Goal: Task Accomplishment & Management: Manage account settings

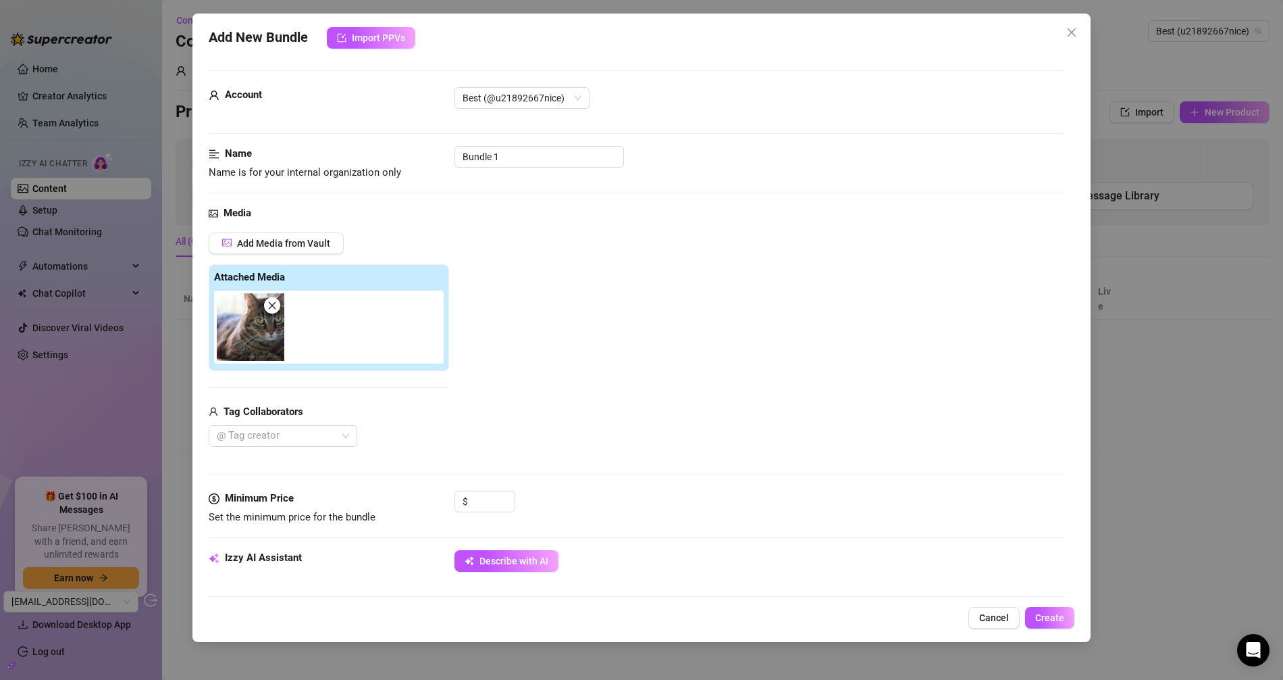
scroll to position [399, 0]
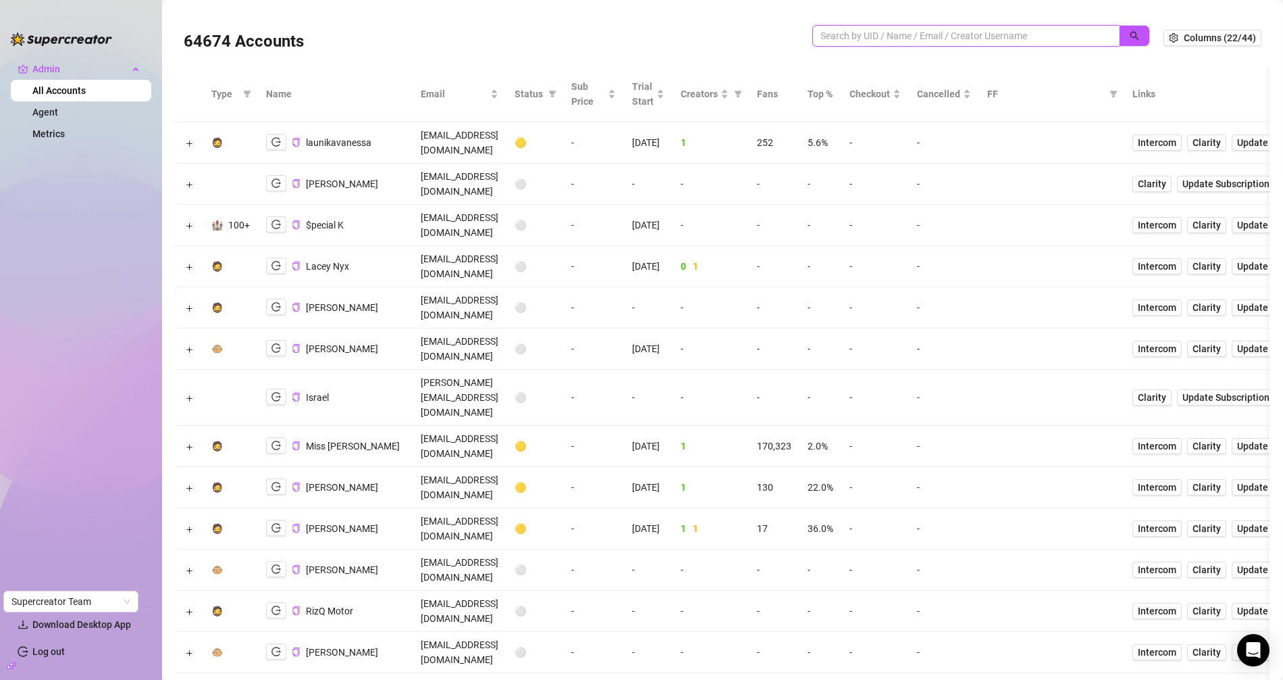
click at [853, 37] on input "search" at bounding box center [961, 35] width 280 height 15
paste input "ZCDAWePJ41YAfQ23Yhbu4WteSnH2"
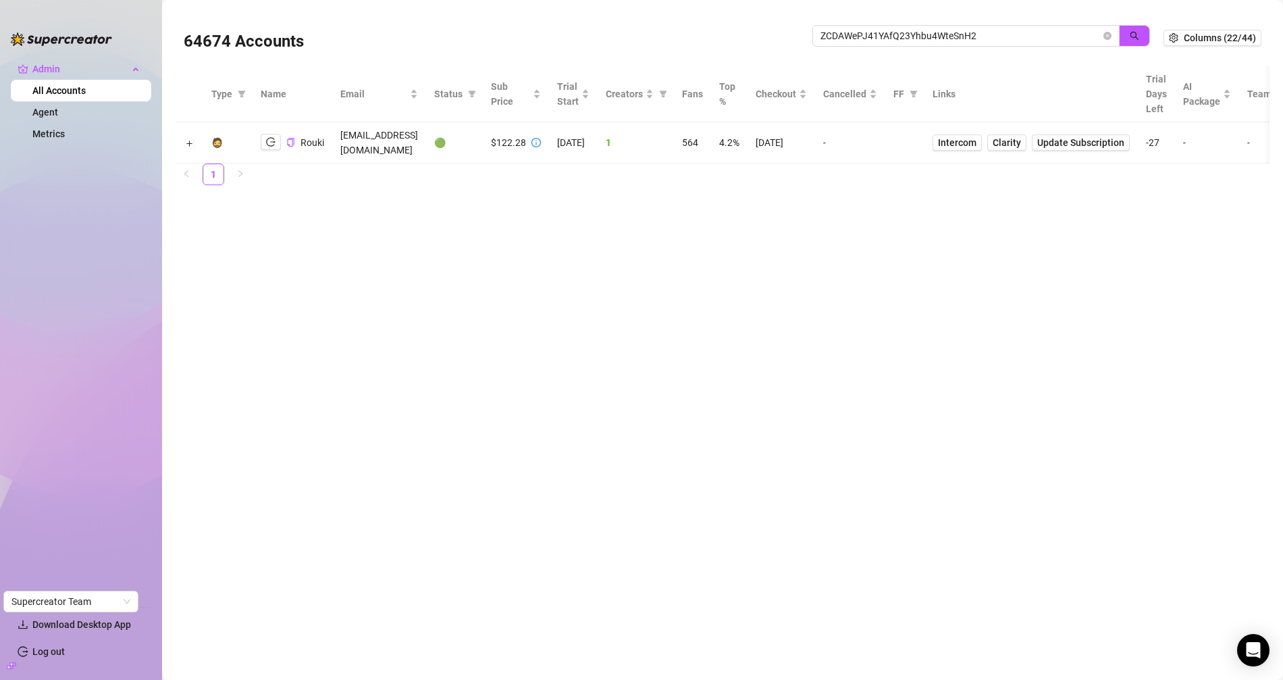
drag, startPoint x: 499, startPoint y: 249, endPoint x: 520, endPoint y: 157, distance: 94.2
click at [499, 245] on main "64674 Accounts ZCDAWePJ41YAfQ23Yhbu4WteSnH2 Columns (22/44) Type Name Email Sta…" at bounding box center [722, 340] width 1121 height 680
click at [272, 137] on icon "logout" at bounding box center [270, 141] width 9 height 9
click at [846, 37] on input "ZCDAWePJ41YAfQ23Yhbu4WteSnH2" at bounding box center [961, 35] width 280 height 15
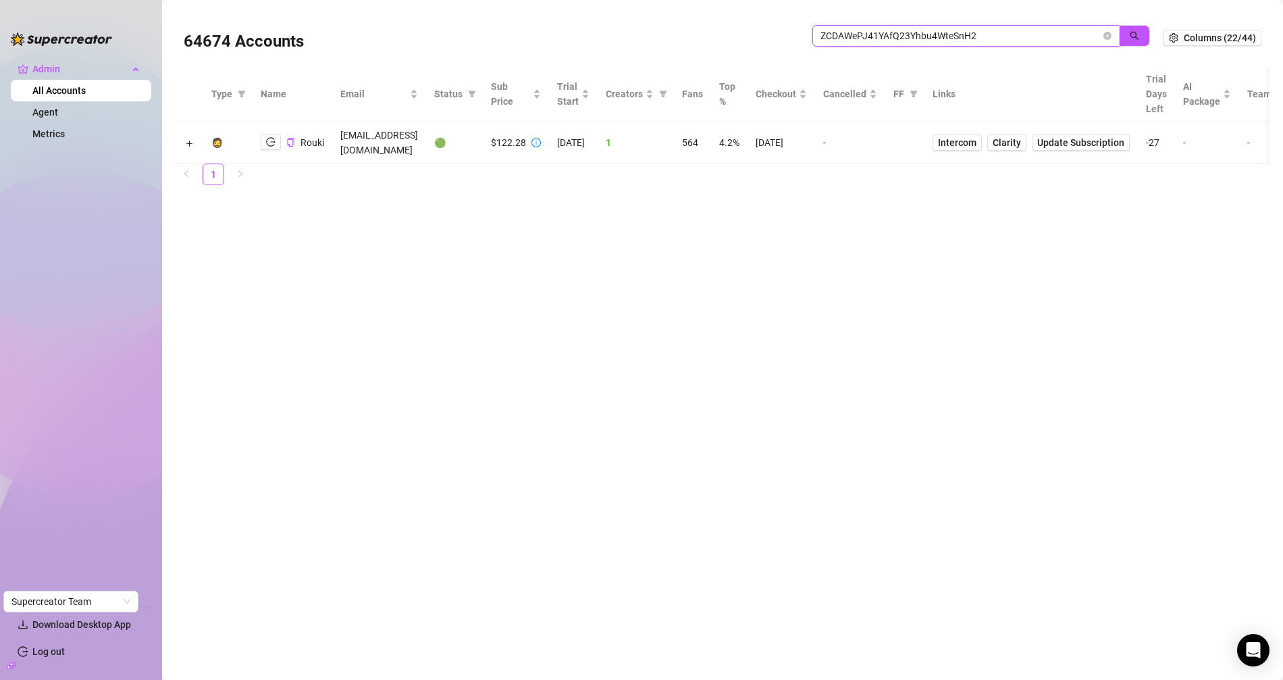
click at [846, 36] on input "ZCDAWePJ41YAfQ23Yhbu4WteSnH2" at bounding box center [961, 35] width 280 height 15
paste input "jJfzhHeYLRQnuUOgNlS3N5zpXrn1"
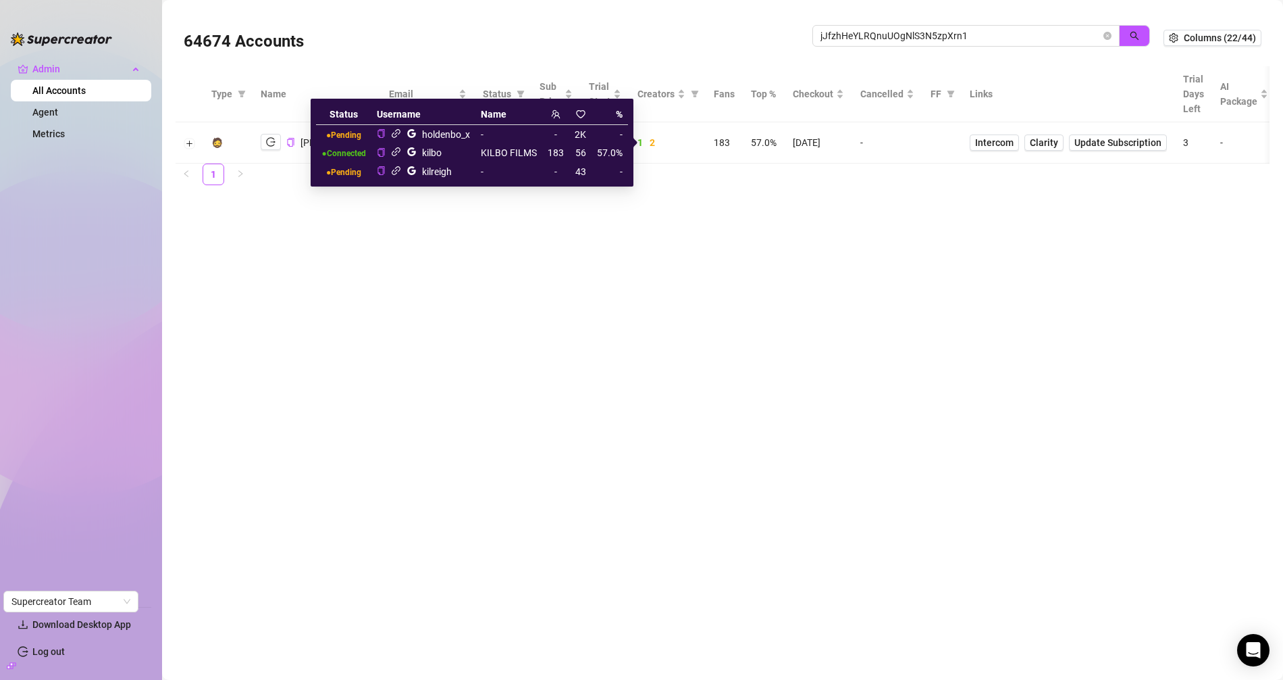
click at [399, 151] on icon "link" at bounding box center [396, 152] width 9 height 9
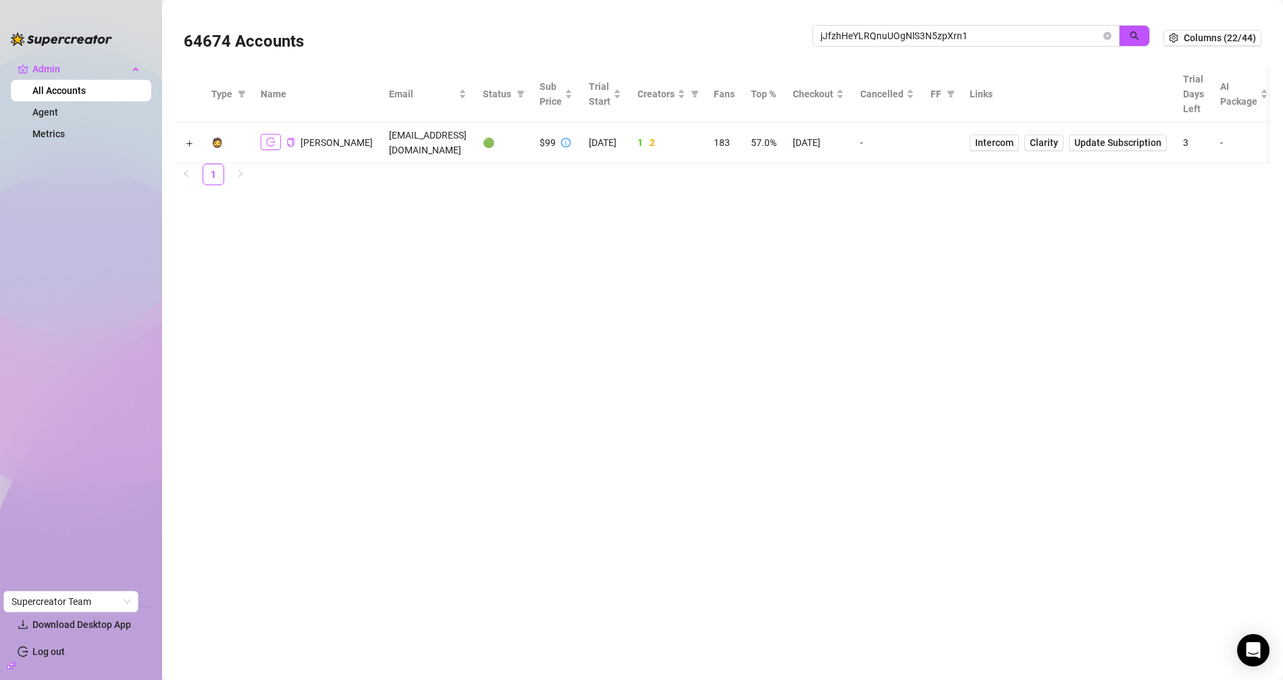
click at [273, 140] on icon "logout" at bounding box center [270, 141] width 9 height 9
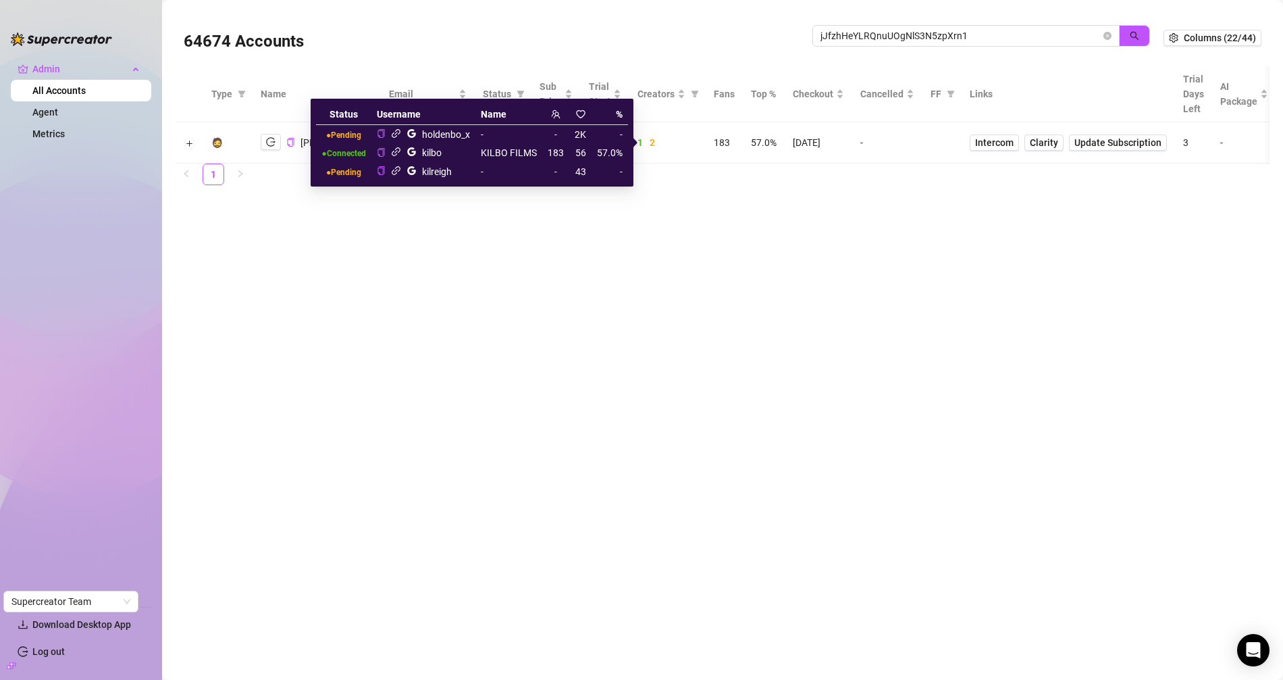
click at [400, 138] on icon "link" at bounding box center [396, 133] width 10 height 10
click at [399, 151] on icon "link" at bounding box center [396, 152] width 10 height 10
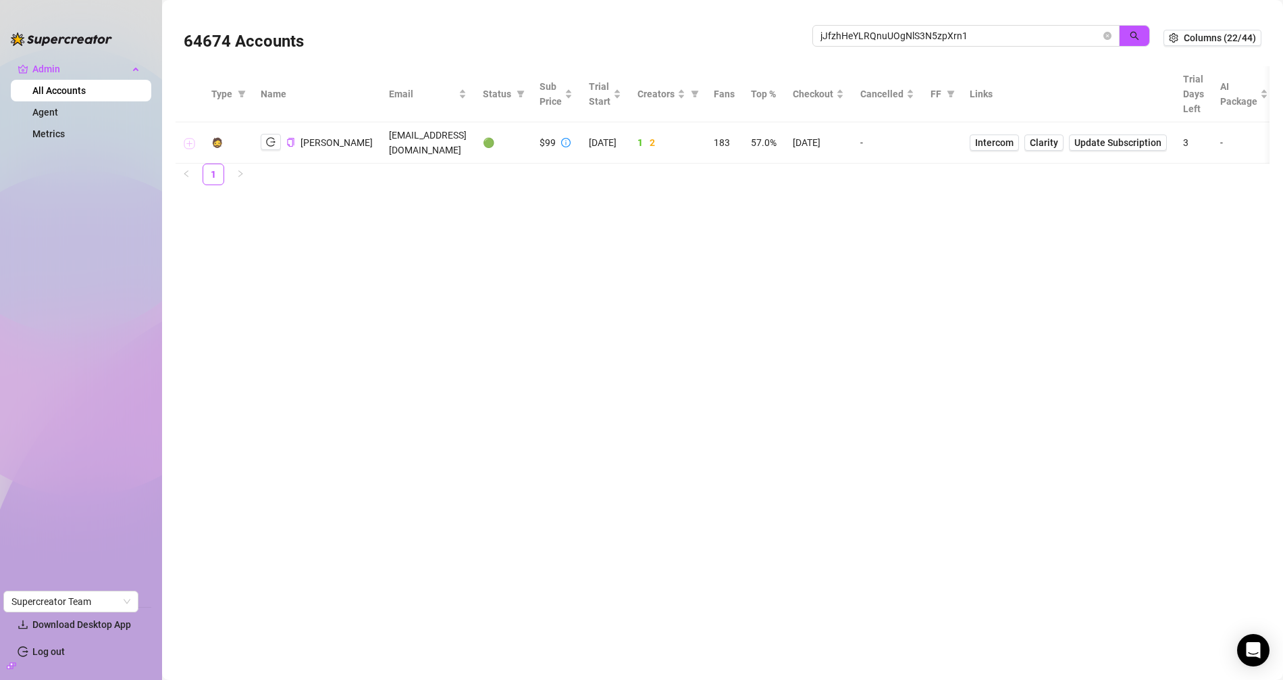
click at [188, 140] on button "Expand row" at bounding box center [189, 143] width 11 height 11
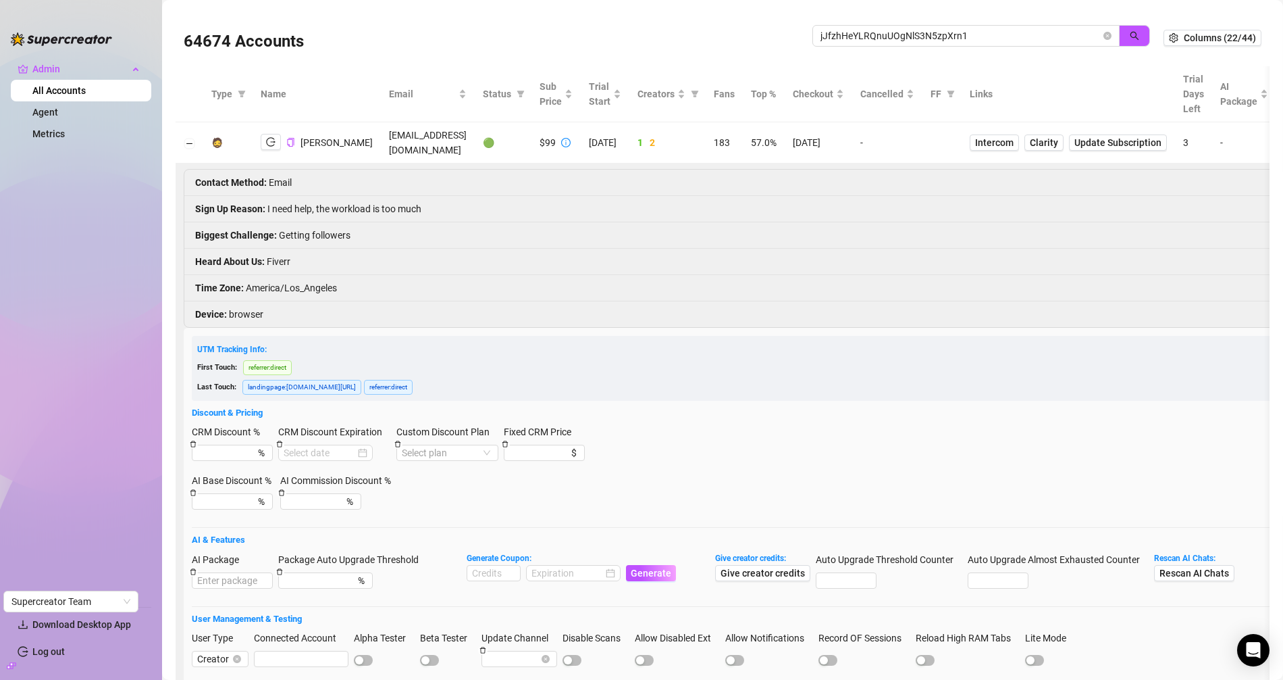
click at [407, 143] on td "holdenbo1990@gmail.com" at bounding box center [428, 142] width 94 height 41
copy td "holdenbo1990@gmail.com"
click at [907, 29] on input "jJfzhHeYLRQnuUOgNlS3N5zpXrn1" at bounding box center [961, 35] width 280 height 15
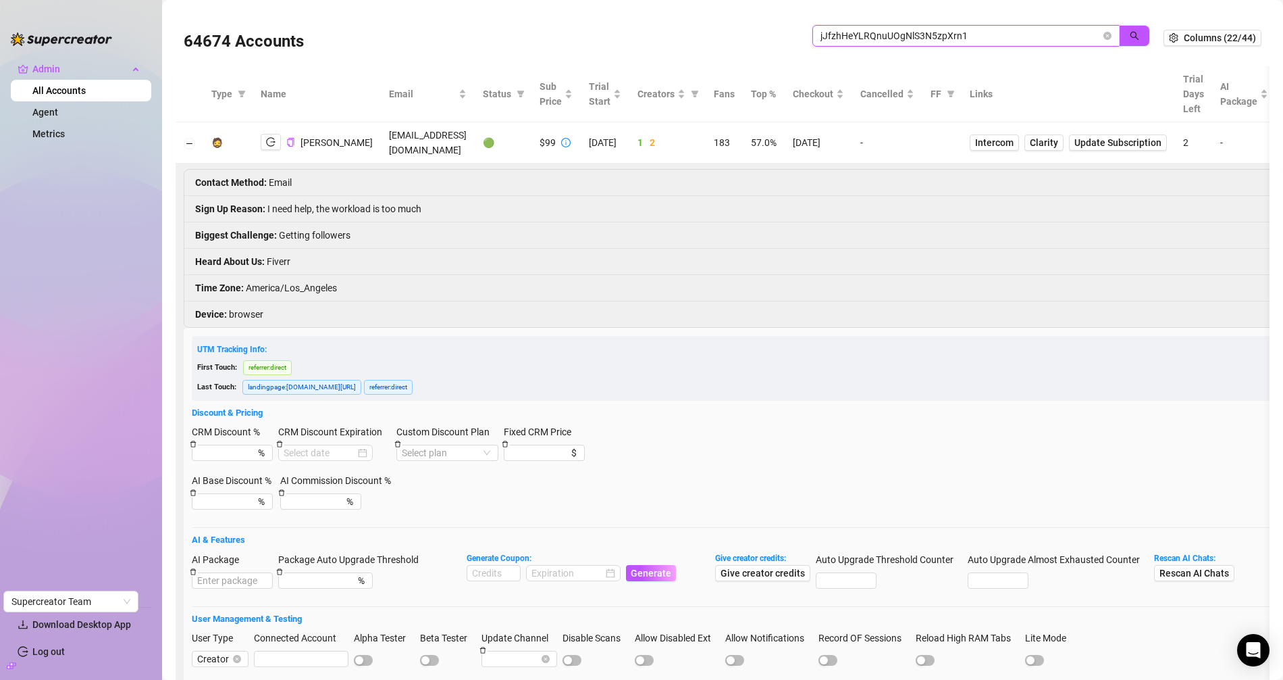
click at [907, 28] on input "jJfzhHeYLRQnuUOgNlS3N5zpXrn1" at bounding box center [961, 35] width 280 height 15
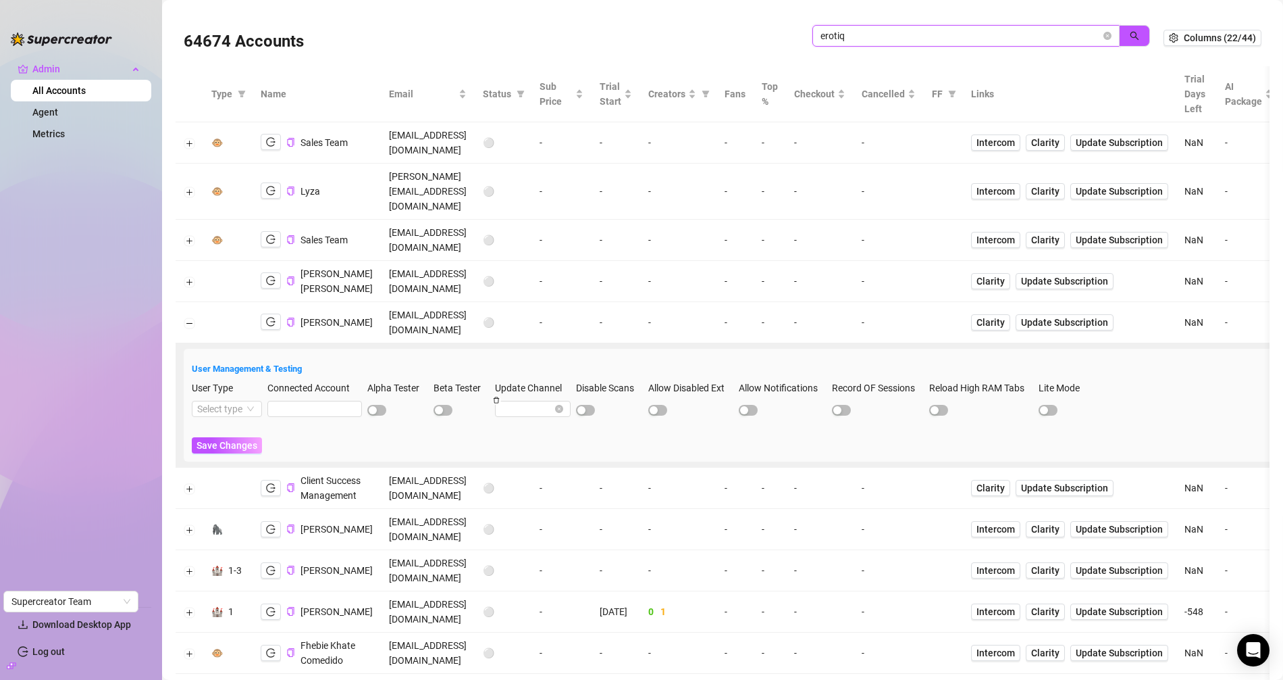
click at [891, 39] on input "erotiq" at bounding box center [961, 35] width 280 height 15
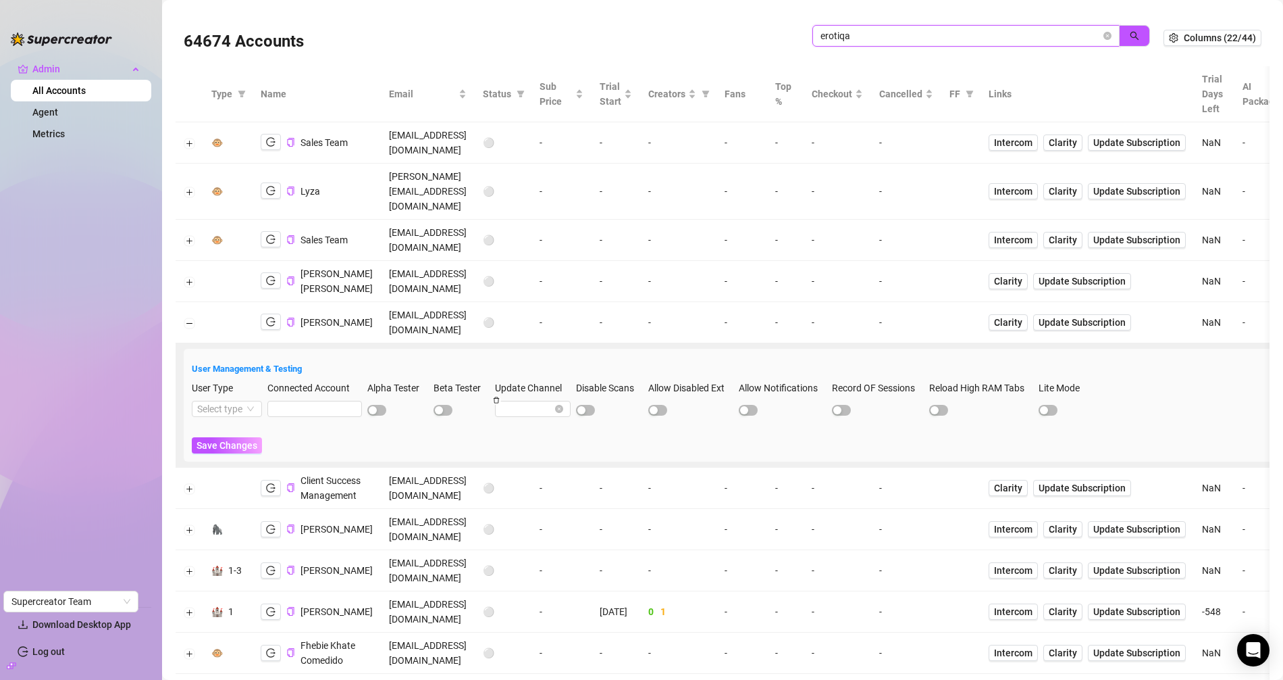
type input "erotiqa"
click at [532, 96] on th "Status" at bounding box center [503, 94] width 57 height 56
click at [525, 94] on icon "filter" at bounding box center [520, 94] width 7 height 7
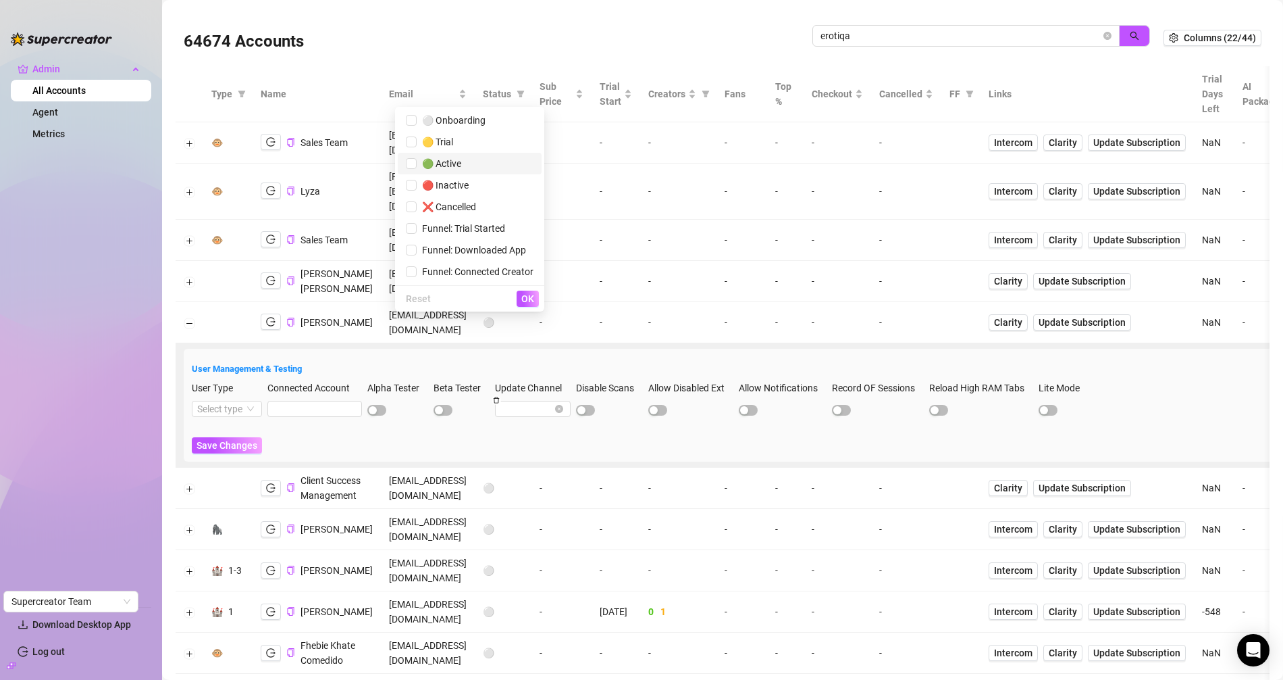
click at [491, 165] on span "🟢 Active" at bounding box center [470, 163] width 128 height 15
checkbox input "true"
click at [526, 294] on span "OK" at bounding box center [527, 298] width 13 height 11
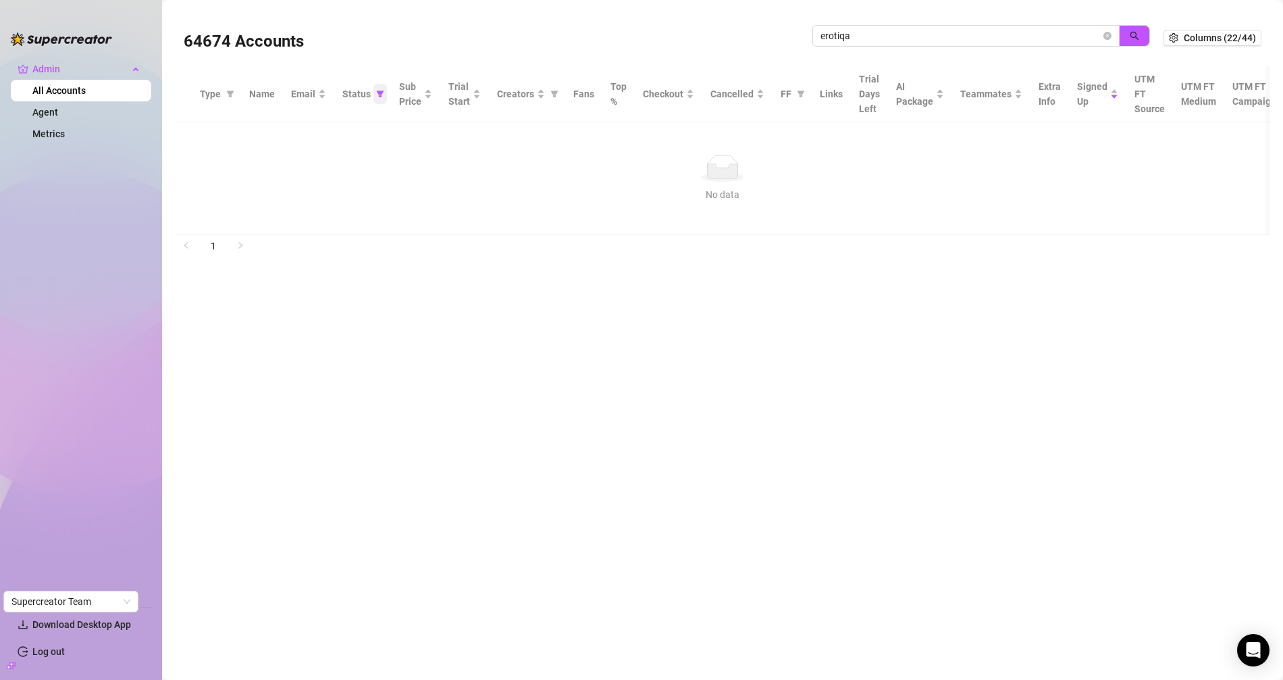
click at [378, 97] on icon "filter" at bounding box center [380, 94] width 8 height 8
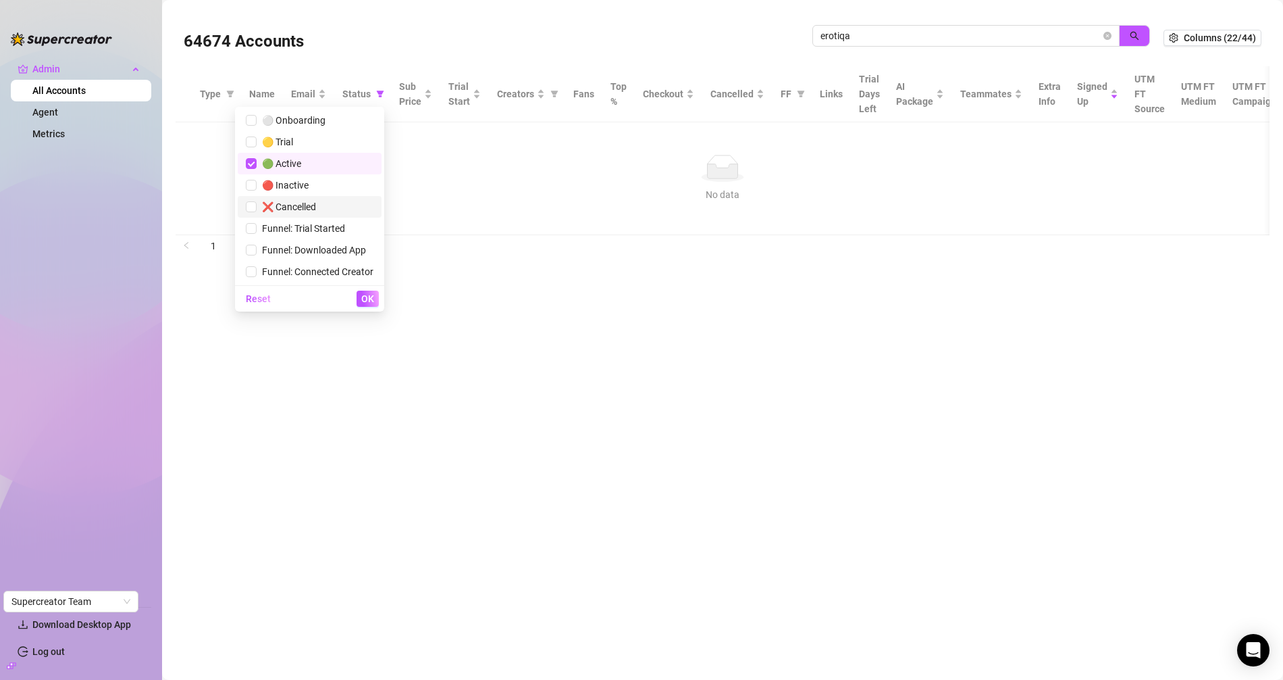
click at [276, 203] on span "❌ Cancelled" at bounding box center [286, 206] width 59 height 11
checkbox input "true"
click at [302, 165] on span "🟢 Active" at bounding box center [310, 163] width 128 height 15
checkbox input "false"
click at [368, 298] on span "OK" at bounding box center [367, 298] width 13 height 11
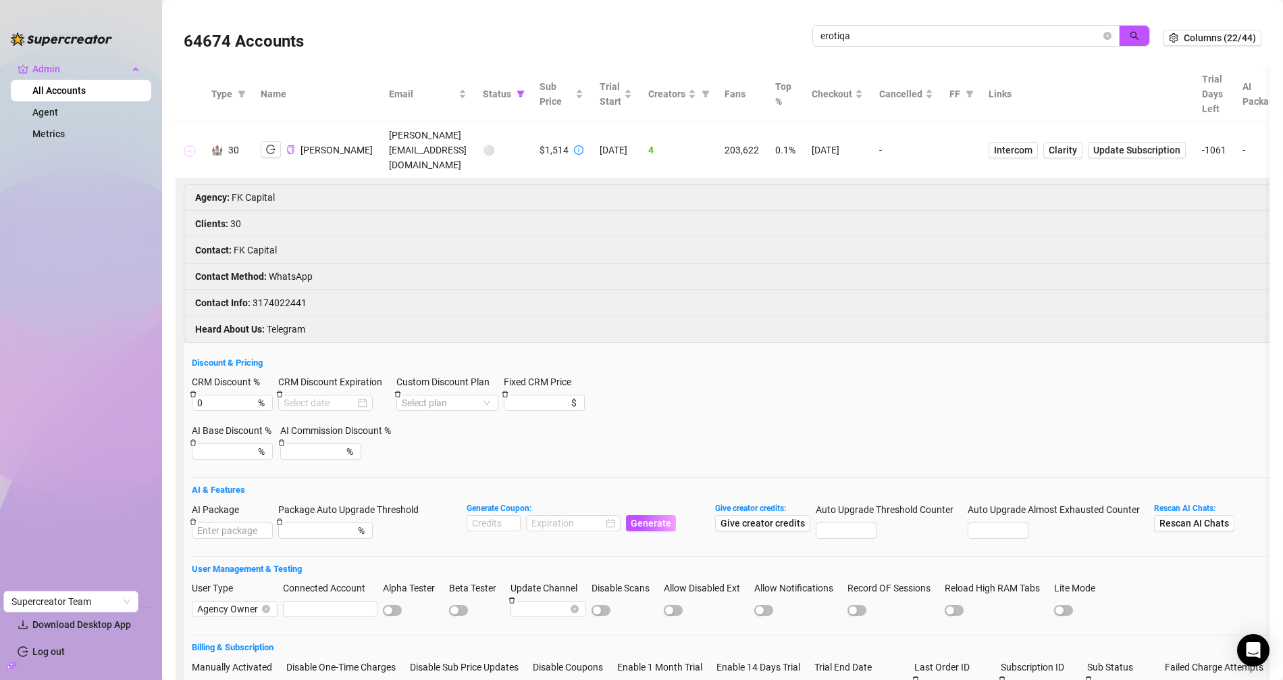
click at [190, 145] on button "Collapse row" at bounding box center [189, 150] width 11 height 11
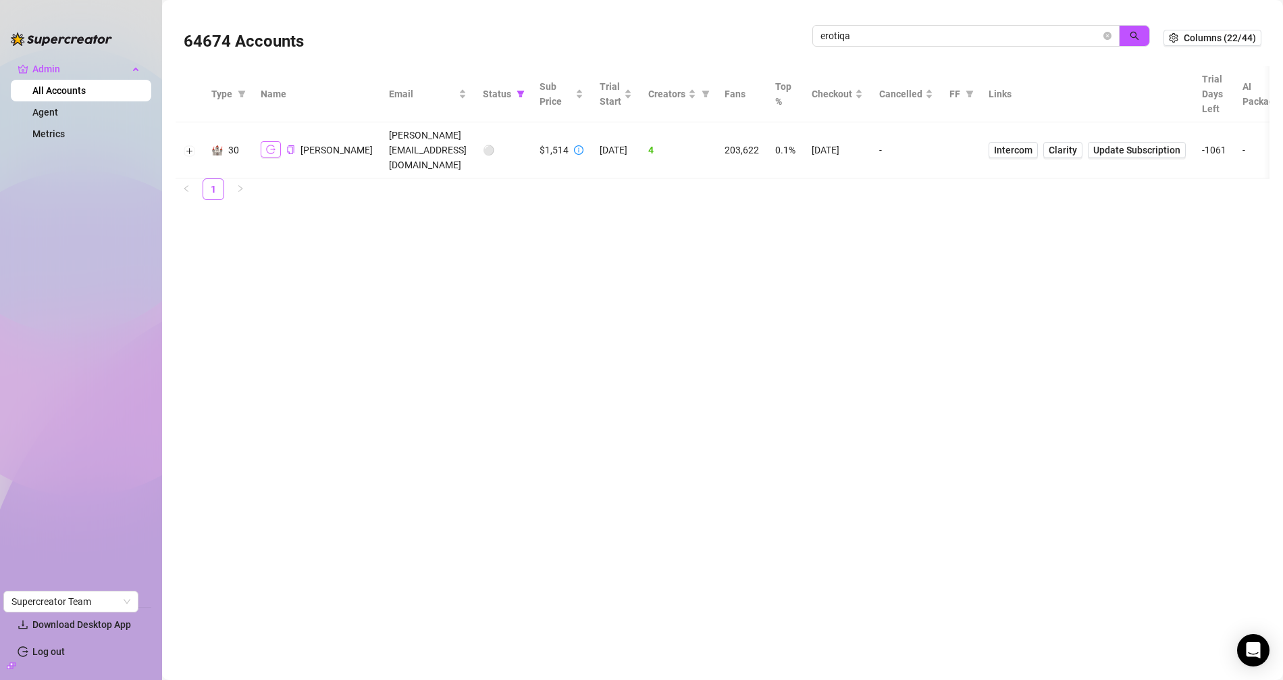
click at [272, 145] on icon "logout" at bounding box center [270, 149] width 9 height 9
click at [944, 30] on input "erotiqa" at bounding box center [961, 35] width 280 height 15
paste input "yBzQr5b1EDN1M5ttj0KjSJoylYi1"
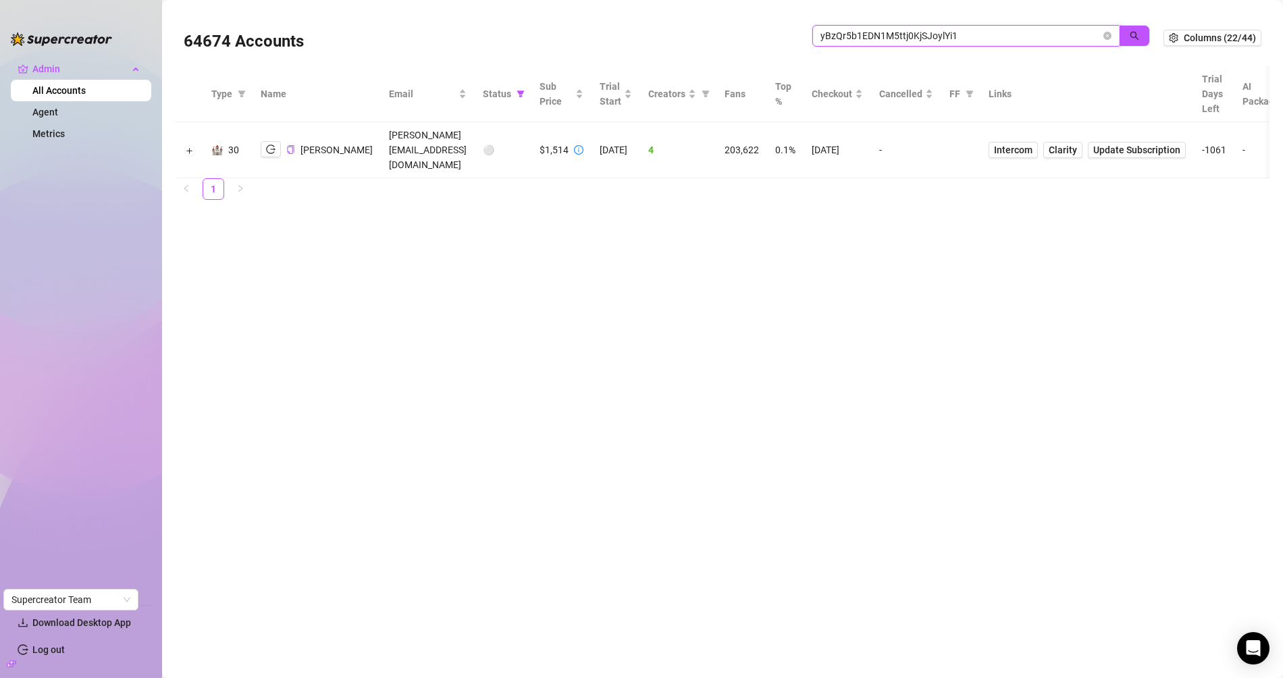
type input "yBzQr5b1EDN1M5ttj0KjSJoylYi1"
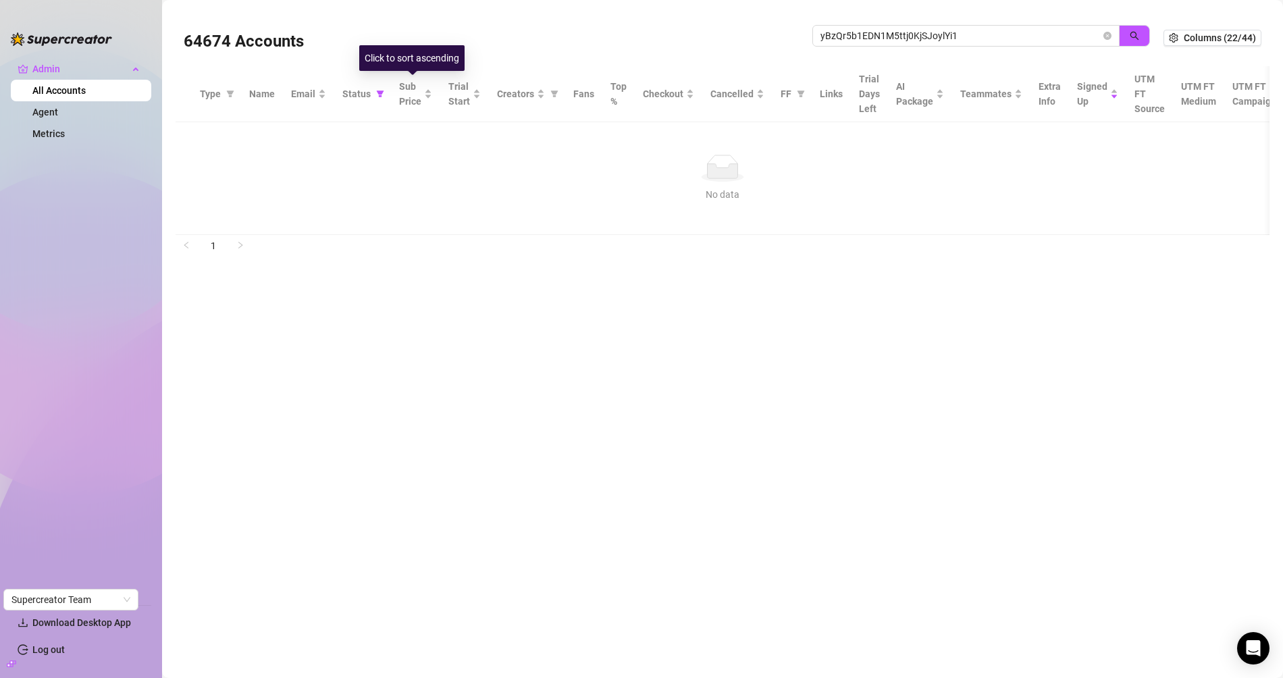
click at [388, 95] on th "Status" at bounding box center [362, 94] width 57 height 56
click at [381, 97] on icon "filter" at bounding box center [380, 94] width 8 height 8
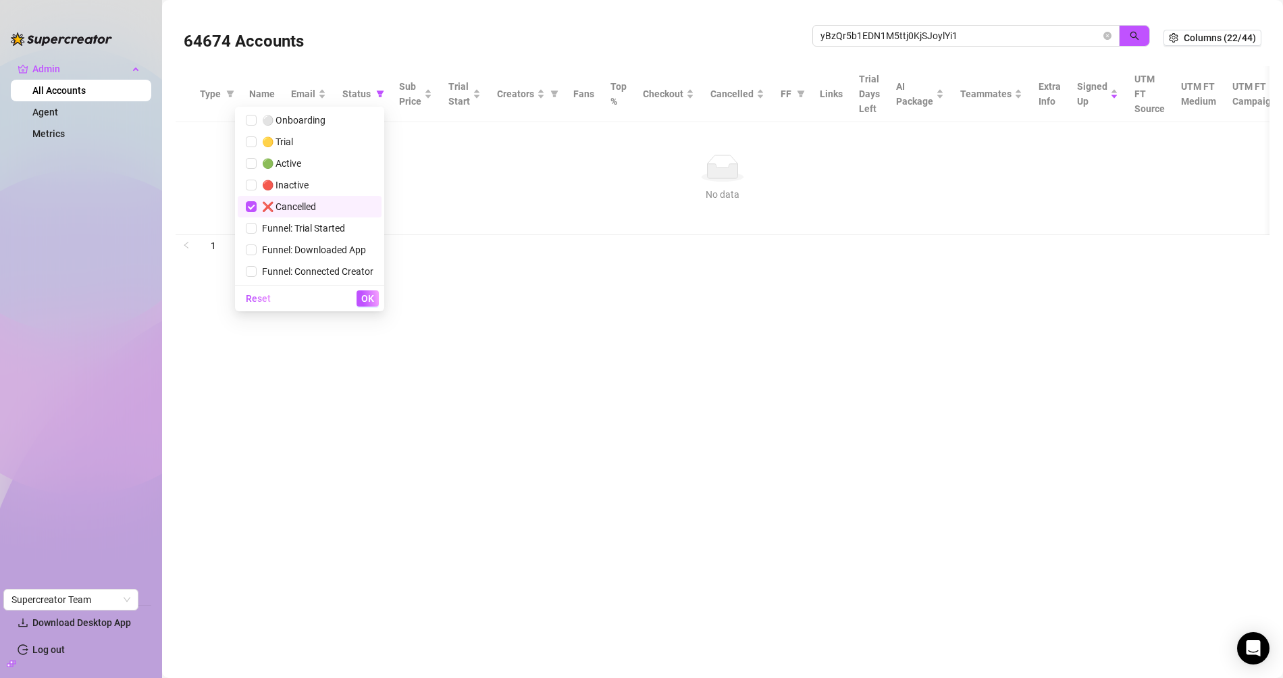
click at [305, 202] on span "❌ Cancelled" at bounding box center [286, 206] width 59 height 11
checkbox input "false"
click at [373, 299] on button "OK" at bounding box center [368, 298] width 22 height 16
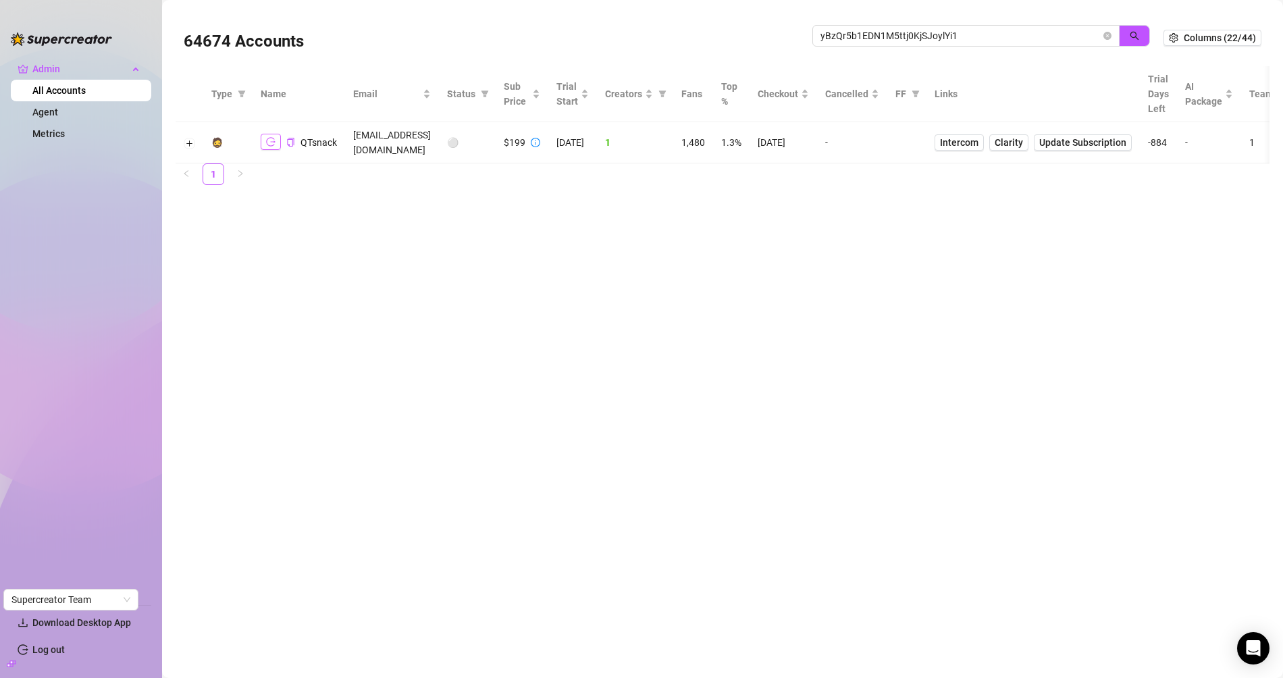
click at [274, 137] on icon "logout" at bounding box center [270, 141] width 9 height 9
click at [881, 30] on input "yBzQr5b1EDN1M5ttj0KjSJoylYi1" at bounding box center [961, 35] width 280 height 15
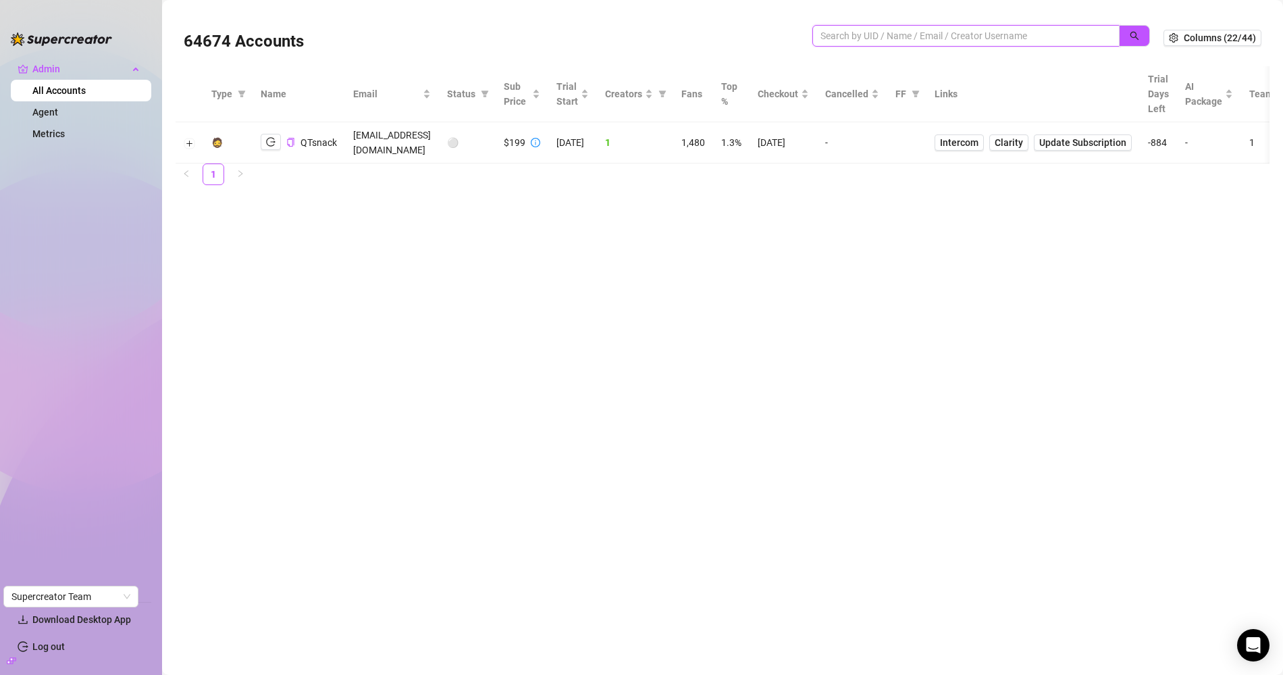
click at [907, 39] on input "search" at bounding box center [961, 35] width 280 height 15
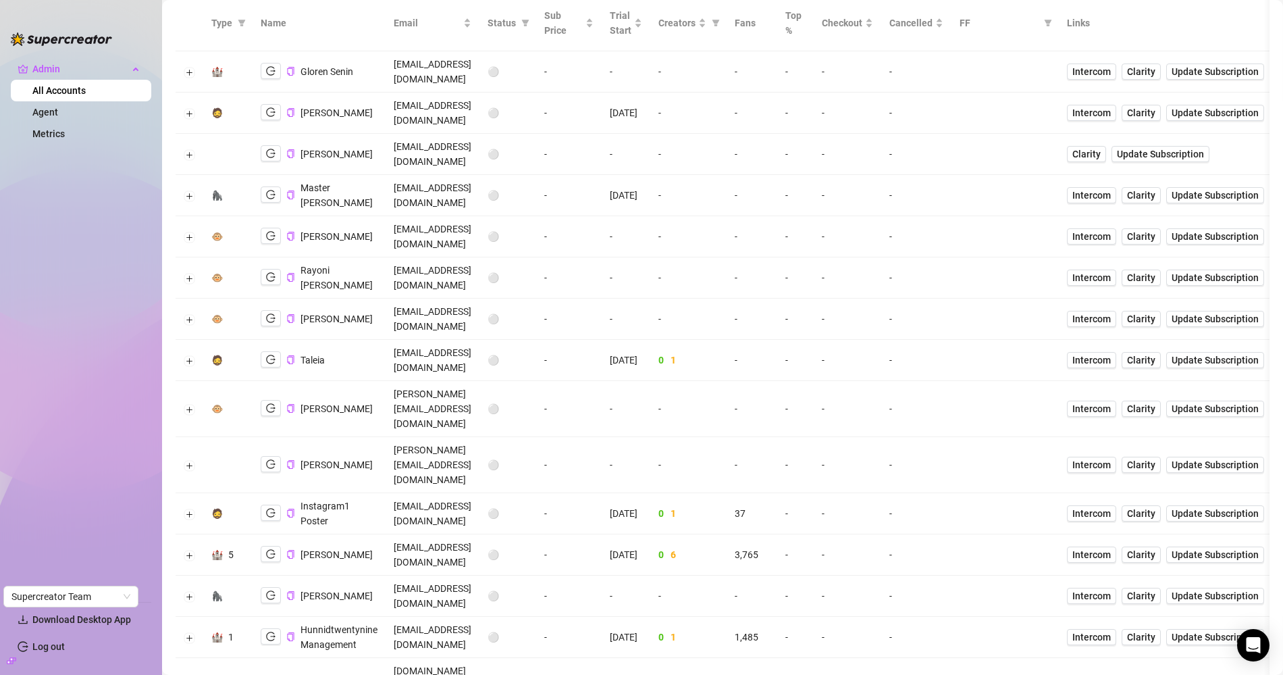
scroll to position [111, 0]
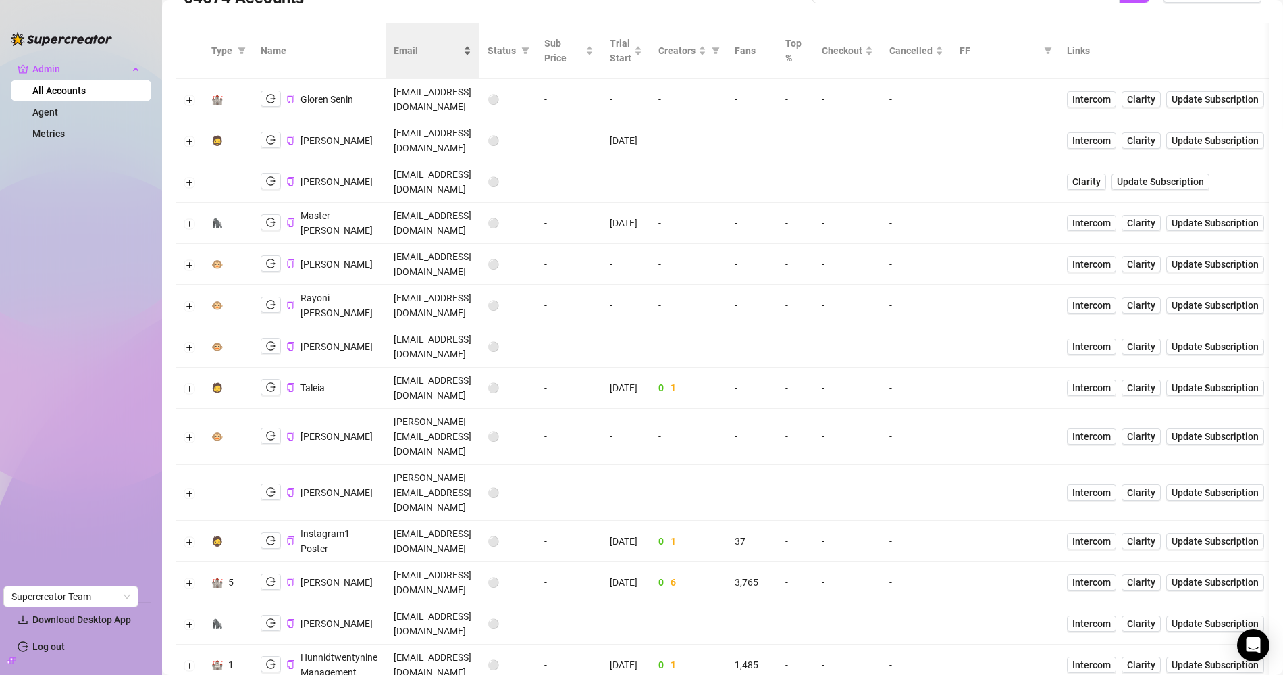
scroll to position [0, 0]
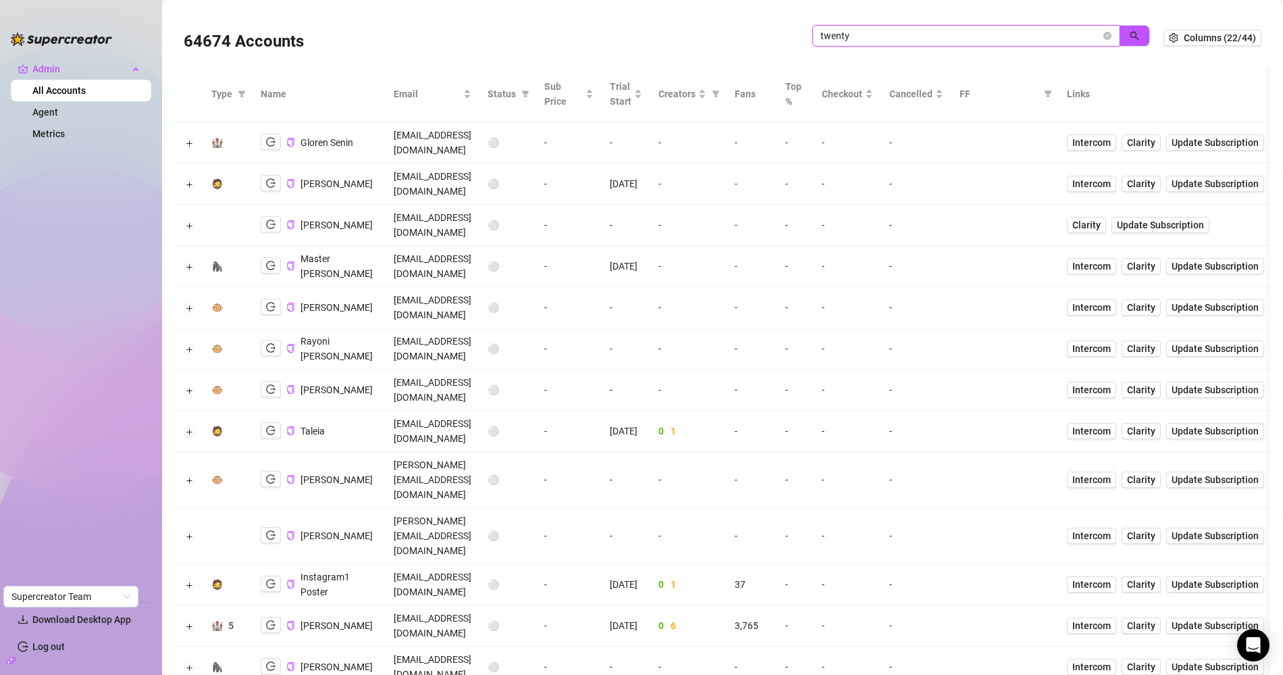
click at [896, 41] on input "twenty" at bounding box center [961, 35] width 280 height 15
click at [896, 43] on input "twenty" at bounding box center [961, 35] width 280 height 15
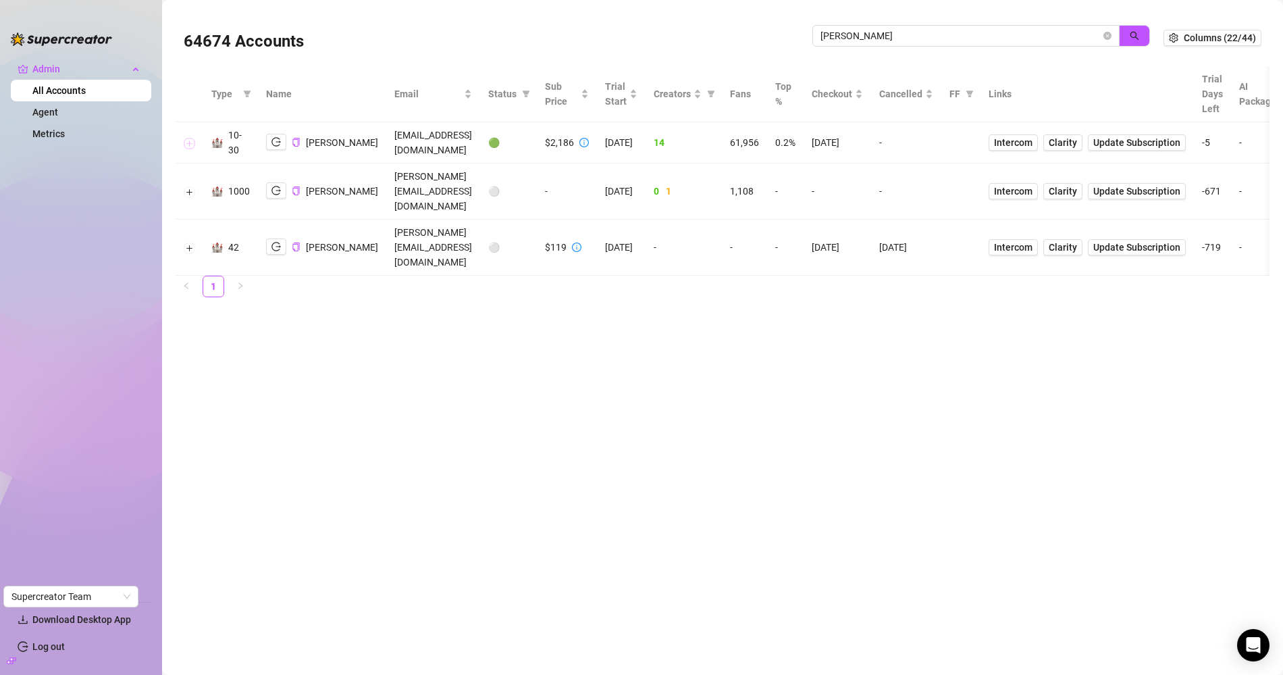
click at [186, 138] on button "Expand row" at bounding box center [189, 143] width 11 height 11
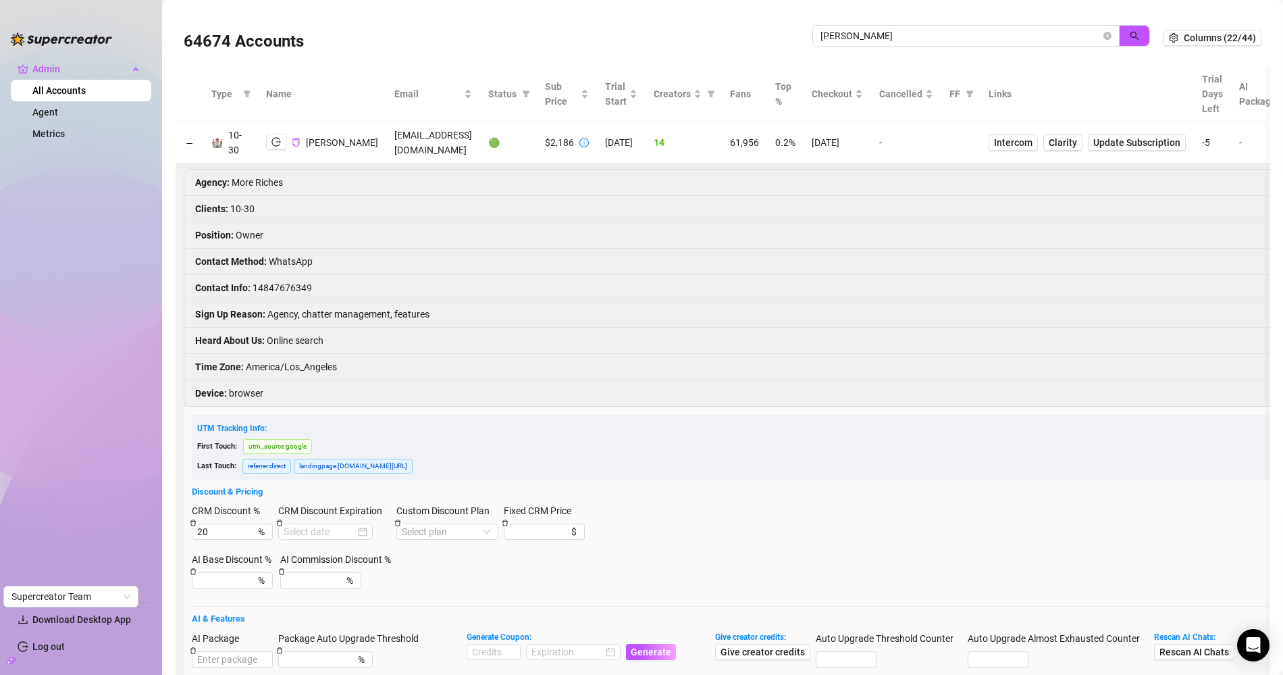
click at [294, 143] on icon "copy" at bounding box center [296, 142] width 9 height 9
click at [896, 36] on input "cleary" at bounding box center [961, 35] width 280 height 15
paste input "OwfgW6cQSTfyBdVmwixaHv07OY53"
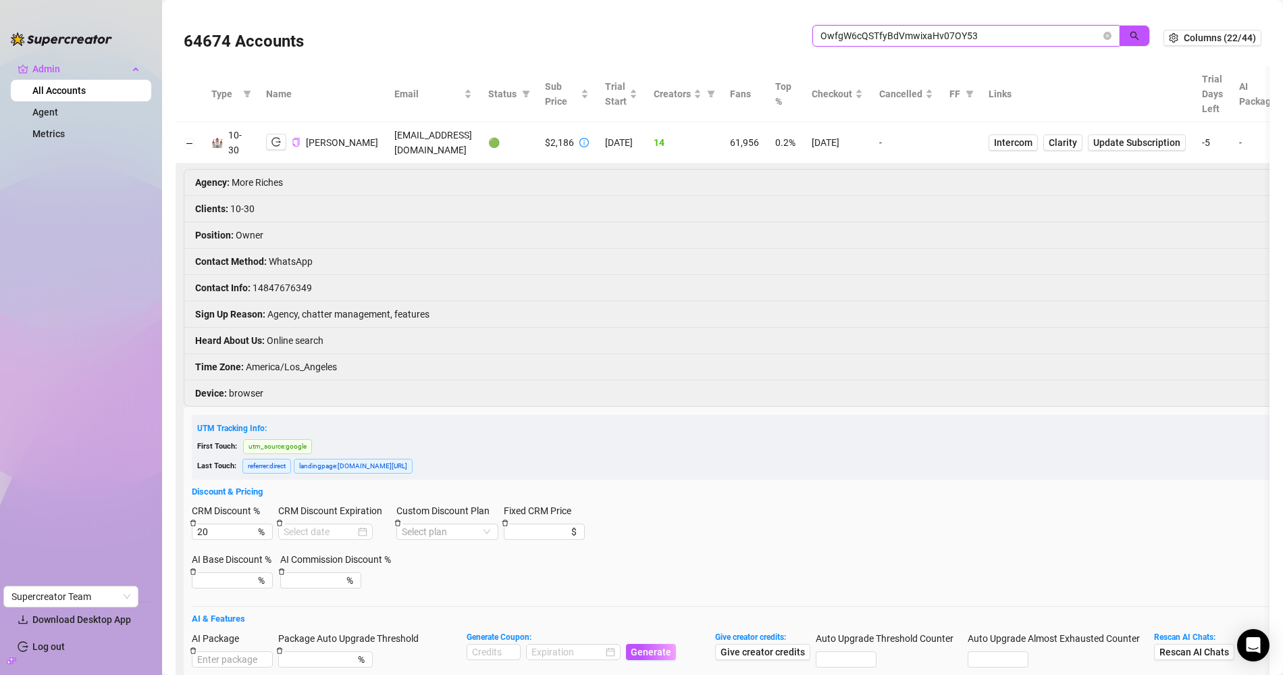
type input "OwfgW6cQSTfyBdVmwixaHv07OY53"
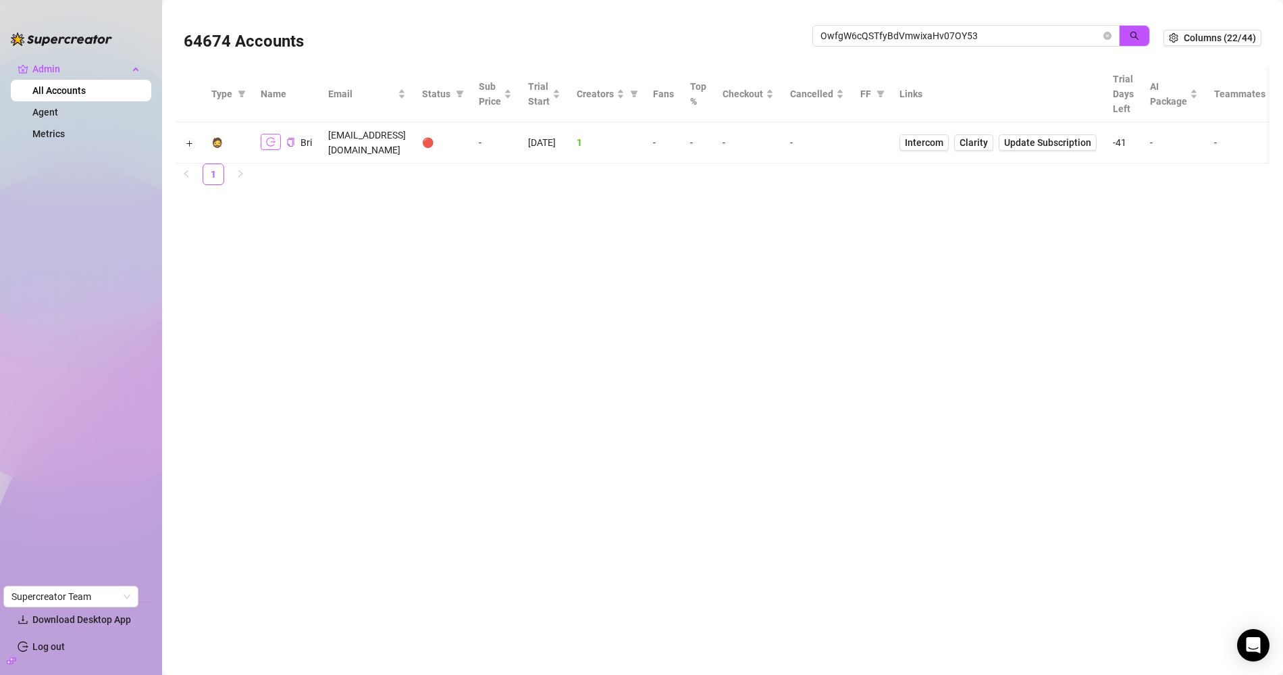
click at [266, 137] on icon "logout" at bounding box center [270, 141] width 9 height 9
click at [195, 136] on td at bounding box center [190, 142] width 28 height 41
click at [190, 138] on button "Expand row" at bounding box center [189, 143] width 11 height 11
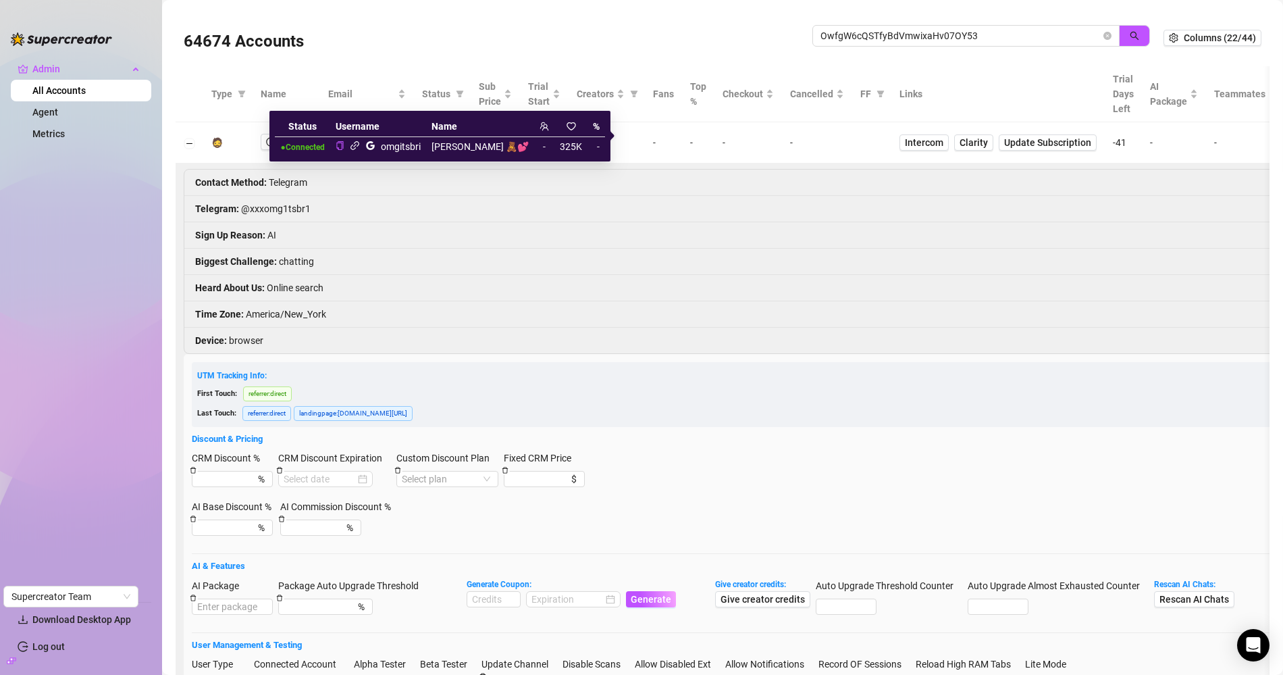
click at [359, 148] on icon "link" at bounding box center [355, 145] width 9 height 9
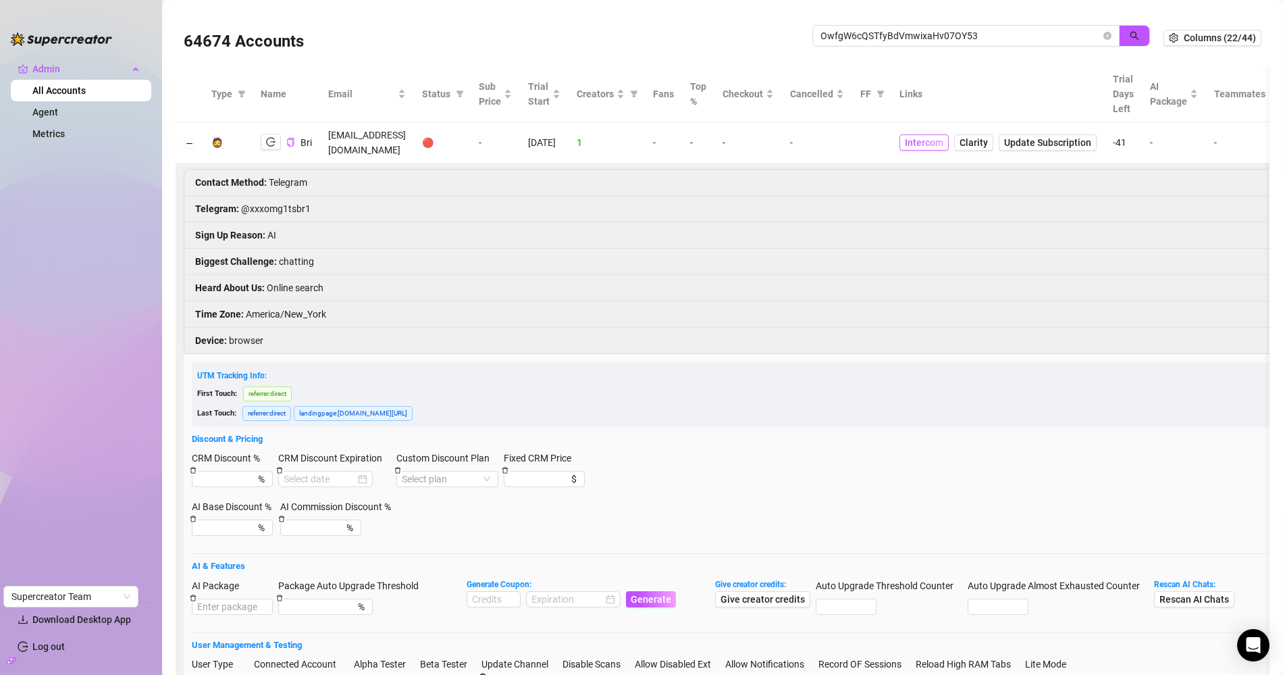
click at [944, 139] on span "Intercom" at bounding box center [924, 142] width 39 height 15
click at [275, 196] on li "Telegram : @xxxomg1tsbr1" at bounding box center [889, 209] width 1410 height 26
click at [267, 196] on li "Telegram : @xxxomg1tsbr1" at bounding box center [889, 209] width 1410 height 26
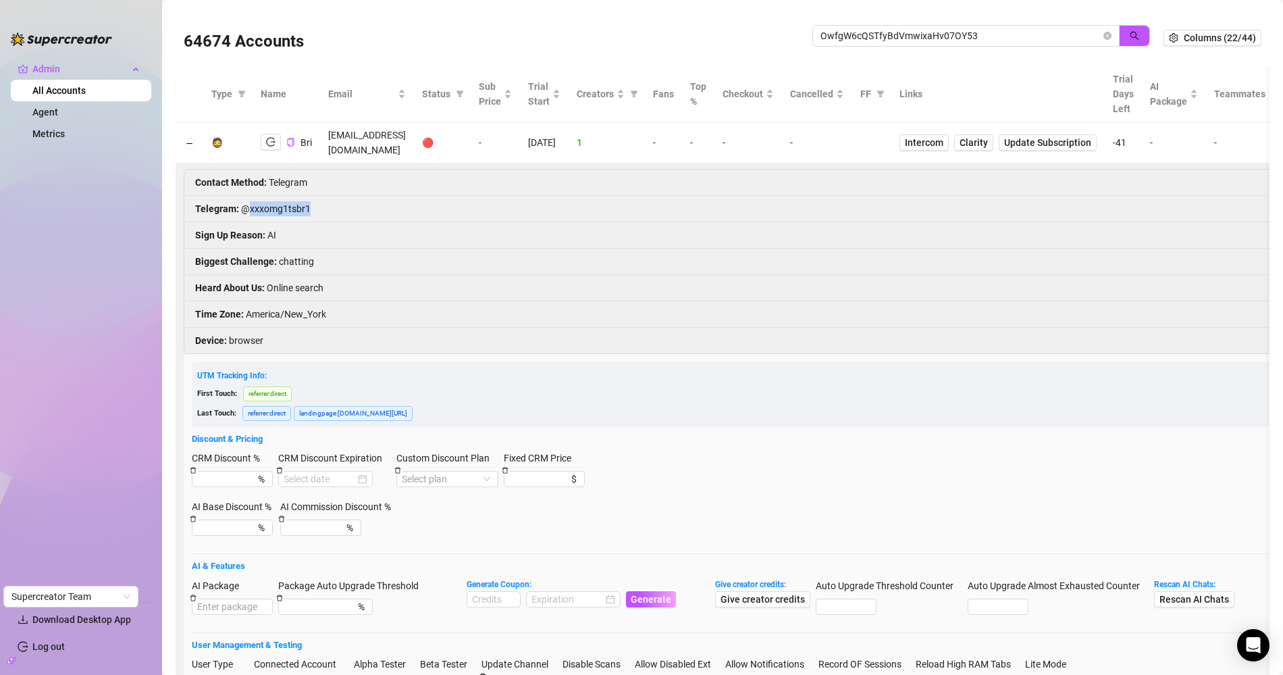
click at [267, 196] on li "Telegram : @xxxomg1tsbr1" at bounding box center [889, 209] width 1410 height 26
click at [245, 196] on li "Telegram : @xxxomg1tsbr1" at bounding box center [889, 209] width 1410 height 26
copy li "@xxxomg1tsbr1"
click at [292, 141] on button "Copy Account UID" at bounding box center [290, 142] width 9 height 10
copy li "@xxxomg1tsbr1"
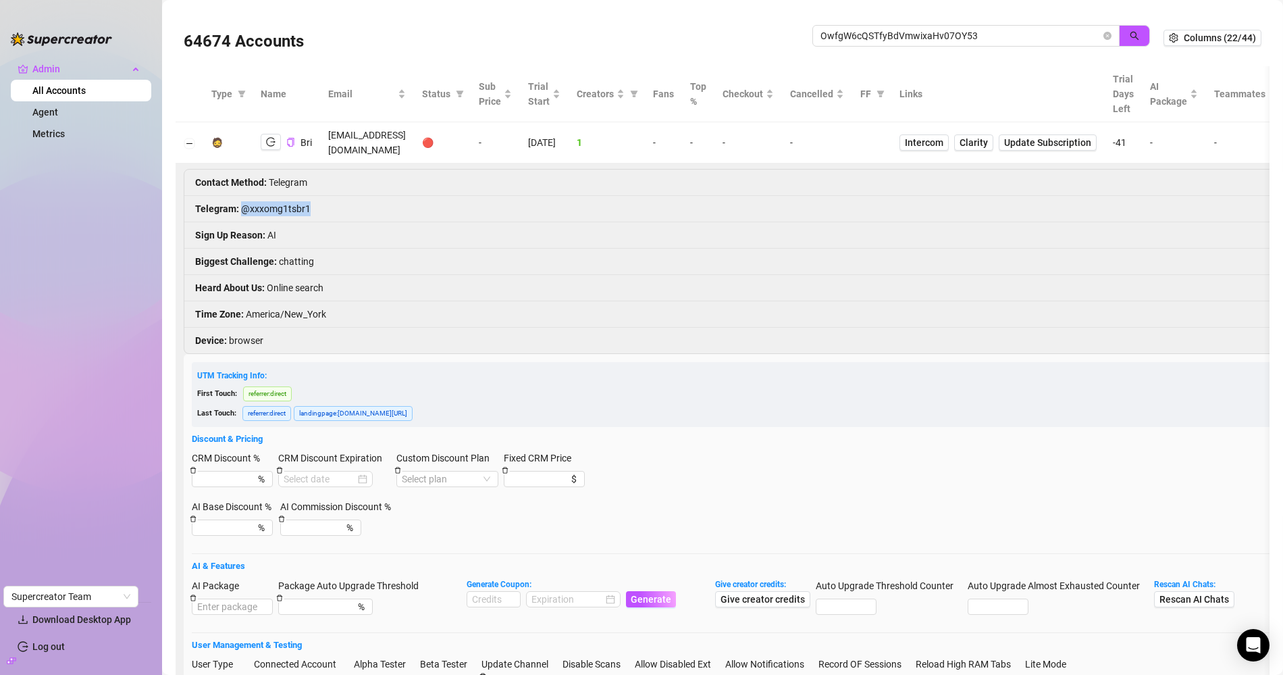
click at [378, 130] on td "moriahfeb891@icloud.com" at bounding box center [367, 142] width 94 height 41
click at [378, 131] on td "moriahfeb891@icloud.com" at bounding box center [367, 142] width 94 height 41
copy td "moriahfeb891@icloud.com"
click at [851, 34] on input "OwfgW6cQSTfyBdVmwixaHv07OY53" at bounding box center [961, 35] width 280 height 15
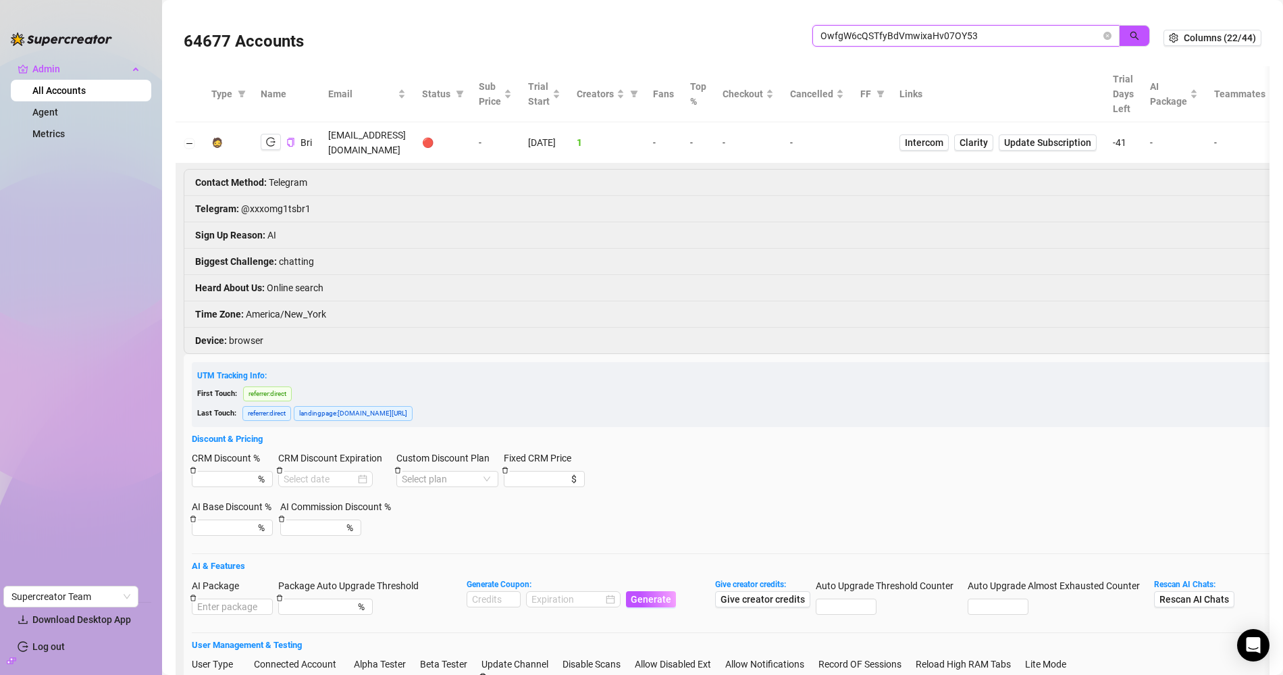
click at [851, 34] on input "OwfgW6cQSTfyBdVmwixaHv07OY53" at bounding box center [961, 35] width 280 height 15
paste input "313KXWKAZffyMkprHUeIadnJgSi2"
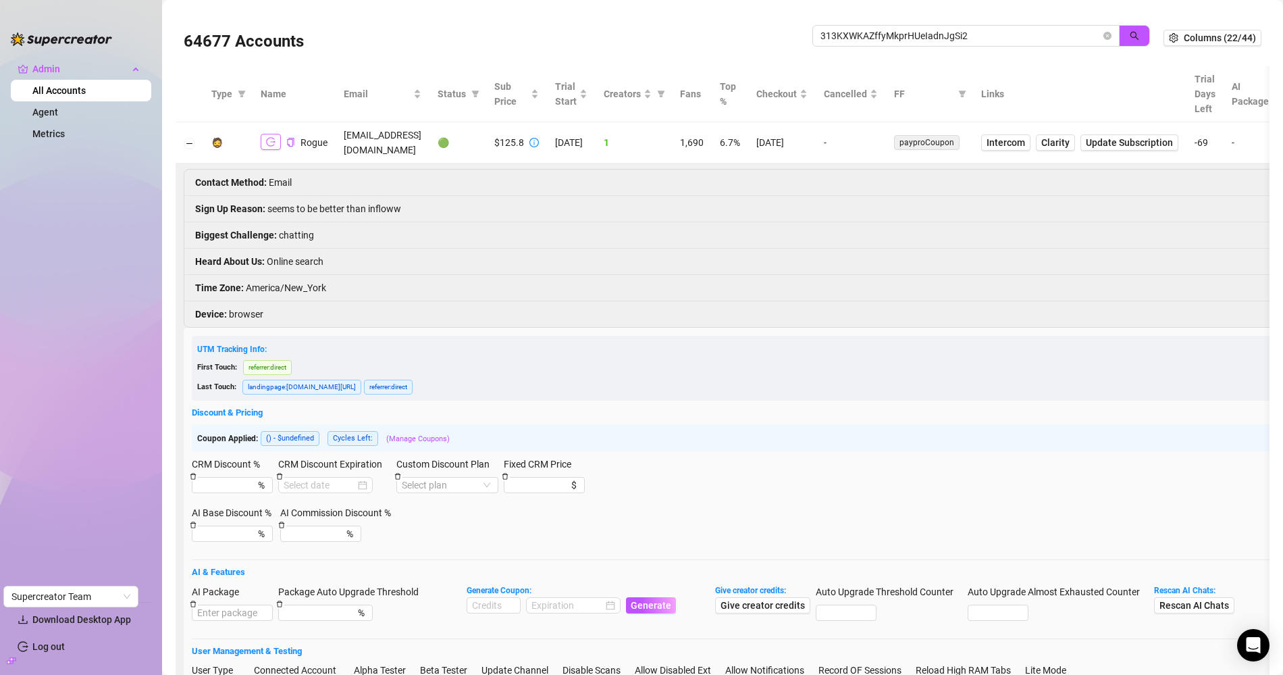
click at [272, 137] on icon "logout" at bounding box center [270, 141] width 9 height 9
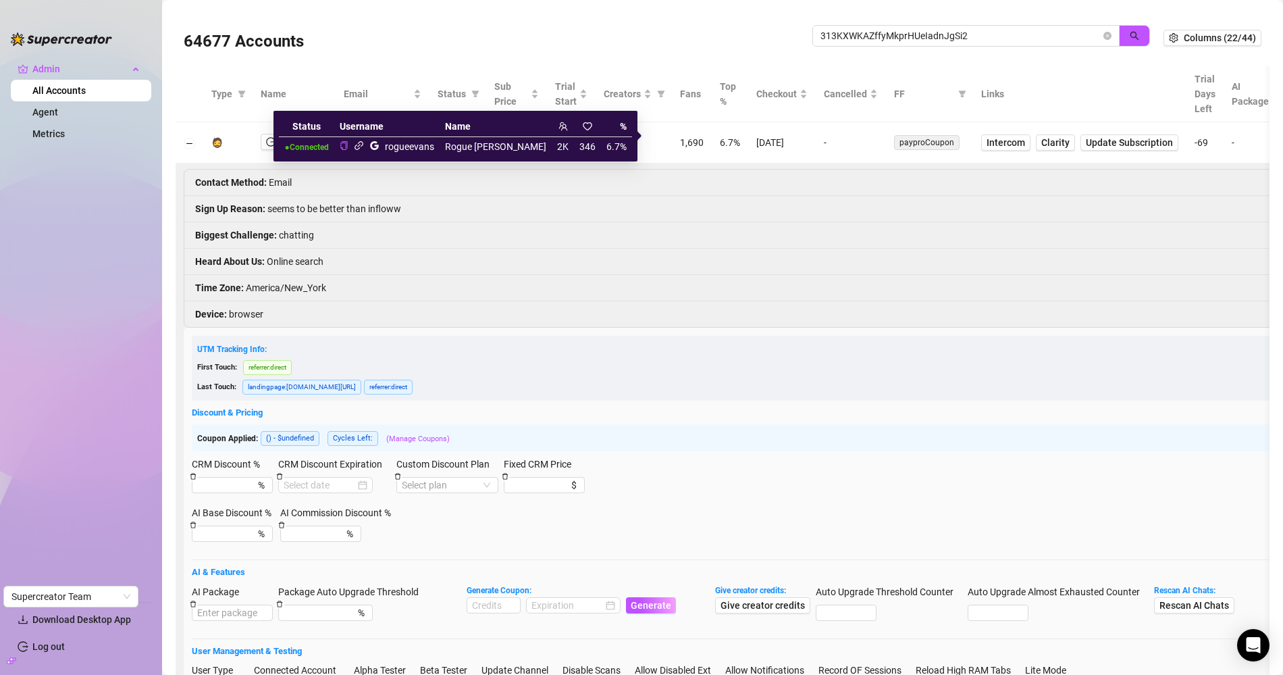
click at [364, 147] on icon "link" at bounding box center [359, 146] width 10 height 10
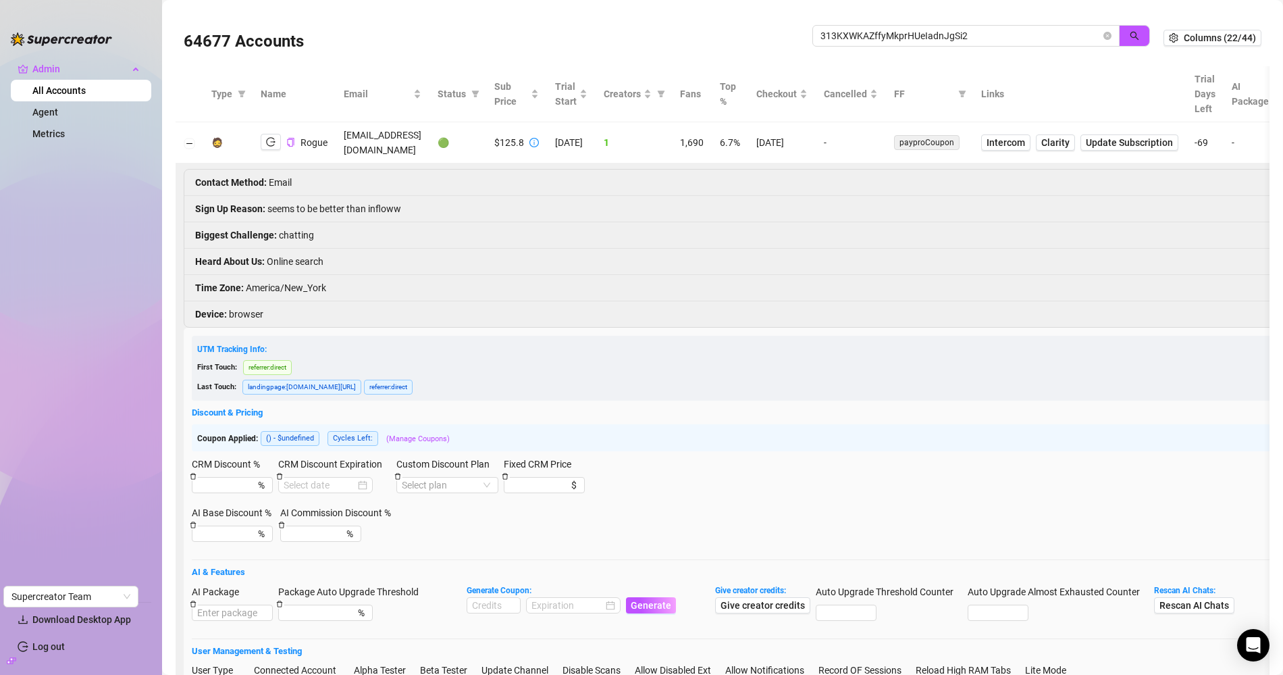
click at [391, 225] on li "Biggest Challenge : chatting" at bounding box center [930, 235] width 1492 height 26
click at [380, 136] on td "therogueevans@gmail.com" at bounding box center [383, 142] width 94 height 41
copy td "therogueevans@gmail.com"
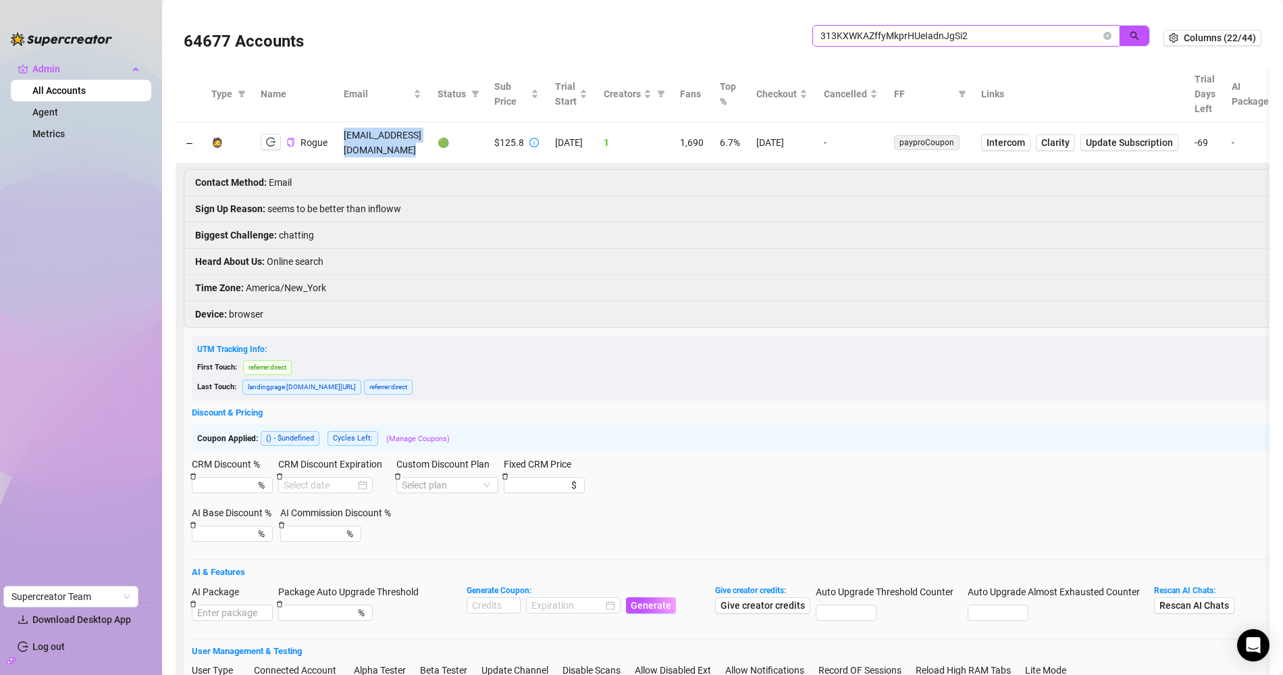
click at [880, 26] on span "313KXWKAZffyMkprHUeIadnJgSi2" at bounding box center [966, 36] width 307 height 22
click at [878, 35] on input "313KXWKAZffyMkprHUeIadnJgSi2" at bounding box center [961, 35] width 280 height 15
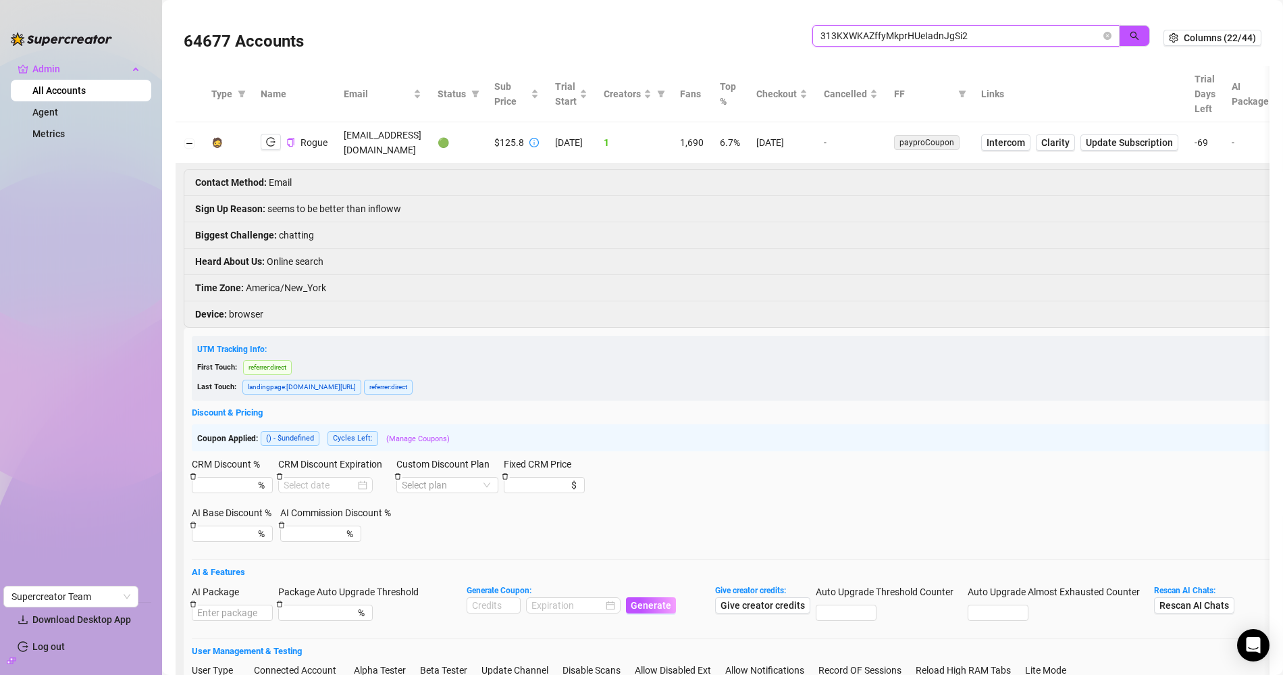
click at [878, 35] on input "313KXWKAZffyMkprHUeIadnJgSi2" at bounding box center [961, 35] width 280 height 15
paste input "yzKgTgzFvMZ0fDMI8y0rtBGfa7b"
click at [982, 32] on input "yzKgTgzFvMZ0fDMI8y0rtBGfa7b2\" at bounding box center [961, 35] width 280 height 15
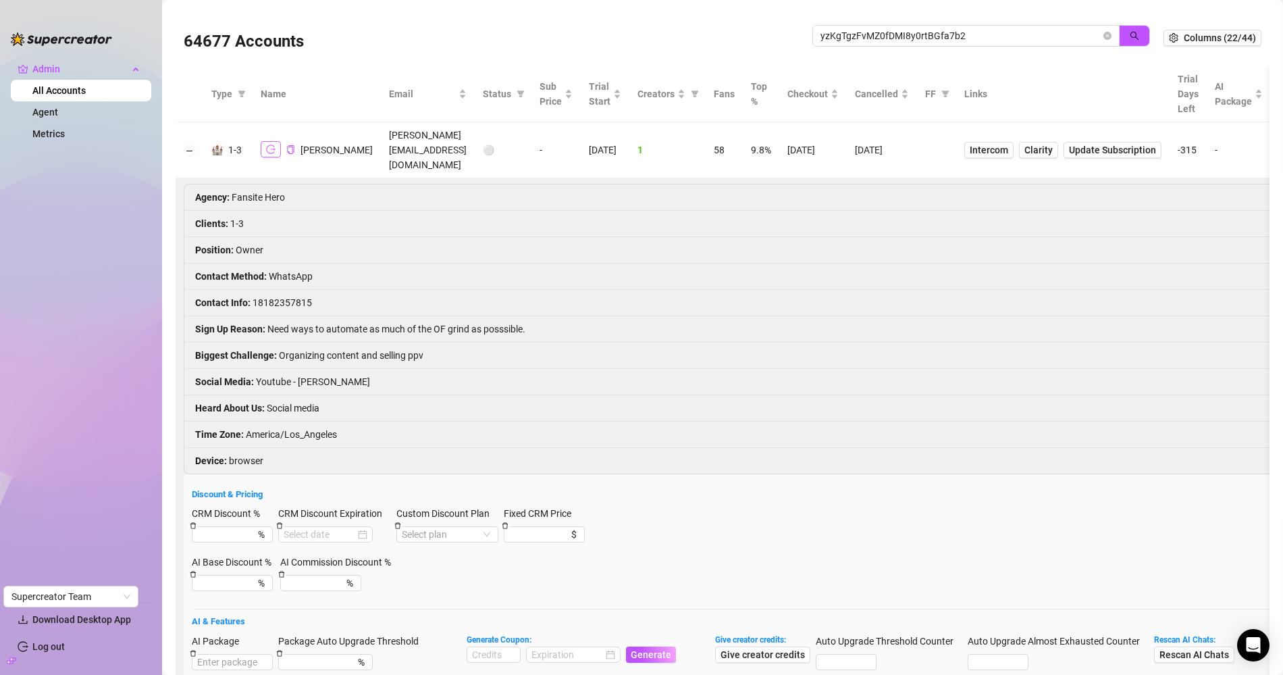
click at [270, 145] on icon "logout" at bounding box center [270, 149] width 9 height 9
click at [381, 141] on td "kyle@fansitehero.com" at bounding box center [428, 150] width 94 height 56
copy td "kyle@fansitehero.com"
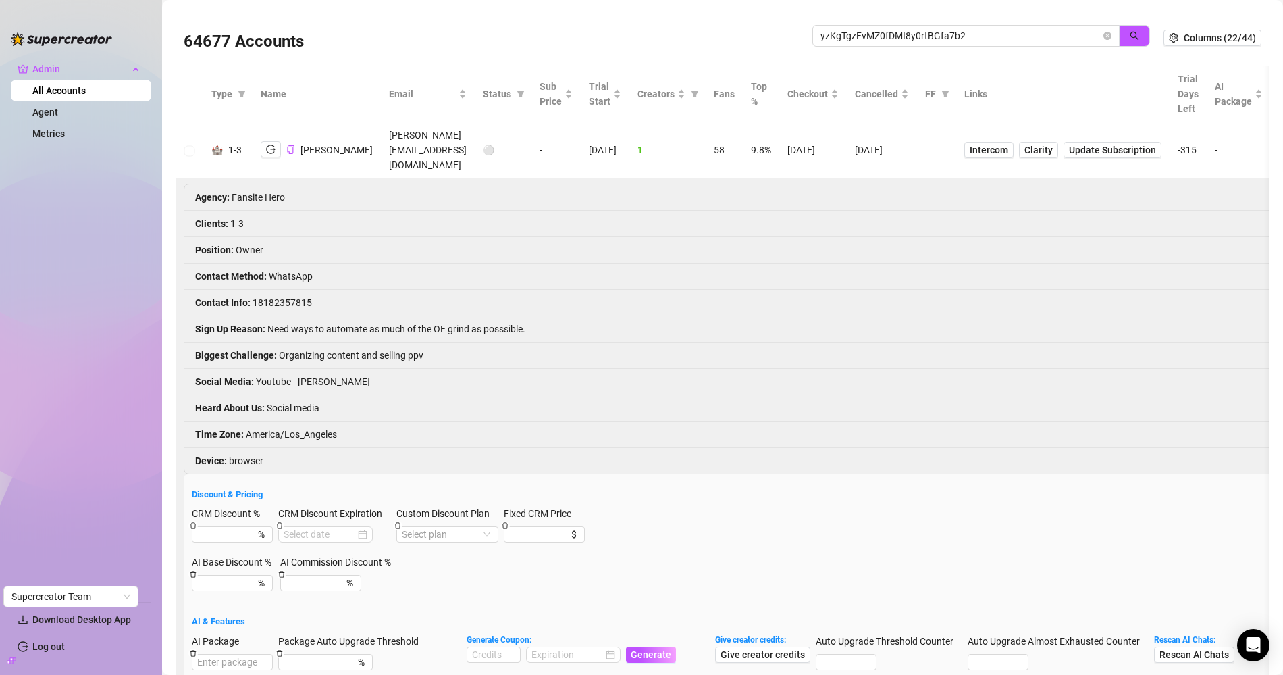
click at [280, 290] on li "Contact Info : 18182357815" at bounding box center [921, 303] width 1475 height 26
click at [277, 290] on li "Contact Info : 18182357815" at bounding box center [921, 303] width 1475 height 26
copy li "18182357815"
click at [271, 145] on icon "logout" at bounding box center [270, 149] width 9 height 9
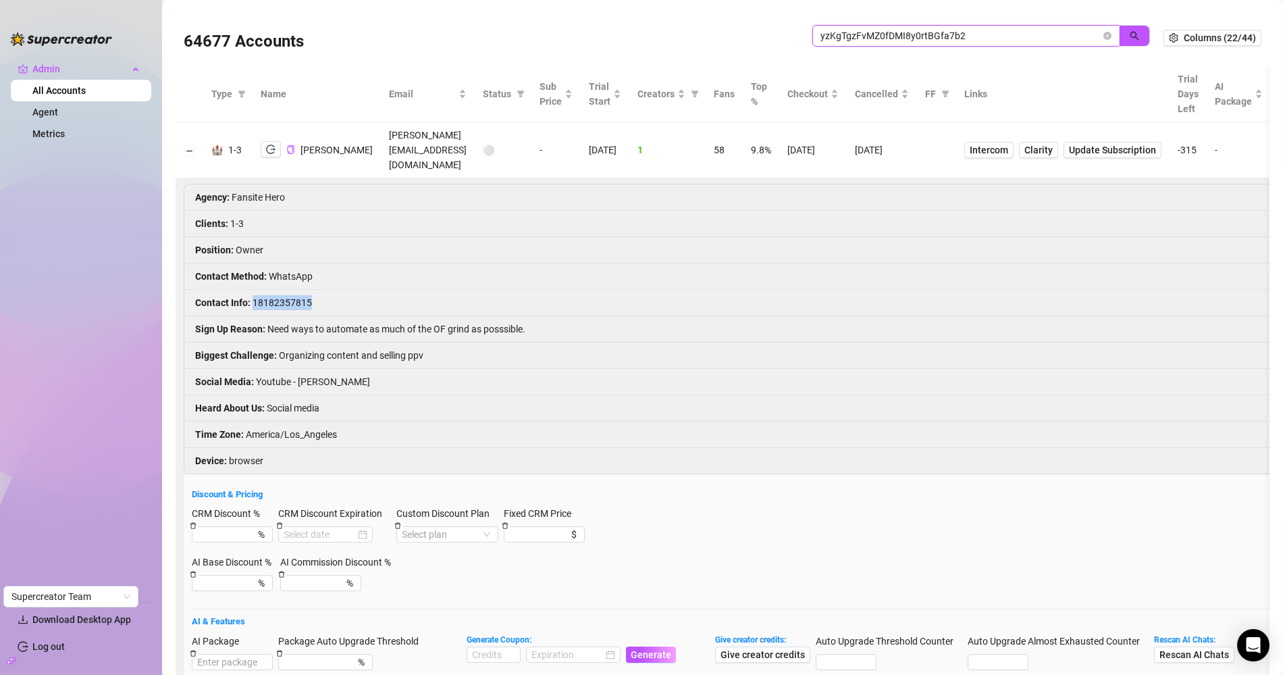
click at [907, 30] on input "yzKgTgzFvMZ0fDMI8y0rtBGfa7b2" at bounding box center [961, 35] width 280 height 15
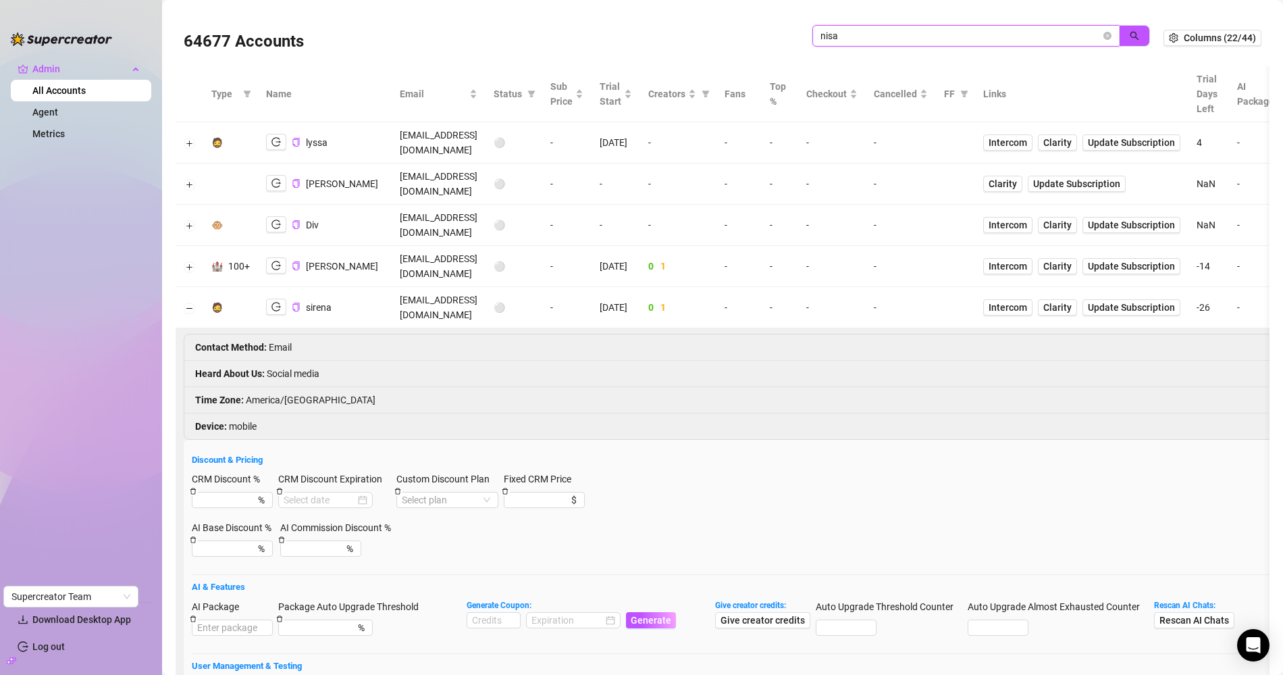
click at [927, 40] on input "nisa" at bounding box center [961, 35] width 280 height 15
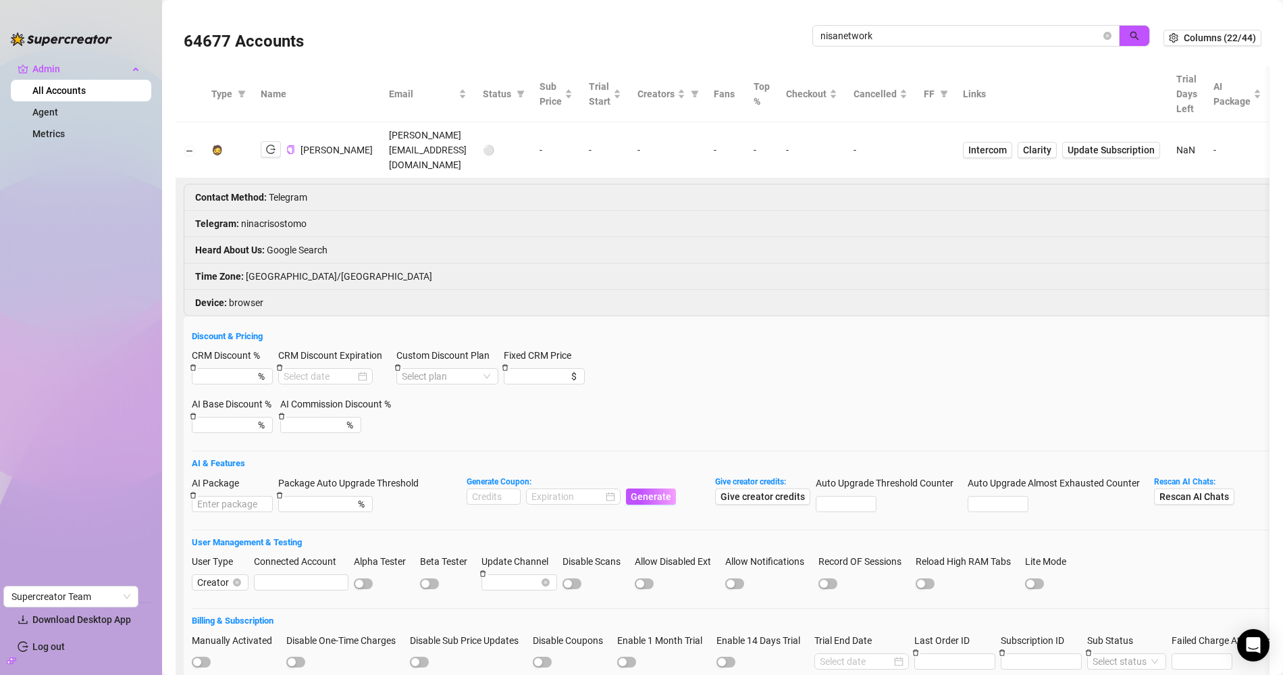
click at [180, 142] on td at bounding box center [190, 150] width 28 height 56
click at [186, 145] on button "Collapse row" at bounding box center [189, 150] width 11 height 11
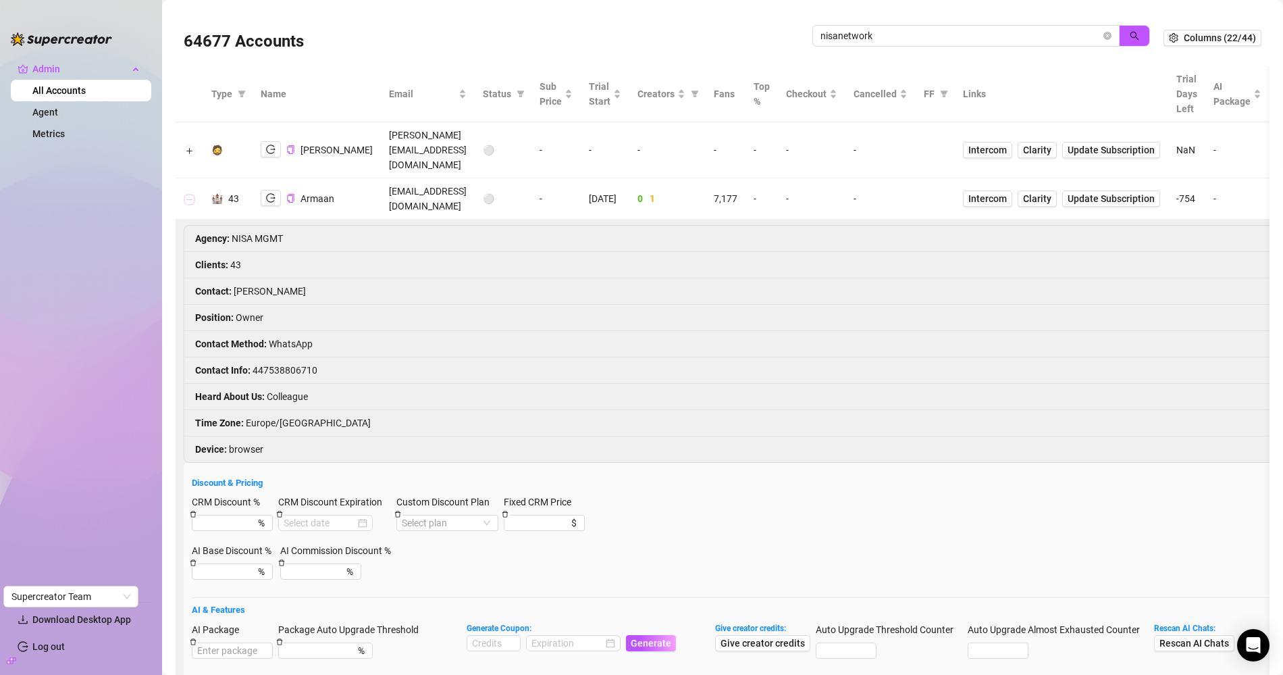
click at [188, 194] on button "Collapse row" at bounding box center [189, 199] width 11 height 11
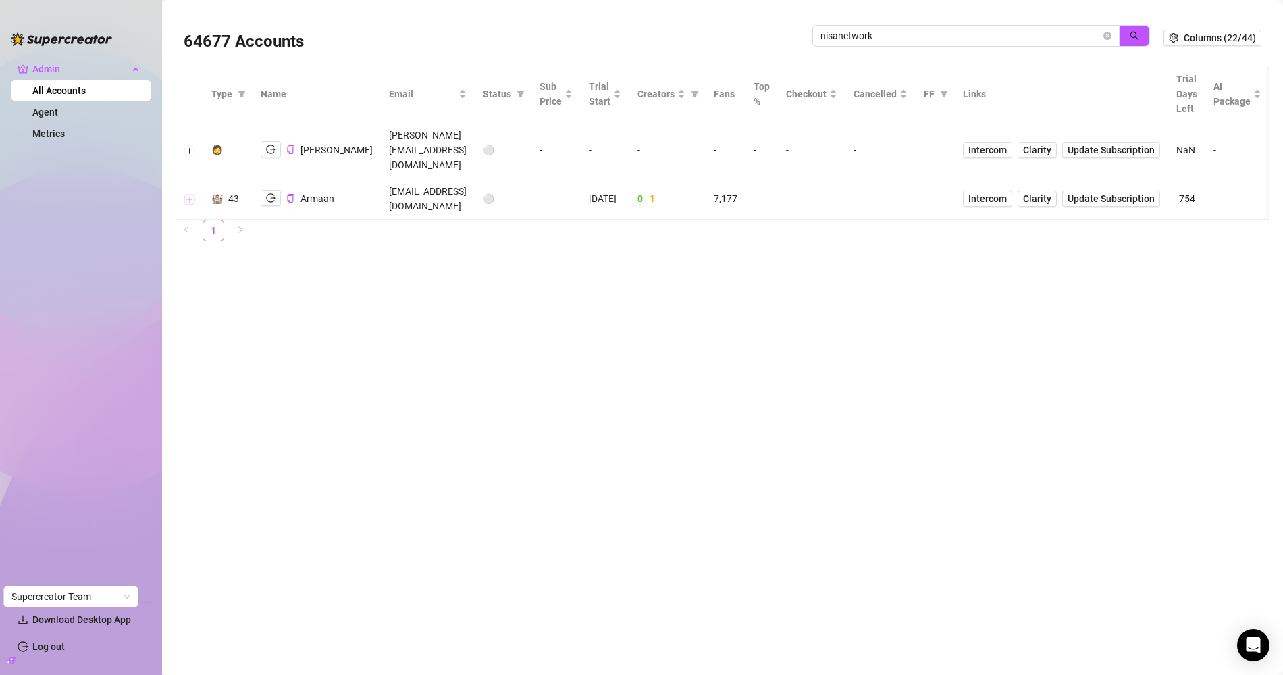
click at [193, 194] on button "Expand row" at bounding box center [189, 199] width 11 height 11
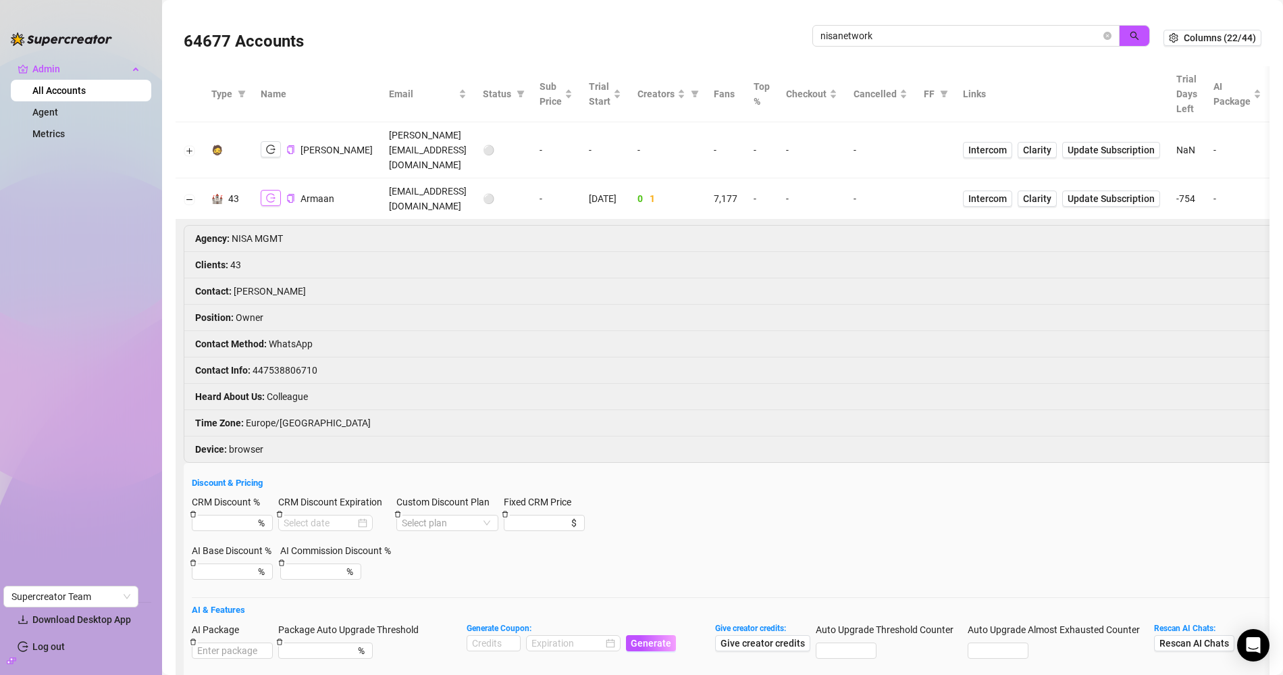
click at [270, 194] on icon "logout" at bounding box center [270, 198] width 9 height 9
click at [290, 194] on icon "copy" at bounding box center [290, 198] width 9 height 9
click at [404, 178] on td "armaan@nisanetwork.com" at bounding box center [428, 198] width 94 height 41
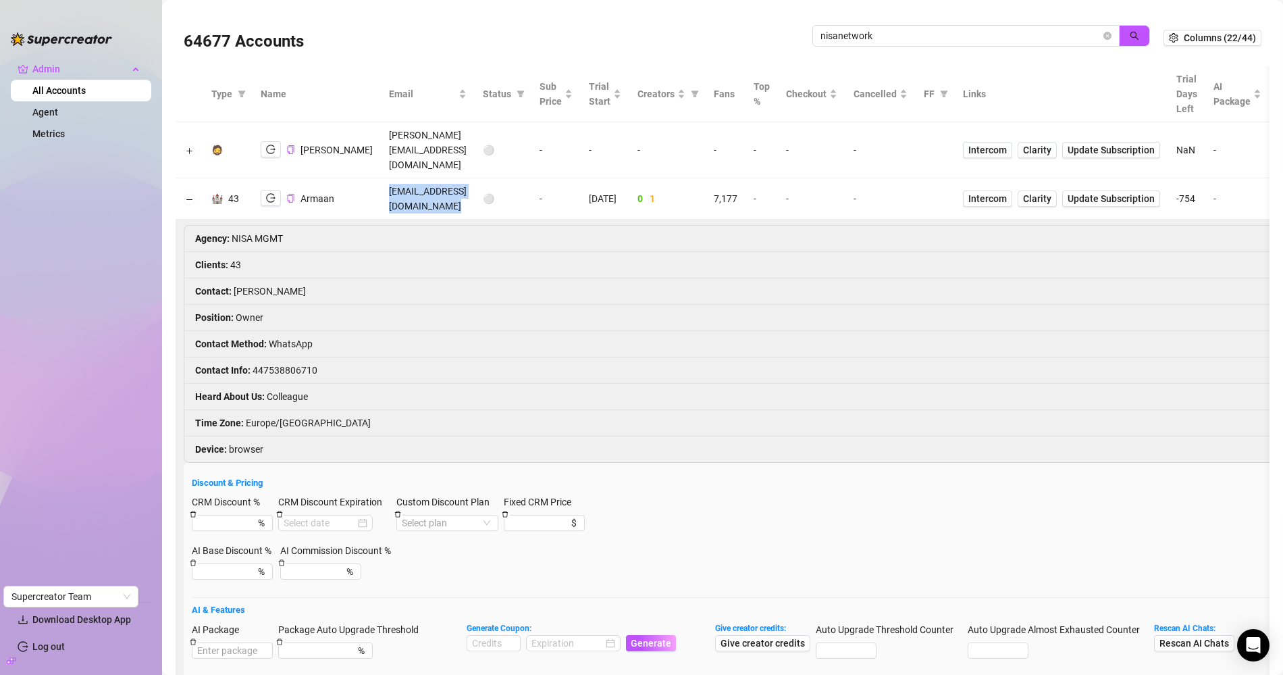
copy td "armaan@nisanetwork.com"
click at [826, 38] on input "nisanetwork" at bounding box center [961, 35] width 280 height 15
paste input "5456bFJVE3OWOdOZKlKMcZzbRoX2"
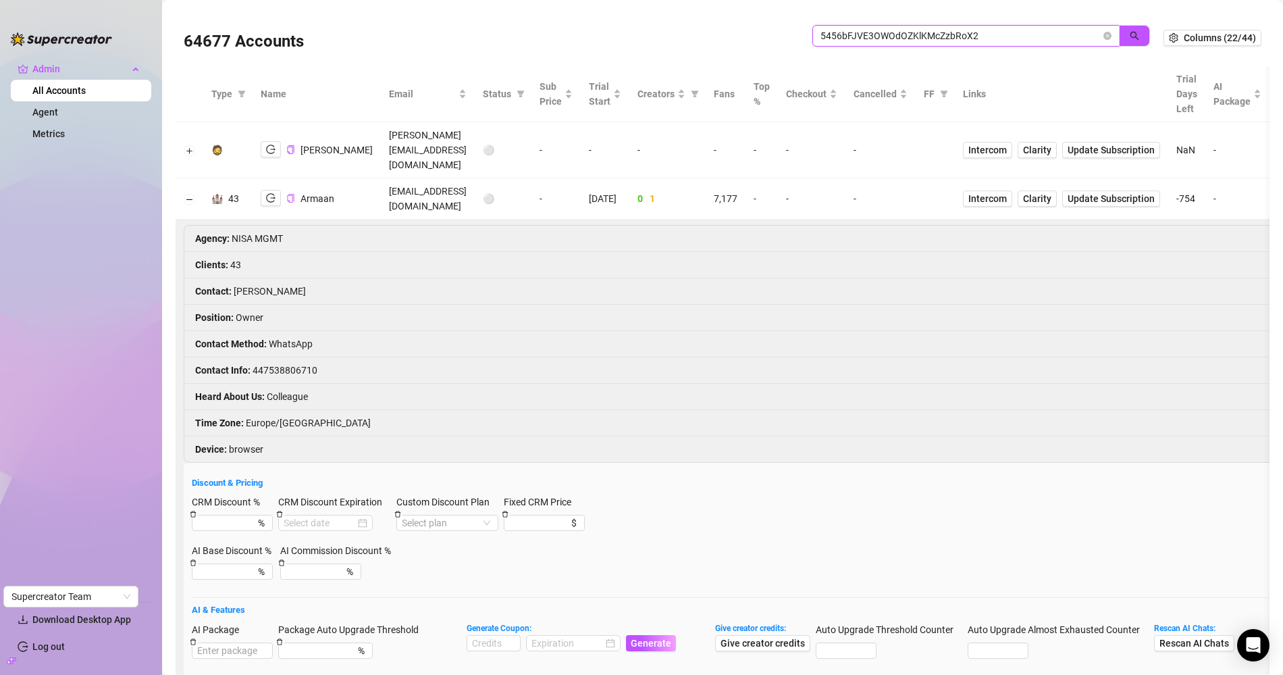
type input "5456bFJVE3OWOdOZKlKMcZzbRoX2"
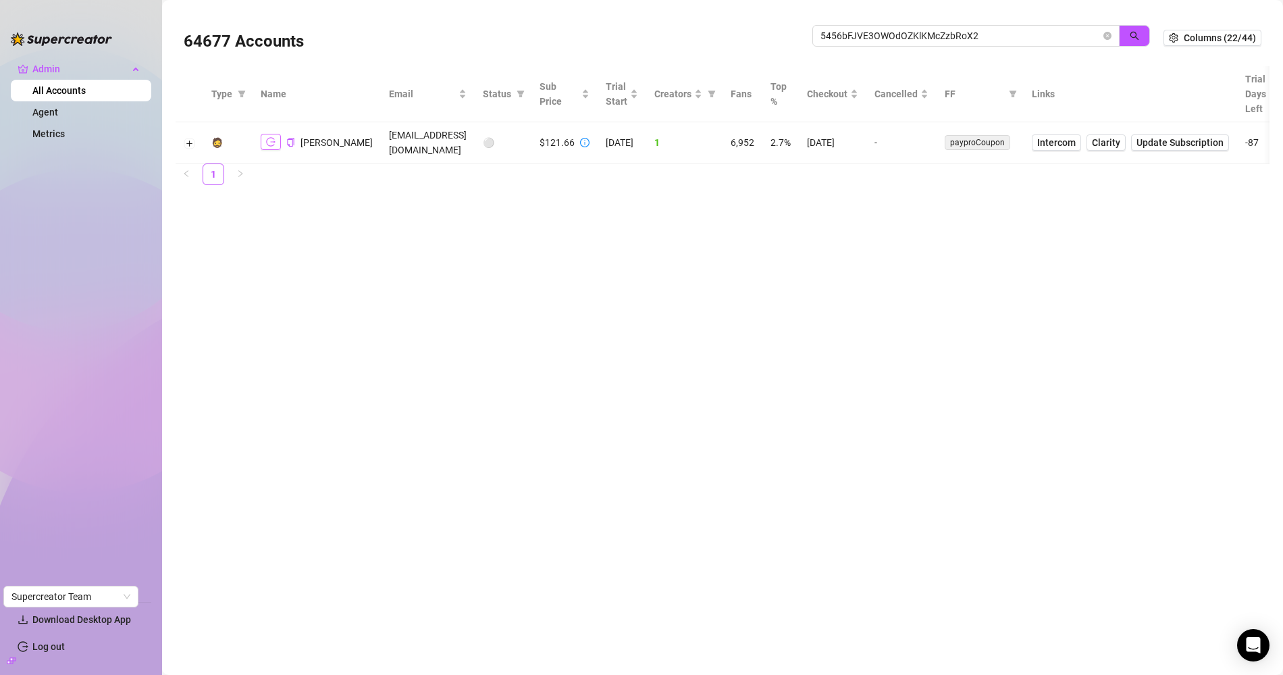
click at [278, 140] on button "button" at bounding box center [271, 142] width 20 height 16
click at [187, 138] on button "Expand row" at bounding box center [189, 143] width 11 height 11
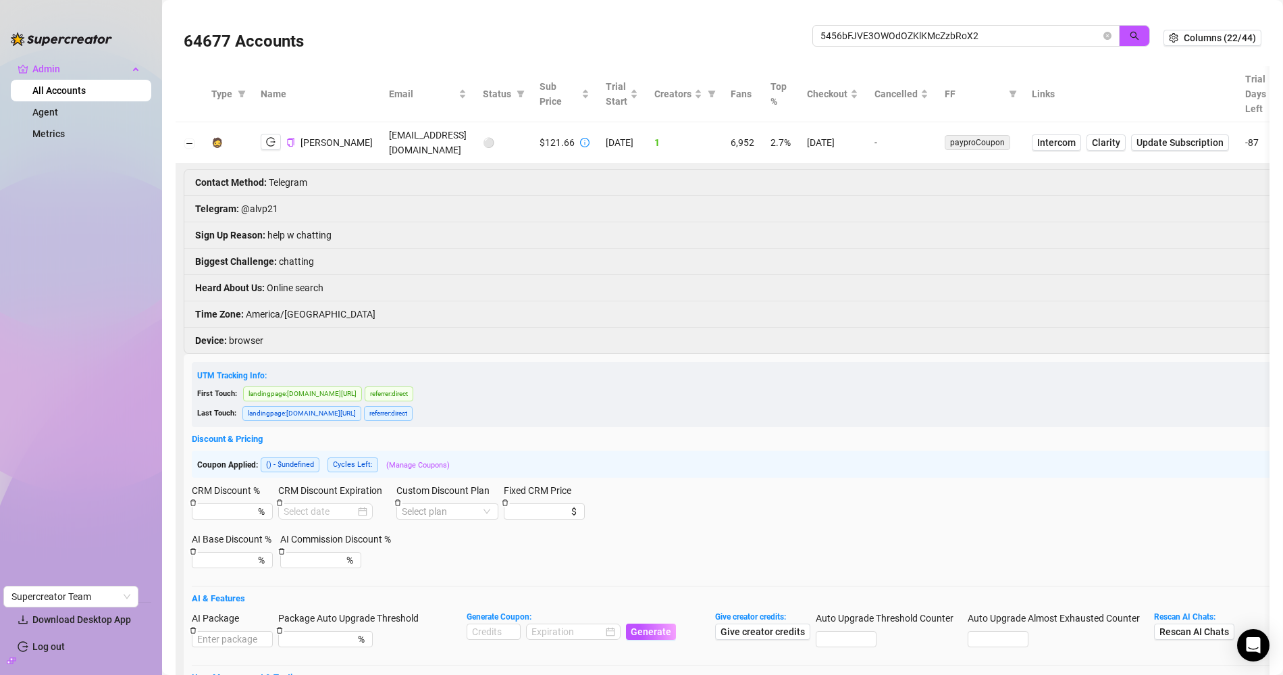
click at [263, 196] on li "Telegram : @alvp21" at bounding box center [955, 209] width 1543 height 26
copy li "@alvp21"
click at [257, 196] on li "Telegram : @alvp21" at bounding box center [955, 209] width 1543 height 26
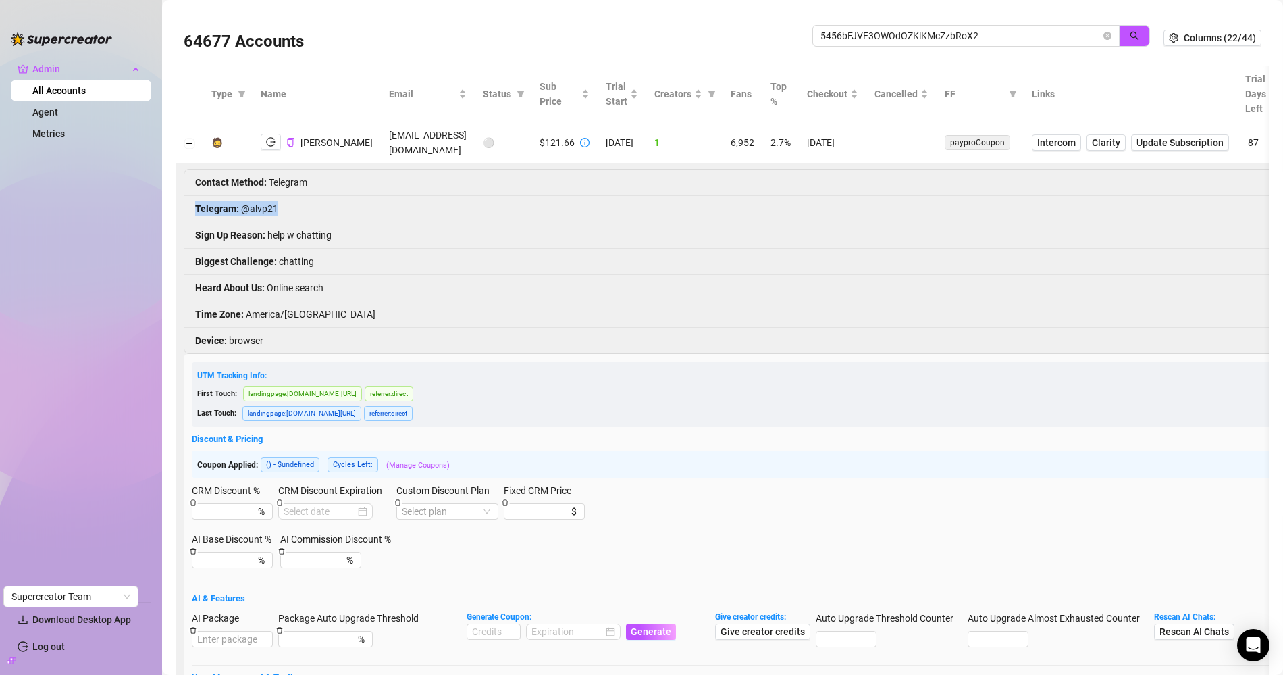
click at [257, 196] on li "Telegram : @alvp21" at bounding box center [955, 209] width 1543 height 26
click at [259, 203] on li "Telegram : @alvp21" at bounding box center [955, 209] width 1543 height 26
click at [257, 199] on li "Telegram : @alvp21" at bounding box center [955, 209] width 1543 height 26
copy li "@alvp21"
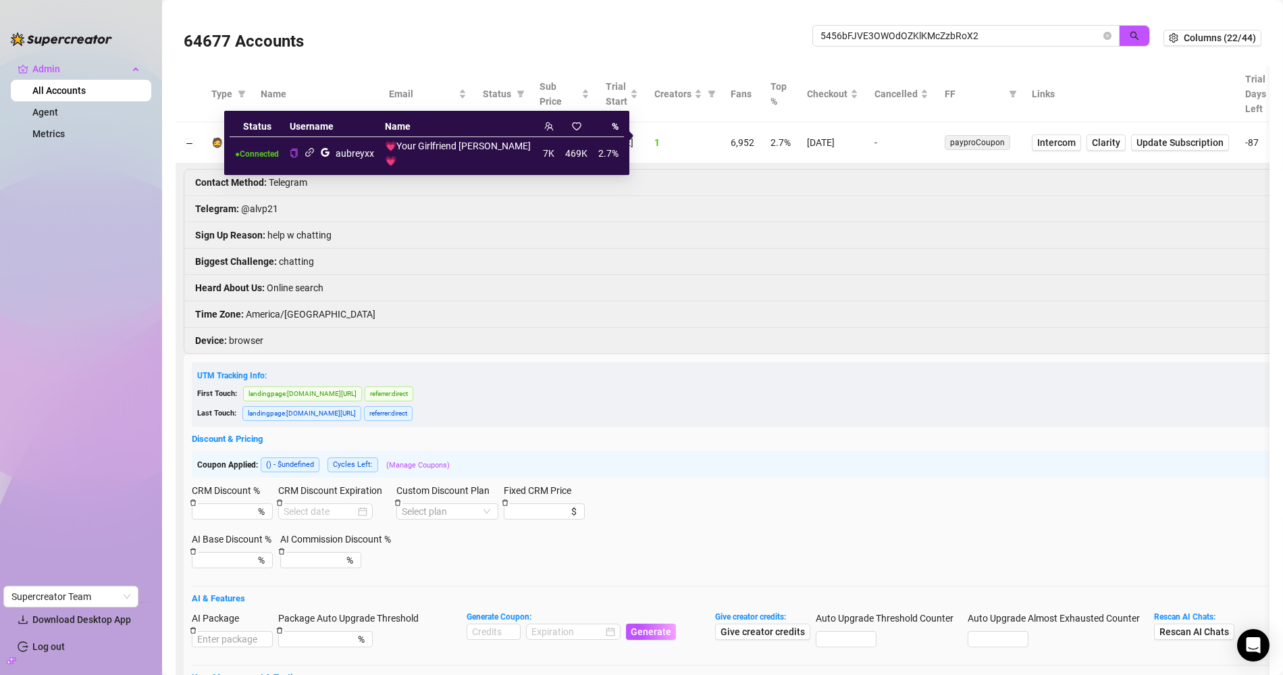
click at [315, 147] on icon "link" at bounding box center [310, 152] width 10 height 10
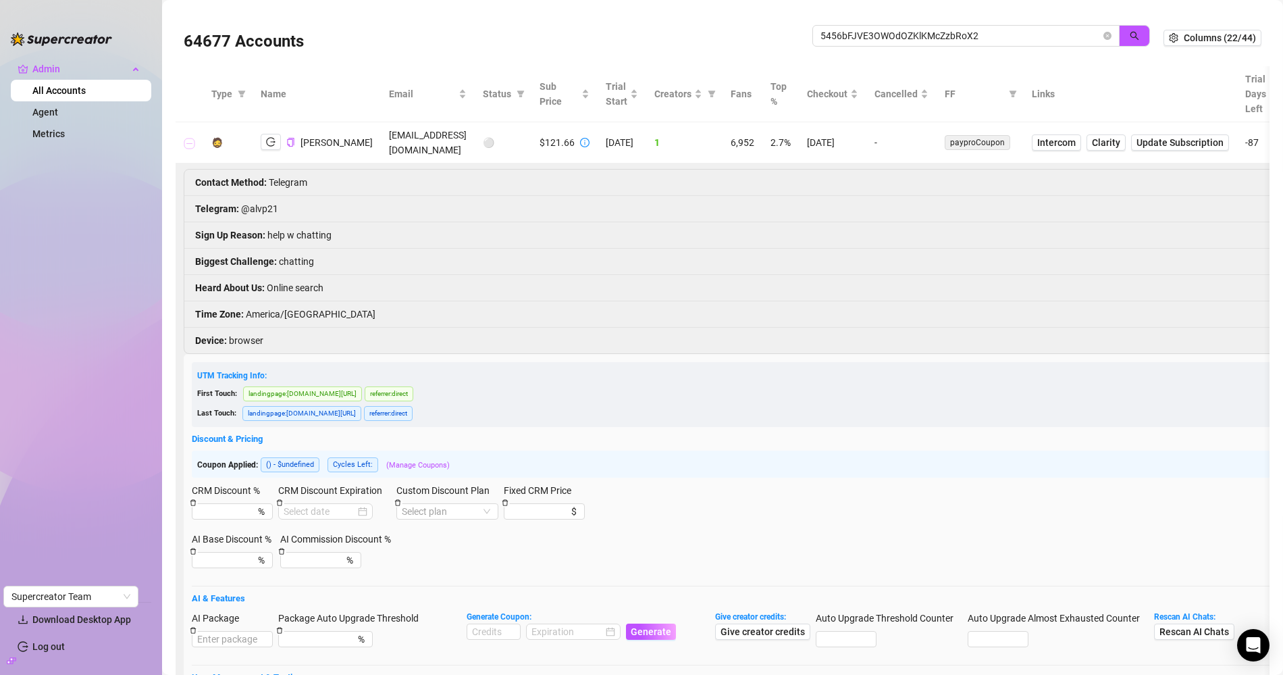
click at [186, 138] on button "Collapse row" at bounding box center [189, 143] width 11 height 11
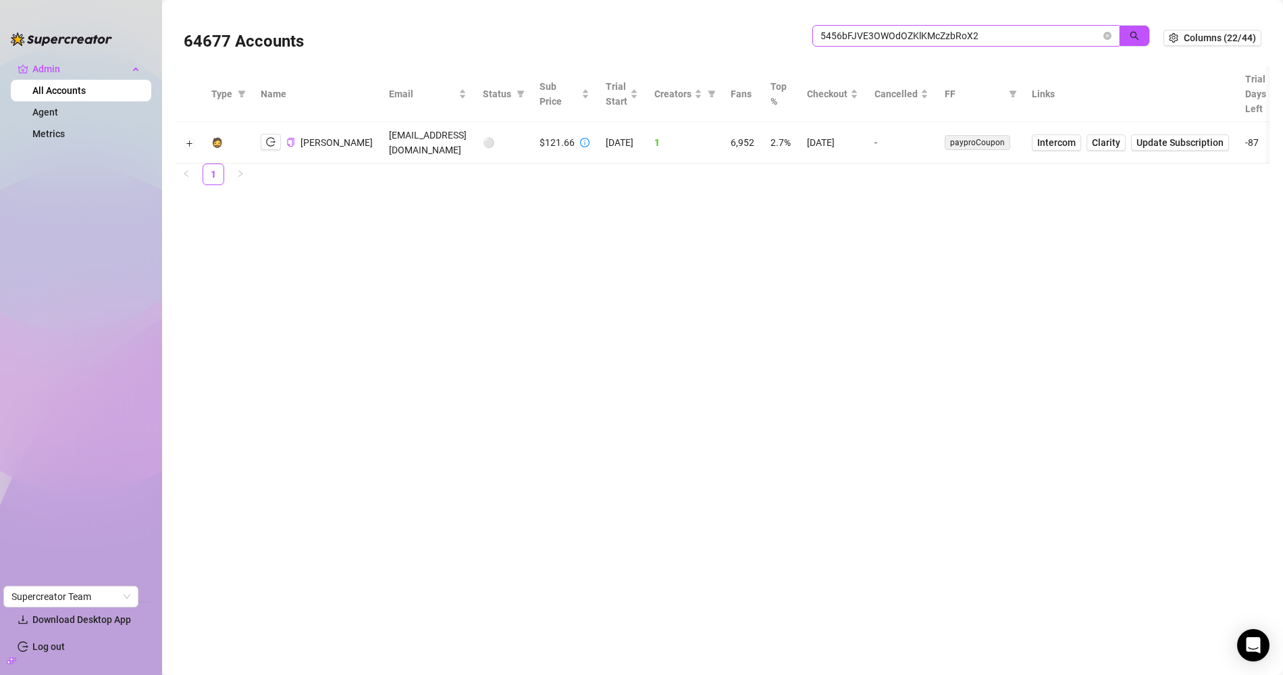
click at [1107, 41] on span at bounding box center [1108, 35] width 8 height 15
click at [1108, 38] on icon "close-circle" at bounding box center [1108, 36] width 8 height 8
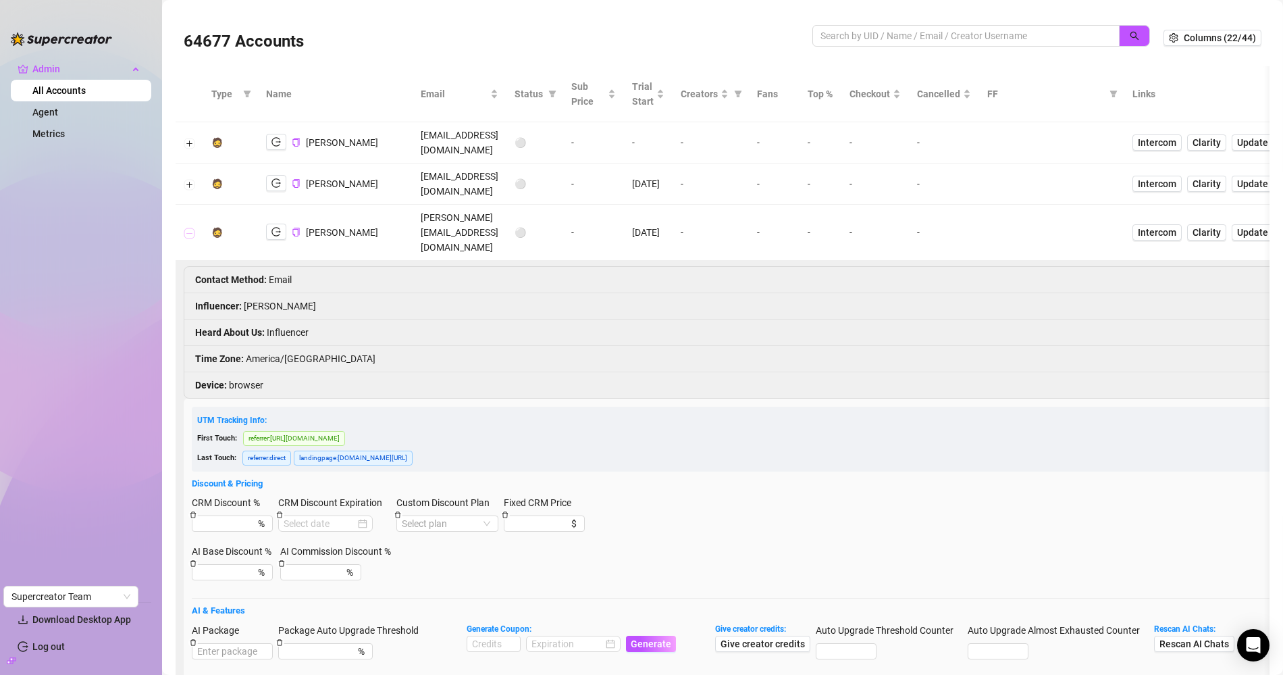
click at [188, 228] on button "Collapse row" at bounding box center [189, 233] width 11 height 11
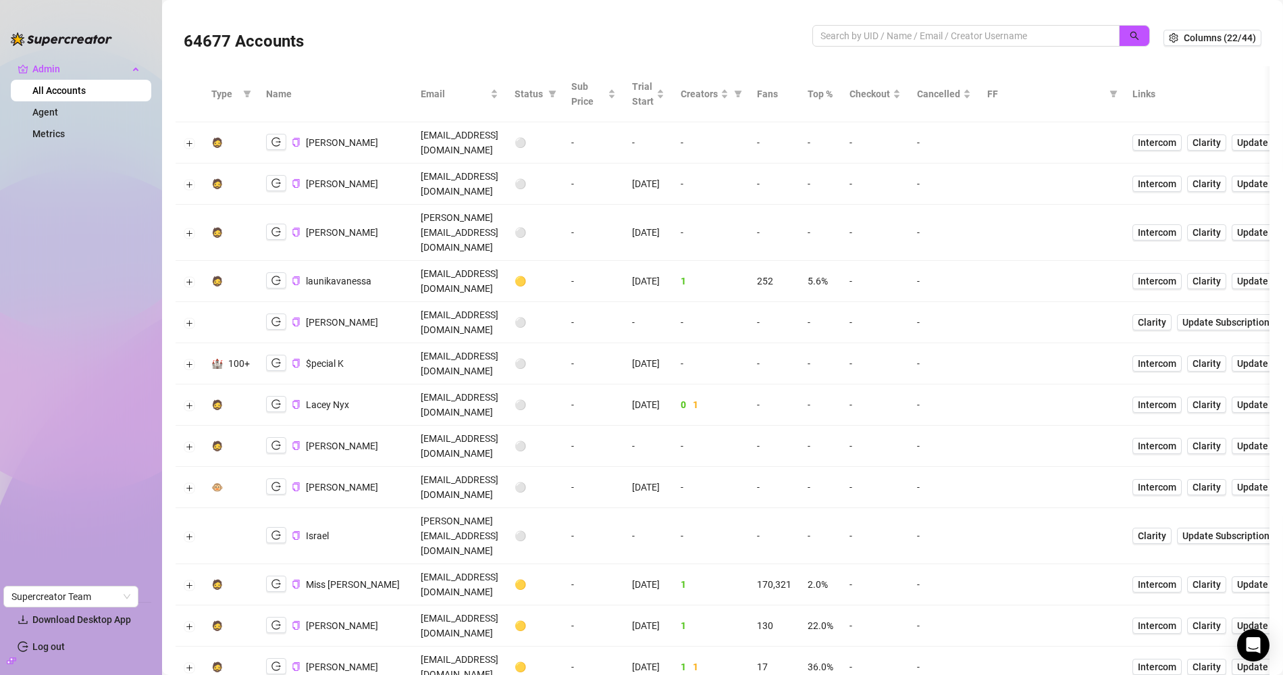
click at [958, 53] on div at bounding box center [982, 43] width 338 height 36
click at [957, 51] on div at bounding box center [982, 43] width 338 height 36
click at [959, 47] on div at bounding box center [982, 43] width 338 height 36
click at [961, 44] on span at bounding box center [966, 36] width 307 height 22
paste input "9Fp07dU27wbnpIGKXiT69TouYzI2"
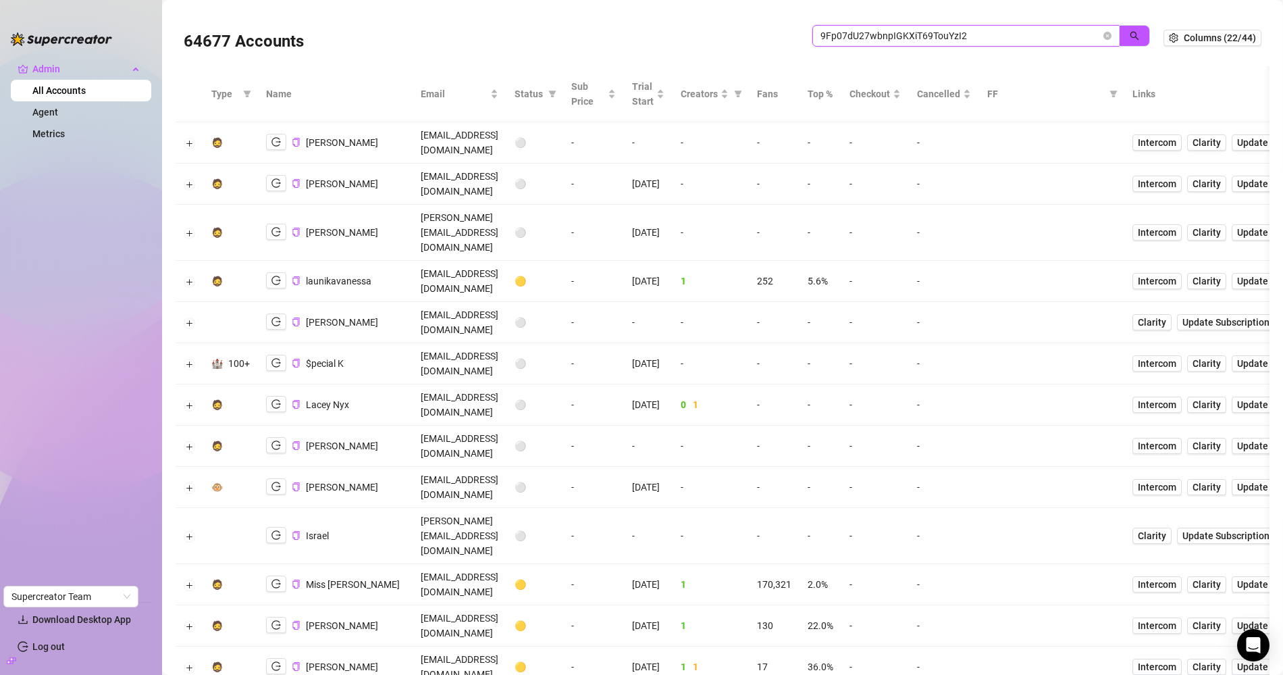
type input "9Fp07dU27wbnpIGKXiT69TouYzI2"
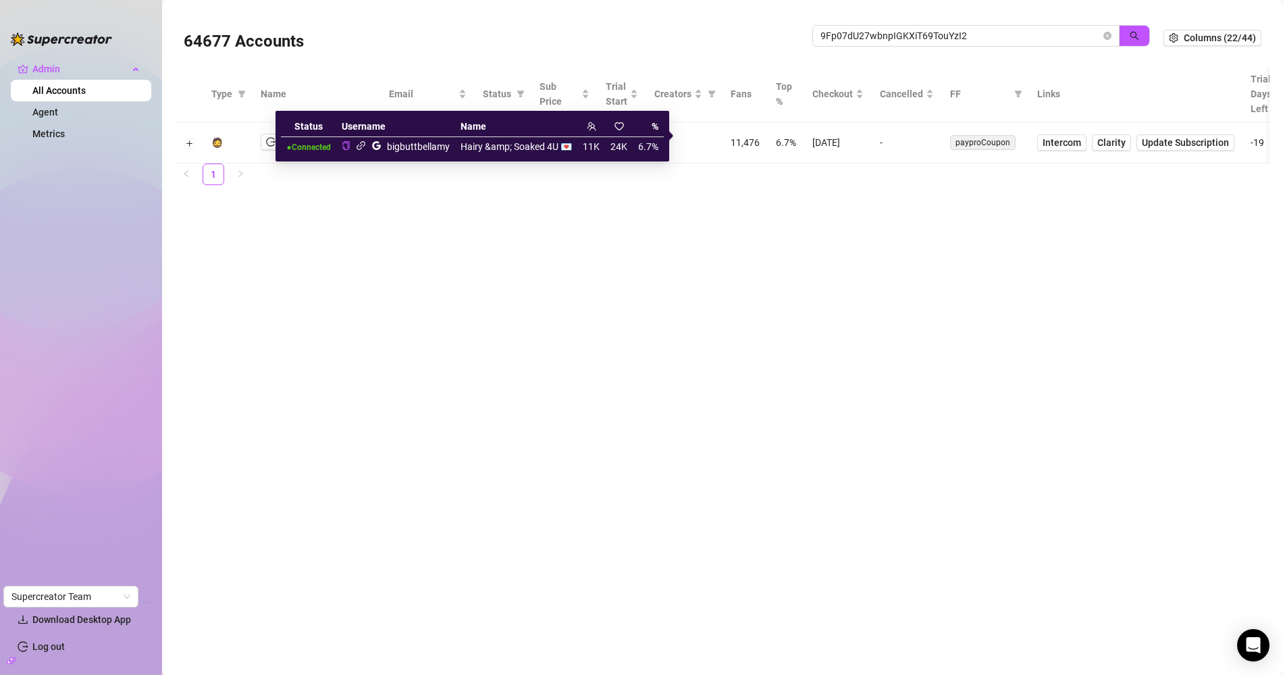
click at [363, 147] on icon "link" at bounding box center [361, 146] width 10 height 10
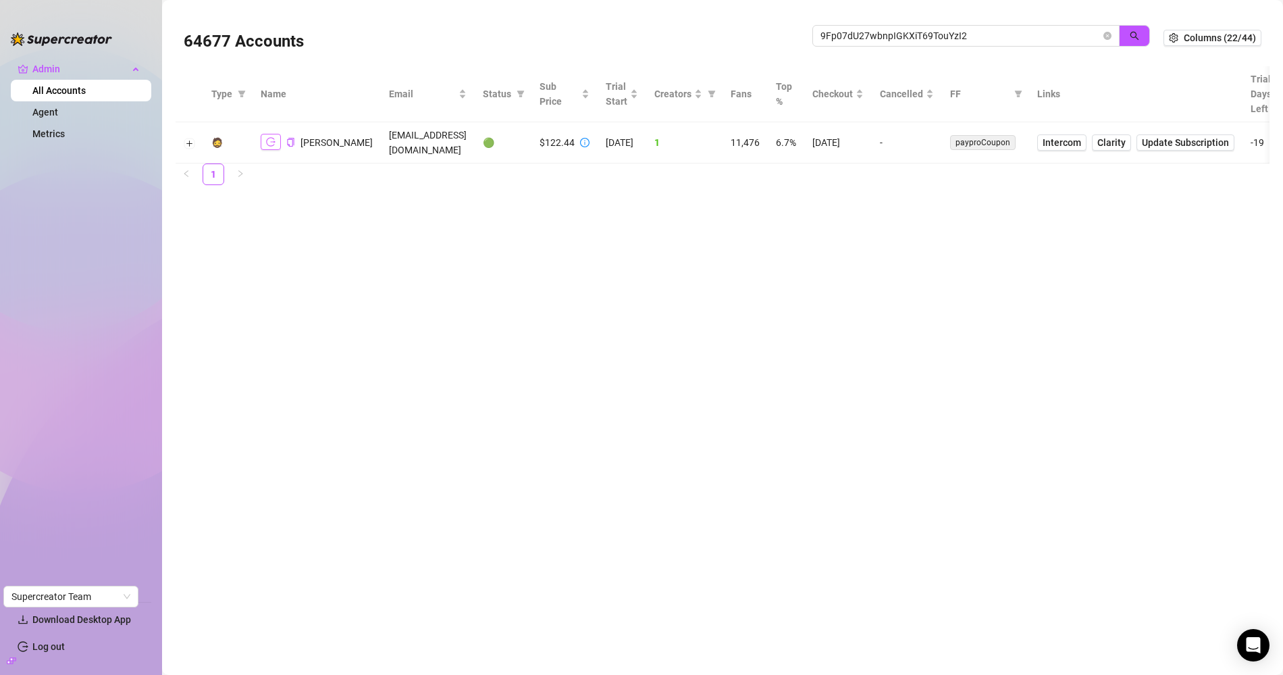
click at [264, 137] on button "button" at bounding box center [271, 142] width 20 height 16
drag, startPoint x: 1106, startPoint y: 32, endPoint x: 982, endPoint y: 38, distance: 123.7
click at [1106, 32] on icon "close-circle" at bounding box center [1108, 36] width 8 height 8
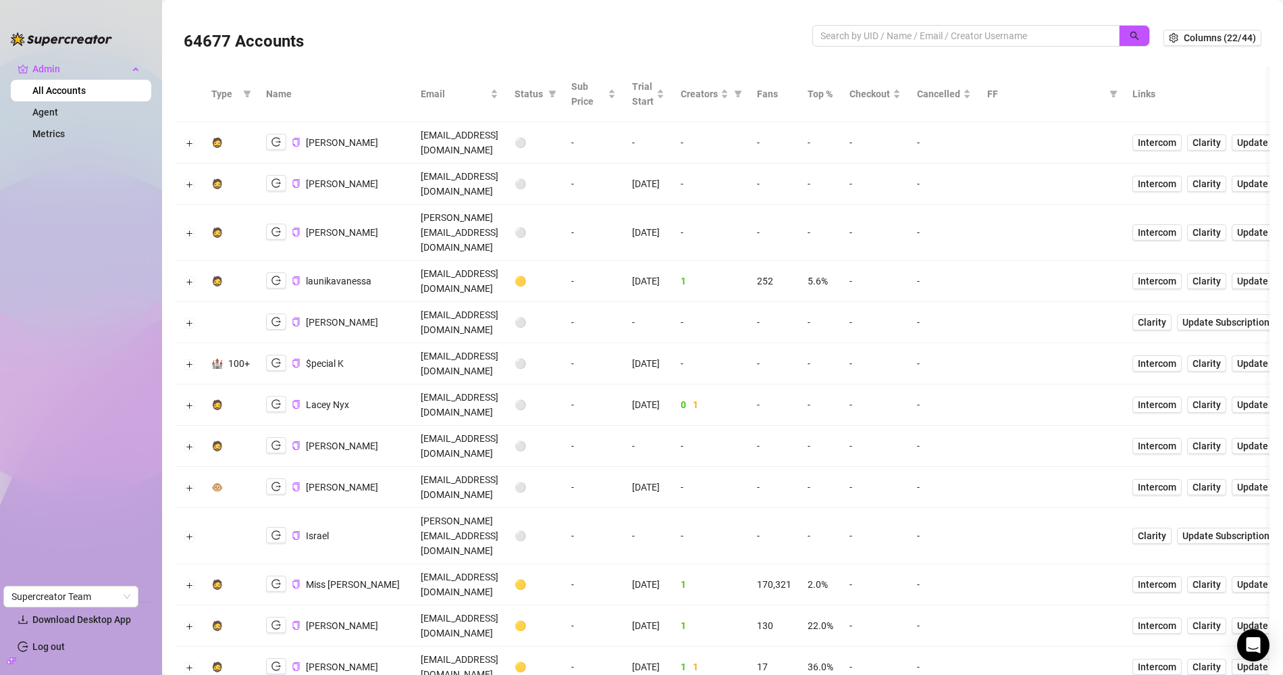
click at [850, 50] on div at bounding box center [982, 43] width 338 height 36
click at [863, 35] on input "search" at bounding box center [961, 35] width 280 height 15
paste input "9Fp07dU27wbnpIGKXiT69TouYzI2"
type input "9Fp07dU27wbnpIGKXiT69TouYzI2"
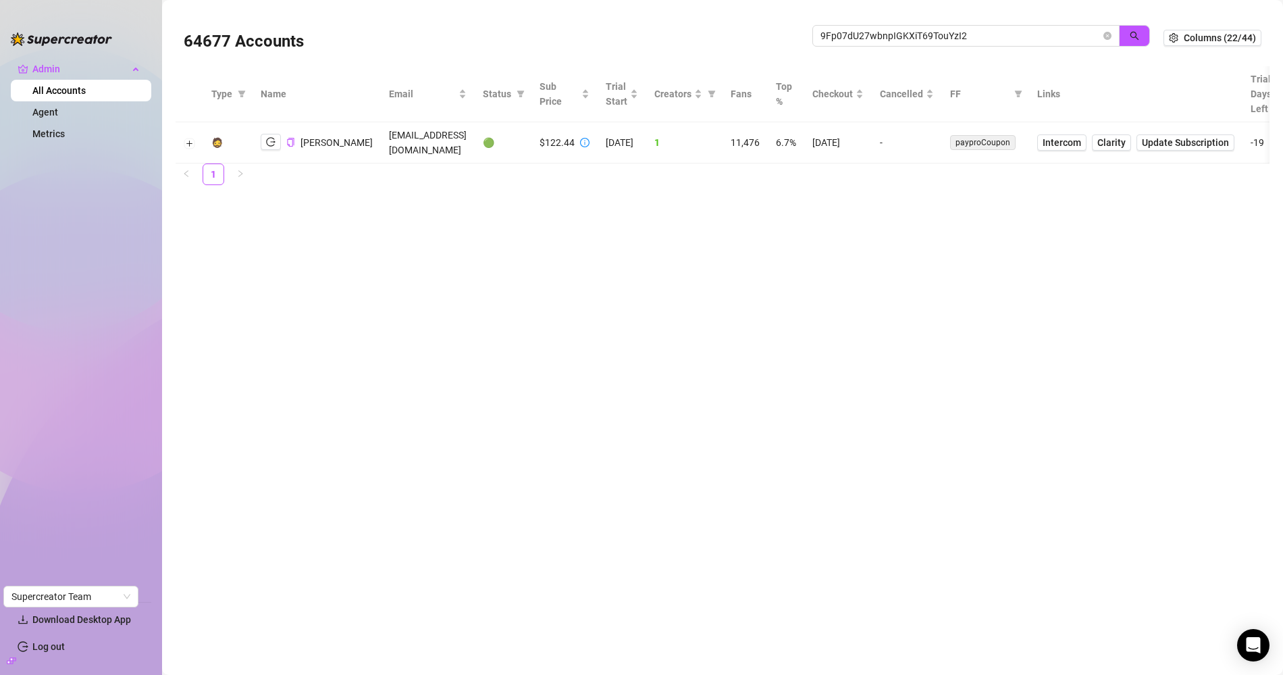
click at [413, 128] on td "bellamyhollow330@gmail.com" at bounding box center [428, 142] width 94 height 41
click at [409, 136] on td "bellamyhollow330@gmail.com" at bounding box center [428, 142] width 94 height 41
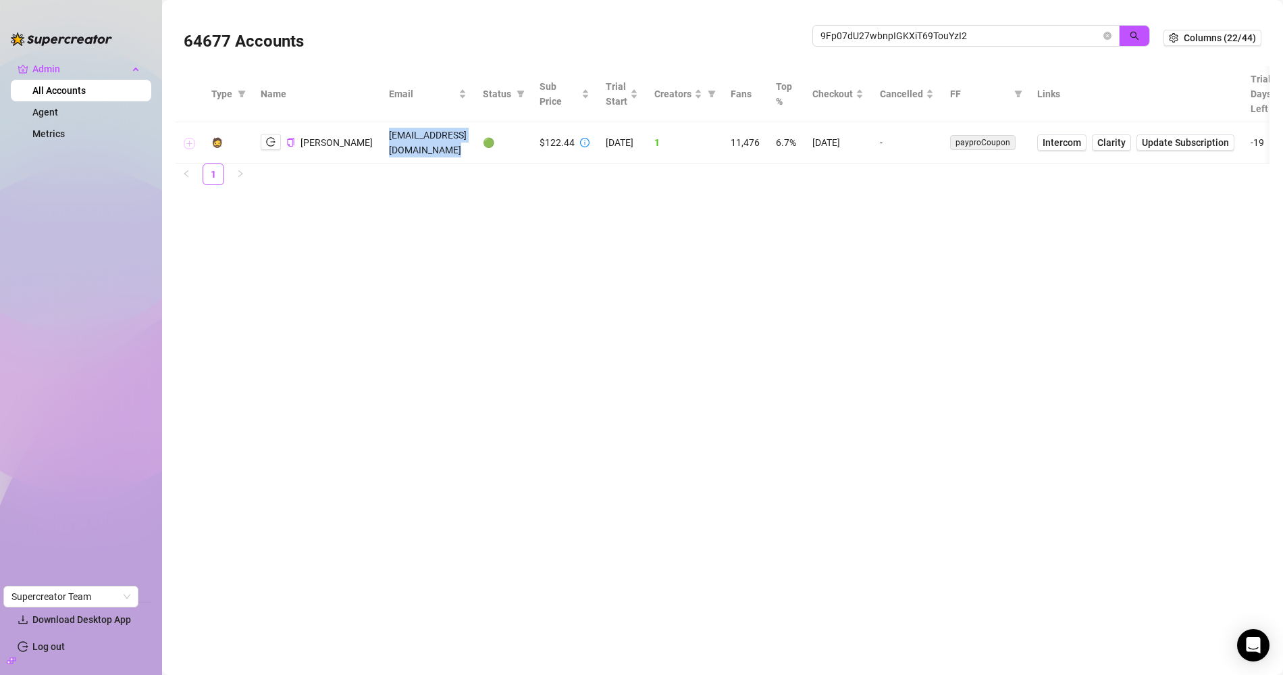
click at [189, 139] on button "Expand row" at bounding box center [189, 143] width 11 height 11
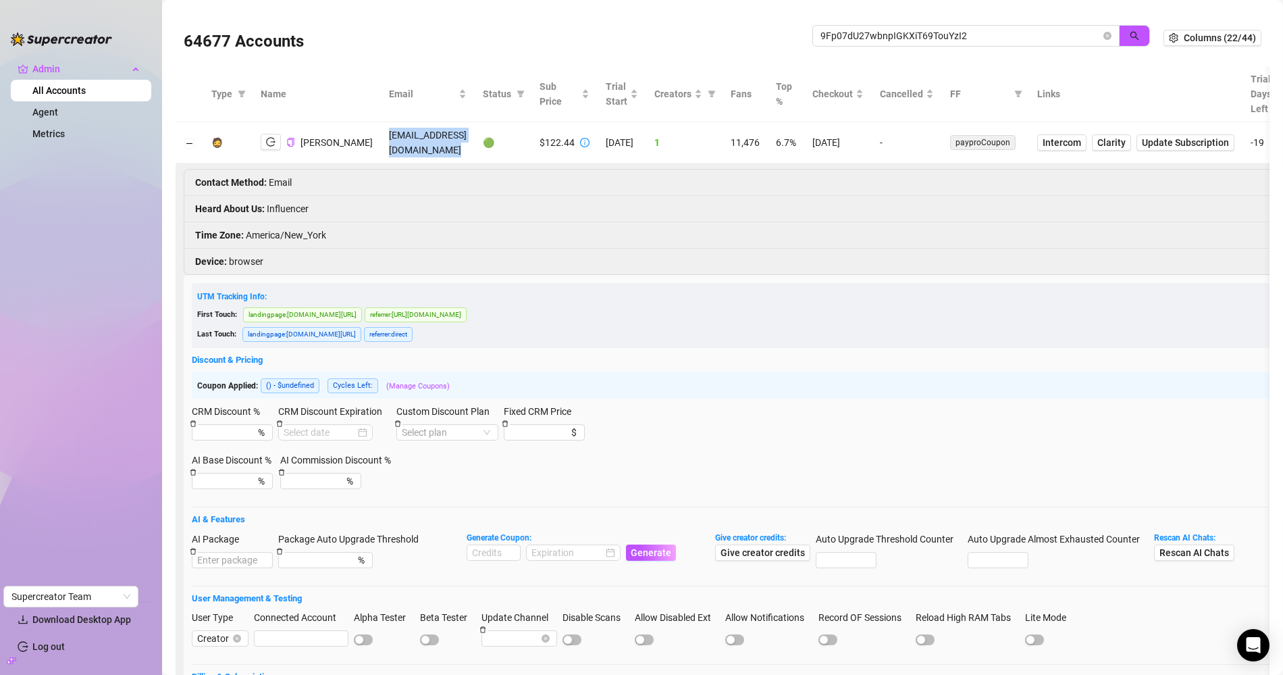
click at [381, 147] on td "bellamyhollow330@gmail.com" at bounding box center [428, 142] width 94 height 41
click at [393, 128] on td "bellamyhollow330@gmail.com" at bounding box center [428, 142] width 94 height 41
click at [392, 137] on td "bellamyhollow330@gmail.com" at bounding box center [428, 142] width 94 height 41
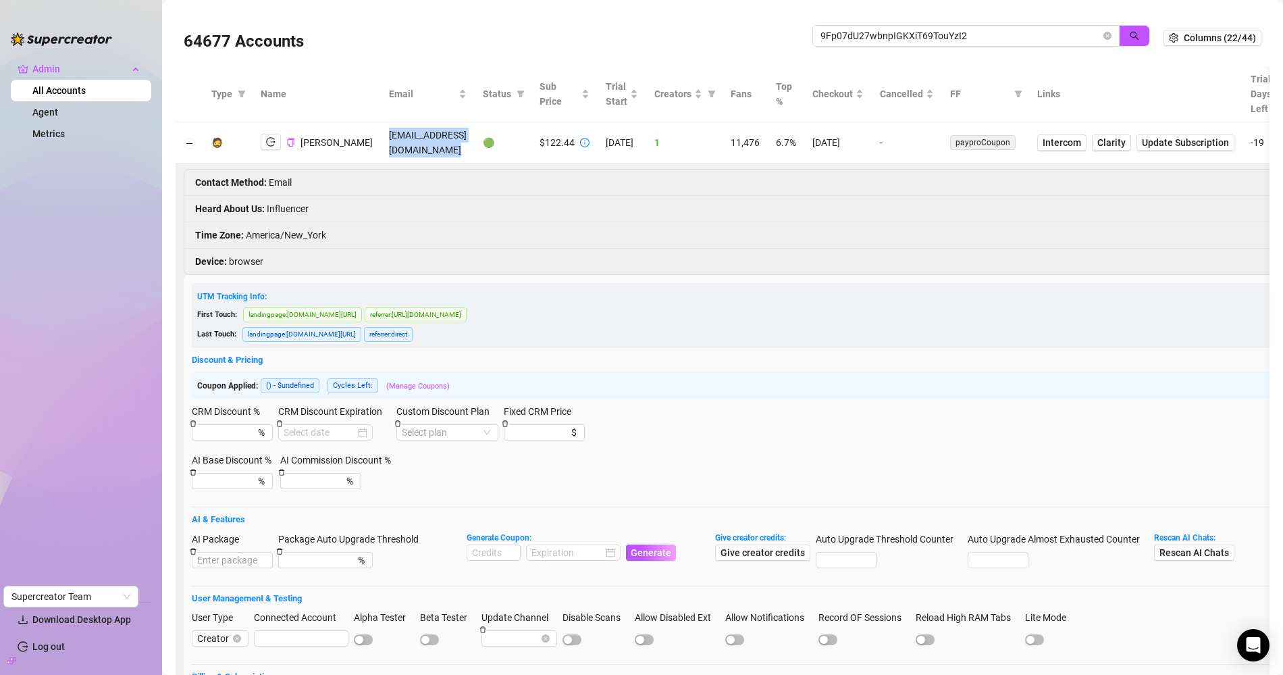
click at [392, 137] on td "bellamyhollow330@gmail.com" at bounding box center [428, 142] width 94 height 41
click at [1104, 34] on icon "close-circle" at bounding box center [1108, 36] width 8 height 8
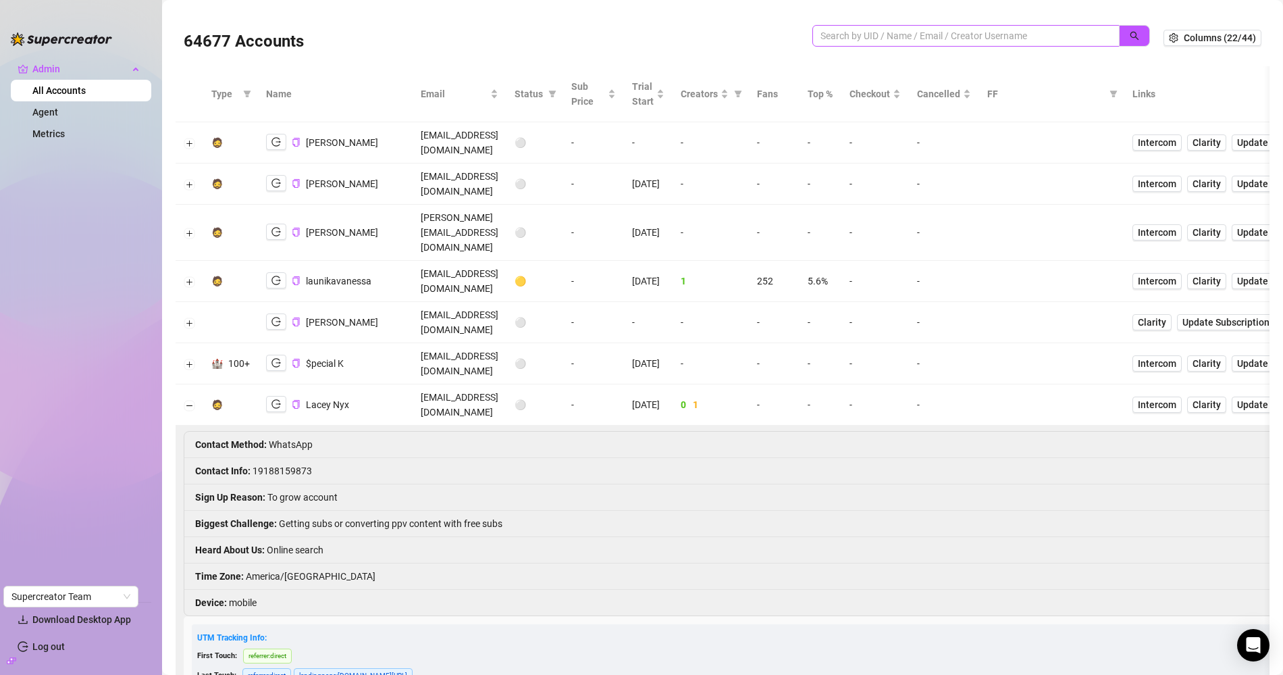
click at [930, 45] on span at bounding box center [966, 36] width 307 height 22
click at [932, 39] on input "search" at bounding box center [961, 35] width 280 height 15
paste input "cdelorenzo98"
type input "cdelorenzo98"
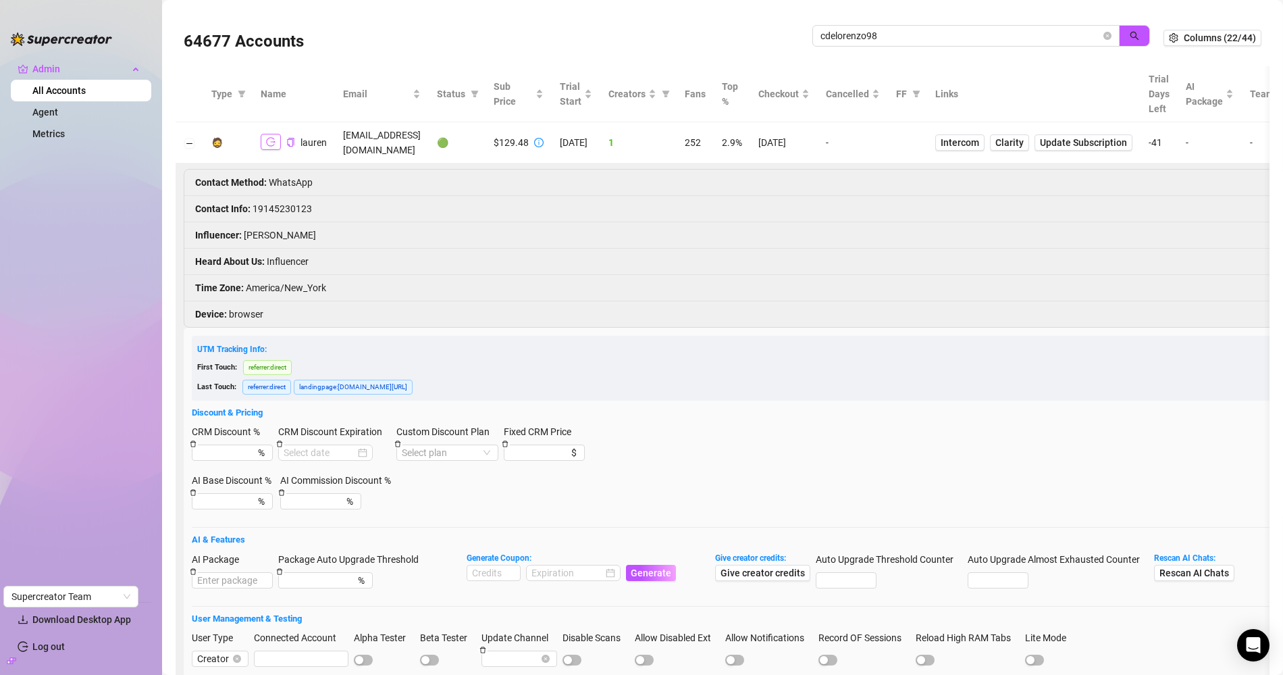
click at [272, 137] on icon "logout" at bounding box center [270, 141] width 9 height 9
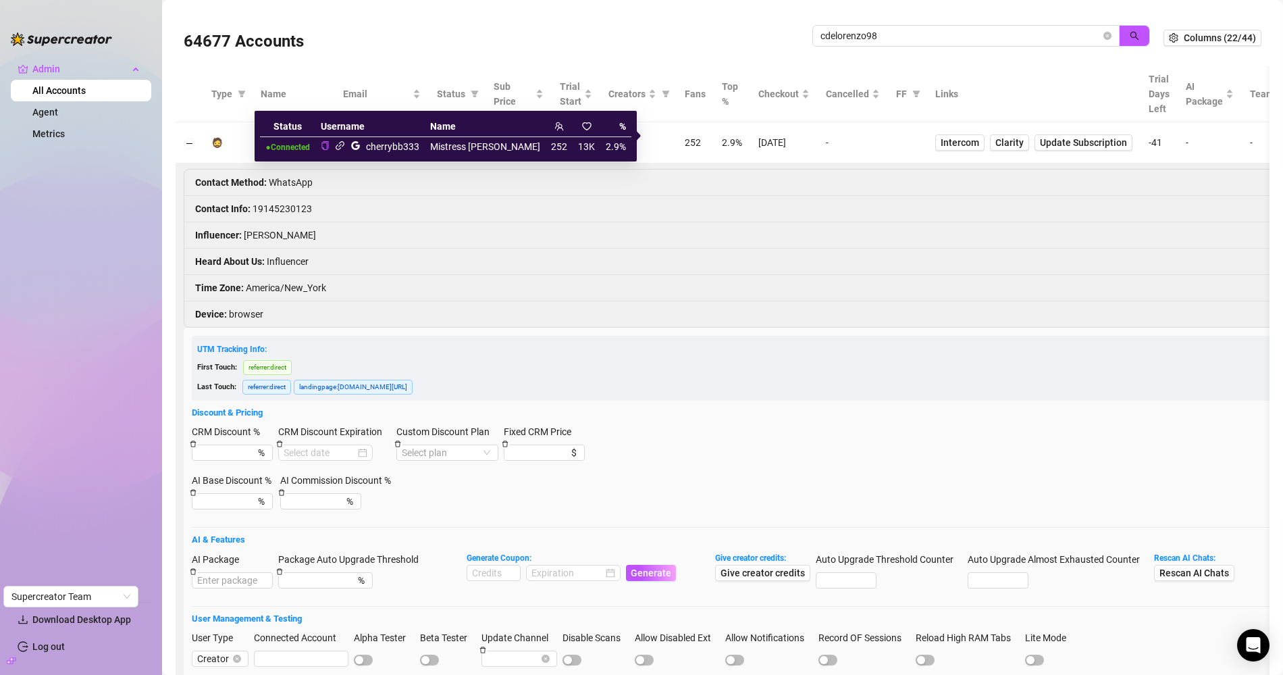
click at [345, 144] on icon "link" at bounding box center [340, 146] width 10 height 10
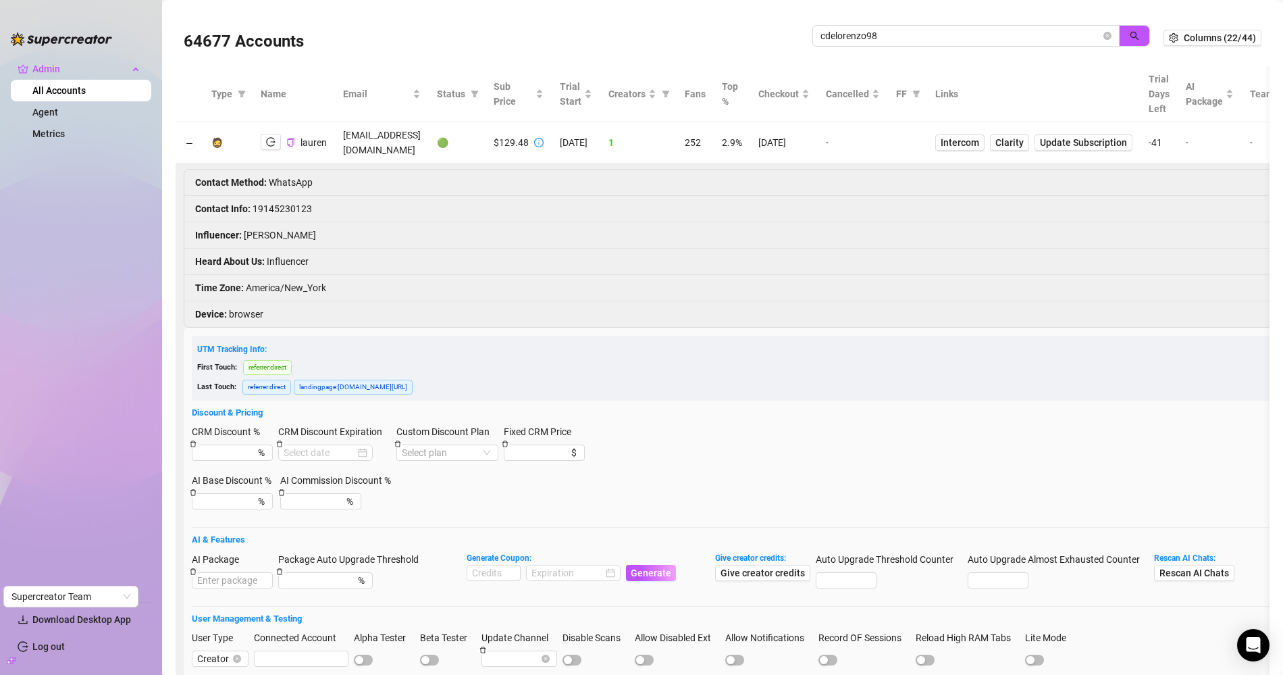
click at [281, 196] on li "Contact Info : 19145230123" at bounding box center [907, 209] width 1446 height 26
click at [294, 139] on icon "copy" at bounding box center [290, 142] width 9 height 9
click at [979, 135] on span "Intercom" at bounding box center [960, 142] width 39 height 15
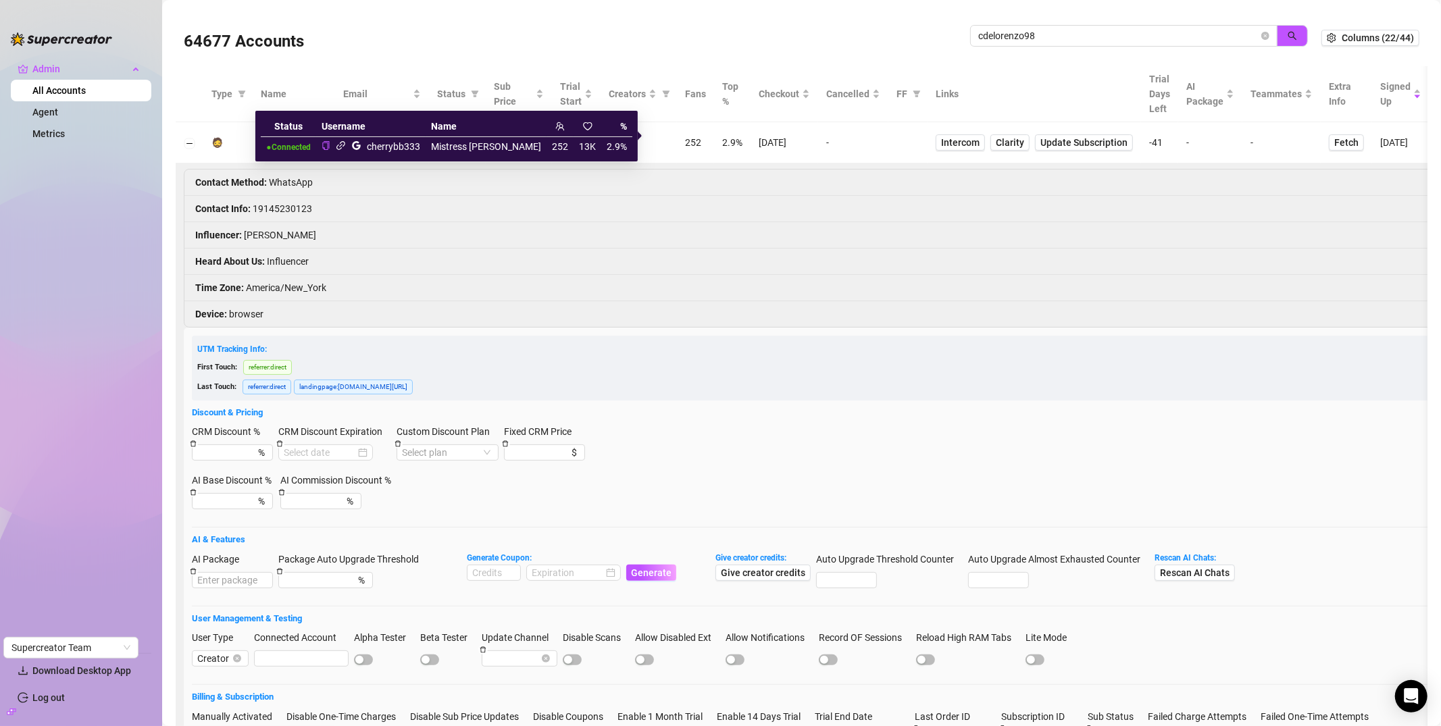
click at [346, 145] on icon "link" at bounding box center [341, 146] width 10 height 10
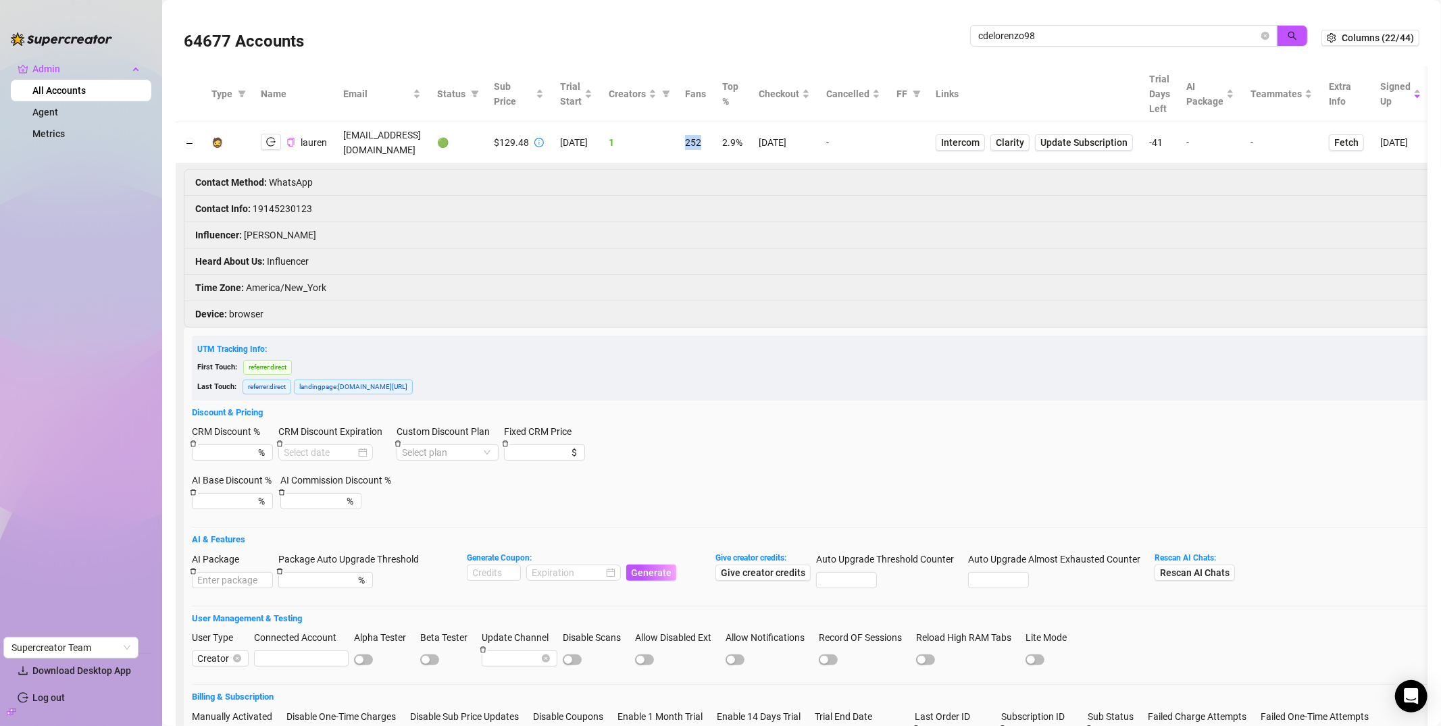
drag, startPoint x: 722, startPoint y: 136, endPoint x: 739, endPoint y: 138, distance: 17.0
click at [714, 138] on td "252" at bounding box center [695, 142] width 37 height 41
click at [199, 138] on td at bounding box center [190, 142] width 28 height 41
click at [190, 138] on button "Collapse row" at bounding box center [189, 143] width 11 height 11
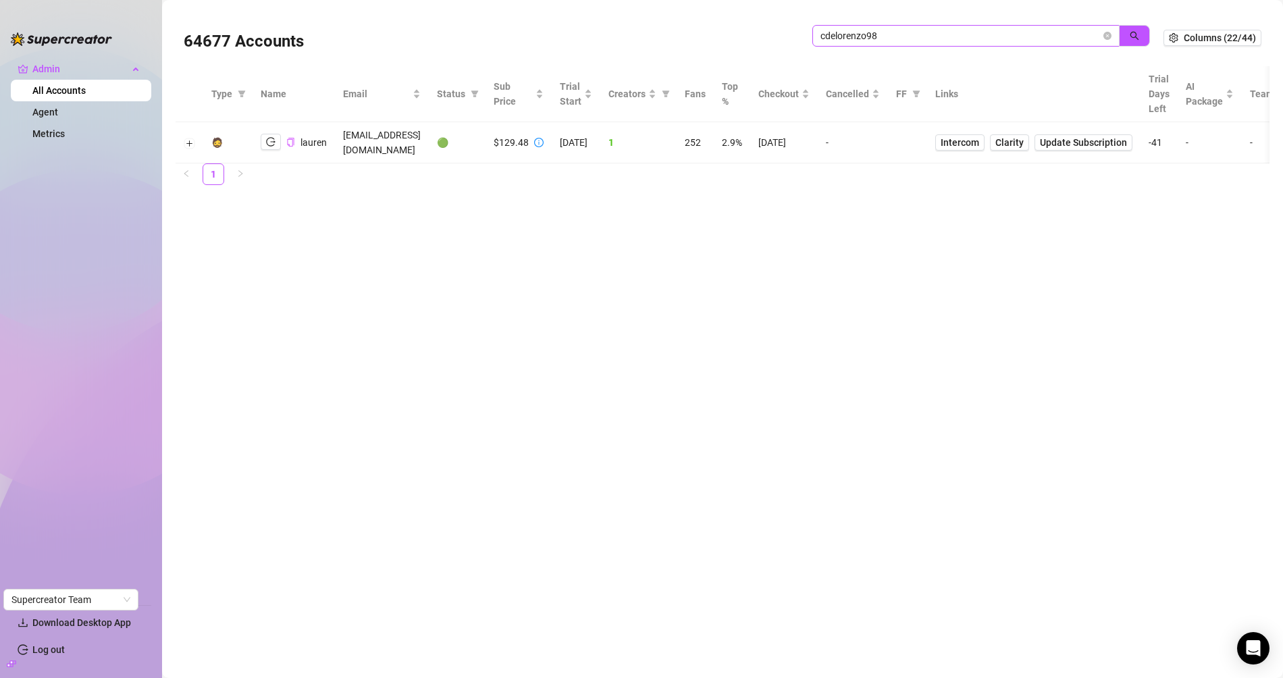
click at [1105, 43] on span at bounding box center [1108, 35] width 8 height 15
click at [1114, 40] on span "cdelorenzo98" at bounding box center [966, 36] width 307 height 22
click at [1111, 38] on icon "close-circle" at bounding box center [1108, 36] width 8 height 8
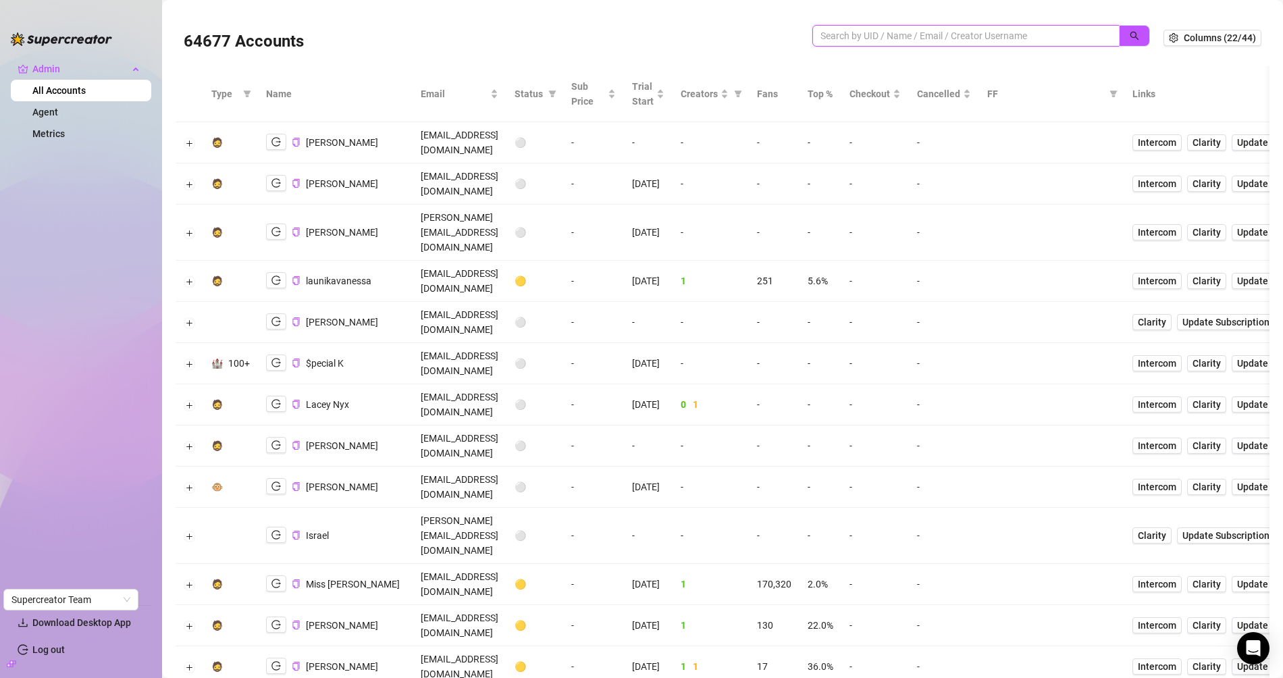
click at [880, 36] on input "search" at bounding box center [961, 35] width 280 height 15
paste input "oNS8FWq5z4UD0Dmh4DppZg80AQA2"
type input "oNS8FWq5z4UD0Dmh4DppZg80AQA2"
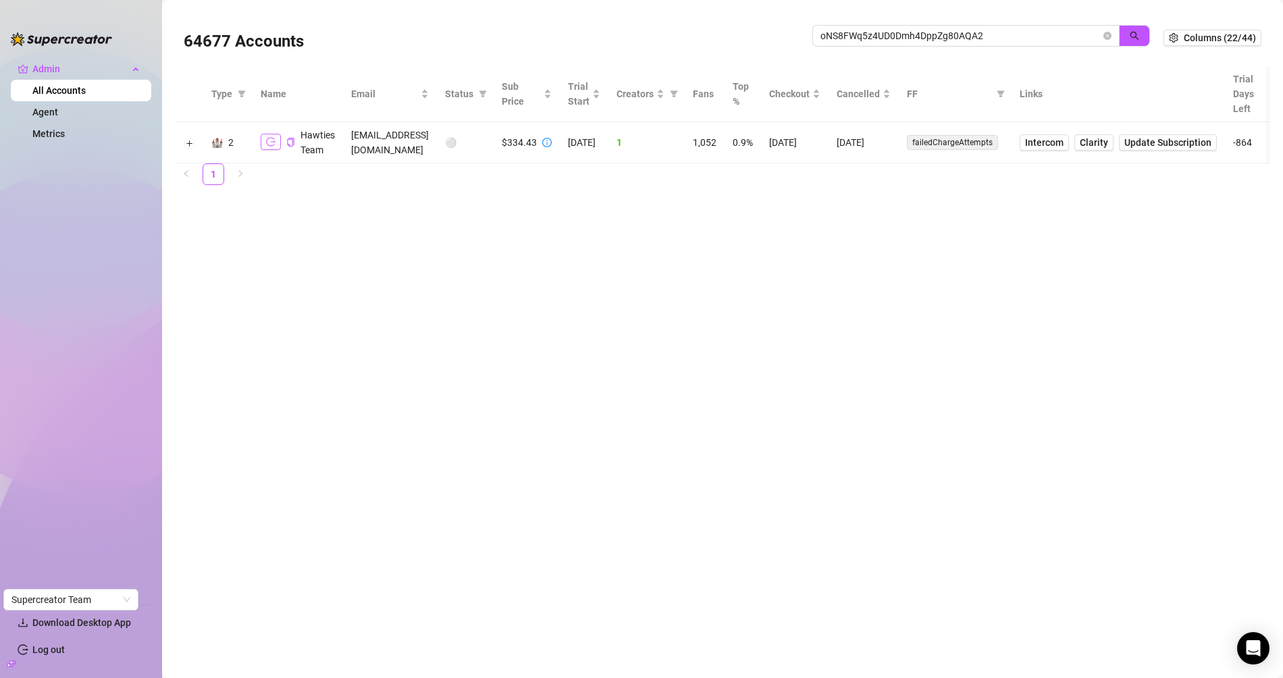
click at [267, 145] on icon "logout" at bounding box center [270, 142] width 9 height 9
click at [1064, 147] on span "Intercom" at bounding box center [1044, 142] width 39 height 15
click at [188, 141] on button "Expand row" at bounding box center [189, 143] width 11 height 11
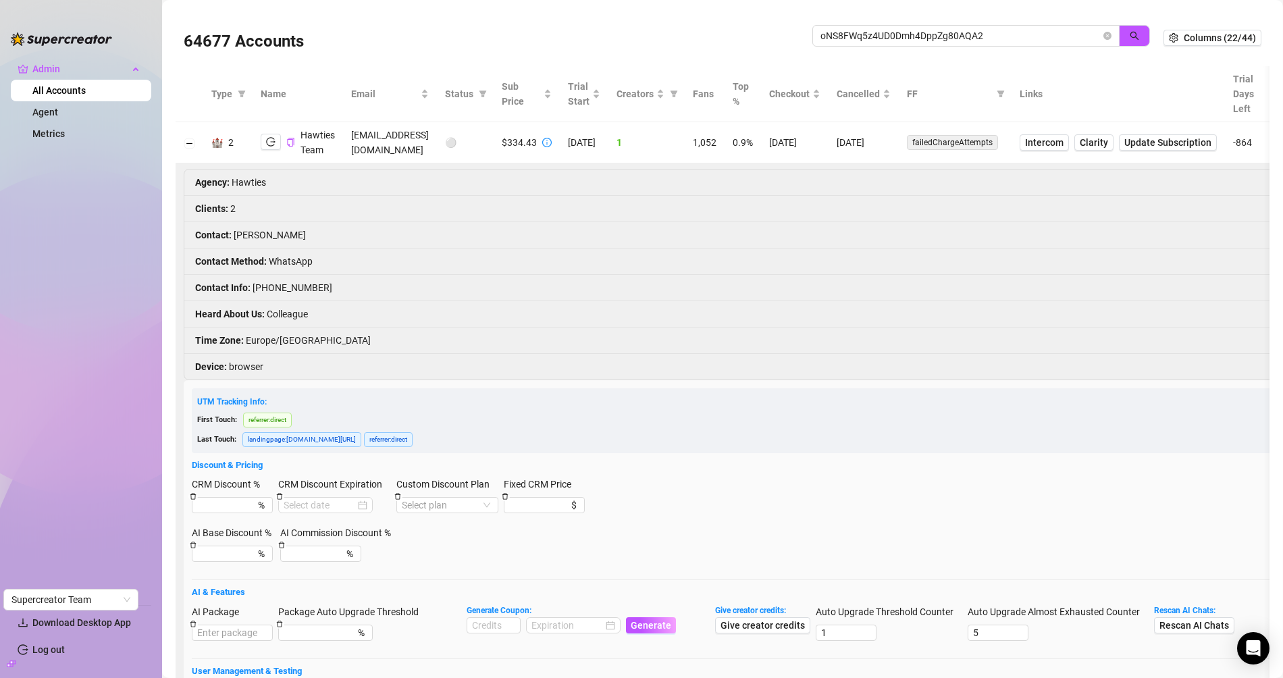
click at [290, 281] on li "Contact Info : +34605513056" at bounding box center [949, 288] width 1531 height 26
click at [279, 282] on li "Contact Info : +34605513056" at bounding box center [949, 288] width 1531 height 26
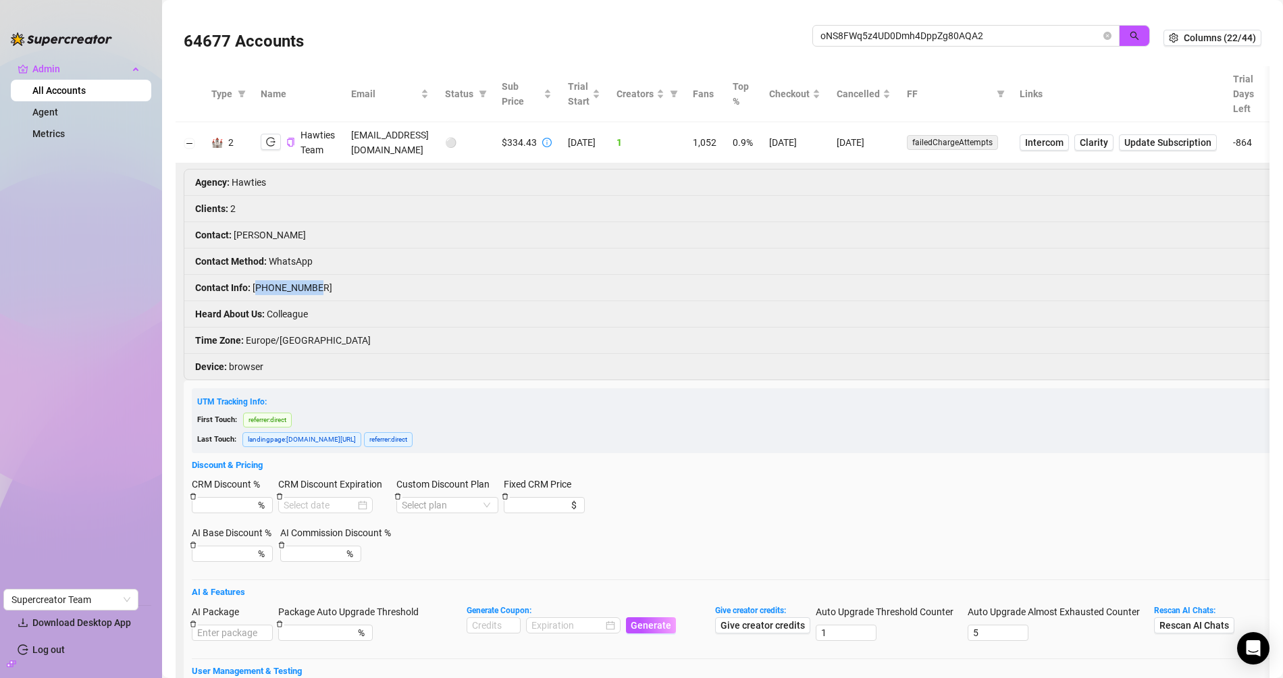
click at [415, 151] on td "hawties.mngt@gmail.com" at bounding box center [390, 142] width 94 height 41
click at [289, 143] on icon "copy" at bounding box center [290, 142] width 9 height 9
click at [385, 257] on li "Contact Method : WhatsApp" at bounding box center [949, 262] width 1531 height 26
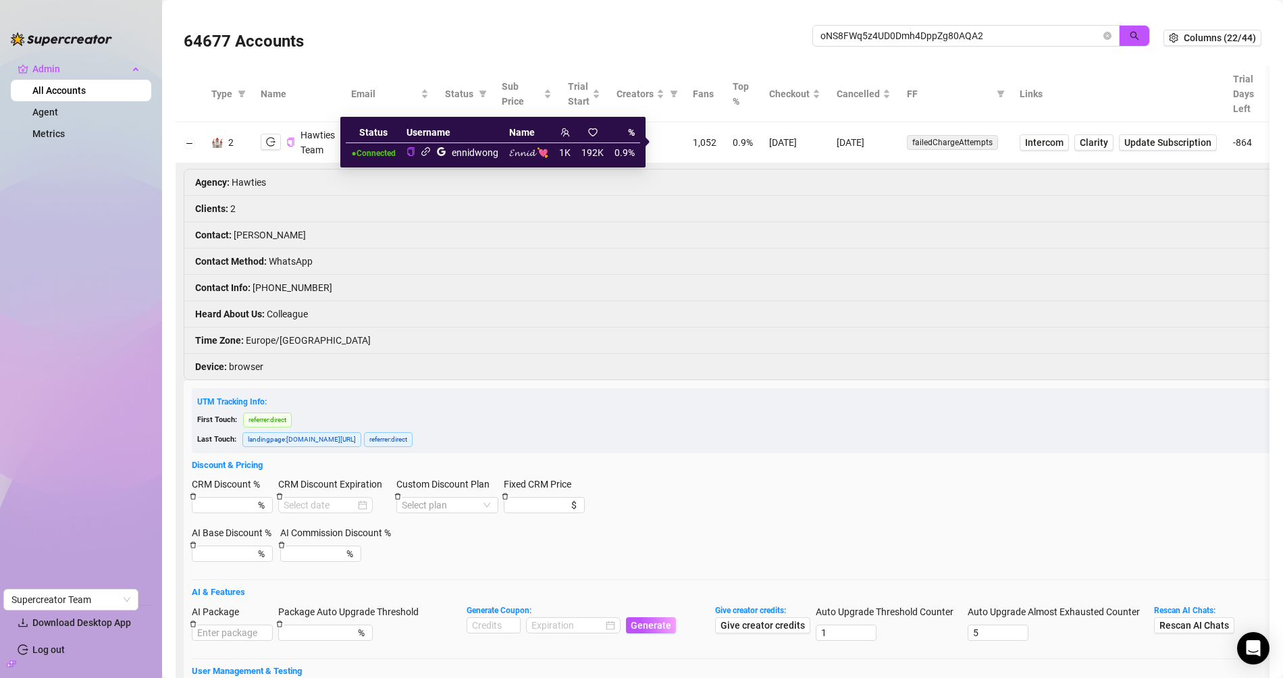
click at [426, 152] on icon "link" at bounding box center [426, 151] width 9 height 9
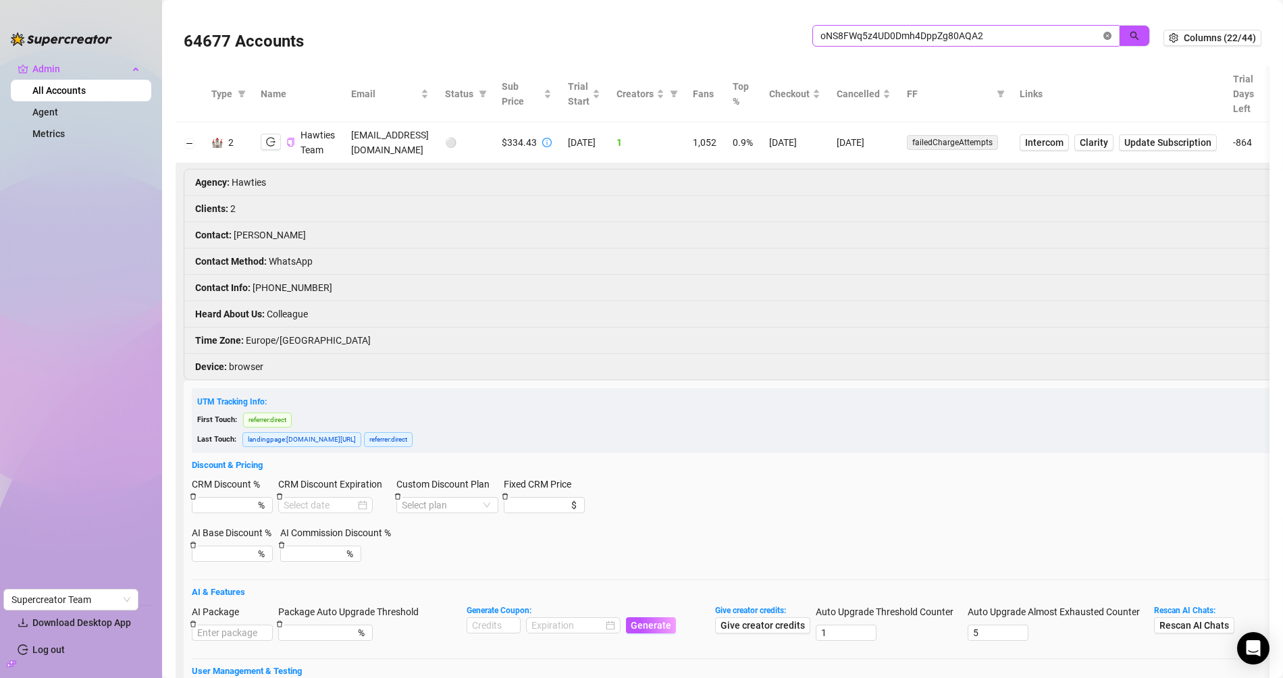
click at [1104, 41] on span at bounding box center [1108, 35] width 8 height 15
click at [1104, 37] on icon "close-circle" at bounding box center [1108, 36] width 8 height 8
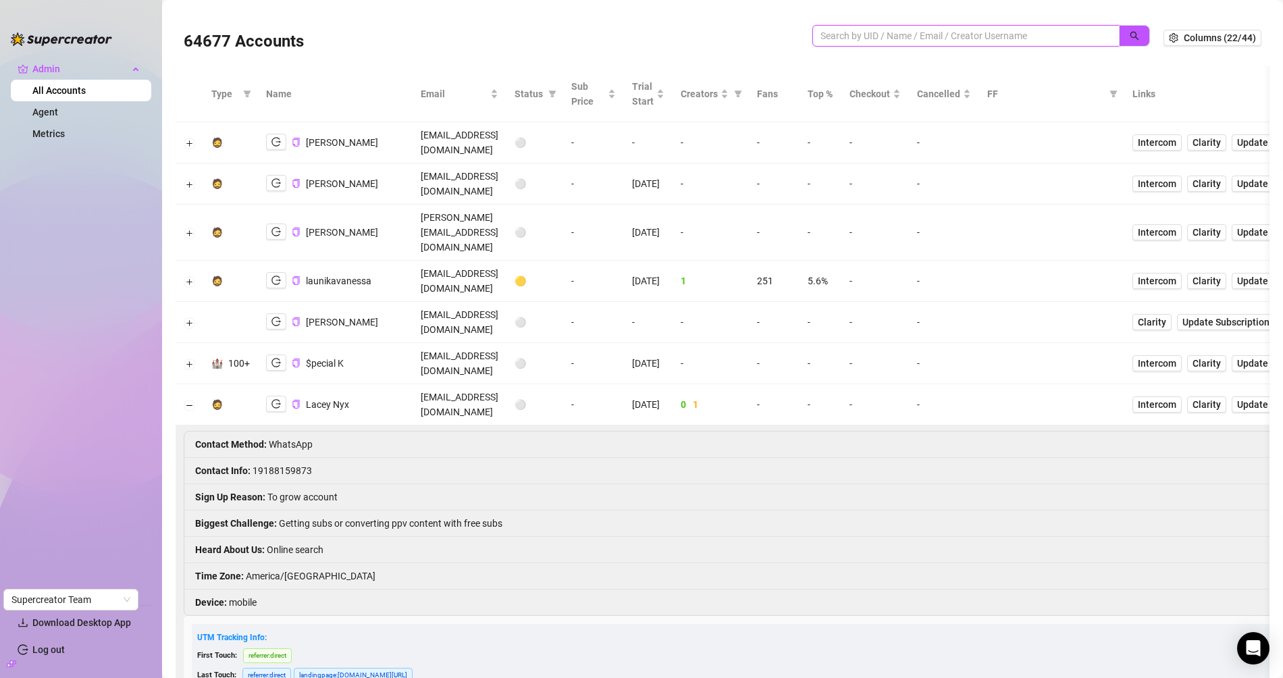
click at [962, 41] on input "search" at bounding box center [961, 35] width 280 height 15
paste input "A8LXpsEzCMgV9MezlmLpeum7zEN2"
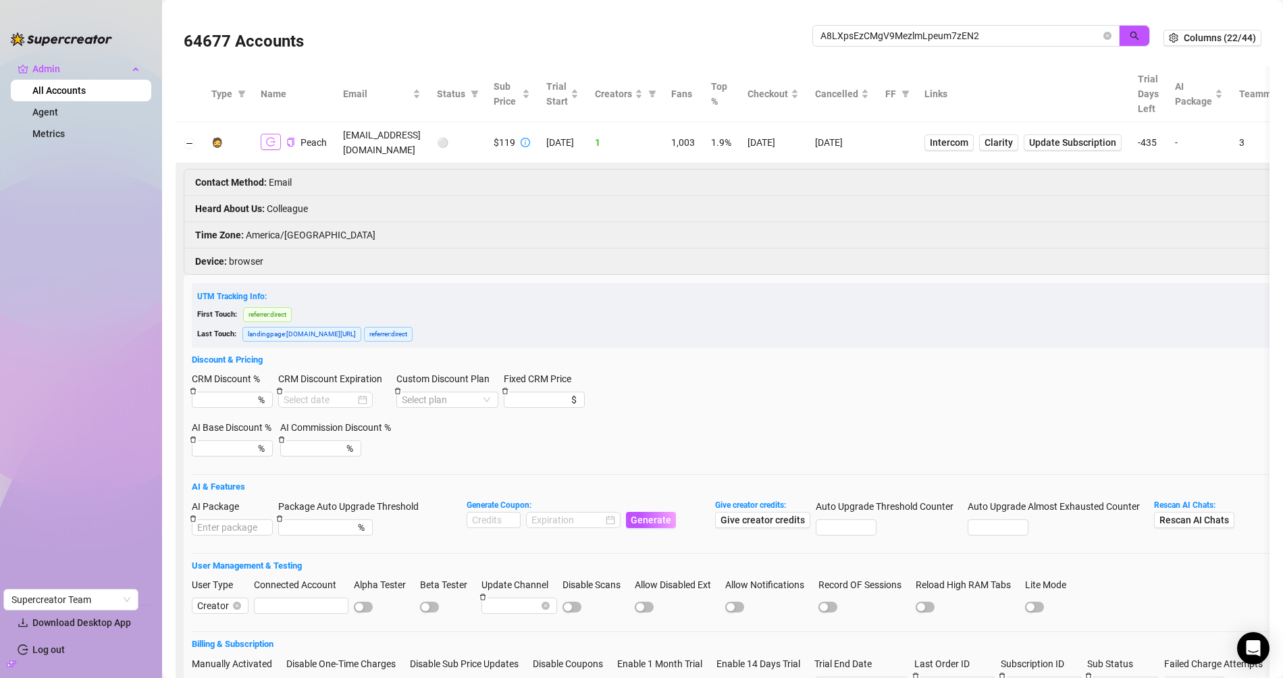
click at [266, 138] on icon "logout" at bounding box center [270, 142] width 9 height 9
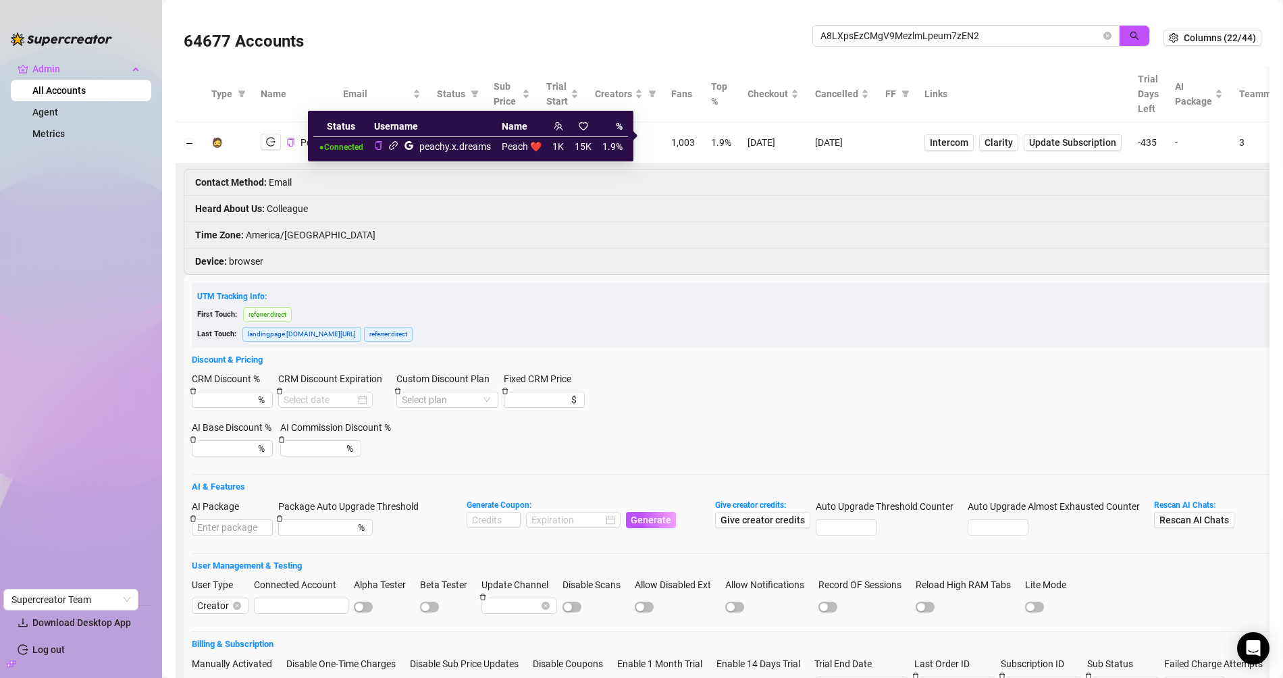
click at [397, 147] on icon "link" at bounding box center [393, 146] width 10 height 10
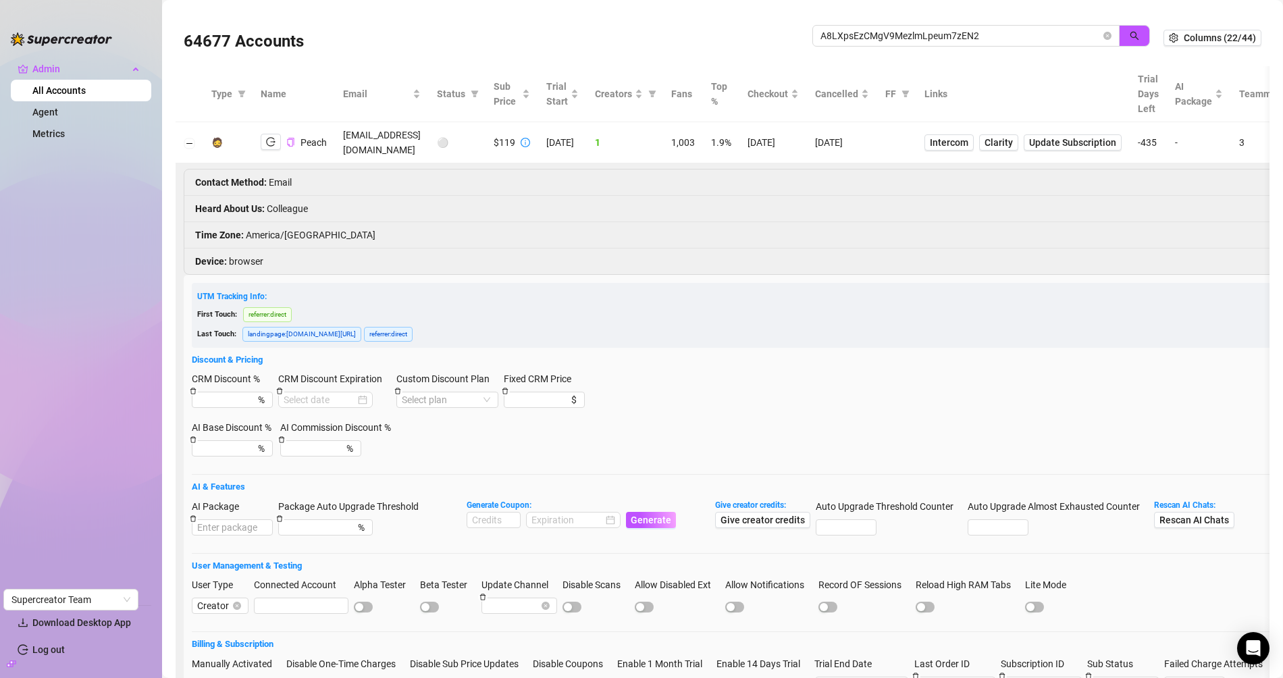
click at [288, 138] on icon "copy" at bounding box center [290, 142] width 9 height 9
click at [411, 132] on td "astronomicbear@gmail.com" at bounding box center [382, 142] width 94 height 41
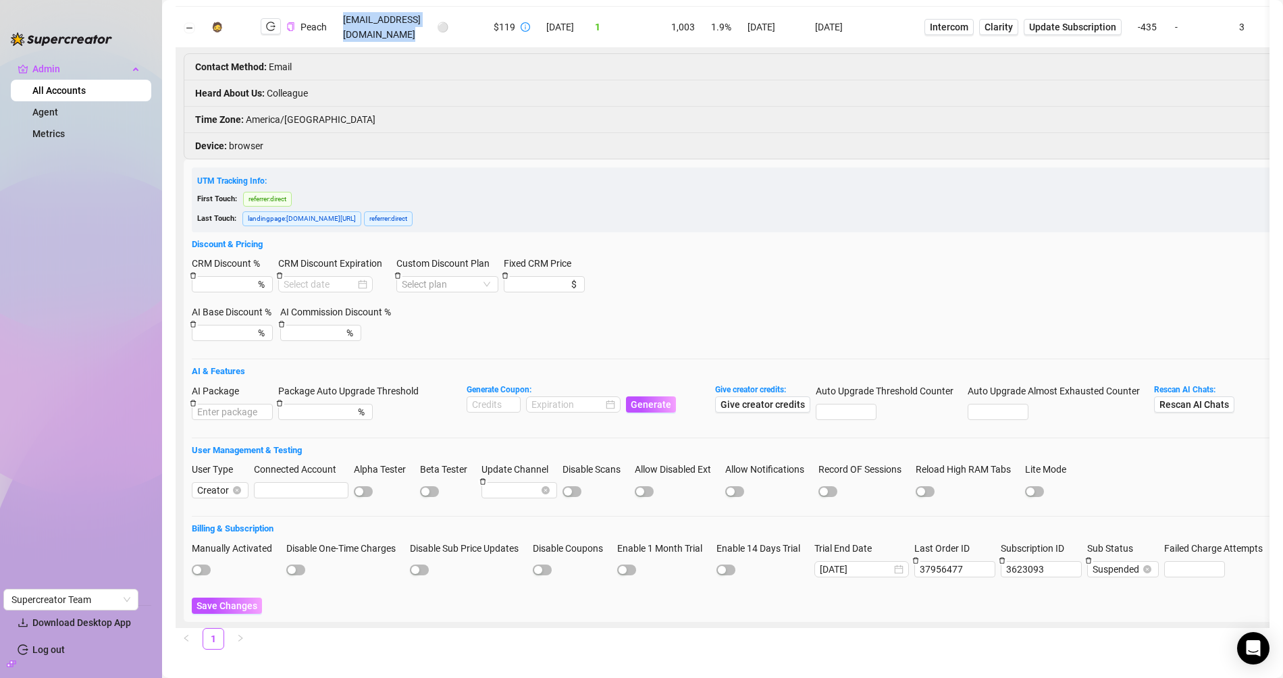
scroll to position [120, 0]
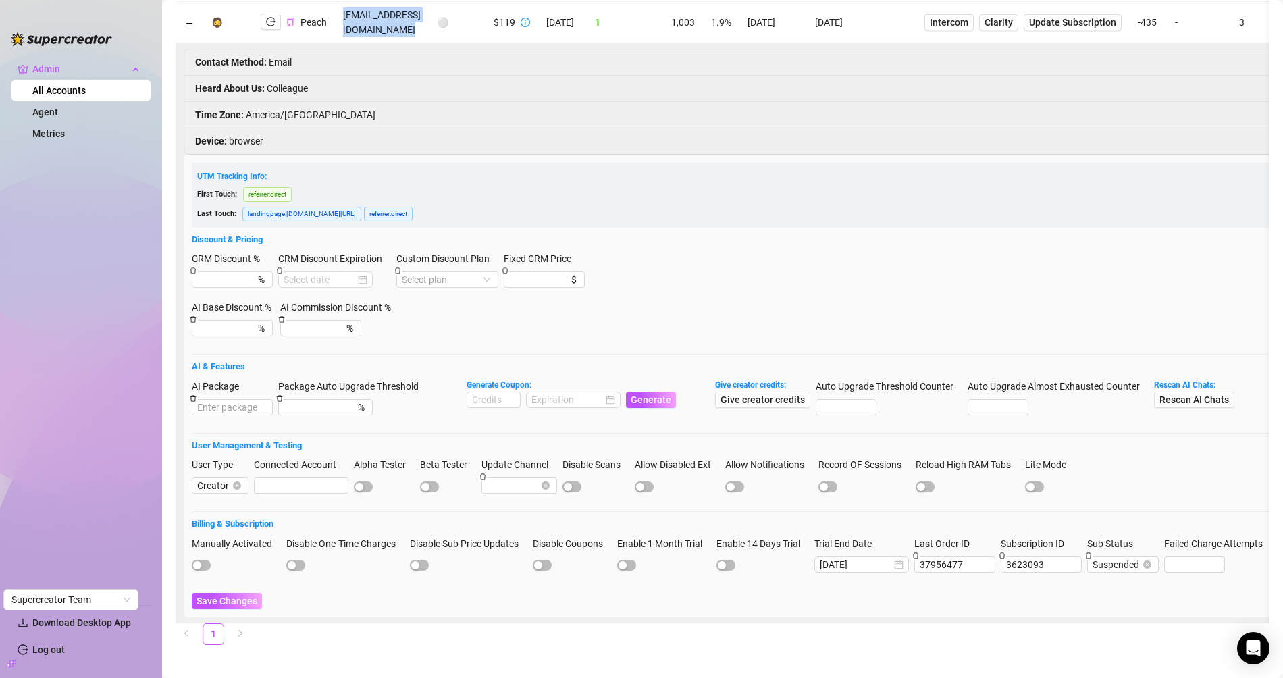
click at [395, 28] on td "astronomicbear@gmail.com" at bounding box center [382, 22] width 94 height 41
click at [401, 18] on td "astronomicbear@gmail.com" at bounding box center [382, 22] width 94 height 41
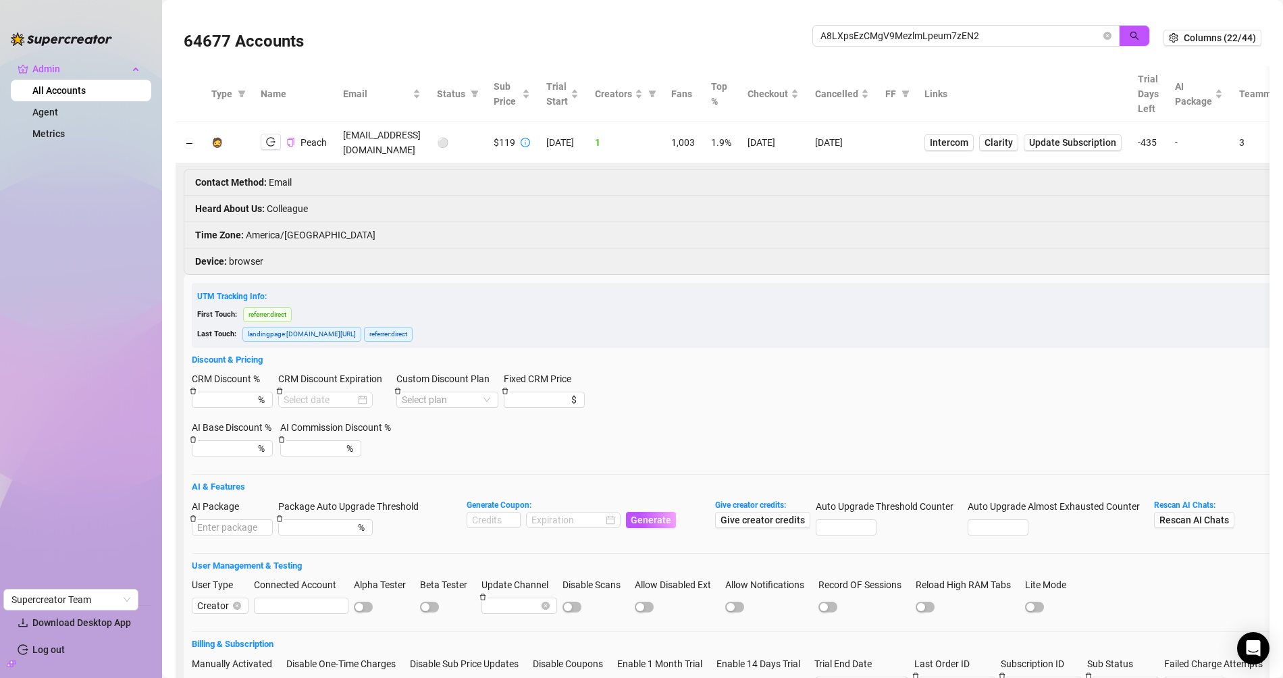
click at [861, 49] on div "A8LXpsEzCMgV9MezlmLpeum7zEN2" at bounding box center [982, 43] width 338 height 36
click at [870, 42] on input "A8LXpsEzCMgV9MezlmLpeum7zEN2" at bounding box center [961, 35] width 280 height 15
paste input "chisholm.amber@gmail.com"
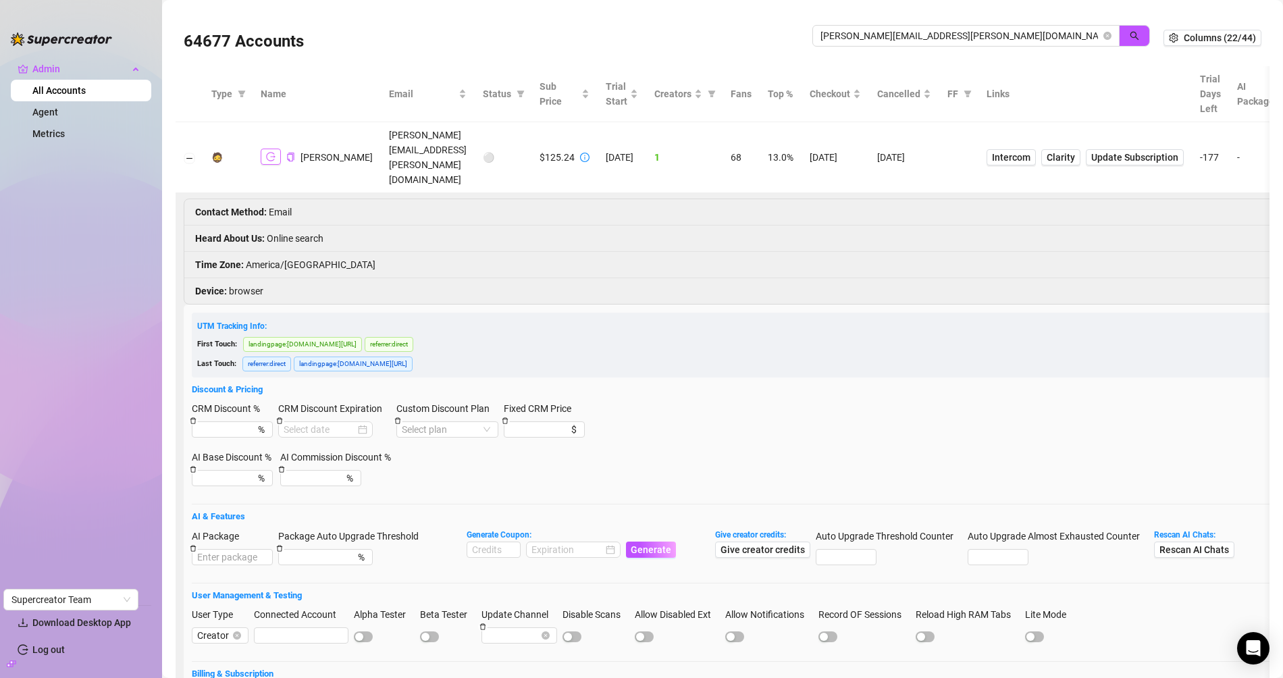
click at [271, 152] on icon "logout" at bounding box center [270, 156] width 9 height 9
click at [859, 32] on input "chisholm.amber@gmail.com" at bounding box center [961, 35] width 280 height 15
paste input "5ejgNSAyXpcCn5Ku7A2ERakIxCp2"
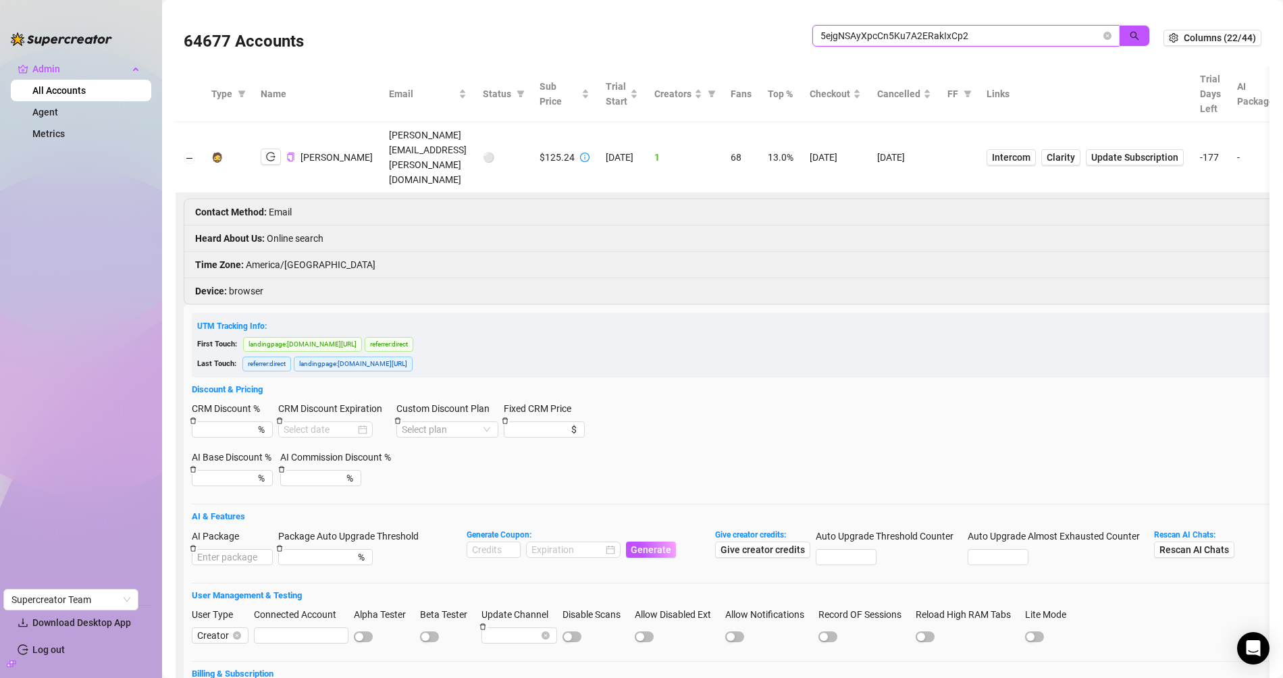
type input "5ejgNSAyXpcCn5Ku7A2ERakIxCp2"
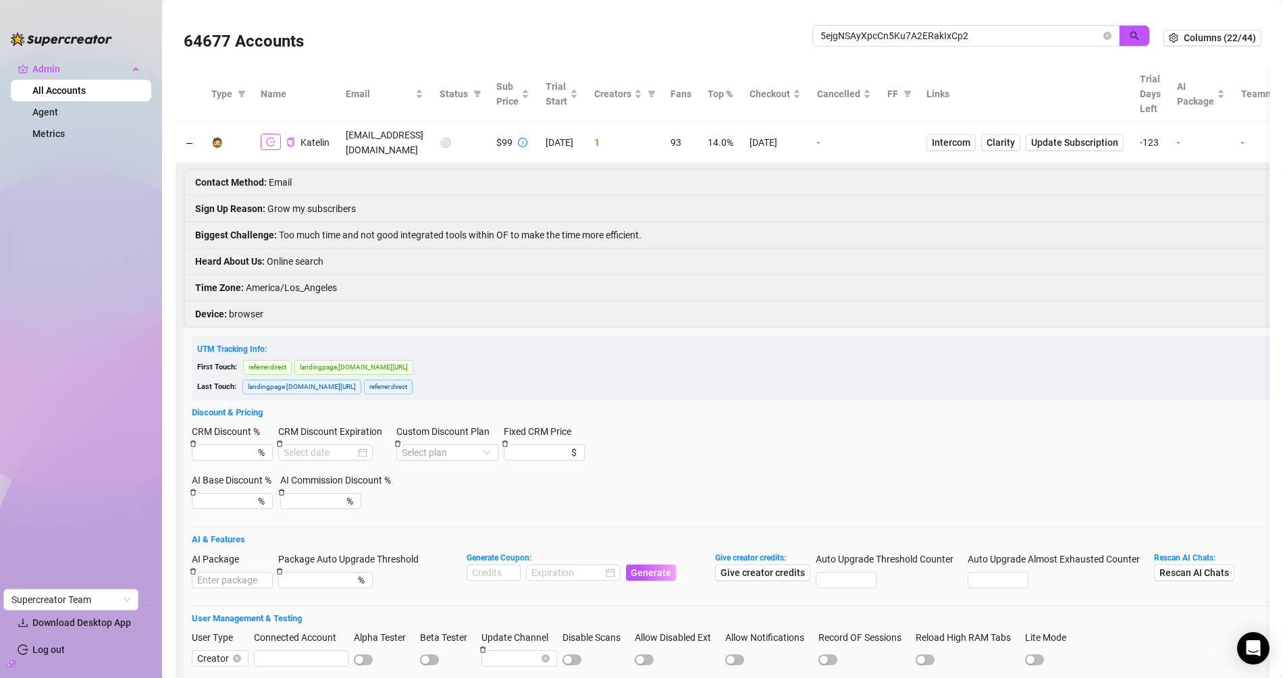
click at [275, 136] on button "button" at bounding box center [271, 142] width 20 height 16
click at [971, 135] on span "Intercom" at bounding box center [951, 142] width 39 height 15
click at [382, 134] on td "sexynursekate8@gmail.com" at bounding box center [385, 142] width 94 height 41
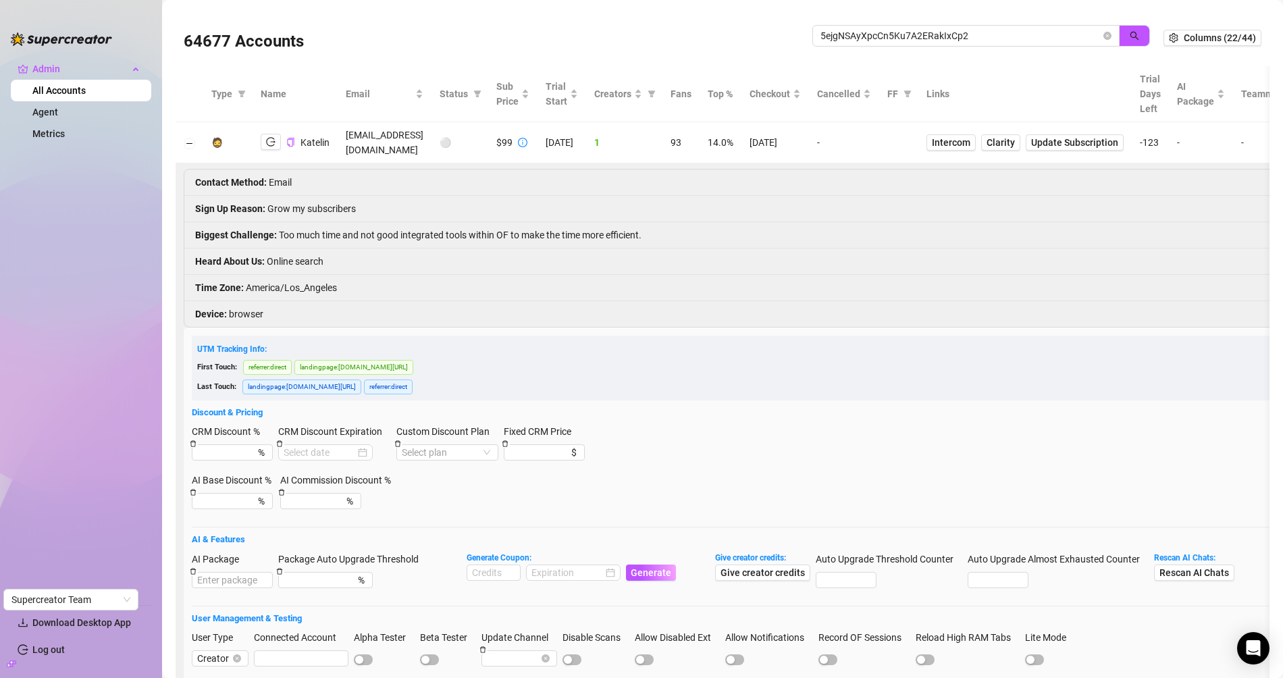
click at [295, 136] on div "Katelin" at bounding box center [295, 142] width 69 height 17
click at [290, 138] on icon "copy" at bounding box center [290, 142] width 9 height 9
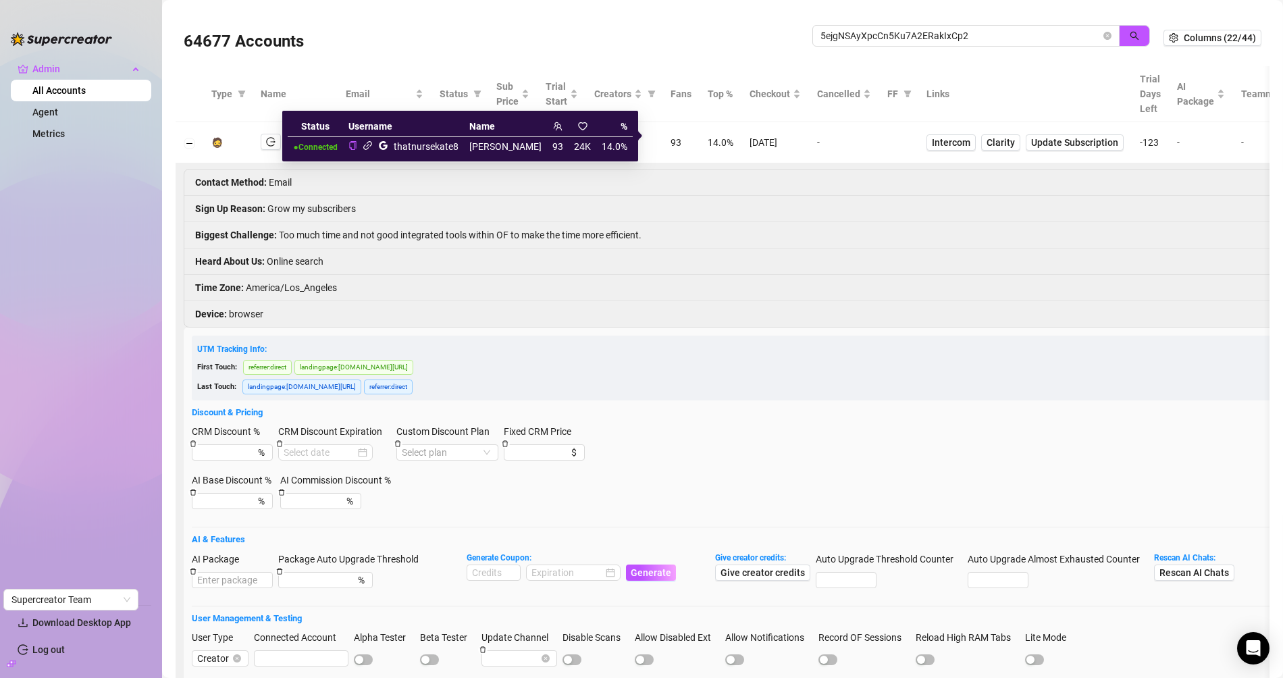
click at [372, 148] on icon "link" at bounding box center [367, 145] width 9 height 9
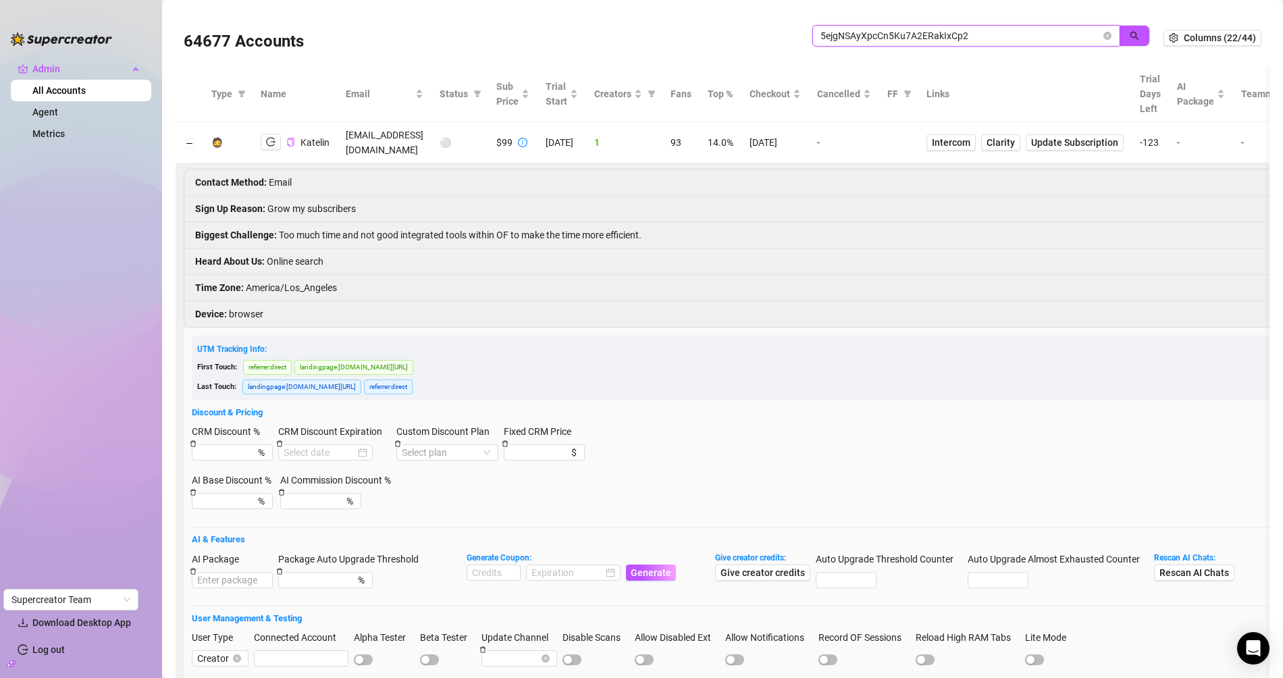
click at [900, 30] on input "5ejgNSAyXpcCn5Ku7A2ERakIxCp2" at bounding box center [961, 35] width 280 height 15
paste input "zeek@fruitoflabour.com"
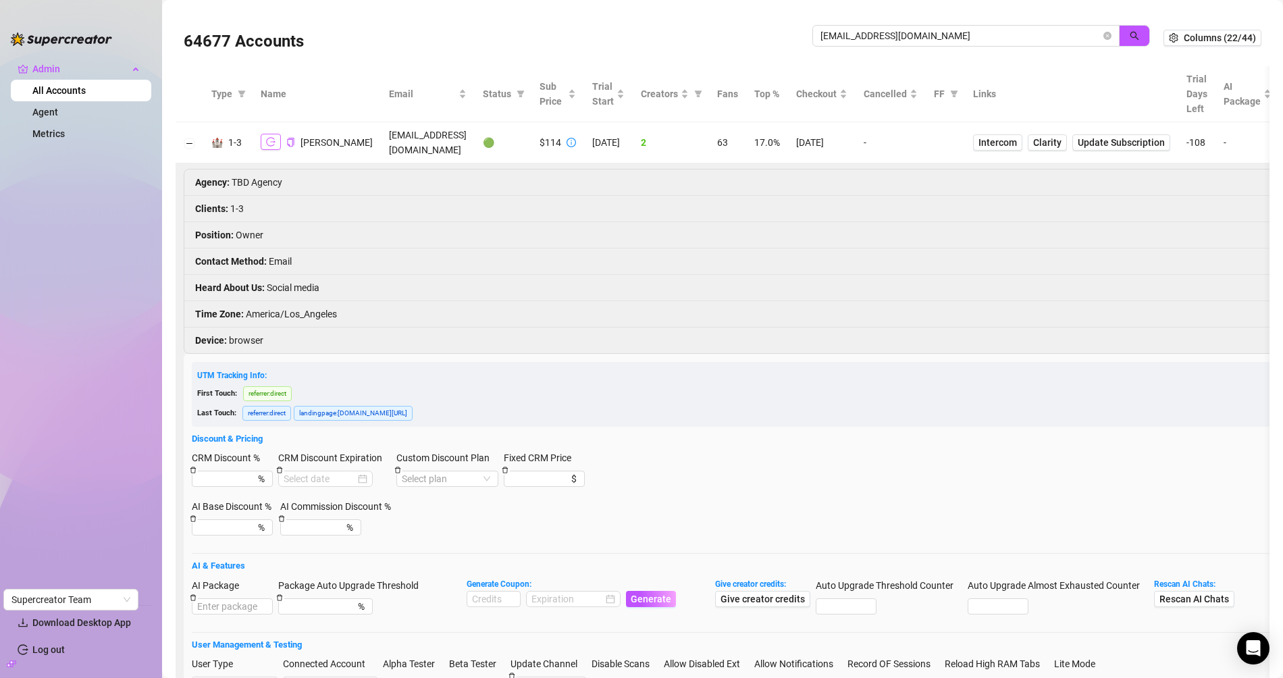
click at [276, 143] on button "button" at bounding box center [271, 142] width 20 height 16
click at [979, 142] on span "Intercom" at bounding box center [998, 142] width 39 height 15
click at [851, 43] on input "zeek@fruitoflabour.com" at bounding box center [961, 35] width 280 height 15
click at [853, 43] on input "zeek@fruitoflabour.com" at bounding box center [961, 35] width 280 height 15
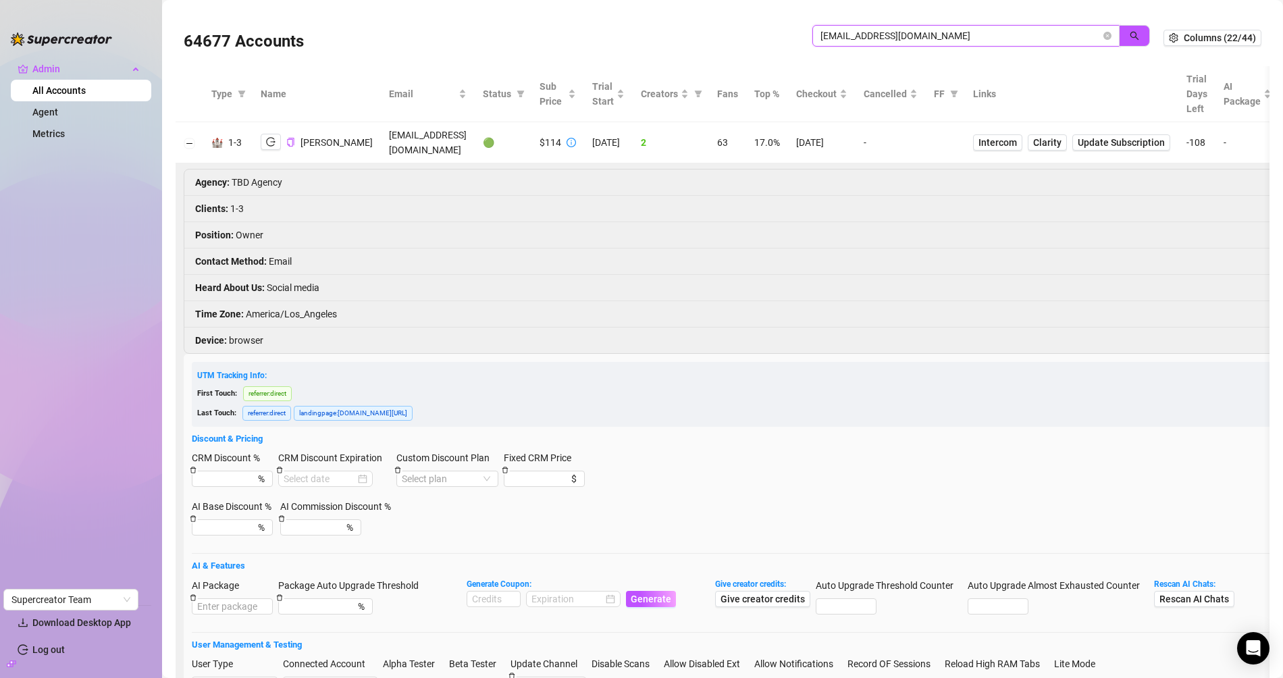
click at [853, 43] on input "zeek@fruitoflabour.com" at bounding box center [961, 35] width 280 height 15
paste input "vSU3qKqYWnbxLqvDiLNreLMRYL32"
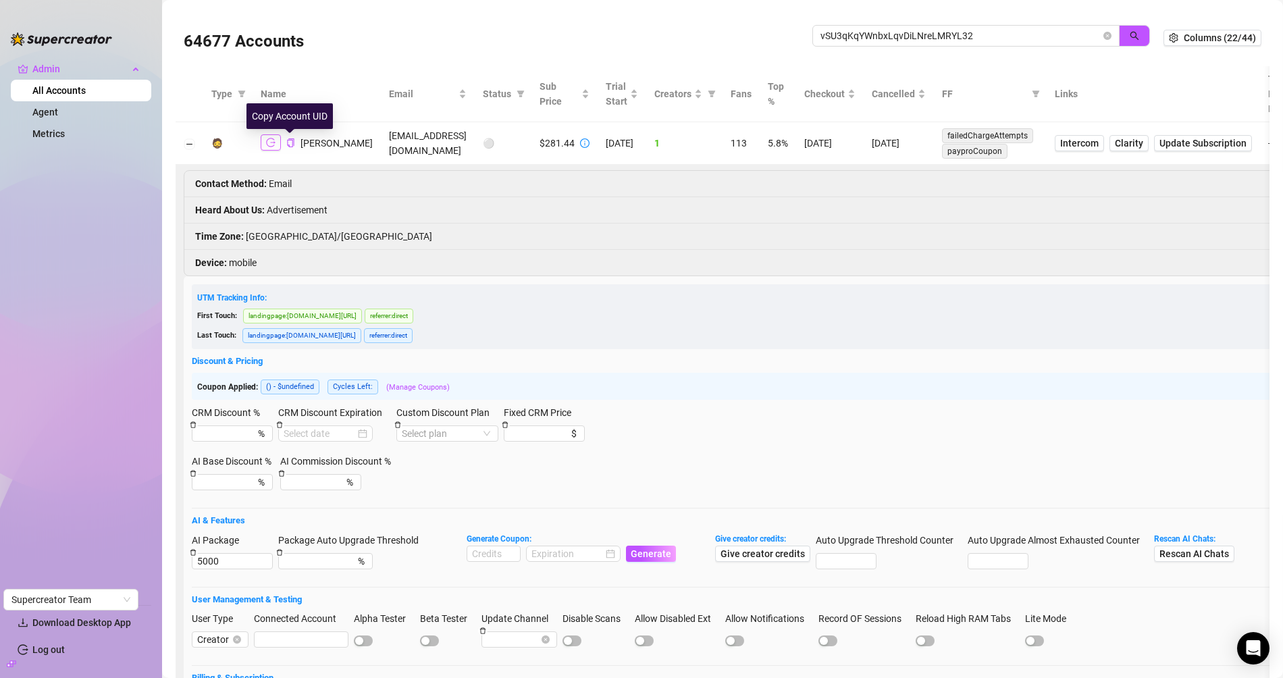
click at [275, 141] on button "button" at bounding box center [271, 142] width 20 height 16
click at [859, 43] on input "vSU3qKqYWnbxLqvDiLNreLMRYL32" at bounding box center [961, 35] width 280 height 15
paste input "UTyxCt8UwxQ5zerk2KPnUk6EZht"
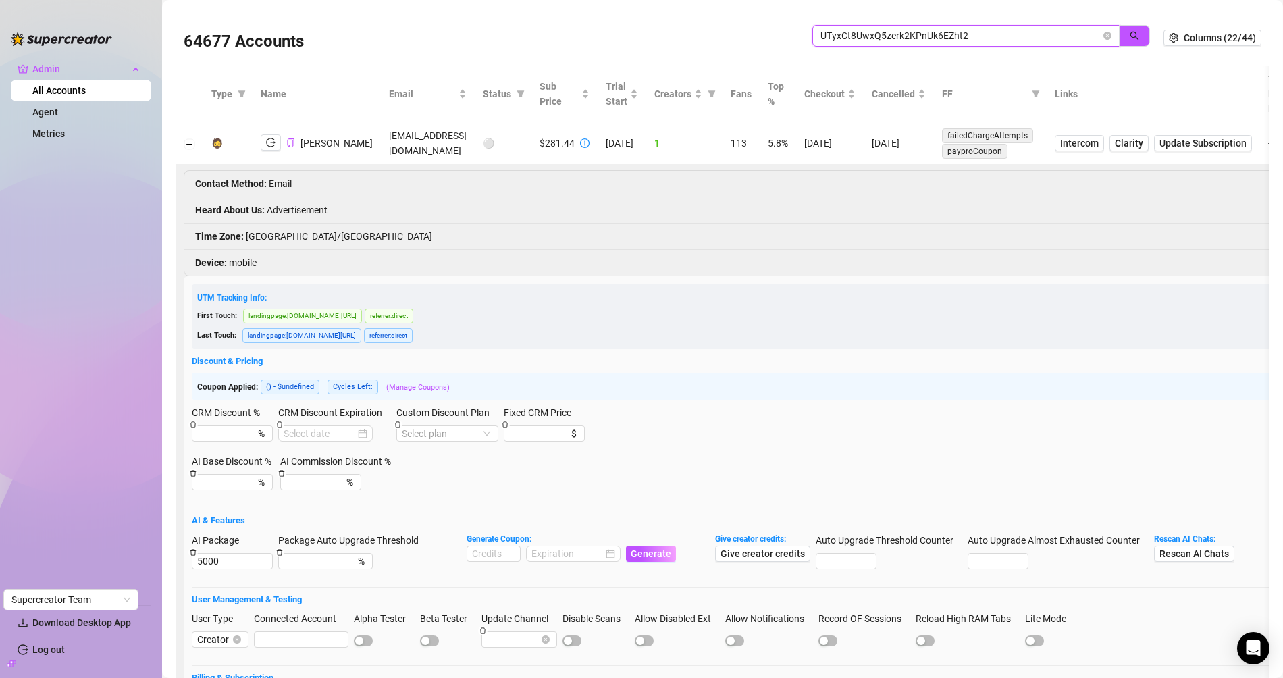
type input "UTyxCt8UwxQ5zerk2KPnUk6EZht2"
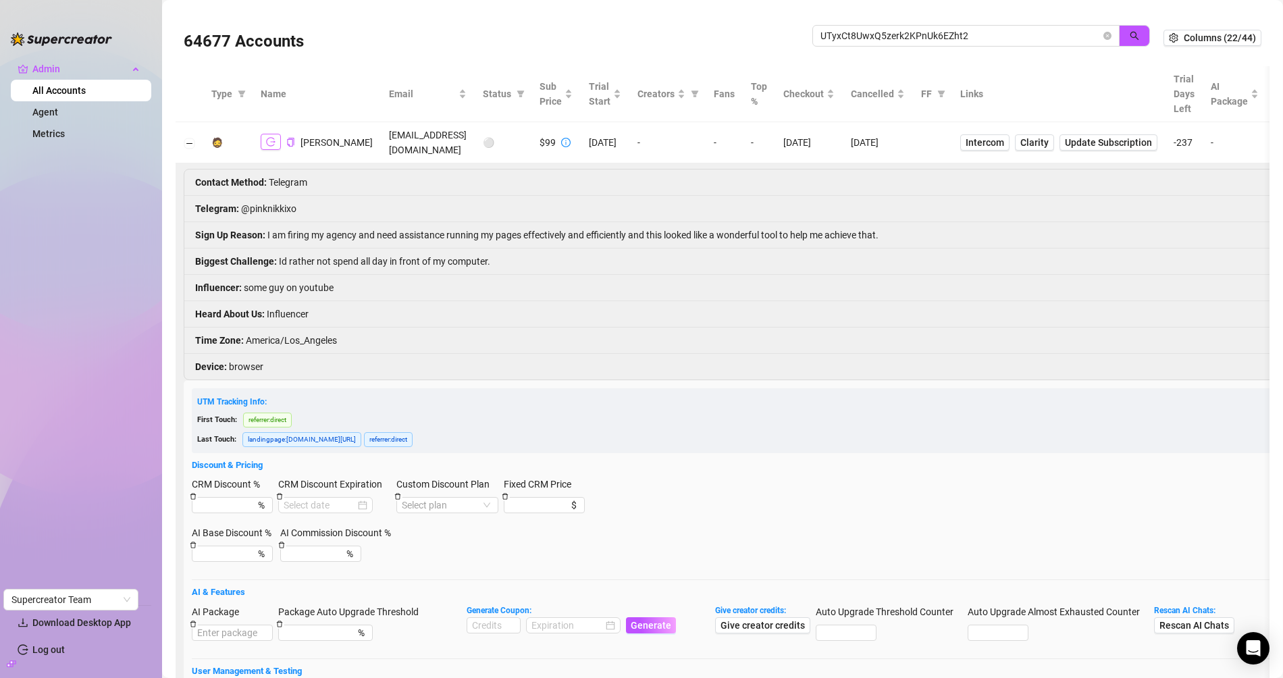
click at [267, 137] on icon "logout" at bounding box center [270, 141] width 9 height 9
click at [405, 132] on td "[EMAIL_ADDRESS][DOMAIN_NAME]" at bounding box center [425, 142] width 94 height 41
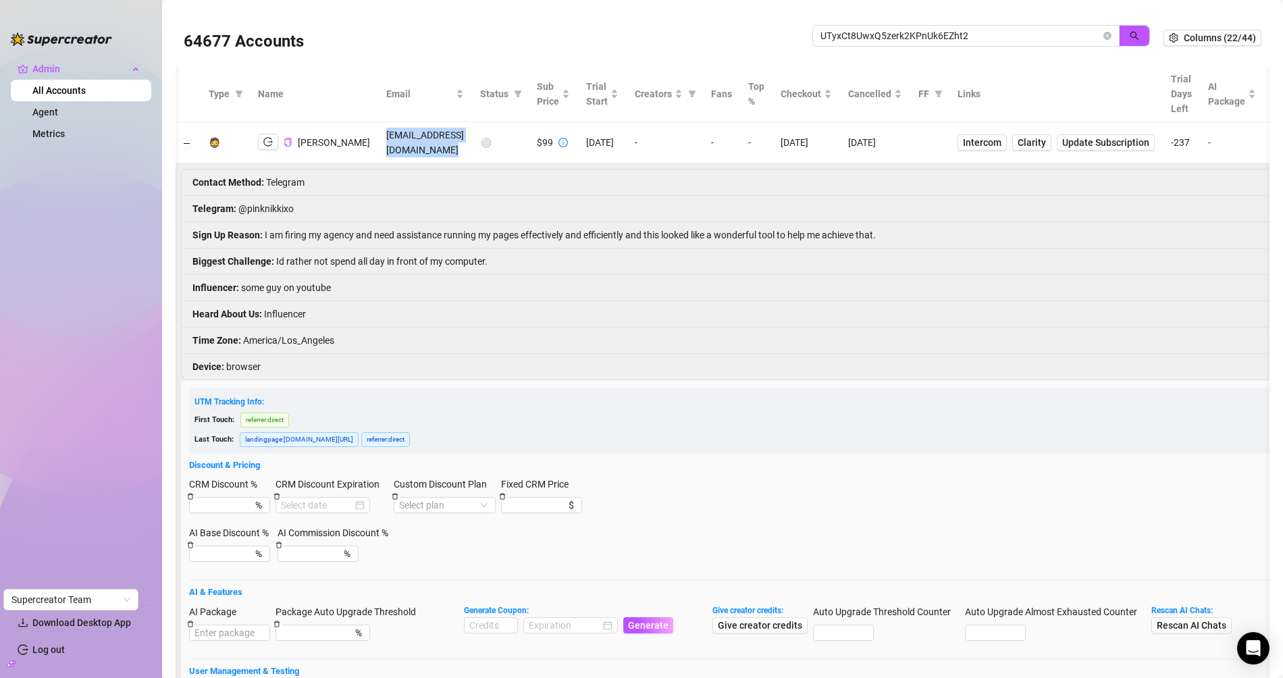
click at [259, 196] on li "Telegram : @pinknikkixo" at bounding box center [917, 209] width 1471 height 26
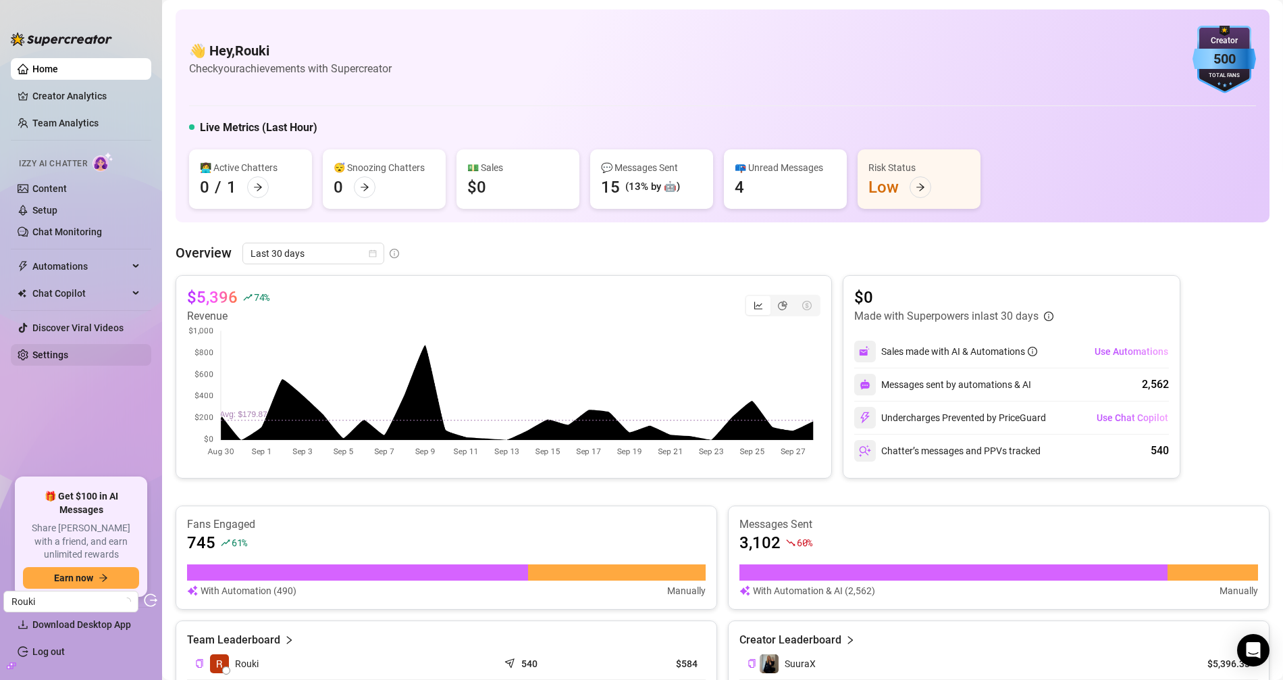
click at [57, 349] on link "Settings" at bounding box center [50, 354] width 36 height 11
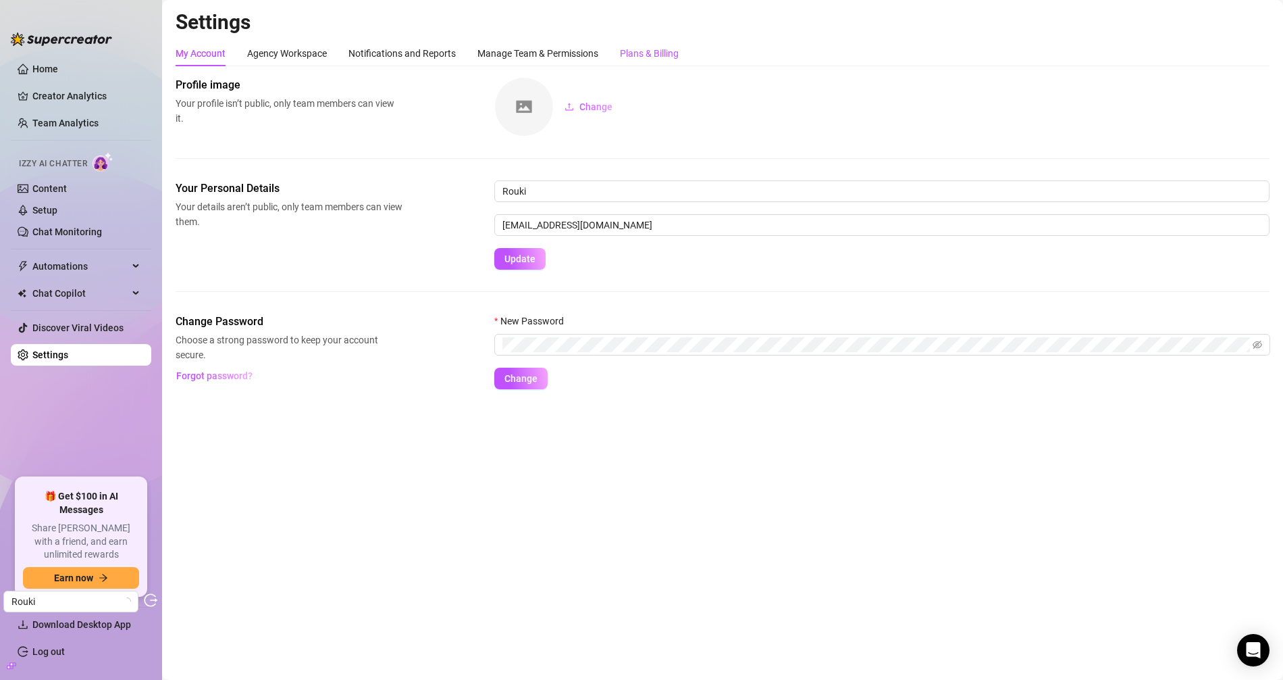
click at [653, 49] on div "Plans & Billing" at bounding box center [649, 53] width 59 height 15
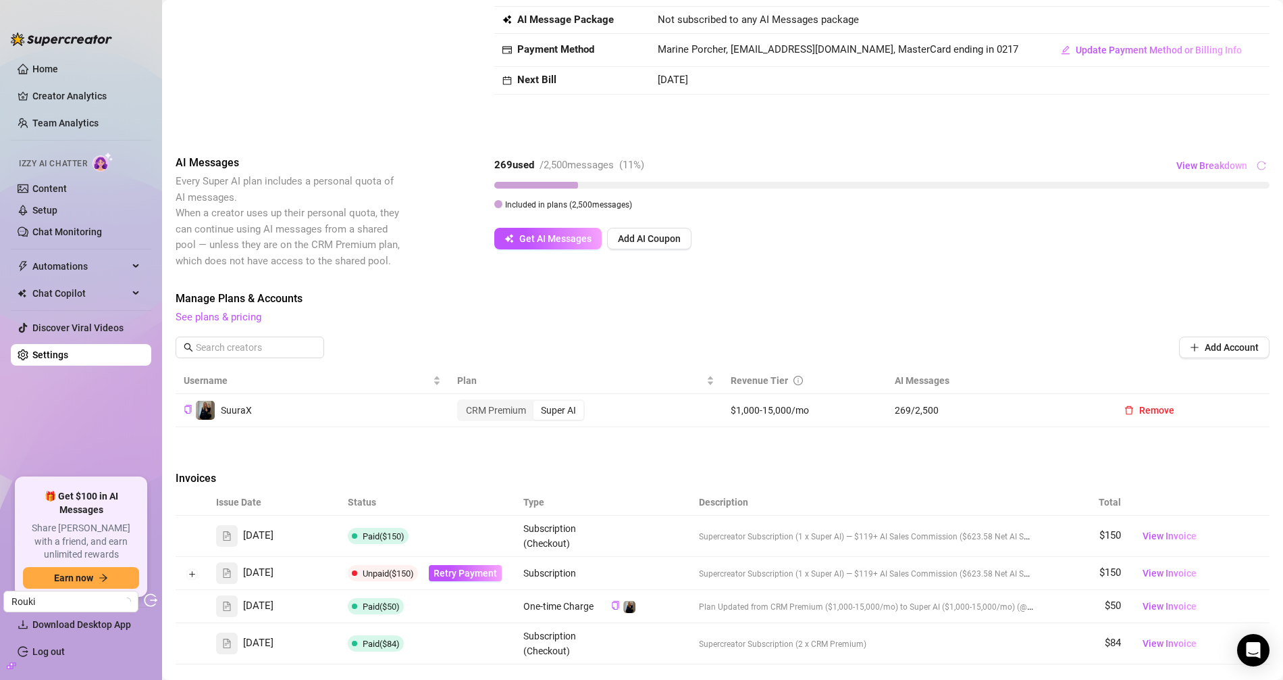
scroll to position [153, 0]
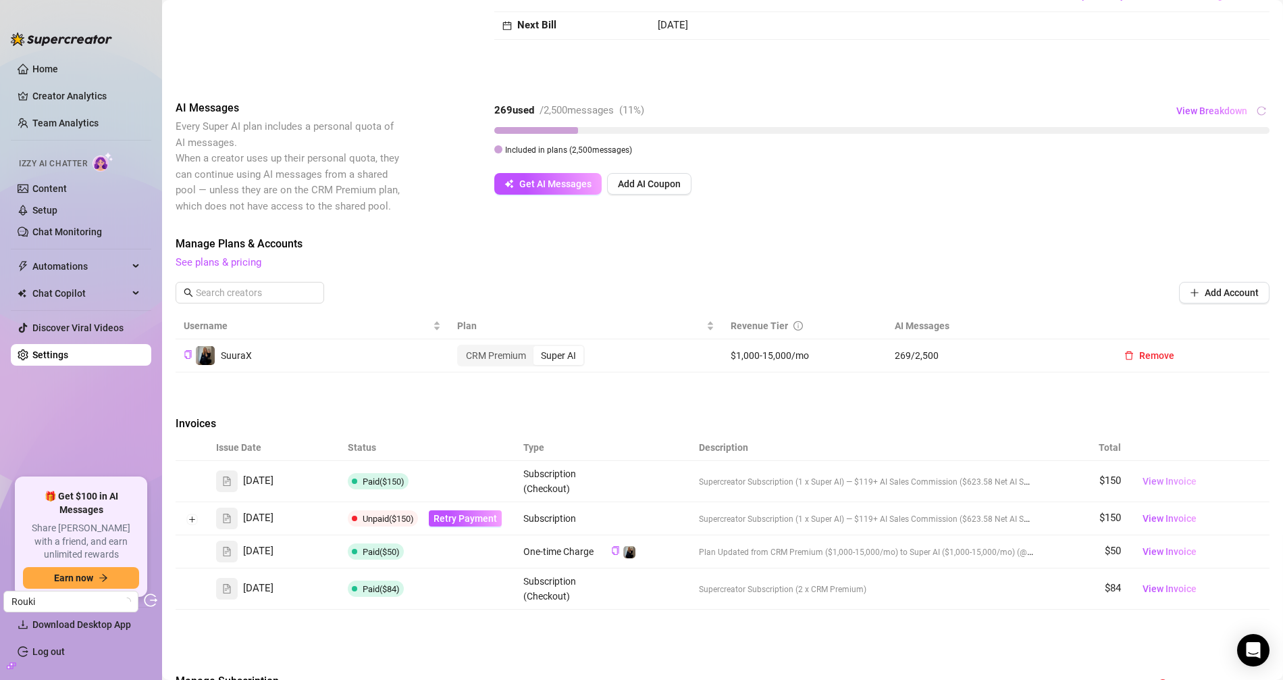
click at [1163, 476] on span "View Invoice" at bounding box center [1170, 481] width 54 height 15
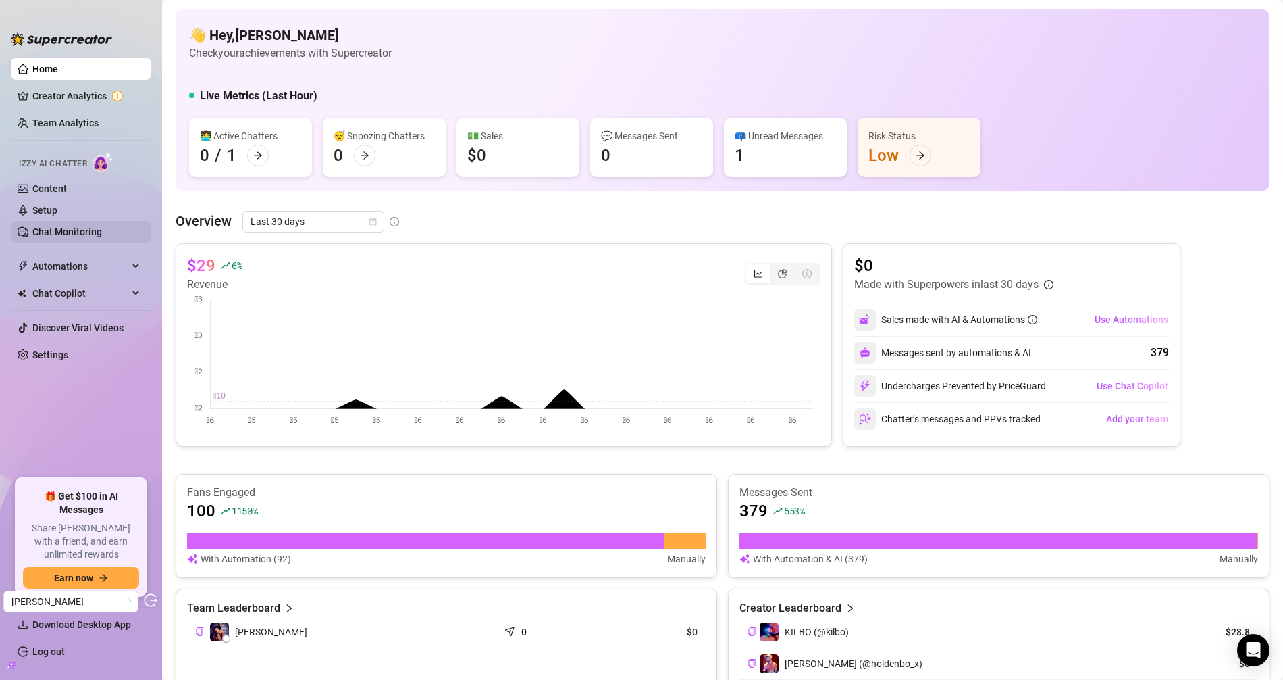
click at [82, 226] on link "Chat Monitoring" at bounding box center [67, 231] width 70 height 11
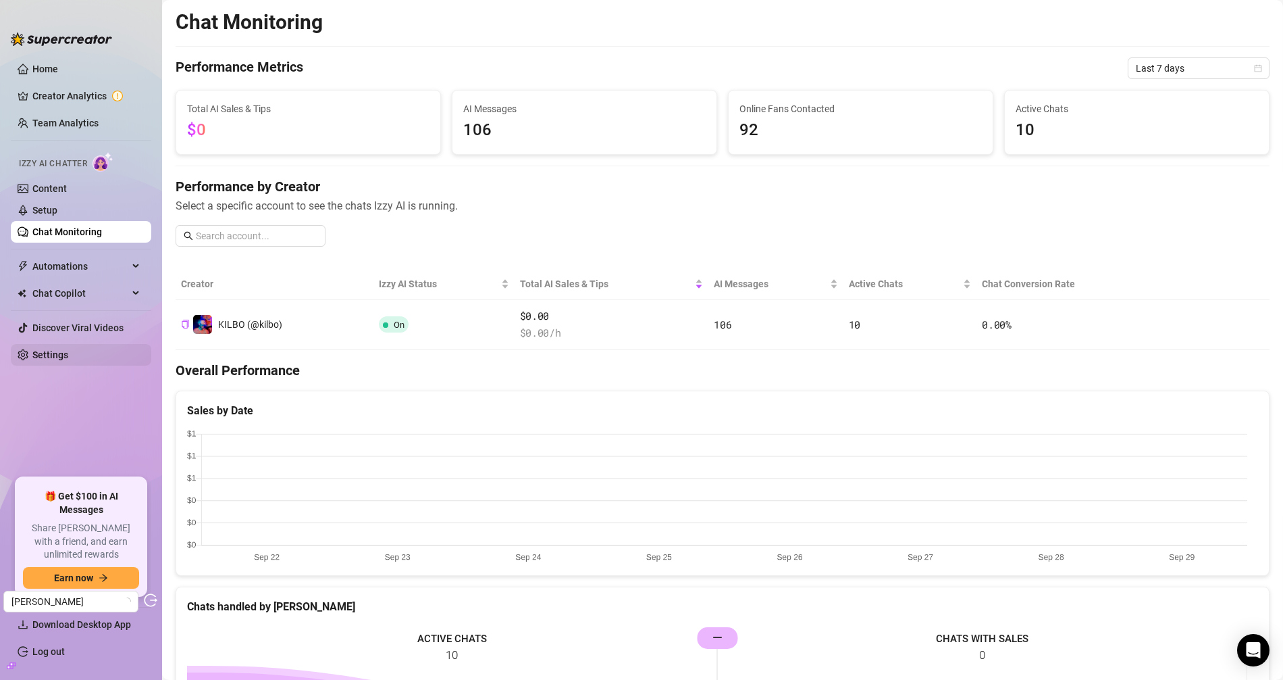
click at [68, 360] on link "Settings" at bounding box center [50, 354] width 36 height 11
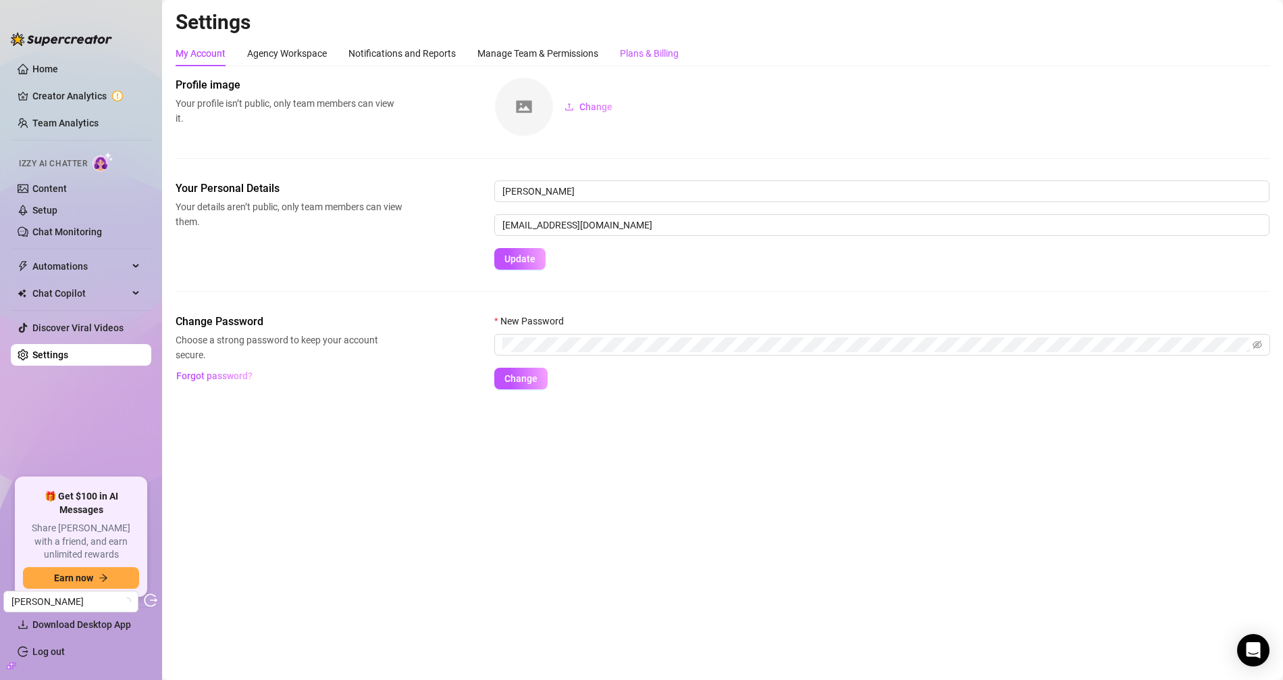
click at [657, 49] on div "Plans & Billing" at bounding box center [649, 53] width 59 height 15
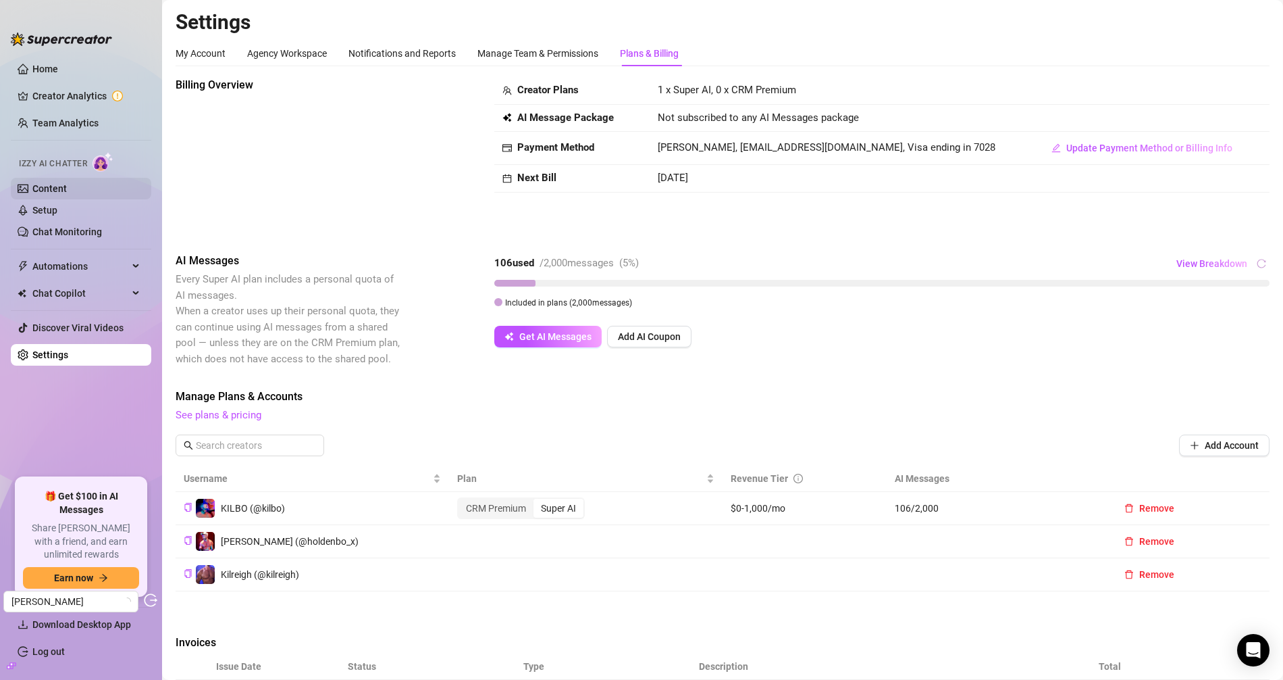
click at [47, 187] on link "Content" at bounding box center [49, 188] width 34 height 11
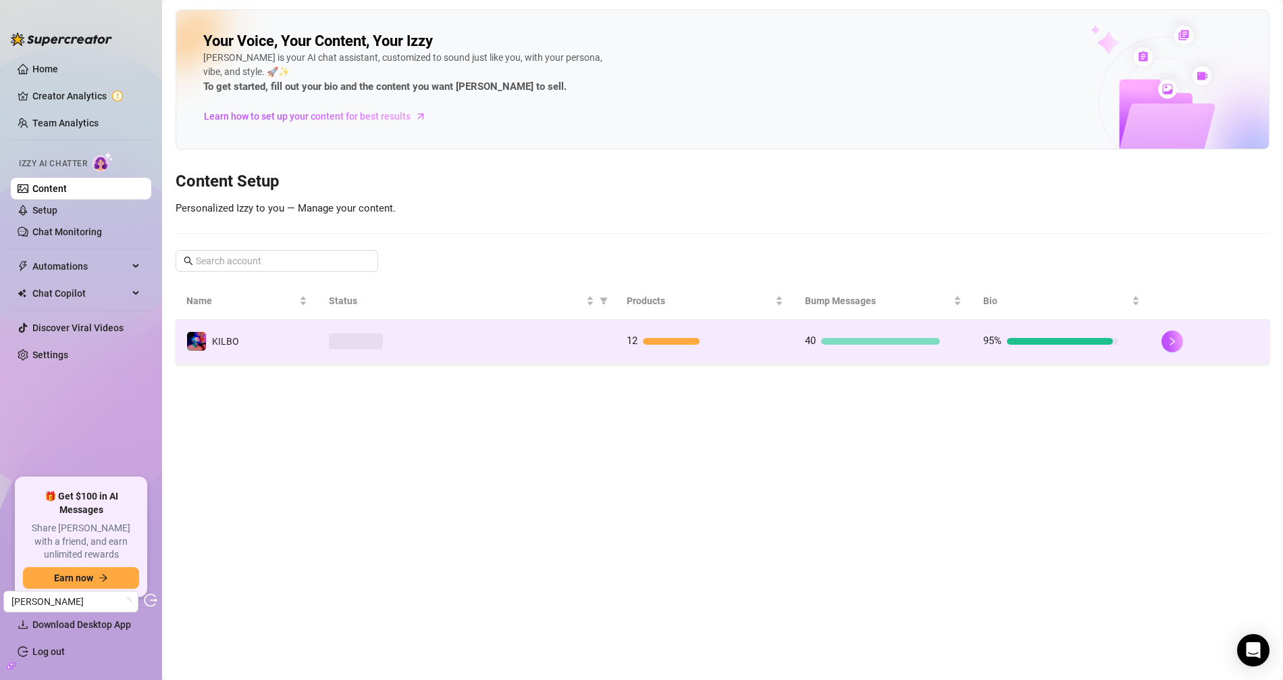
click at [371, 342] on span at bounding box center [356, 341] width 54 height 16
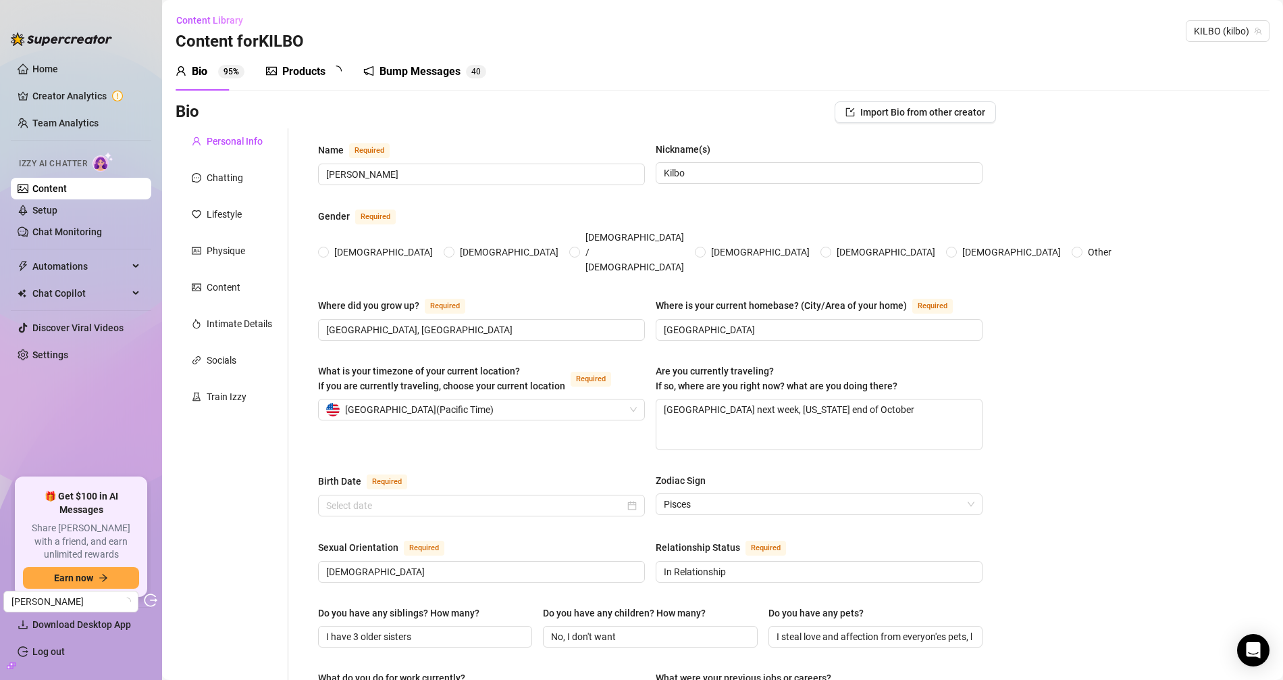
radio input "true"
type input "March 8th, 1990"
click at [292, 71] on div "Products" at bounding box center [303, 71] width 43 height 16
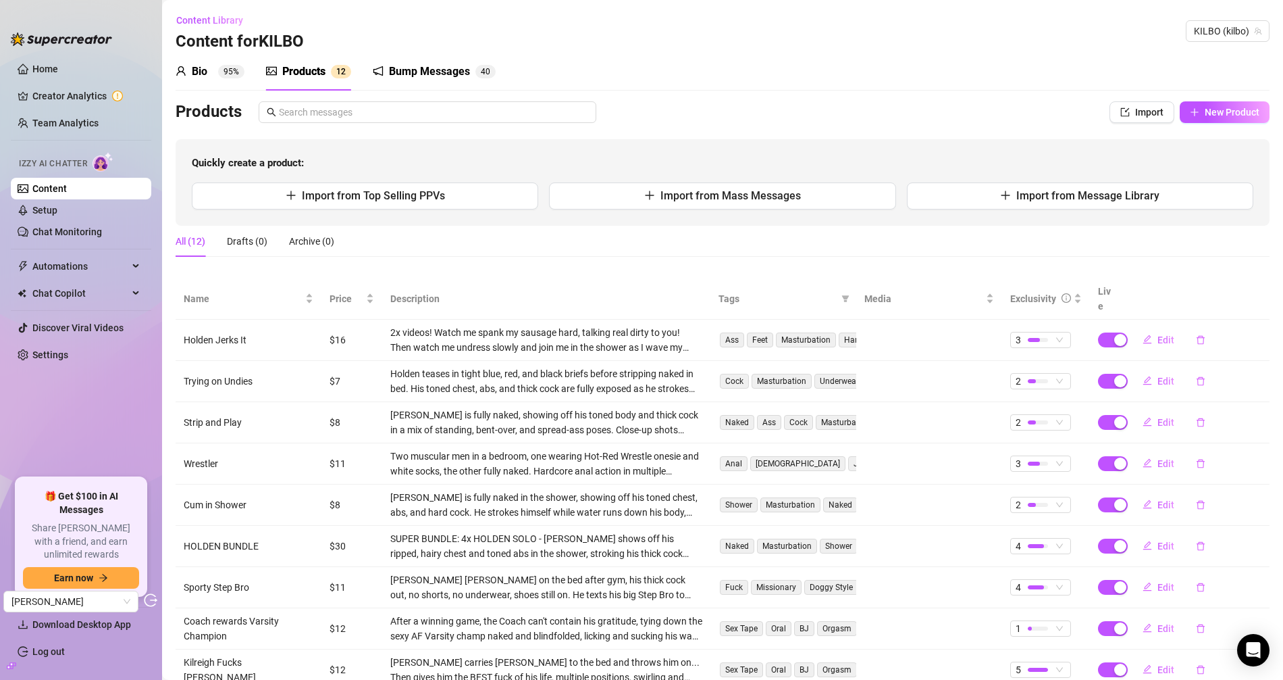
click at [462, 79] on div "Bump Messages" at bounding box center [429, 71] width 81 height 16
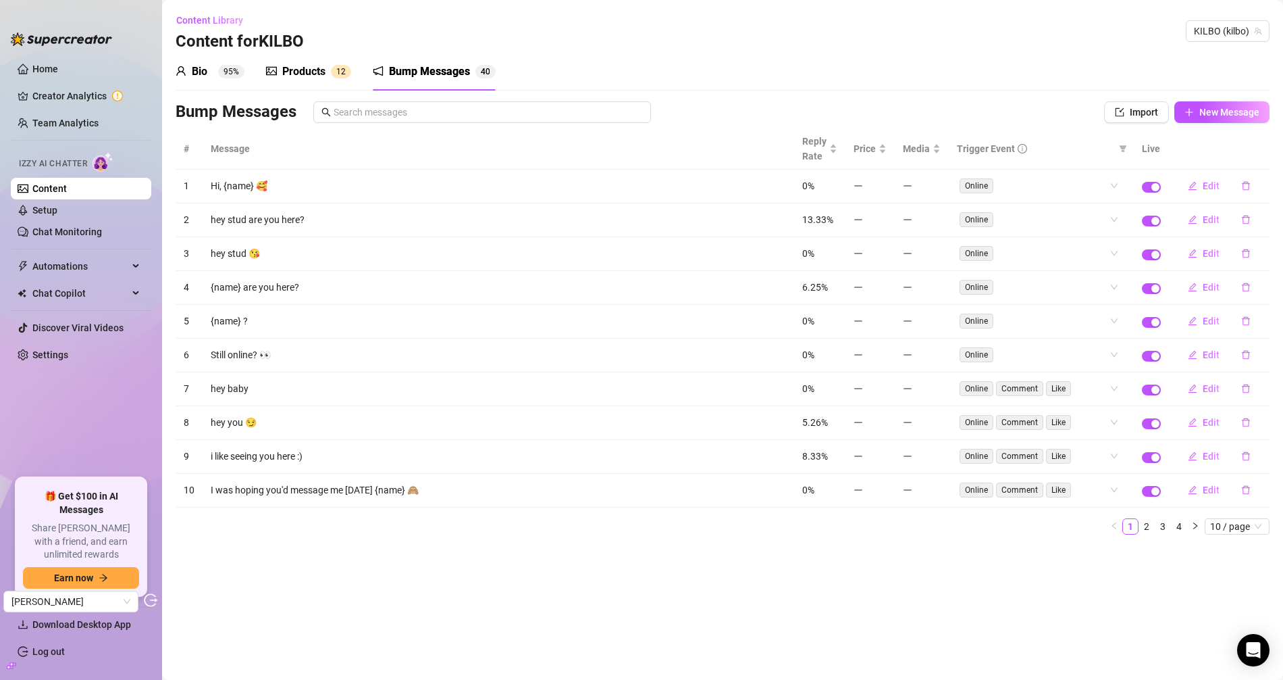
click at [227, 66] on sup "95%" at bounding box center [231, 72] width 26 height 14
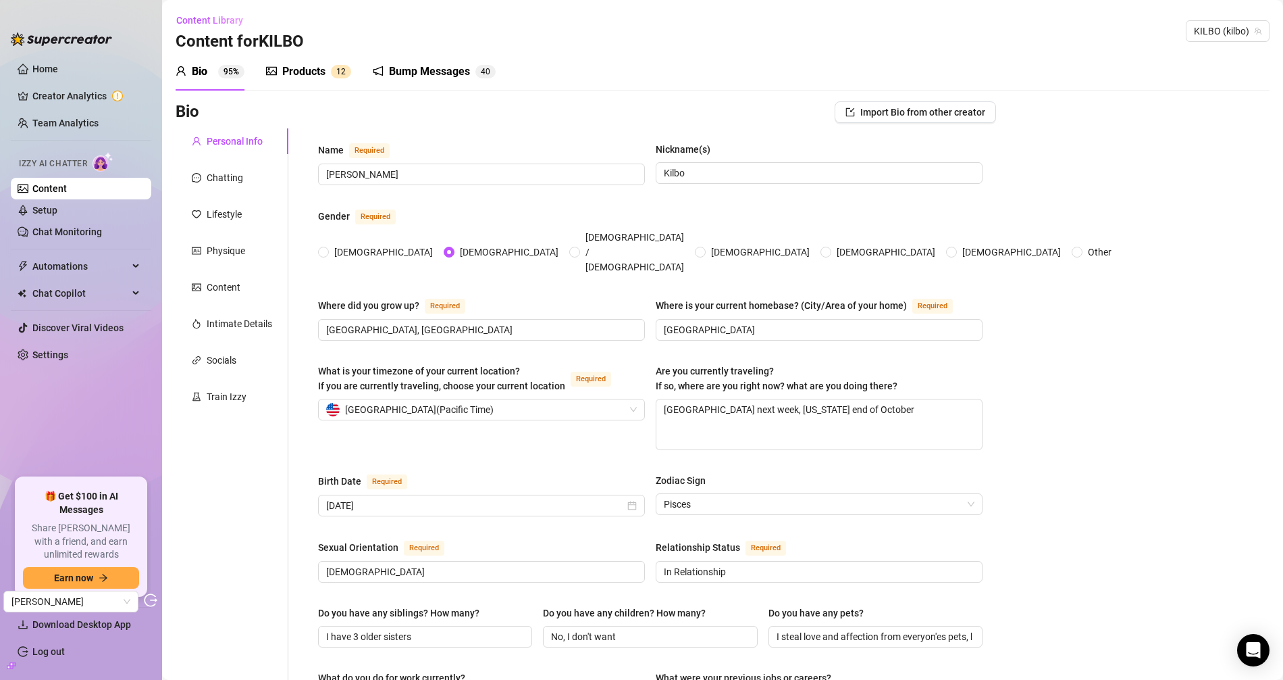
click at [263, 74] on div "Tab 1 of 3 Bio 95% Products 1 2 Bump Messages 4 0" at bounding box center [336, 72] width 320 height 38
click at [291, 79] on div "Products" at bounding box center [303, 71] width 43 height 16
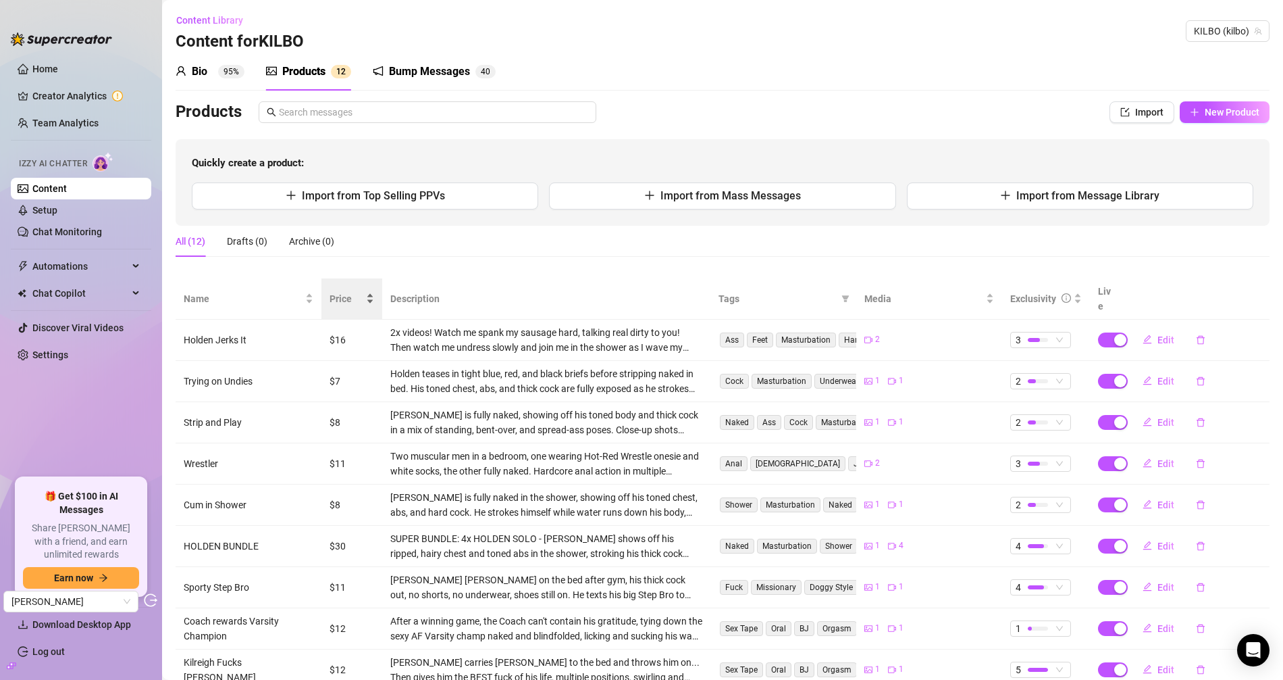
click at [332, 295] on span "Price" at bounding box center [347, 298] width 34 height 15
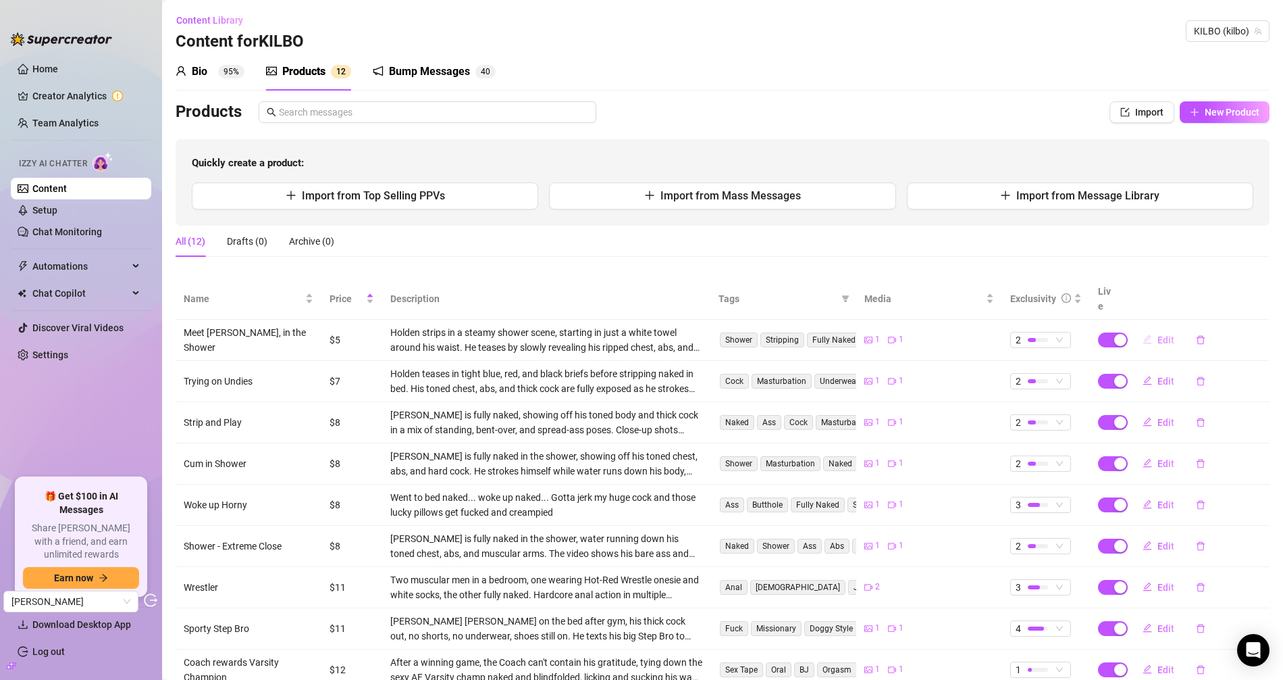
click at [1154, 334] on span "Edit" at bounding box center [1166, 339] width 17 height 11
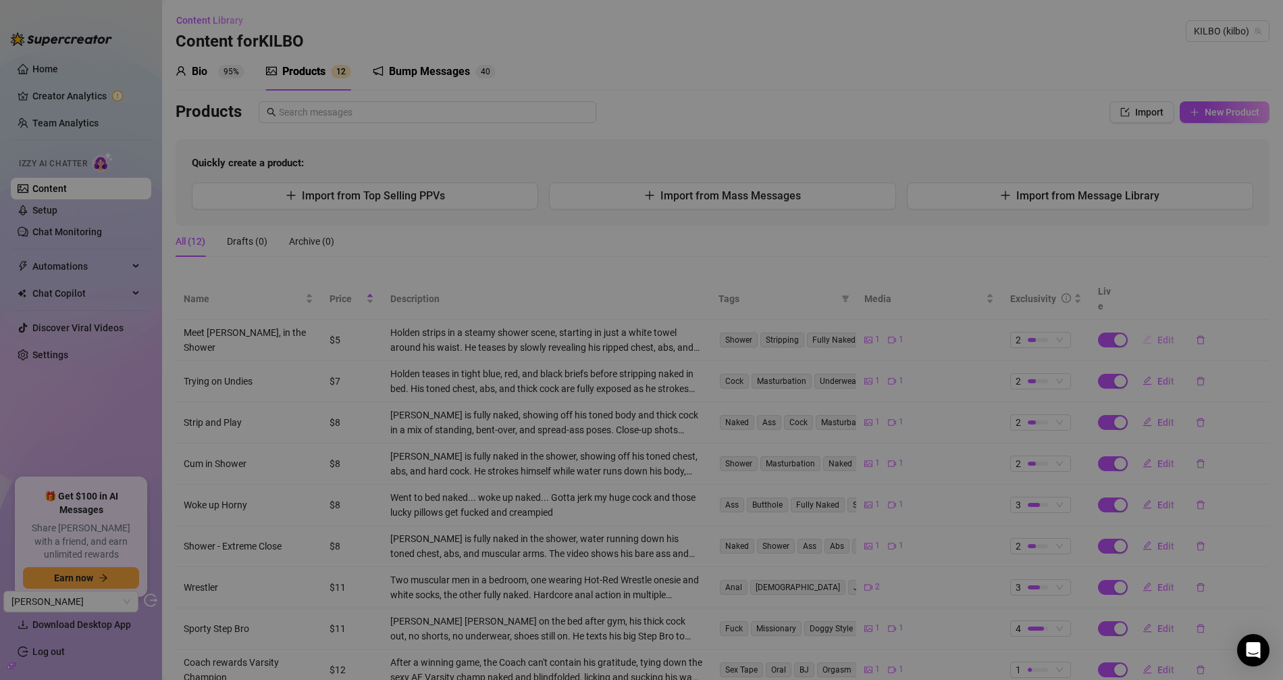
type textarea "You head to the Shower, but Holden is already there..."
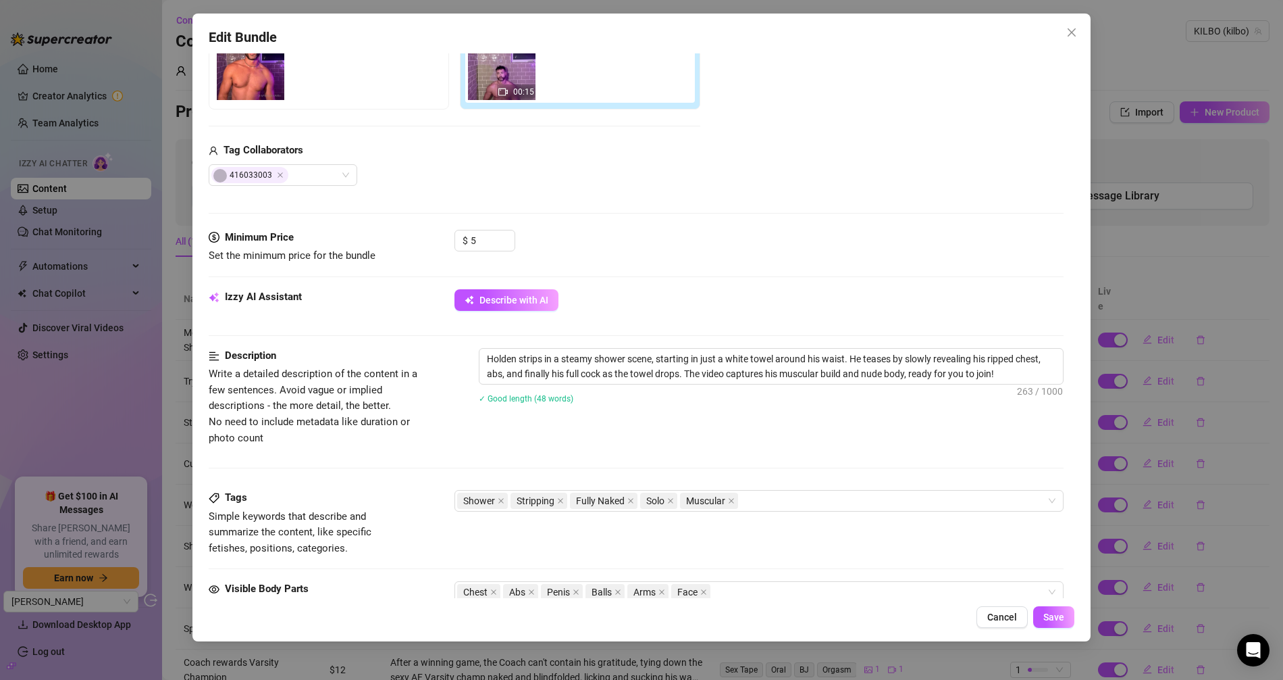
scroll to position [409, 0]
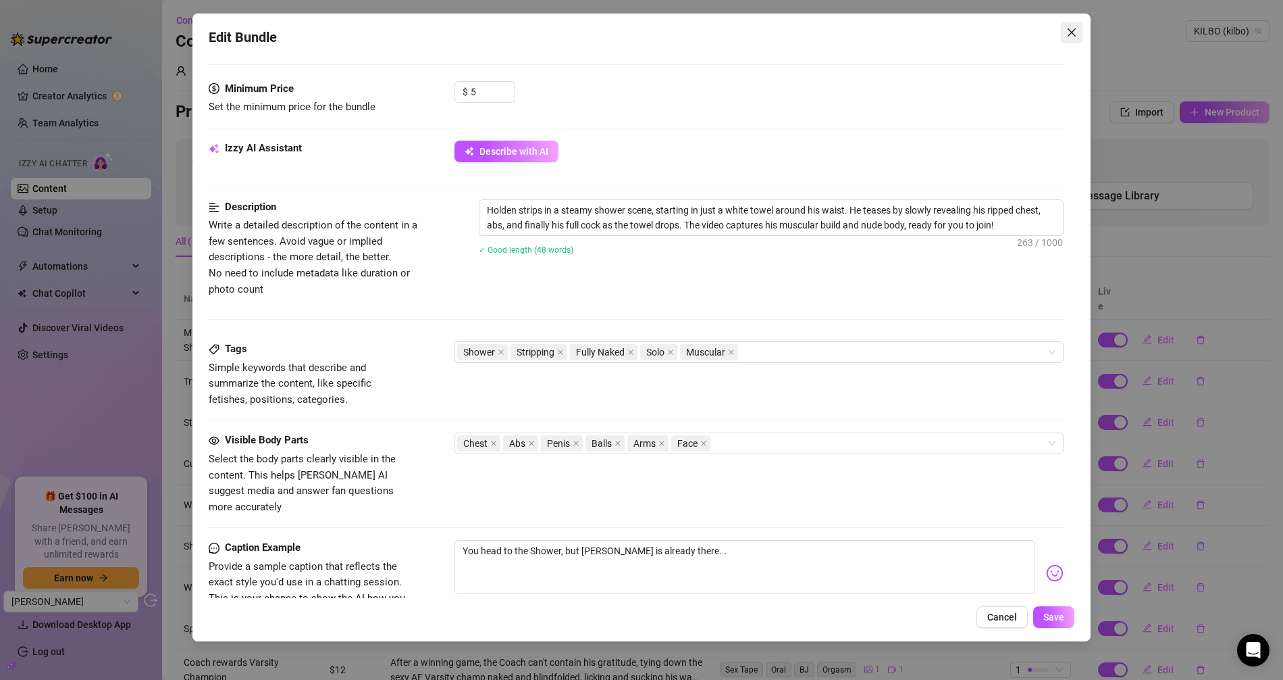
click at [1065, 37] on span "Close" at bounding box center [1072, 32] width 22 height 11
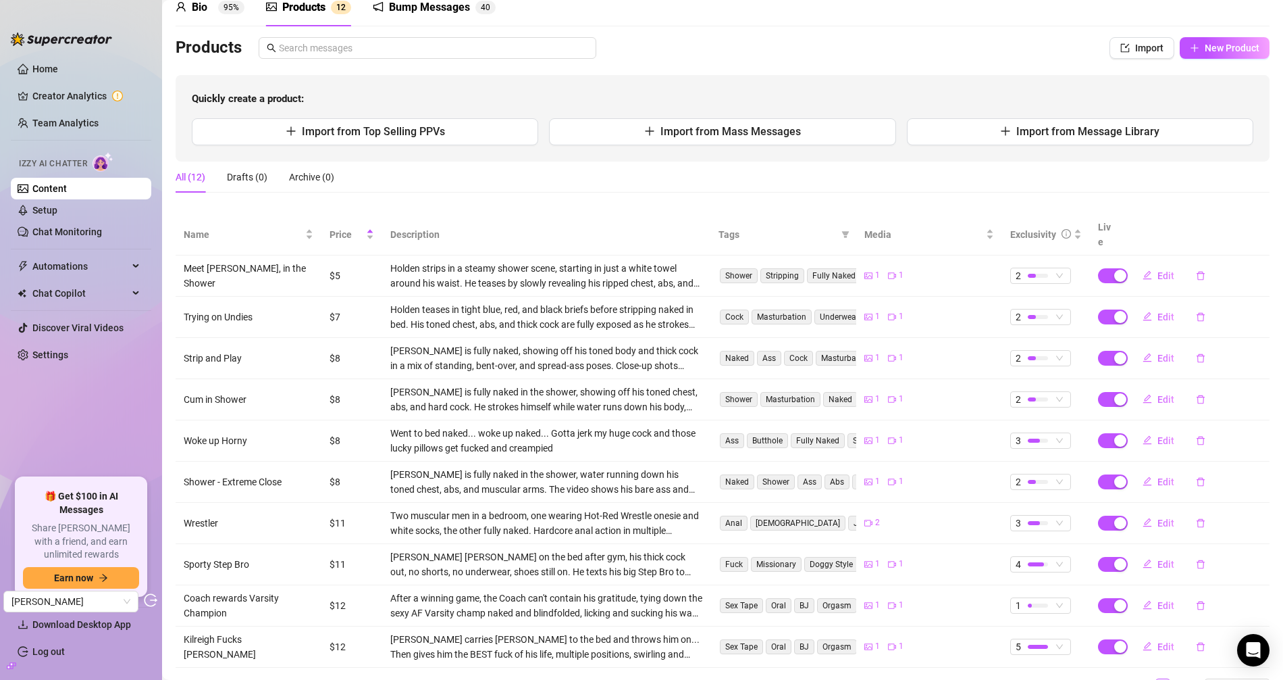
scroll to position [111, 0]
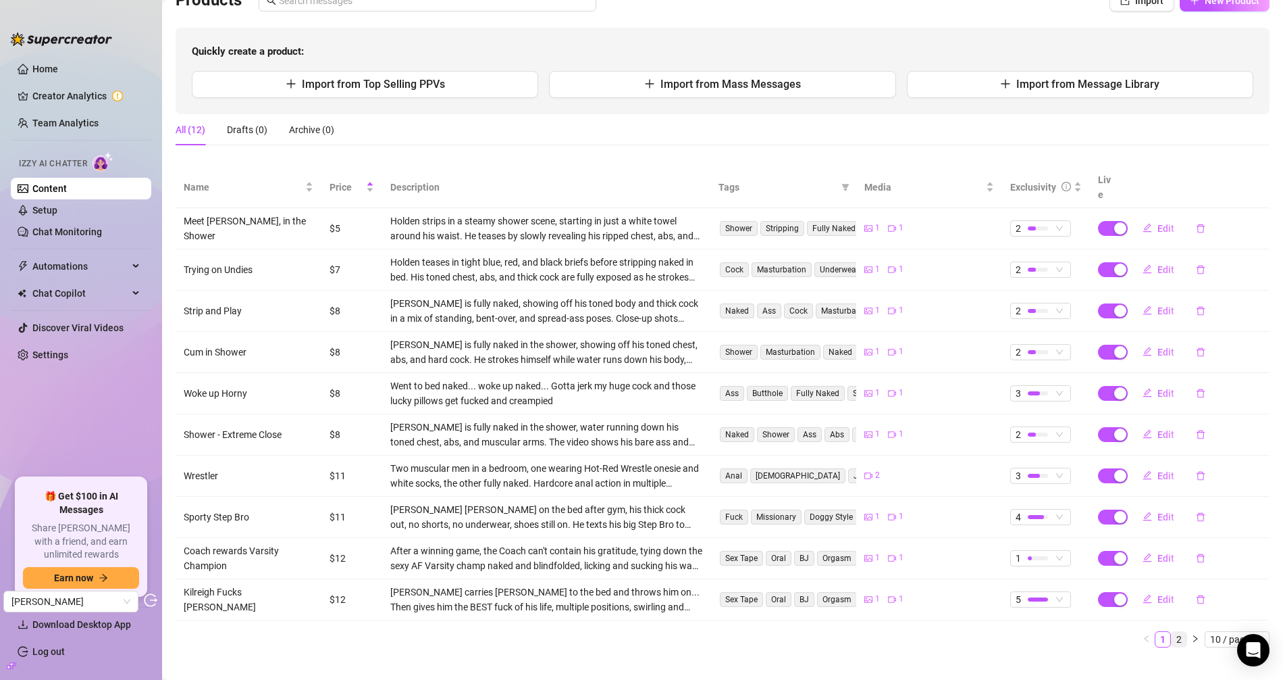
click at [1154, 611] on link "2" at bounding box center [1179, 639] width 15 height 15
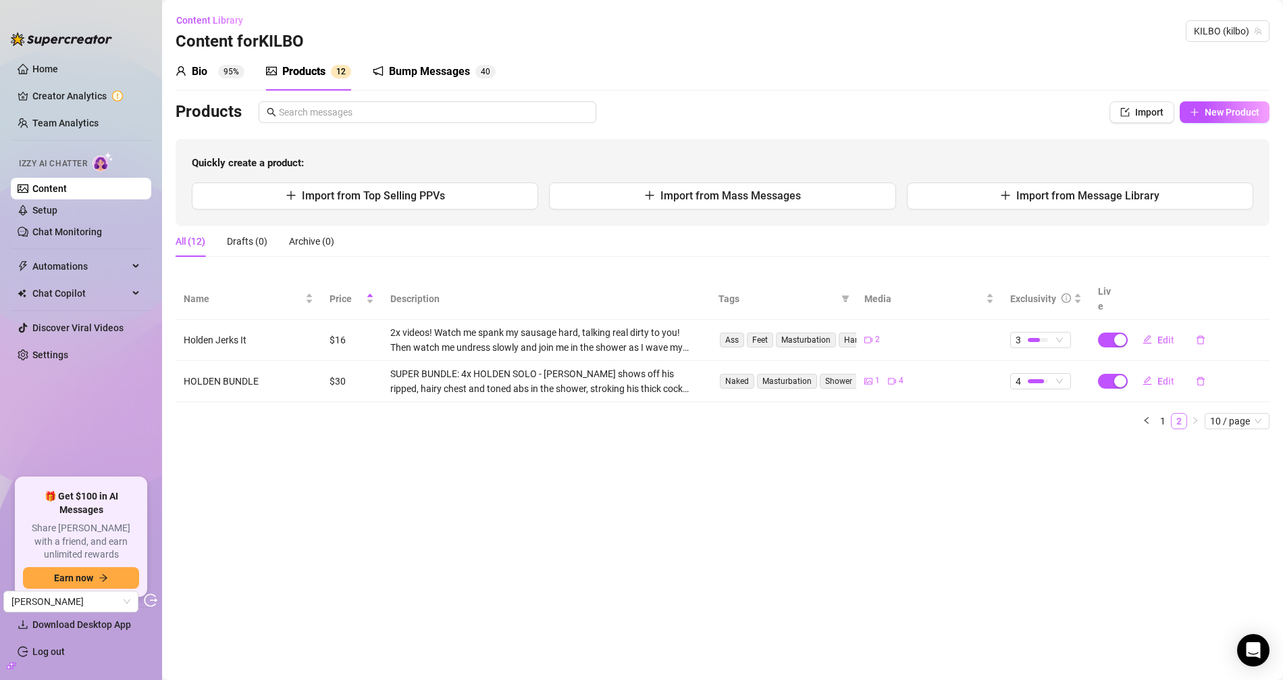
scroll to position [0, 0]
click at [1146, 416] on icon "left" at bounding box center [1147, 420] width 8 height 8
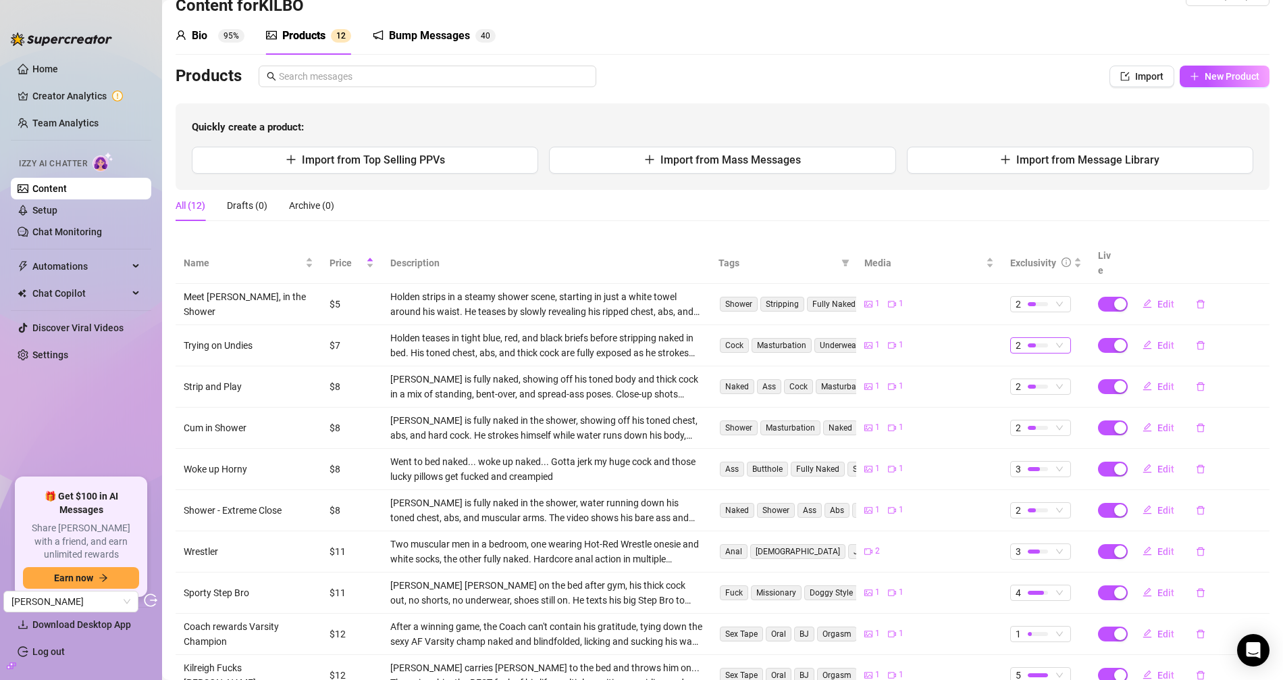
scroll to position [111, 0]
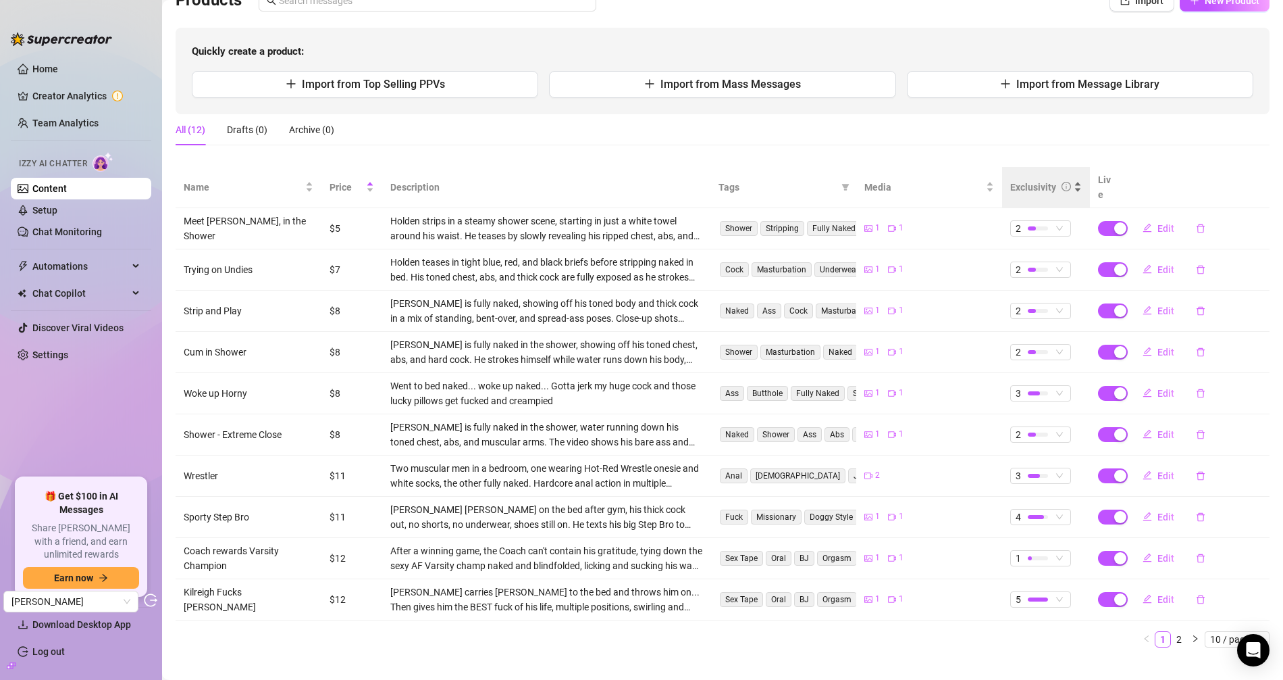
click at [1029, 180] on div "Exclusivity" at bounding box center [1034, 187] width 46 height 15
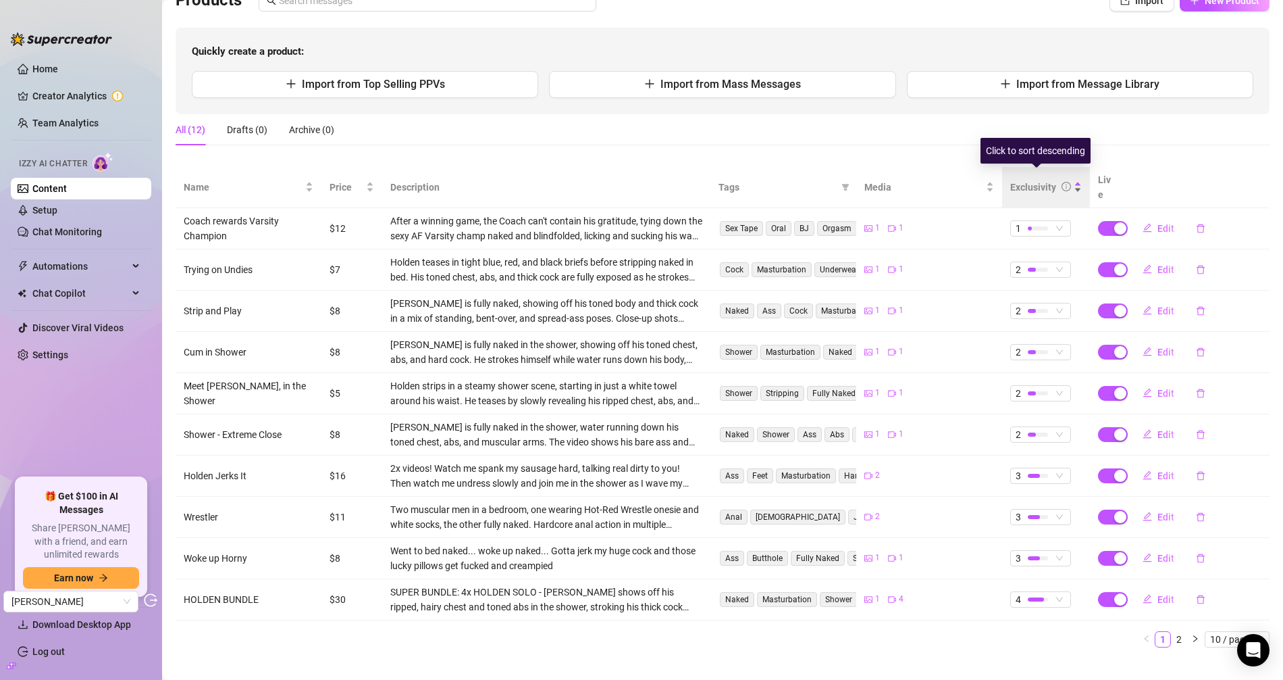
click at [1029, 180] on div "Exclusivity" at bounding box center [1034, 187] width 46 height 15
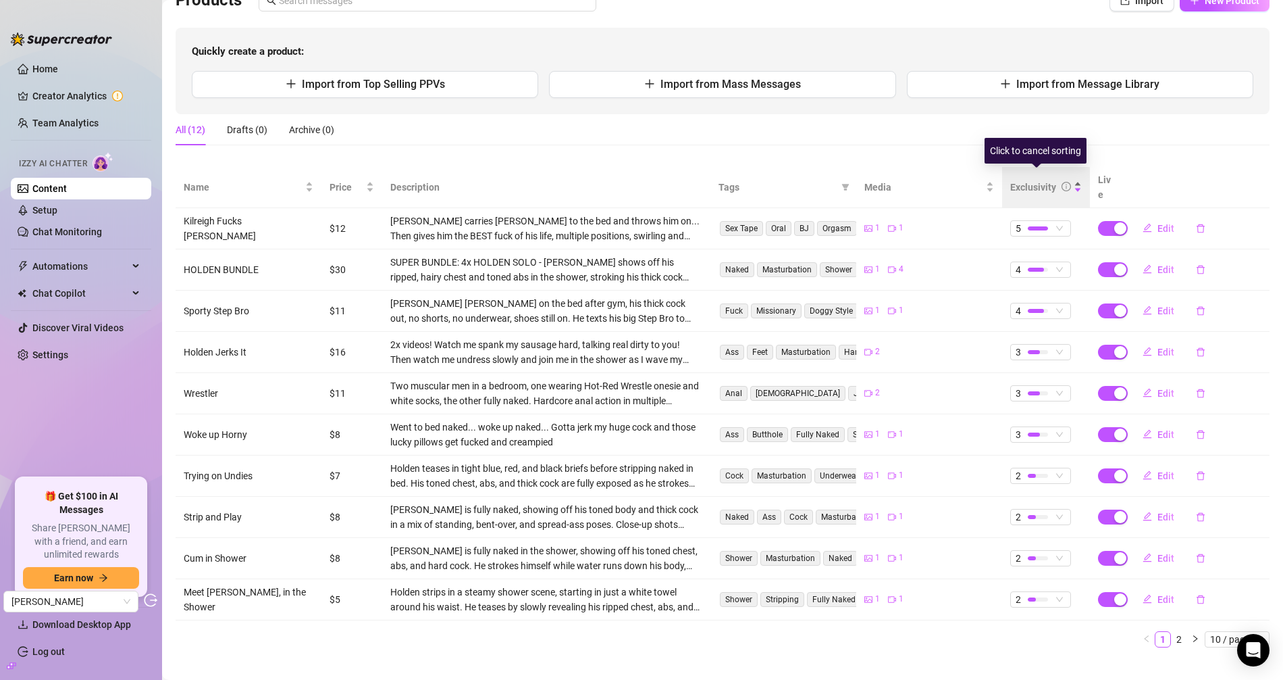
click at [1029, 180] on div "Exclusivity" at bounding box center [1034, 187] width 46 height 15
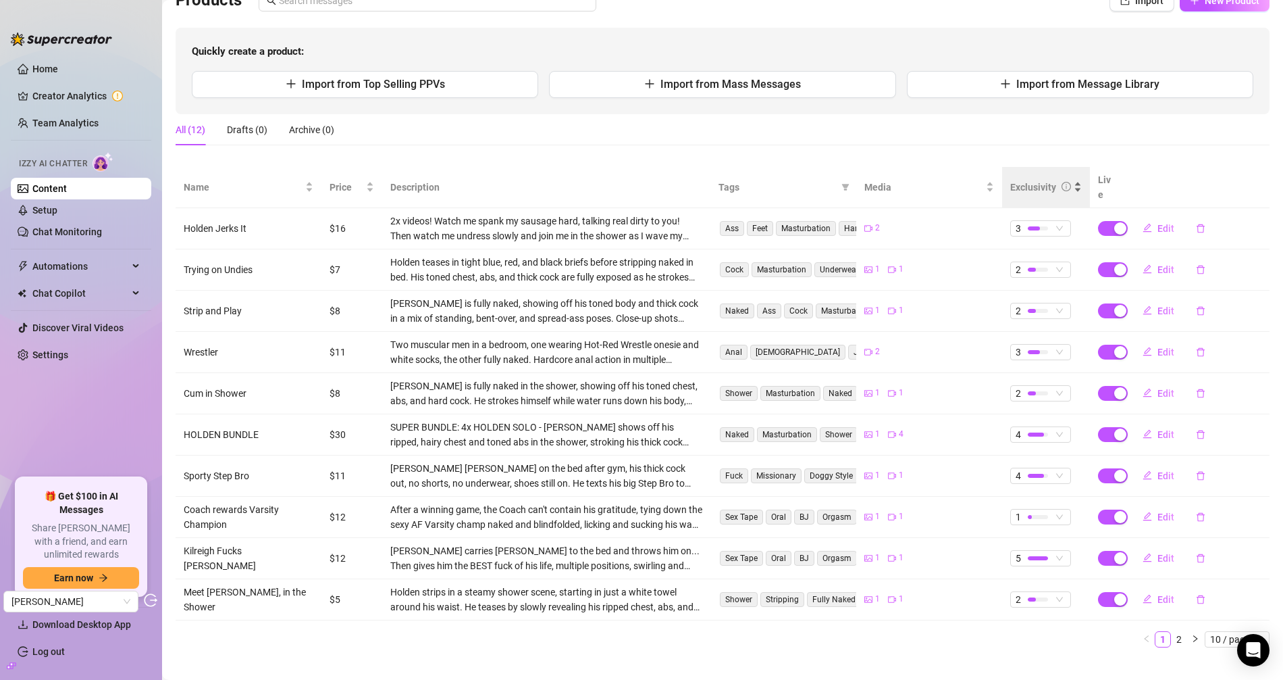
click at [1025, 180] on div "Exclusivity" at bounding box center [1047, 187] width 72 height 15
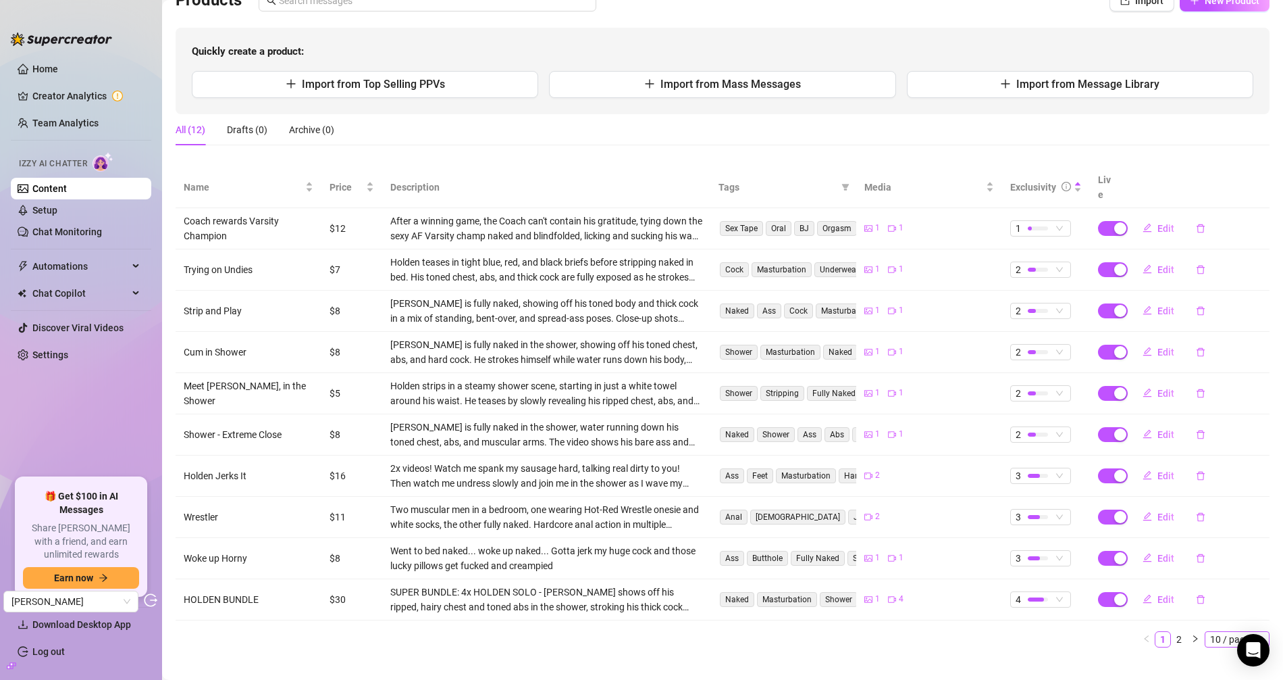
click at [1154, 611] on span "10 / page" at bounding box center [1238, 639] width 54 height 15
click at [1154, 586] on div "50 / page" at bounding box center [1238, 593] width 45 height 15
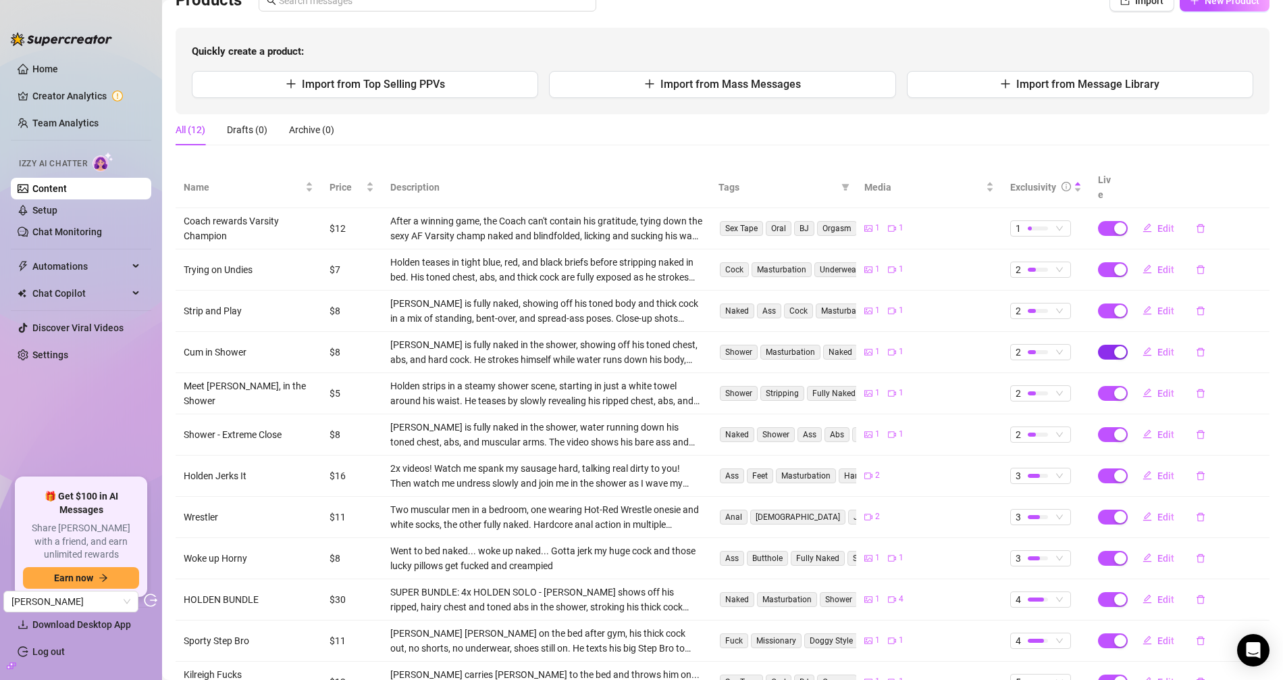
scroll to position [155, 0]
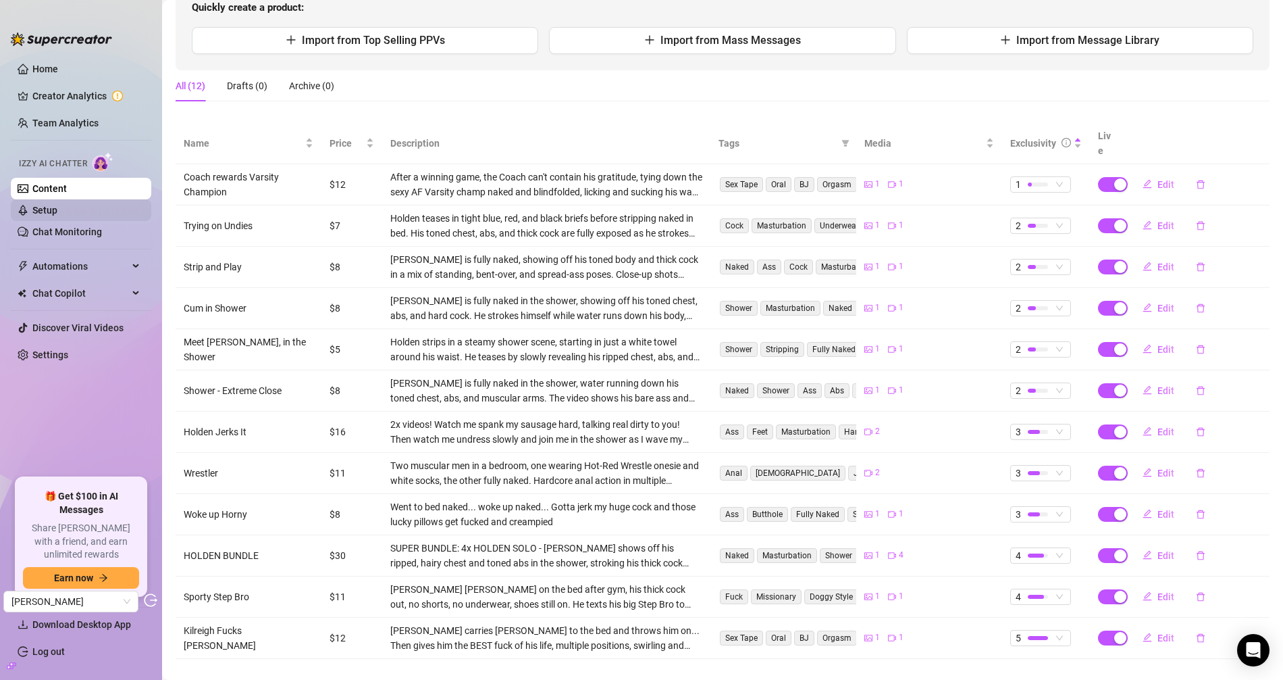
click at [53, 210] on link "Setup" at bounding box center [44, 210] width 25 height 11
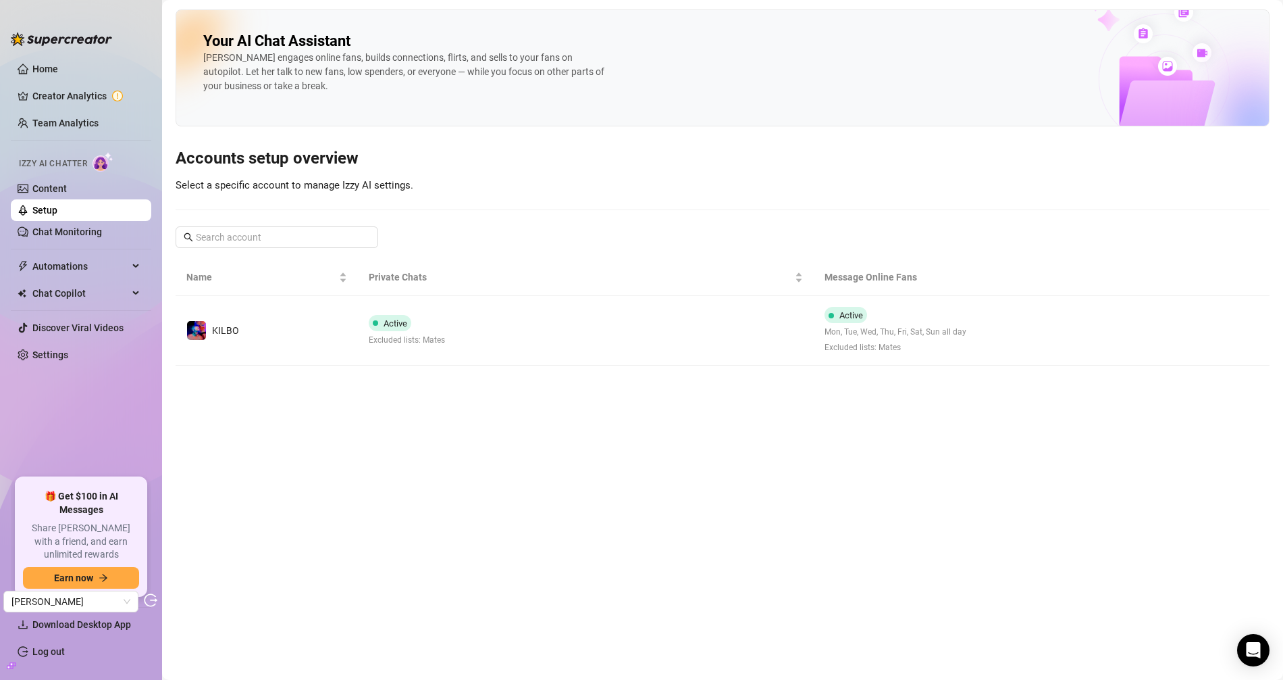
drag, startPoint x: 85, startPoint y: 186, endPoint x: 130, endPoint y: 202, distance: 47.9
click at [67, 187] on link "Content" at bounding box center [49, 188] width 34 height 11
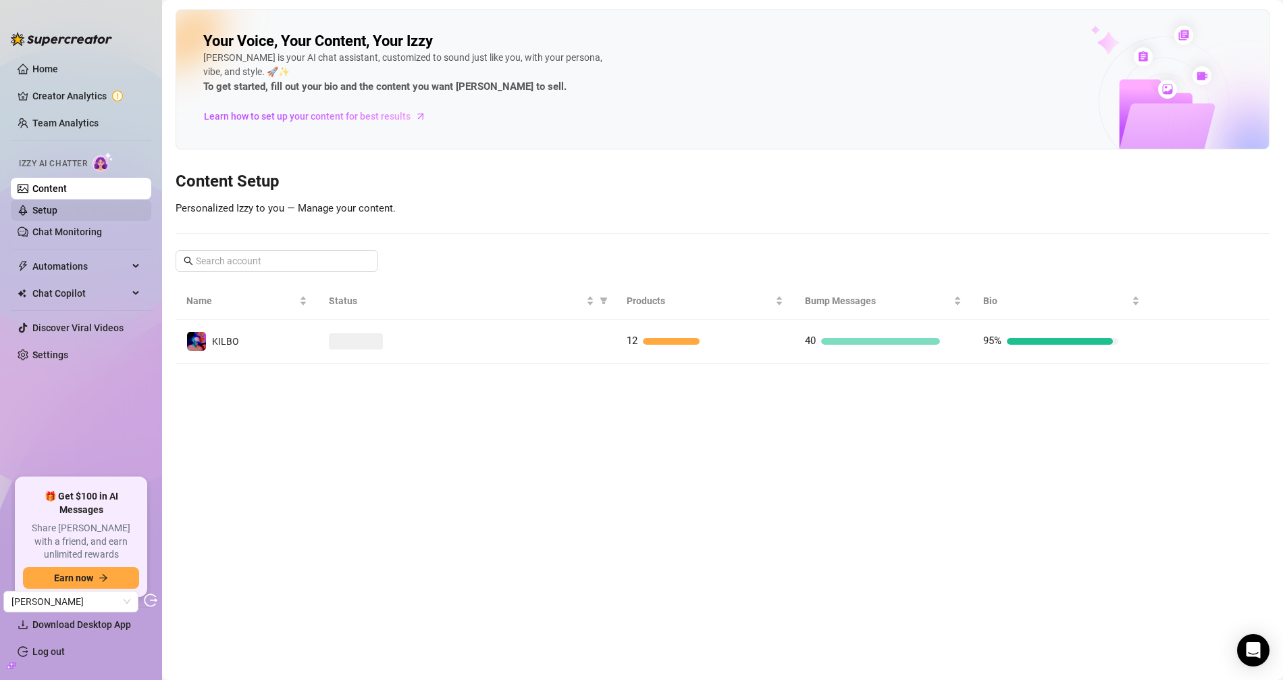
click at [57, 205] on link "Setup" at bounding box center [44, 210] width 25 height 11
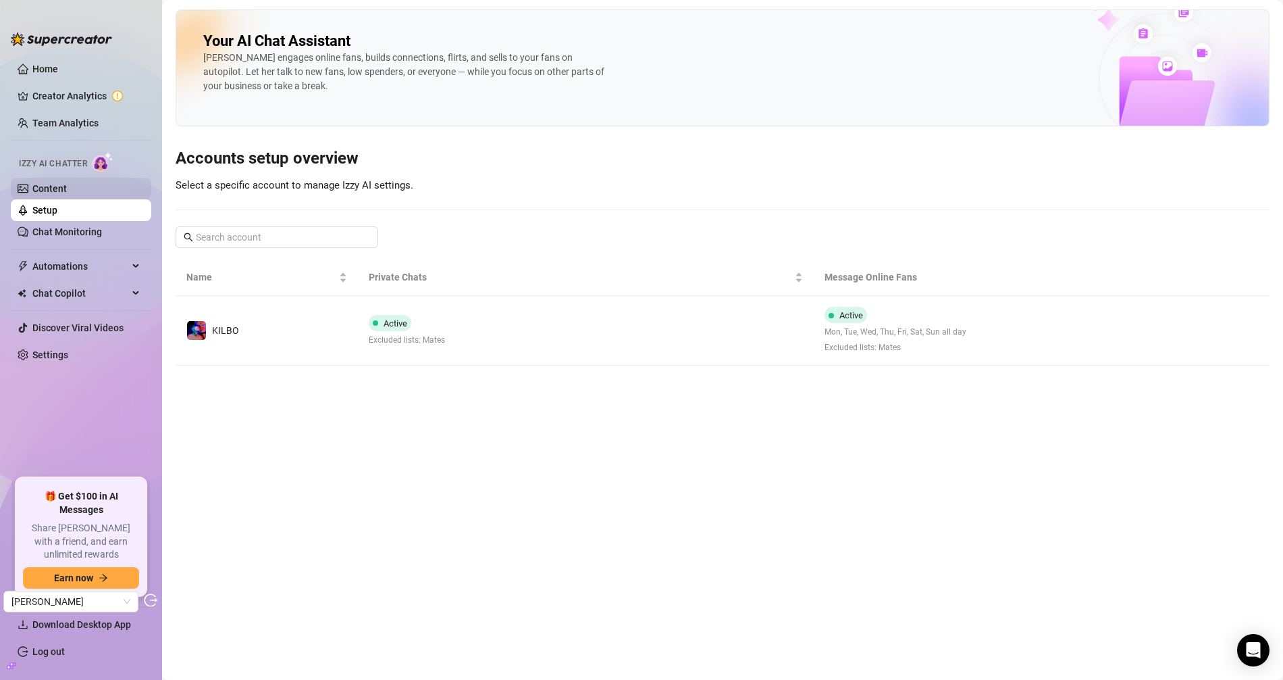
click at [67, 191] on link "Content" at bounding box center [49, 188] width 34 height 11
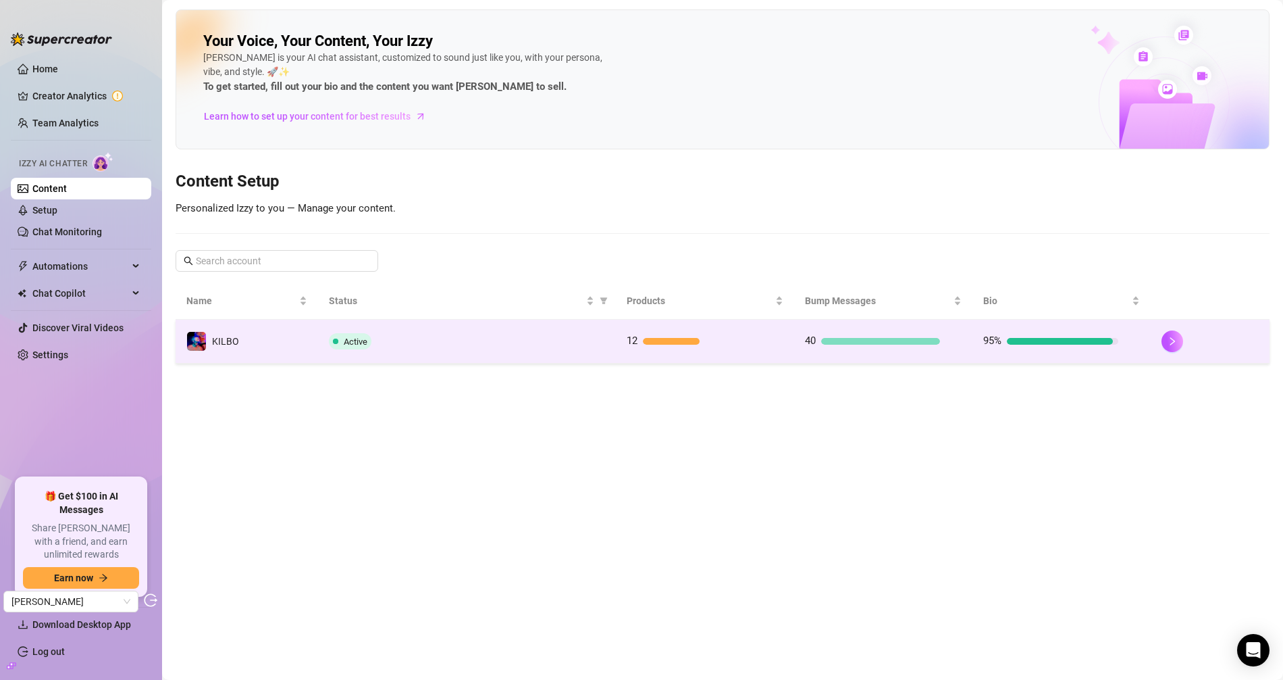
click at [467, 328] on td "Active" at bounding box center [466, 342] width 297 height 44
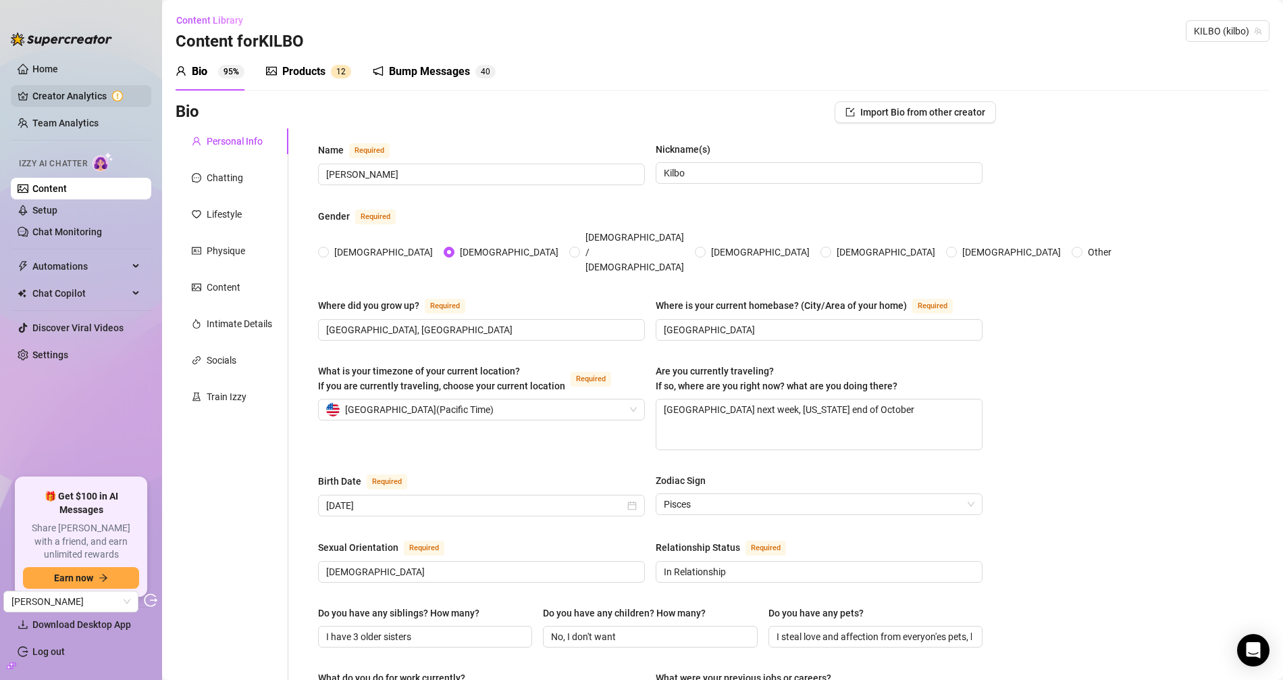
click at [70, 95] on link "Creator Analytics" at bounding box center [86, 96] width 108 height 22
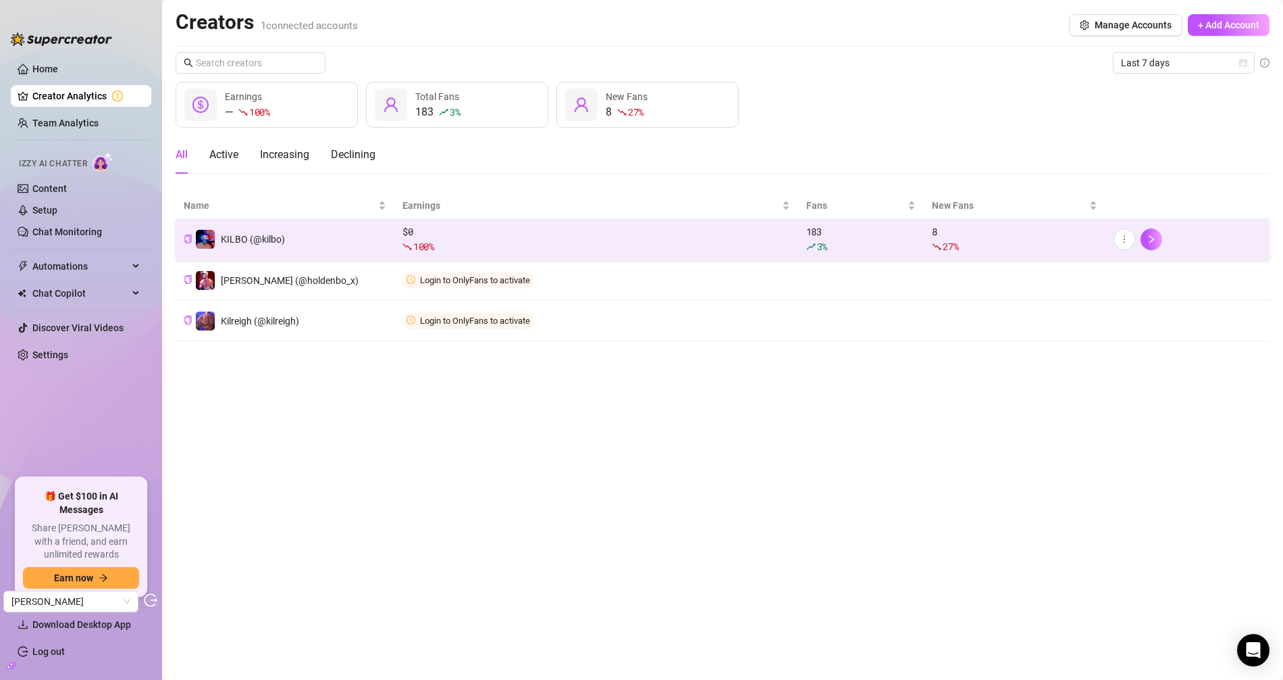
click at [315, 240] on td "KILBO (@kilbo)" at bounding box center [285, 239] width 219 height 41
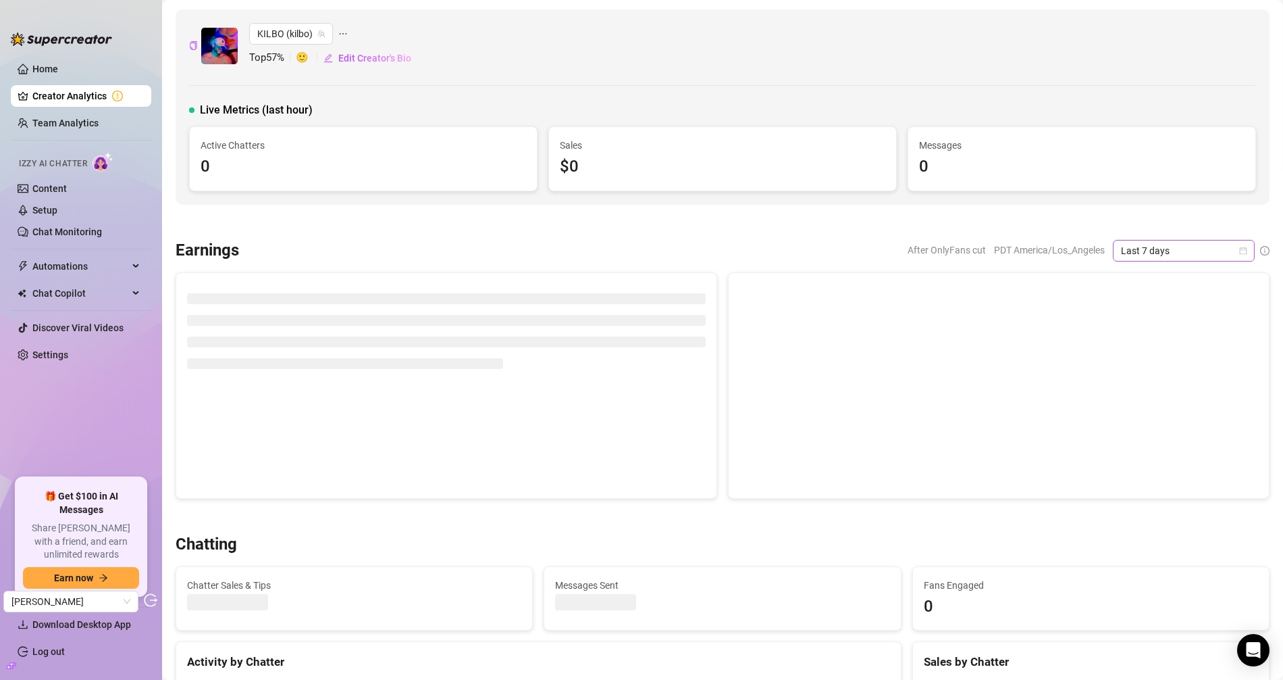
click at [1154, 251] on span "Last 7 days" at bounding box center [1184, 250] width 126 height 20
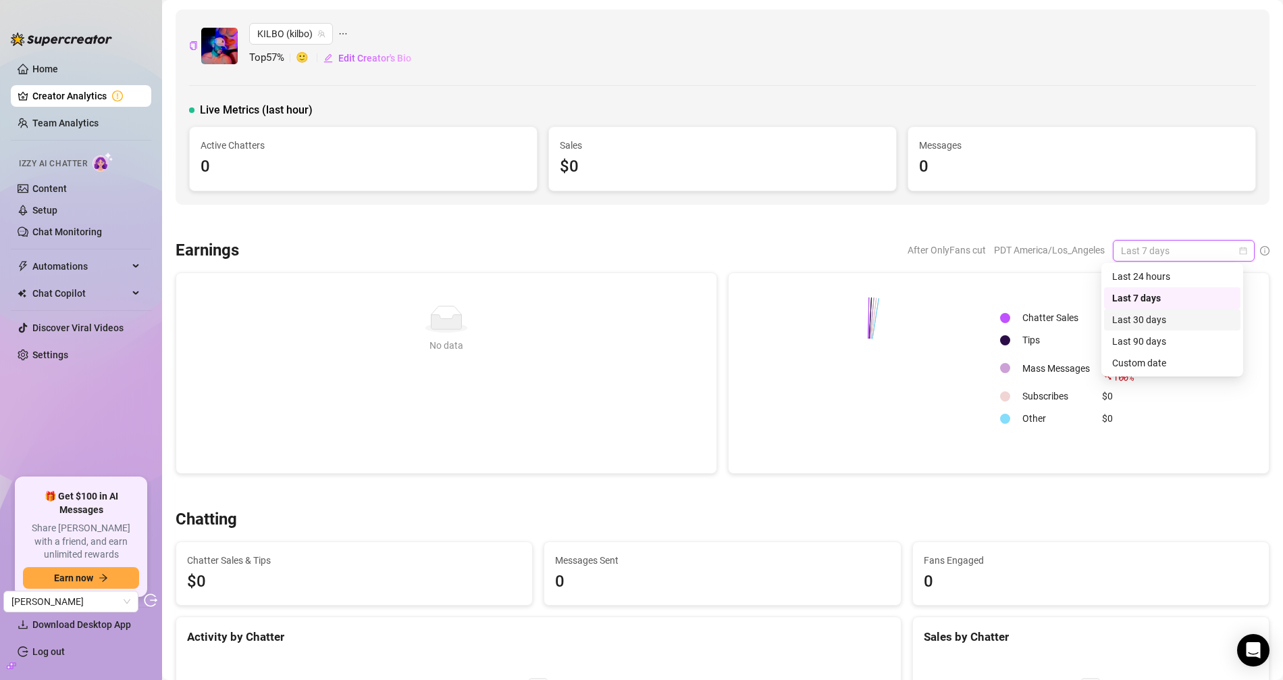
click at [1152, 317] on div "Last 30 days" at bounding box center [1173, 319] width 120 height 15
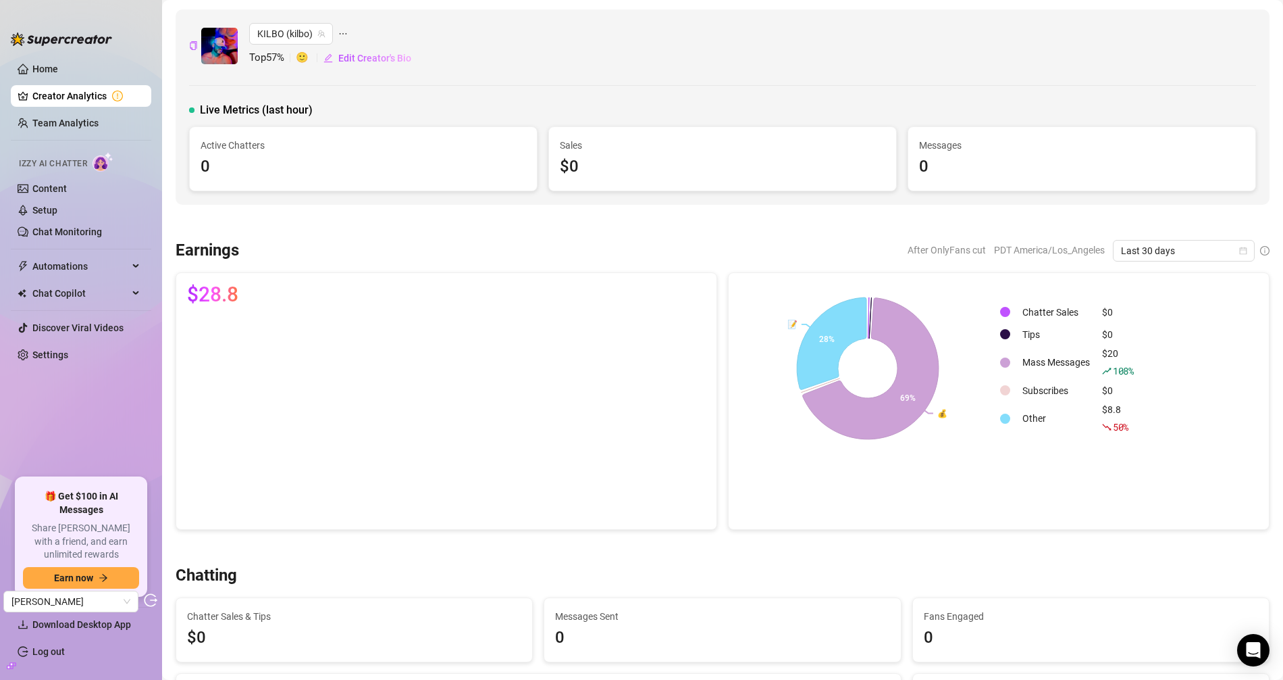
click at [62, 89] on link "Creator Analytics" at bounding box center [86, 96] width 108 height 22
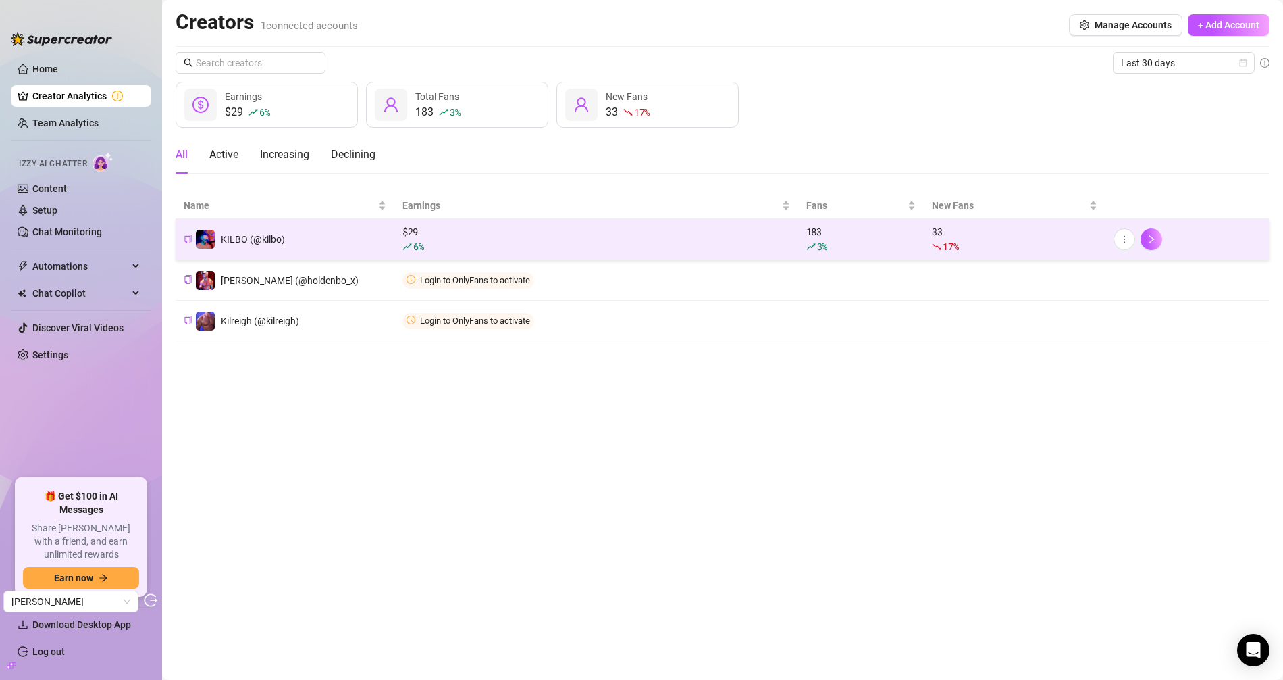
click at [307, 257] on td "KILBO (@kilbo)" at bounding box center [285, 239] width 219 height 41
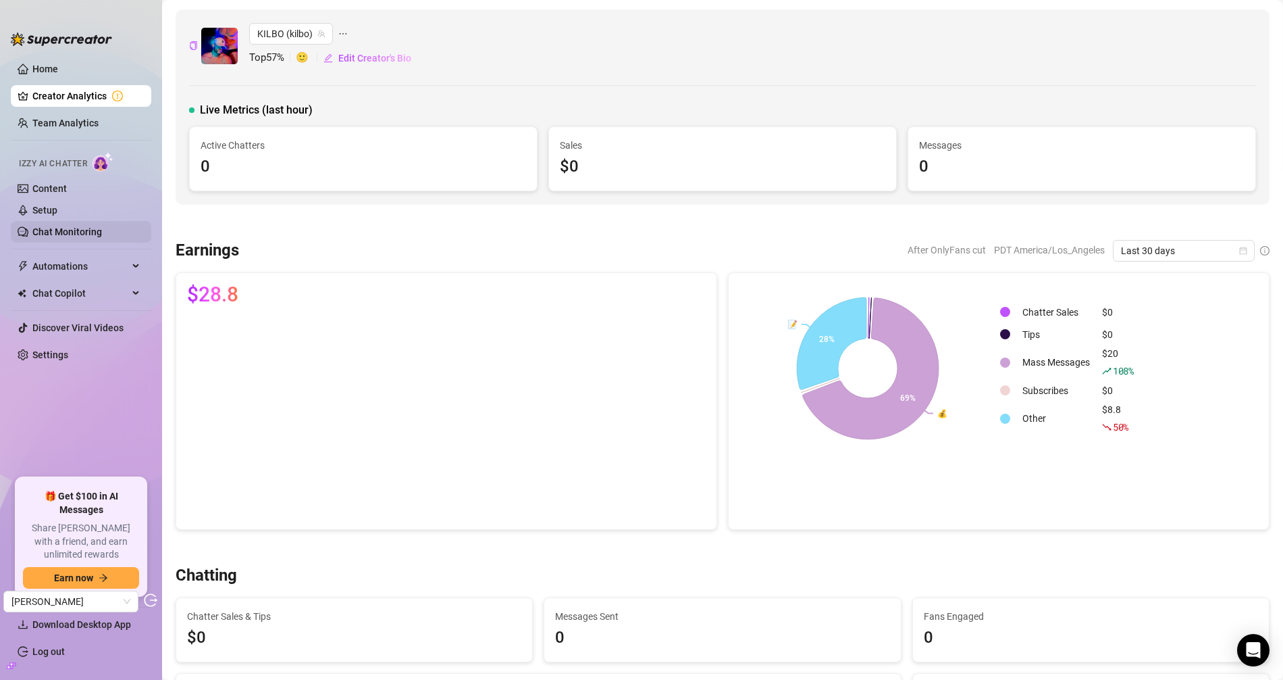
click at [58, 228] on link "Chat Monitoring" at bounding box center [67, 231] width 70 height 11
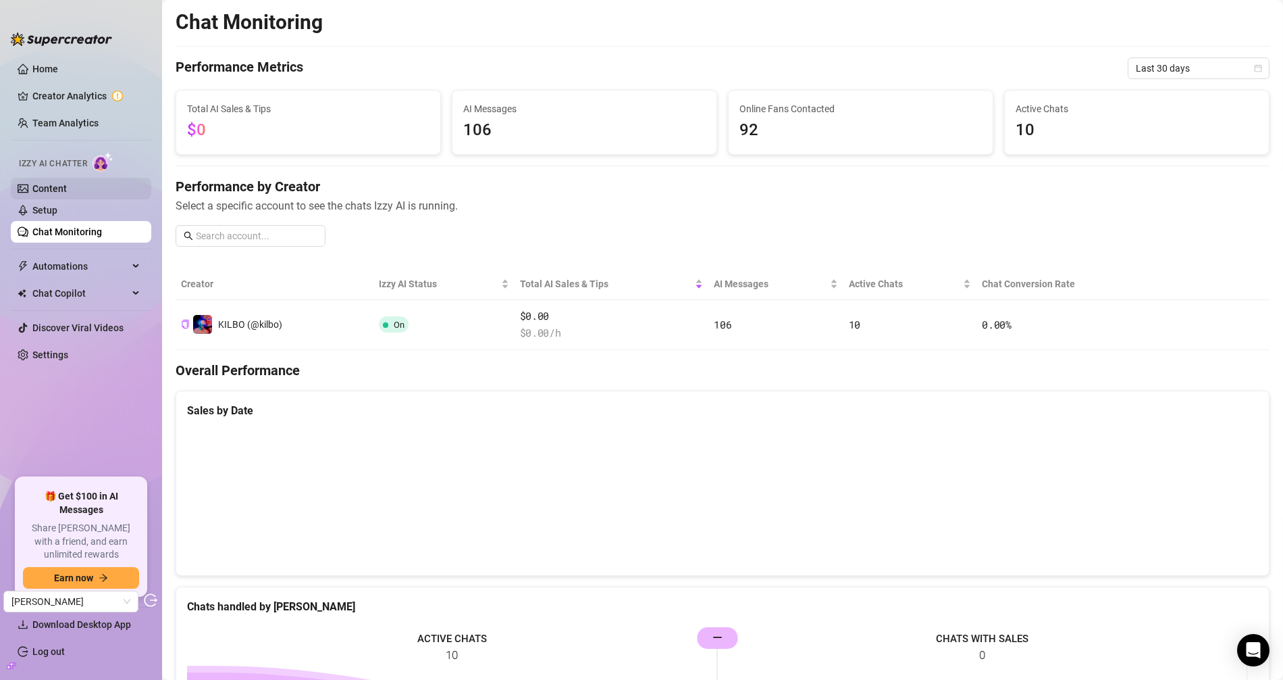
click at [63, 183] on link "Content" at bounding box center [49, 188] width 34 height 11
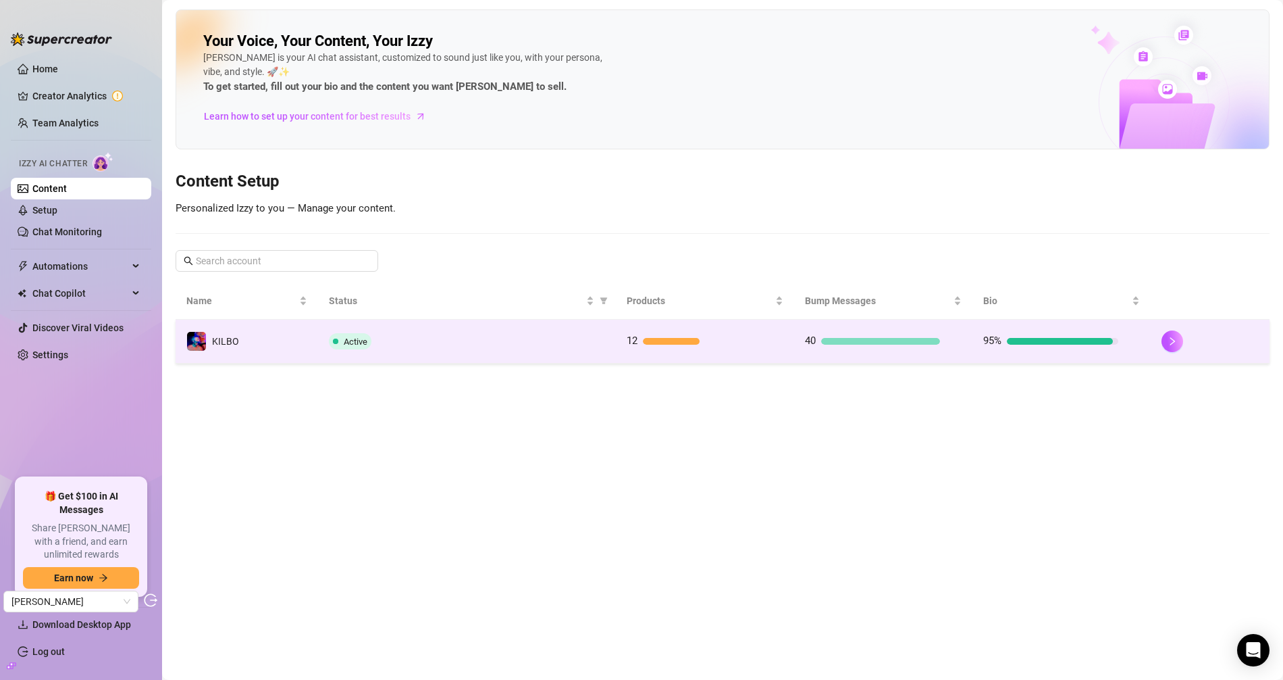
click at [257, 329] on td "KILBO" at bounding box center [247, 342] width 143 height 44
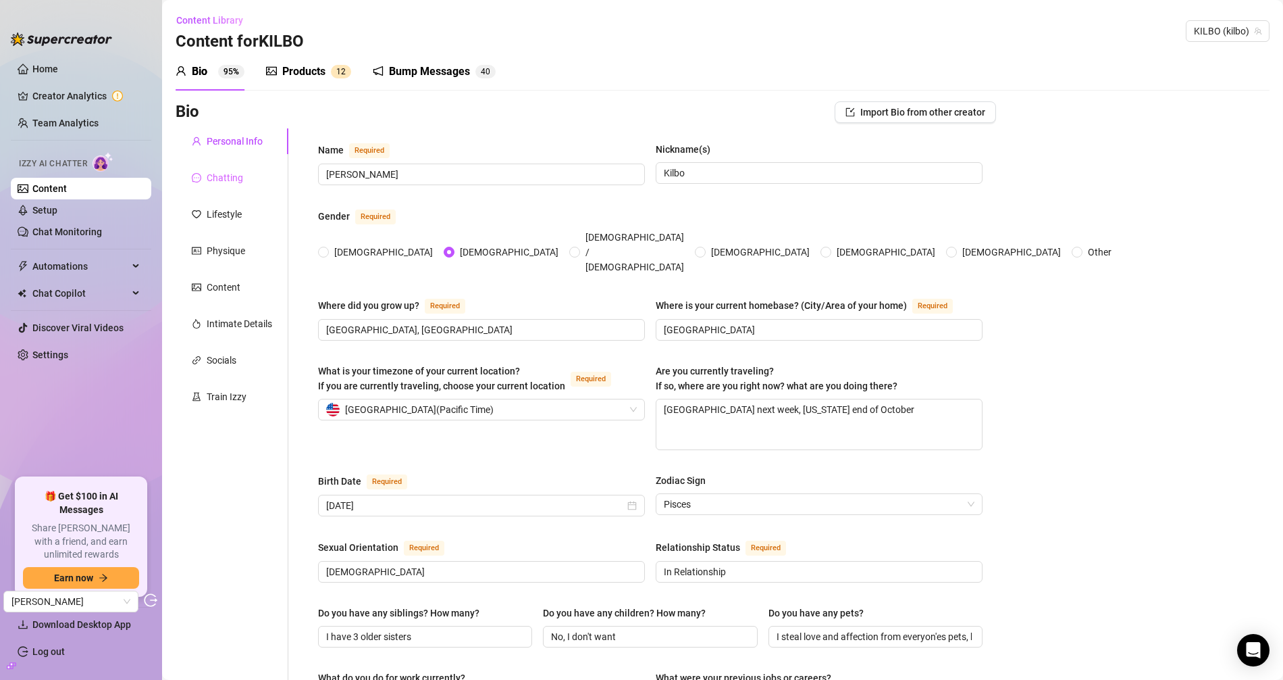
click at [247, 182] on div "Chatting" at bounding box center [232, 178] width 113 height 26
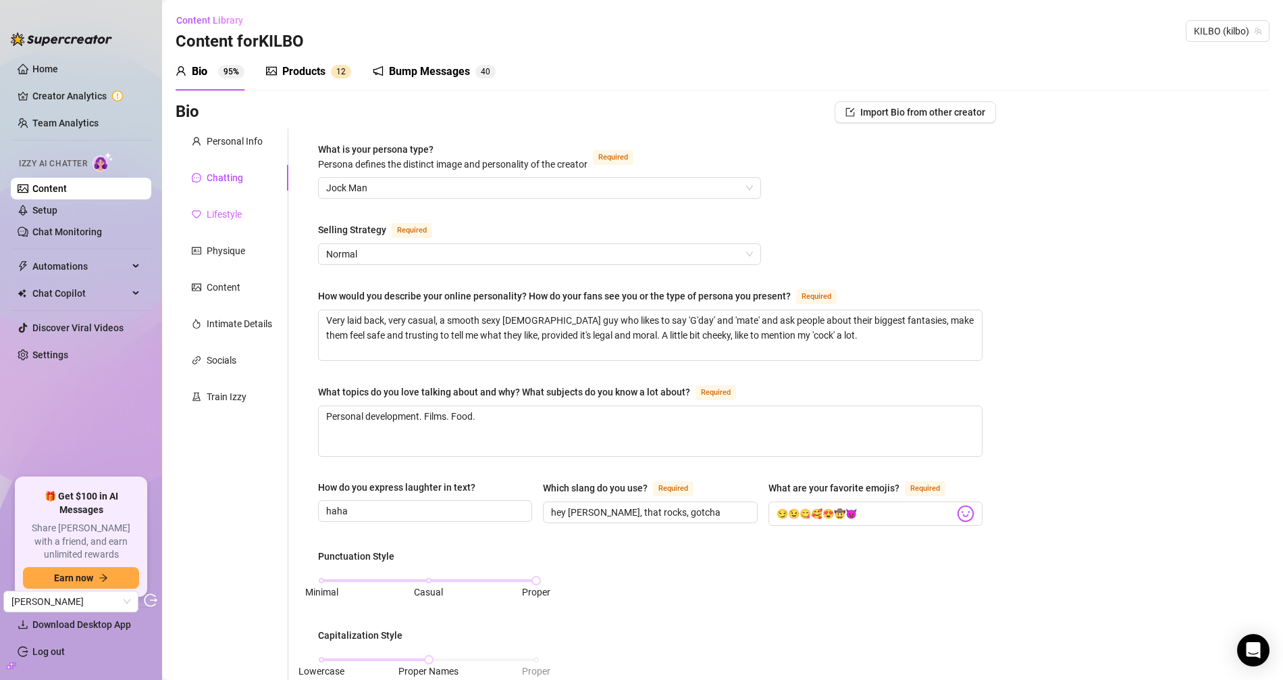
click at [243, 208] on div "Lifestyle" at bounding box center [232, 214] width 113 height 26
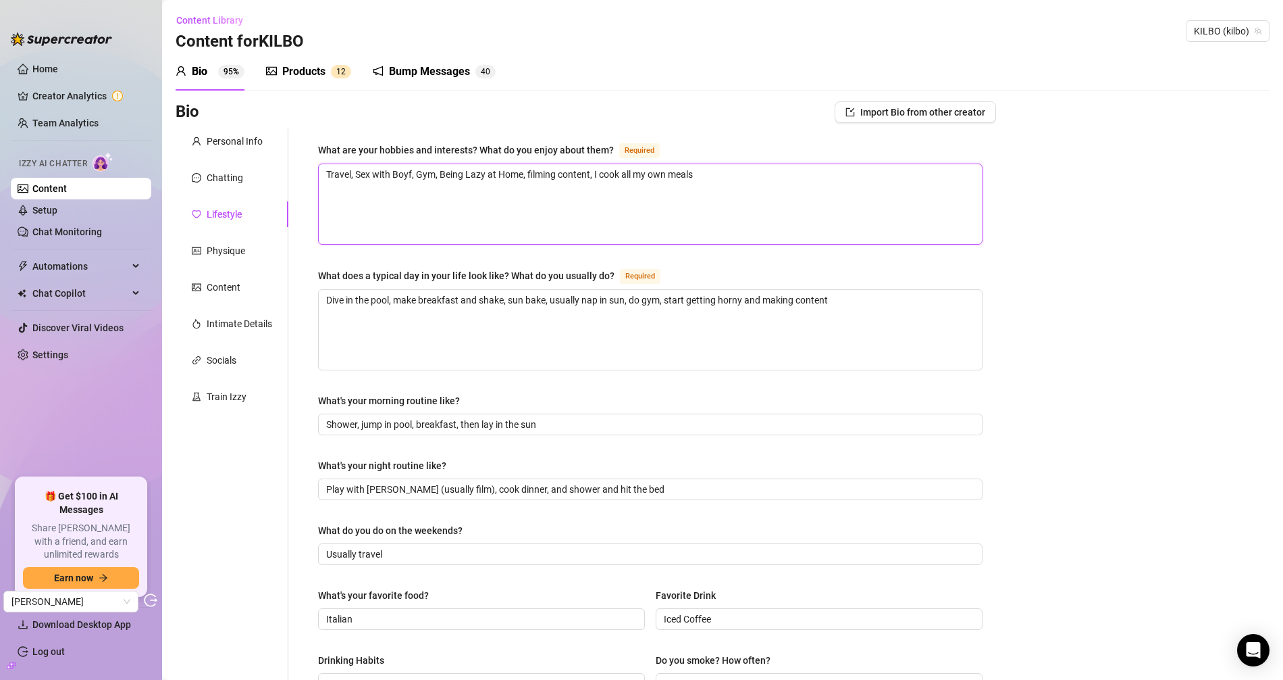
click at [440, 195] on textarea "Travel, Sex with Boyf, Gym, Being Lazy at Home, filming content, I cook all my …" at bounding box center [650, 204] width 663 height 80
click at [221, 243] on div "Physique" at bounding box center [226, 250] width 39 height 15
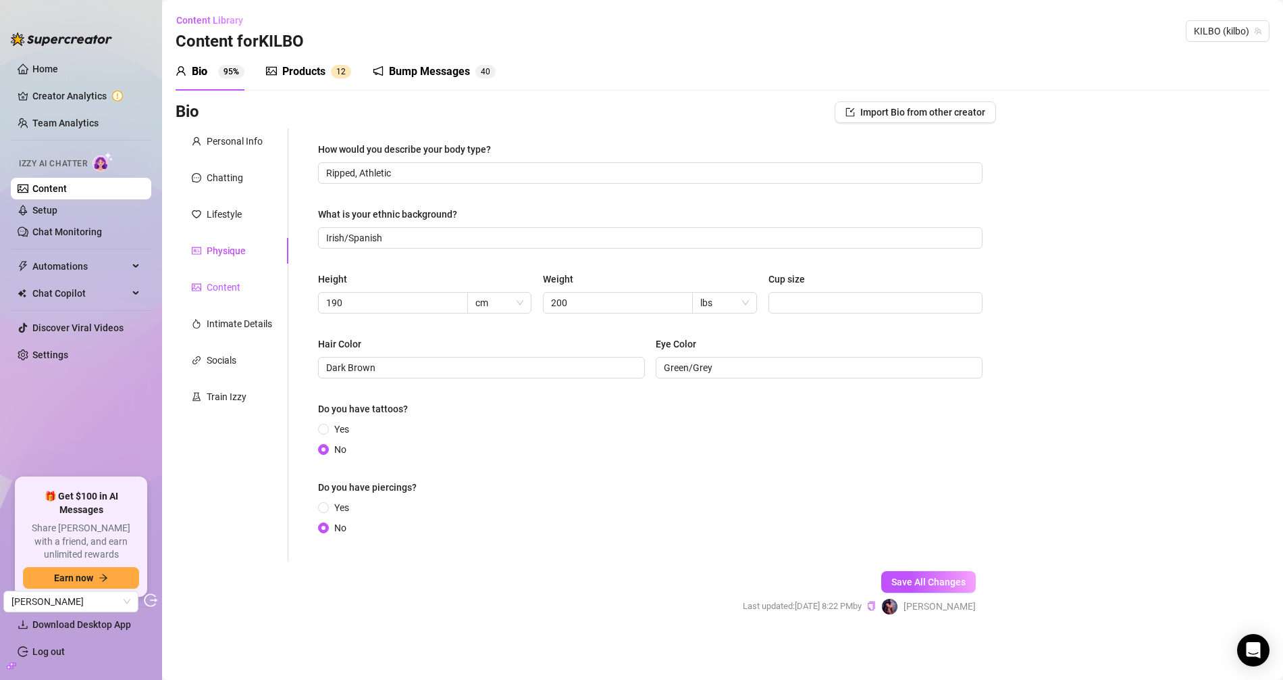
click at [218, 288] on div "Content" at bounding box center [224, 287] width 34 height 15
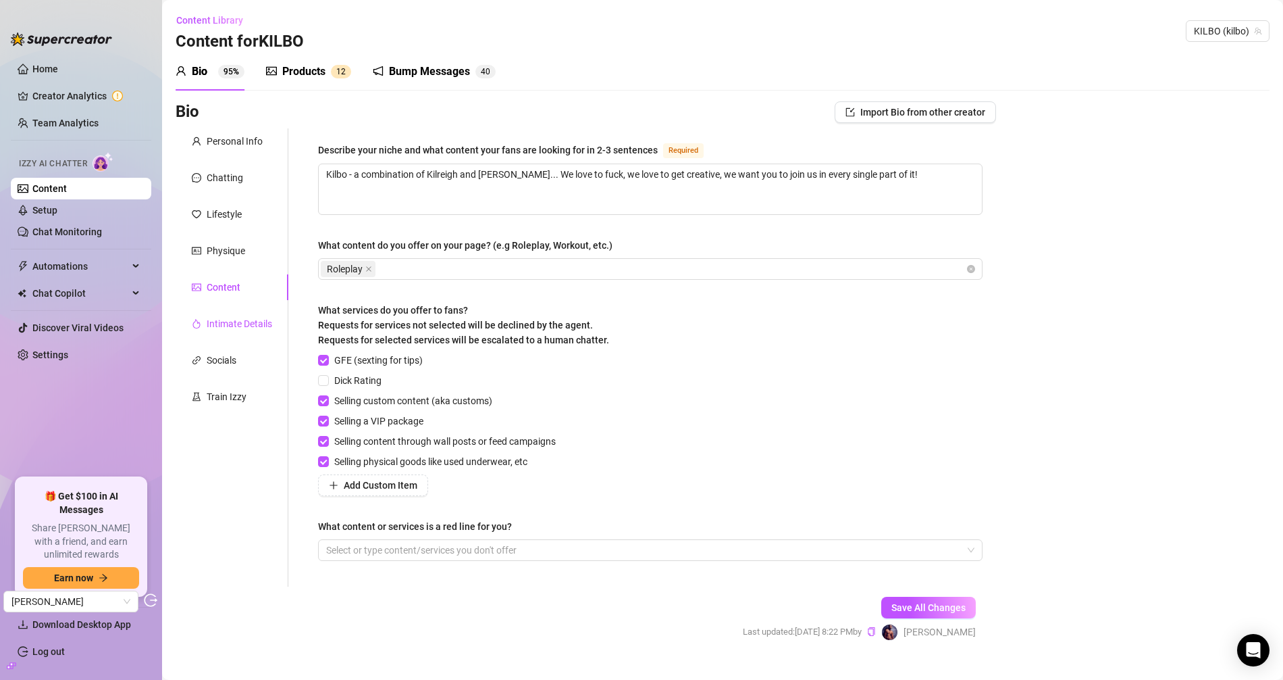
click at [240, 328] on div "Intimate Details" at bounding box center [240, 323] width 66 height 15
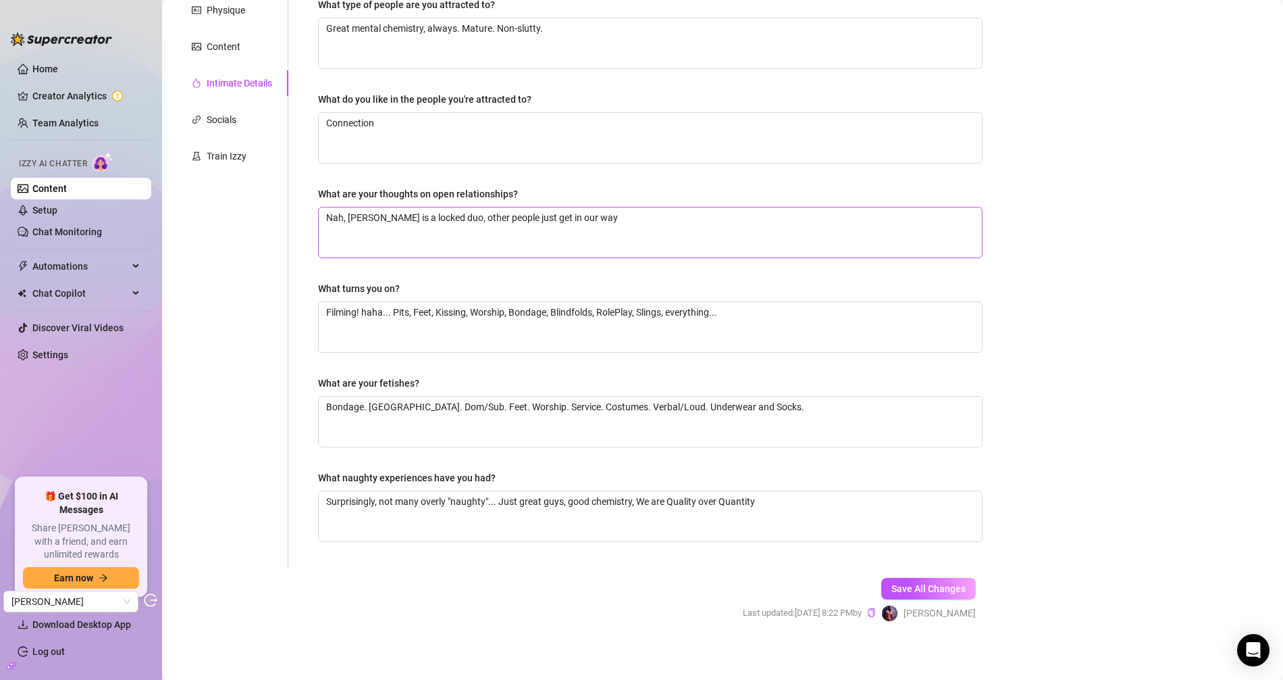
scroll to position [149, 0]
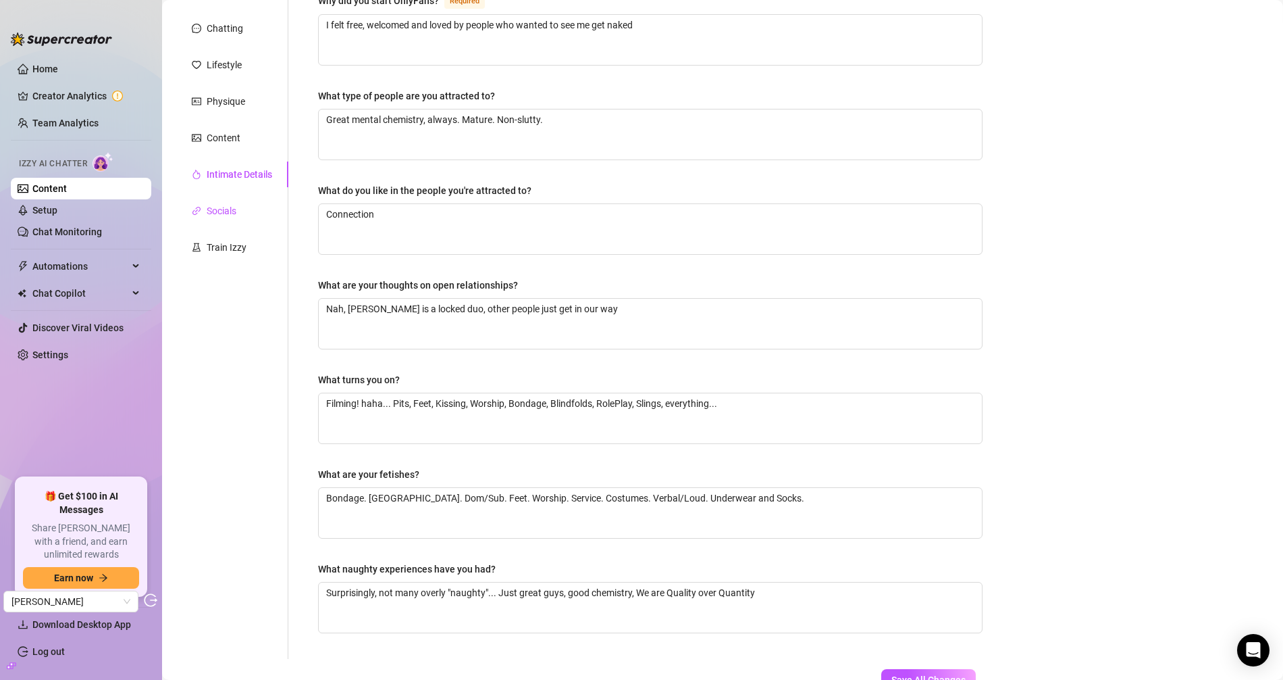
click at [226, 205] on div "Socials" at bounding box center [222, 210] width 30 height 15
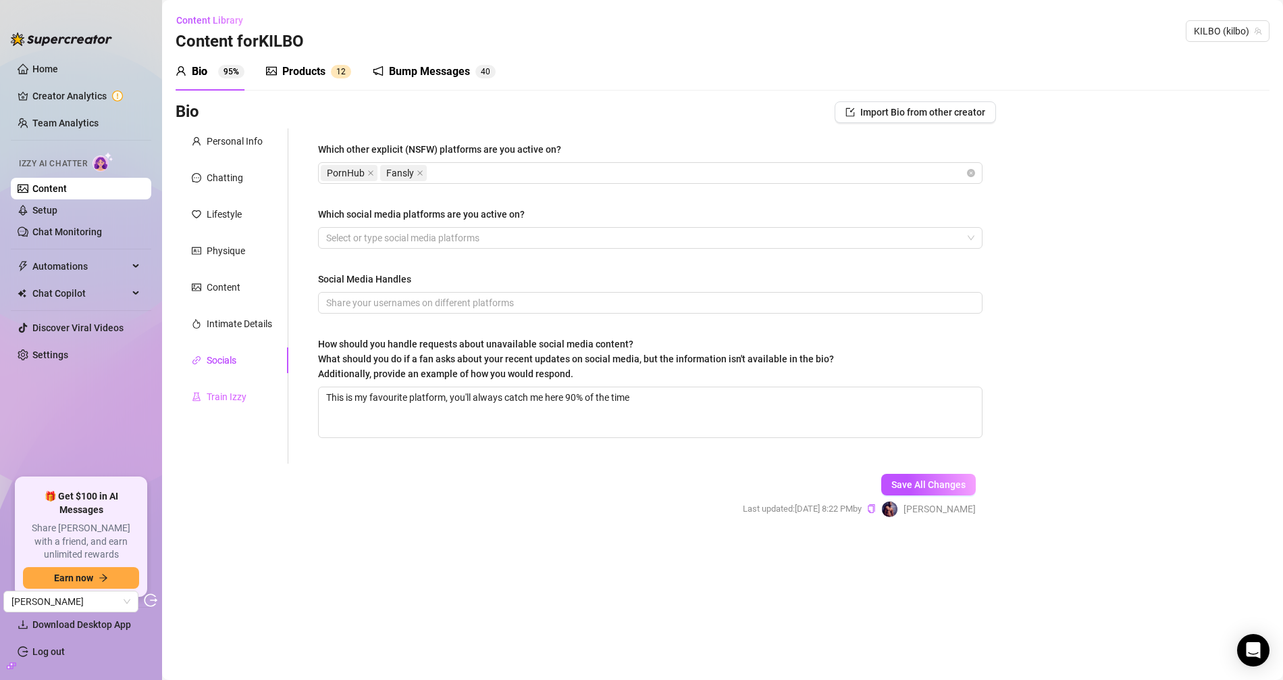
click at [220, 404] on div "Train Izzy" at bounding box center [232, 397] width 113 height 26
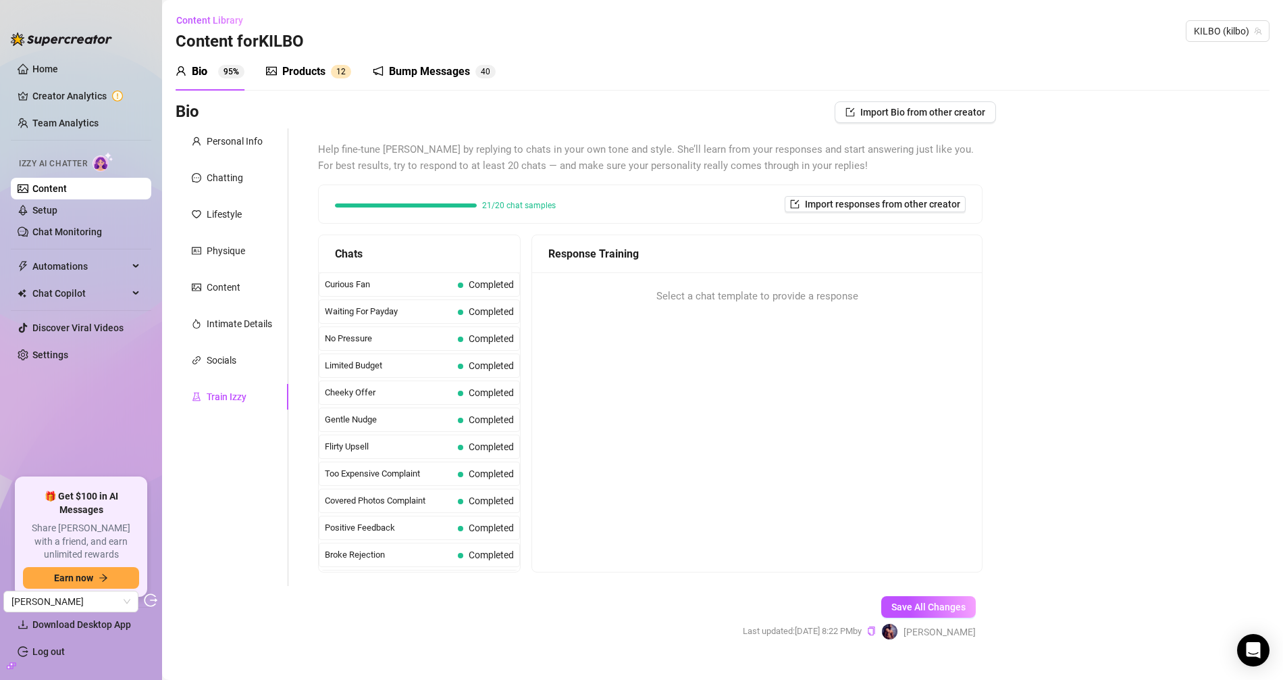
click at [313, 68] on div "Products" at bounding box center [303, 71] width 43 height 16
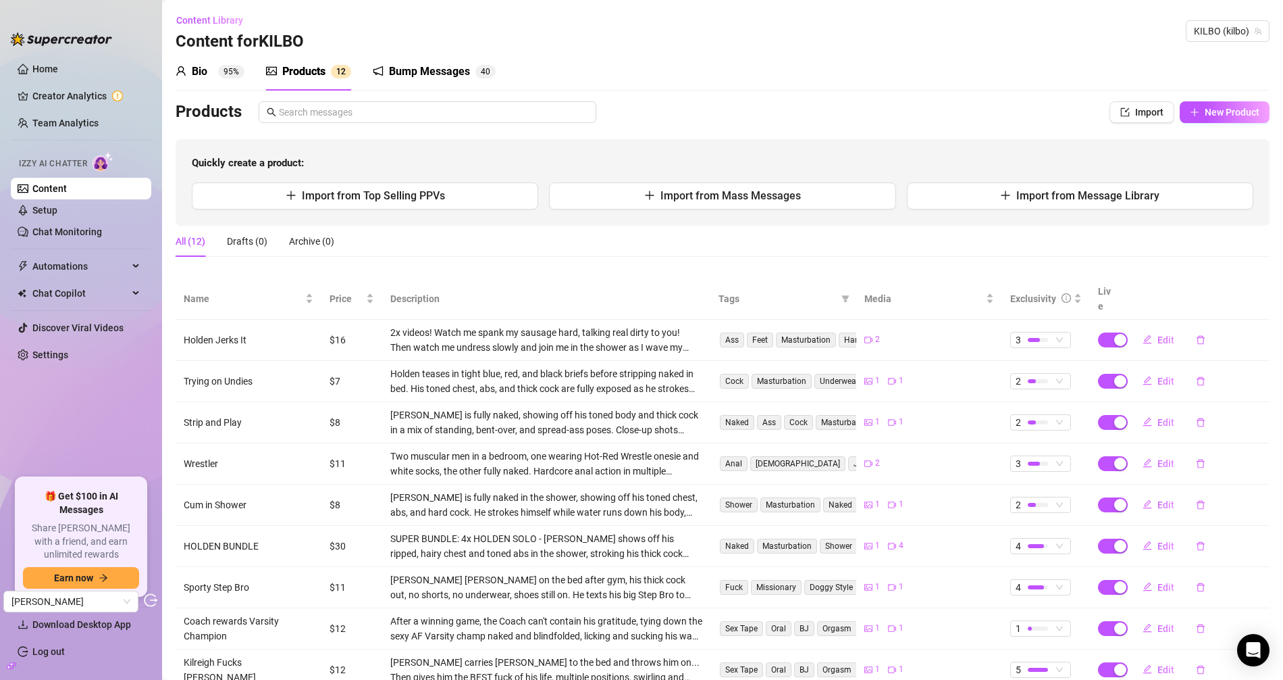
scroll to position [111, 0]
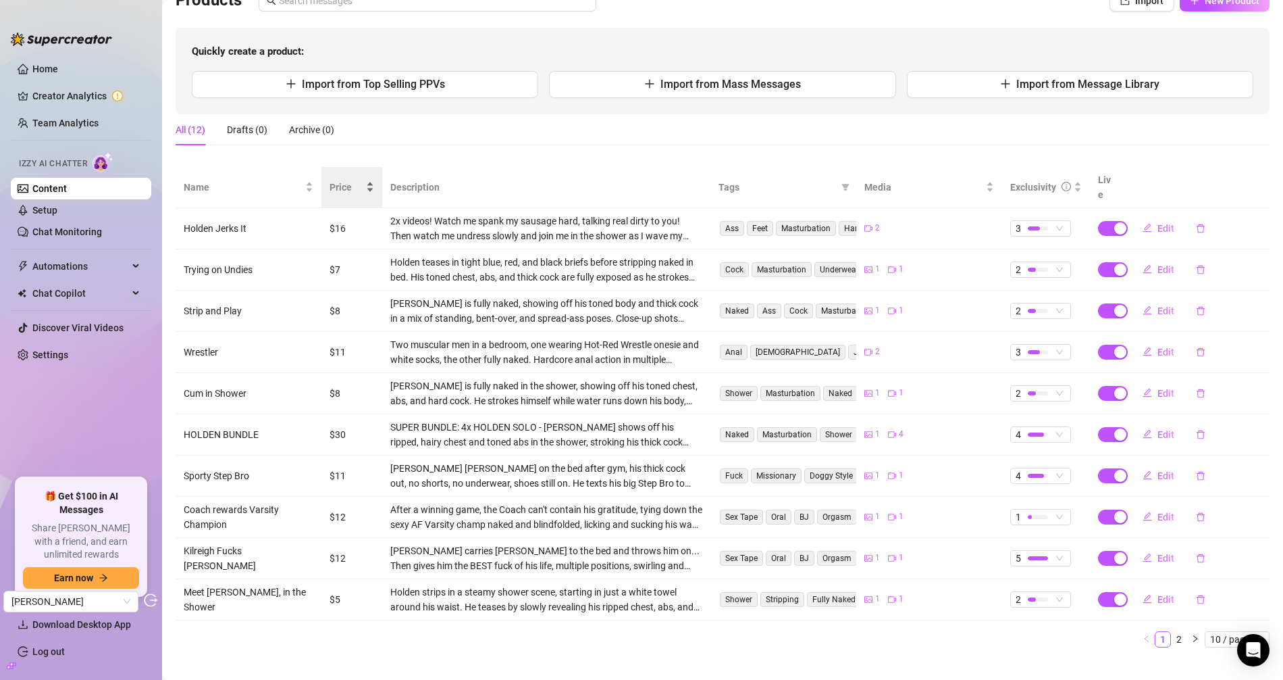
click at [342, 180] on span "Price" at bounding box center [347, 187] width 34 height 15
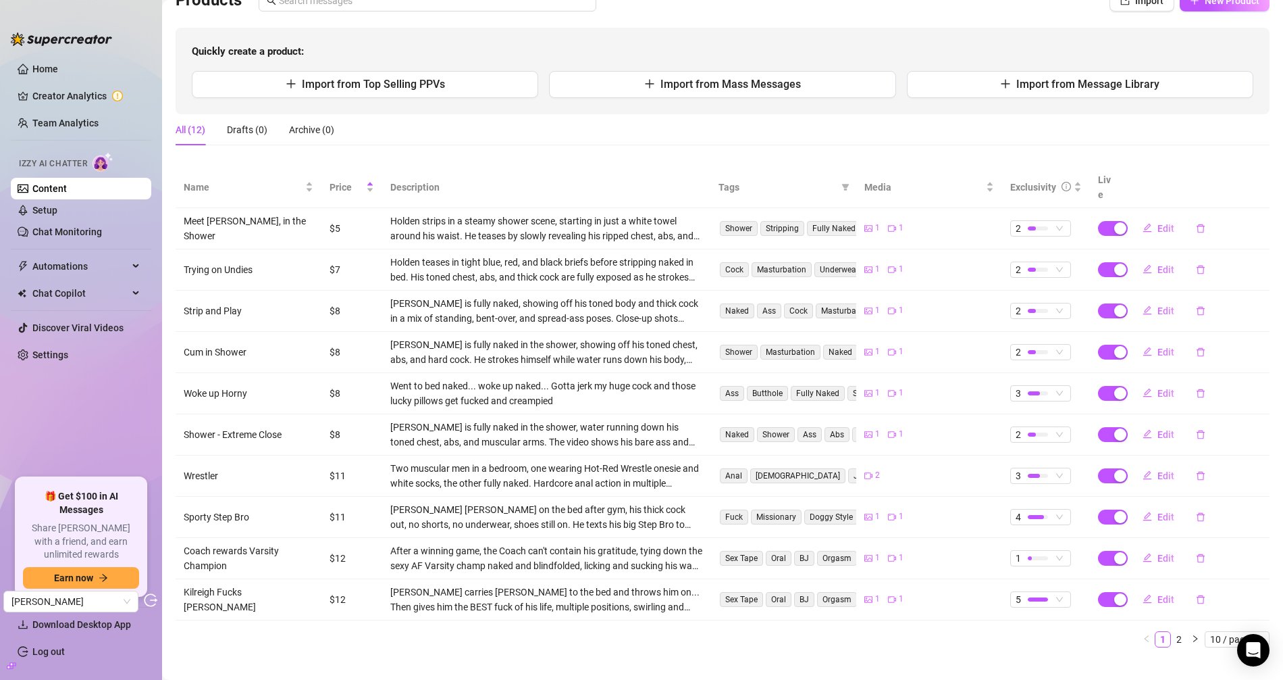
click at [1154, 611] on div "Name Price Description Tags Media Exclusivity Live Meet Holden, in the Shower $…" at bounding box center [723, 412] width 1094 height 491
click at [1154, 611] on span "10 / page" at bounding box center [1238, 639] width 54 height 15
click at [1154, 564] on div "20 / page" at bounding box center [1238, 571] width 45 height 15
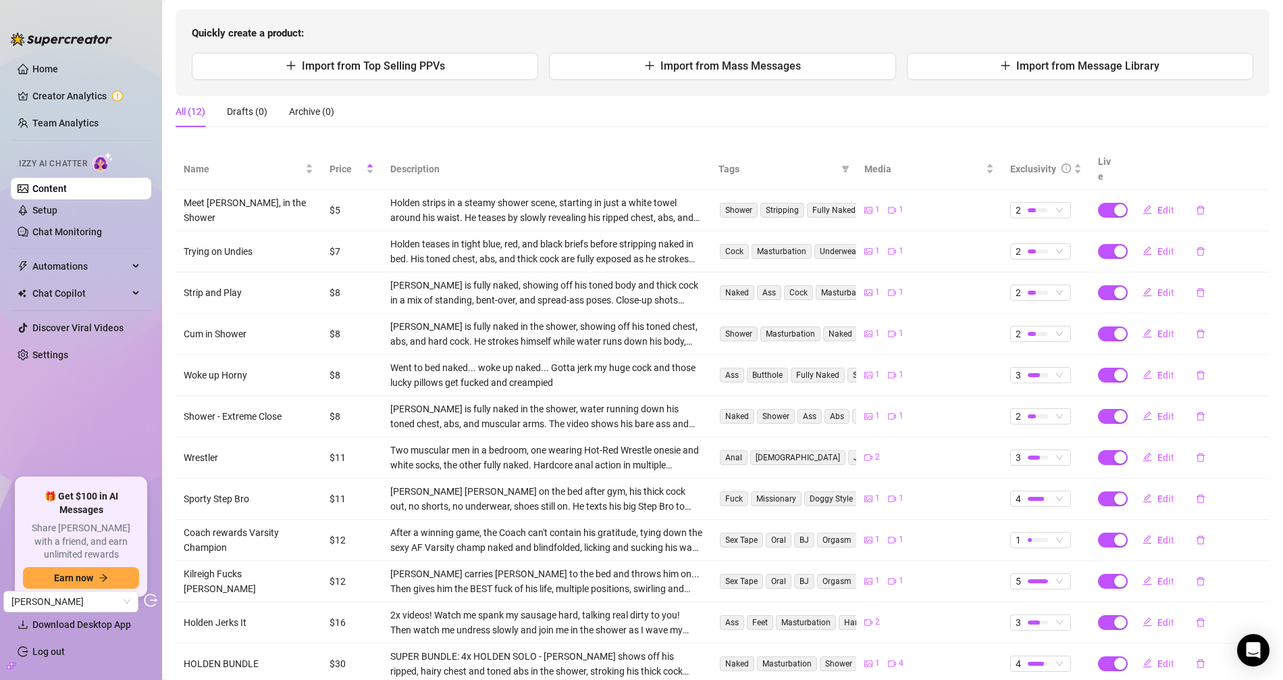
scroll to position [155, 0]
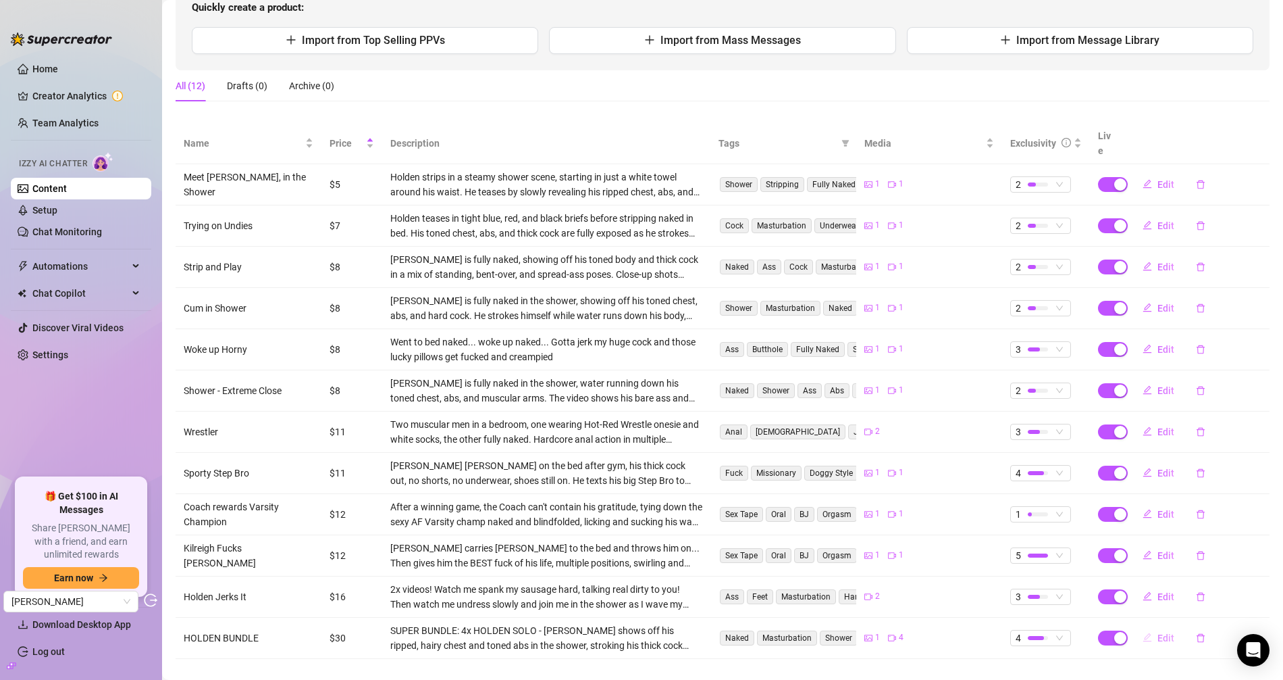
click at [1144, 611] on button "Edit" at bounding box center [1158, 638] width 53 height 22
type textarea "4x Videos: Holden stripping, walking around naked, showing hole, waving cock ar…"
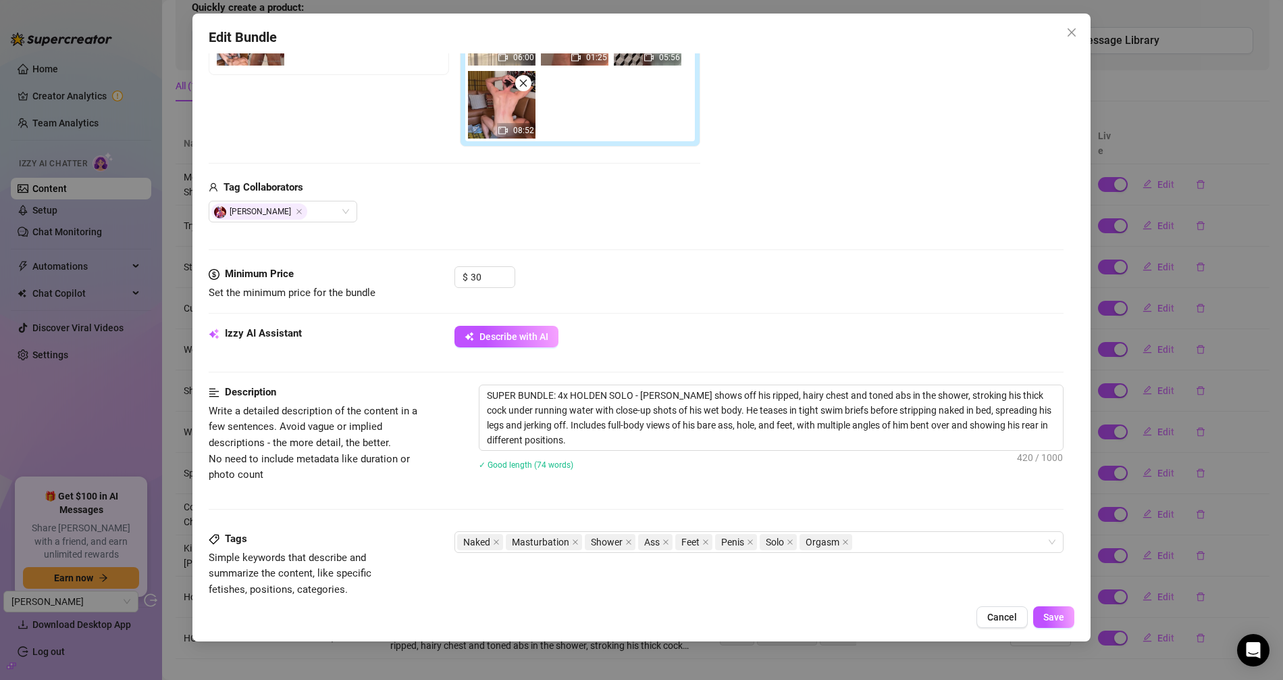
scroll to position [157, 0]
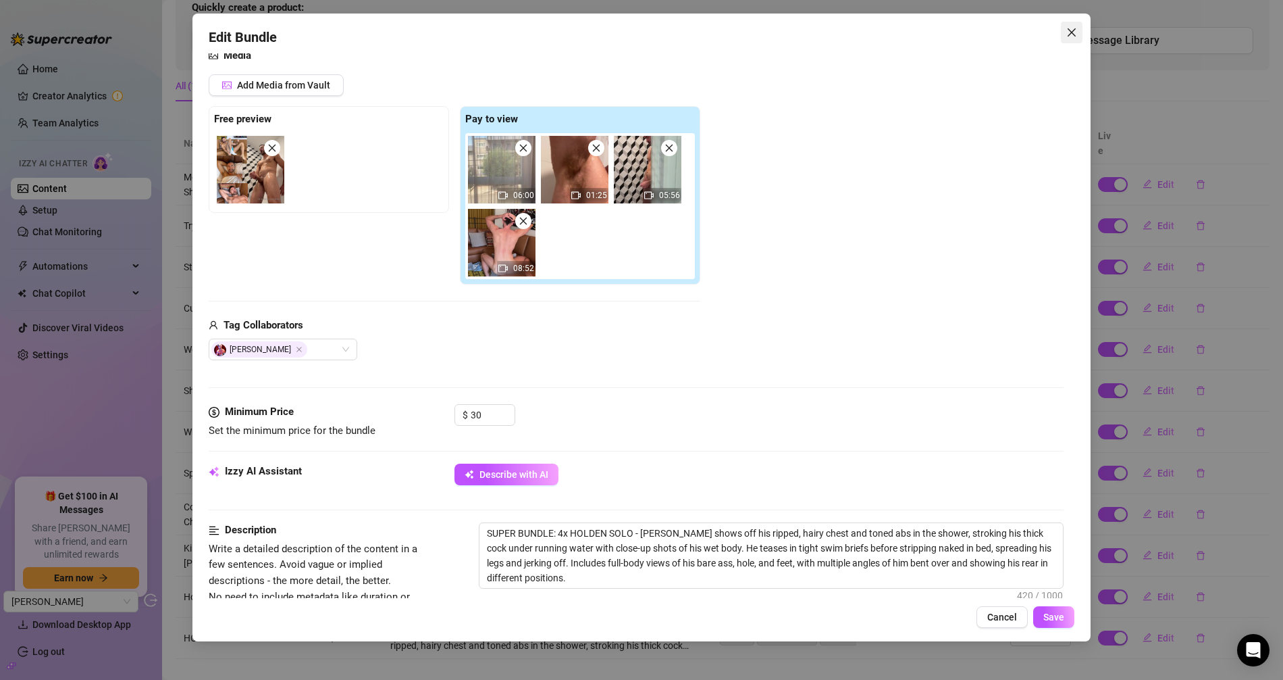
click at [1067, 38] on button "Close" at bounding box center [1072, 33] width 22 height 22
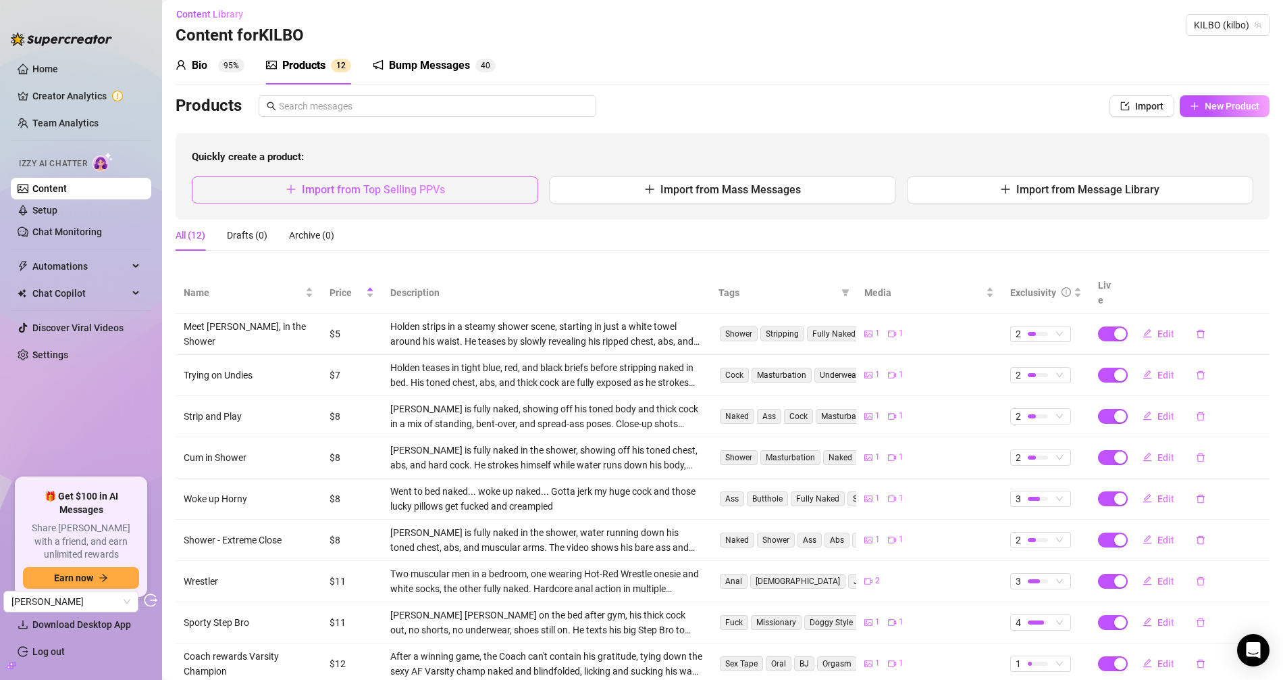
scroll to position [0, 0]
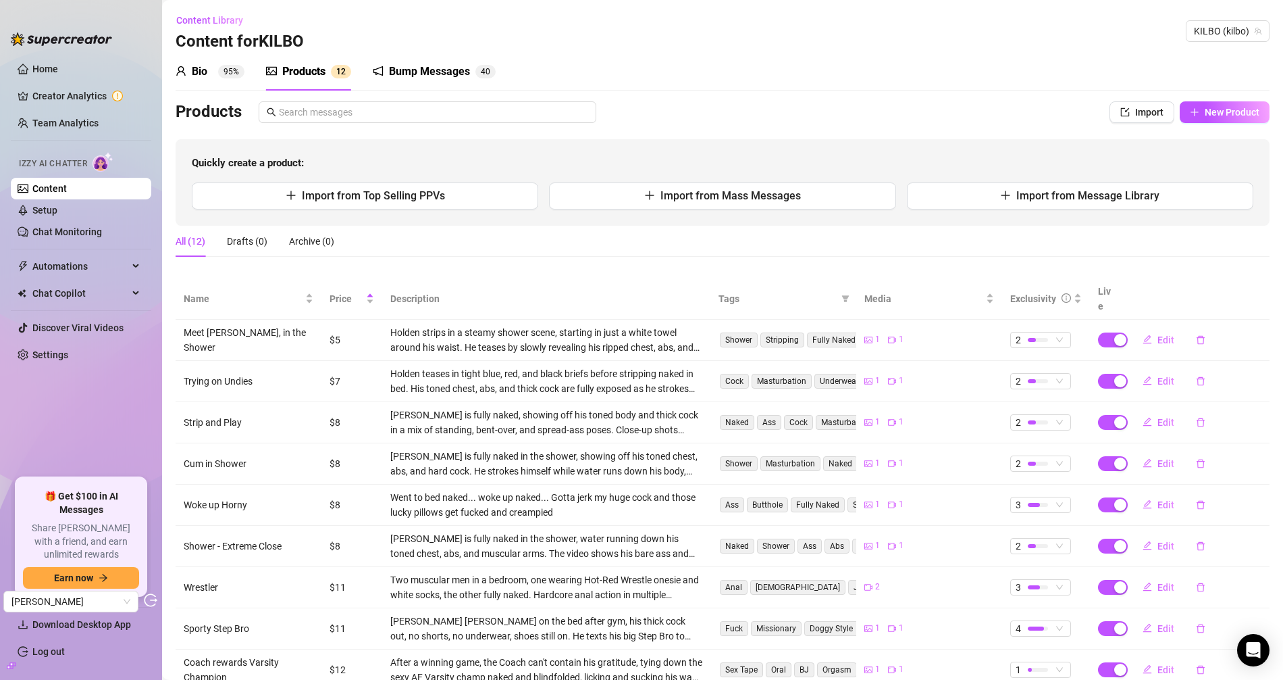
click at [399, 78] on div "Bump Messages" at bounding box center [429, 71] width 81 height 16
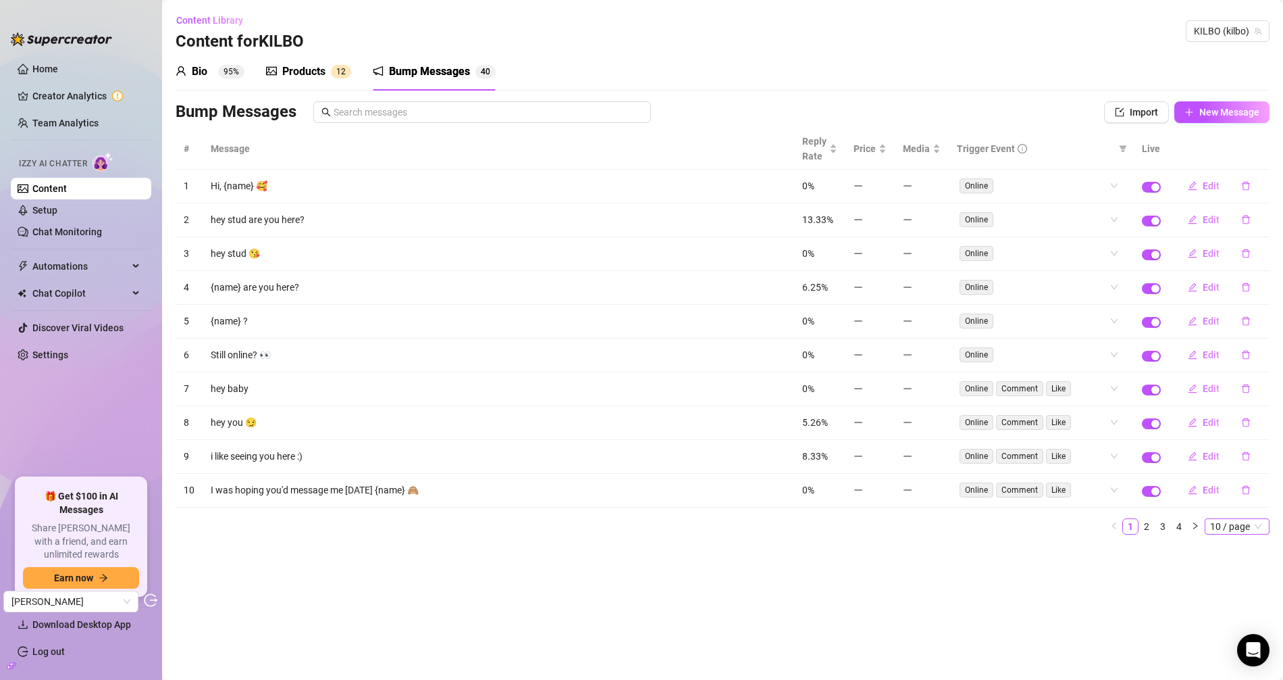
click at [1154, 522] on span "10 / page" at bounding box center [1238, 526] width 54 height 15
click at [1154, 608] on div "100 / page" at bounding box center [1238, 615] width 45 height 15
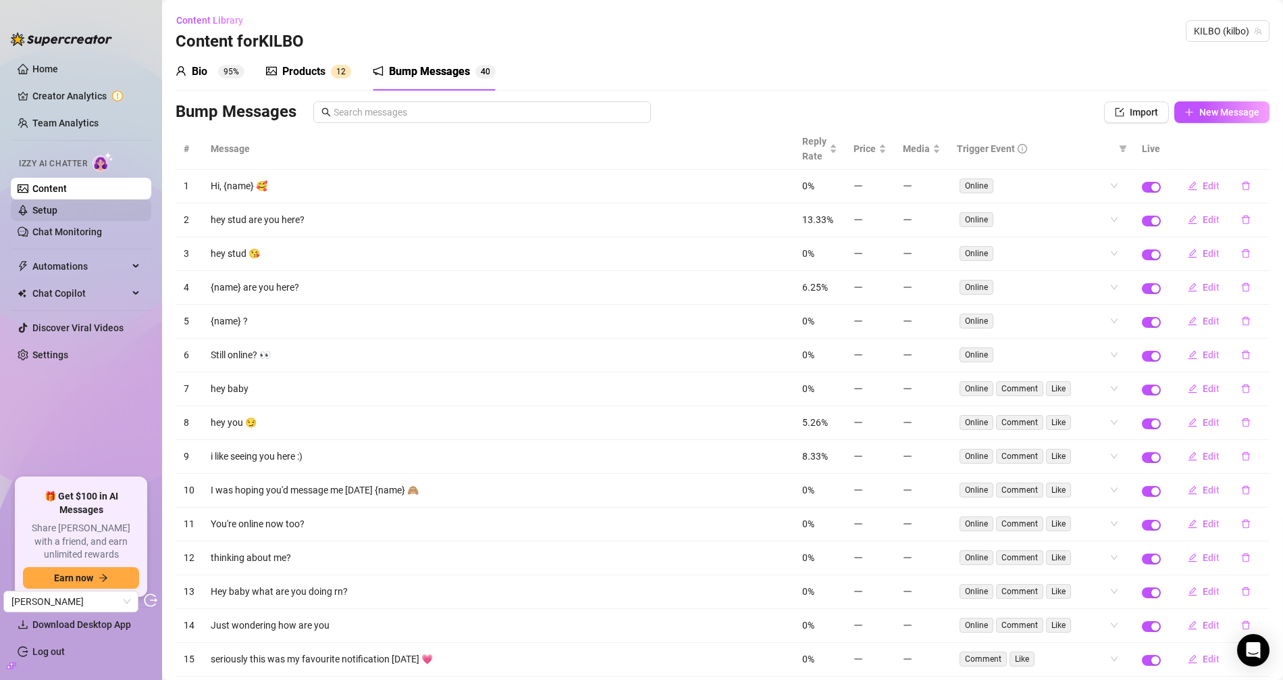
click at [57, 212] on link "Setup" at bounding box center [44, 210] width 25 height 11
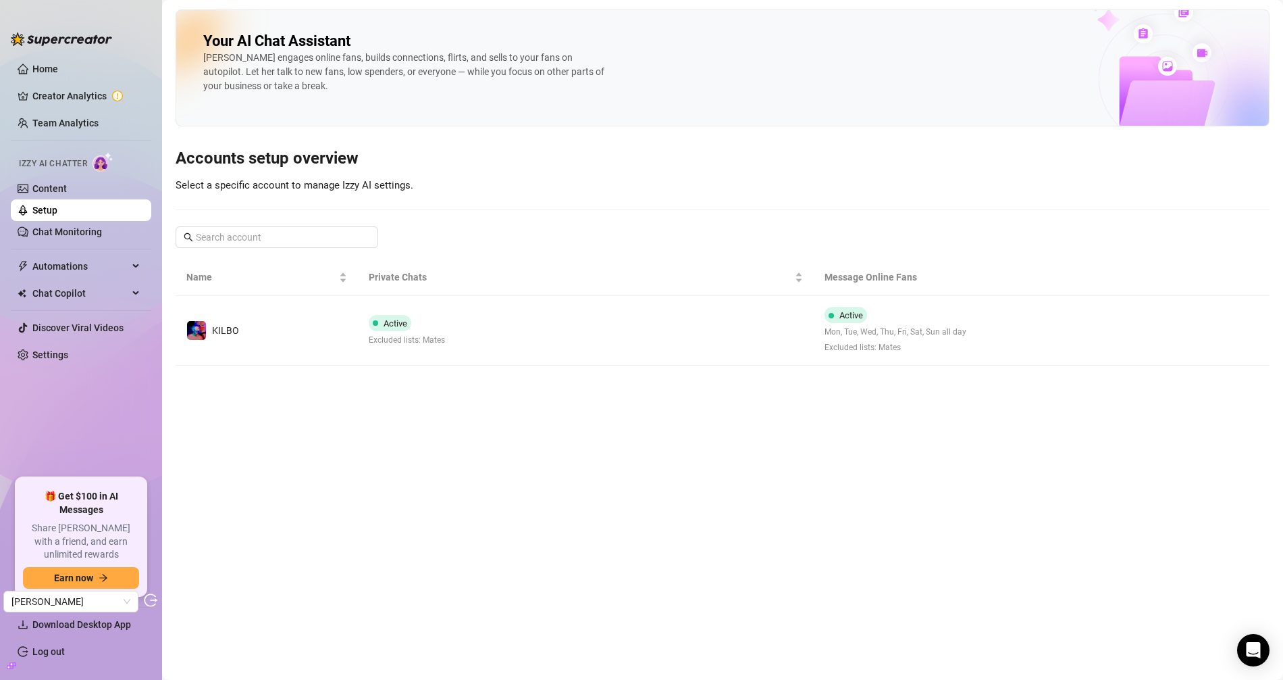
click at [299, 336] on td "KILBO" at bounding box center [267, 331] width 182 height 70
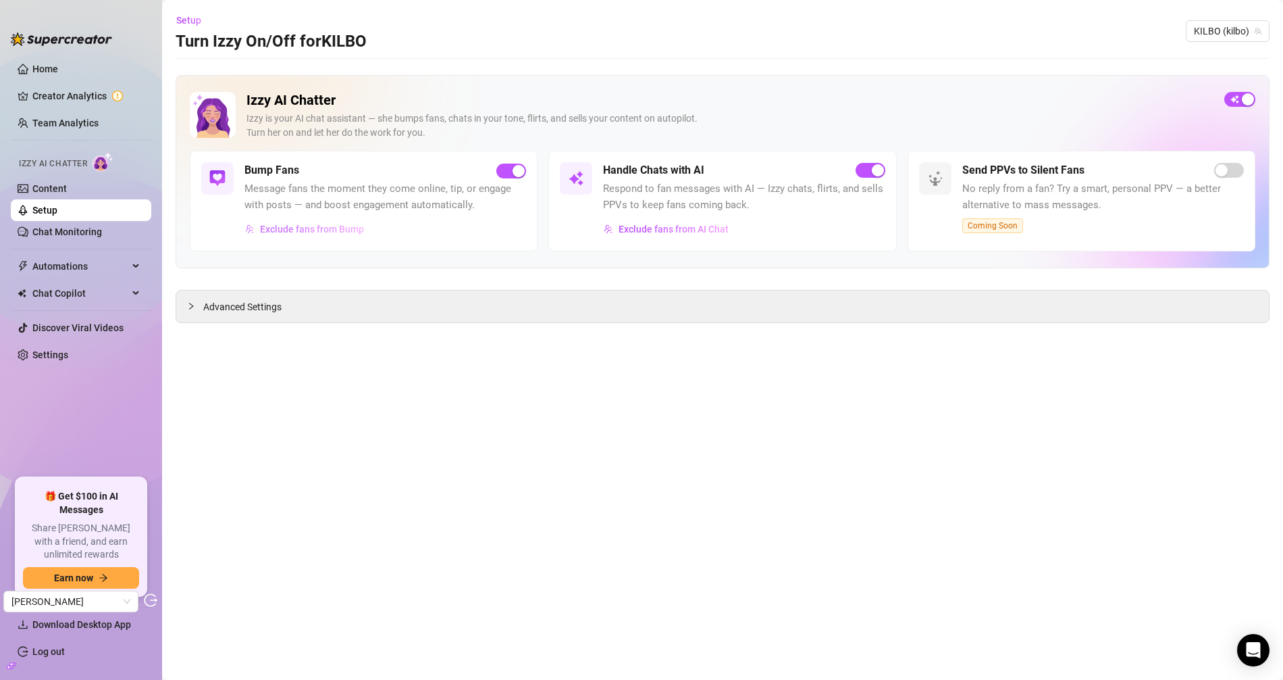
click at [317, 228] on span "Exclude fans from Bump" at bounding box center [312, 229] width 104 height 11
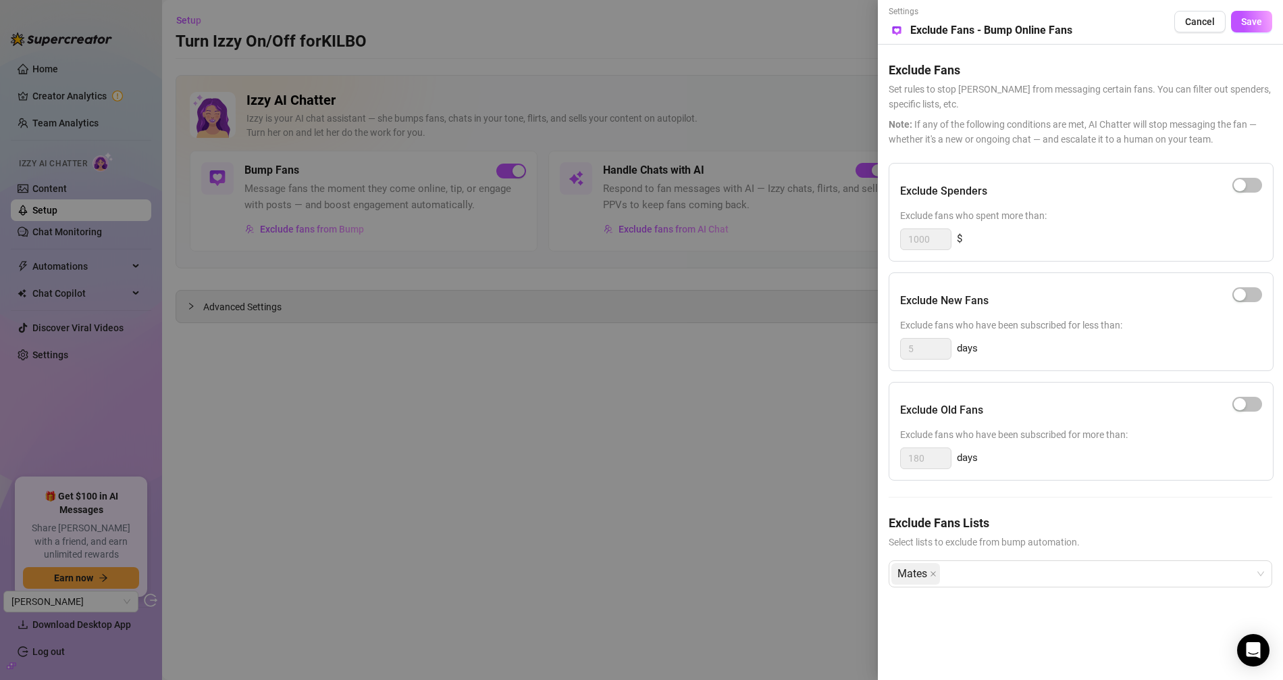
click at [615, 455] on div at bounding box center [641, 340] width 1283 height 680
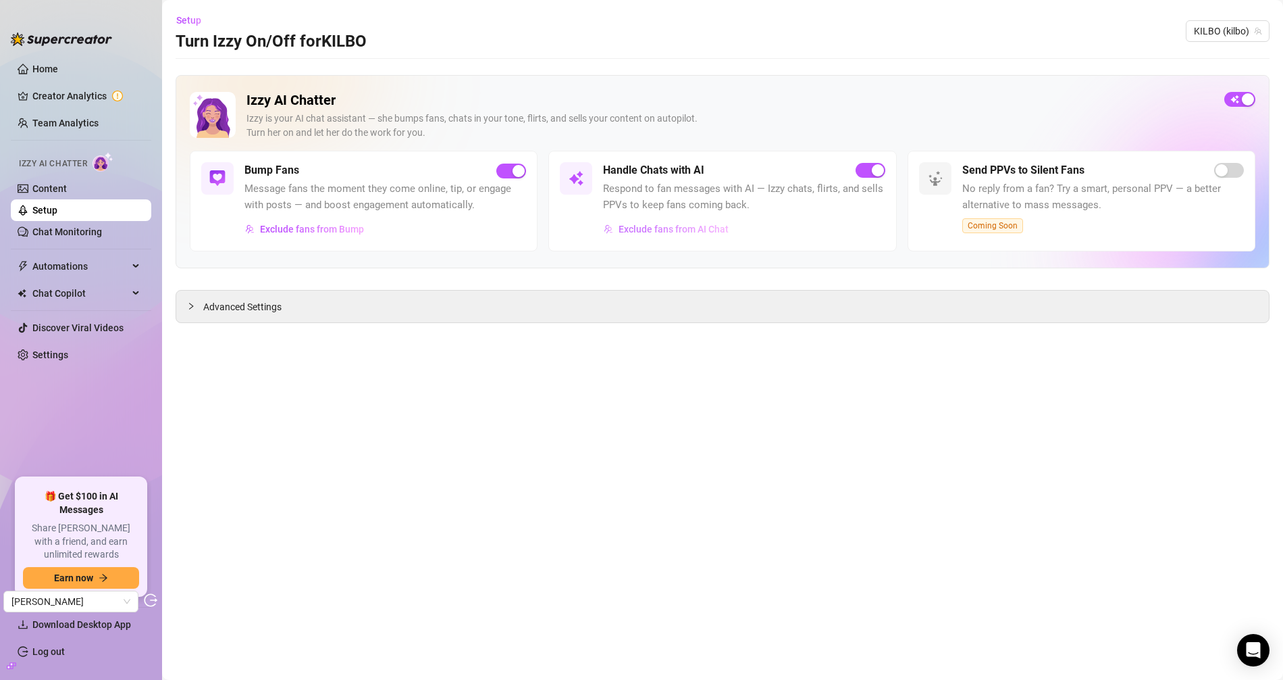
click at [636, 237] on button "Exclude fans from AI Chat" at bounding box center [666, 229] width 126 height 22
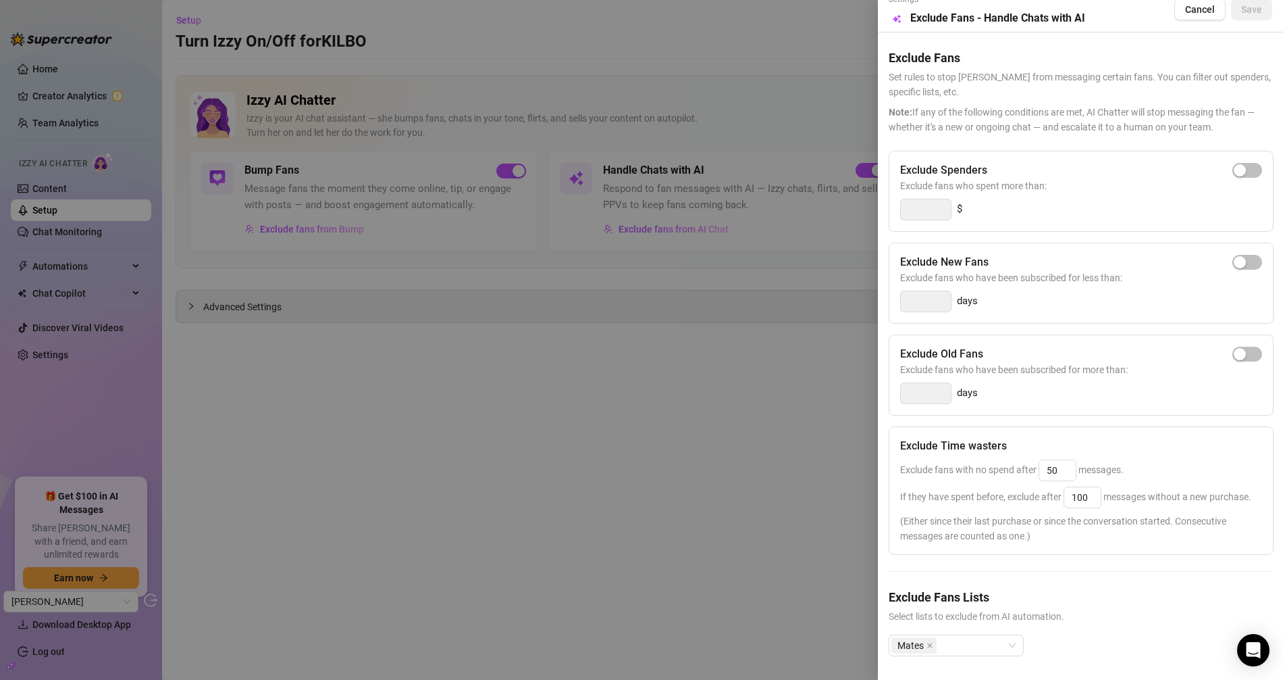
scroll to position [37, 0]
click at [708, 412] on div at bounding box center [641, 340] width 1283 height 680
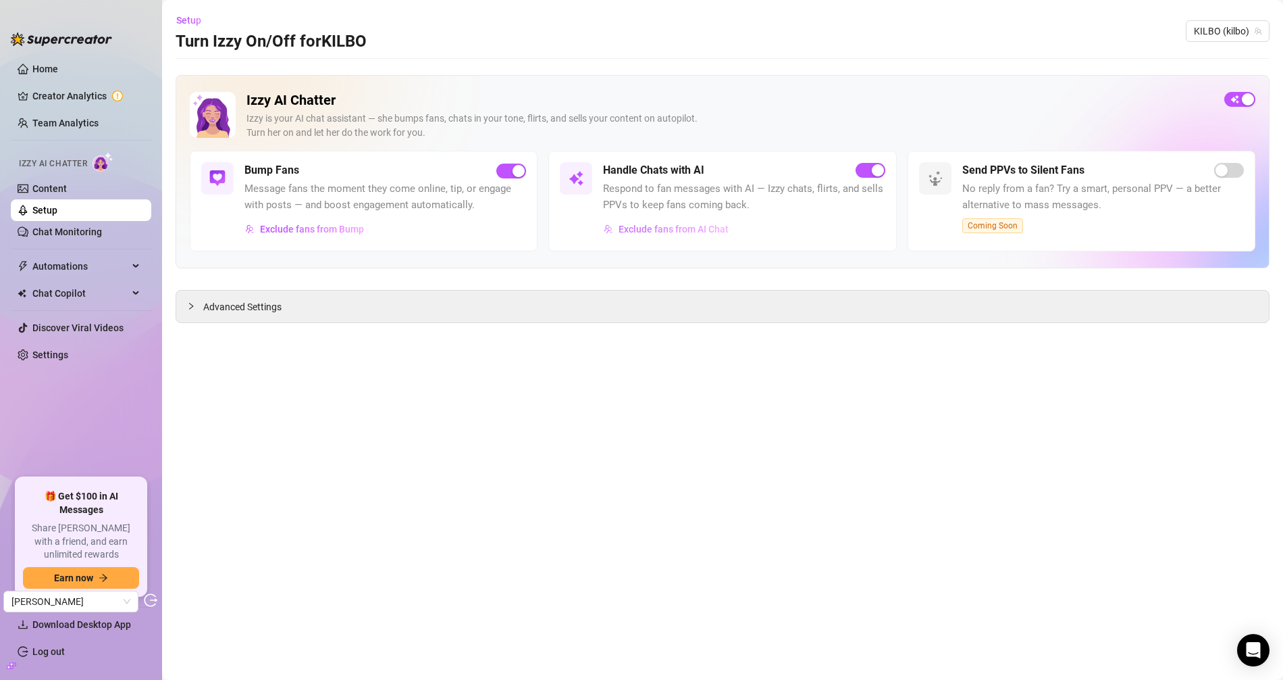
click at [688, 234] on button "Exclude fans from AI Chat" at bounding box center [666, 229] width 126 height 22
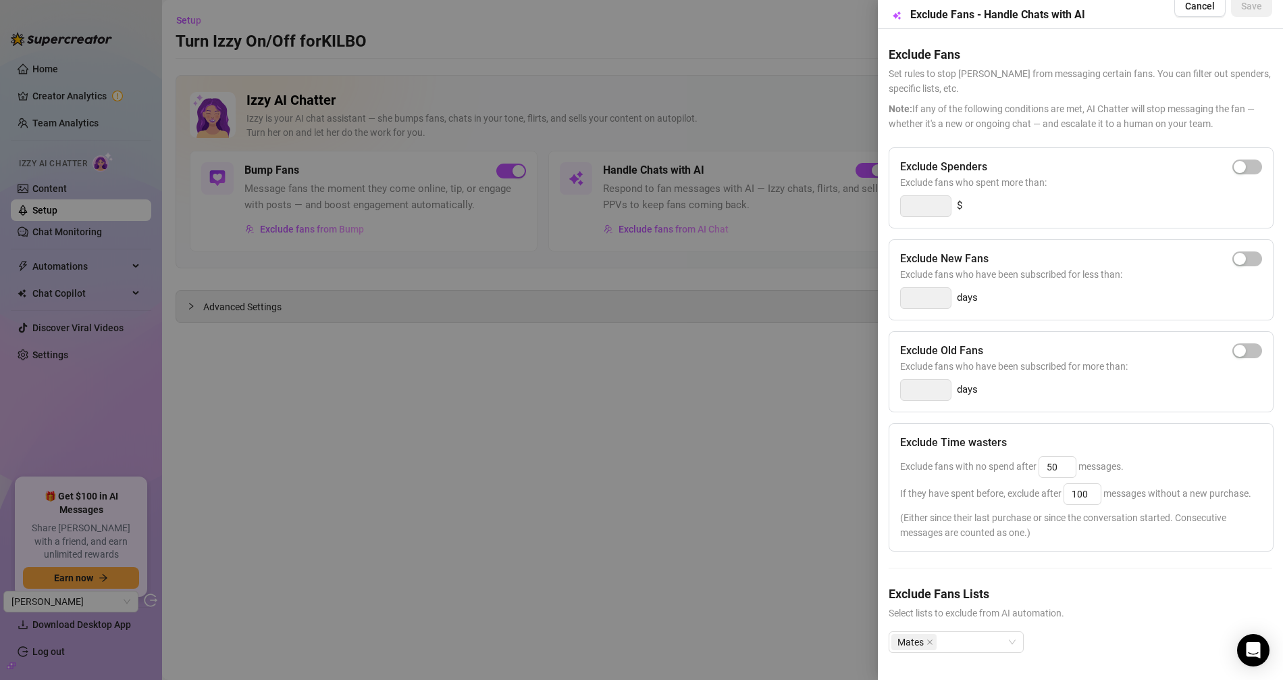
click at [685, 378] on div at bounding box center [641, 340] width 1283 height 680
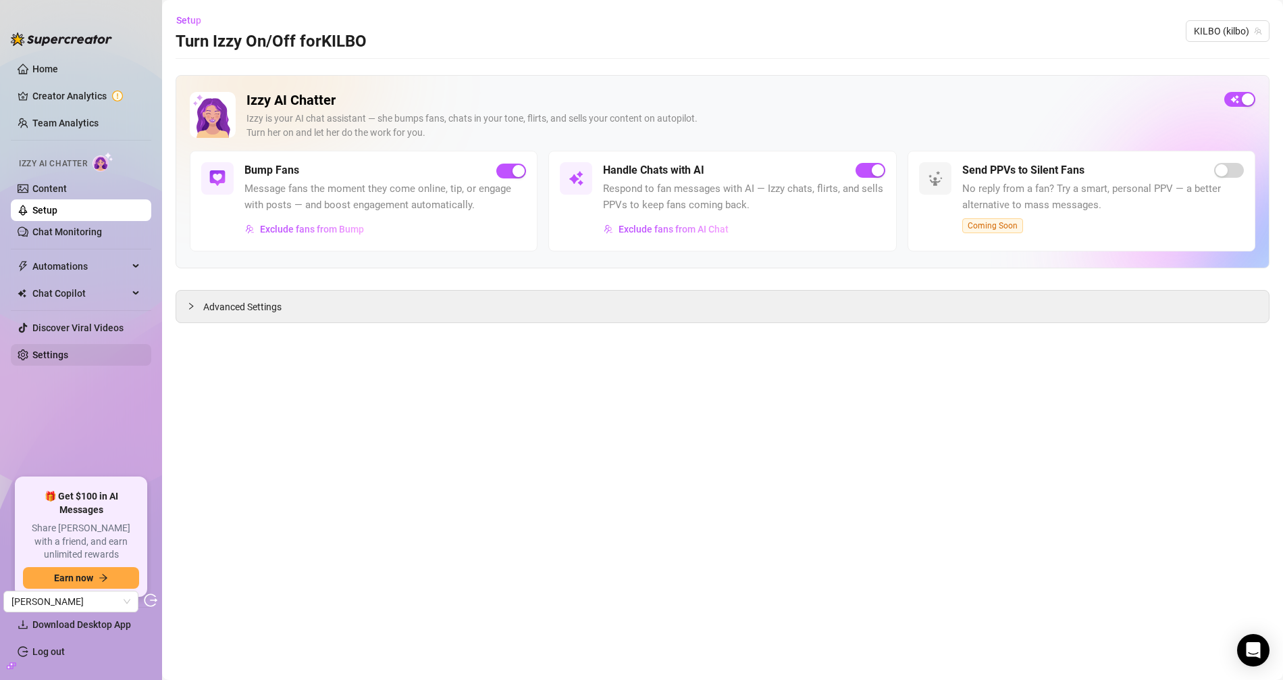
click at [60, 349] on link "Settings" at bounding box center [50, 354] width 36 height 11
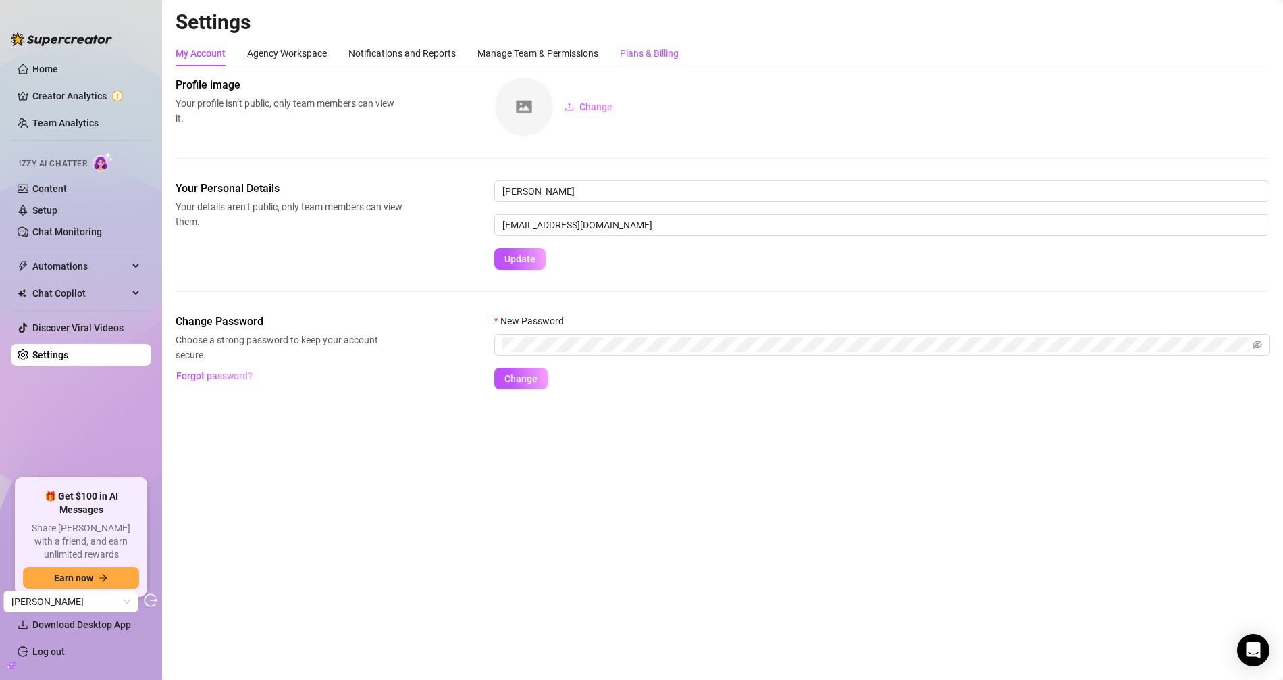
click at [657, 49] on div "Plans & Billing" at bounding box center [649, 53] width 59 height 15
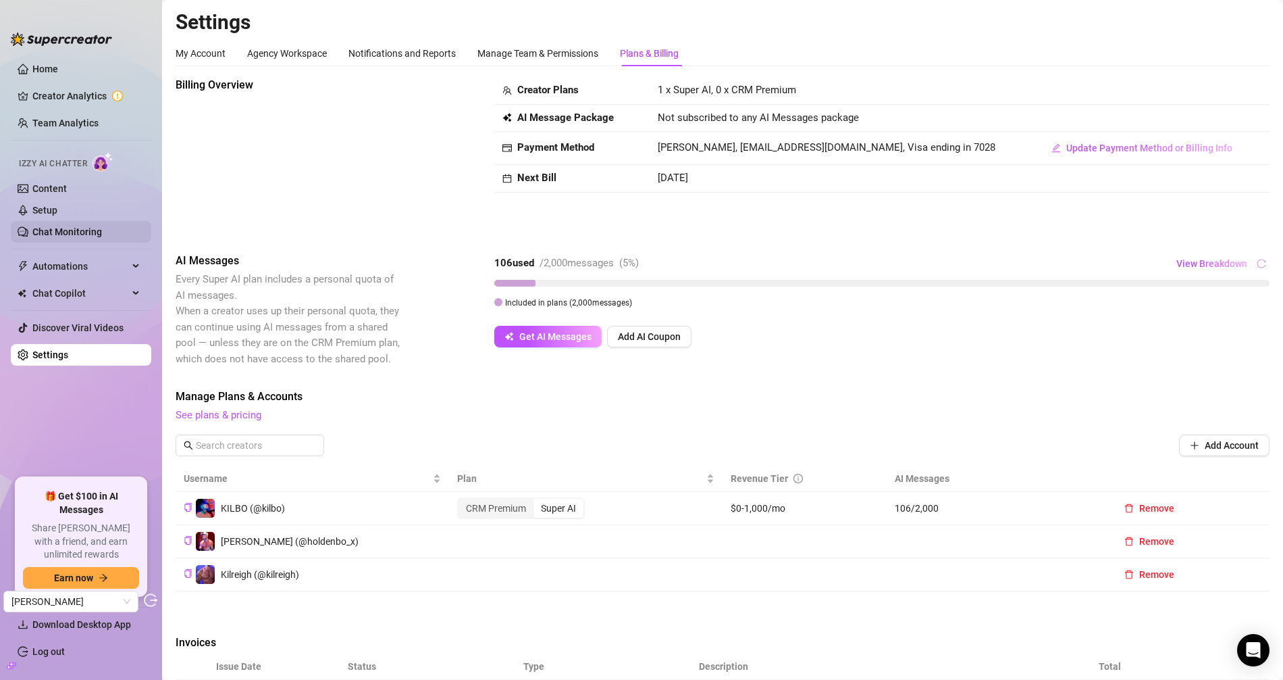
click at [65, 232] on link "Chat Monitoring" at bounding box center [67, 231] width 70 height 11
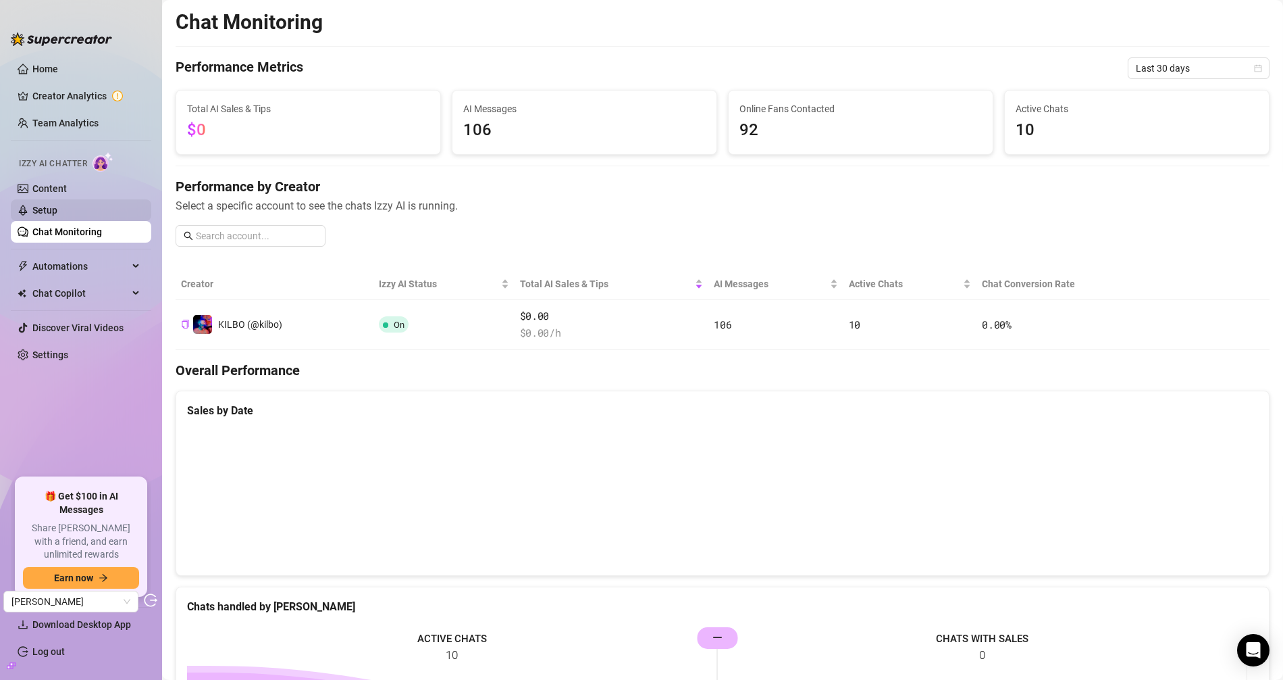
click at [57, 215] on link "Setup" at bounding box center [44, 210] width 25 height 11
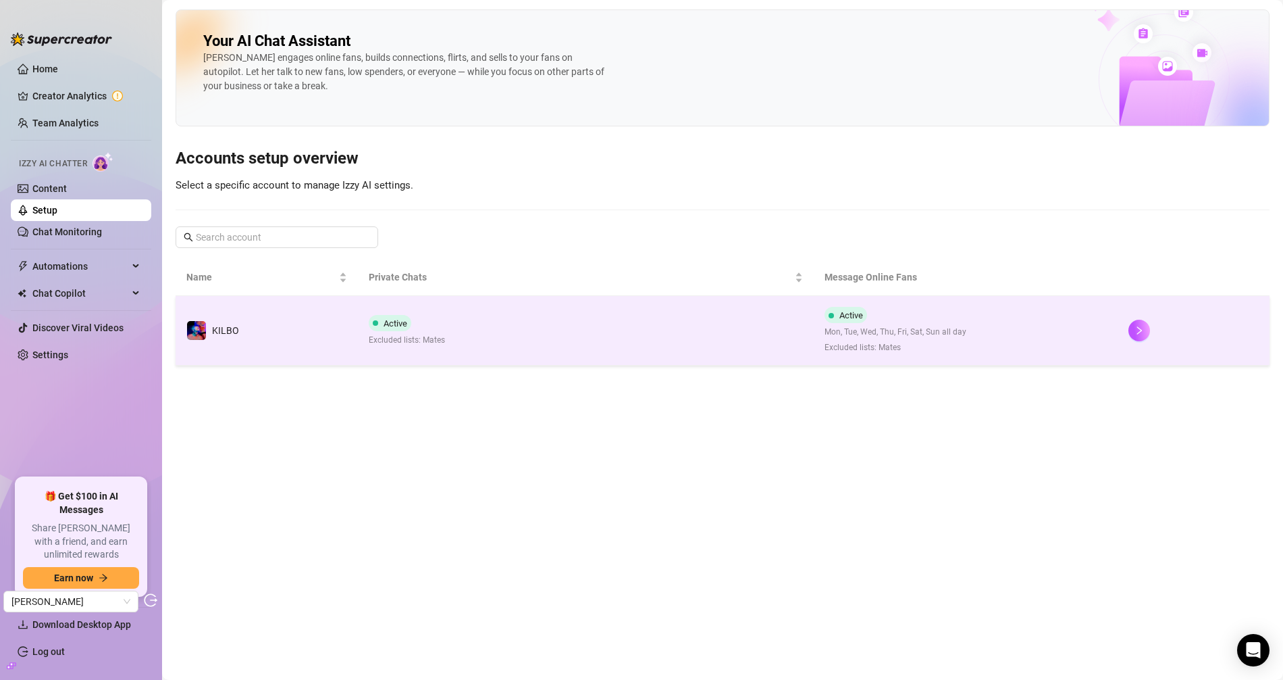
click at [431, 342] on span "Excluded lists: Mates" at bounding box center [407, 340] width 76 height 13
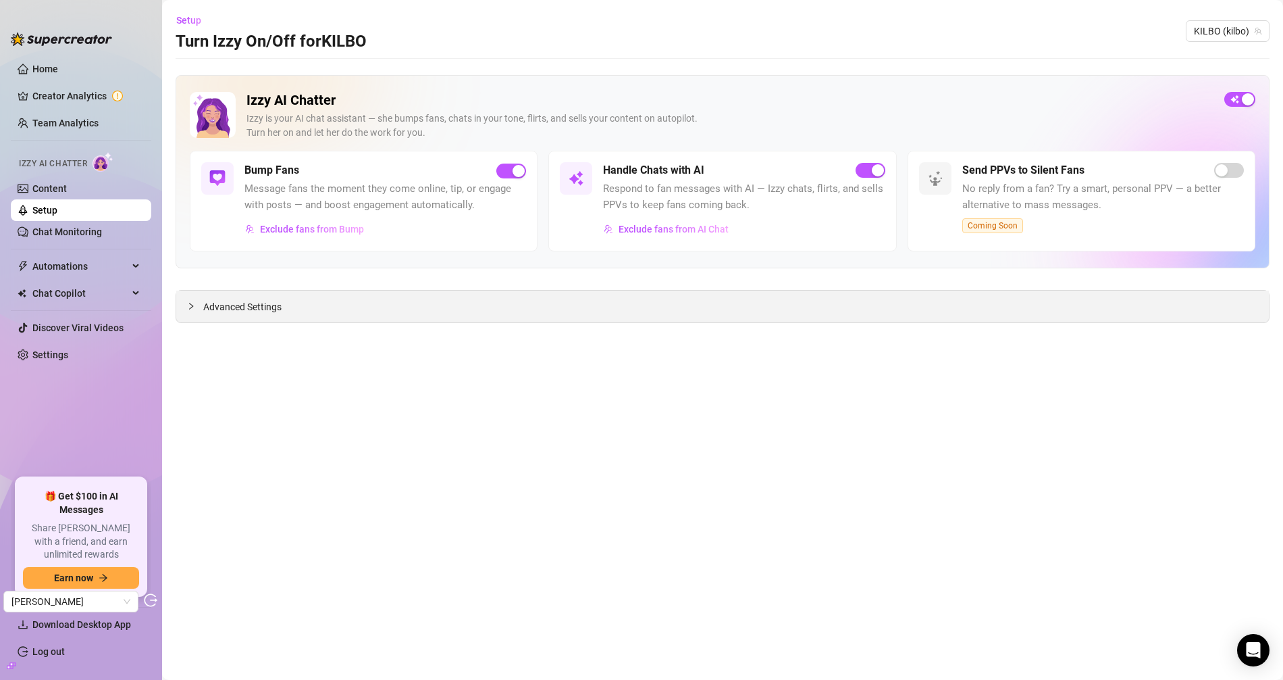
click at [282, 309] on div "Advanced Settings" at bounding box center [722, 306] width 1093 height 32
click at [223, 310] on span "Advanced Settings" at bounding box center [242, 306] width 78 height 15
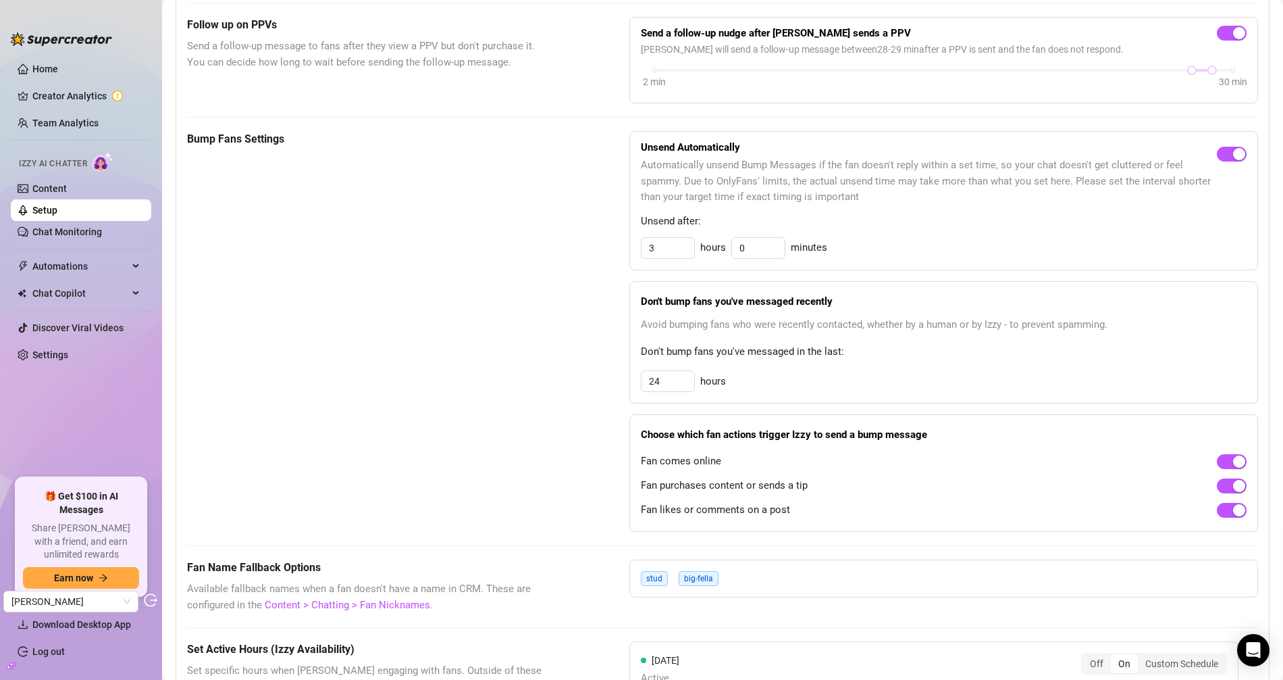
scroll to position [186, 0]
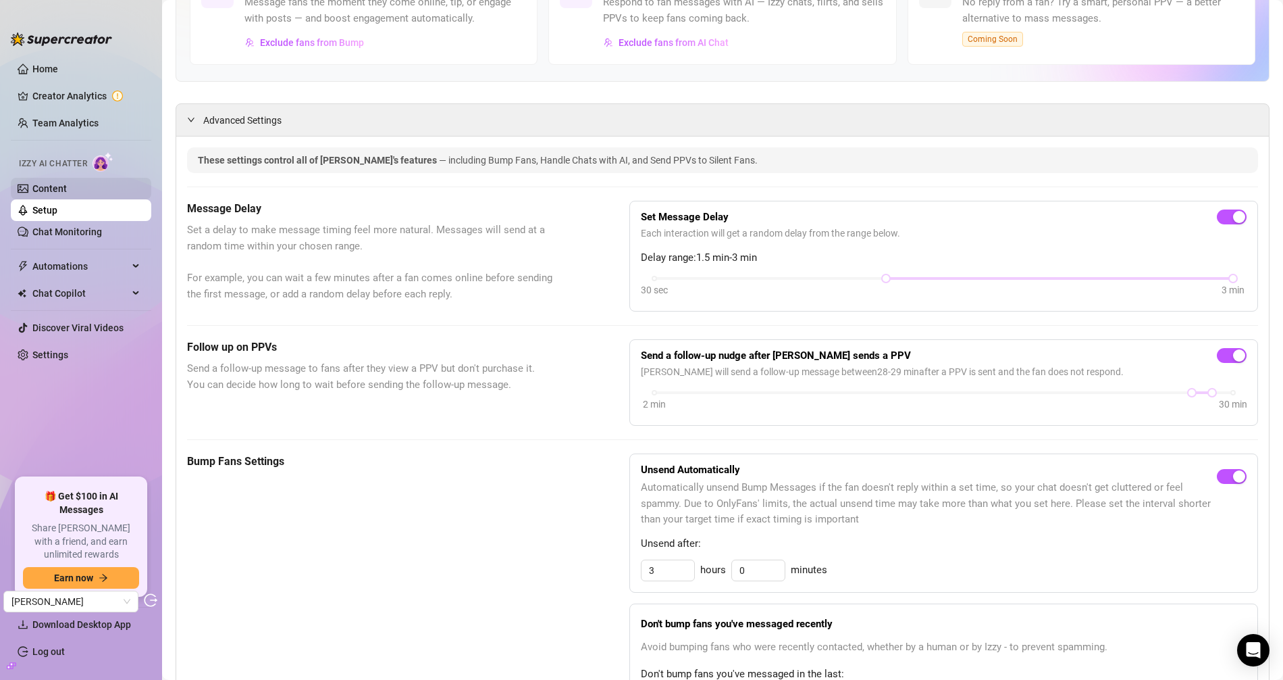
click at [67, 185] on link "Content" at bounding box center [49, 188] width 34 height 11
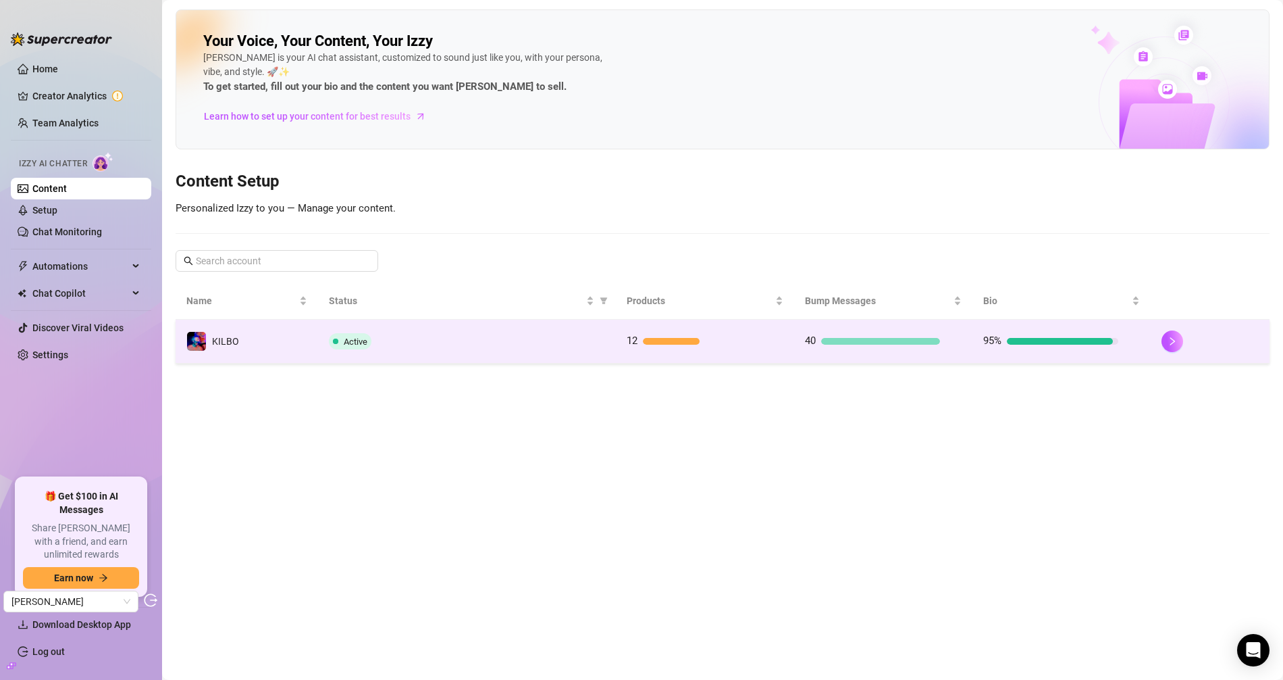
click at [283, 322] on td "KILBO" at bounding box center [247, 342] width 143 height 44
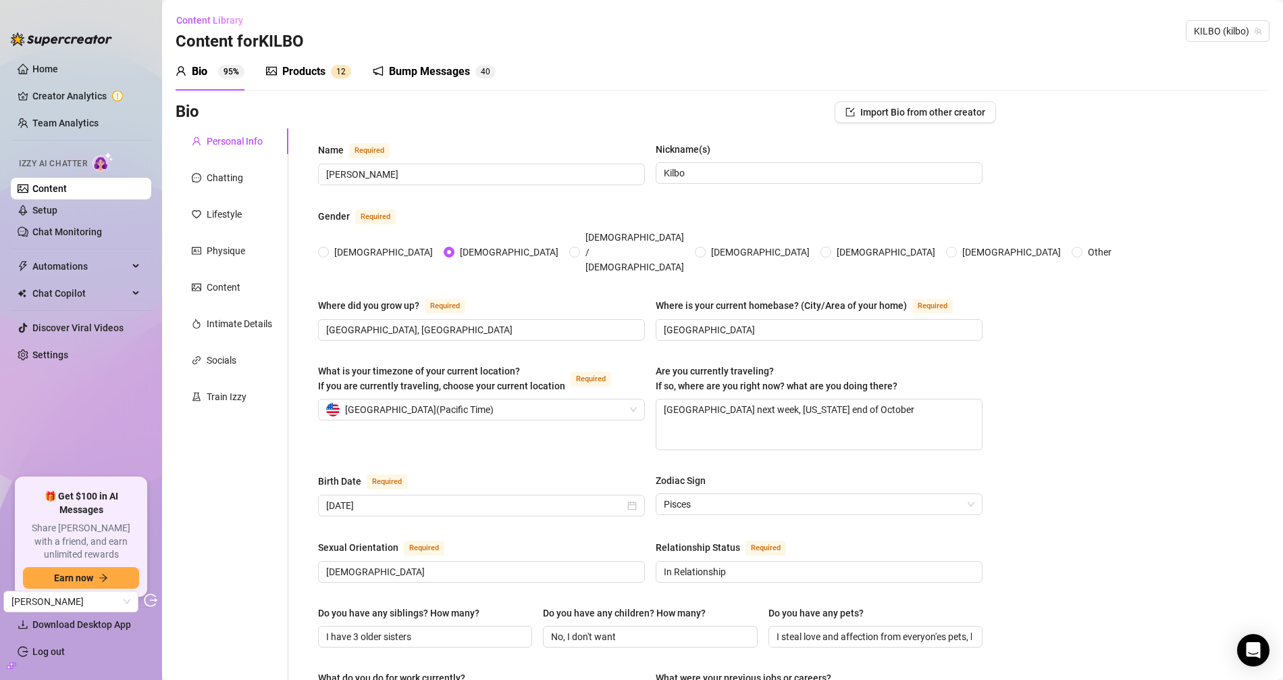
click at [317, 78] on div "Products" at bounding box center [303, 71] width 43 height 16
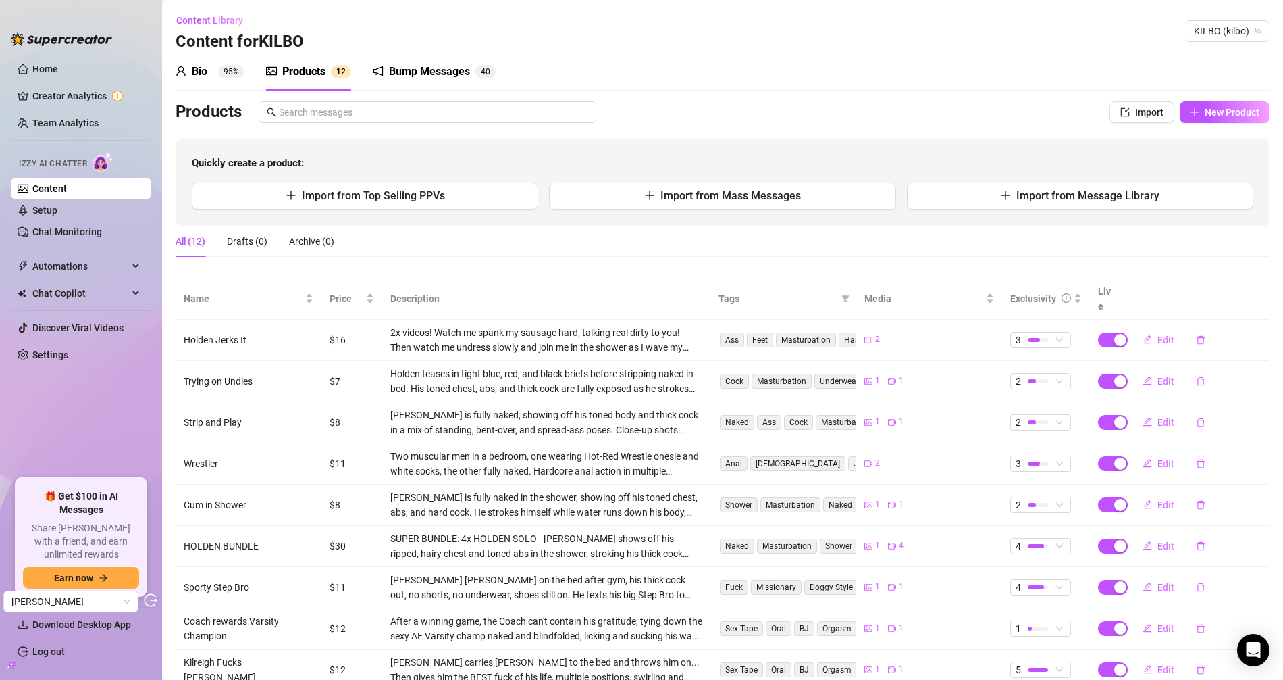
click at [229, 68] on sup "95%" at bounding box center [231, 72] width 26 height 14
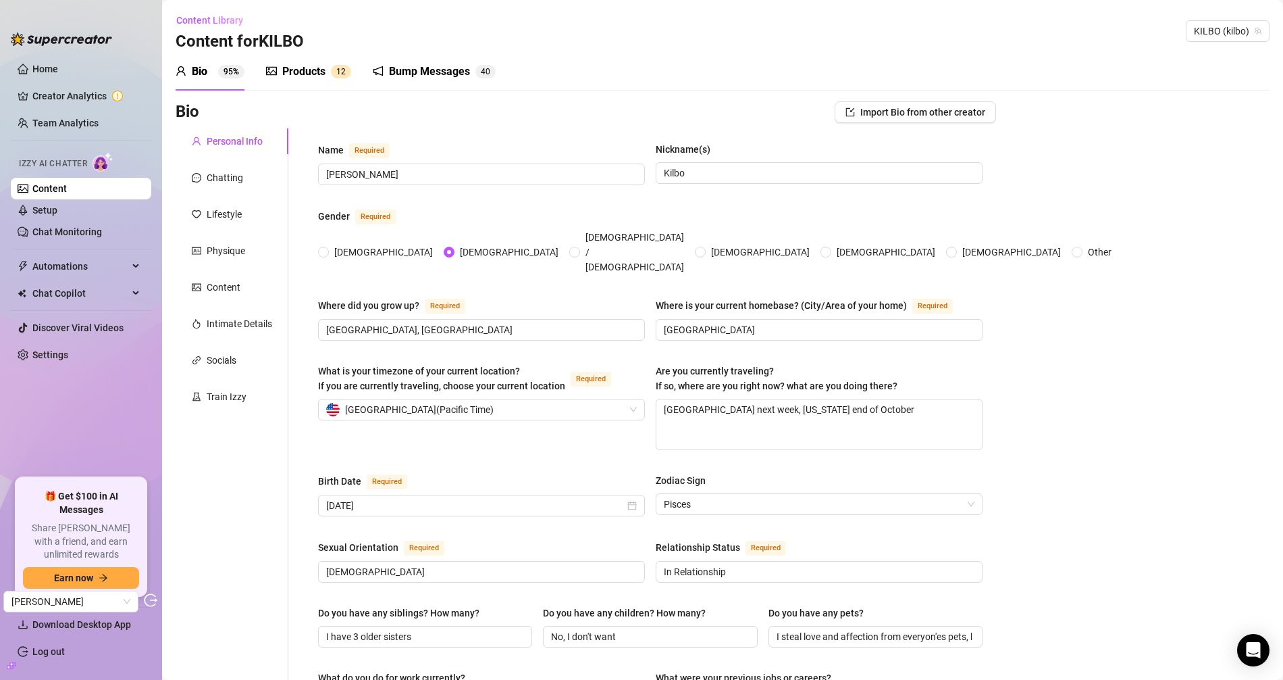
click at [224, 199] on div "Personal Info Chatting Lifestyle Physique Content Intimate Details Socials Trai…" at bounding box center [232, 687] width 113 height 1119
click at [229, 186] on div "Chatting" at bounding box center [232, 178] width 113 height 26
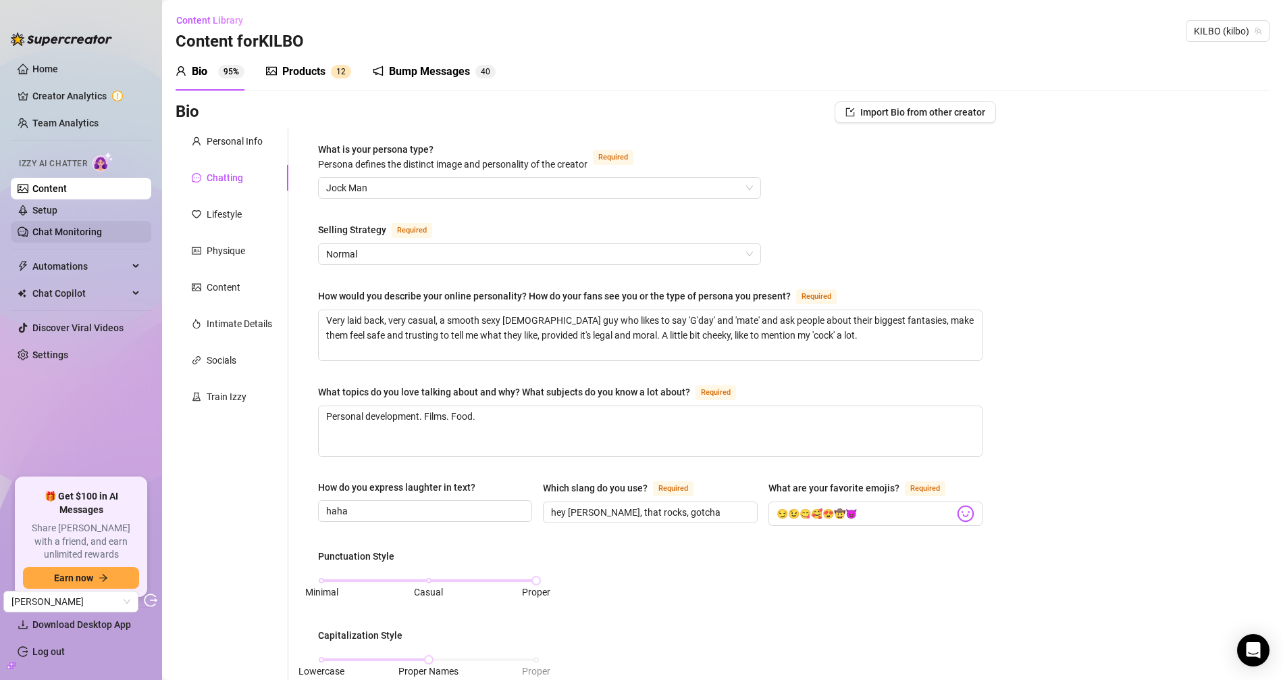
click at [65, 231] on link "Chat Monitoring" at bounding box center [67, 231] width 70 height 11
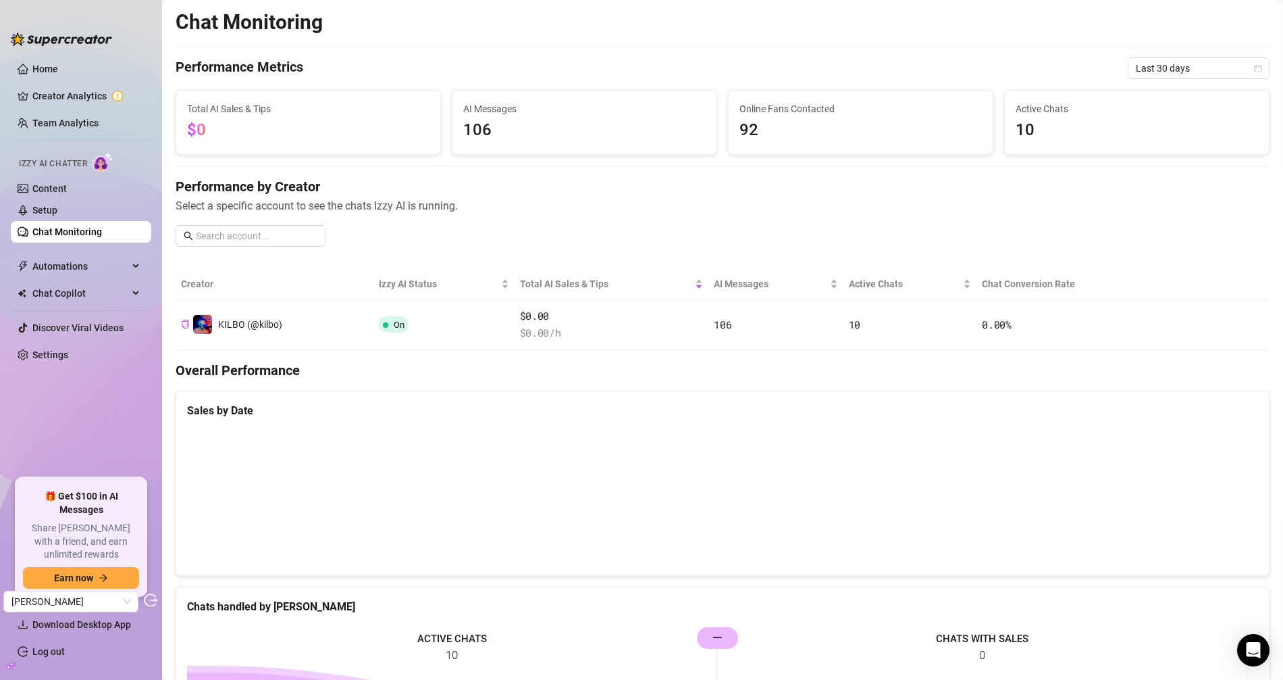
click at [57, 215] on link "Setup" at bounding box center [44, 210] width 25 height 11
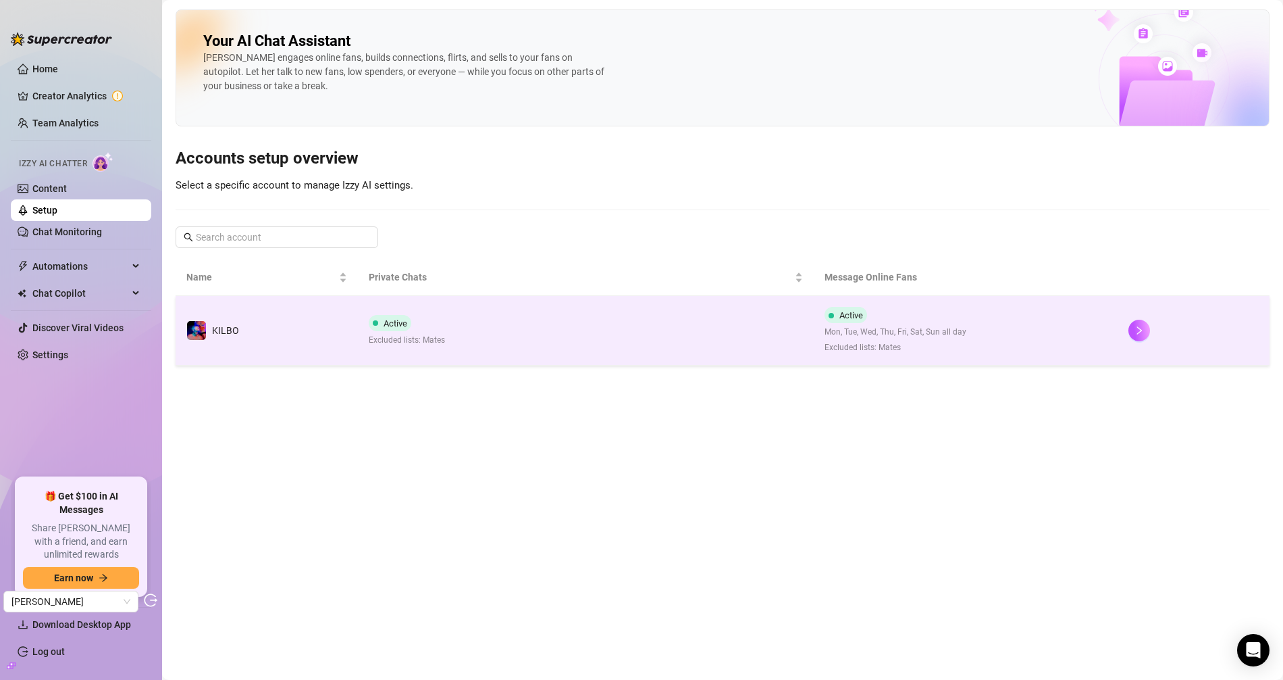
click at [343, 334] on td "KILBO" at bounding box center [267, 331] width 182 height 70
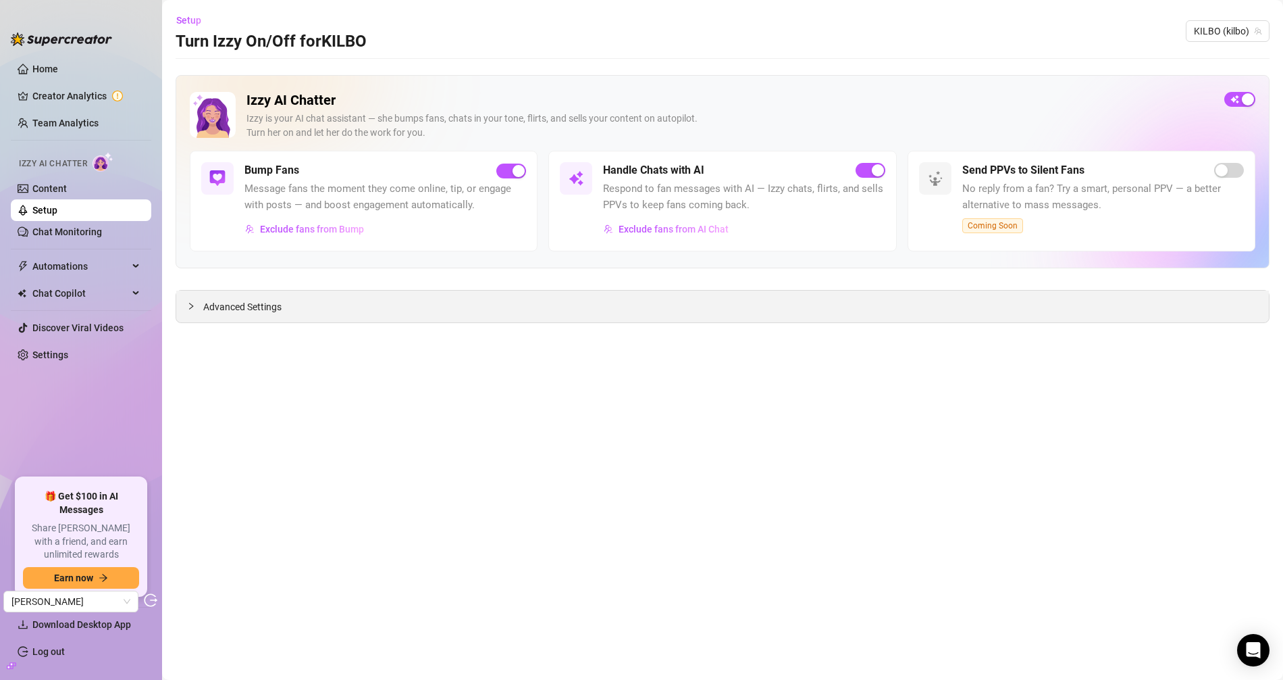
click at [241, 295] on div "Advanced Settings" at bounding box center [722, 306] width 1093 height 32
click at [230, 309] on span "Advanced Settings" at bounding box center [242, 306] width 78 height 15
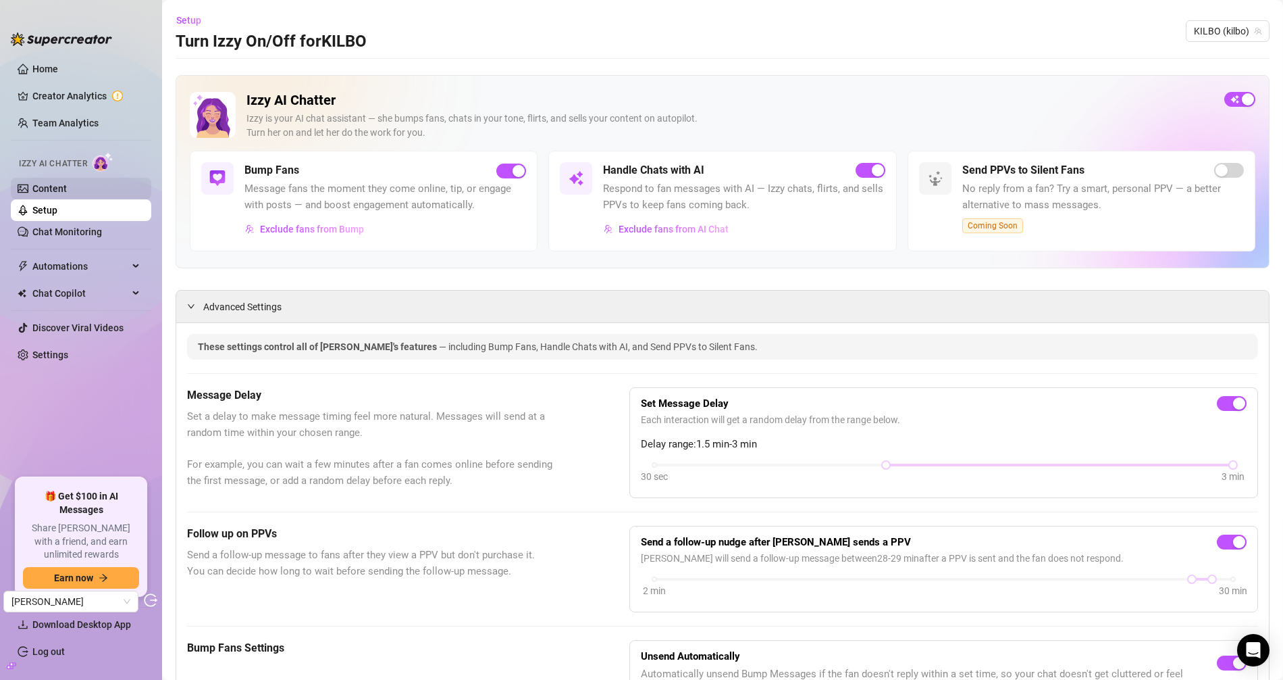
click at [67, 183] on link "Content" at bounding box center [49, 188] width 34 height 11
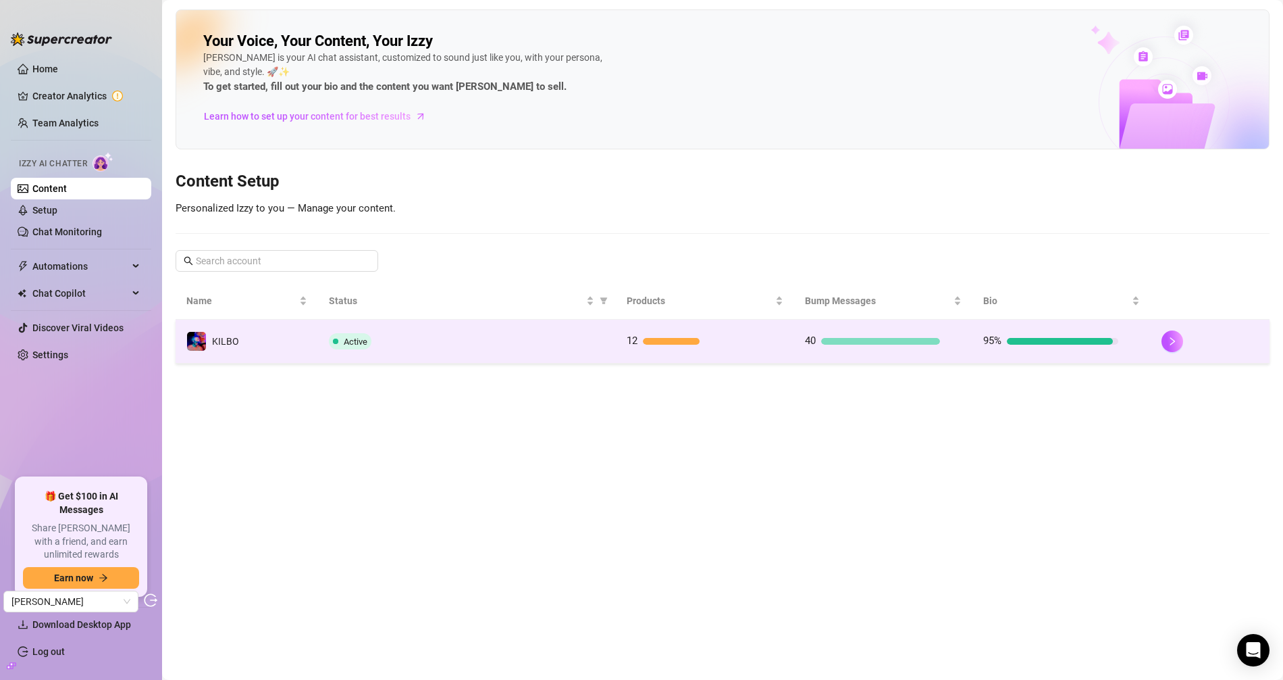
click at [212, 344] on span "KILBO" at bounding box center [225, 341] width 27 height 11
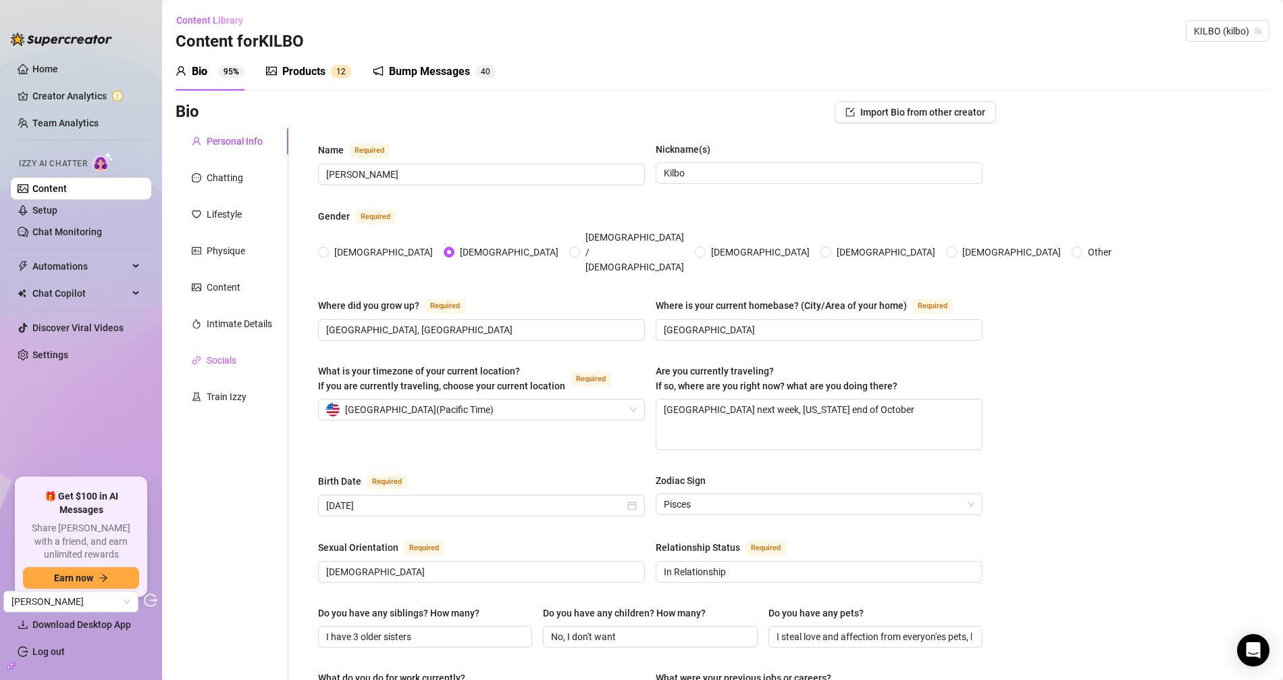
click at [234, 358] on div "Socials" at bounding box center [222, 360] width 30 height 15
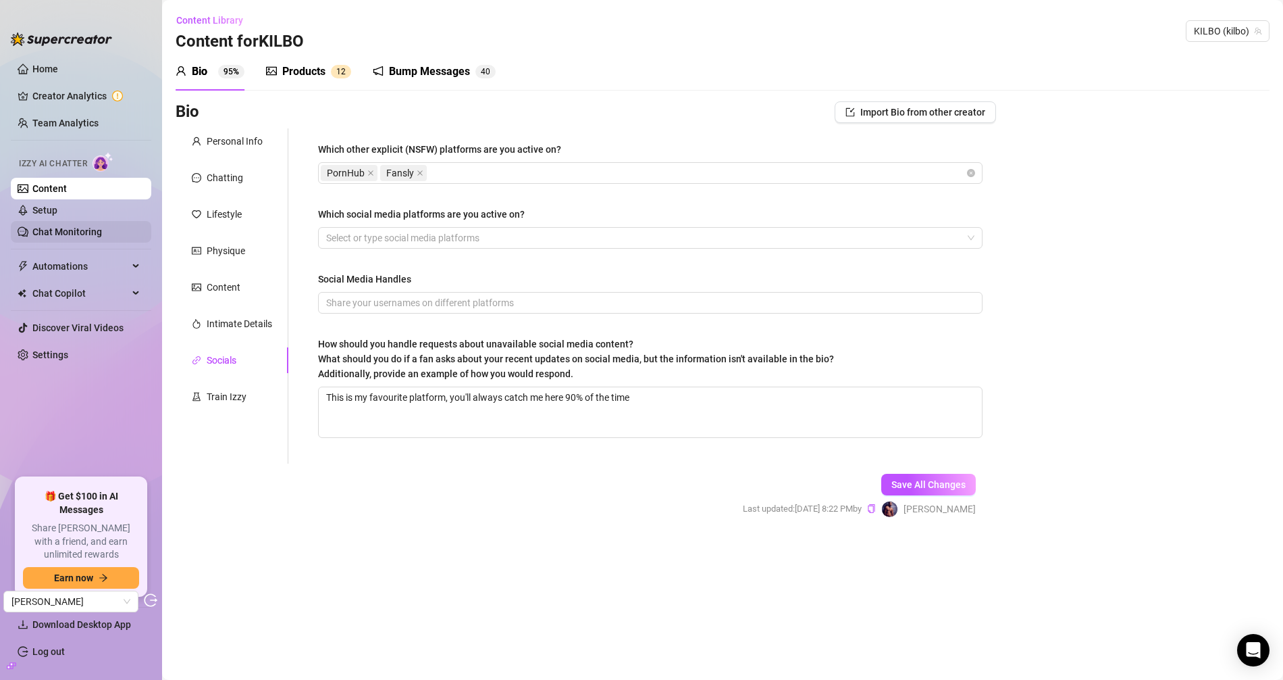
click at [63, 226] on link "Chat Monitoring" at bounding box center [67, 231] width 70 height 11
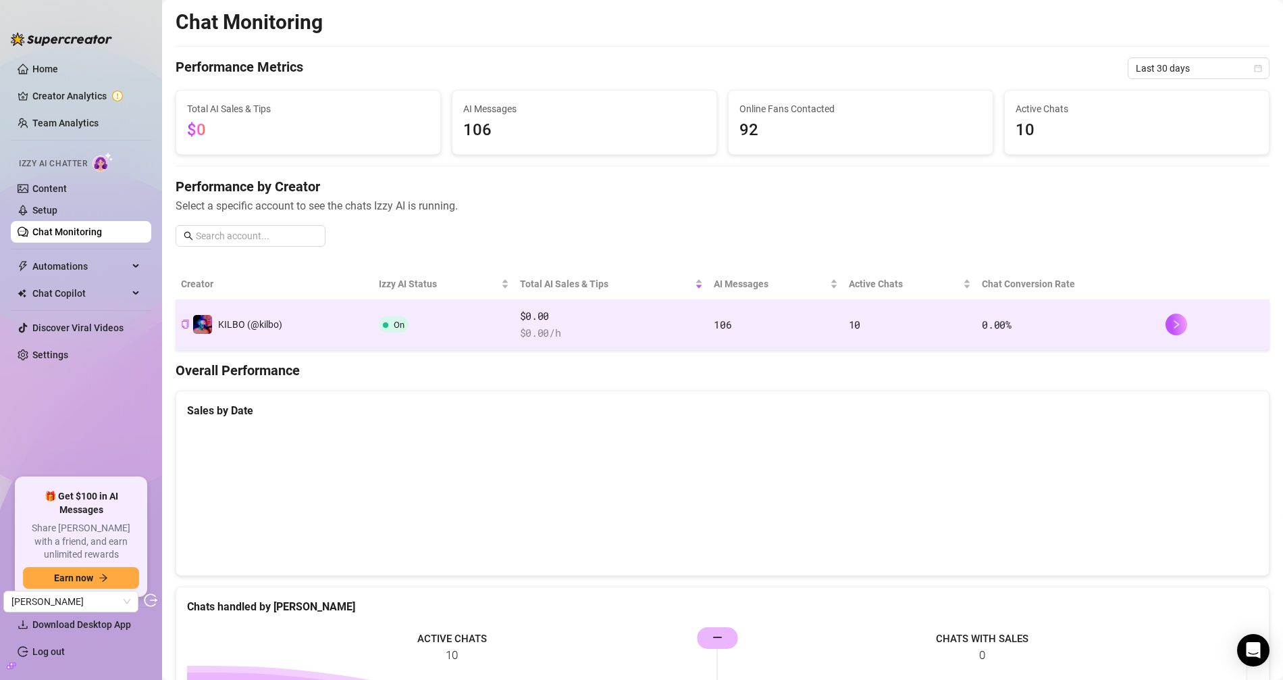
click at [501, 317] on td "On" at bounding box center [444, 325] width 141 height 50
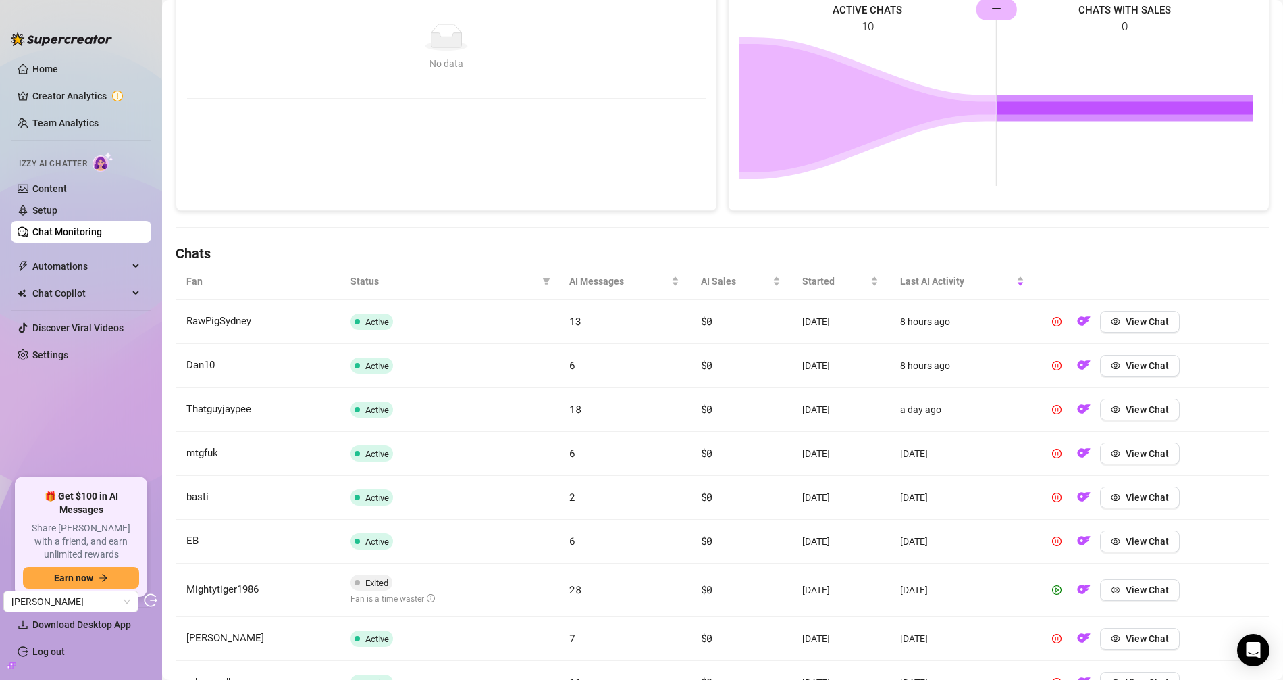
scroll to position [291, 0]
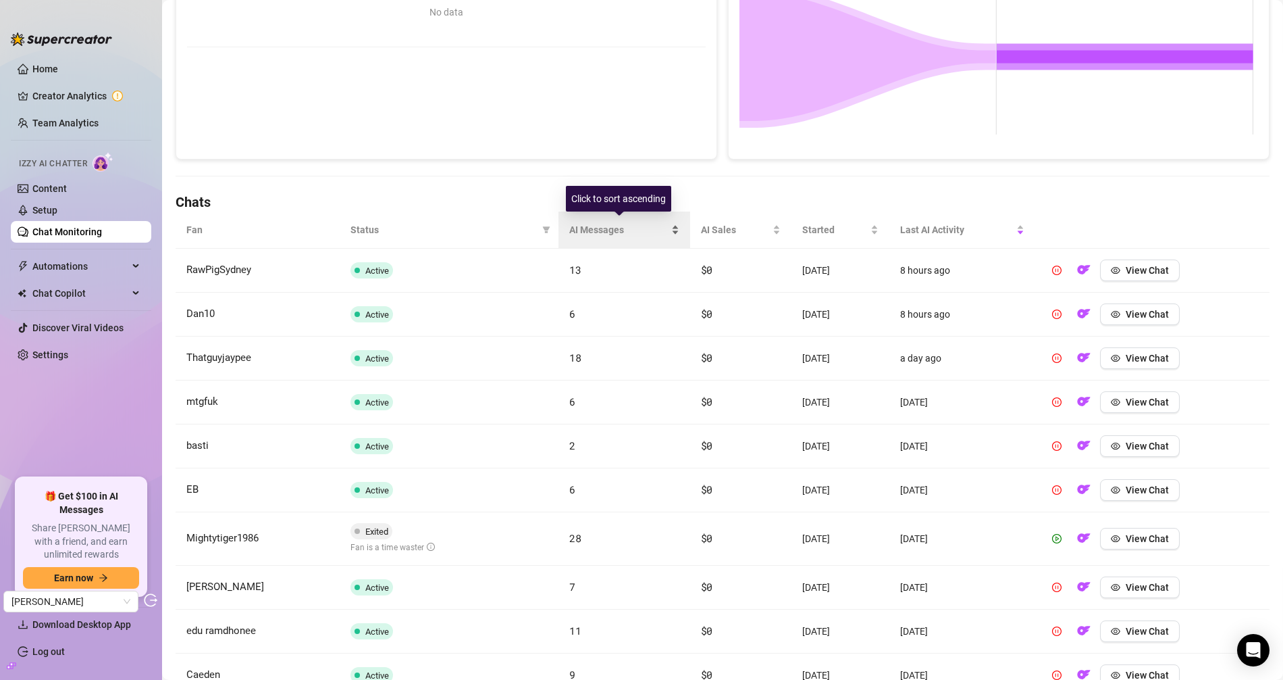
click at [602, 222] on div "AI Messages" at bounding box center [624, 229] width 110 height 15
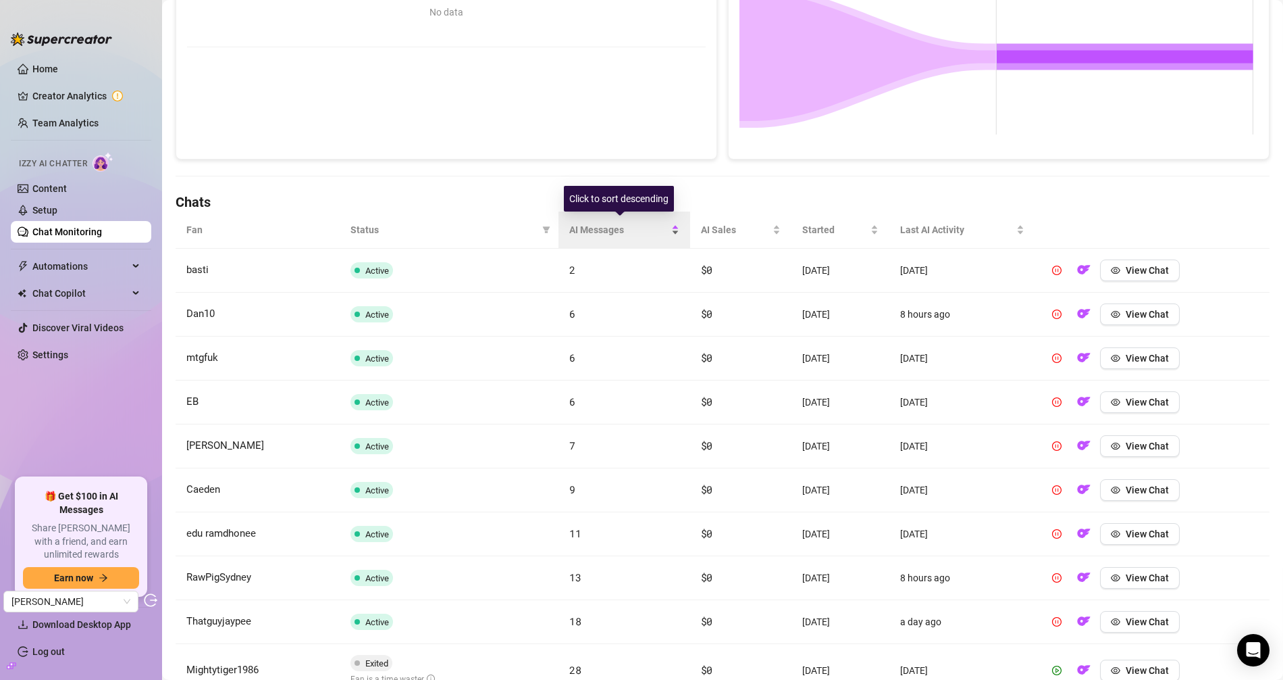
click at [601, 222] on div "AI Messages" at bounding box center [624, 229] width 110 height 15
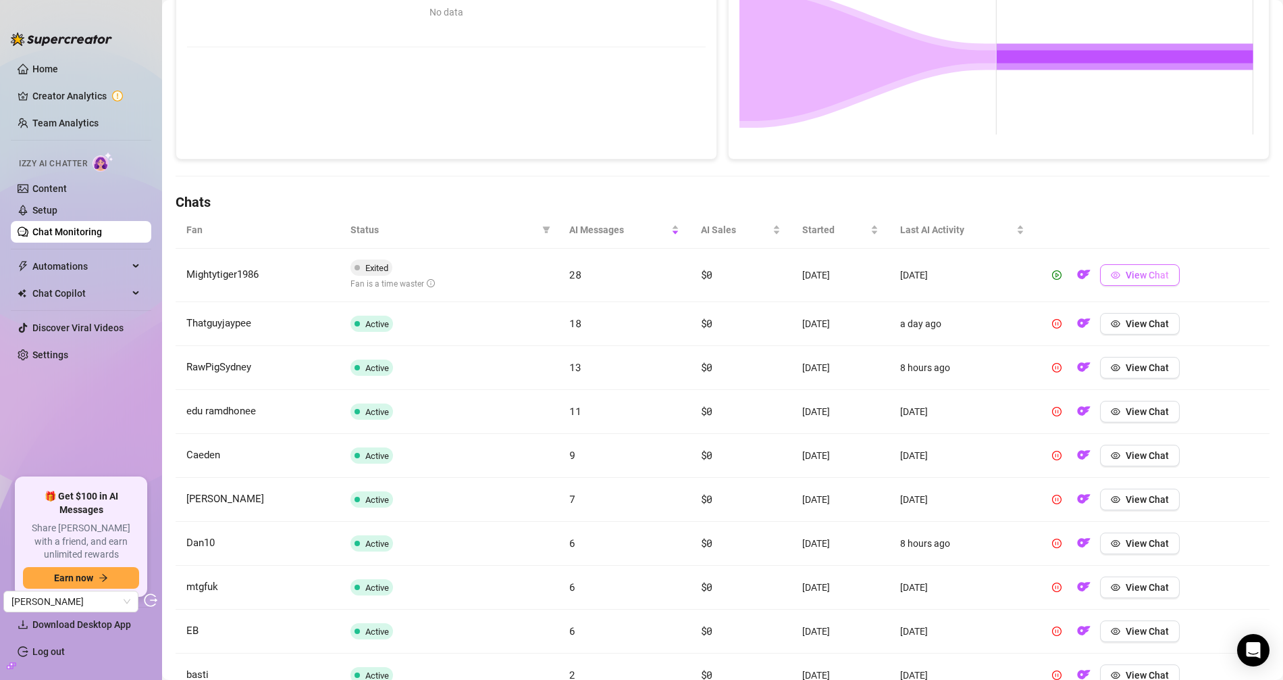
click at [1154, 270] on span "View Chat" at bounding box center [1147, 275] width 43 height 11
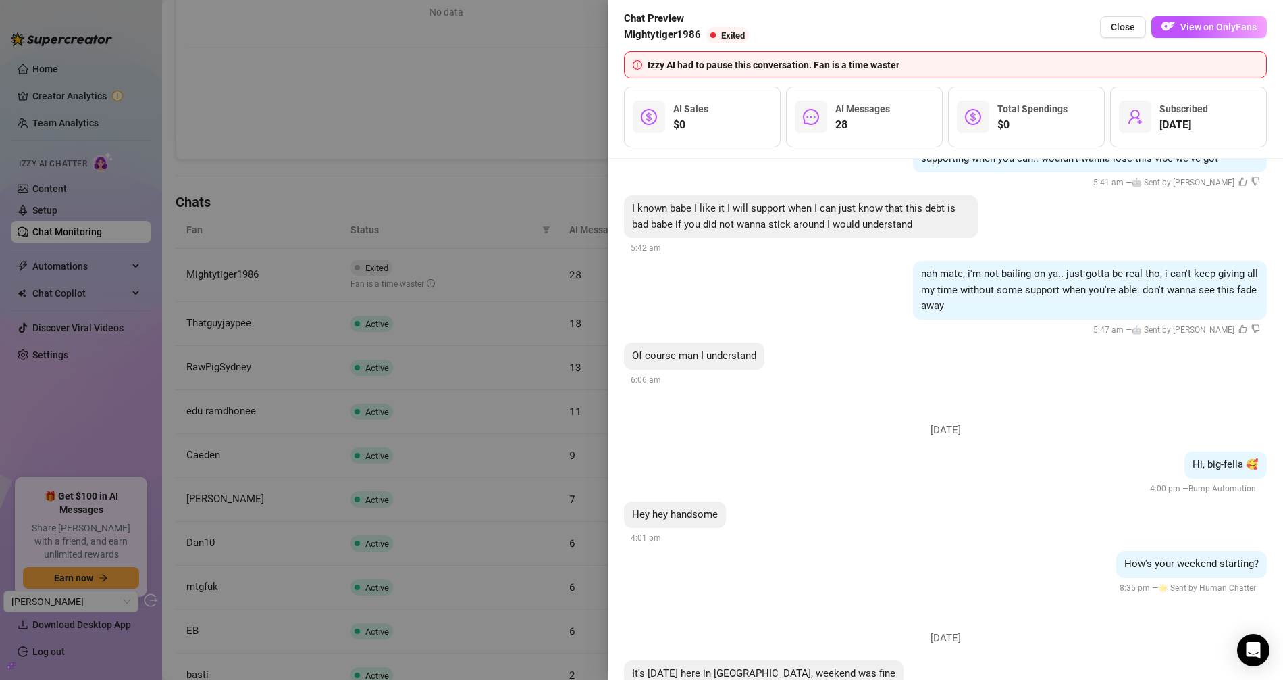
scroll to position [4494, 0]
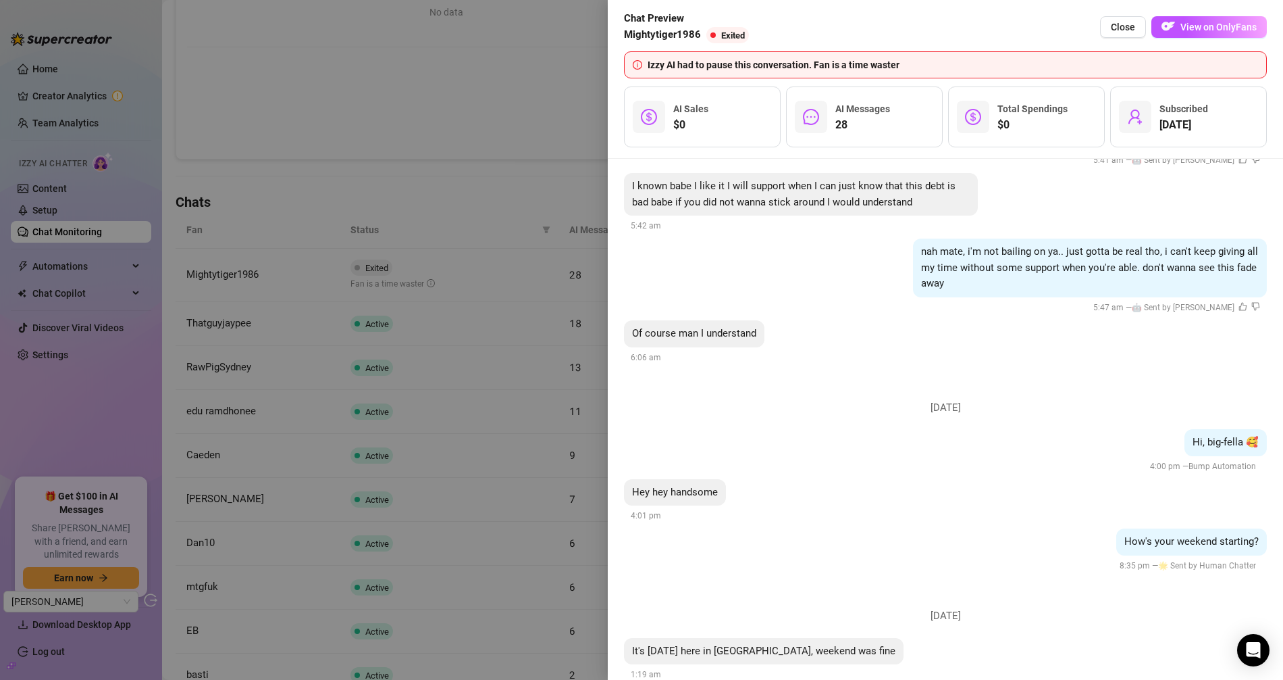
click at [520, 233] on div at bounding box center [641, 340] width 1283 height 680
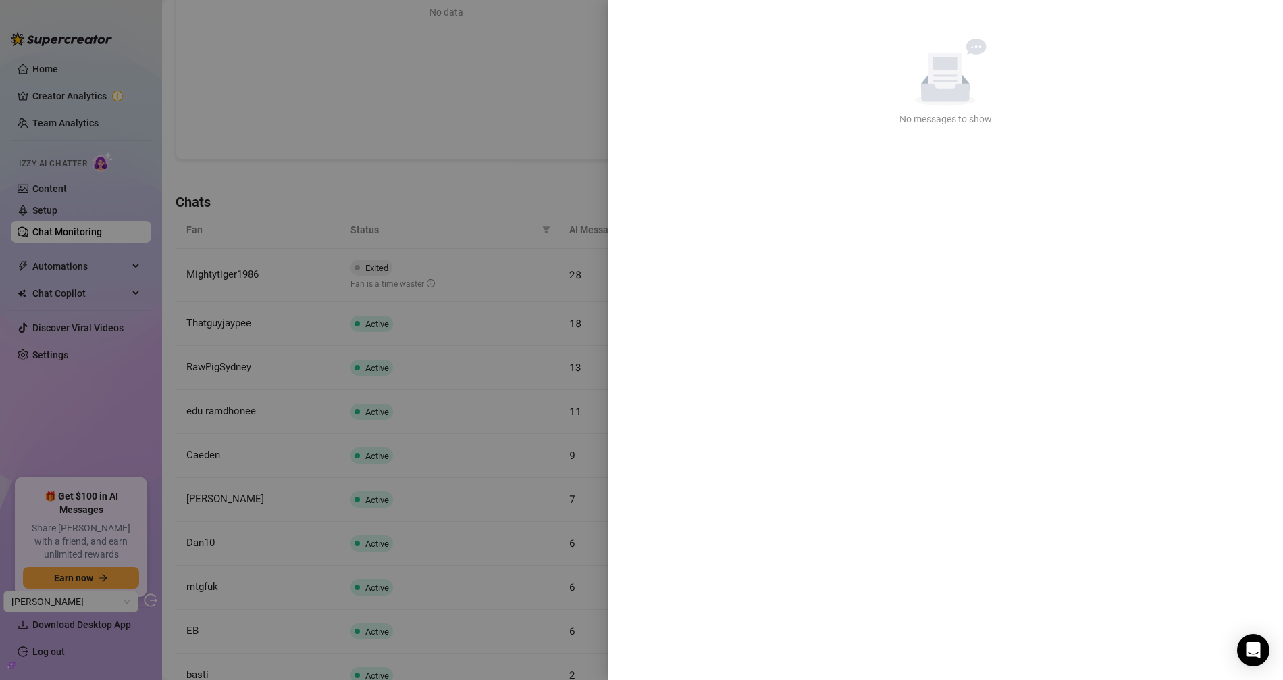
scroll to position [0, 0]
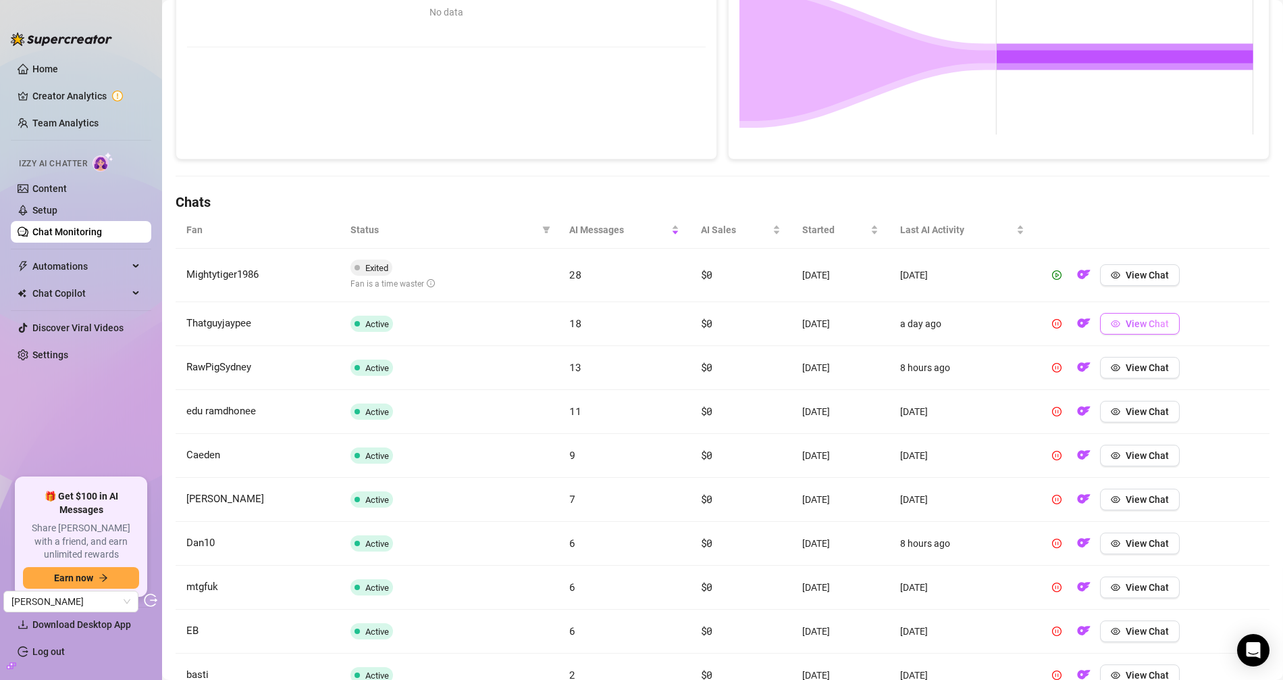
click at [1141, 330] on button "View Chat" at bounding box center [1140, 324] width 80 height 22
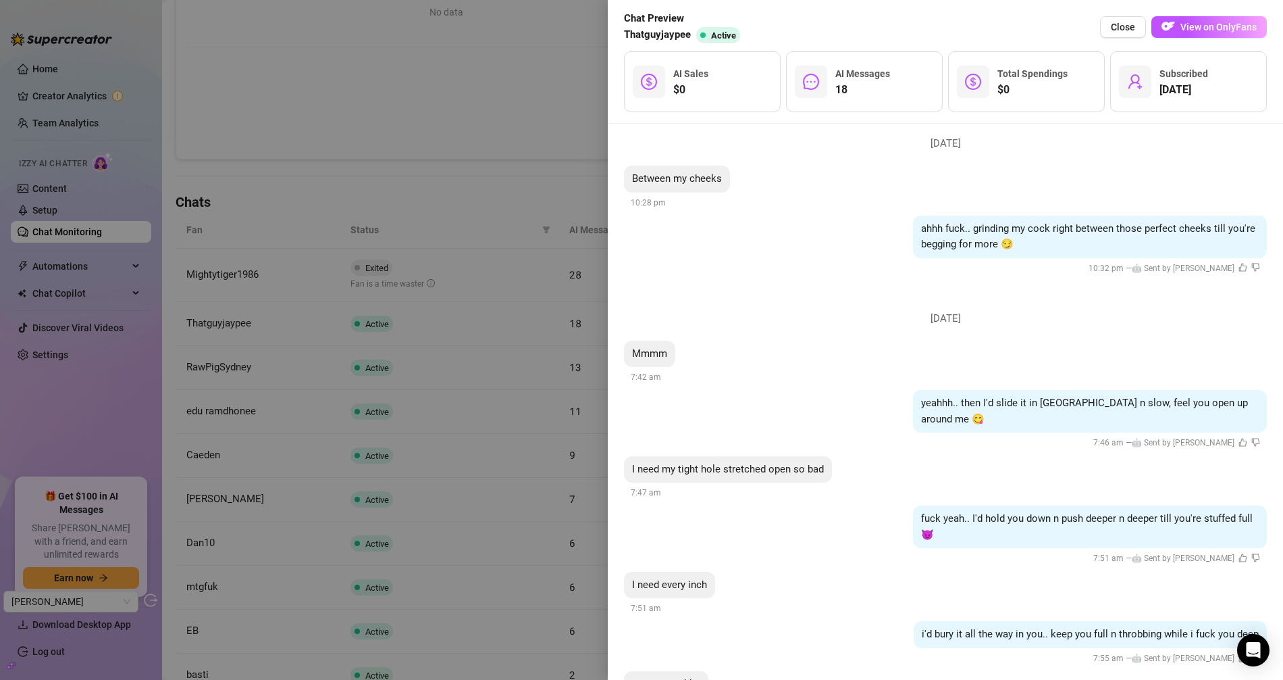
scroll to position [2372, 0]
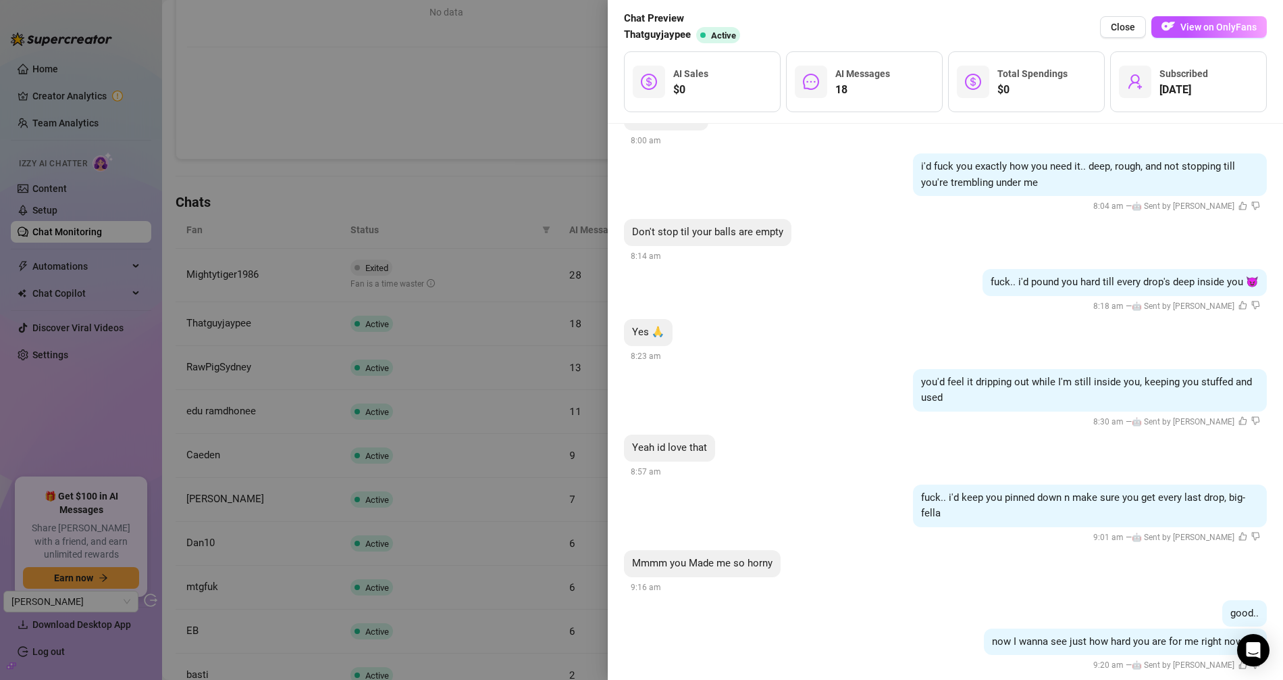
click at [484, 103] on div at bounding box center [641, 340] width 1283 height 680
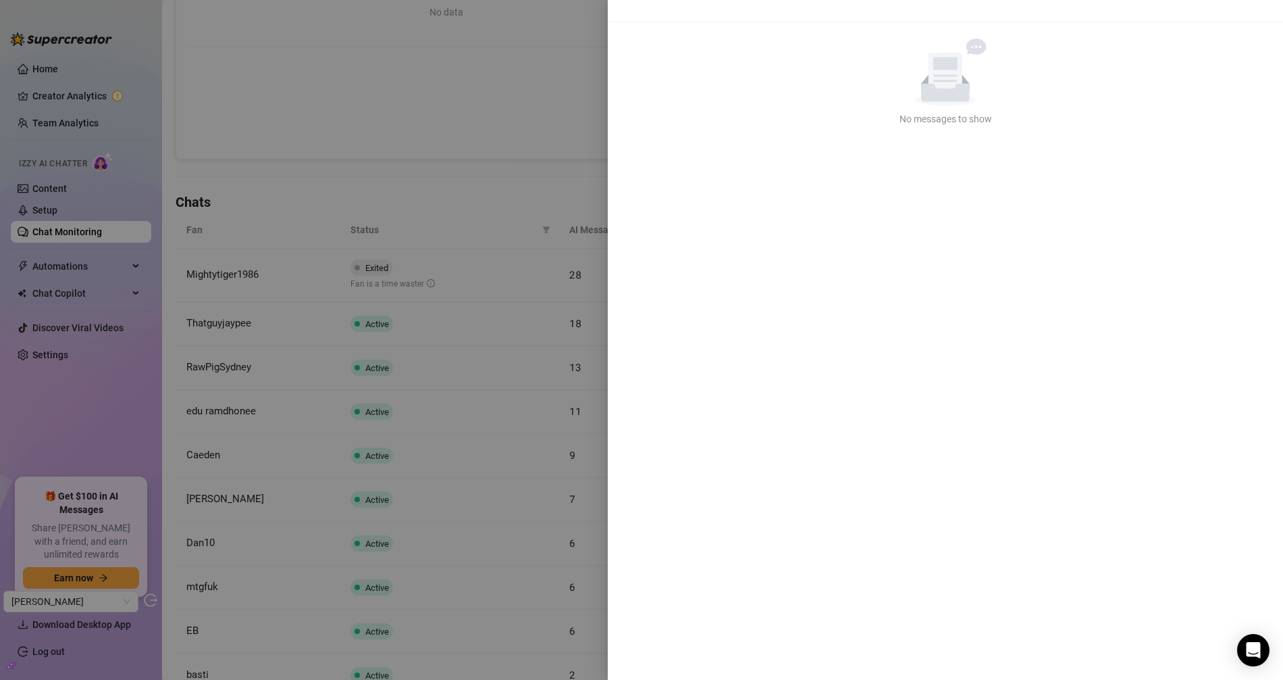
scroll to position [0, 0]
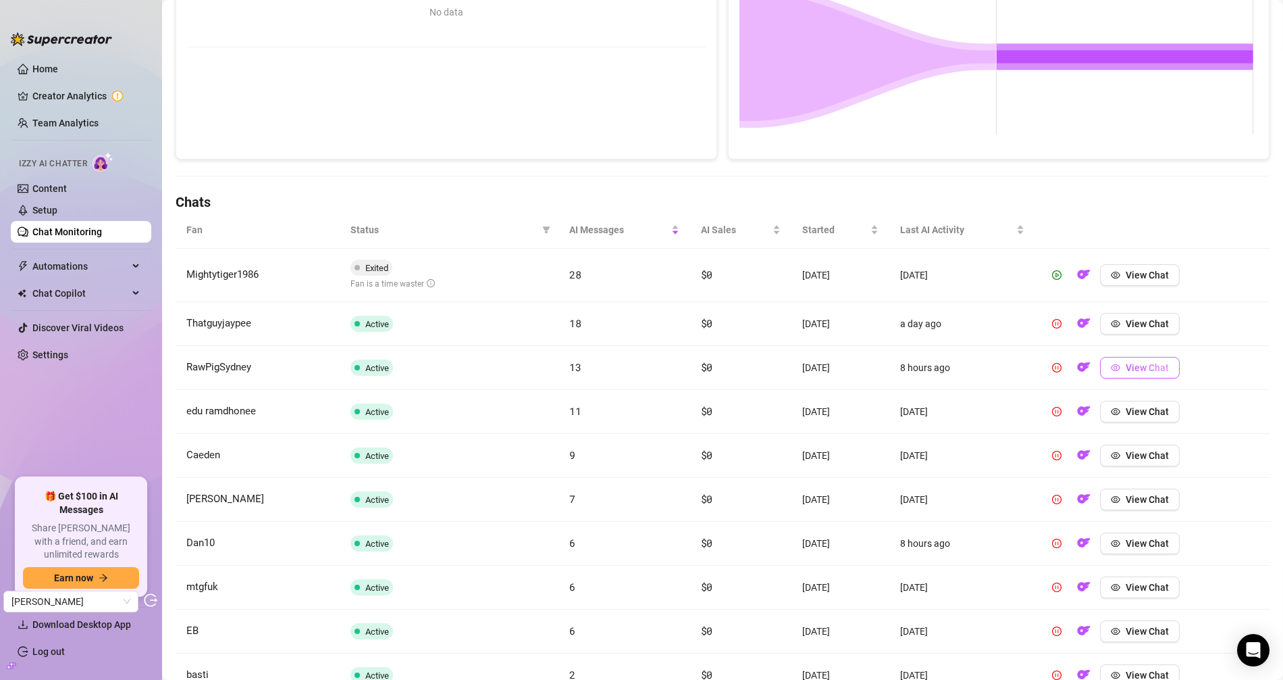
click at [1126, 362] on span "View Chat" at bounding box center [1147, 367] width 43 height 11
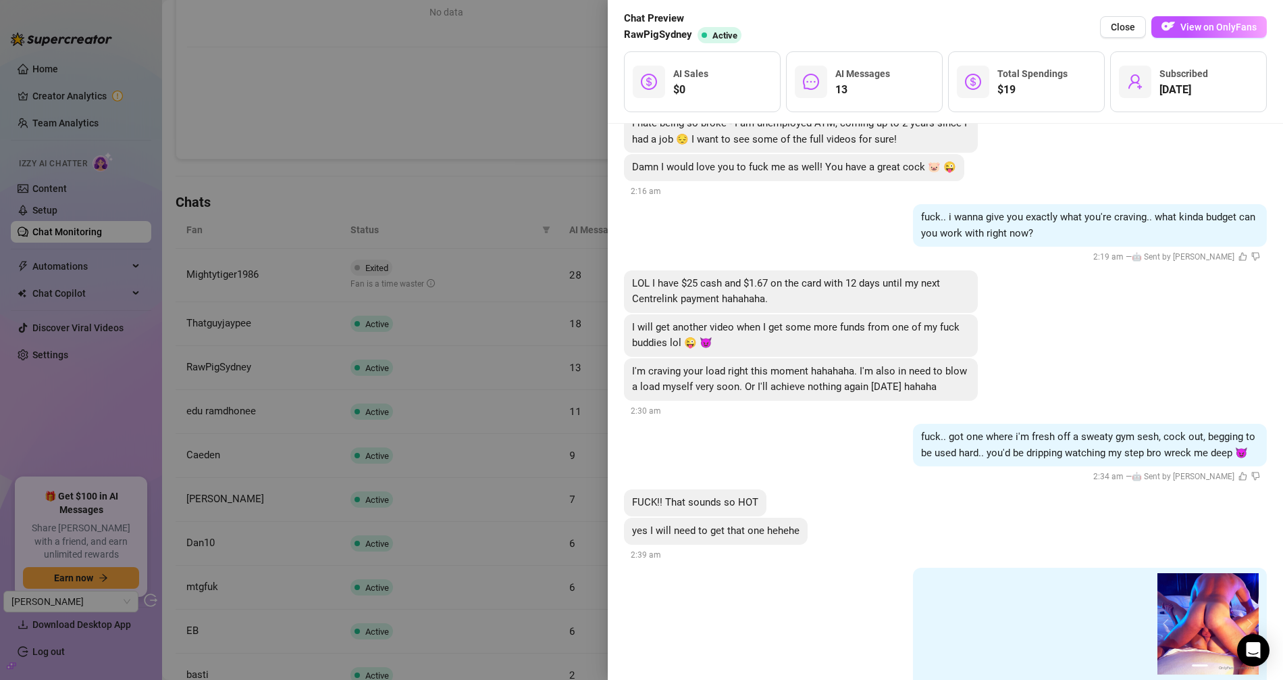
scroll to position [3870, 0]
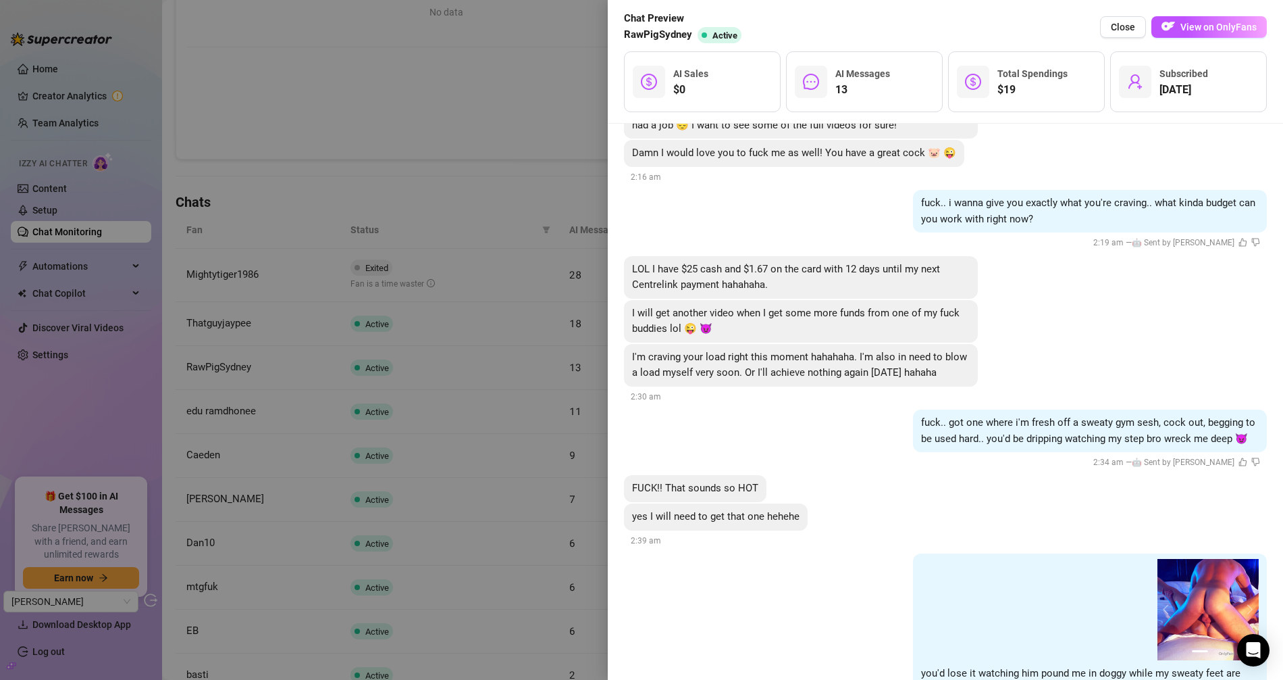
click at [435, 143] on div at bounding box center [641, 340] width 1283 height 680
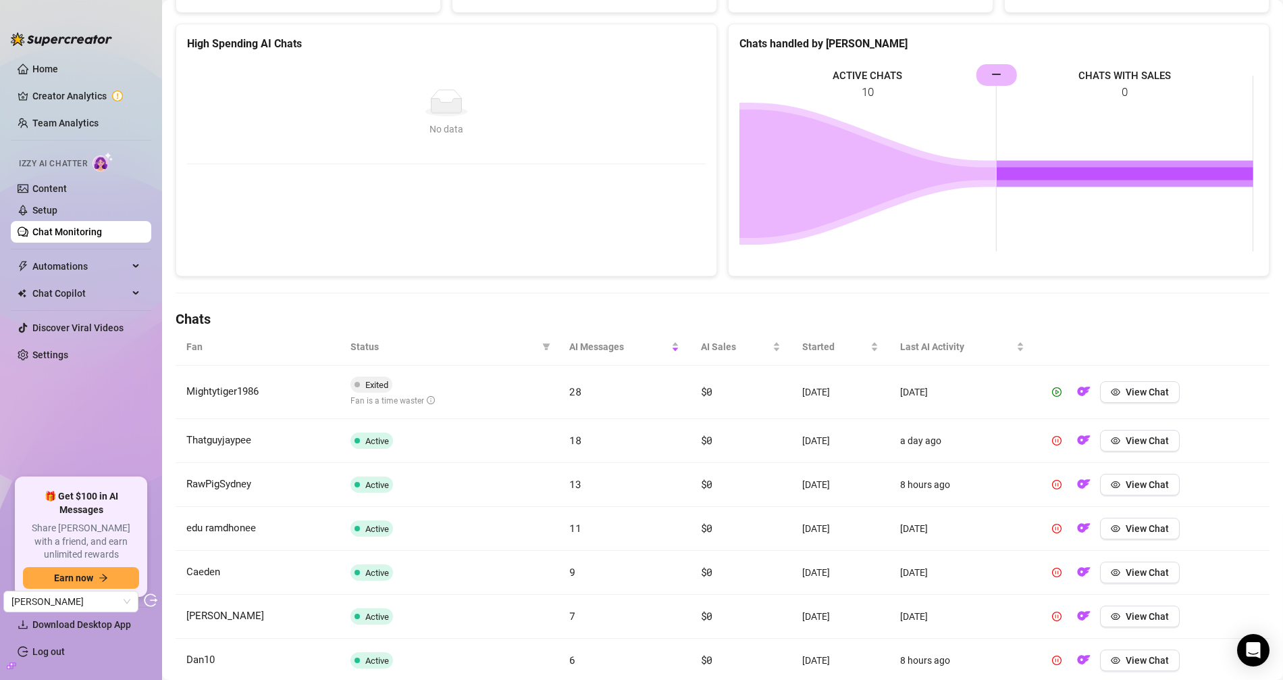
scroll to position [307, 0]
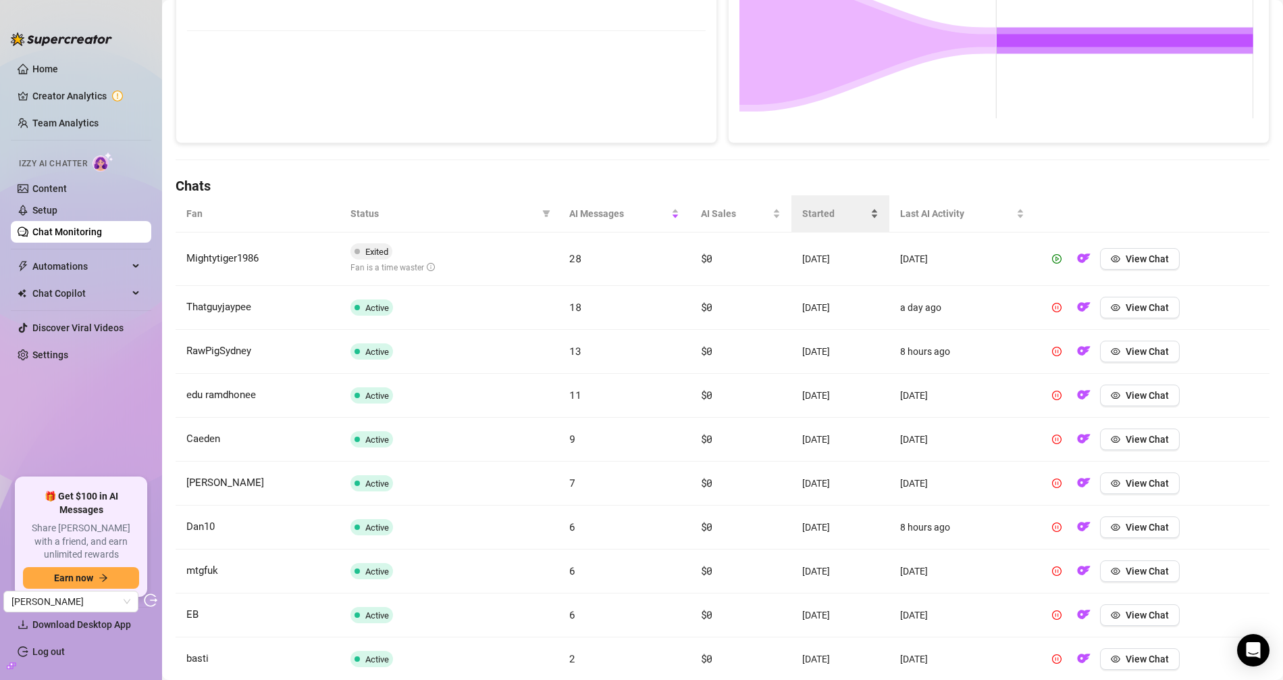
click at [817, 221] on div "Started" at bounding box center [840, 213] width 76 height 15
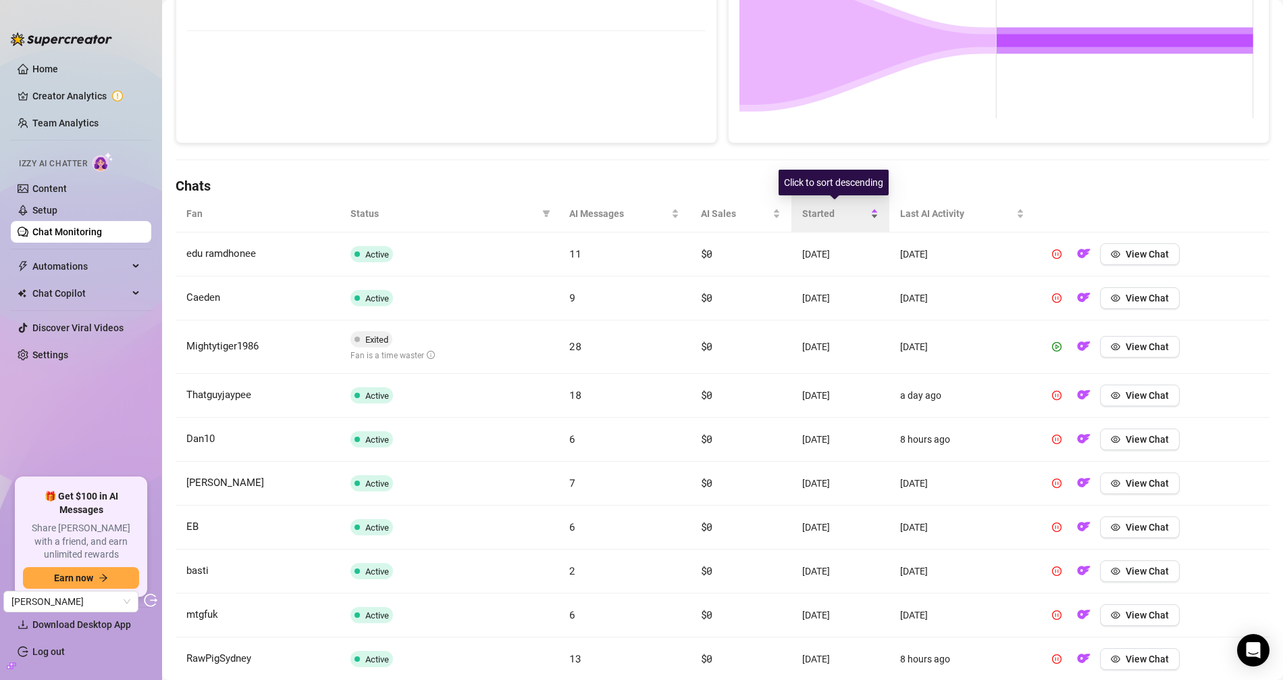
click at [816, 217] on span "Started" at bounding box center [835, 213] width 66 height 15
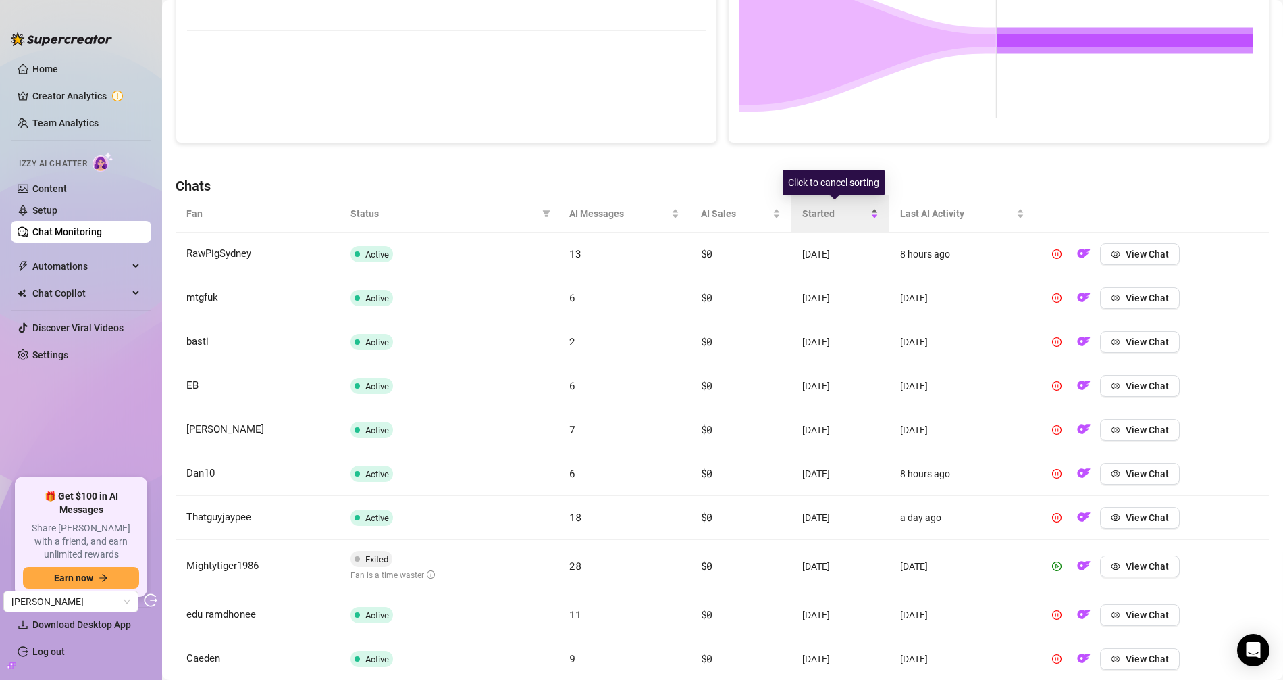
click at [816, 217] on span "Started" at bounding box center [835, 213] width 66 height 15
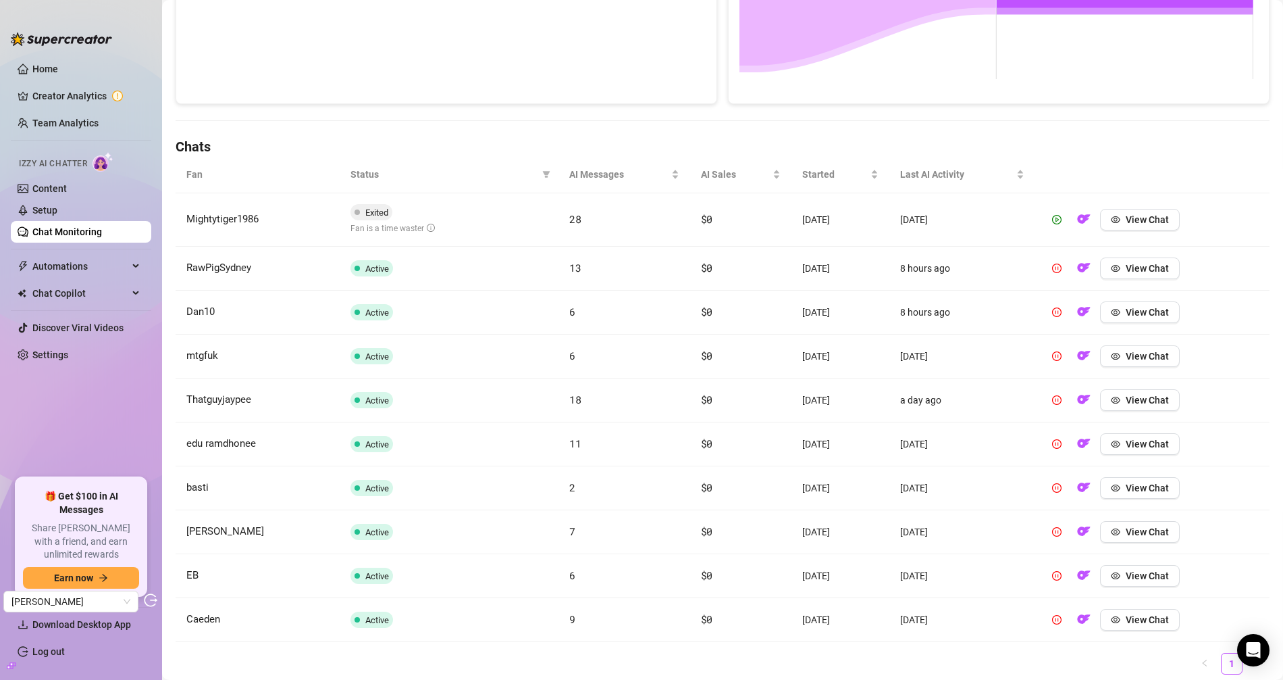
scroll to position [386, 0]
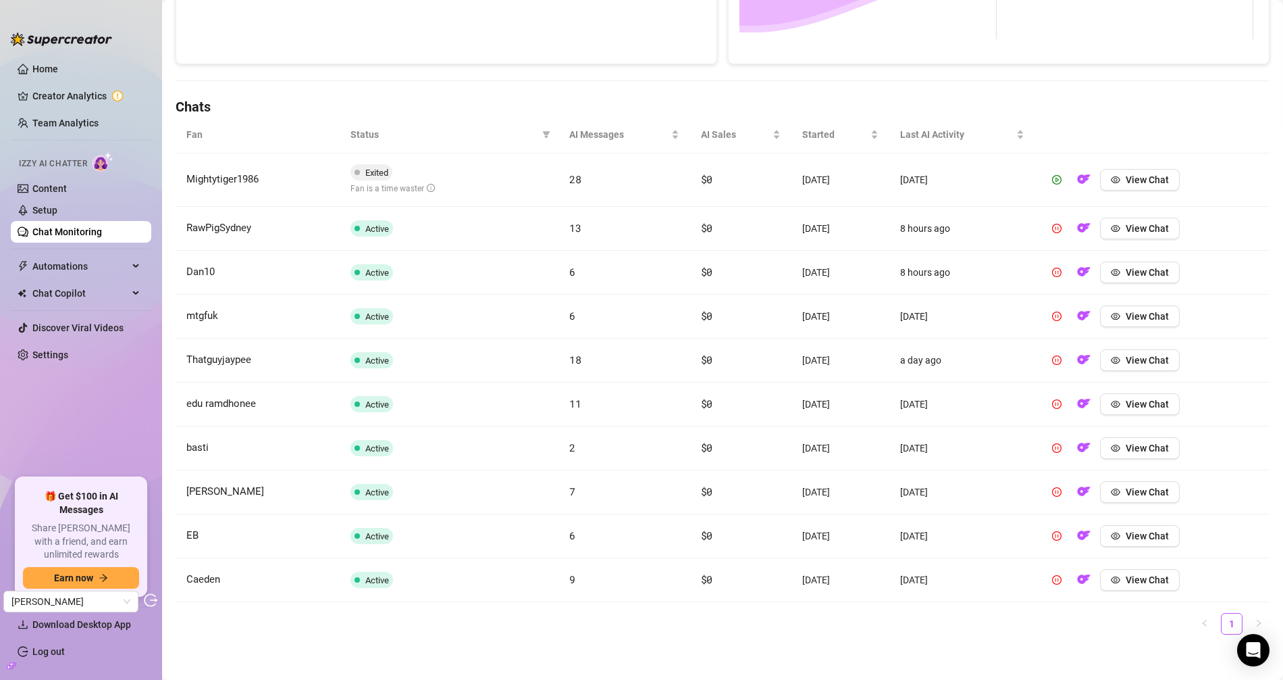
click at [80, 230] on link "Chat Monitoring" at bounding box center [67, 231] width 70 height 11
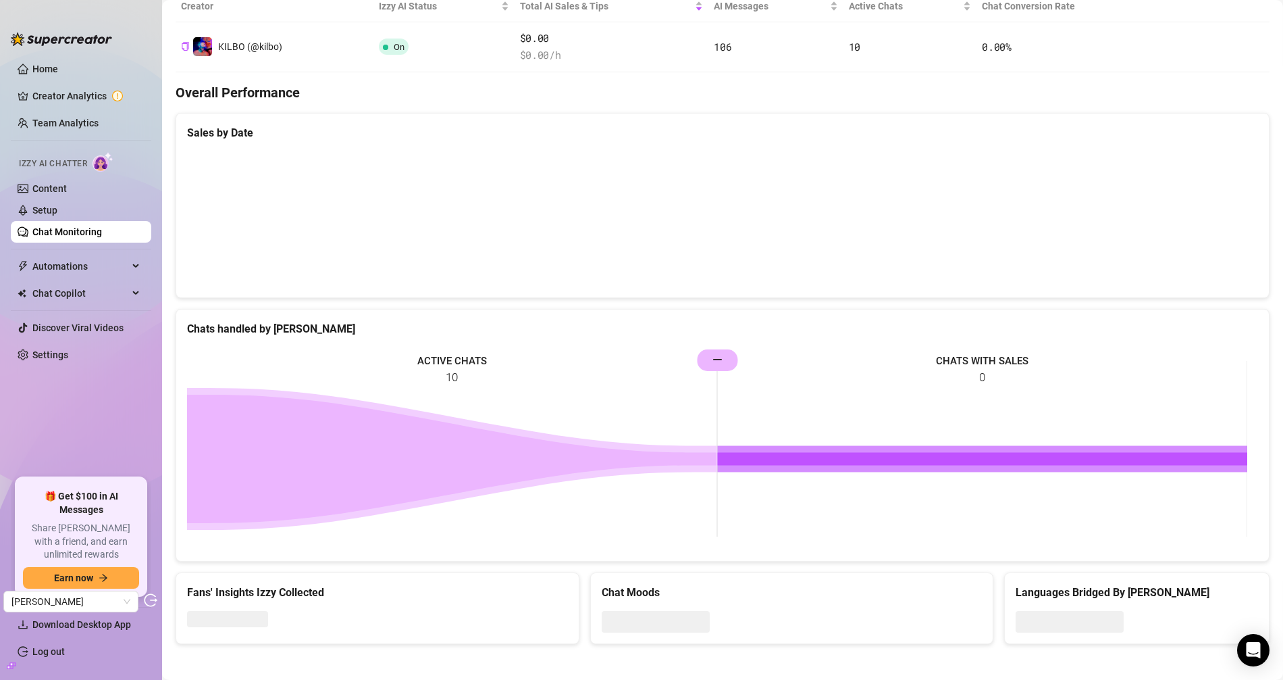
scroll to position [386, 0]
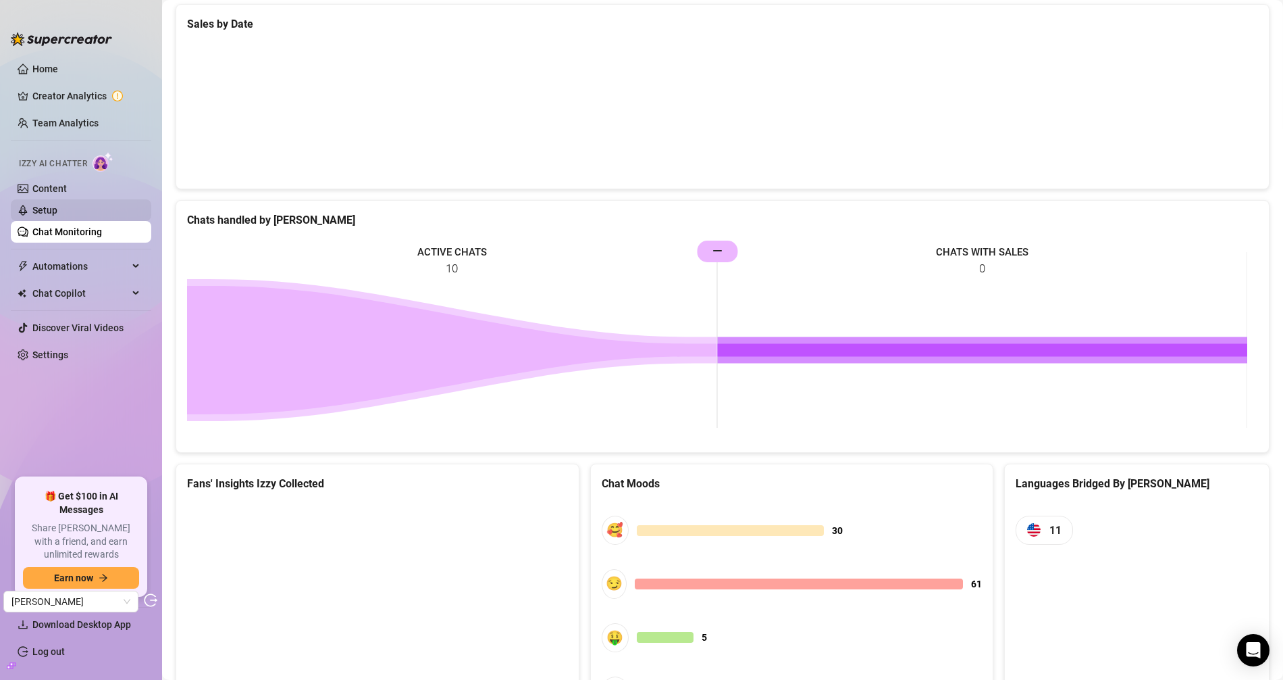
click at [57, 207] on link "Setup" at bounding box center [44, 210] width 25 height 11
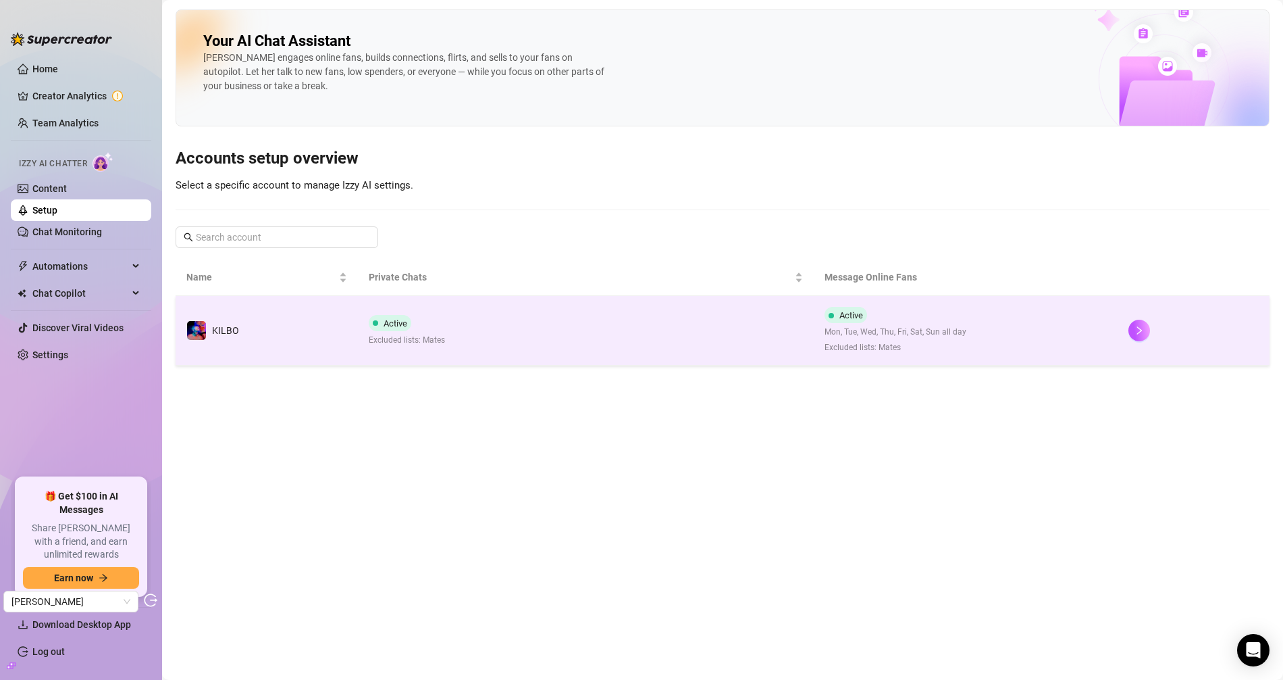
click at [528, 323] on td "Active Excluded lists: Mates" at bounding box center [586, 331] width 456 height 70
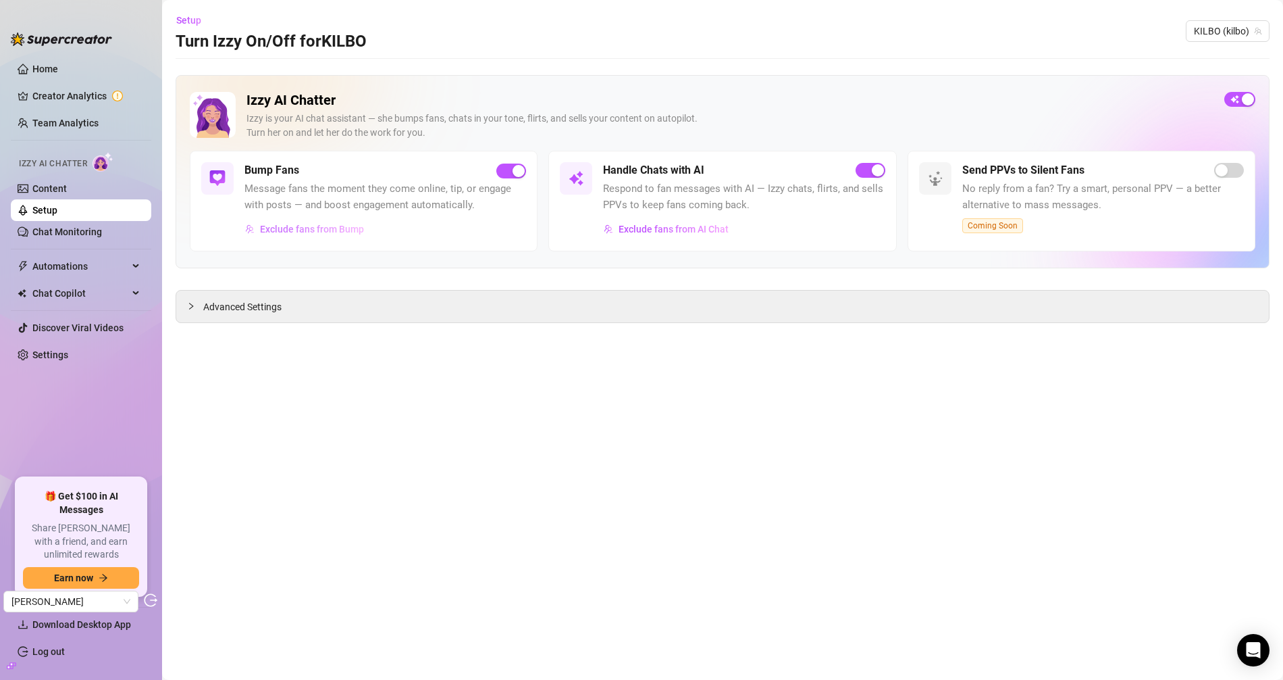
click at [315, 232] on span "Exclude fans from Bump" at bounding box center [312, 229] width 104 height 11
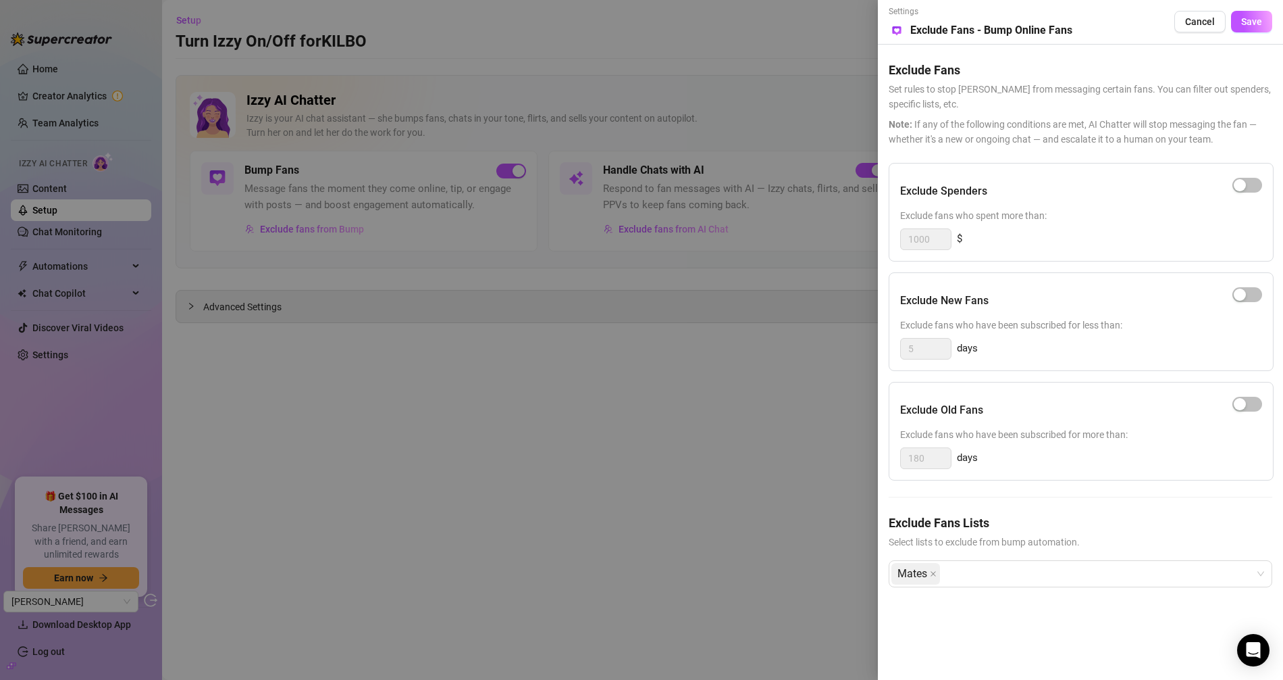
click at [420, 453] on div at bounding box center [641, 340] width 1283 height 680
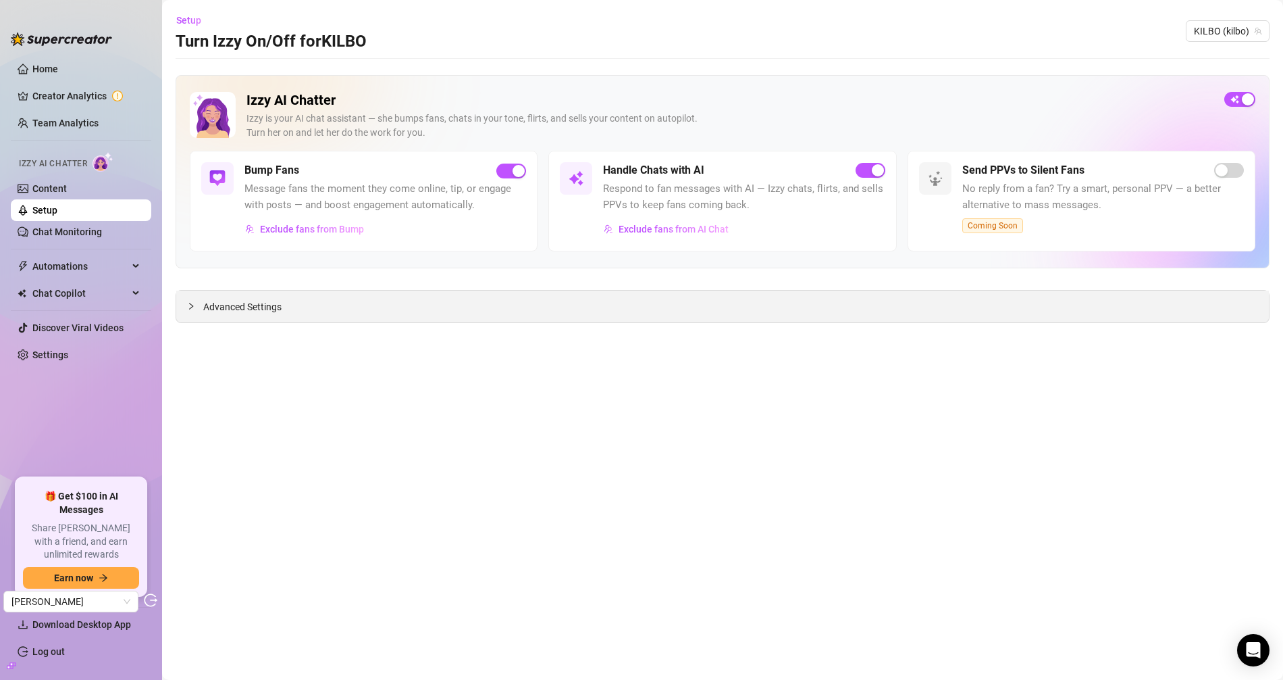
click at [270, 319] on div "Advanced Settings" at bounding box center [722, 306] width 1093 height 32
click at [246, 308] on span "Advanced Settings" at bounding box center [242, 306] width 78 height 15
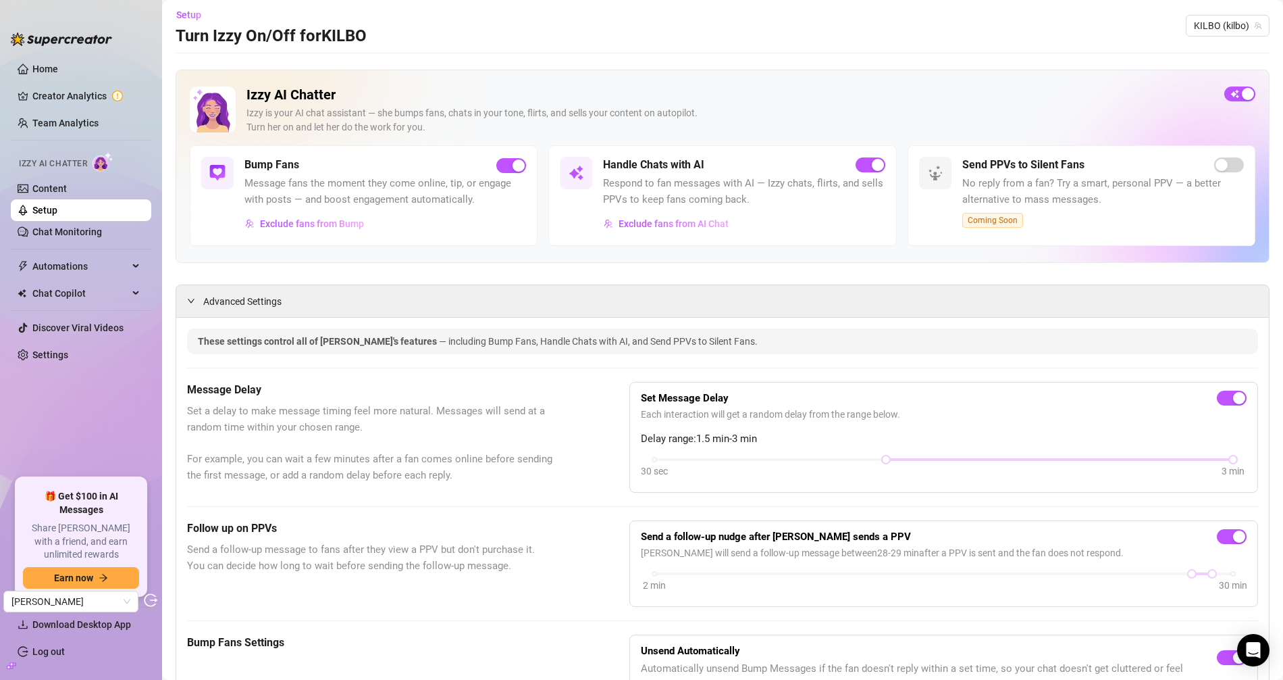
scroll to position [5, 0]
click at [43, 186] on link "Content" at bounding box center [49, 188] width 34 height 11
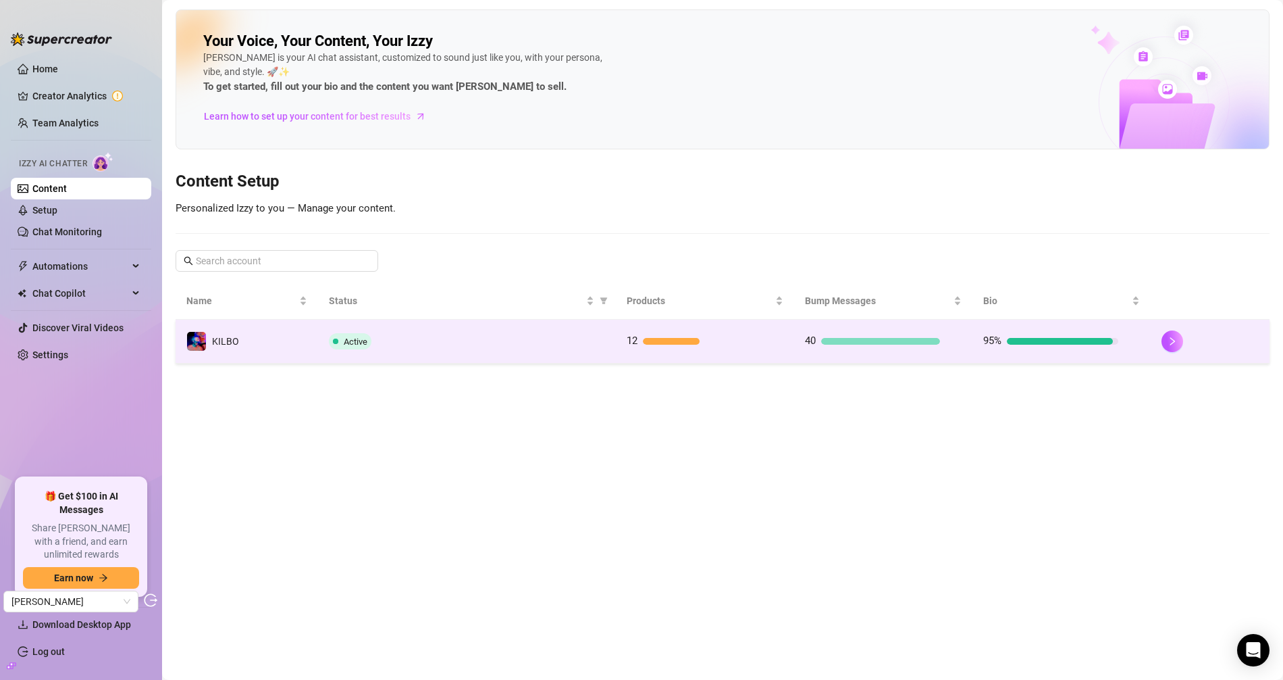
click at [256, 332] on td "KILBO" at bounding box center [247, 342] width 143 height 44
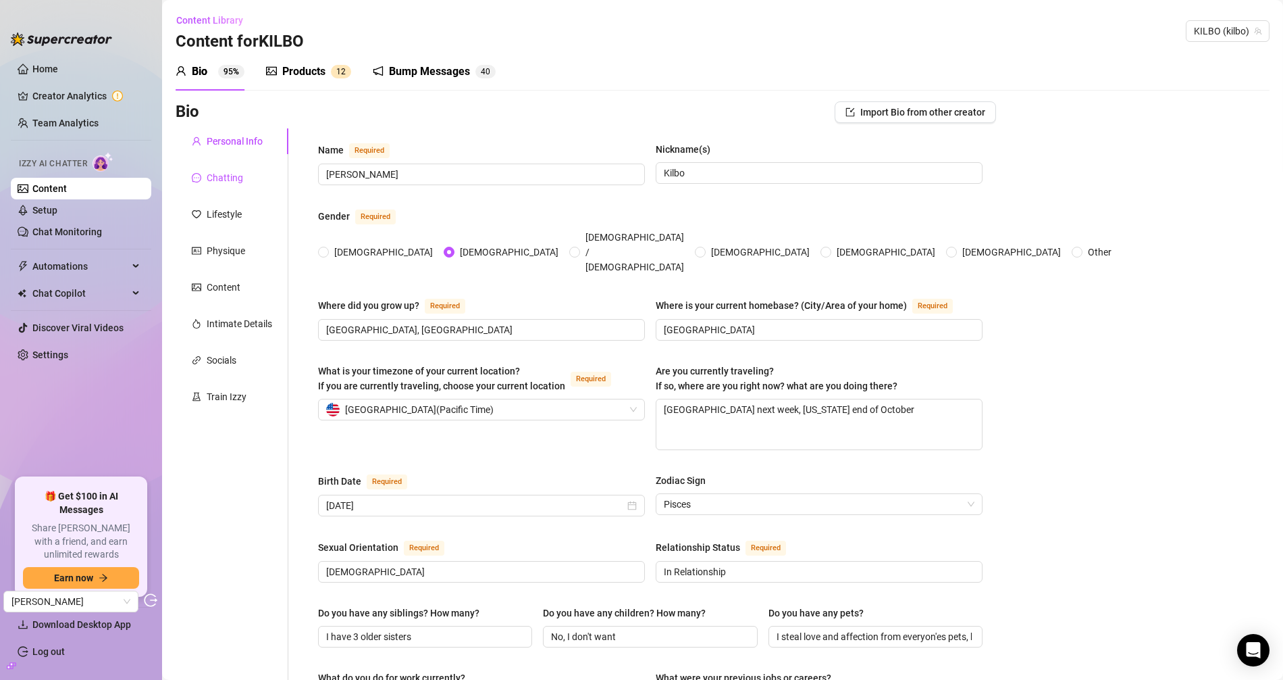
click at [221, 173] on div "Chatting" at bounding box center [225, 177] width 36 height 15
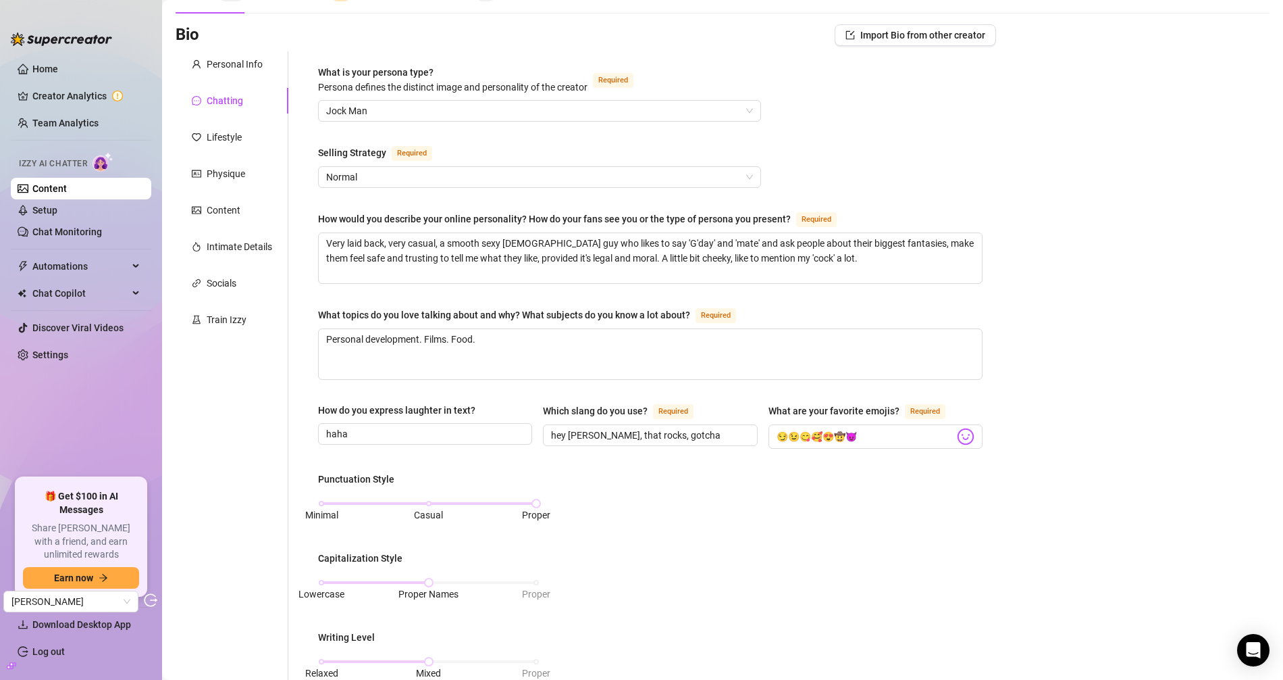
scroll to position [139, 0]
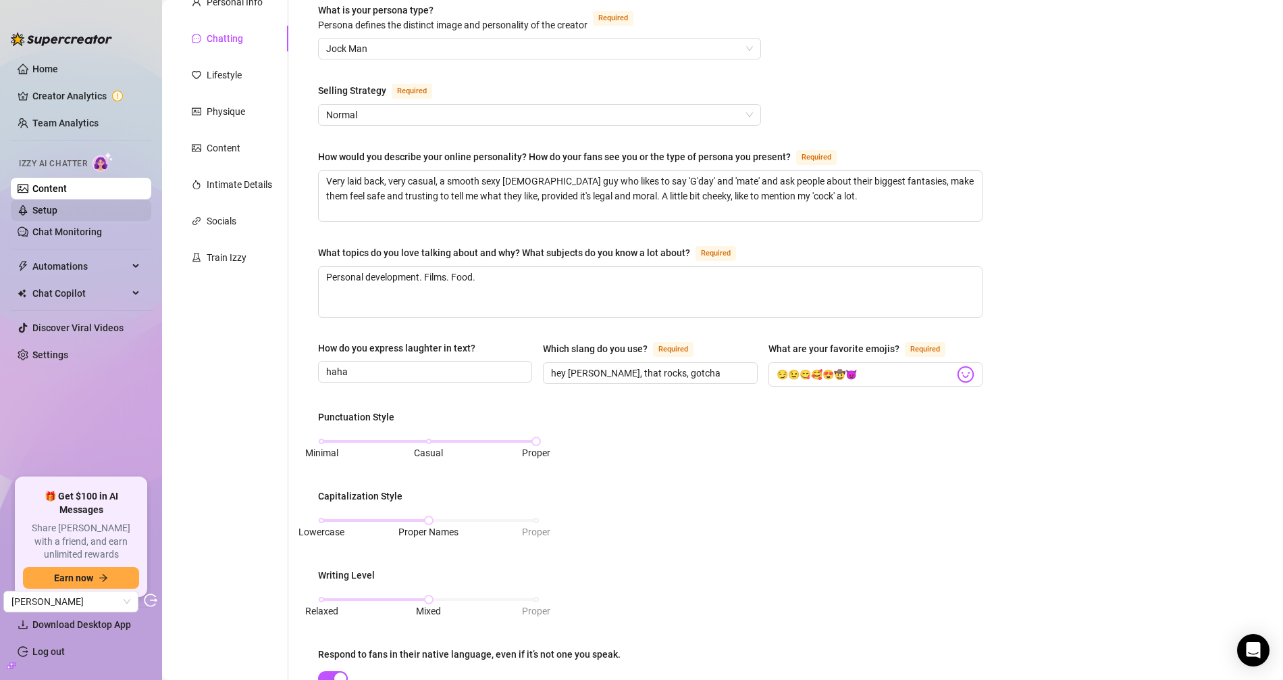
click at [57, 208] on link "Setup" at bounding box center [44, 210] width 25 height 11
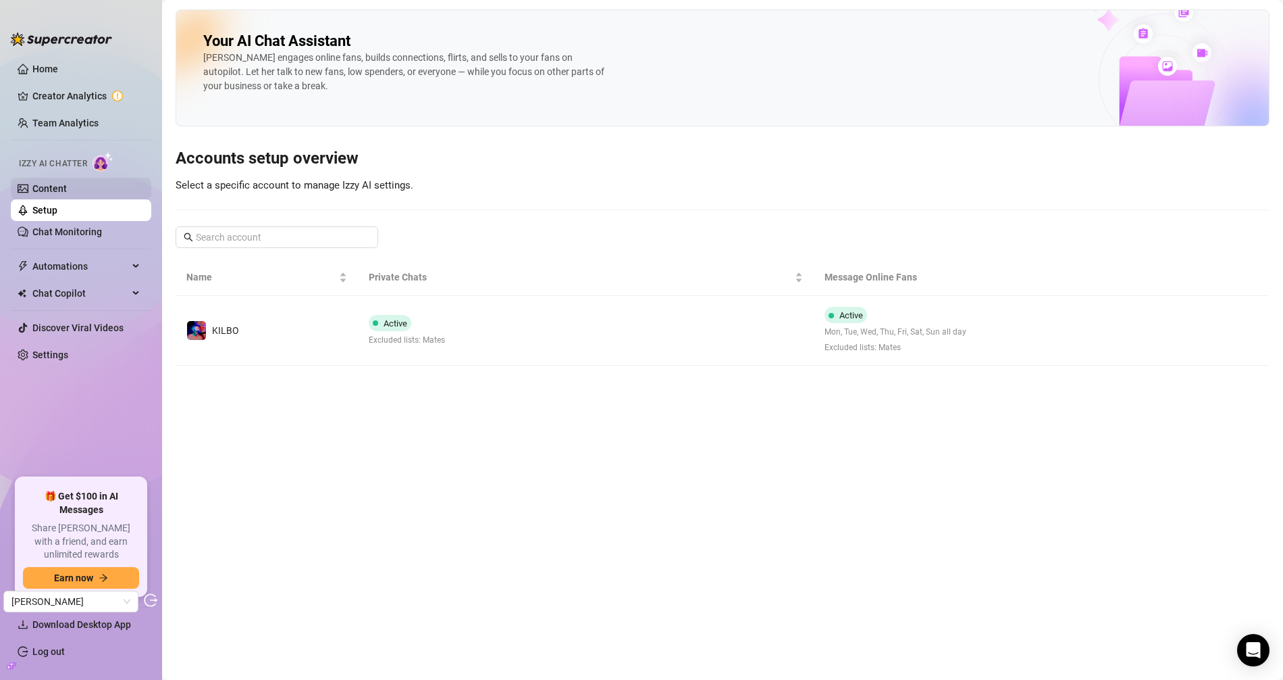
click at [67, 184] on link "Content" at bounding box center [49, 188] width 34 height 11
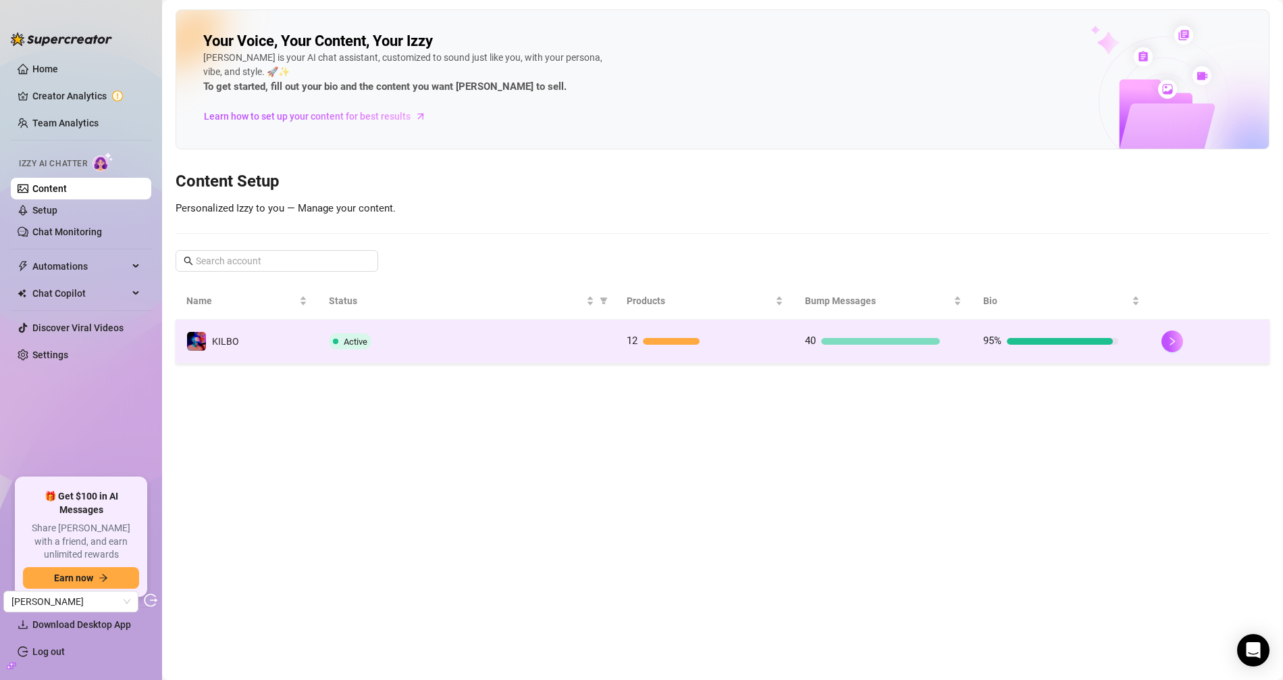
click at [311, 345] on td "KILBO" at bounding box center [247, 342] width 143 height 44
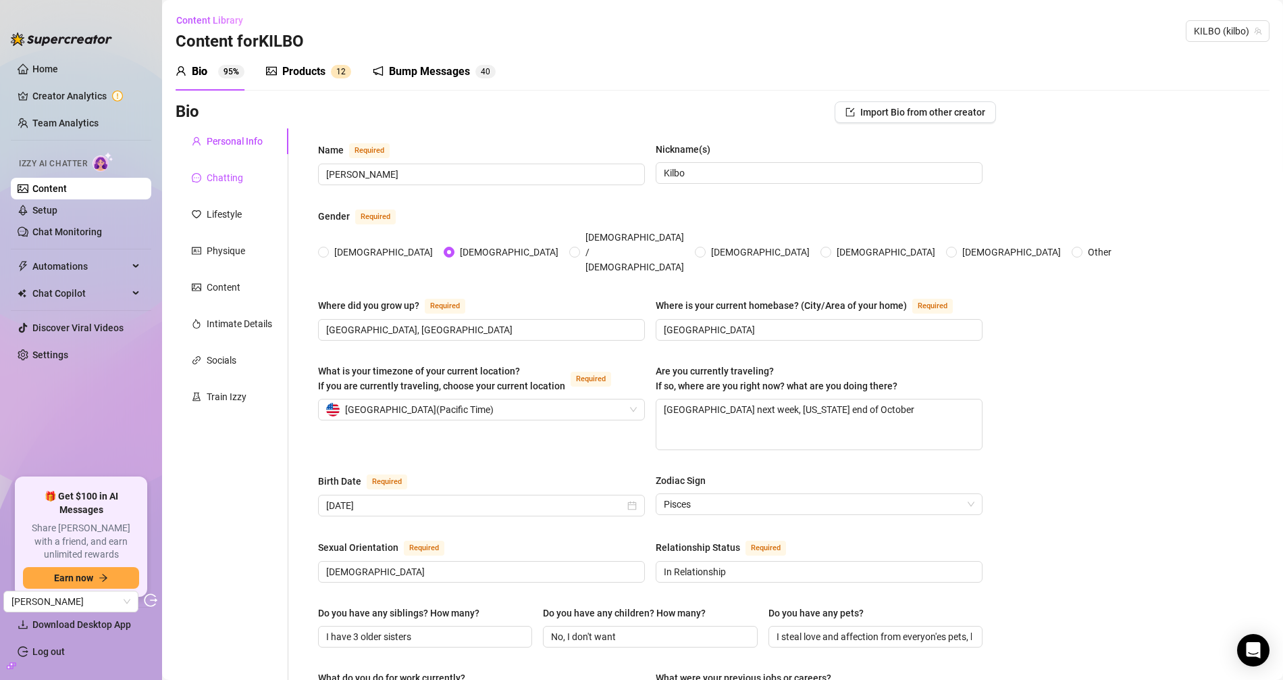
click at [228, 184] on div "Chatting" at bounding box center [225, 177] width 36 height 15
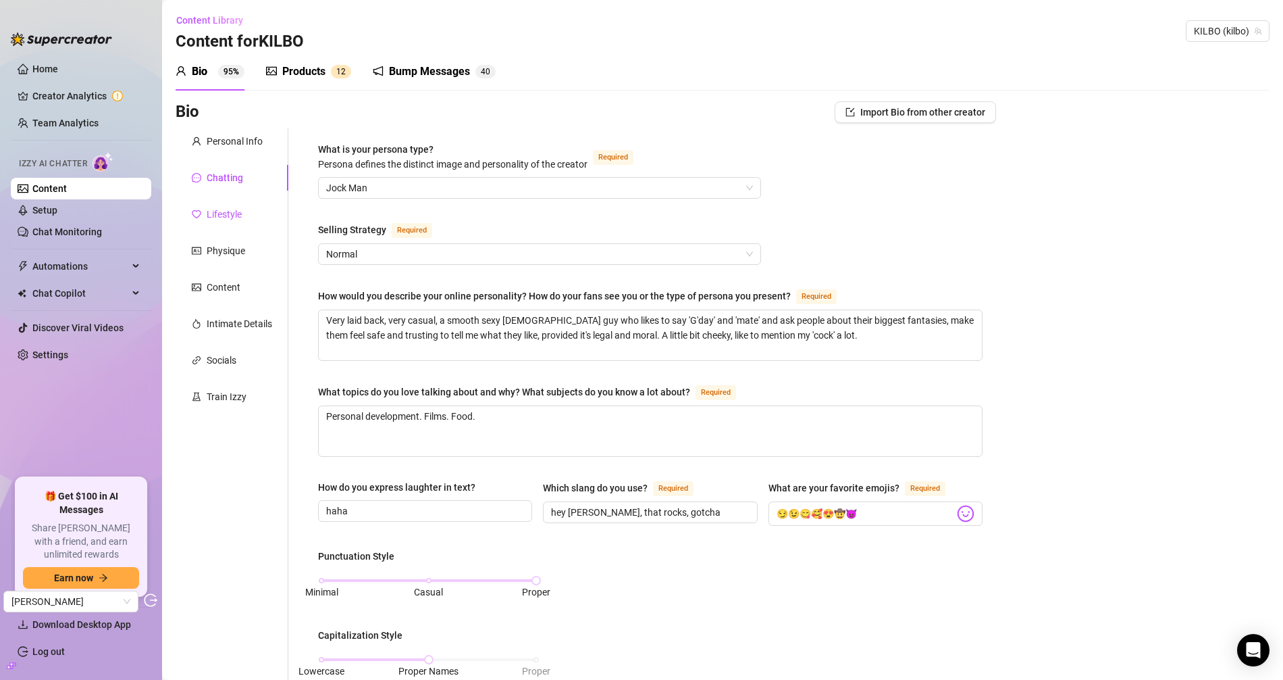
click at [230, 209] on div "Lifestyle" at bounding box center [224, 214] width 35 height 15
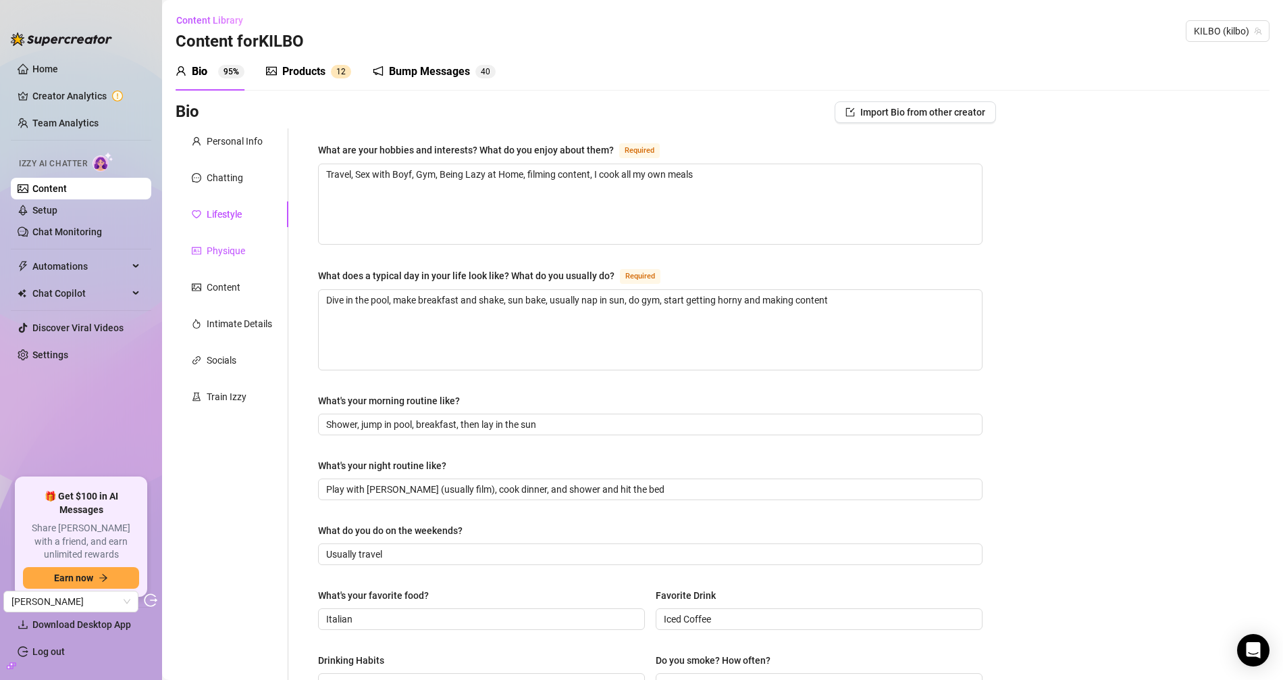
click at [236, 250] on div "Physique" at bounding box center [226, 250] width 39 height 15
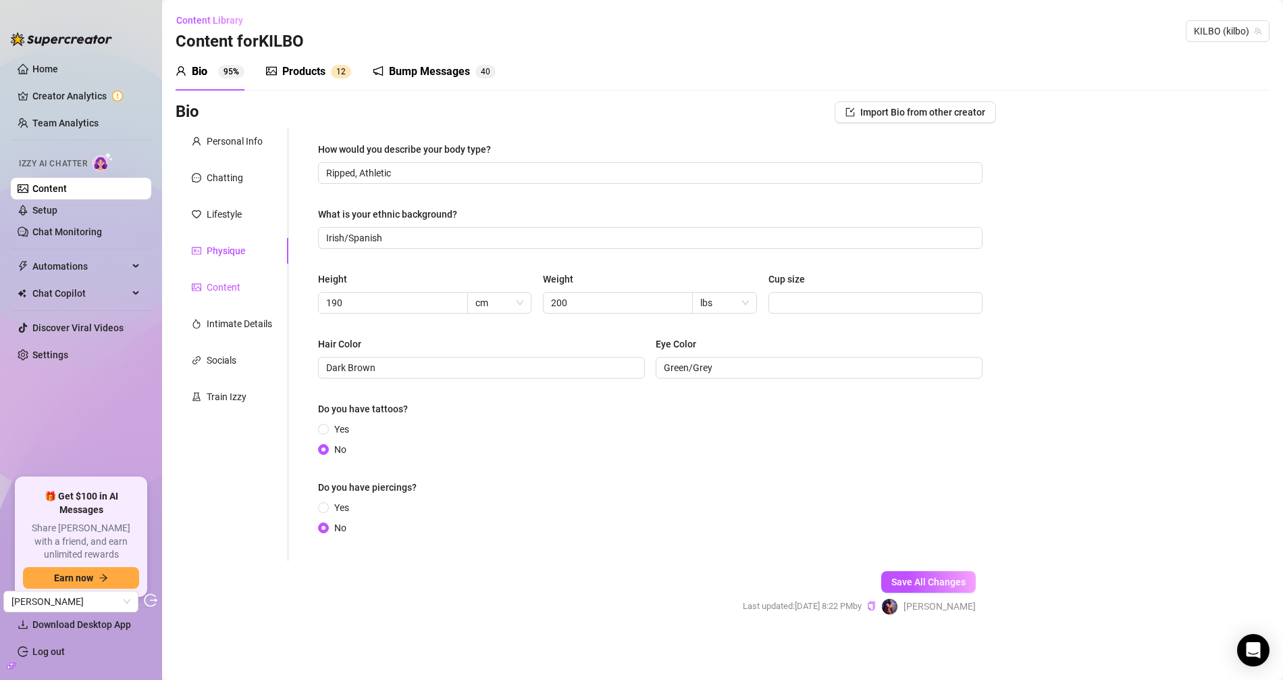
click at [224, 290] on div "Content" at bounding box center [224, 287] width 34 height 15
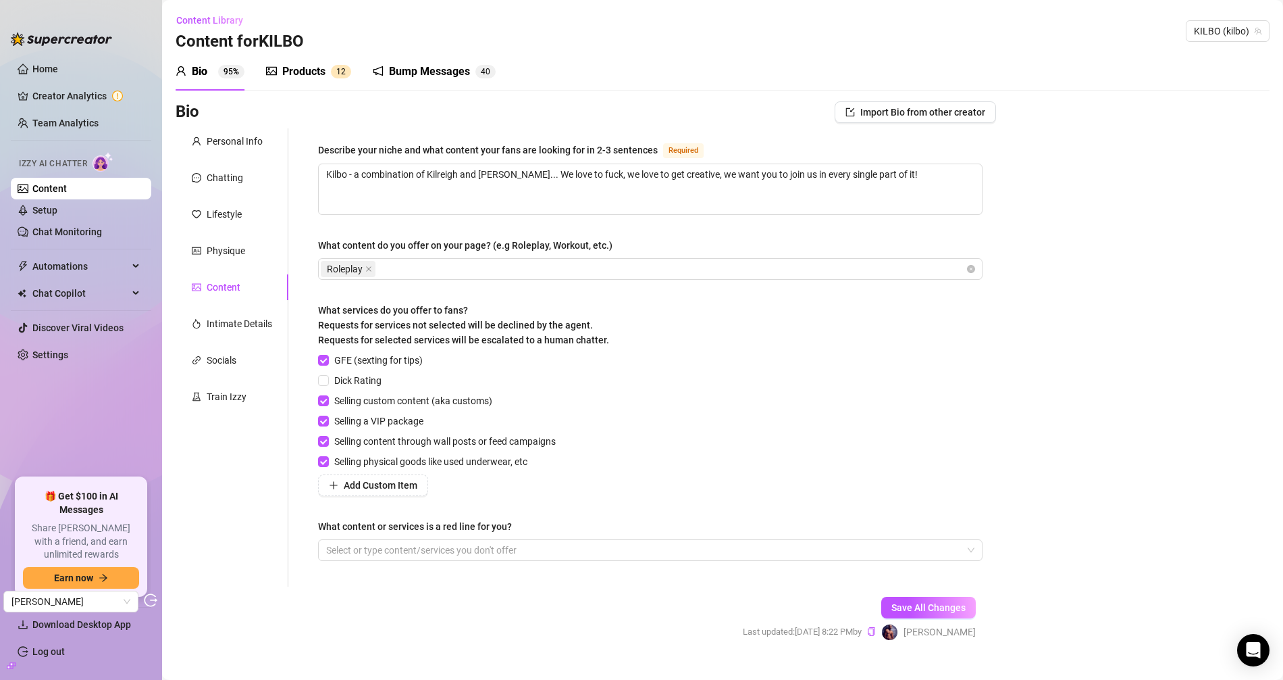
click at [233, 340] on div "Personal Info Chatting Lifestyle Physique Content Intimate Details Socials Trai…" at bounding box center [232, 357] width 113 height 458
click at [236, 337] on div "Personal Info Chatting Lifestyle Physique Content Intimate Details Socials Trai…" at bounding box center [232, 357] width 113 height 458
click at [240, 332] on div "Intimate Details" at bounding box center [232, 324] width 113 height 26
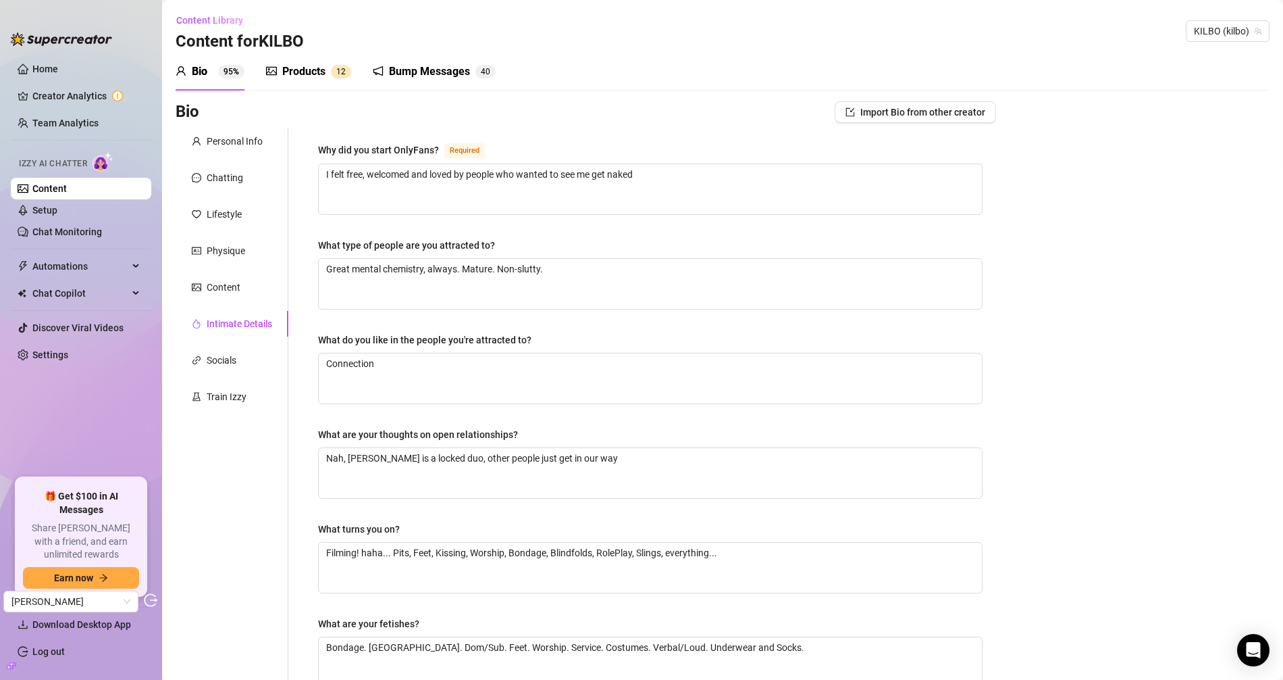
click at [225, 345] on div "Personal Info Chatting Lifestyle Physique Content Intimate Details Socials Trai…" at bounding box center [232, 468] width 113 height 680
click at [224, 355] on div "Socials" at bounding box center [222, 360] width 30 height 15
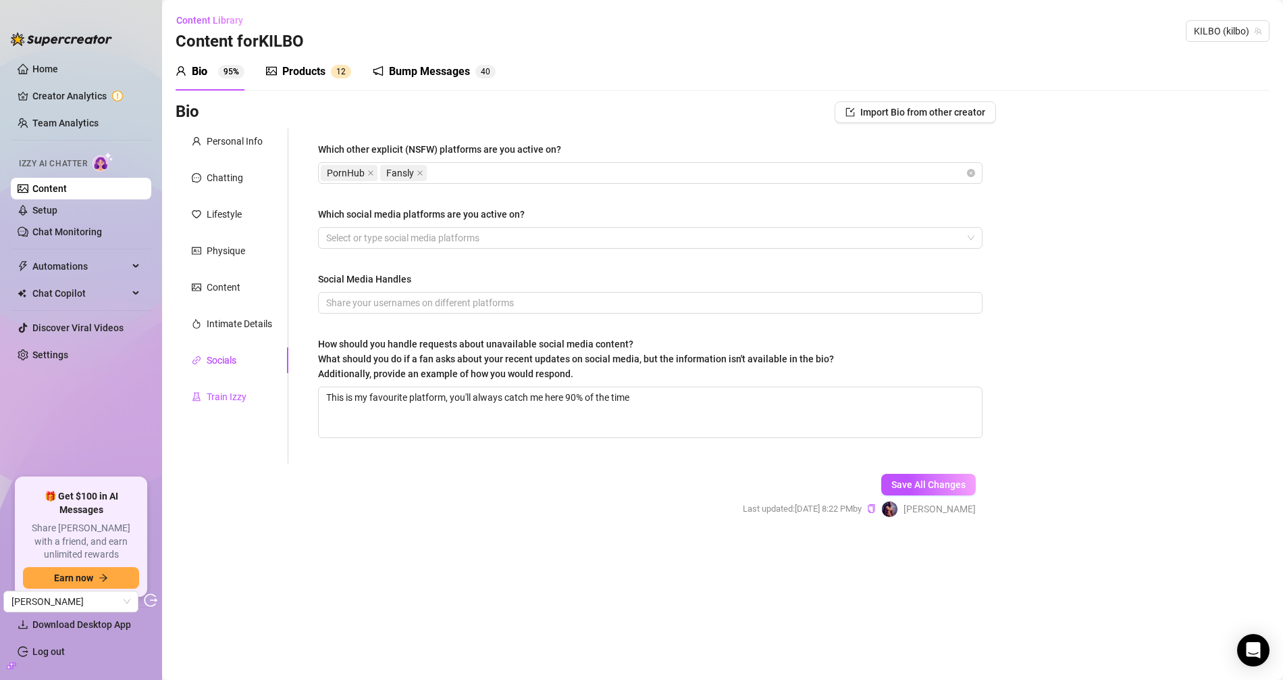
click at [230, 401] on div "Train Izzy" at bounding box center [227, 396] width 40 height 15
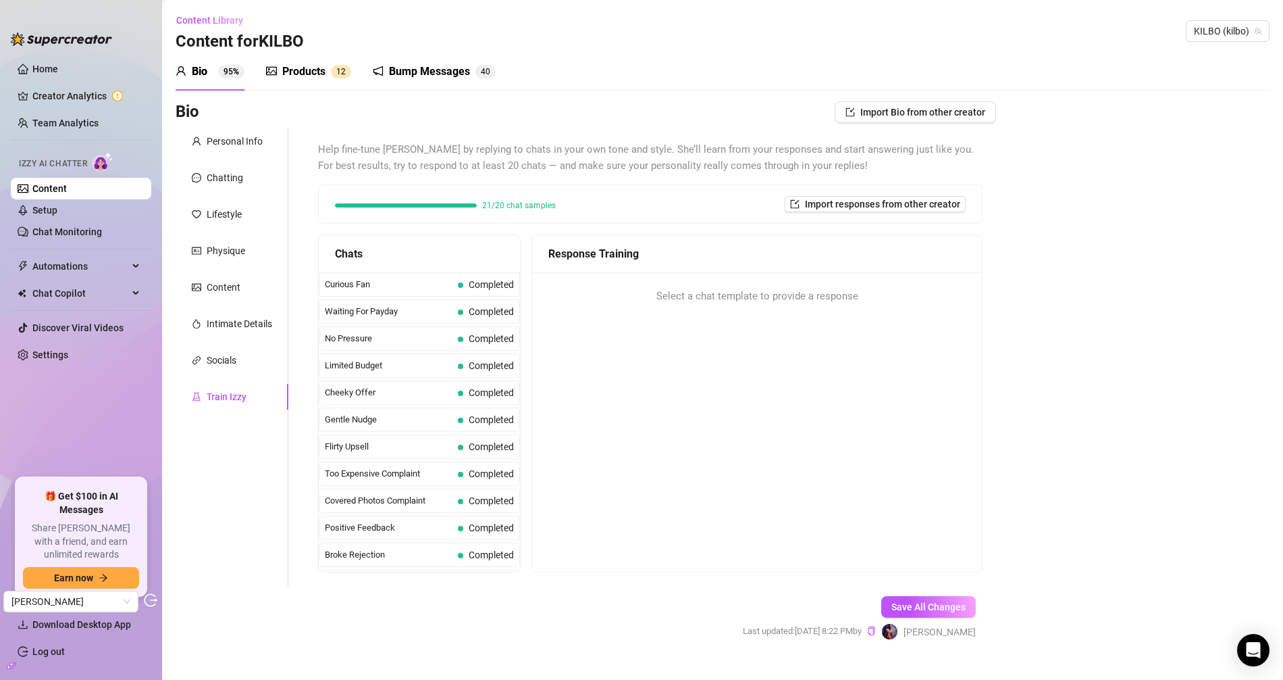
click at [307, 72] on div "Products" at bounding box center [303, 71] width 43 height 16
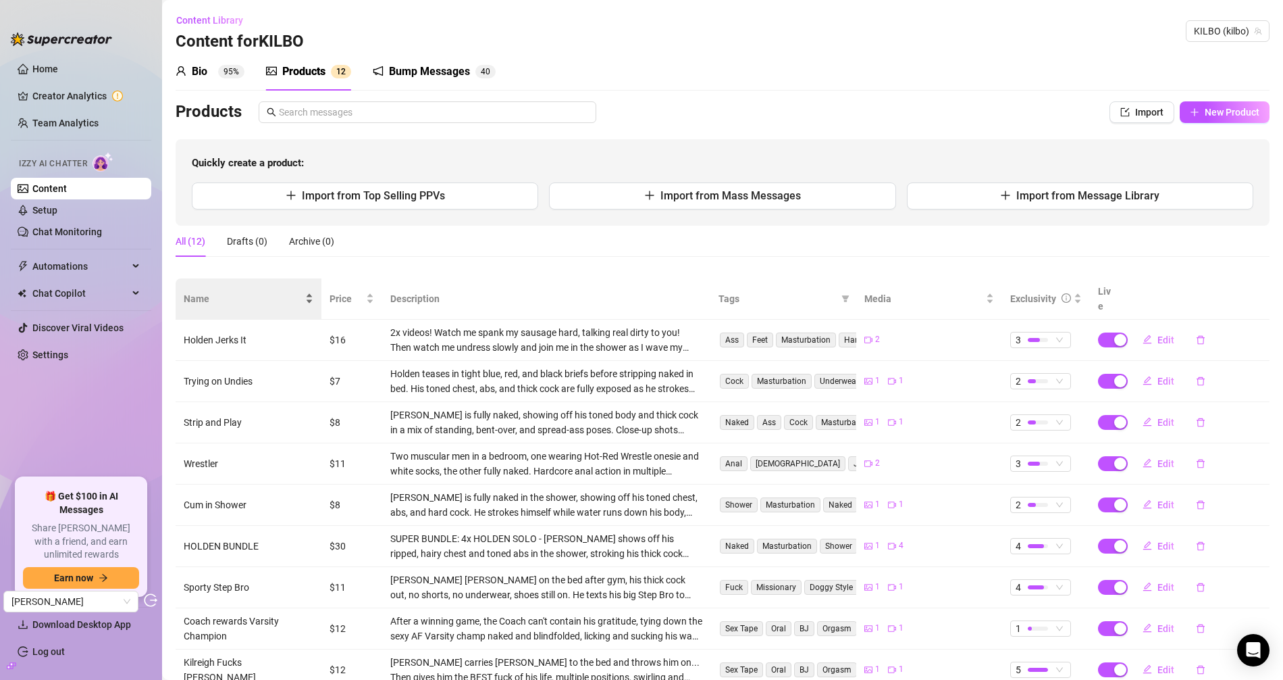
click at [313, 291] on div "Name" at bounding box center [249, 298] width 130 height 15
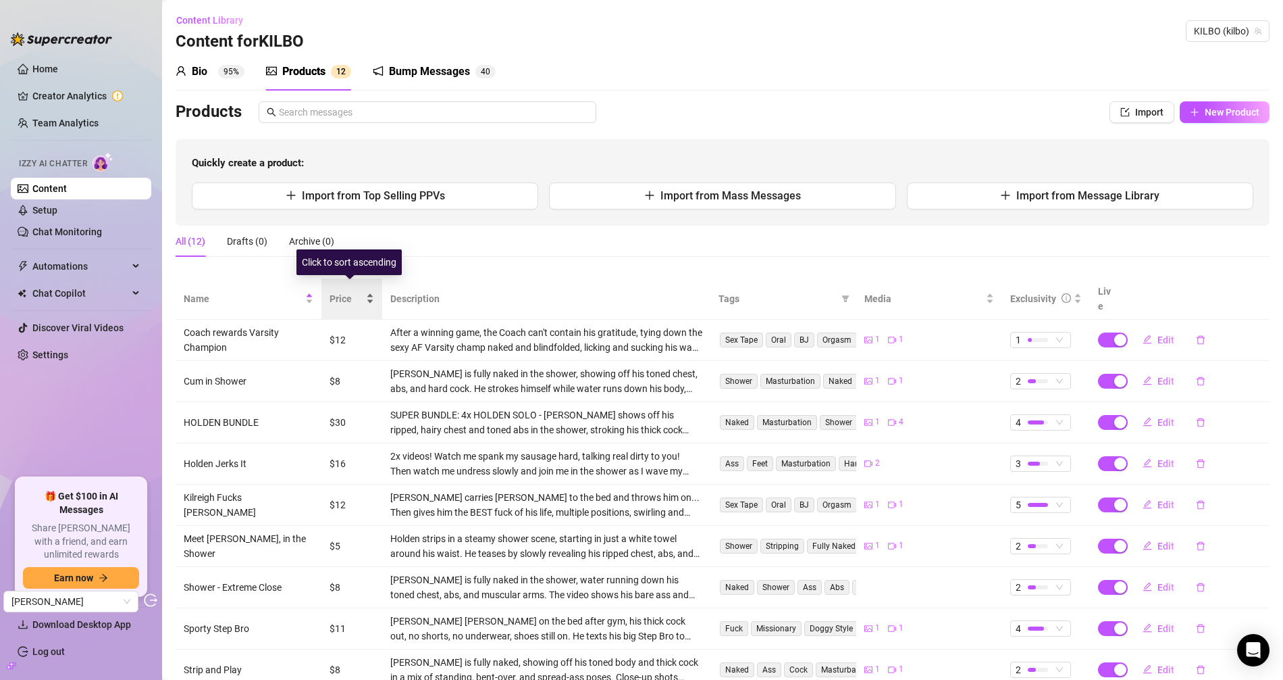
click at [347, 293] on span "Price" at bounding box center [347, 298] width 34 height 15
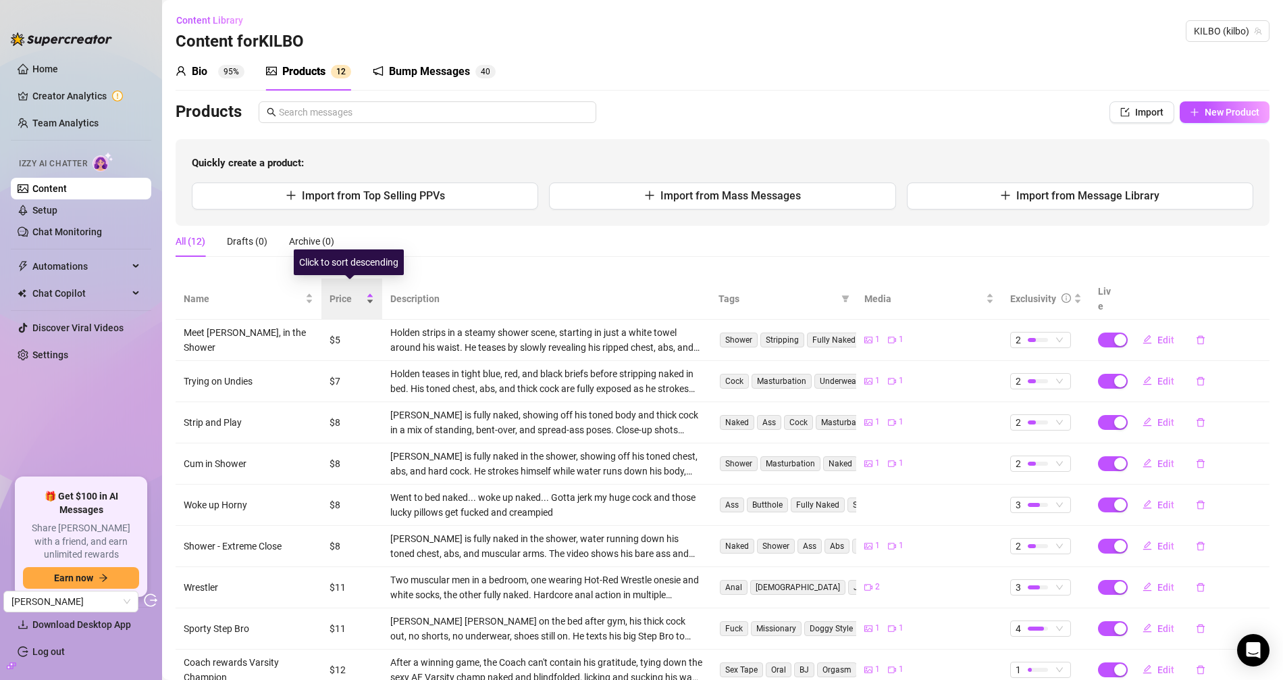
click at [347, 291] on span "Price" at bounding box center [347, 298] width 34 height 15
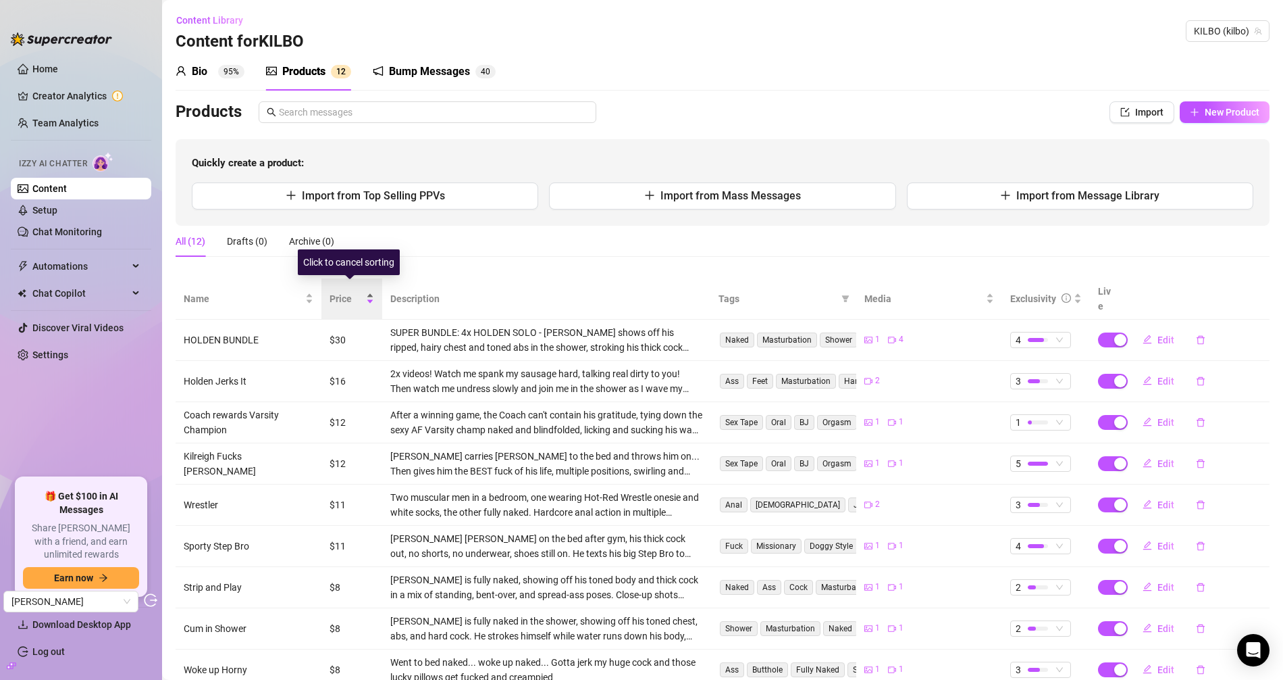
click at [347, 291] on span "Price" at bounding box center [347, 298] width 34 height 15
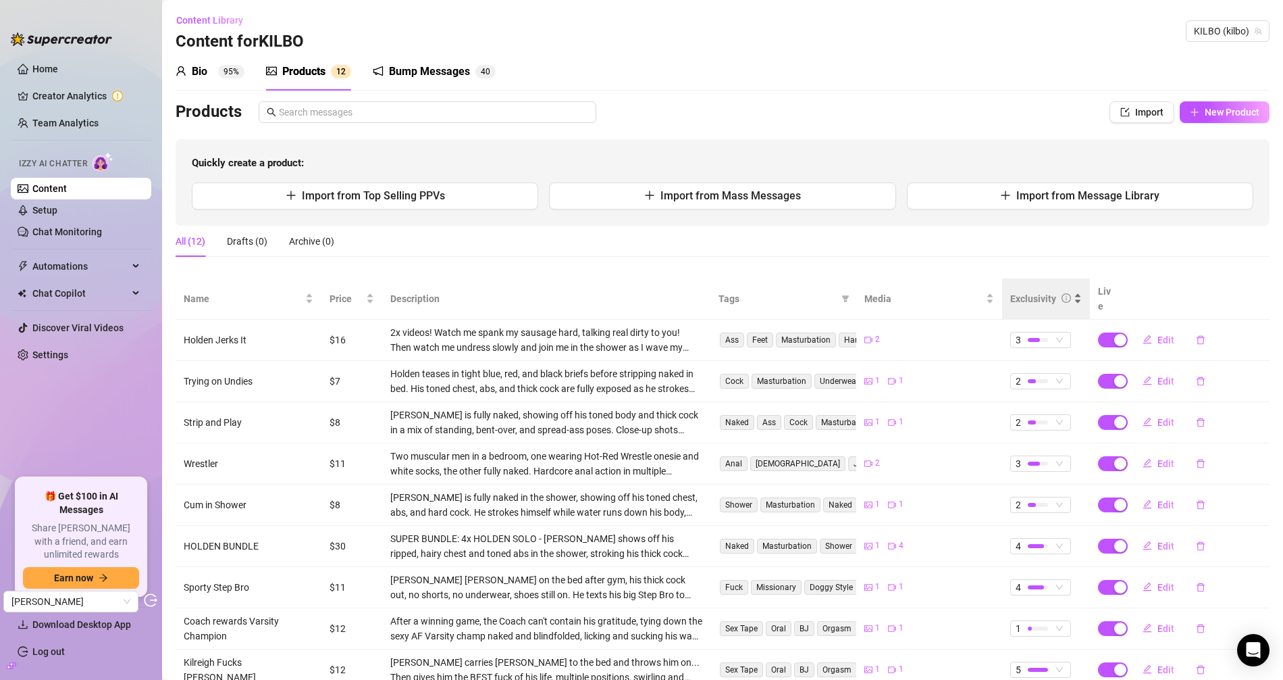
click at [1025, 291] on div "Exclusivity" at bounding box center [1034, 298] width 46 height 15
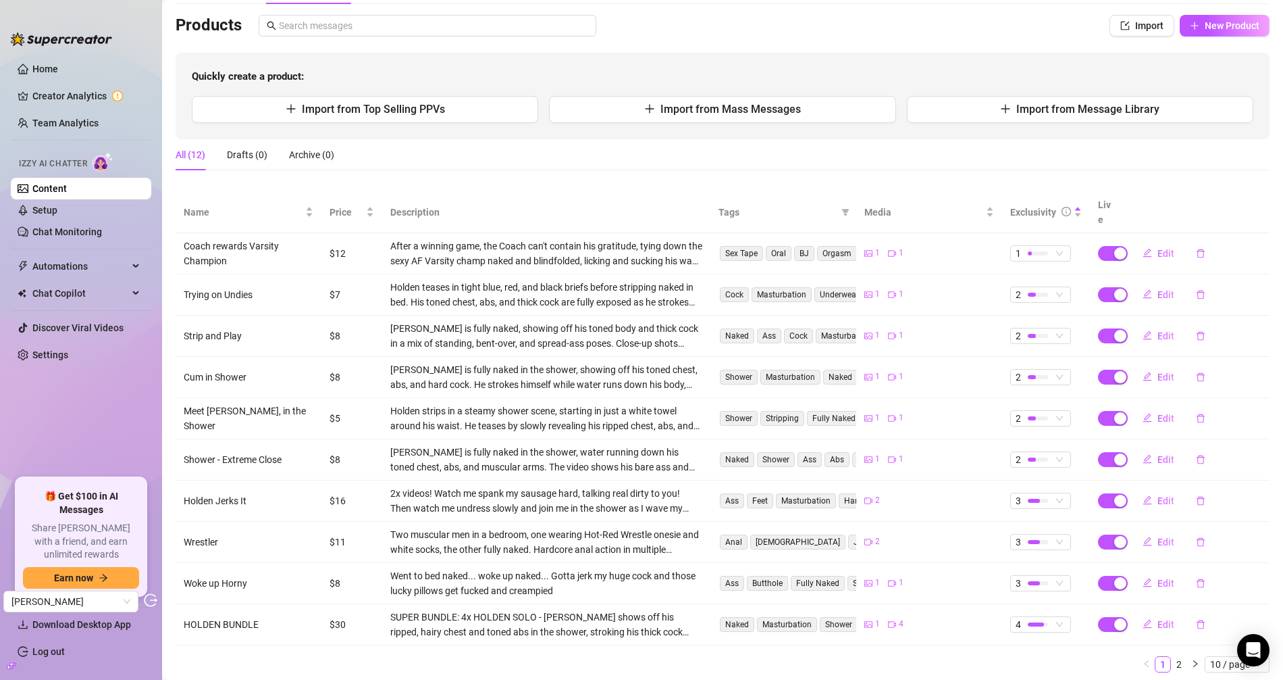
scroll to position [111, 0]
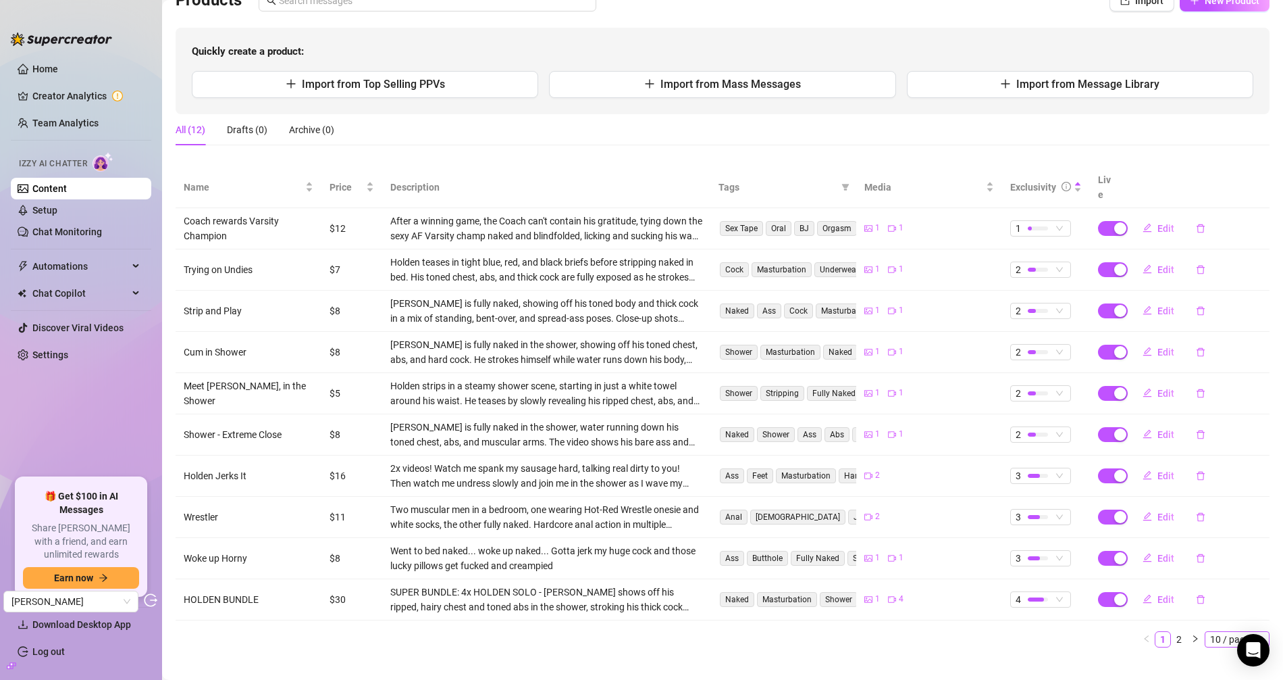
click at [1154, 611] on span "10 / page" at bounding box center [1238, 639] width 54 height 15
click at [1154, 564] on div "20 / page" at bounding box center [1238, 571] width 45 height 15
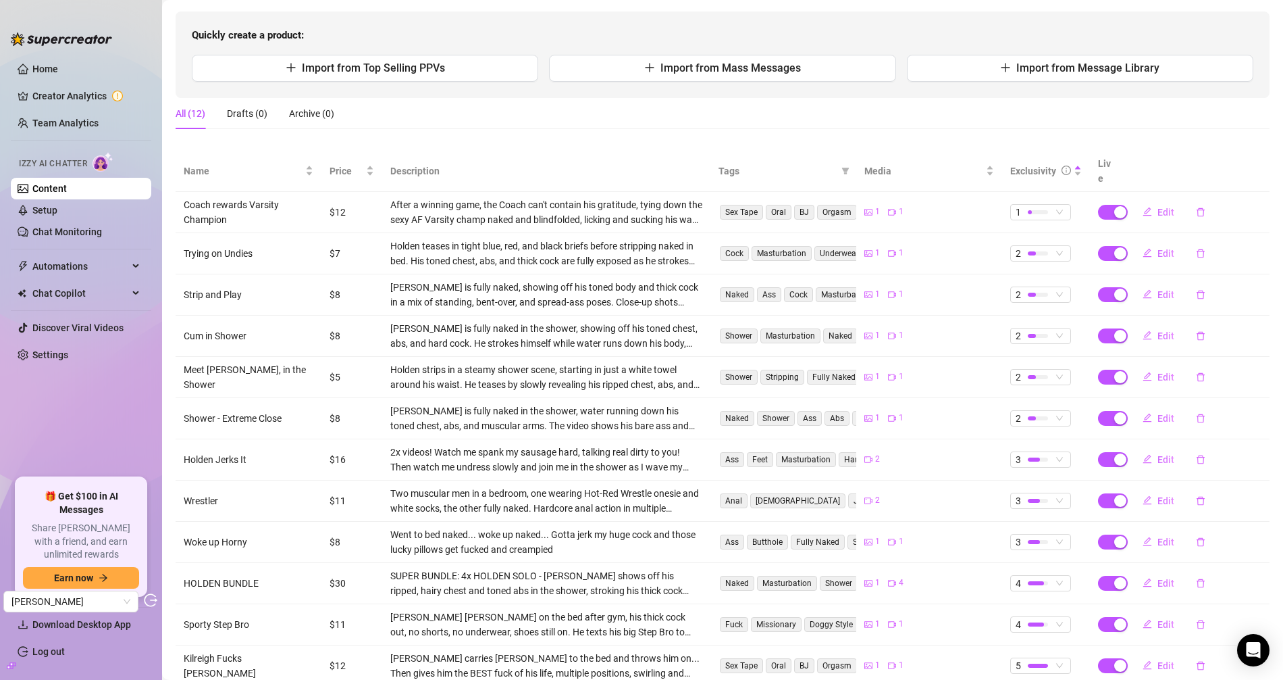
scroll to position [155, 0]
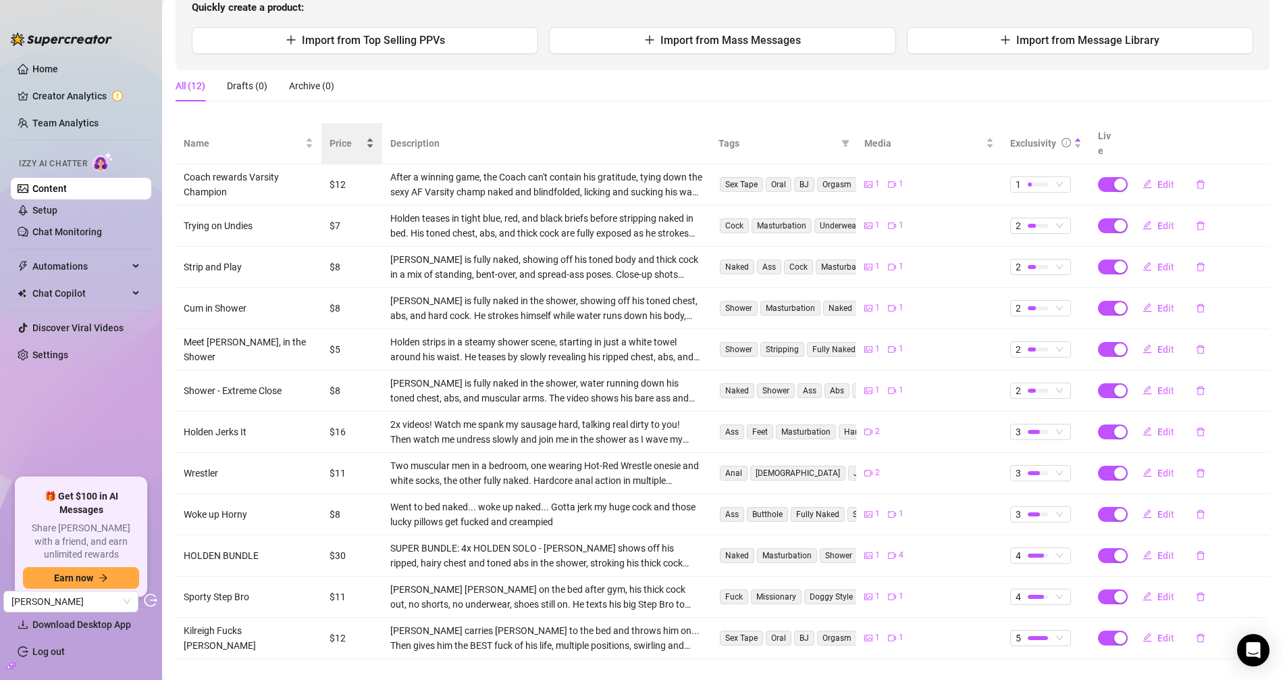
click at [333, 136] on span "Price" at bounding box center [347, 143] width 34 height 15
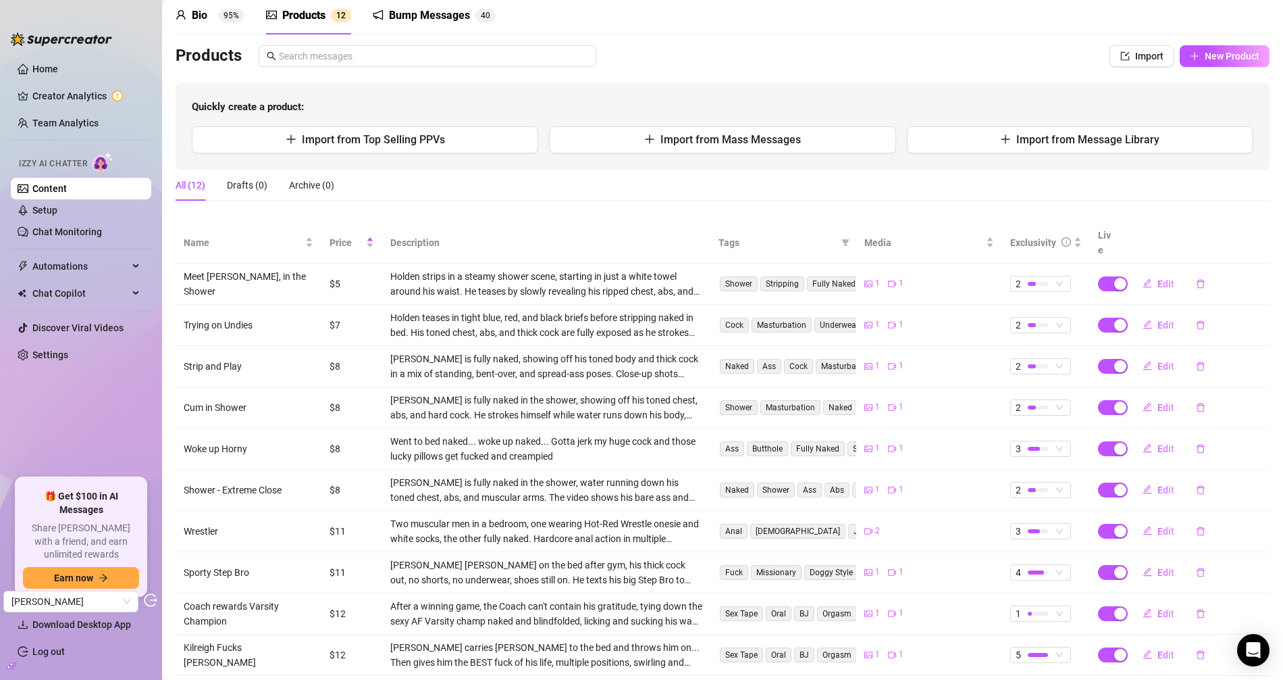
scroll to position [0, 0]
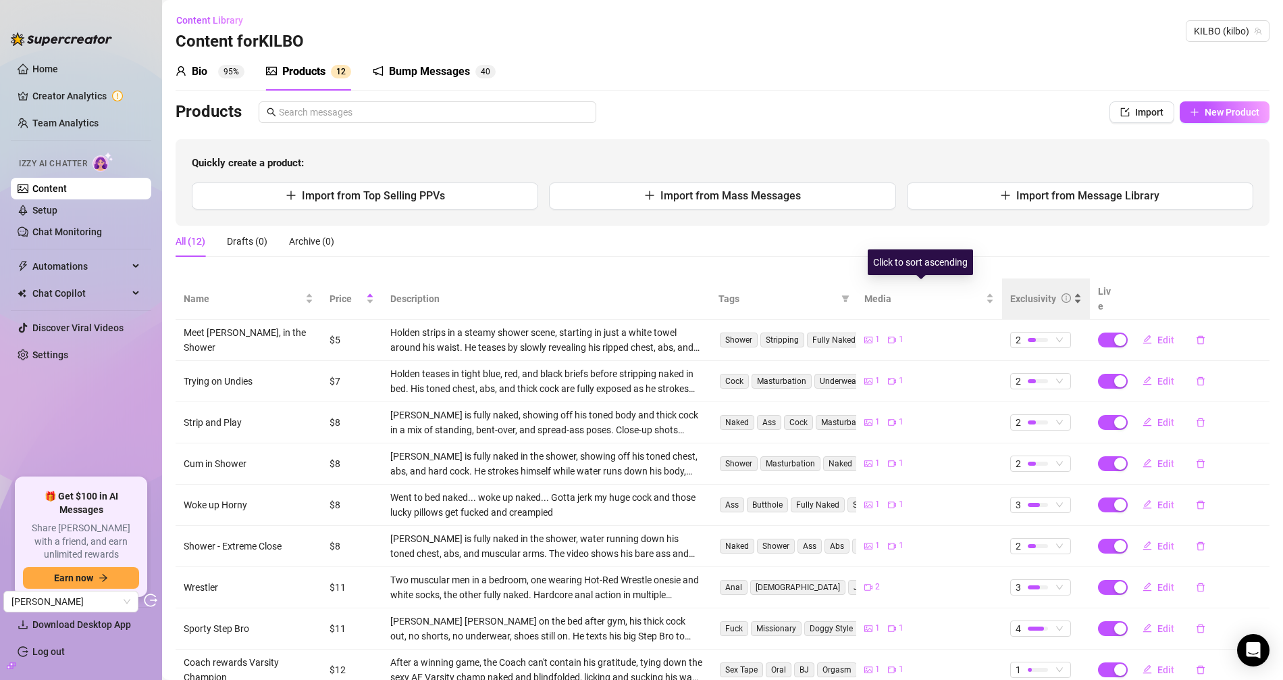
click at [1050, 302] on div "Exclusivity" at bounding box center [1047, 298] width 72 height 15
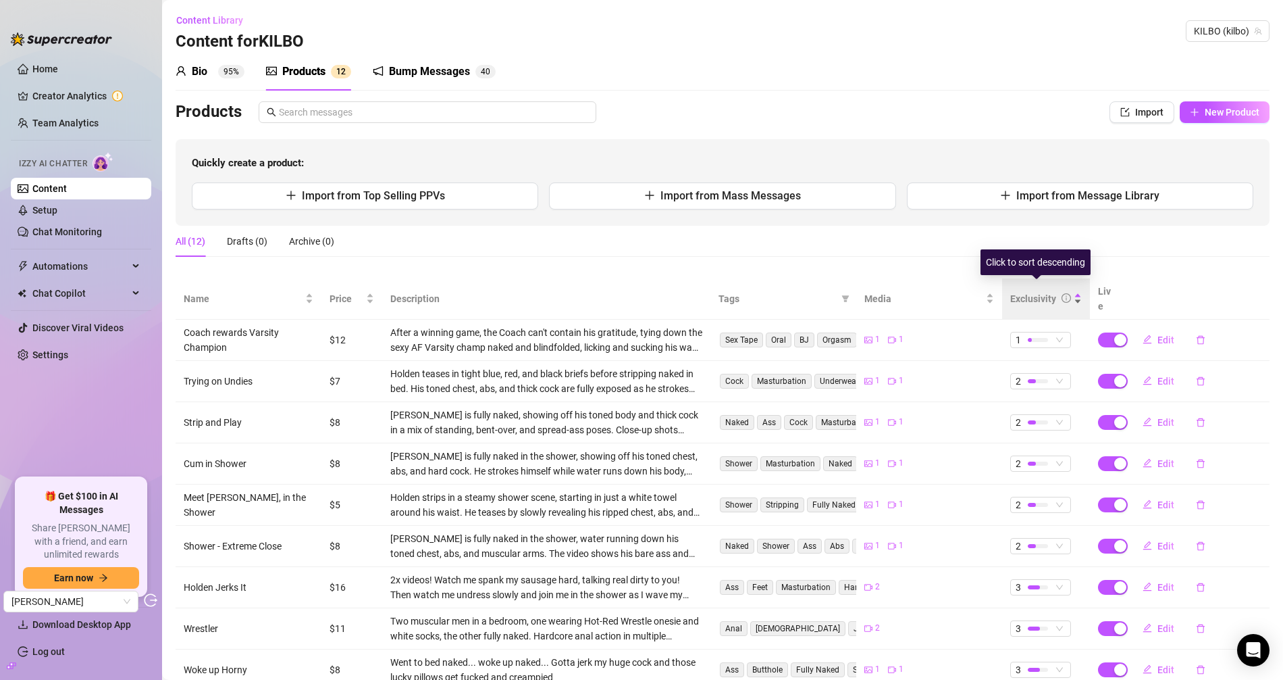
click at [1030, 291] on div "Exclusivity" at bounding box center [1034, 298] width 46 height 15
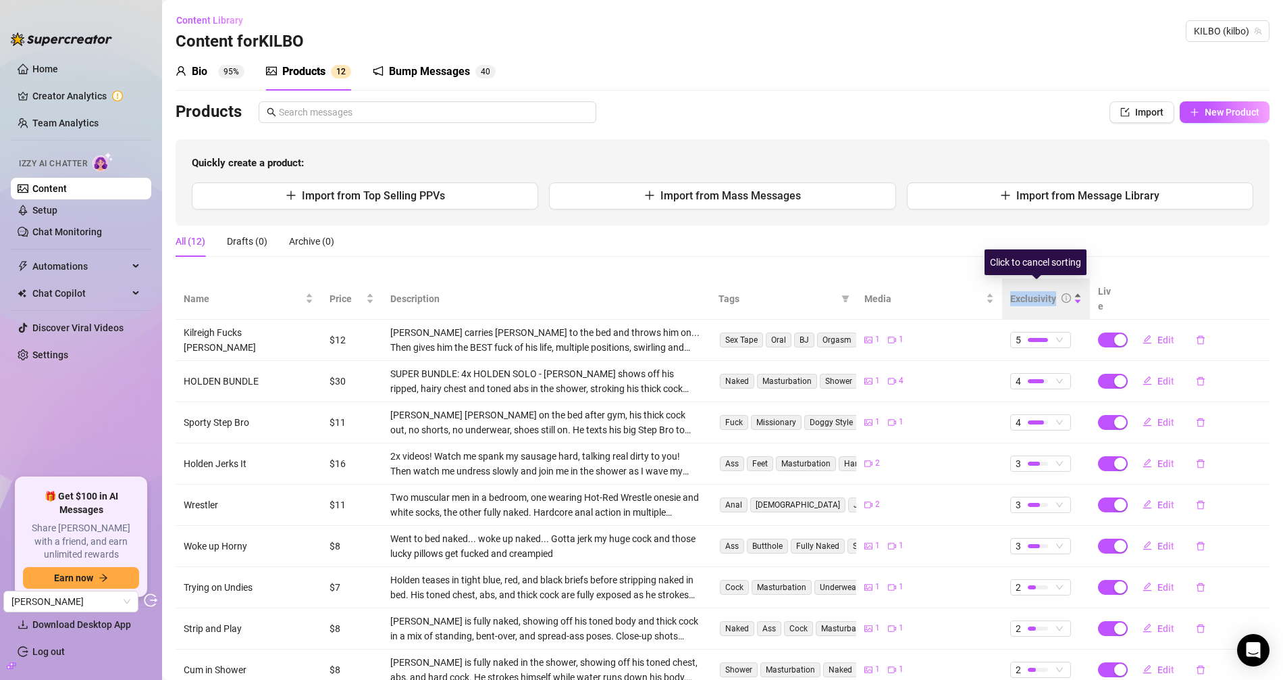
click at [1030, 291] on div "Exclusivity" at bounding box center [1034, 298] width 46 height 15
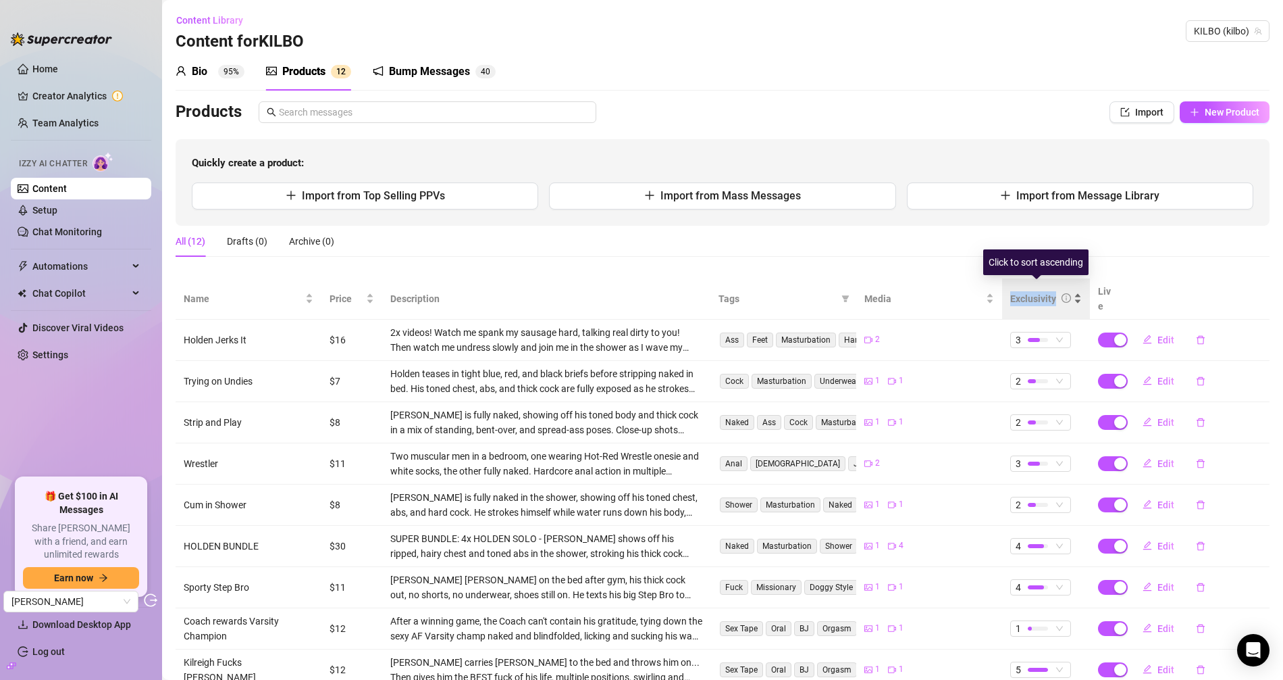
click at [1031, 292] on div "Exclusivity" at bounding box center [1034, 298] width 46 height 15
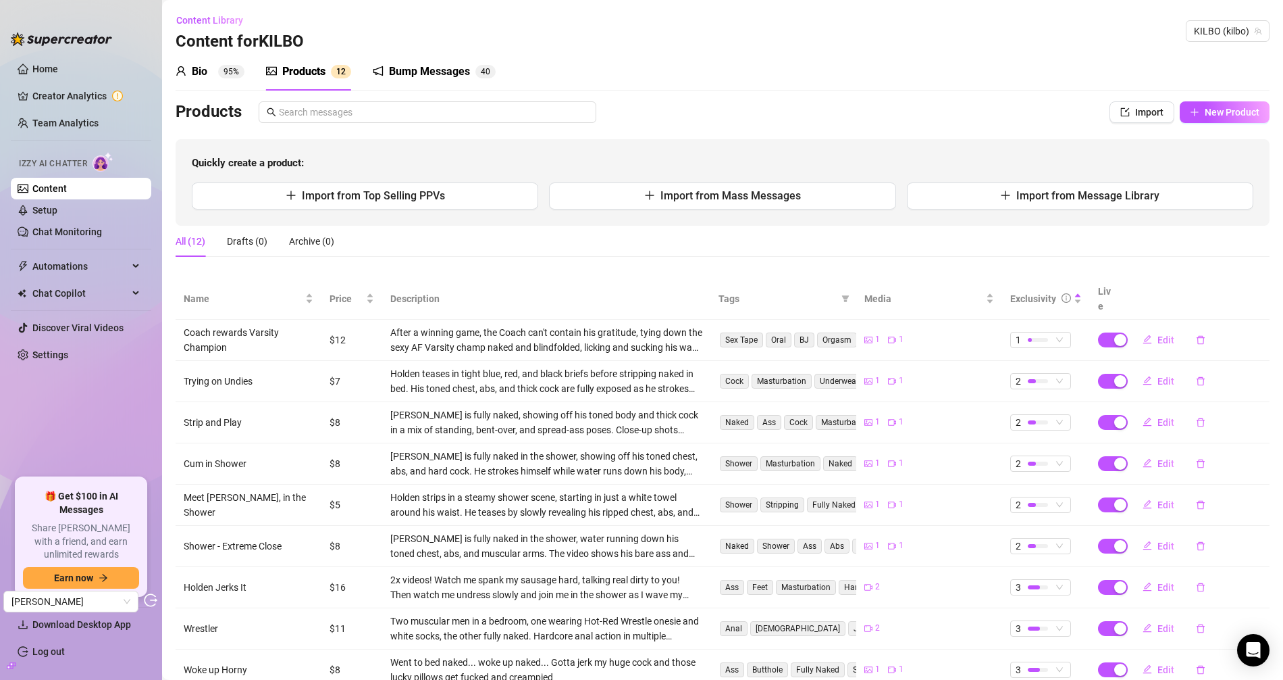
click at [473, 70] on div "Bump Messages 4 0" at bounding box center [434, 71] width 123 height 16
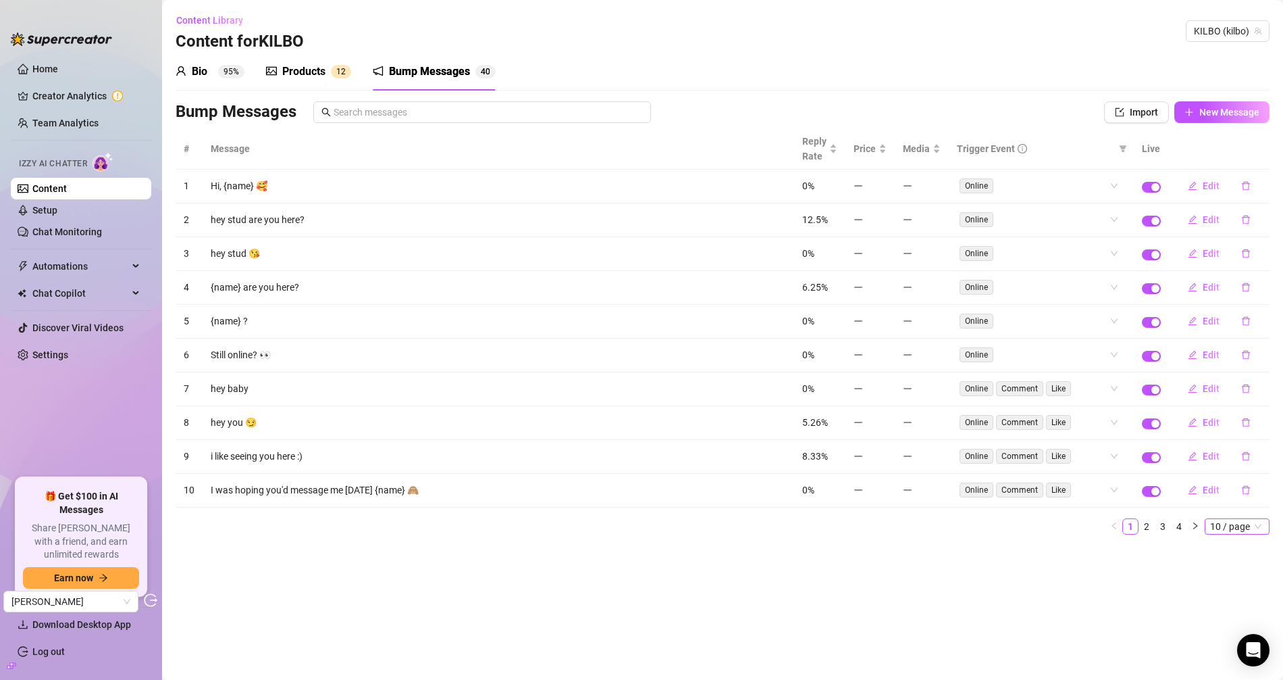
click at [1154, 519] on span "10 / page" at bounding box center [1238, 526] width 54 height 15
click at [1154, 590] on div "50 / page" at bounding box center [1238, 593] width 45 height 15
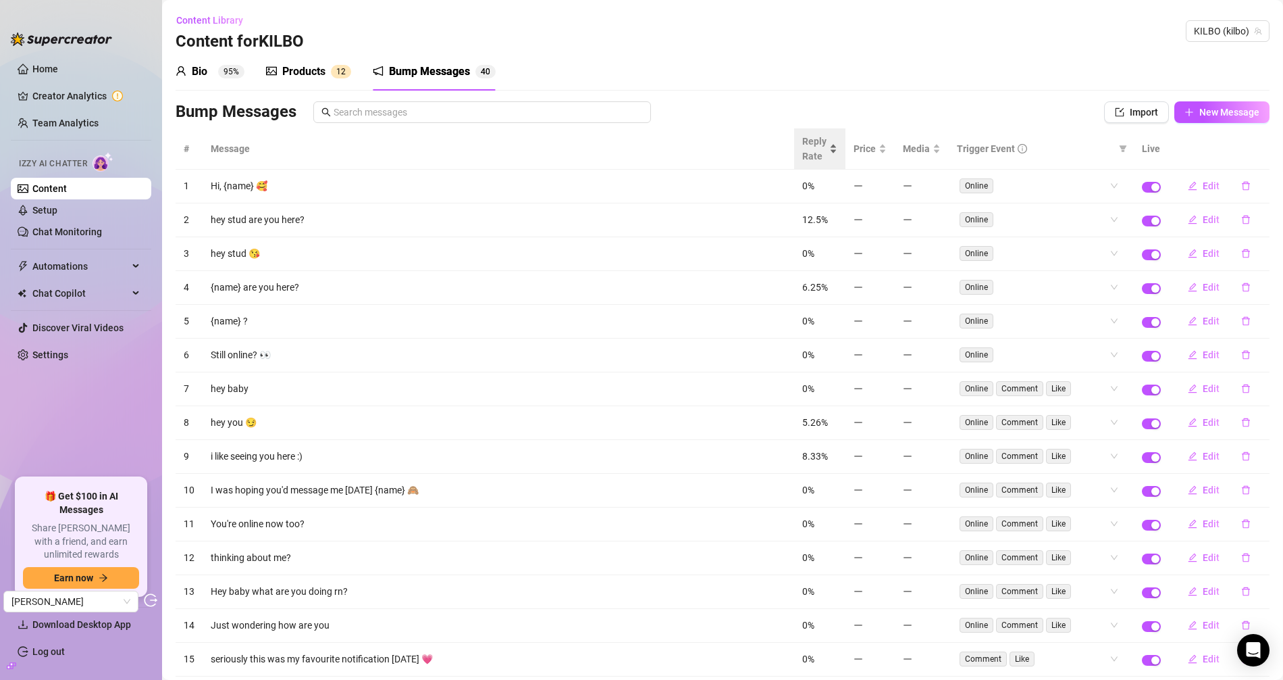
click at [802, 137] on span "Reply Rate" at bounding box center [814, 149] width 24 height 30
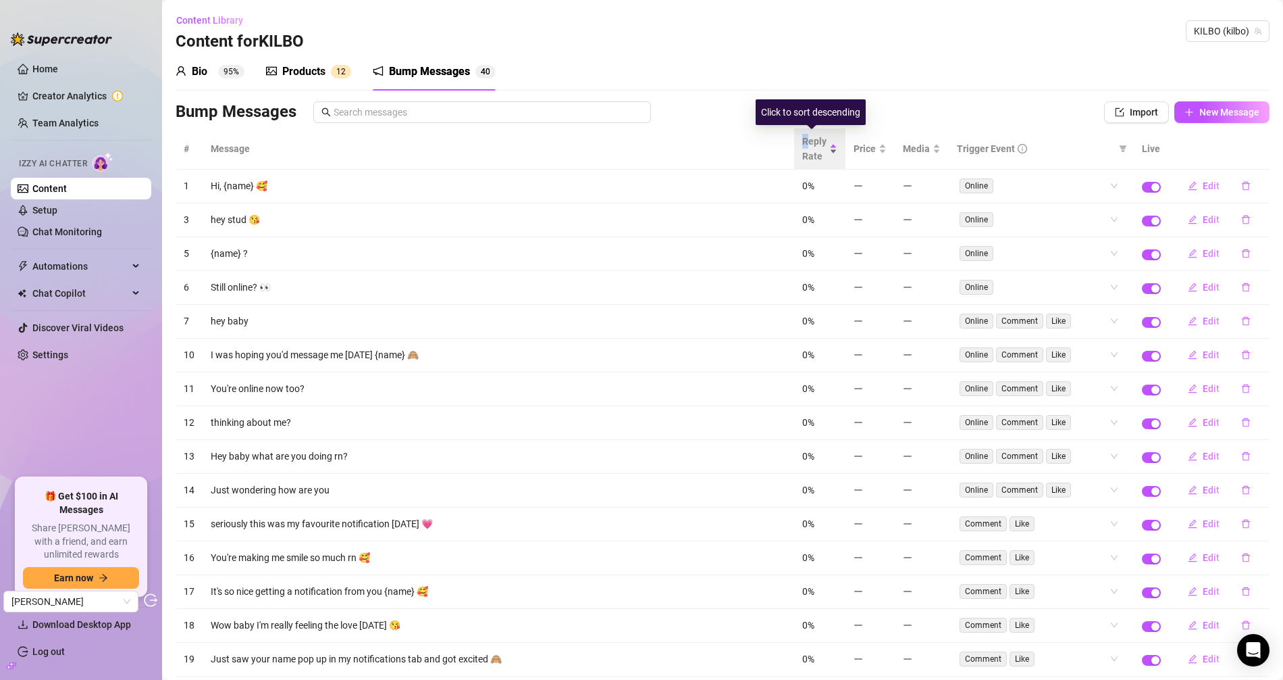
click at [802, 138] on span "Reply Rate" at bounding box center [814, 149] width 24 height 30
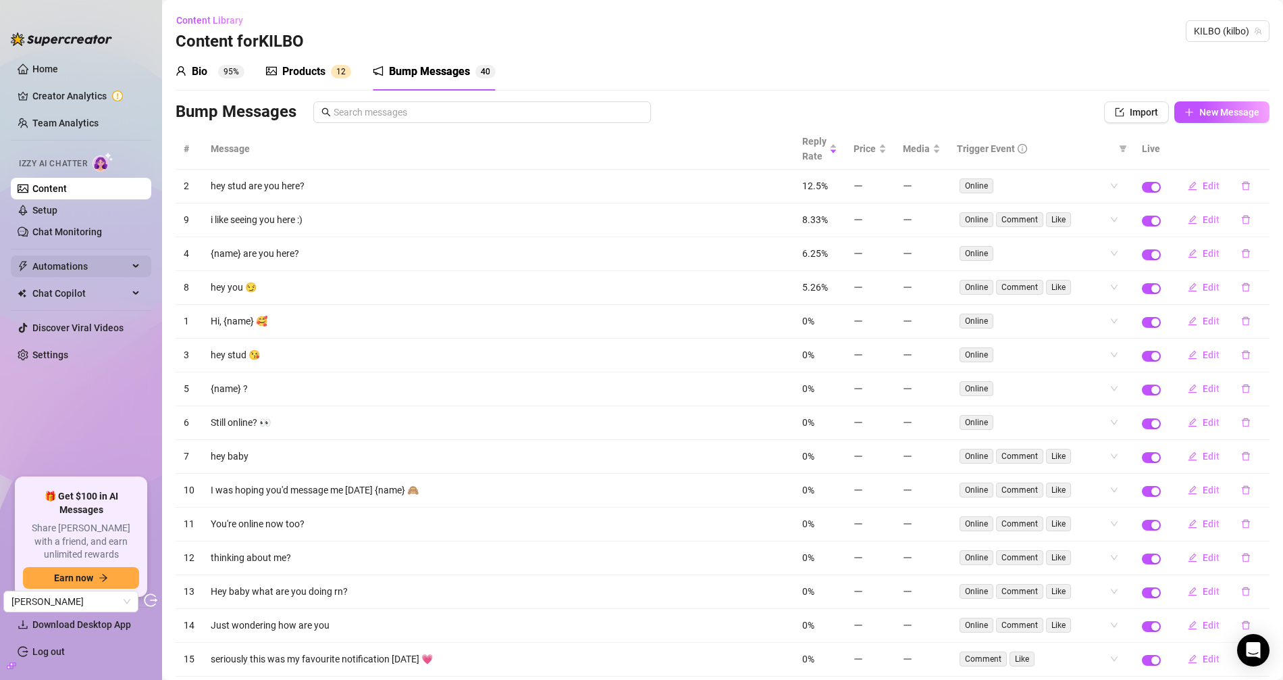
click at [82, 265] on span "Automations" at bounding box center [80, 266] width 96 height 22
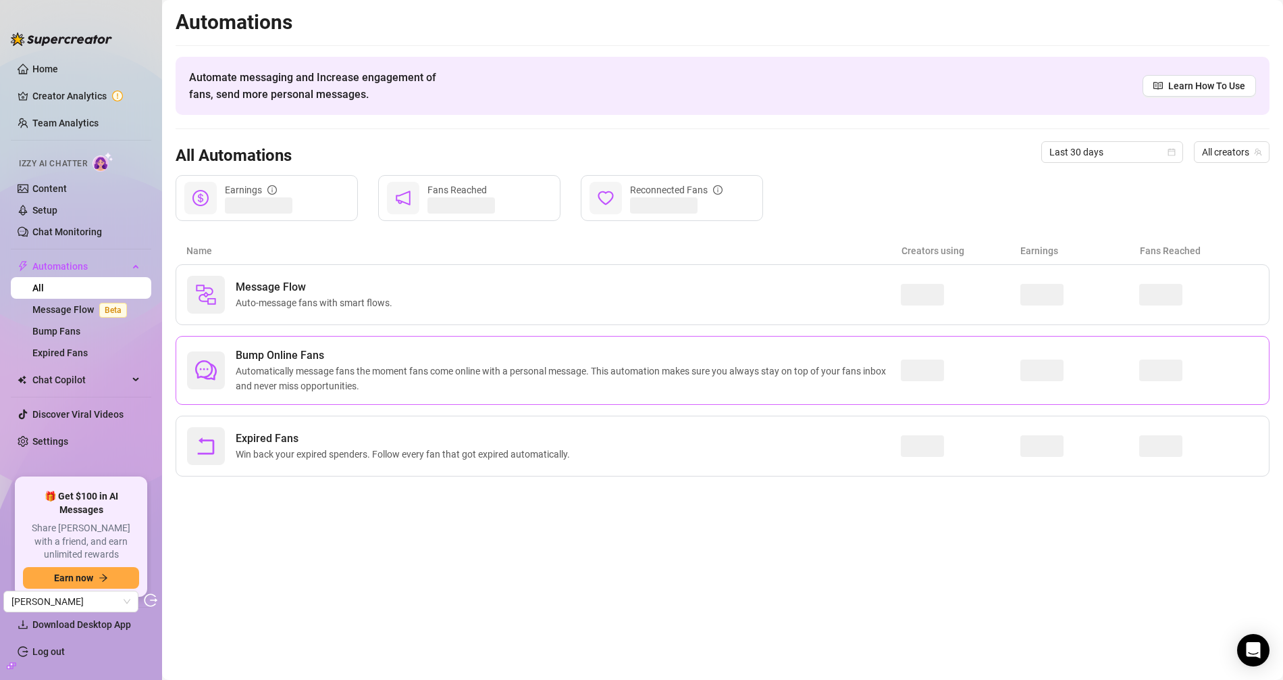
click at [291, 375] on span "Automatically message fans the moment fans come online with a personal message.…" at bounding box center [568, 378] width 665 height 30
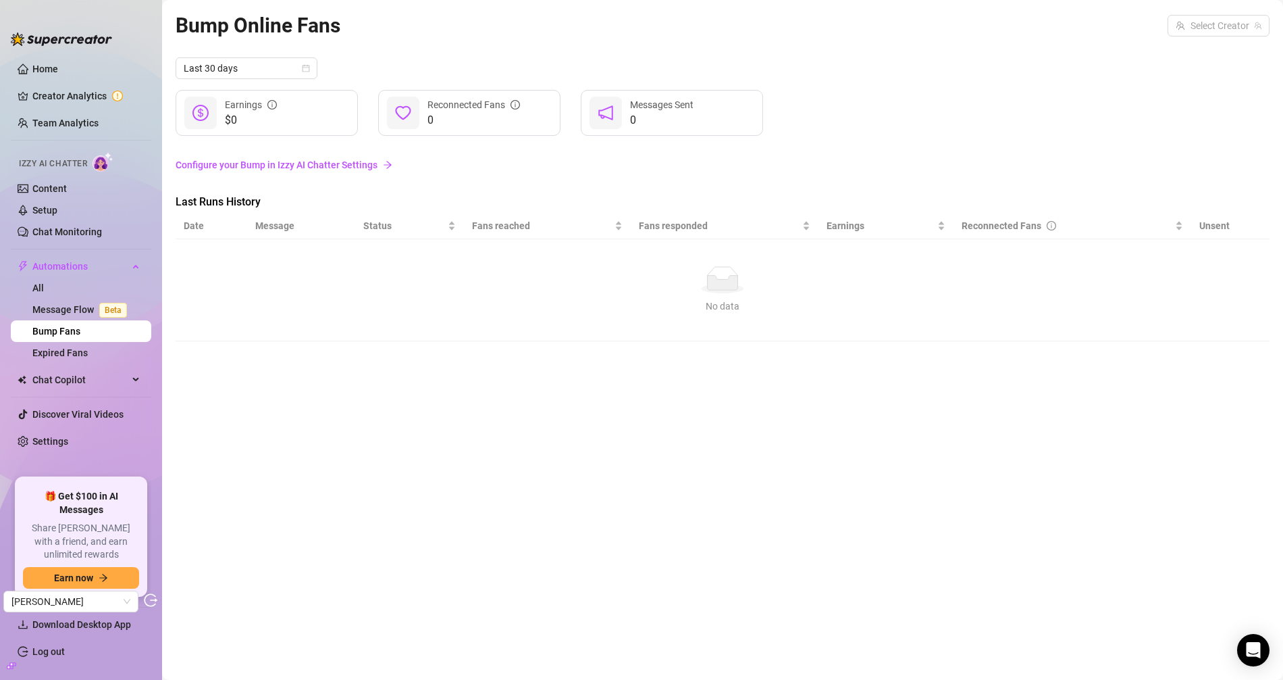
click at [274, 170] on link "Configure your Bump in Izzy AI Chatter Settings" at bounding box center [723, 164] width 1094 height 15
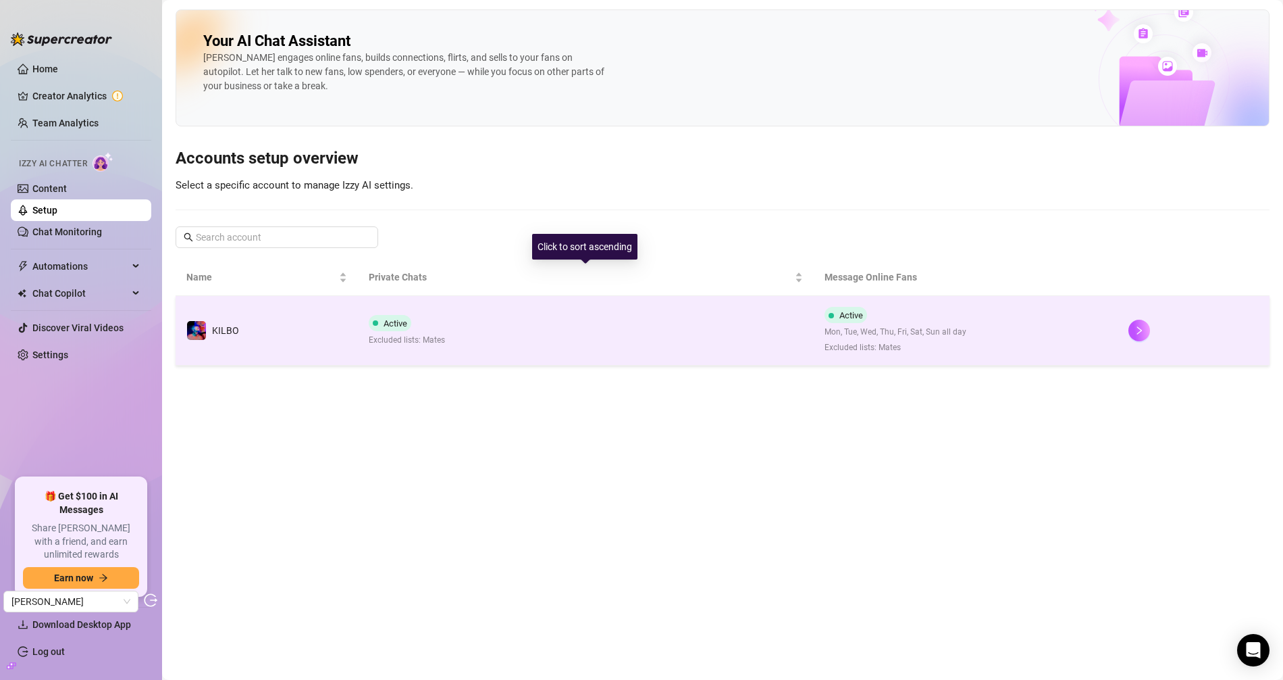
click at [436, 315] on div "Active Excluded lists: Mates" at bounding box center [407, 331] width 76 height 32
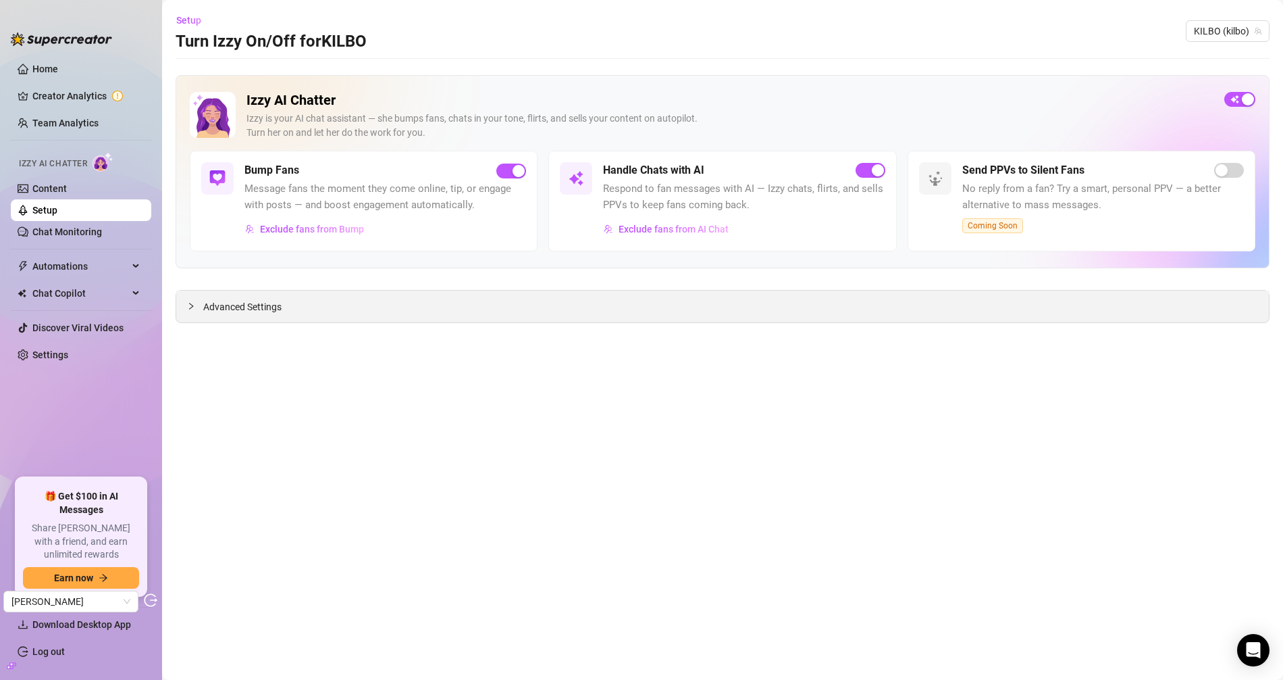
click at [259, 305] on span "Advanced Settings" at bounding box center [242, 306] width 78 height 15
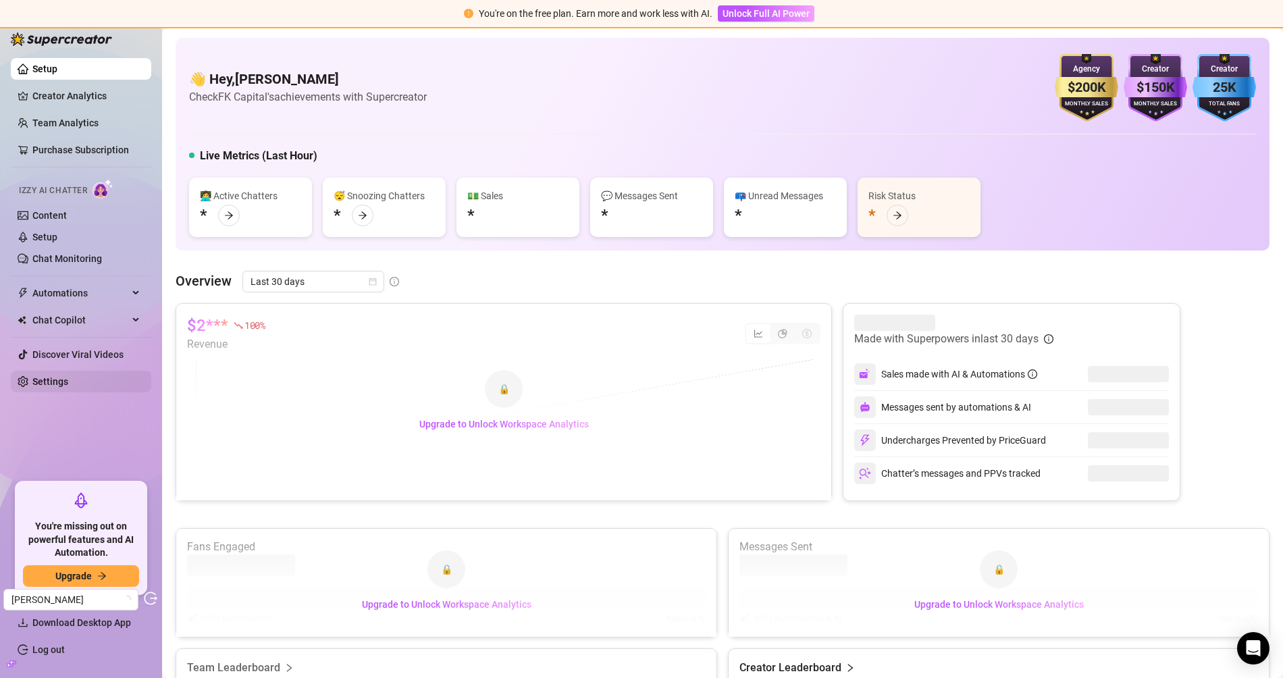
click at [68, 386] on link "Settings" at bounding box center [50, 381] width 36 height 11
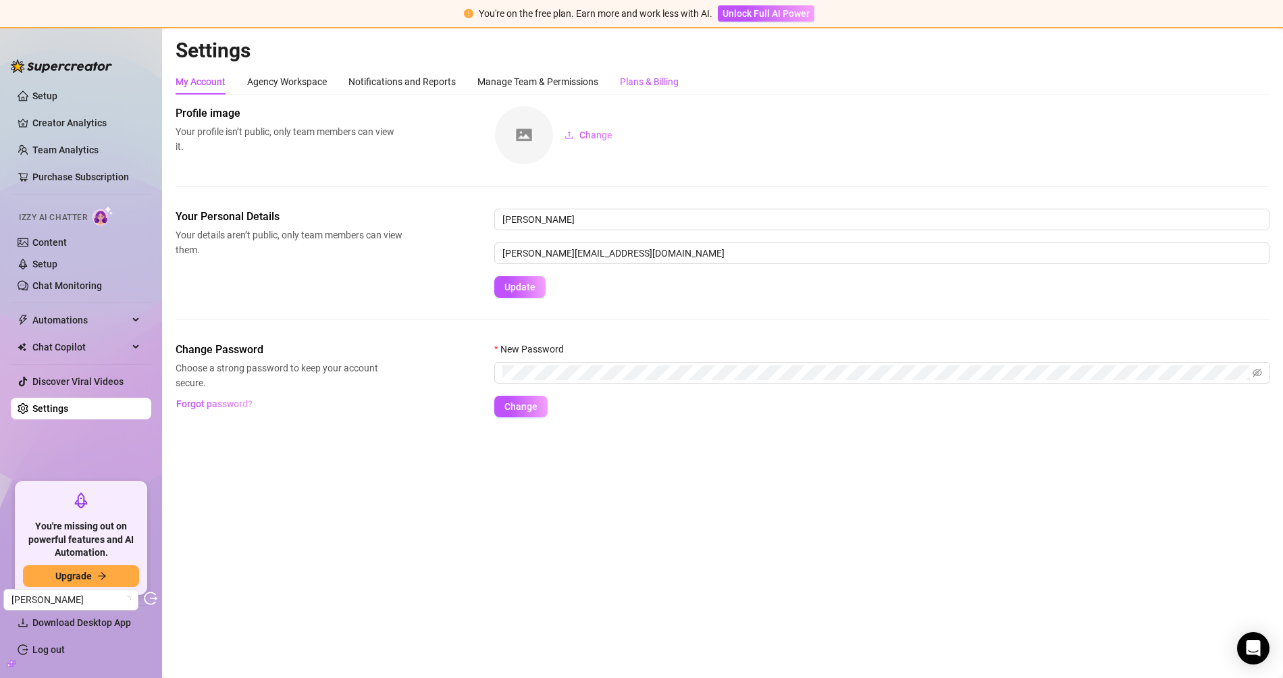
click at [641, 74] on div "Plans & Billing" at bounding box center [649, 81] width 59 height 15
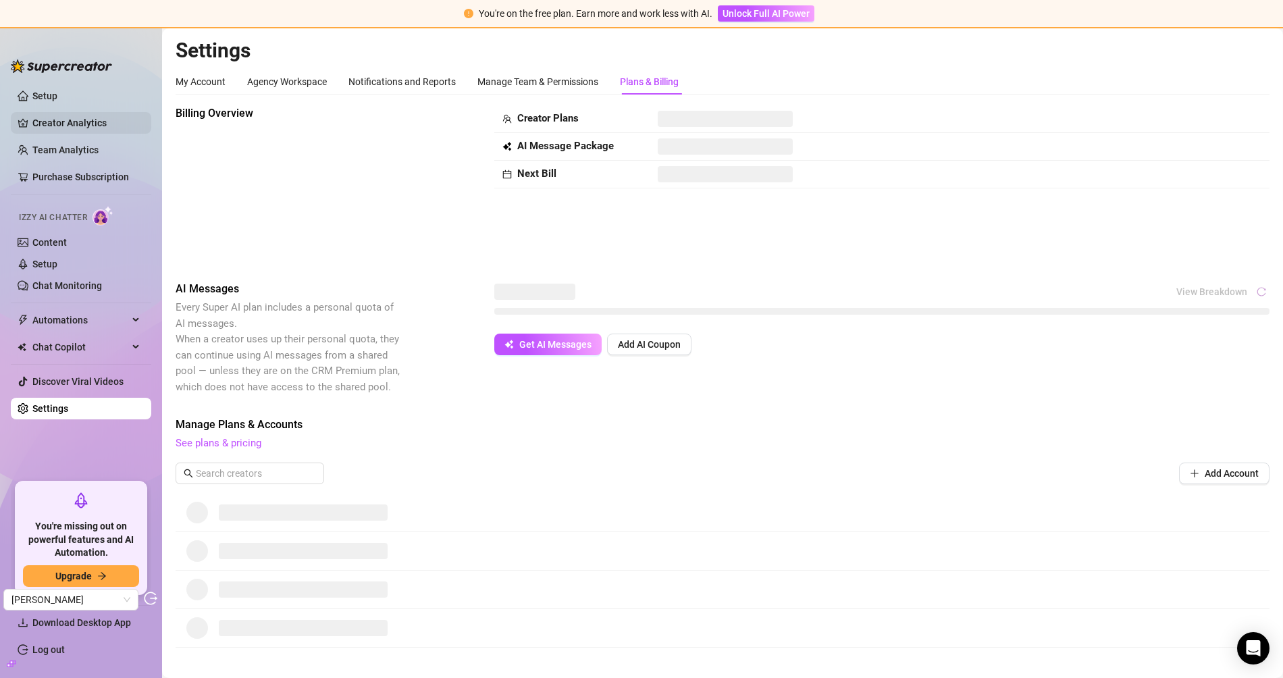
click at [74, 118] on link "Creator Analytics" at bounding box center [86, 123] width 108 height 22
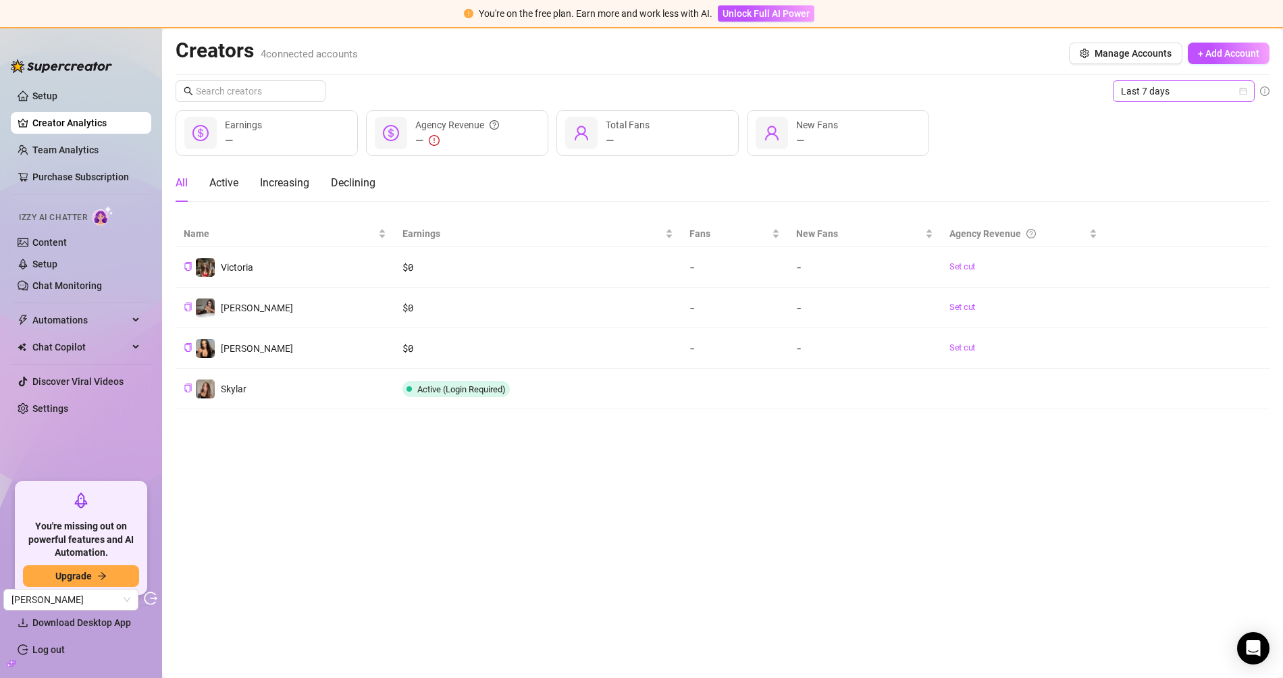
click at [1145, 92] on span "Last 7 days" at bounding box center [1184, 91] width 126 height 20
click at [1151, 187] on div "Last 90 days" at bounding box center [1184, 182] width 120 height 15
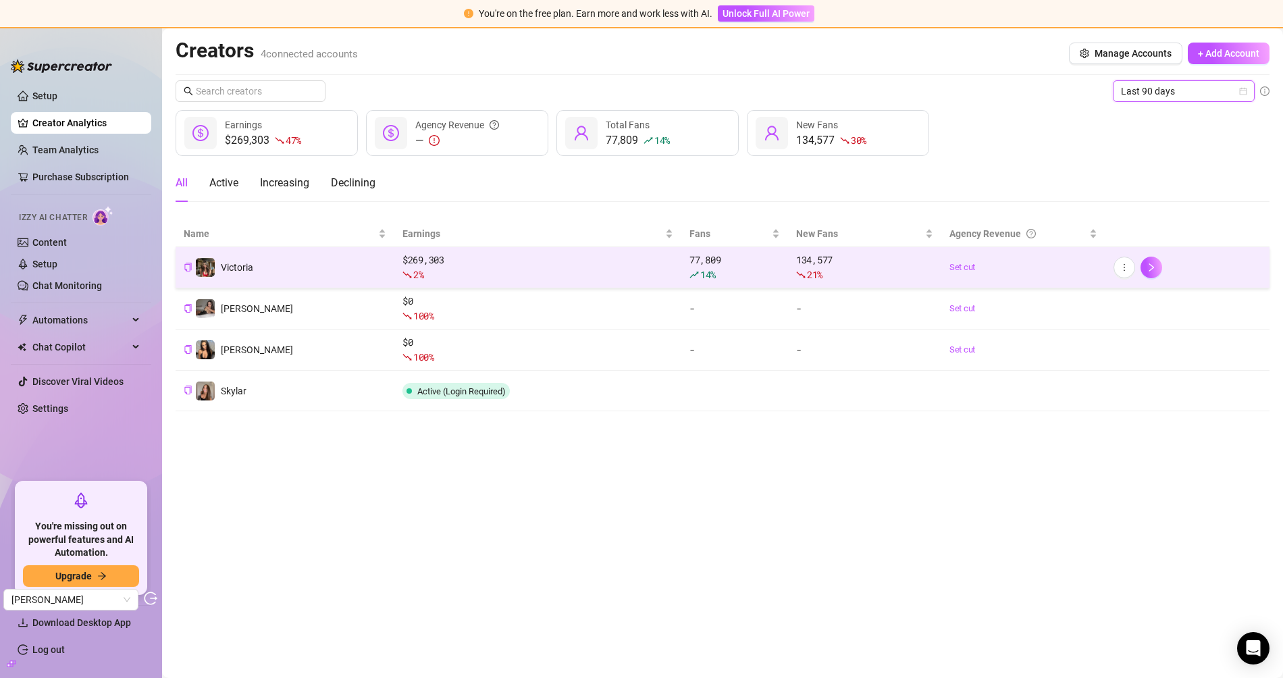
click at [263, 274] on td "Victoria" at bounding box center [285, 267] width 219 height 41
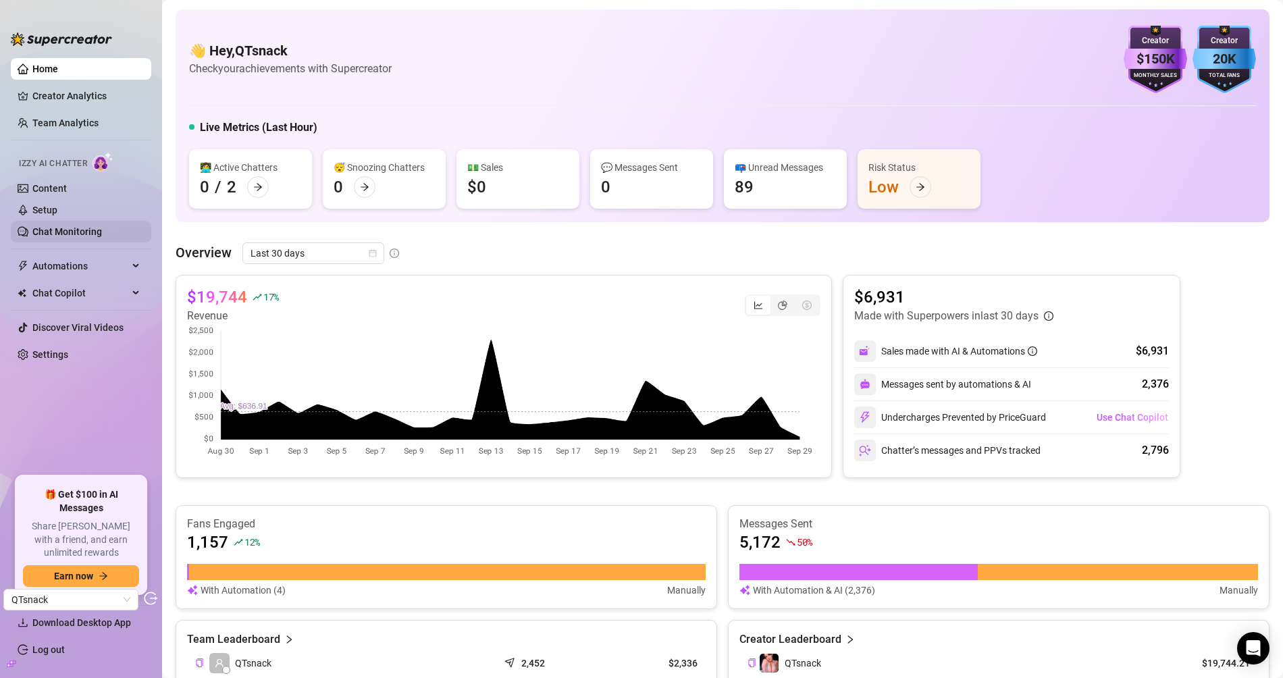
click at [80, 234] on link "Chat Monitoring" at bounding box center [67, 231] width 70 height 11
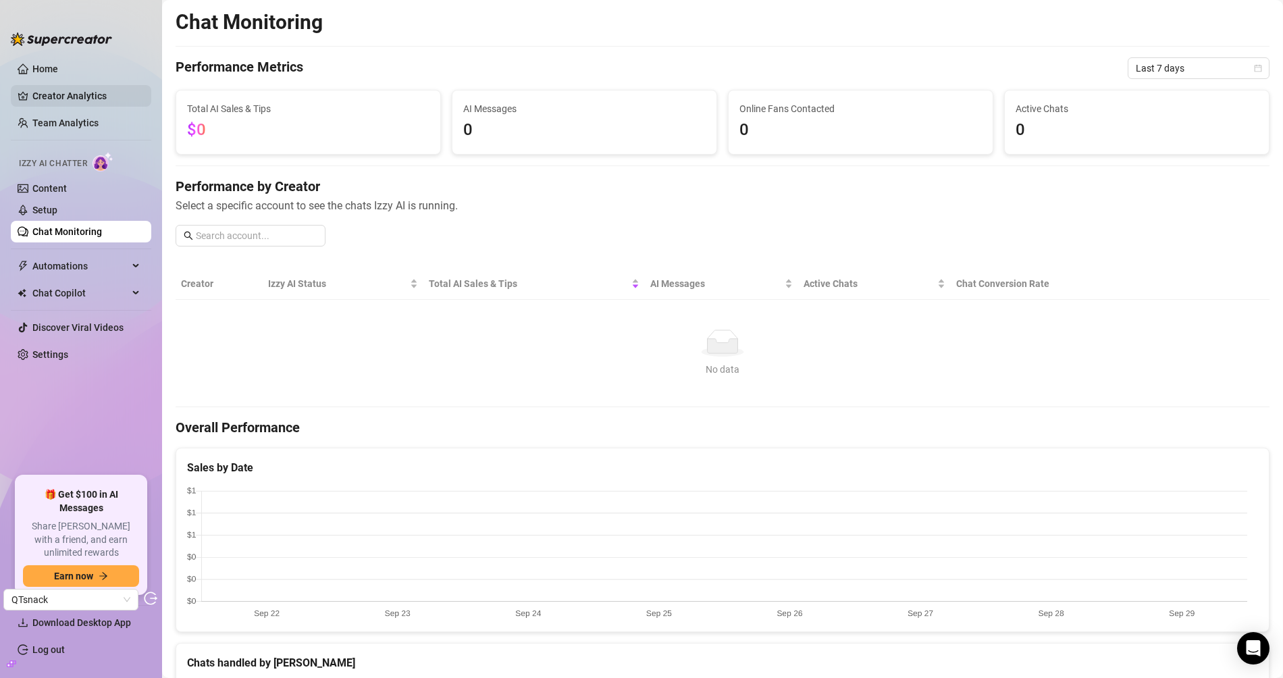
click at [45, 97] on link "Creator Analytics" at bounding box center [86, 96] width 108 height 22
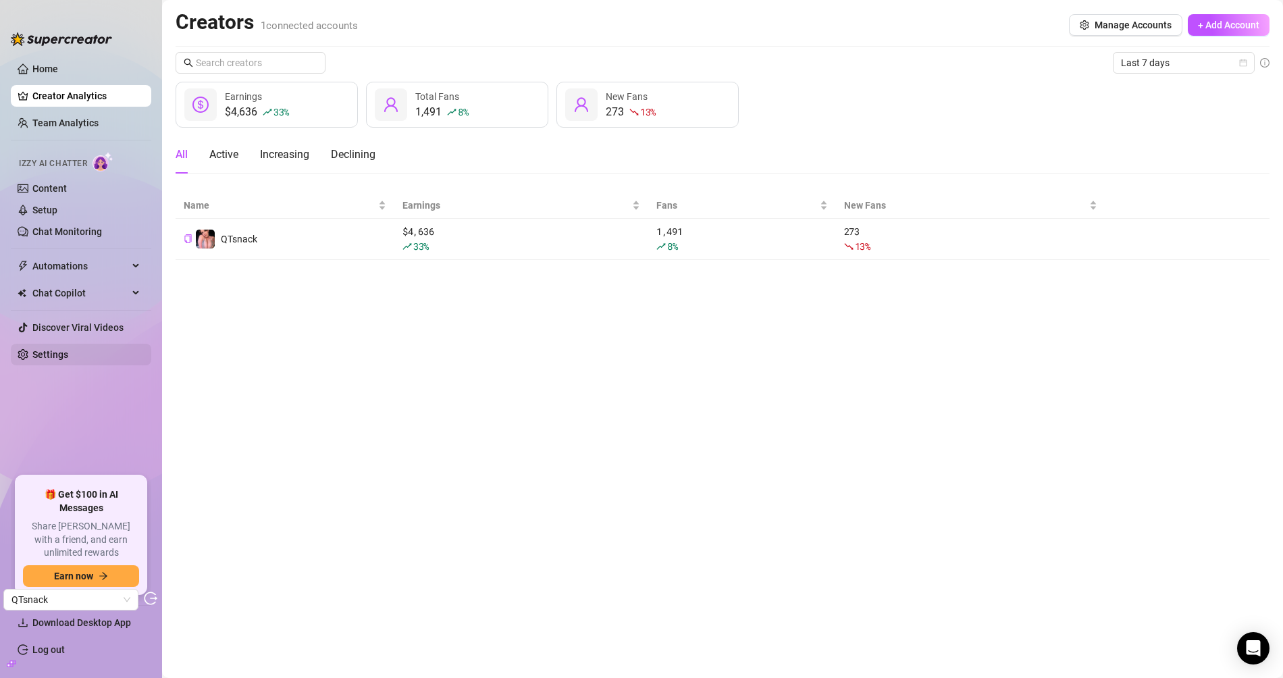
click at [68, 358] on link "Settings" at bounding box center [50, 354] width 36 height 11
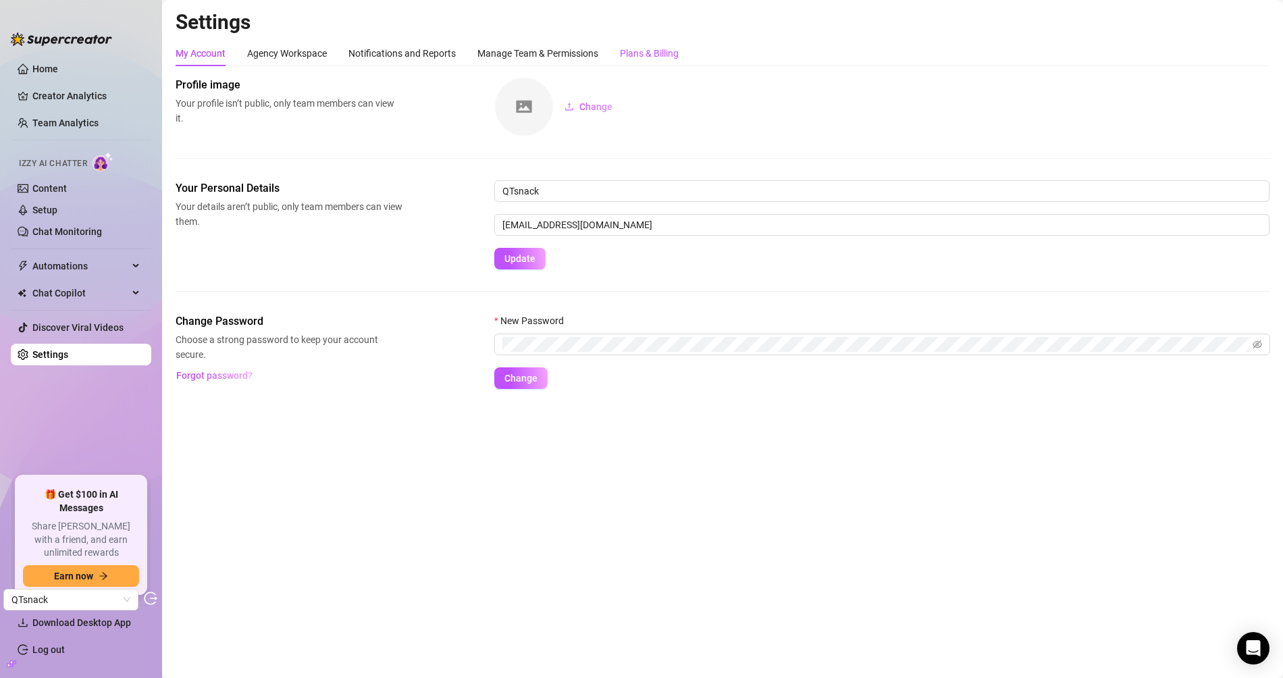
click at [654, 52] on div "Plans & Billing" at bounding box center [649, 53] width 59 height 15
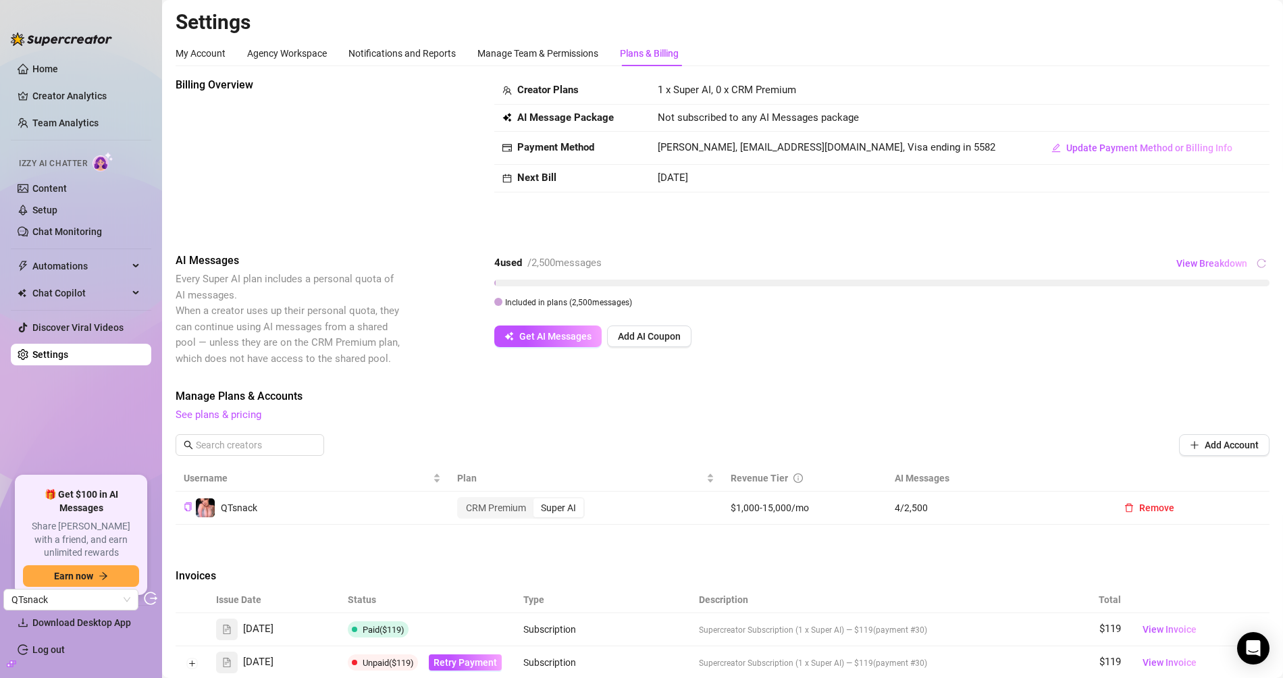
click at [1033, 106] on td at bounding box center [1151, 119] width 237 height 28
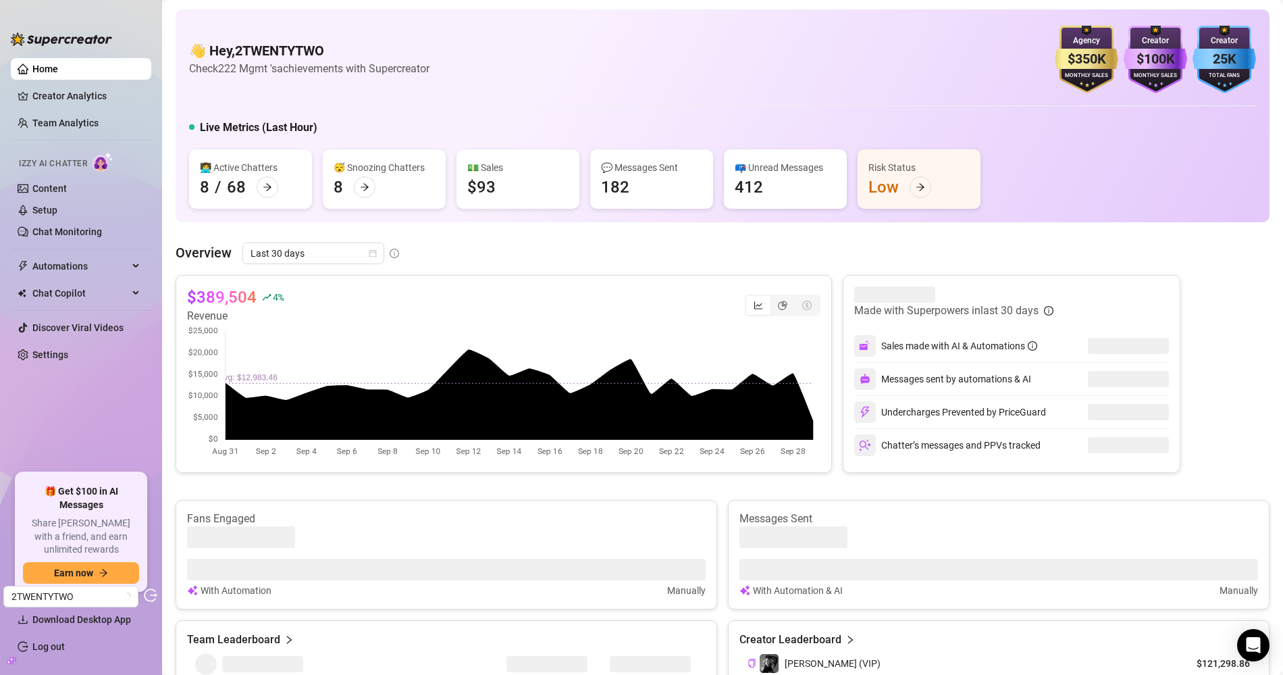
click at [74, 109] on ul "Home Creator Analytics Team Analytics Izzy AI Chatter Content Setup Chat Monito…" at bounding box center [81, 260] width 141 height 415
click at [78, 104] on link "Creator Analytics" at bounding box center [86, 96] width 108 height 22
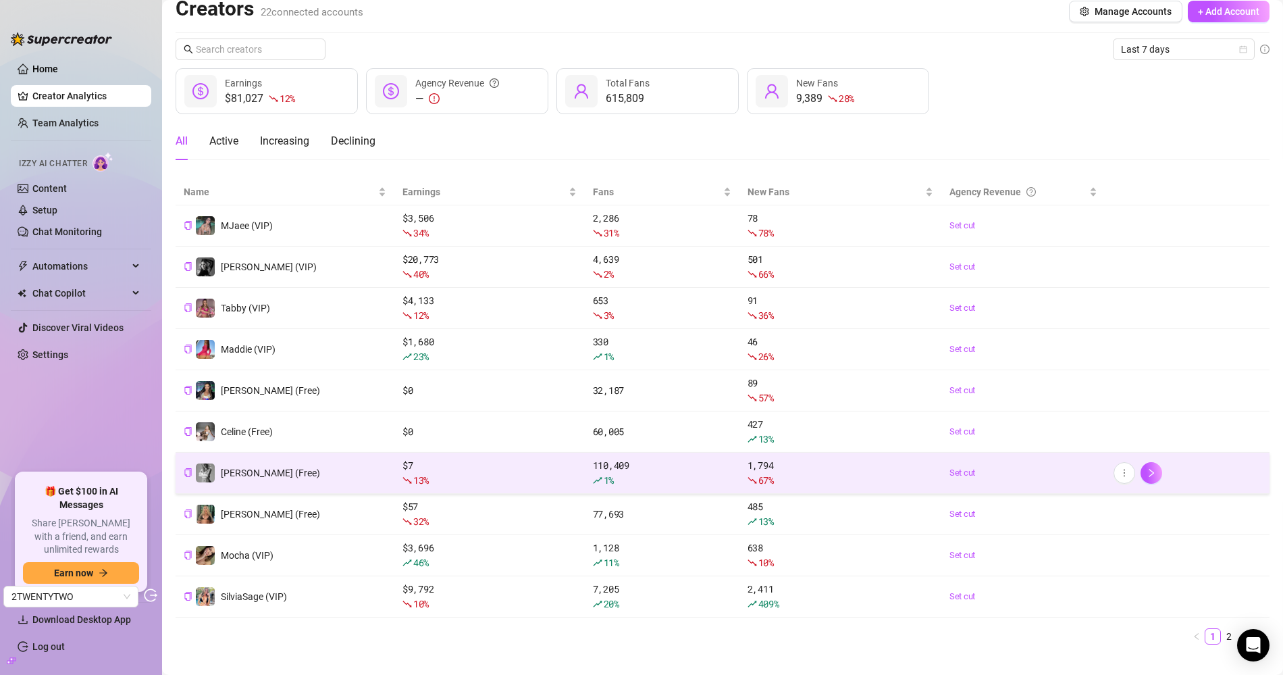
scroll to position [30, 0]
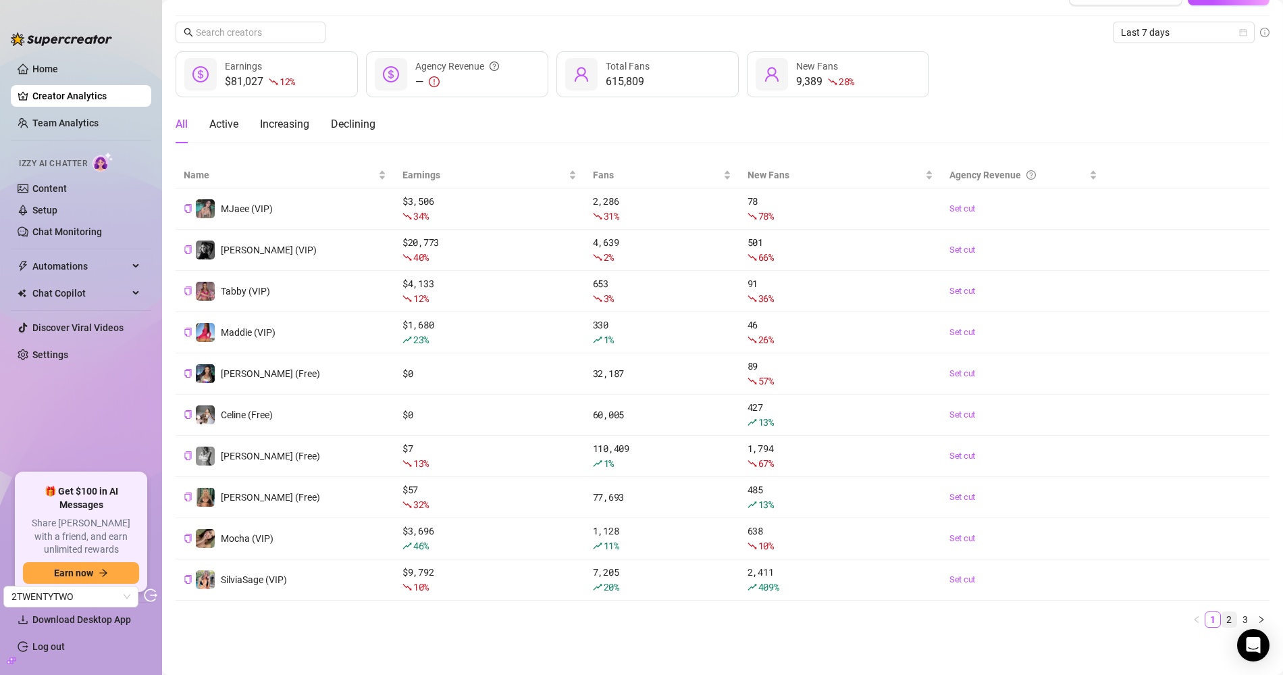
click at [1222, 615] on link "2" at bounding box center [1229, 619] width 15 height 15
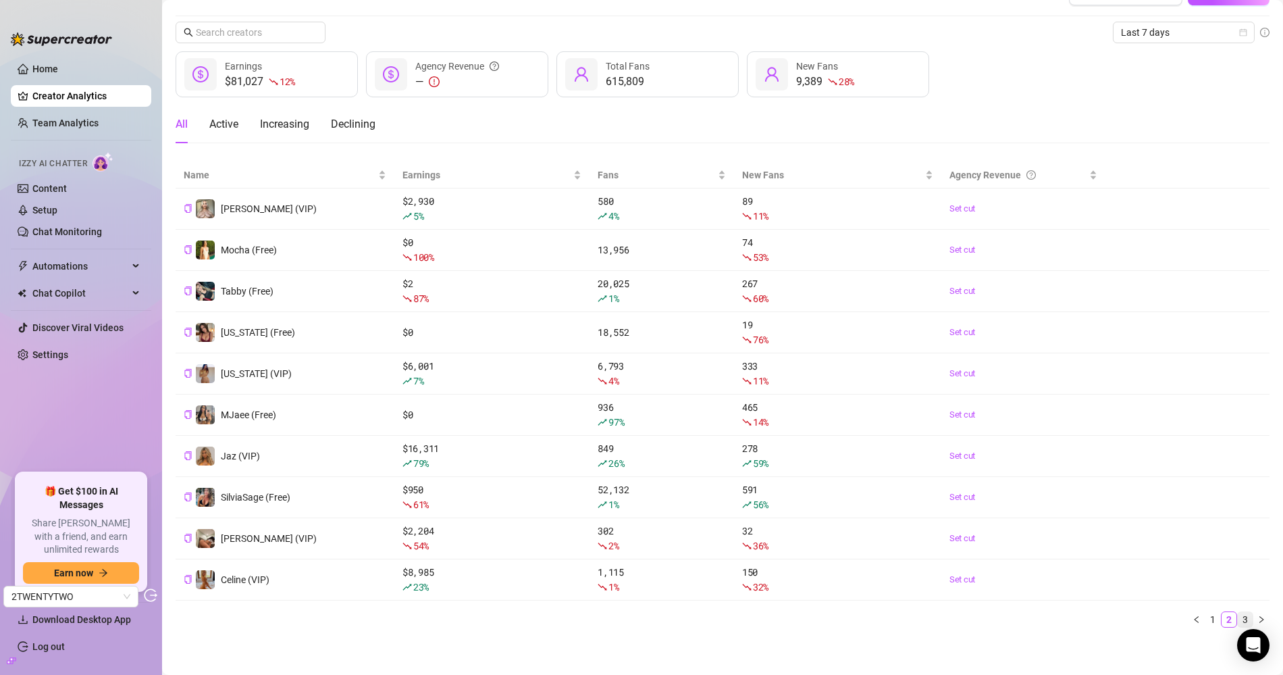
click at [1238, 615] on link "3" at bounding box center [1245, 619] width 15 height 15
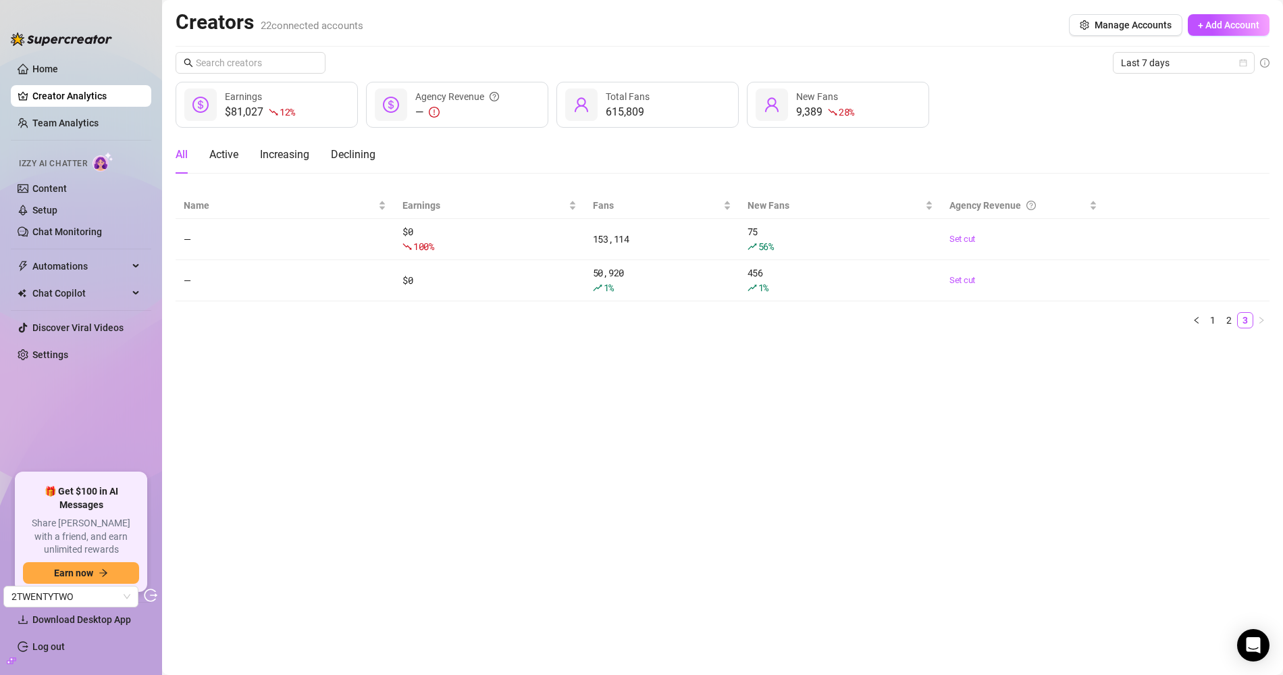
scroll to position [0, 0]
click at [1230, 313] on link "2" at bounding box center [1229, 320] width 15 height 15
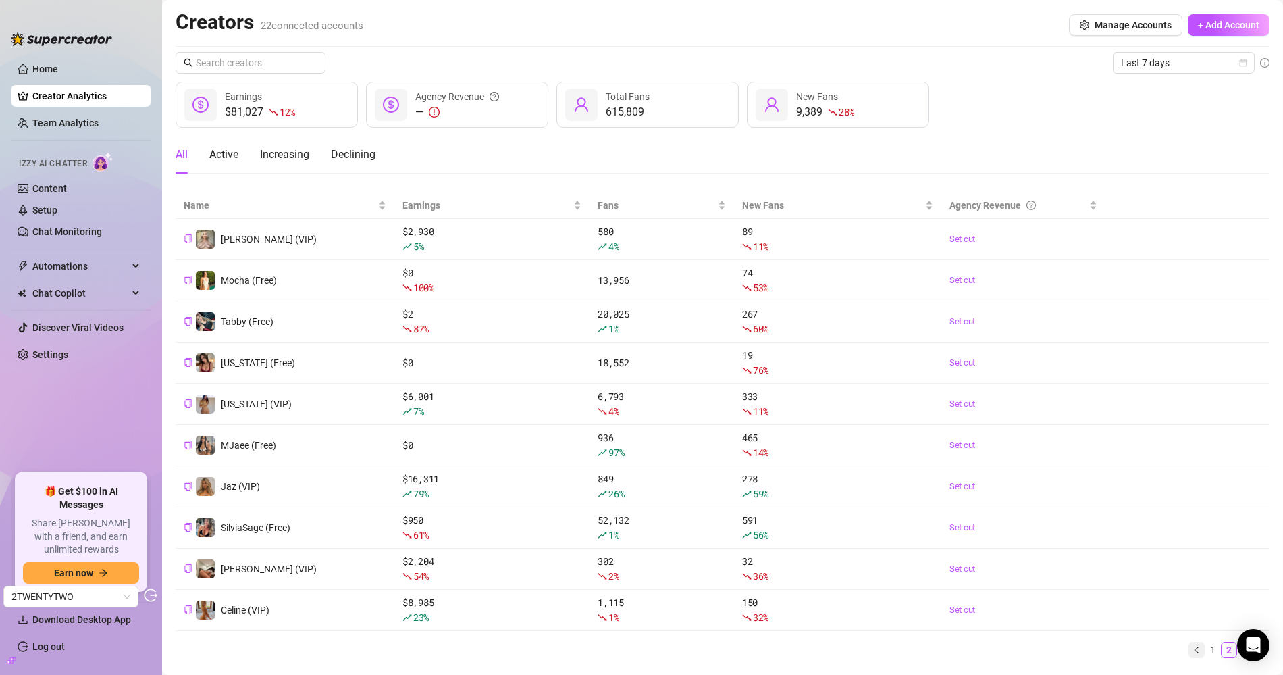
click at [1206, 642] on link "1" at bounding box center [1213, 649] width 15 height 15
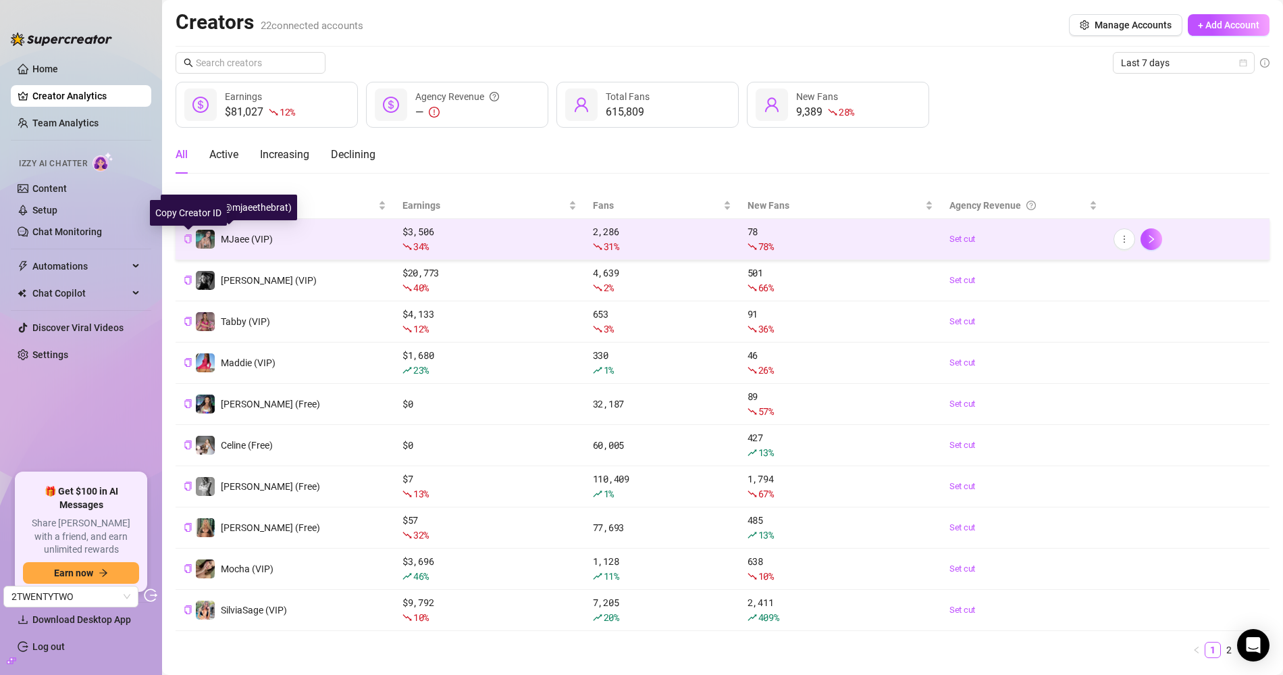
click at [190, 238] on icon "copy" at bounding box center [188, 238] width 9 height 9
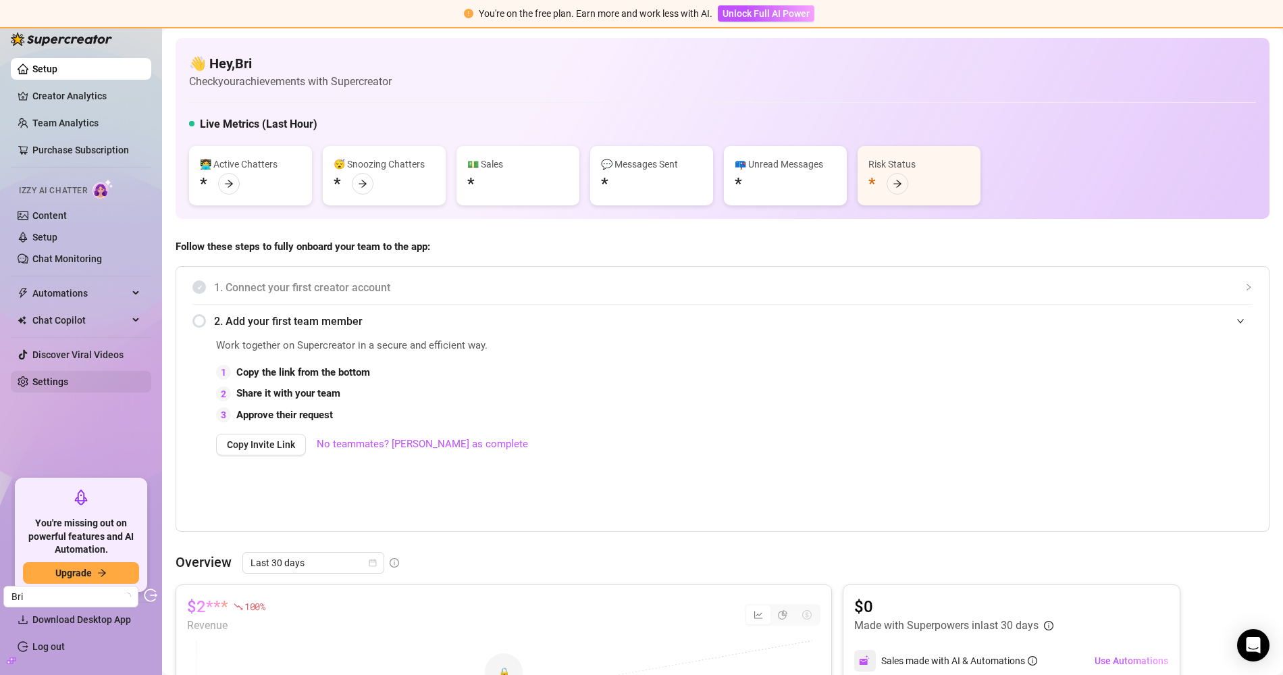
click at [58, 376] on link "Settings" at bounding box center [50, 381] width 36 height 11
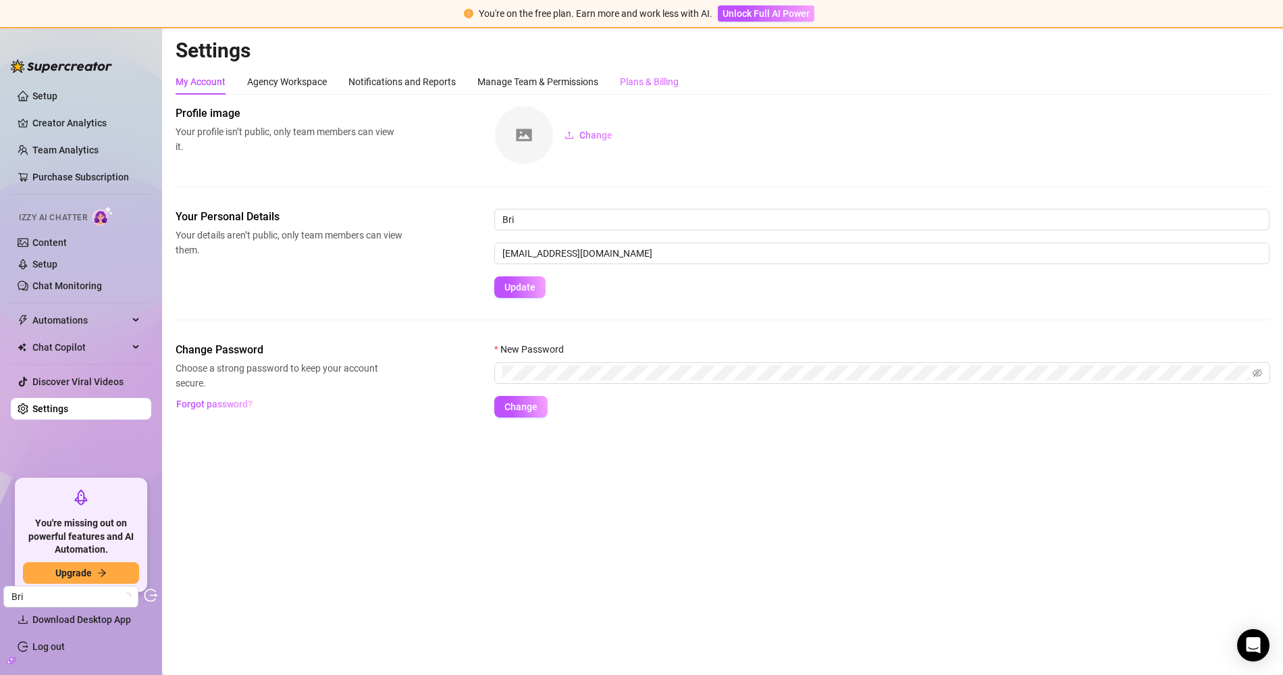
click at [663, 93] on div "Plans & Billing" at bounding box center [649, 82] width 59 height 26
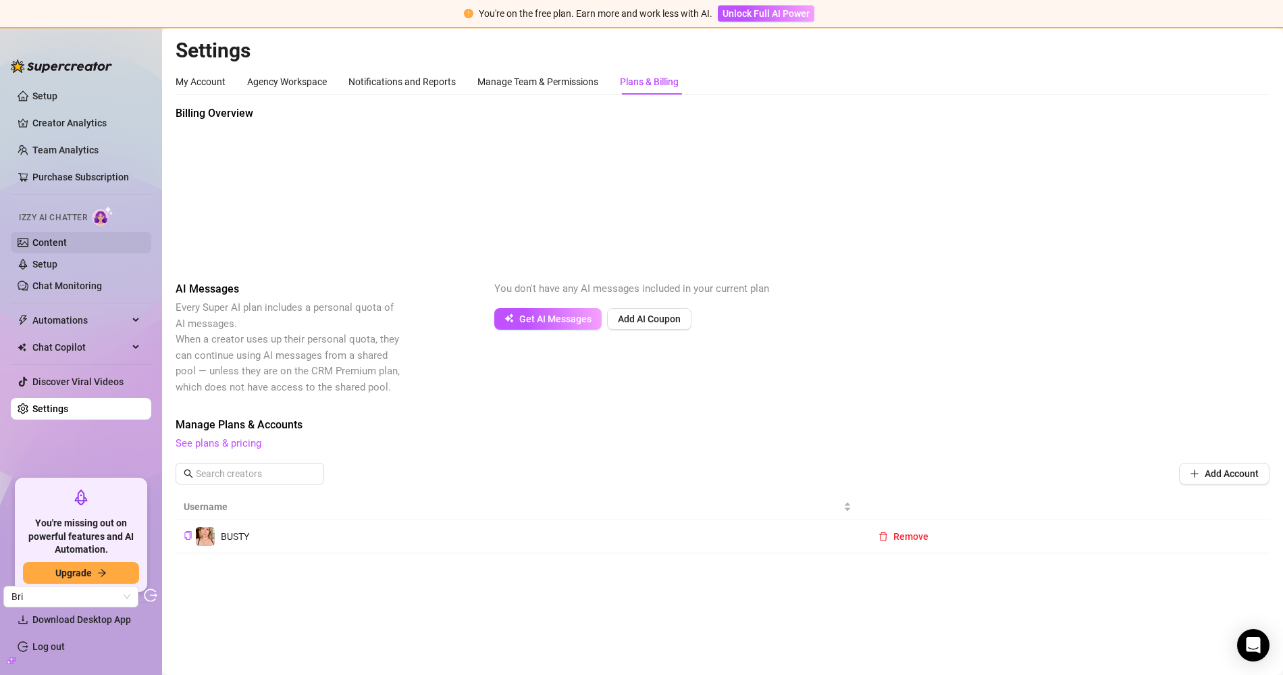
drag, startPoint x: 46, startPoint y: 245, endPoint x: 114, endPoint y: 240, distance: 68.3
click at [46, 245] on link "Content" at bounding box center [49, 242] width 34 height 11
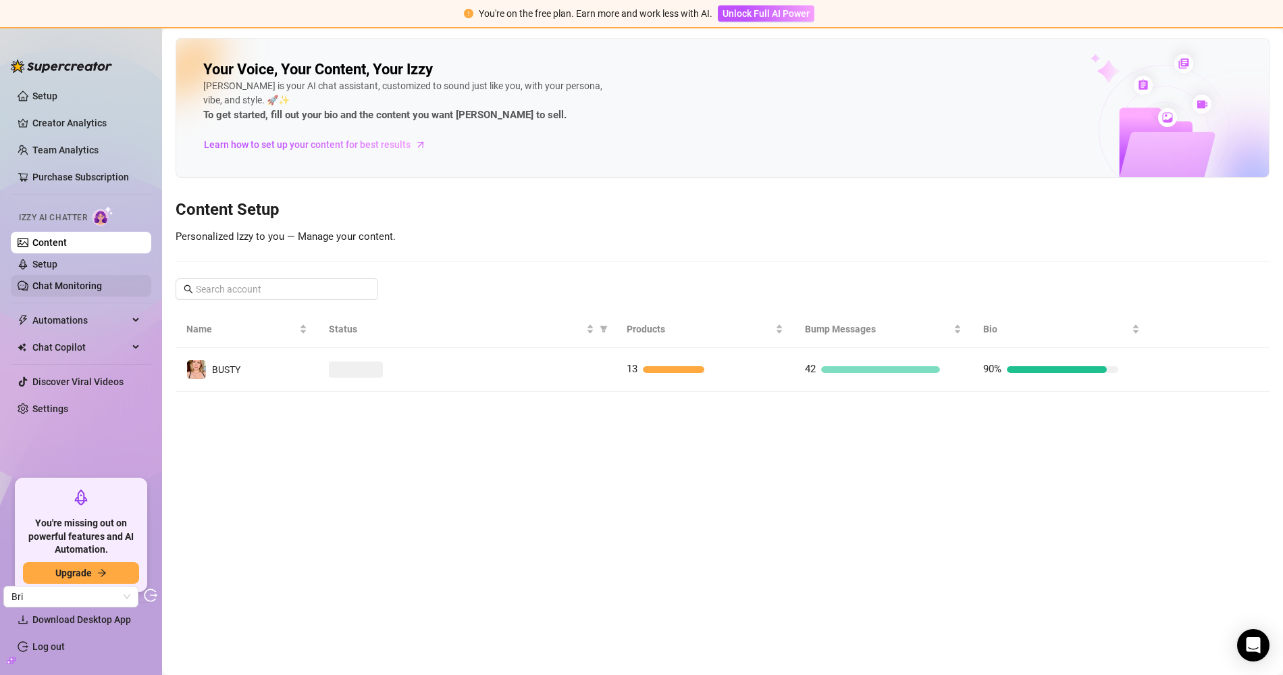
click at [73, 286] on link "Chat Monitoring" at bounding box center [67, 285] width 70 height 11
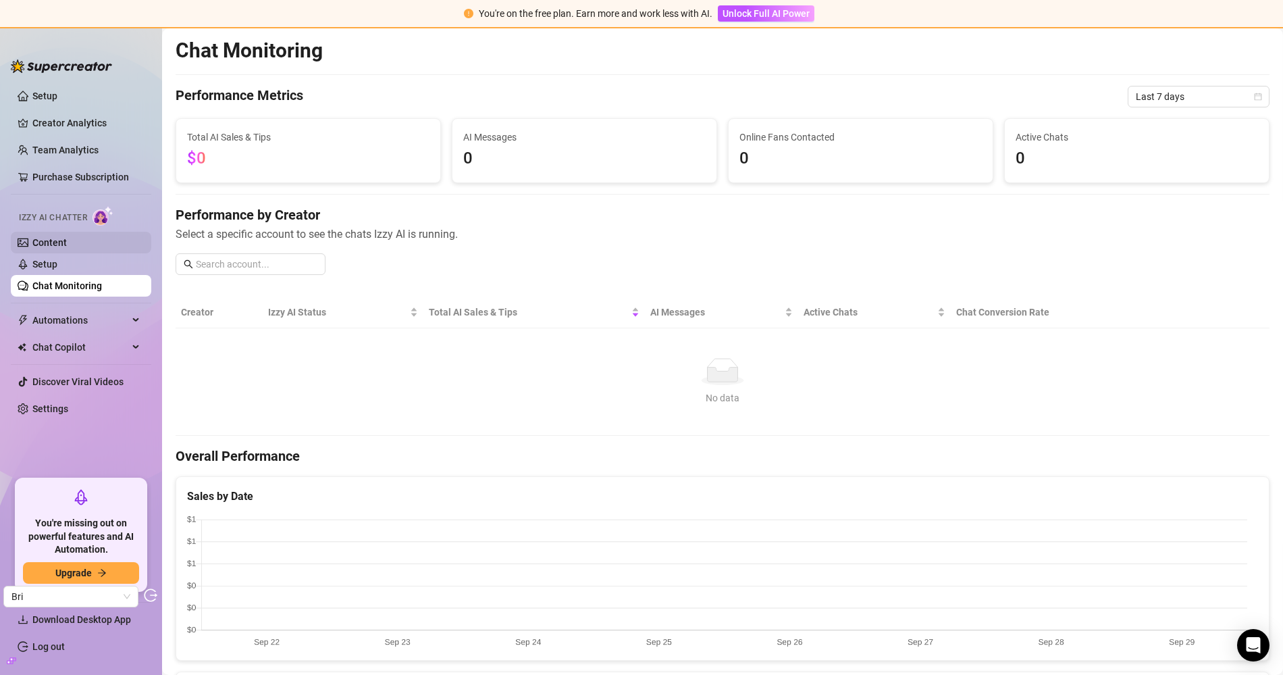
click at [59, 240] on link "Content" at bounding box center [49, 242] width 34 height 11
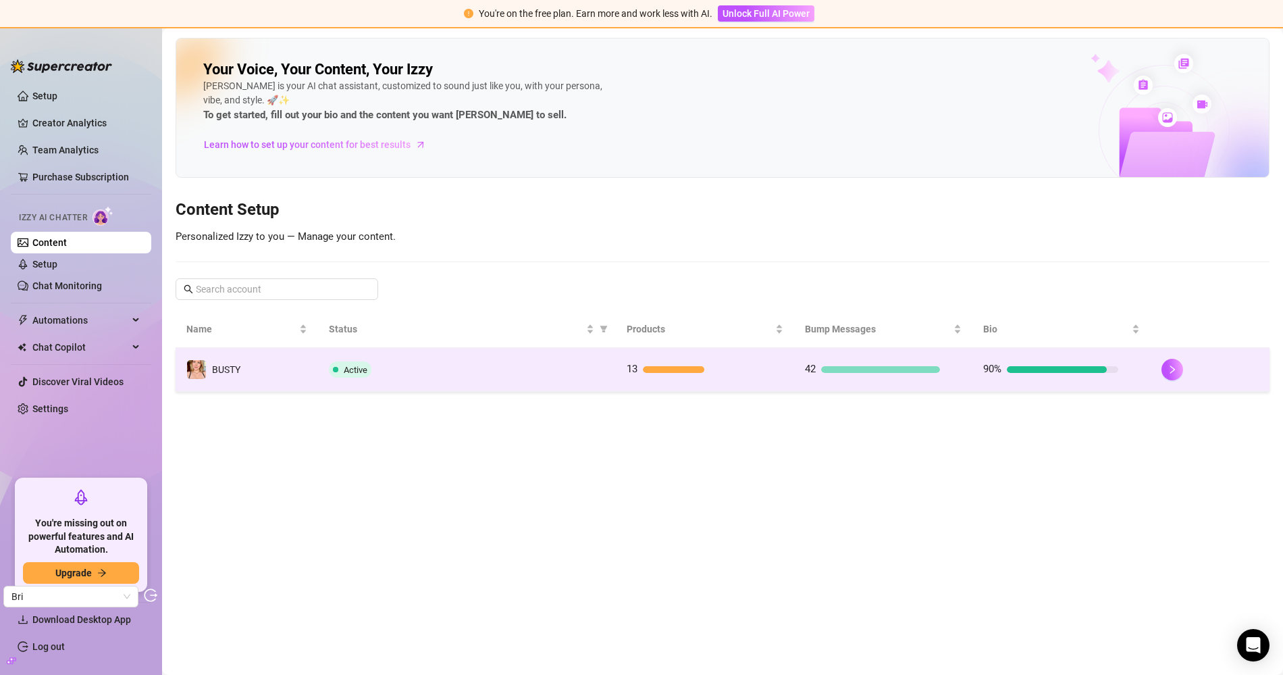
click at [537, 376] on td "Active" at bounding box center [466, 370] width 297 height 44
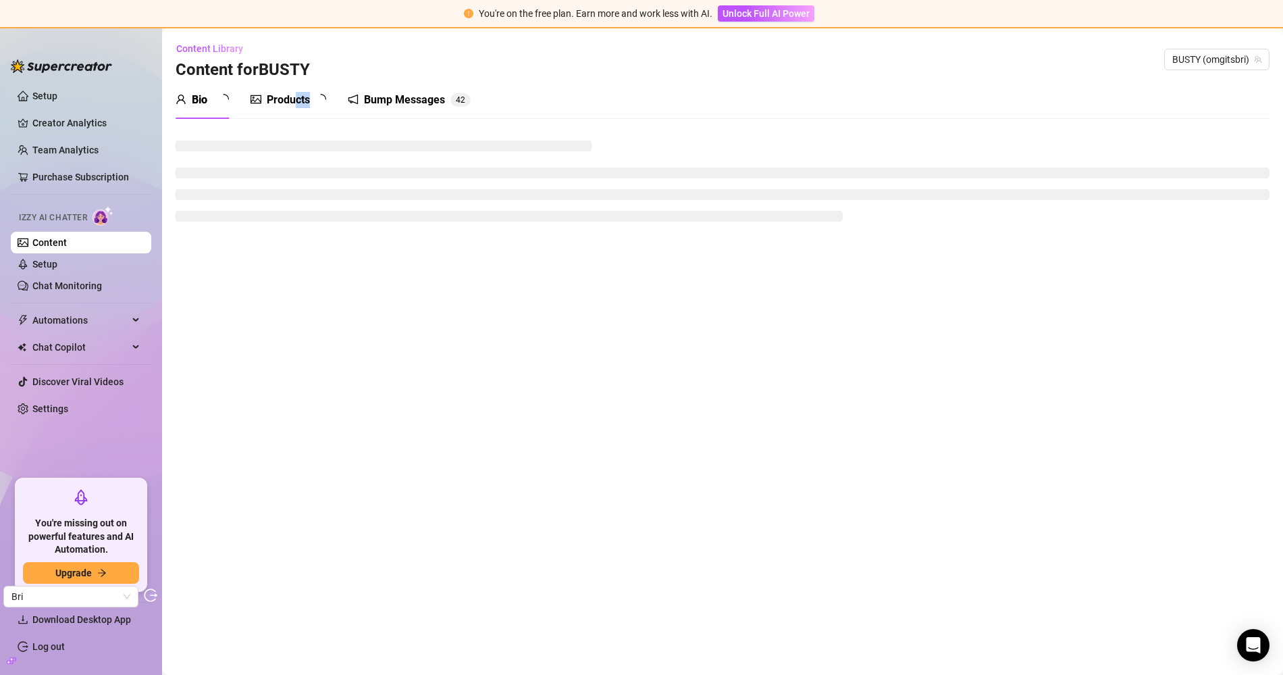
drag, startPoint x: 304, startPoint y: 100, endPoint x: 296, endPoint y: 99, distance: 8.2
click at [296, 99] on div "Bio Products Bump Messages 4 2" at bounding box center [323, 100] width 295 height 38
click at [296, 99] on div "Products" at bounding box center [288, 100] width 43 height 16
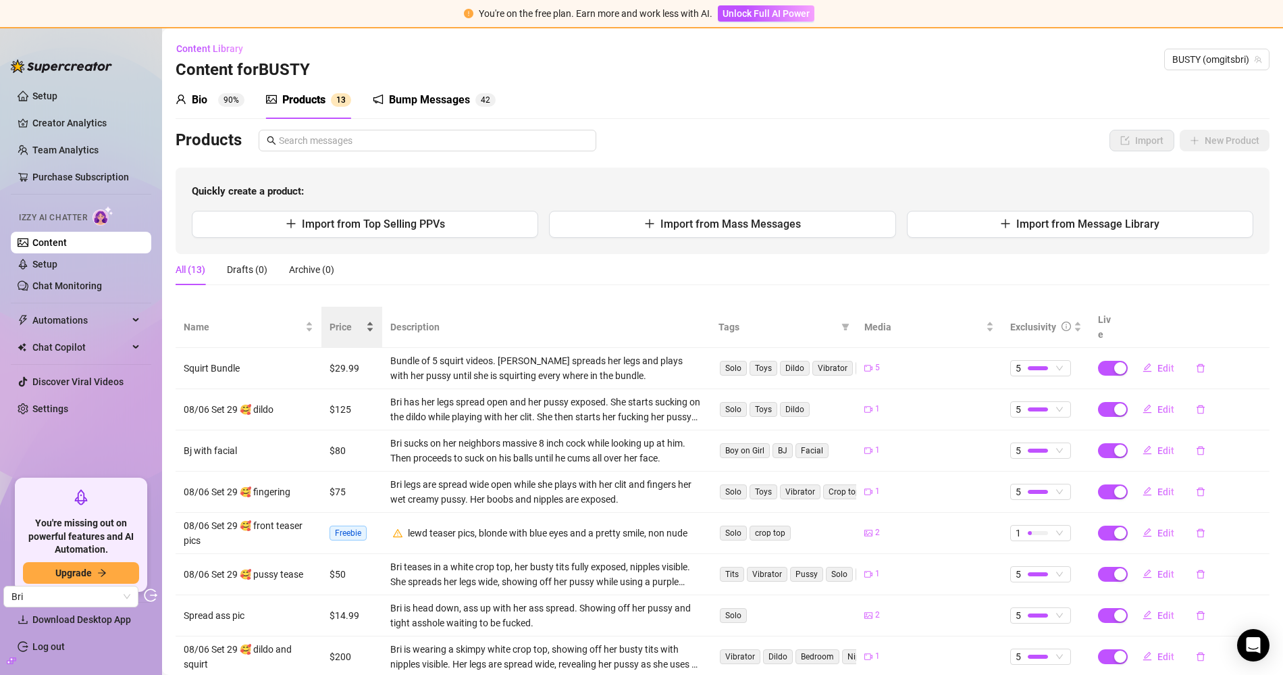
click at [343, 320] on span "Price" at bounding box center [347, 327] width 34 height 15
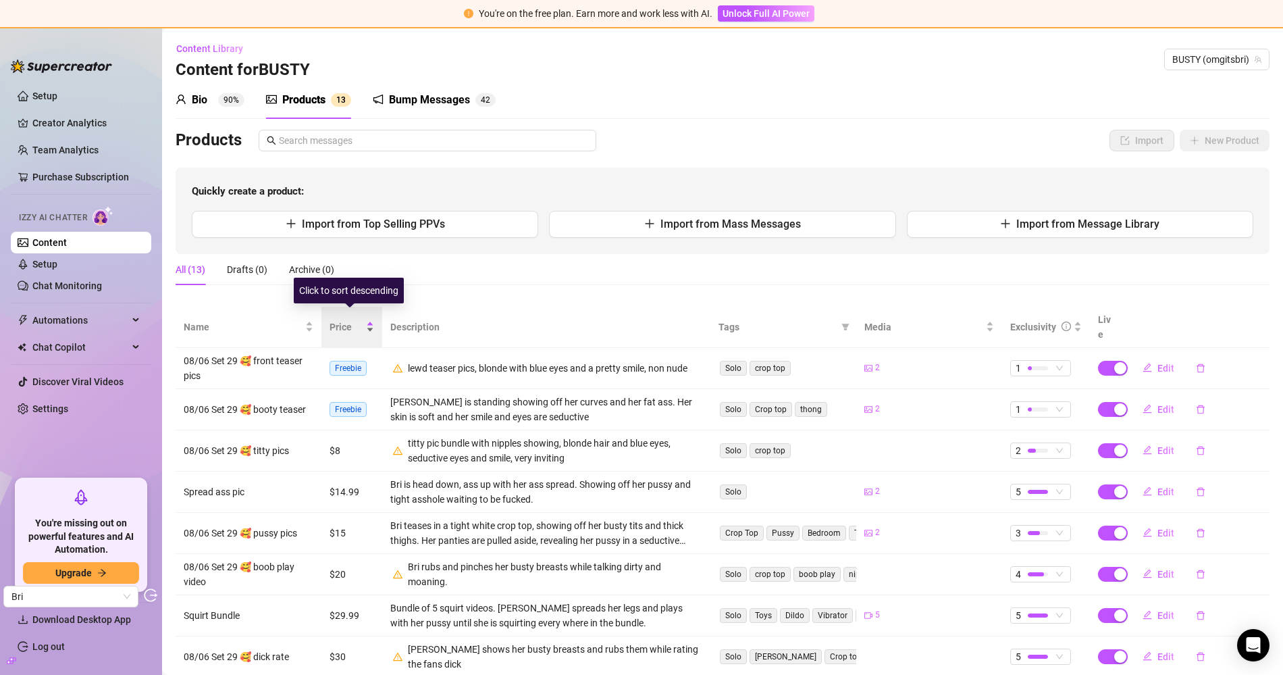
click at [341, 321] on span "Price" at bounding box center [347, 327] width 34 height 15
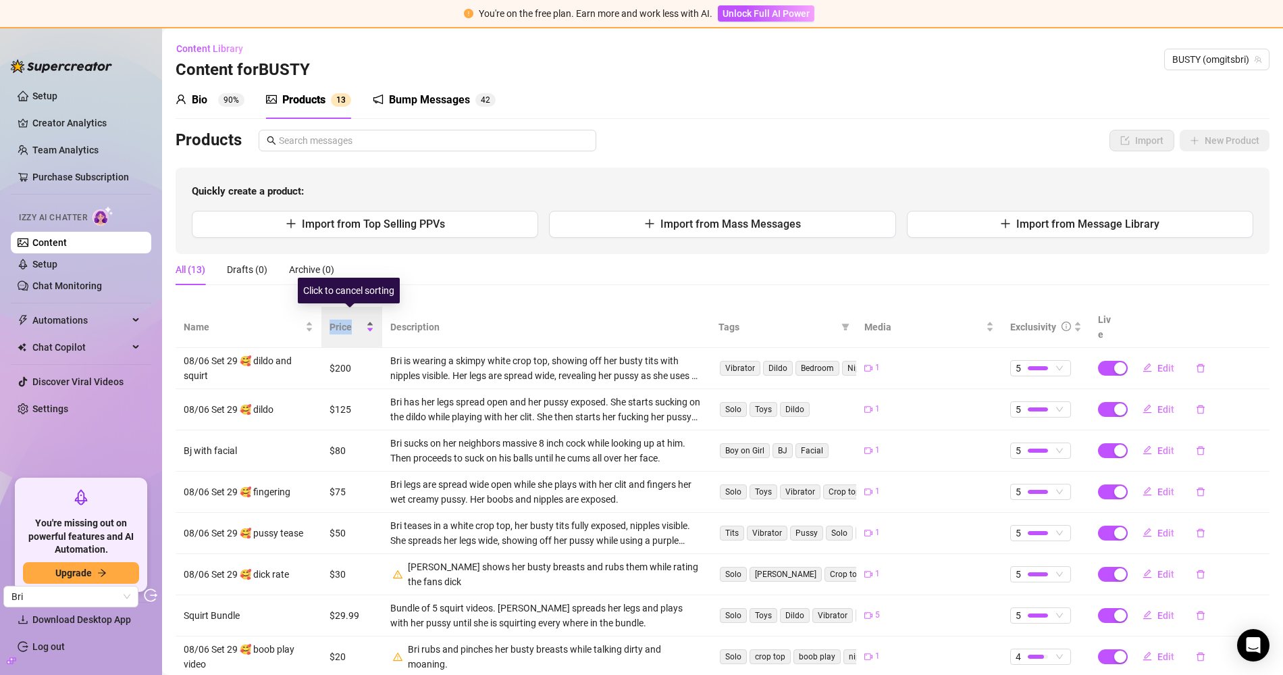
click at [341, 321] on span "Price" at bounding box center [347, 327] width 34 height 15
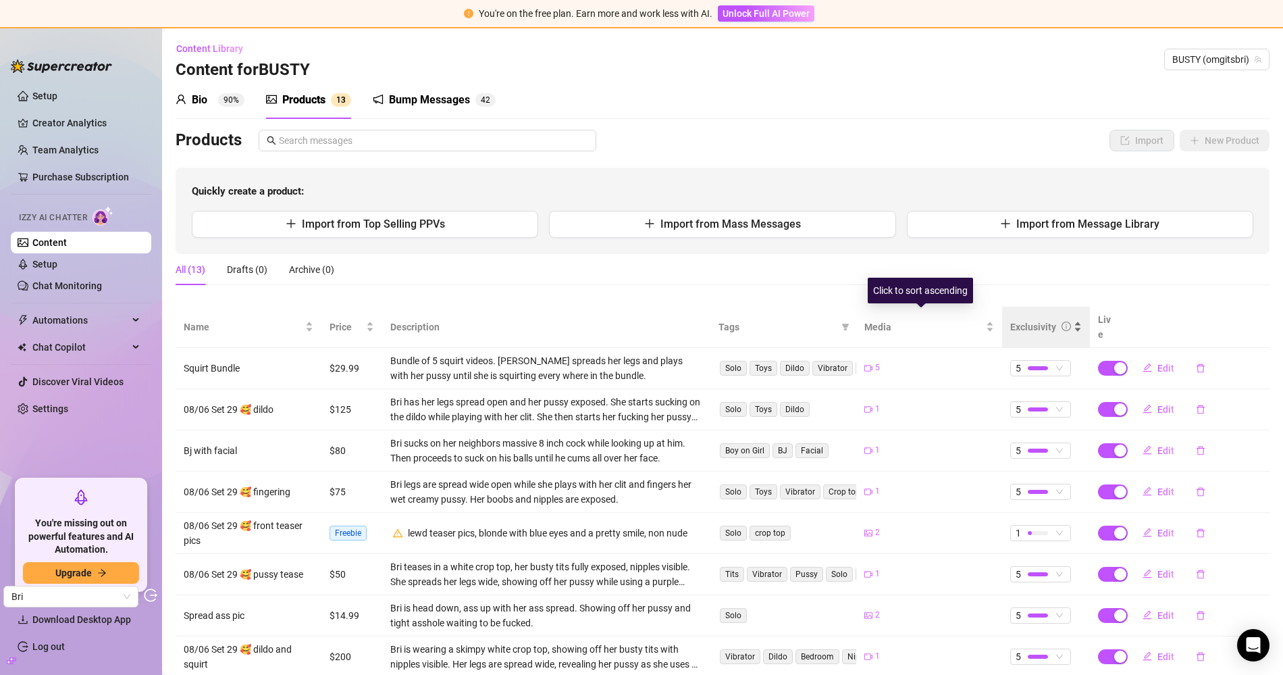
click at [1062, 320] on div at bounding box center [1066, 327] width 9 height 15
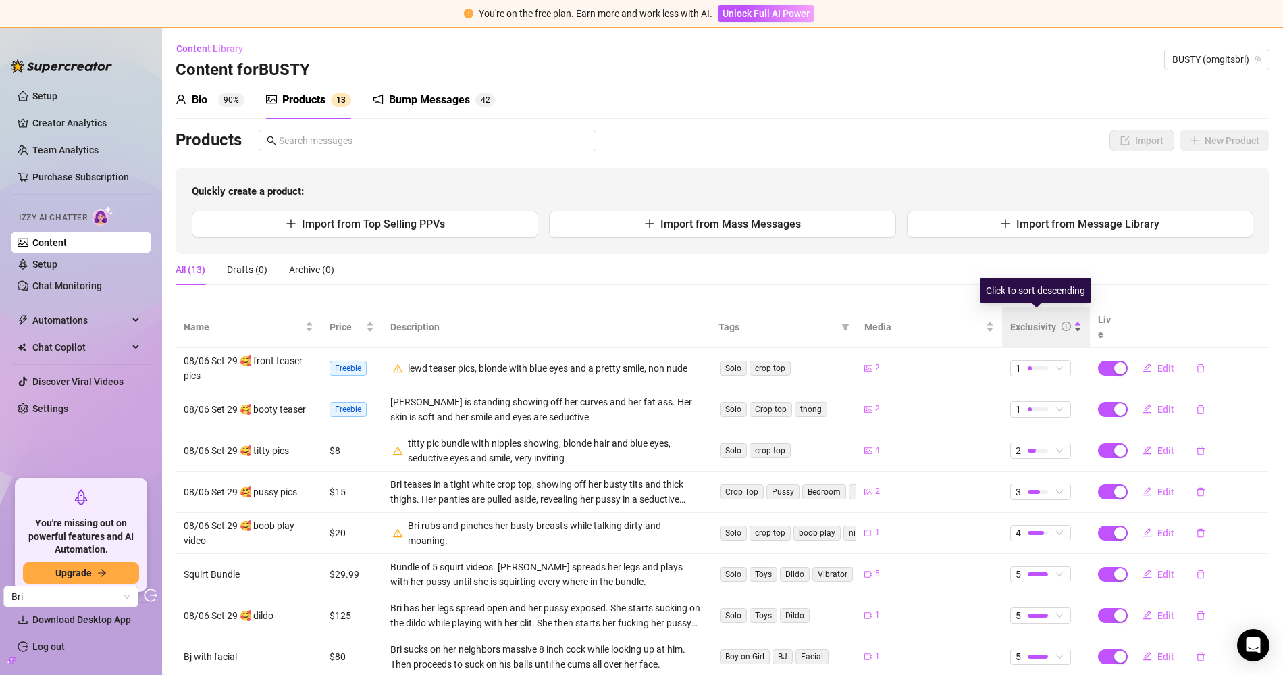
click at [1062, 320] on div at bounding box center [1066, 327] width 9 height 15
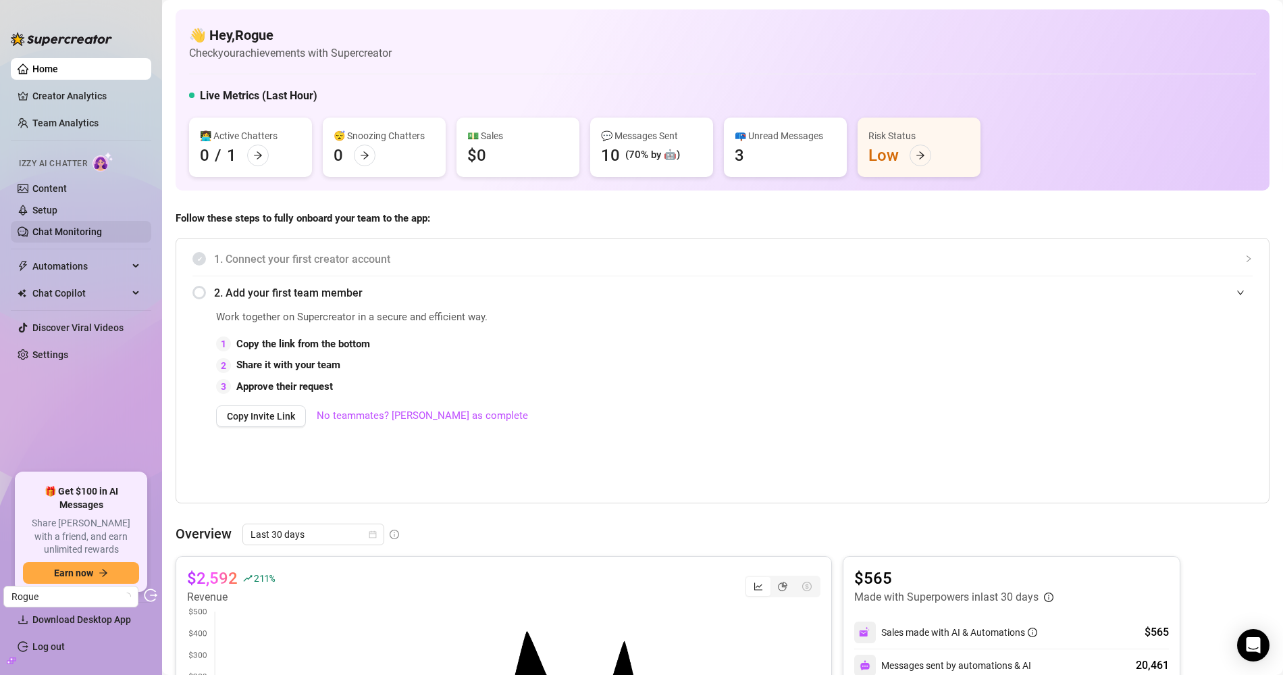
click at [80, 237] on link "Chat Monitoring" at bounding box center [67, 231] width 70 height 11
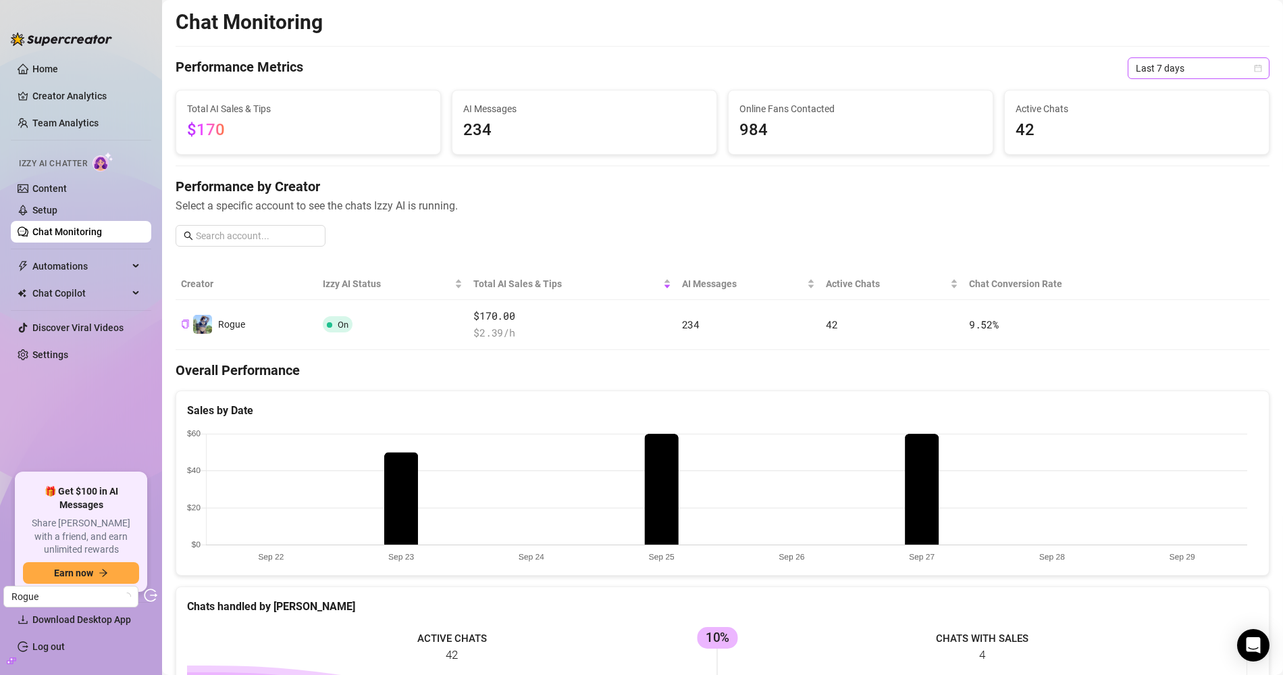
click at [1136, 71] on span "Last 7 days" at bounding box center [1199, 68] width 126 height 20
click at [1165, 139] on div "Last 30 days" at bounding box center [1187, 138] width 120 height 15
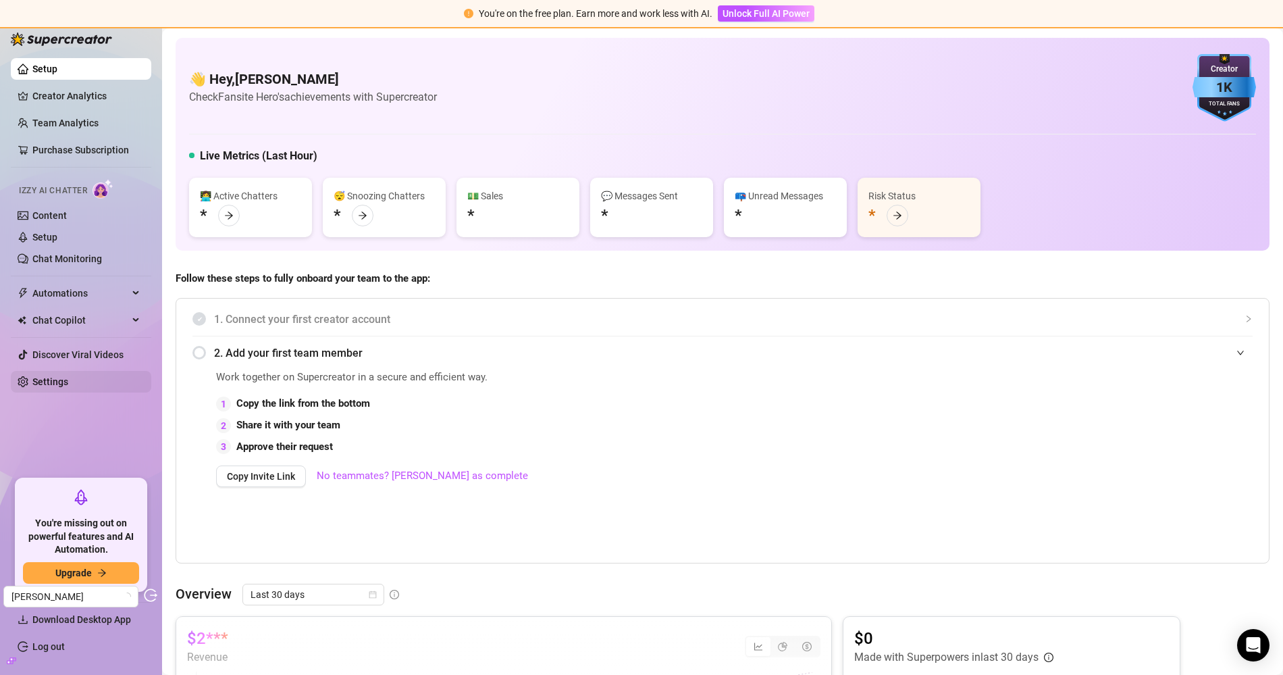
click at [39, 387] on link "Settings" at bounding box center [50, 381] width 36 height 11
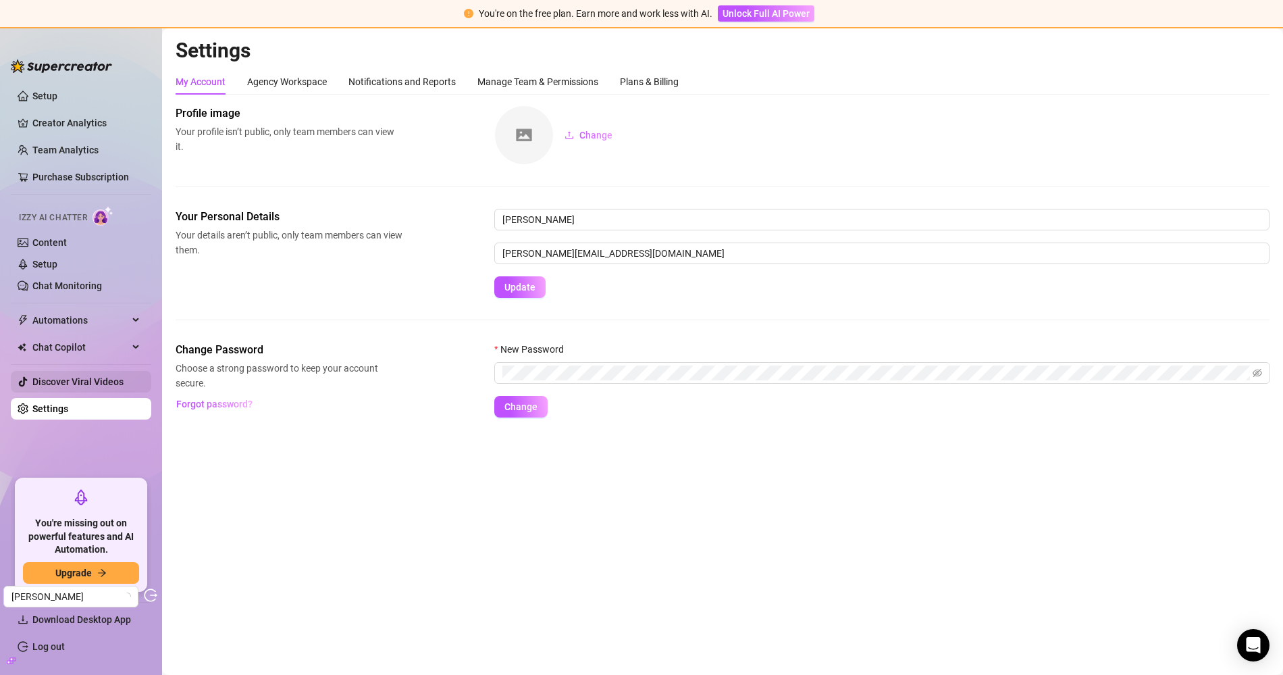
click at [59, 382] on link "Discover Viral Videos" at bounding box center [77, 381] width 91 height 11
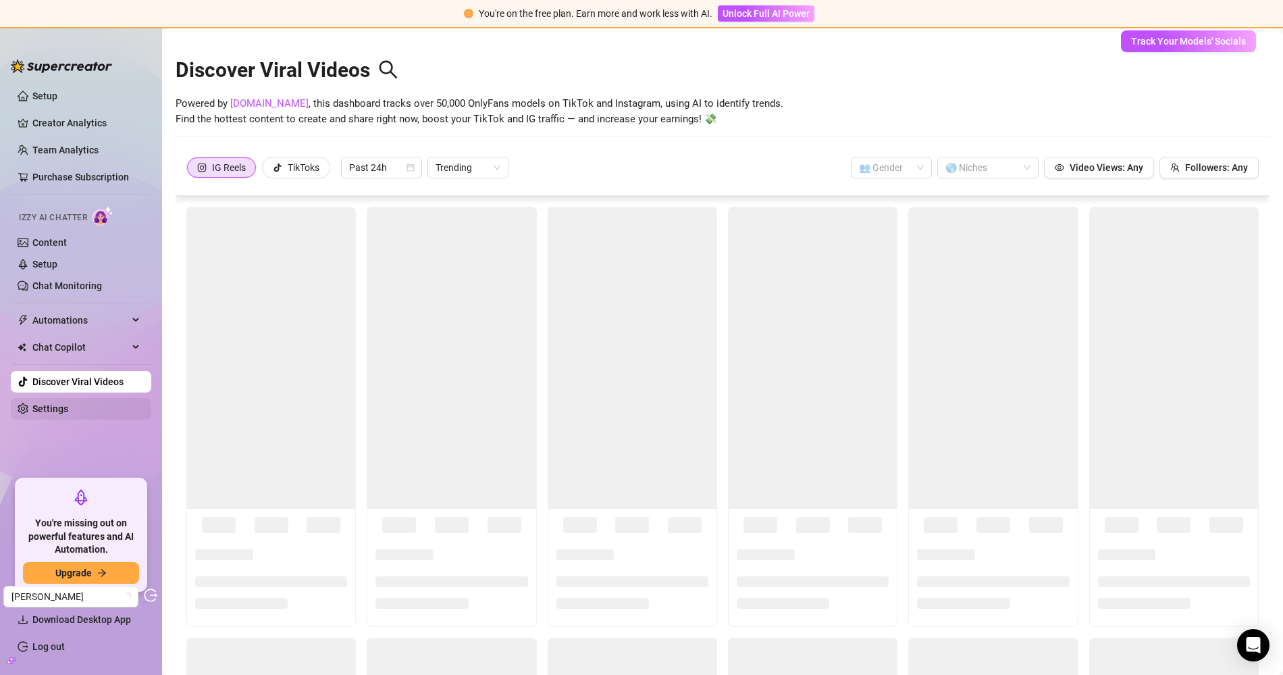
click at [68, 412] on link "Settings" at bounding box center [50, 408] width 36 height 11
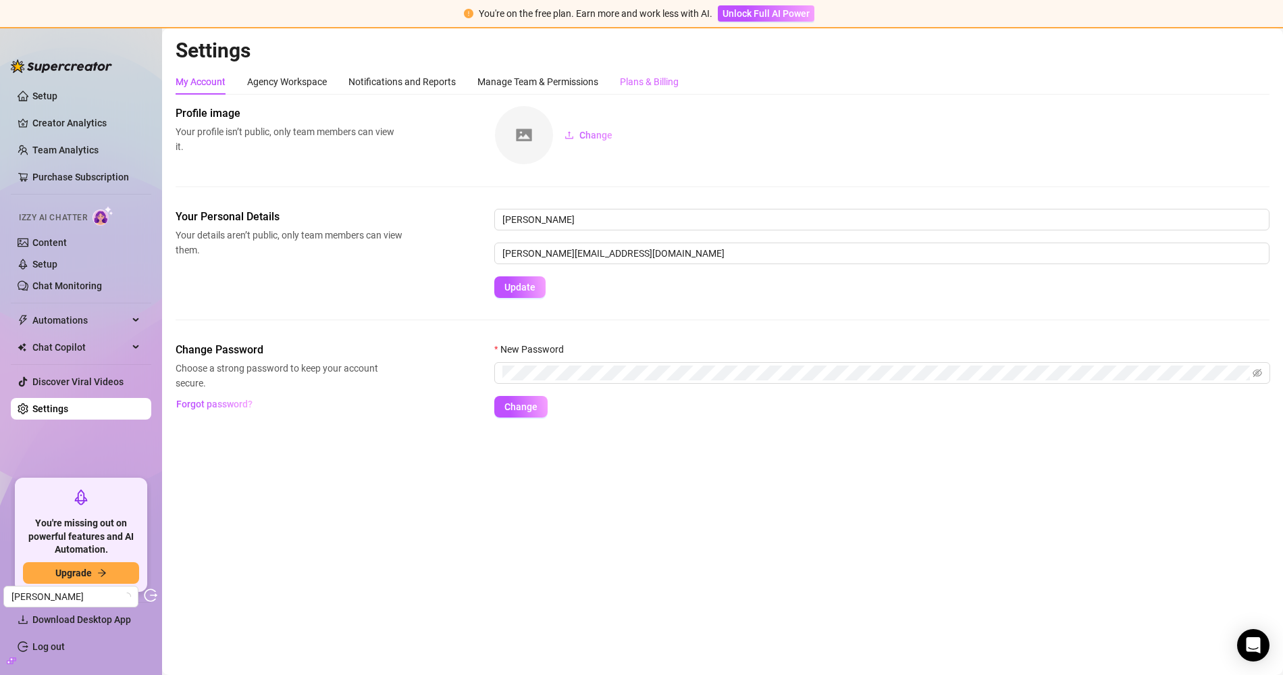
click at [652, 72] on div "Plans & Billing" at bounding box center [649, 82] width 59 height 26
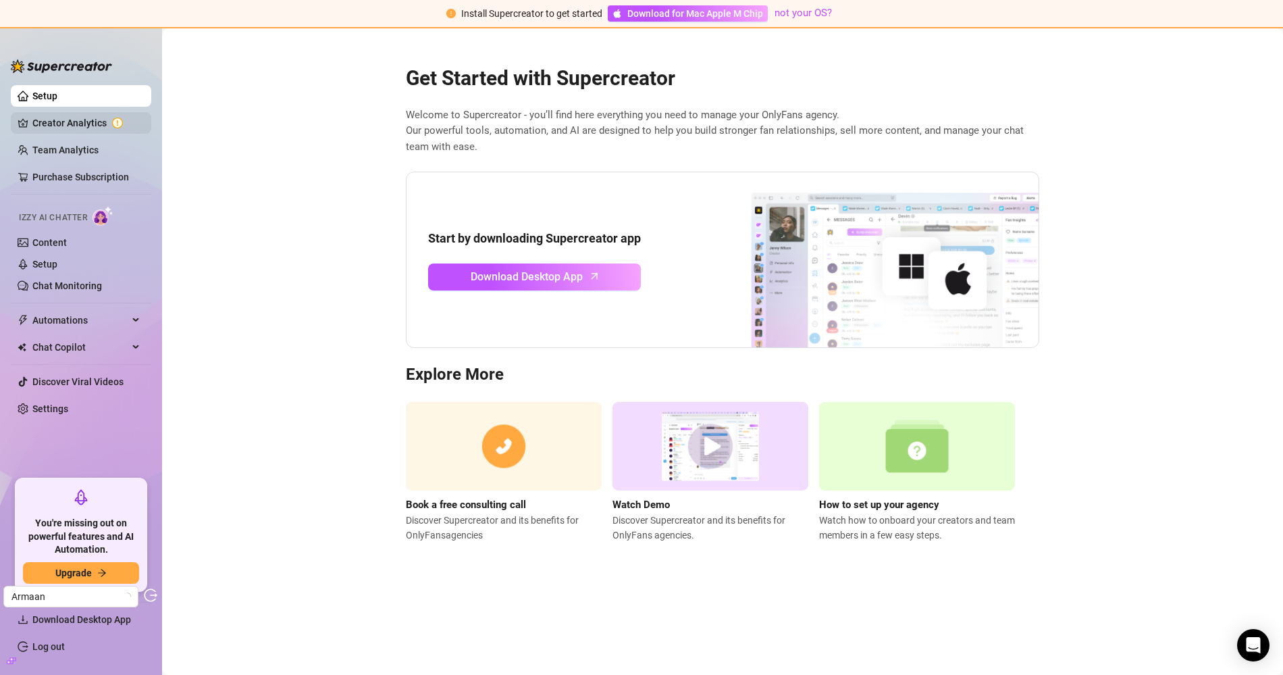
click at [120, 112] on link "Creator Analytics" at bounding box center [86, 123] width 108 height 22
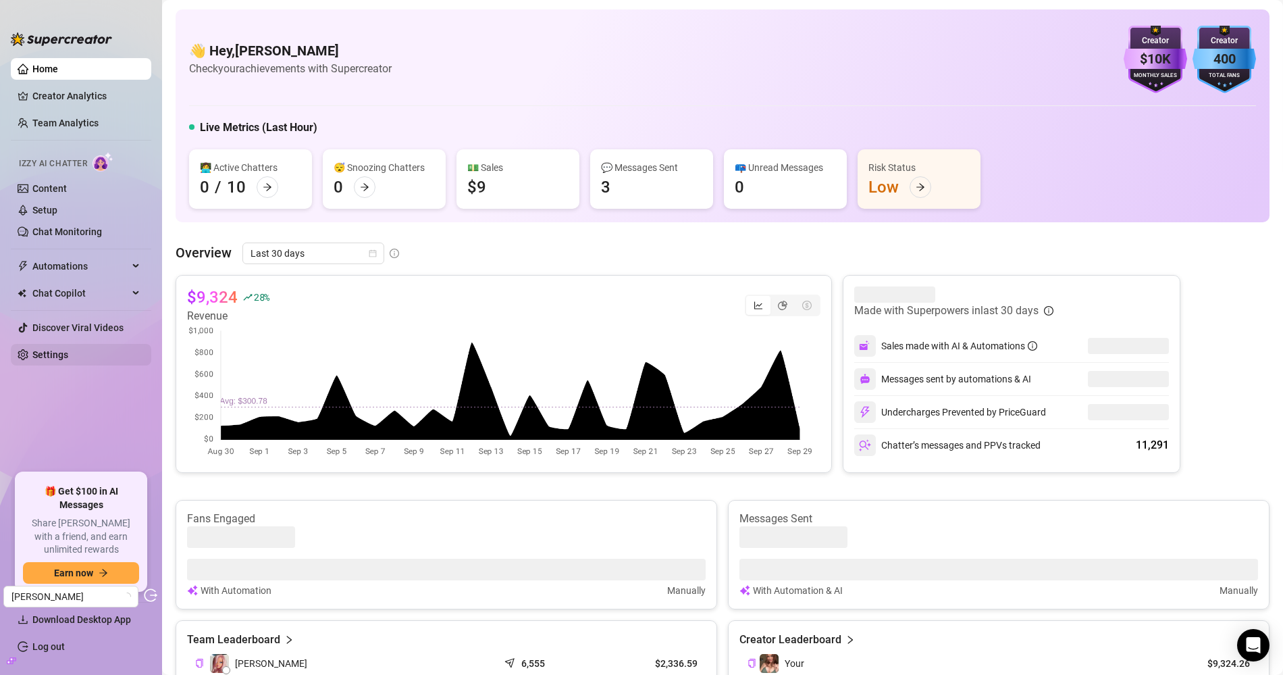
click at [68, 357] on link "Settings" at bounding box center [50, 354] width 36 height 11
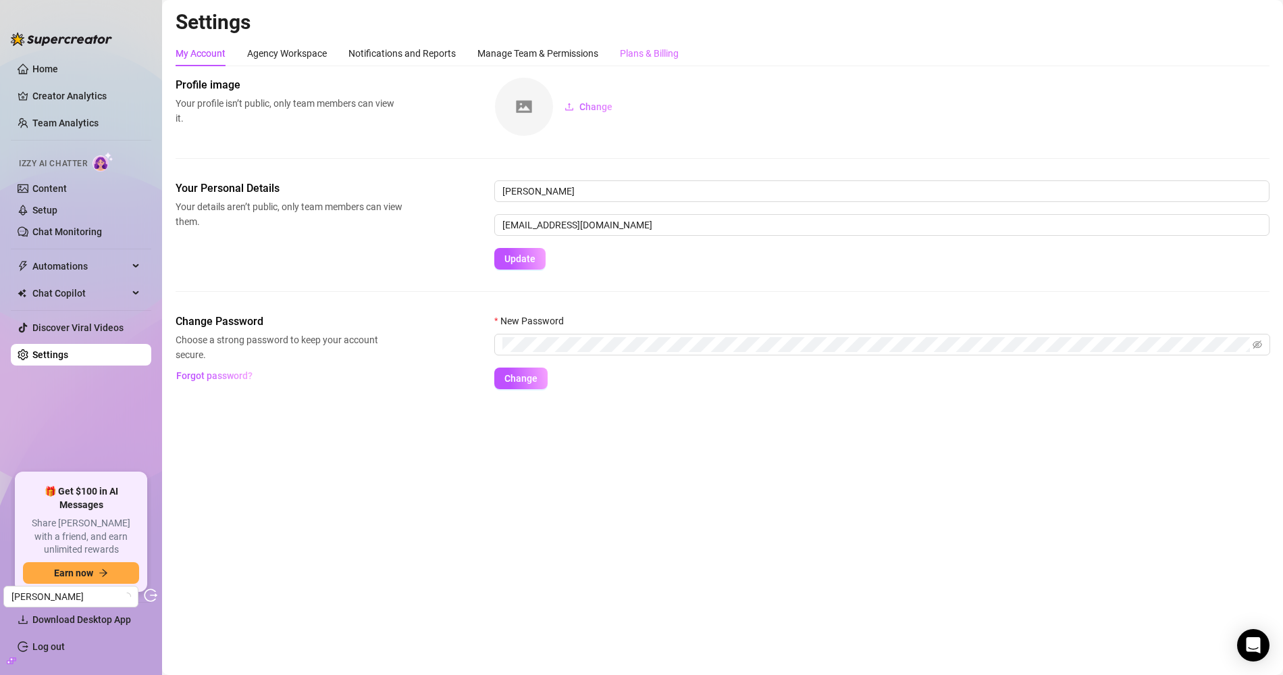
click at [675, 61] on div "Plans & Billing" at bounding box center [649, 54] width 59 height 26
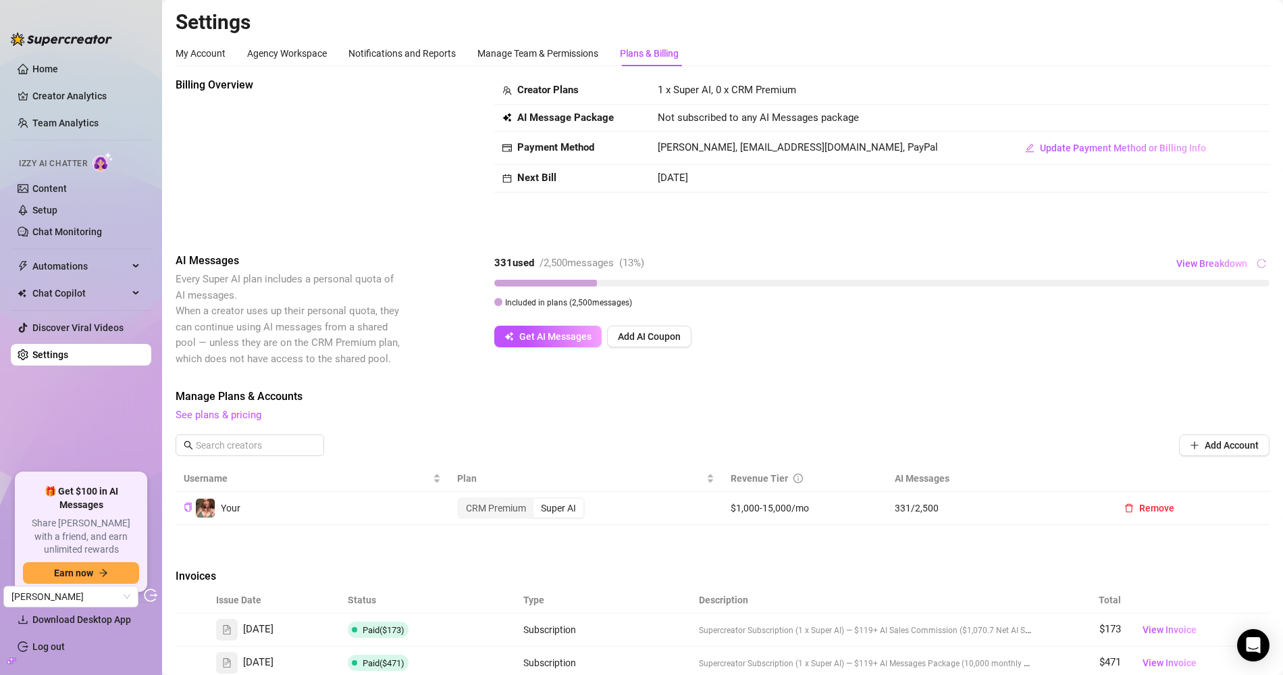
click at [94, 170] on img at bounding box center [103, 162] width 21 height 20
click at [67, 183] on link "Content" at bounding box center [49, 188] width 34 height 11
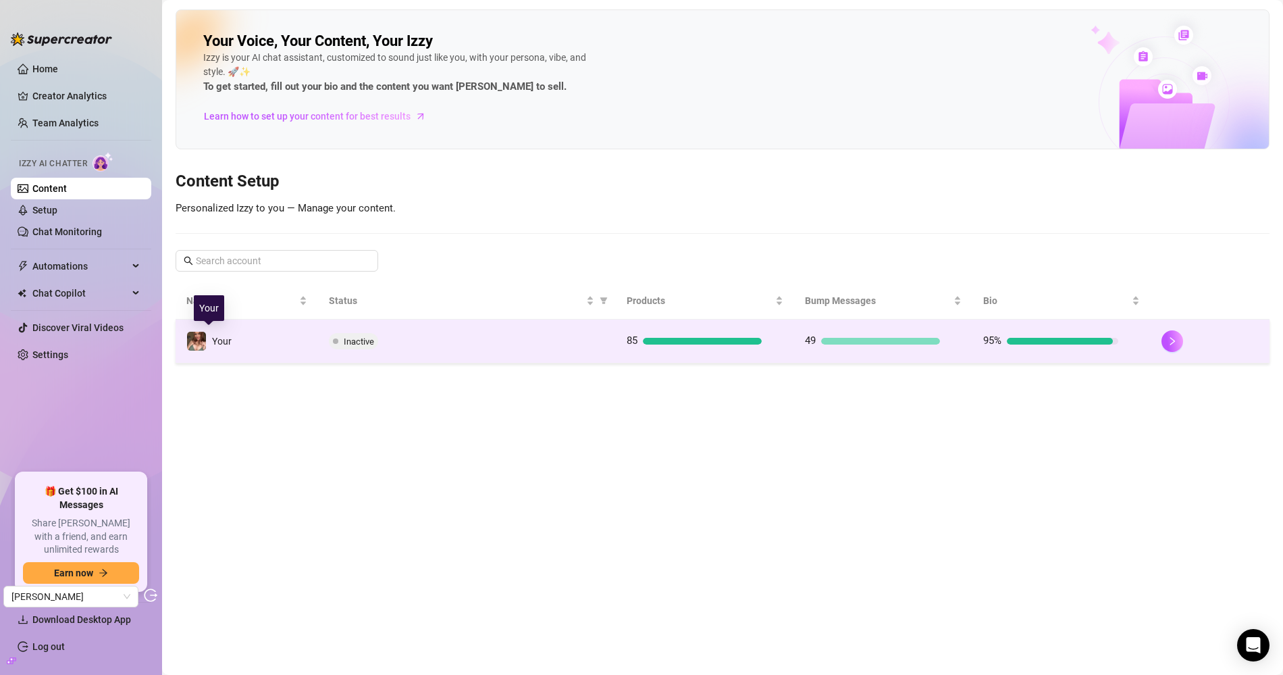
click at [288, 349] on td "Your" at bounding box center [247, 342] width 143 height 44
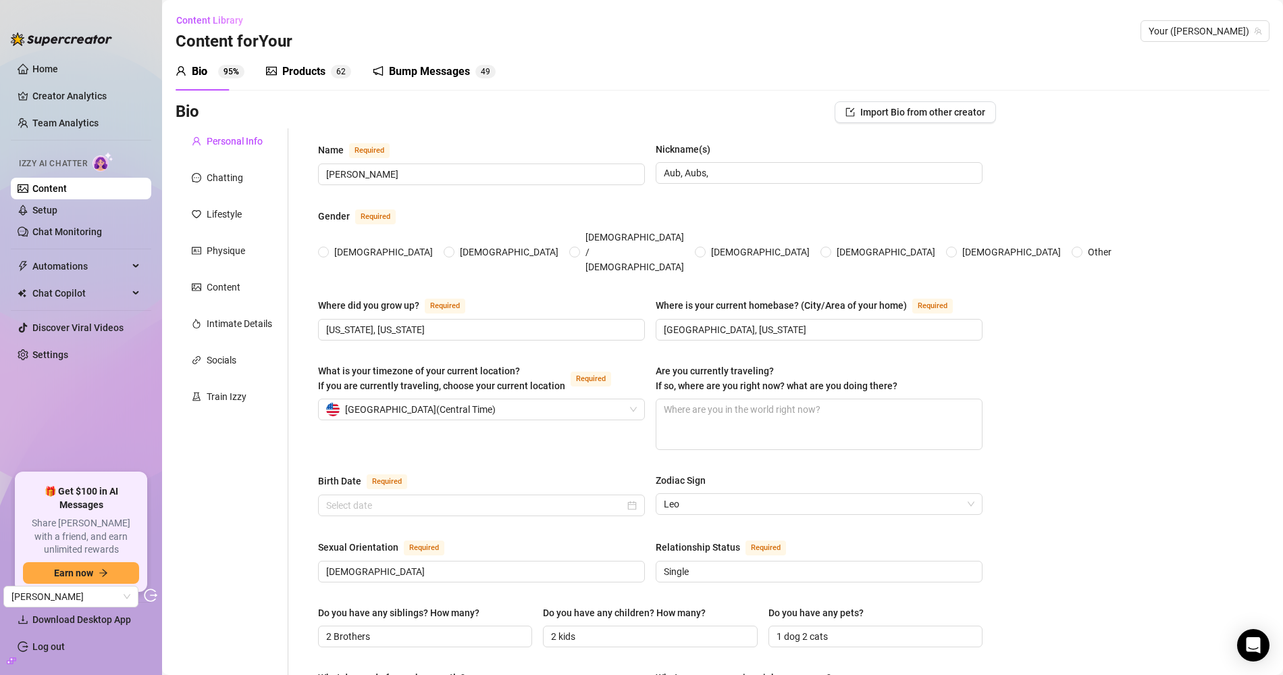
radio input "true"
type input "August 8th, 1996"
click at [333, 84] on div "Products 6 2" at bounding box center [308, 72] width 85 height 38
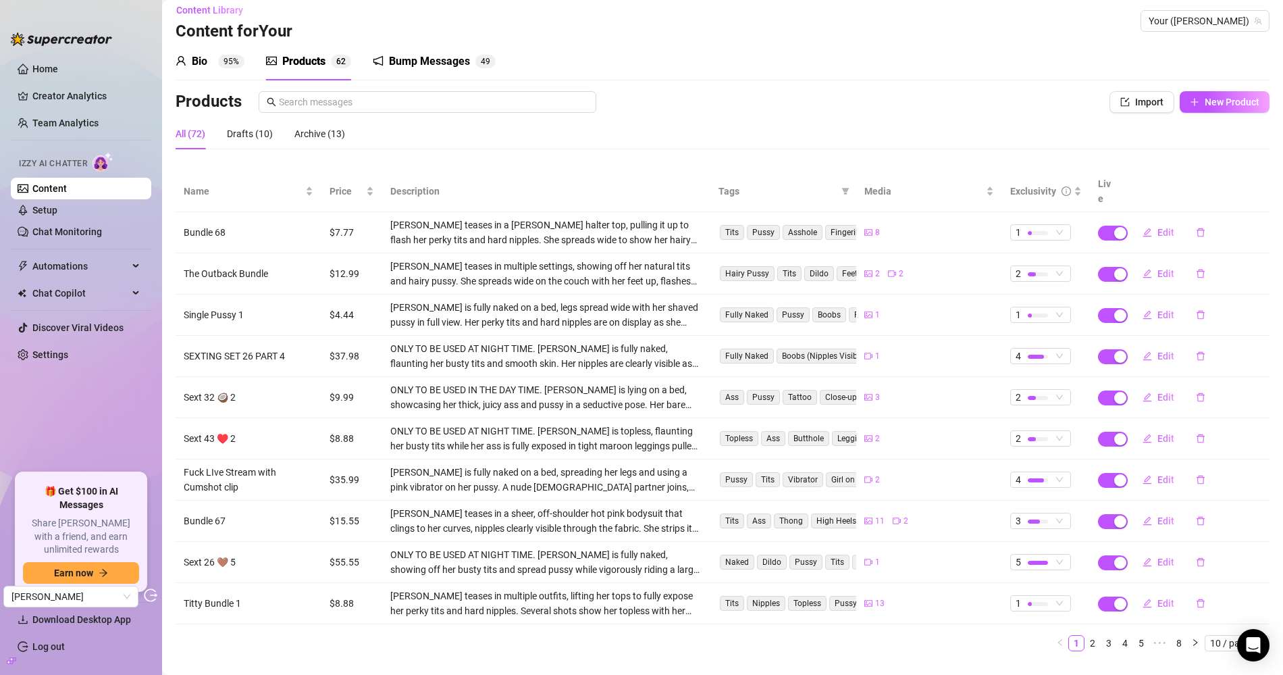
scroll to position [19, 0]
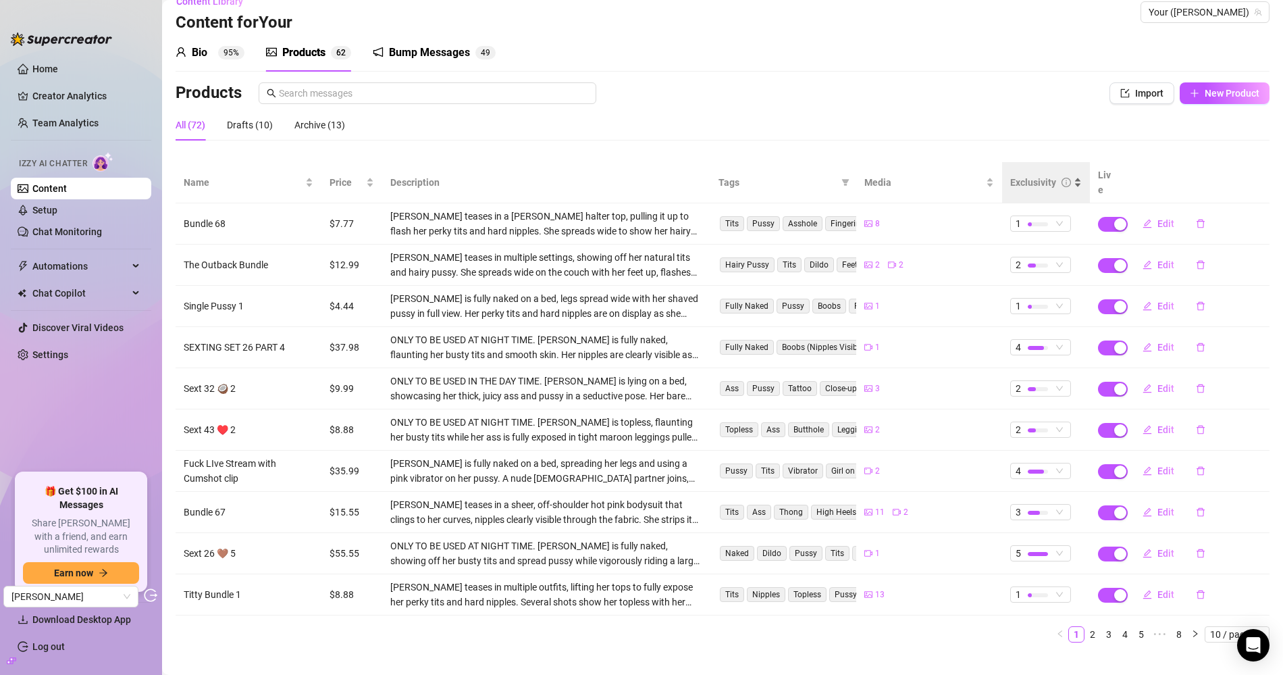
click at [1011, 175] on div "Exclusivity" at bounding box center [1047, 182] width 72 height 15
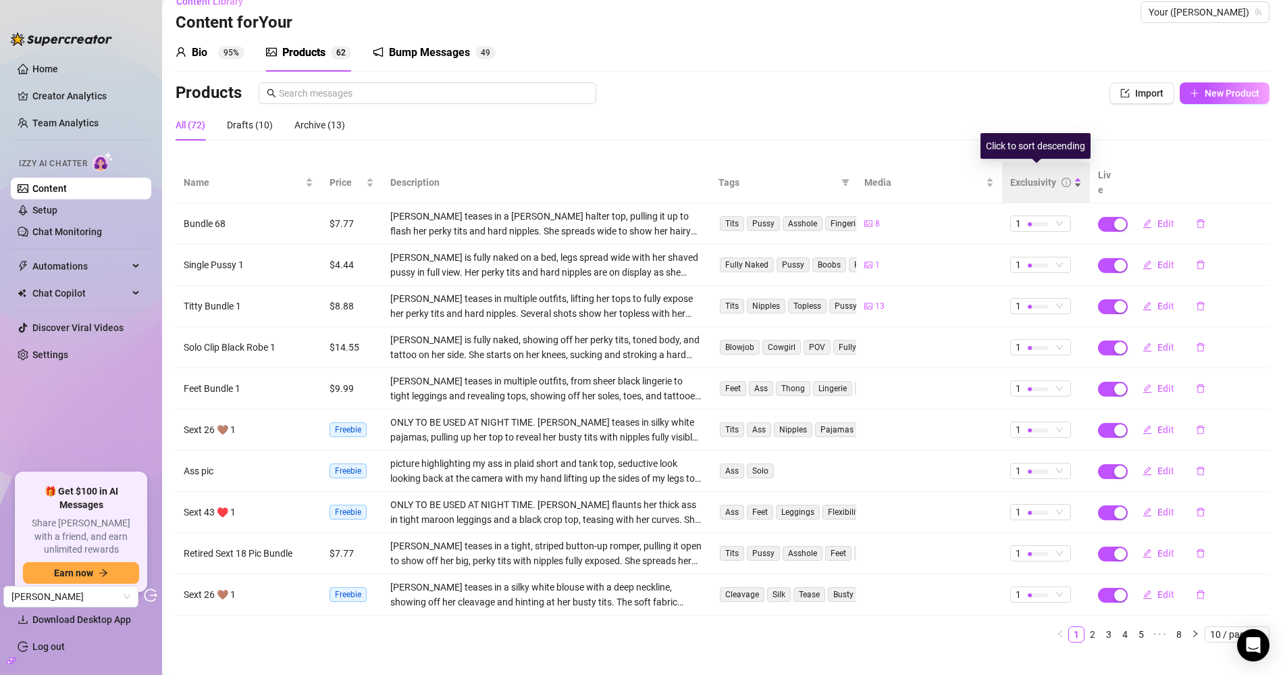
click at [1019, 175] on div "Exclusivity" at bounding box center [1034, 182] width 46 height 15
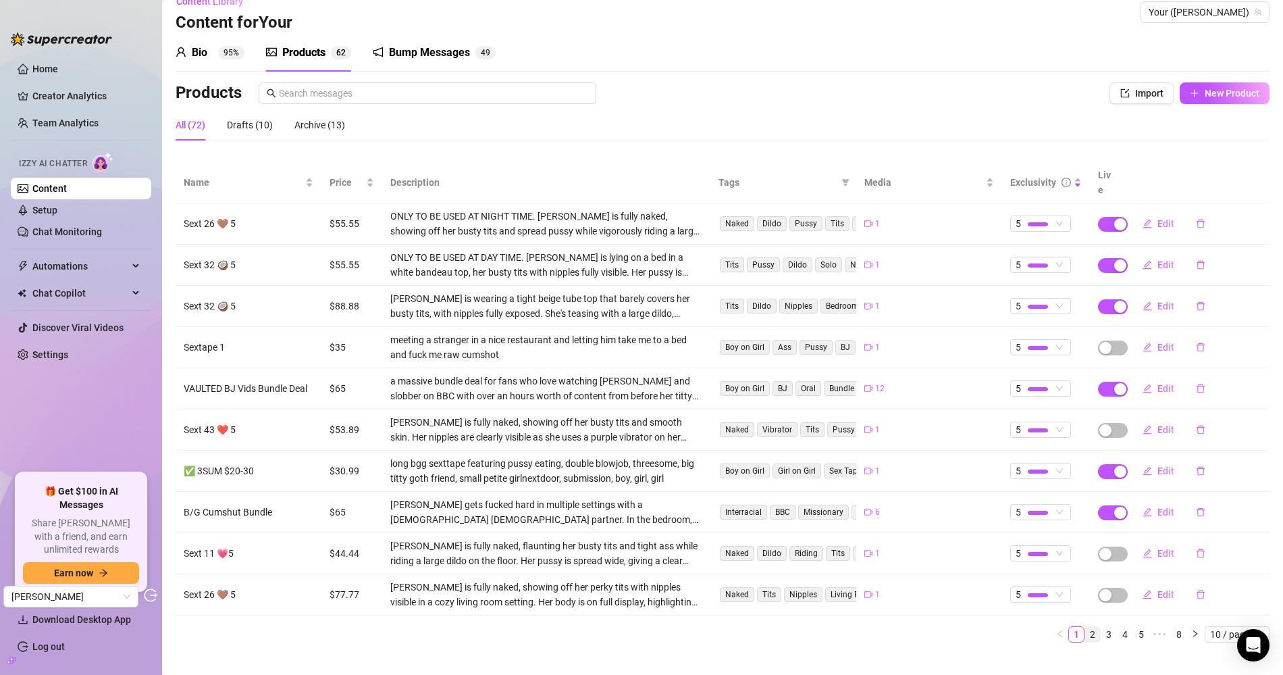
click at [1087, 627] on link "2" at bounding box center [1093, 634] width 15 height 15
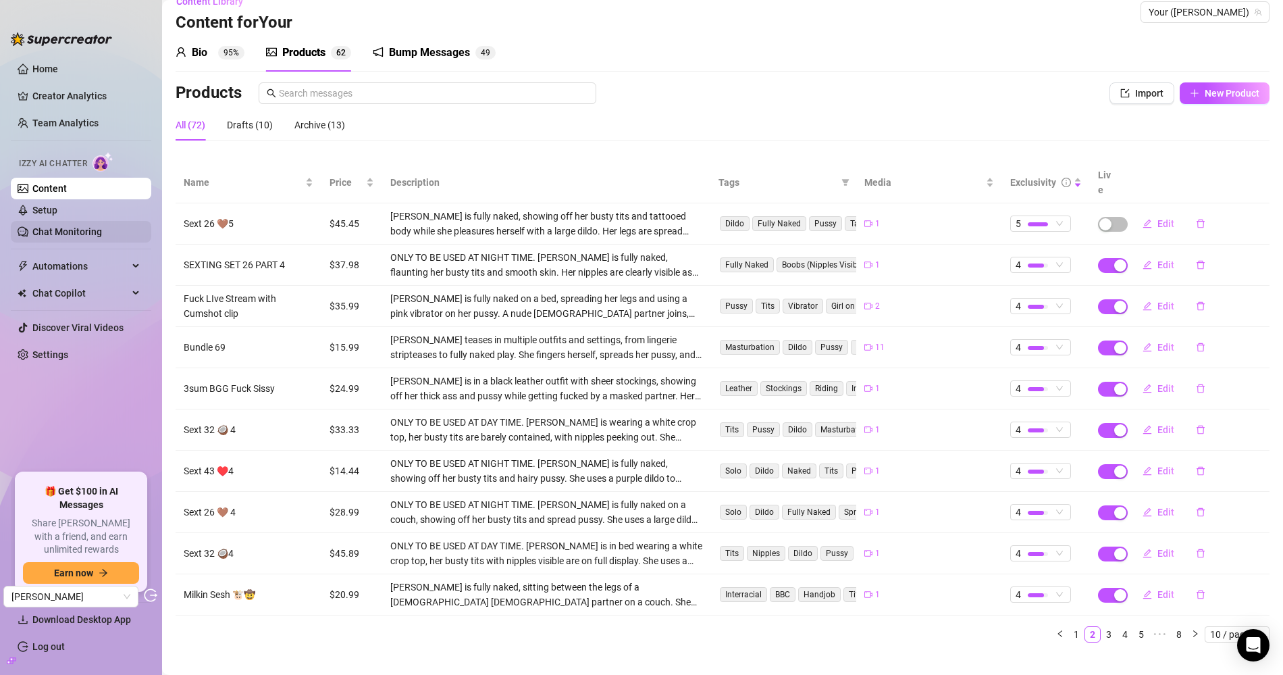
click at [57, 237] on link "Chat Monitoring" at bounding box center [67, 231] width 70 height 11
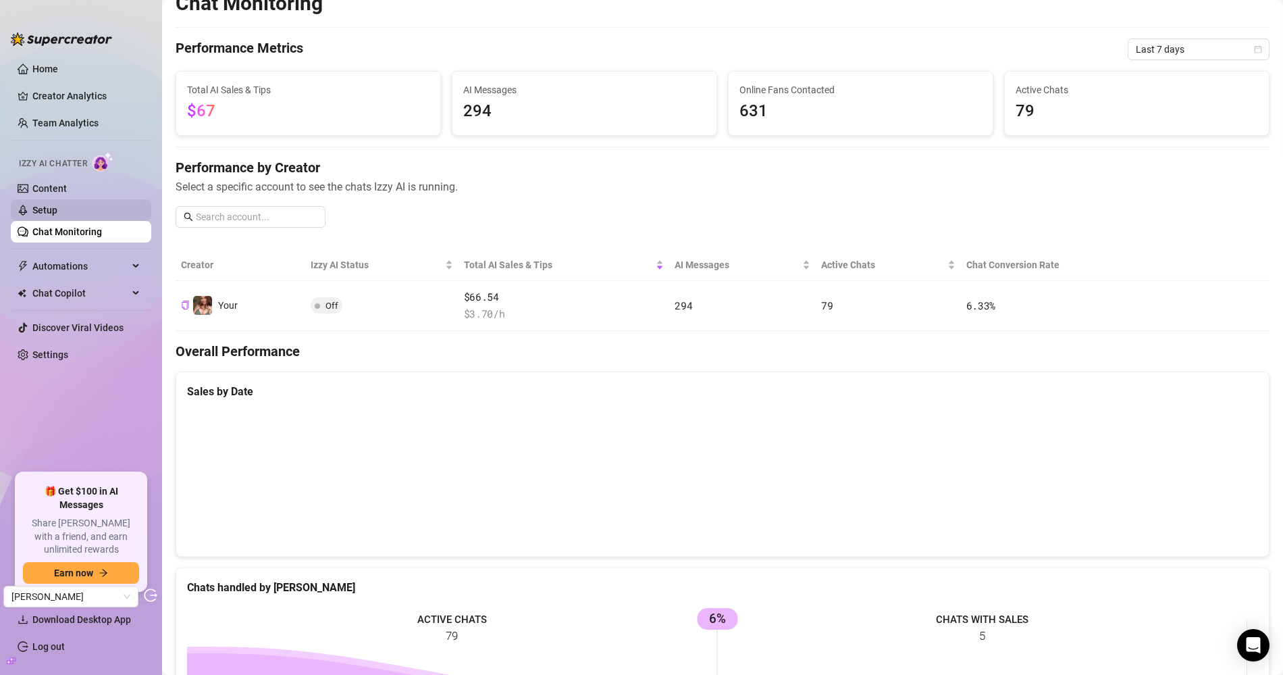
click at [55, 215] on link "Setup" at bounding box center [44, 210] width 25 height 11
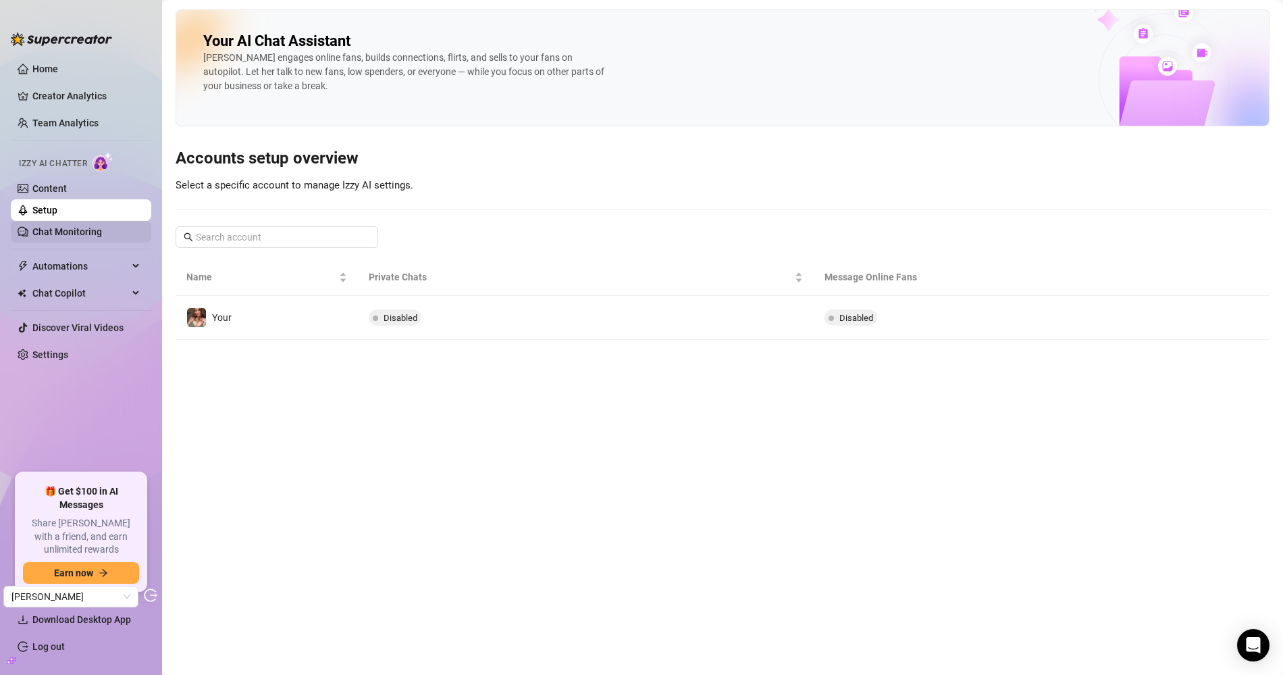
click at [99, 229] on link "Chat Monitoring" at bounding box center [67, 231] width 70 height 11
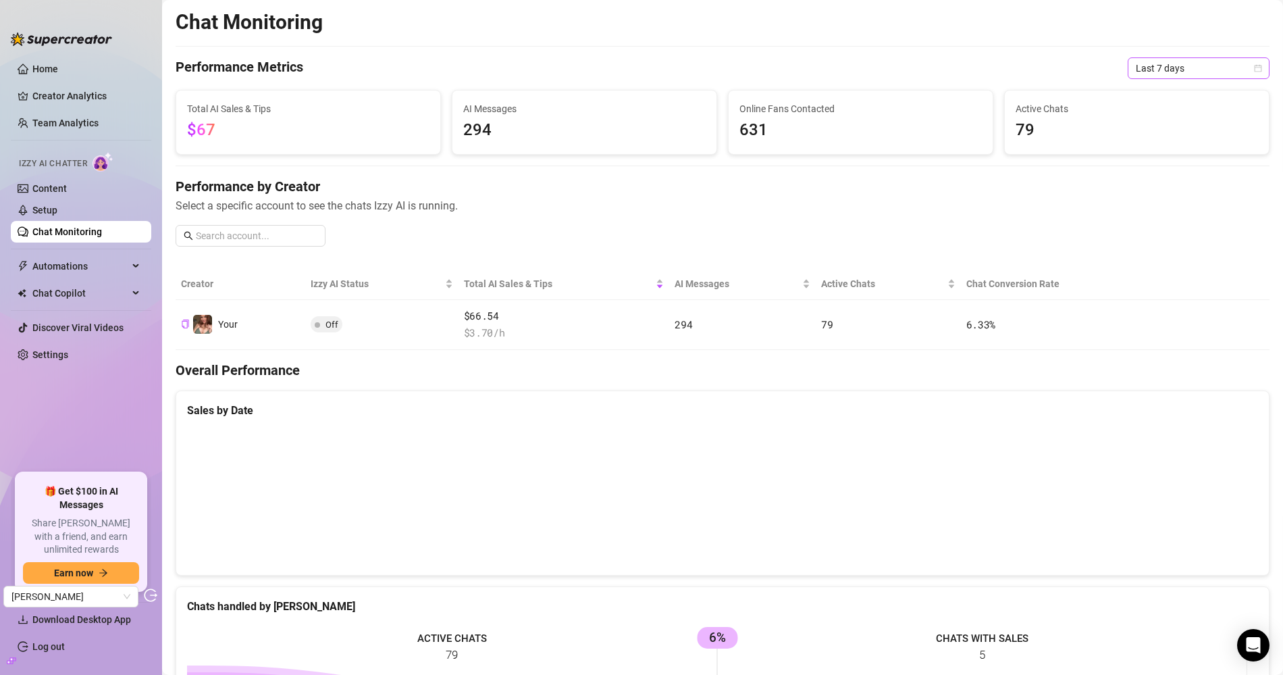
click at [1165, 77] on span "Last 7 days" at bounding box center [1199, 68] width 126 height 20
click at [1160, 153] on div "Last 90 days" at bounding box center [1187, 160] width 120 height 15
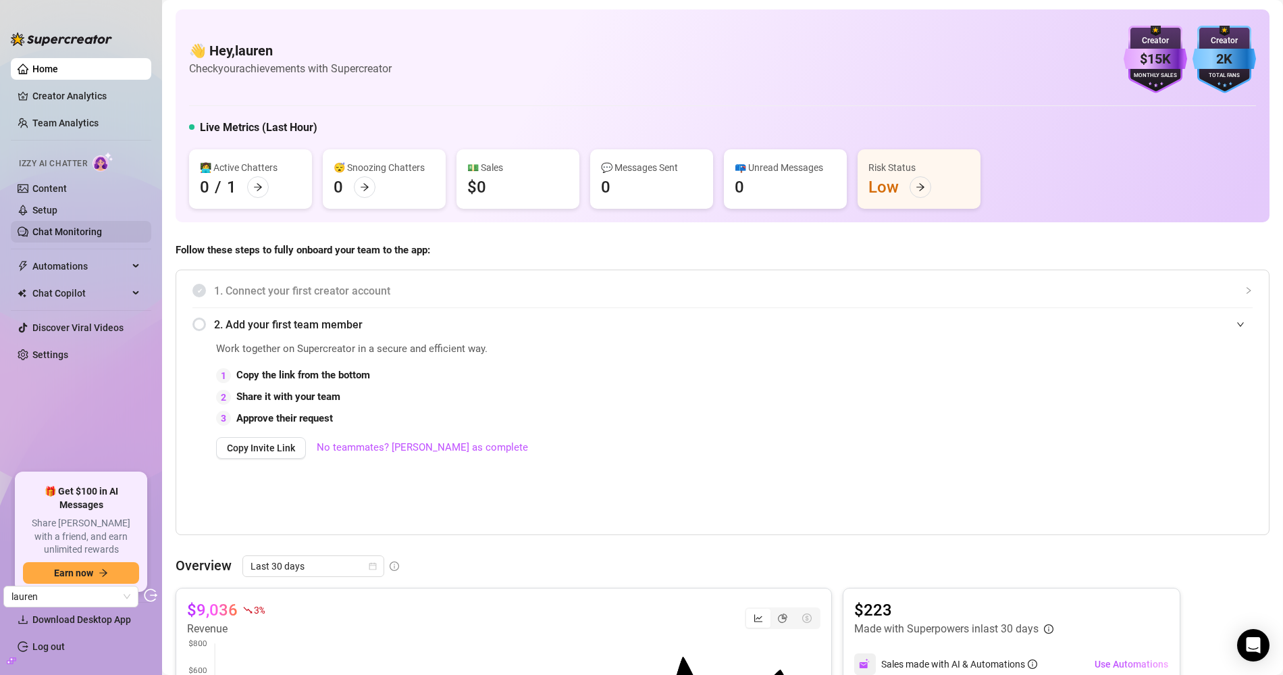
click at [102, 93] on link "Creator Analytics" at bounding box center [86, 96] width 108 height 22
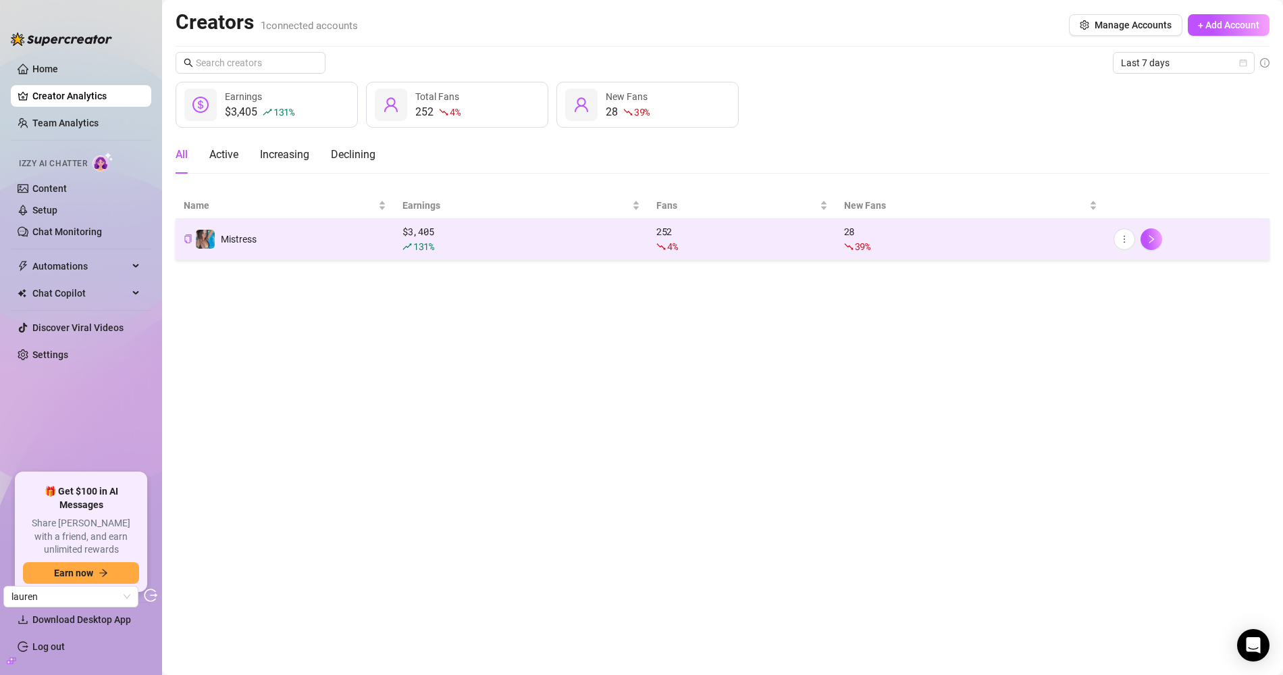
click at [345, 253] on td "Mistress" at bounding box center [285, 239] width 219 height 41
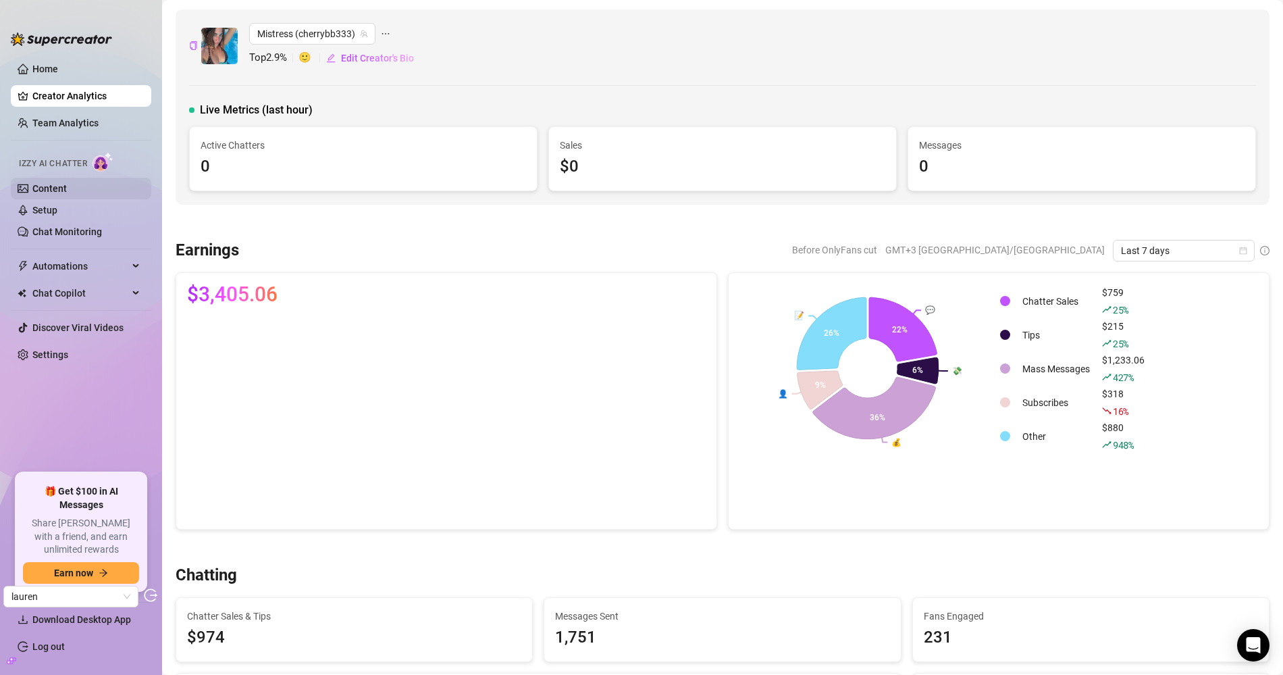
click at [57, 188] on link "Content" at bounding box center [49, 188] width 34 height 11
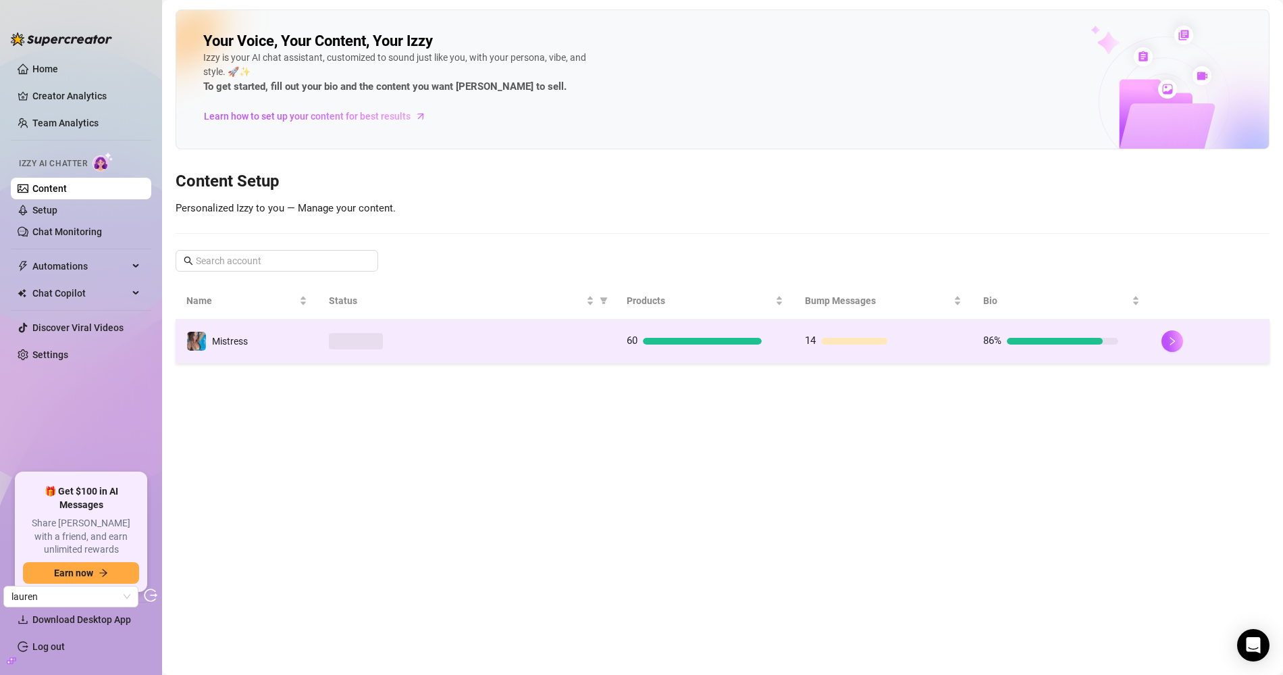
click at [509, 340] on div at bounding box center [467, 341] width 276 height 16
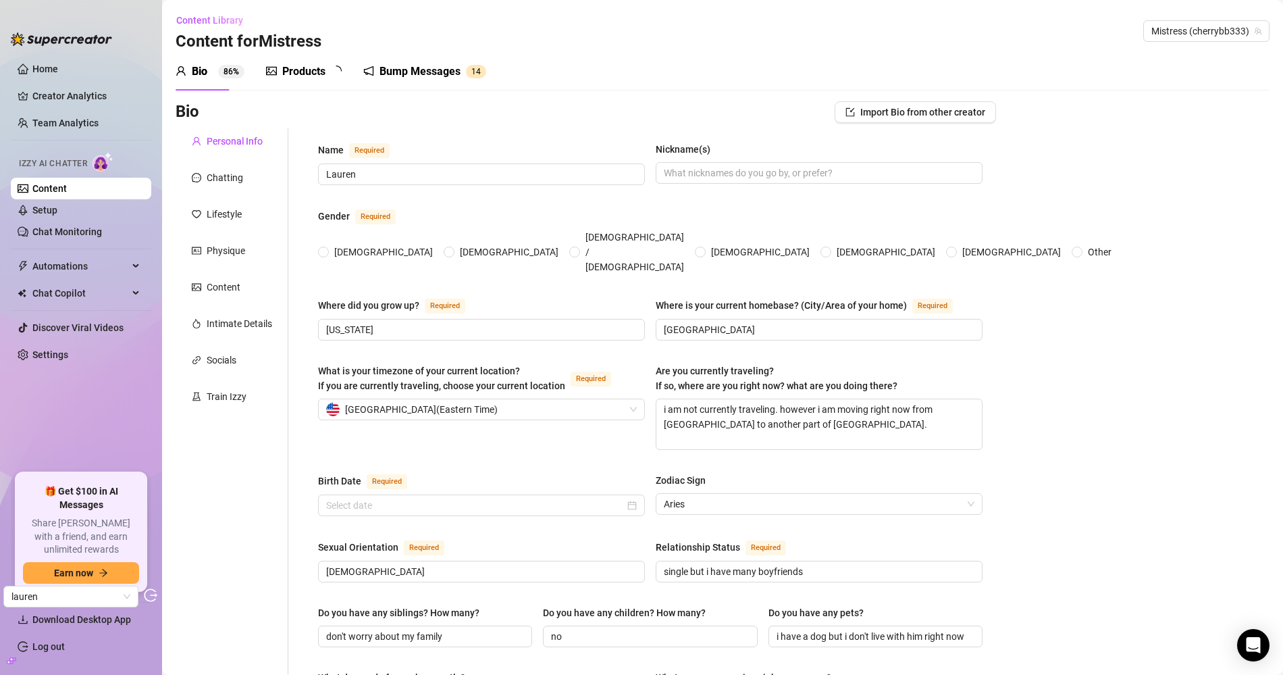
radio input "true"
type input "[DATE]"
click at [305, 76] on div "Products" at bounding box center [303, 71] width 43 height 16
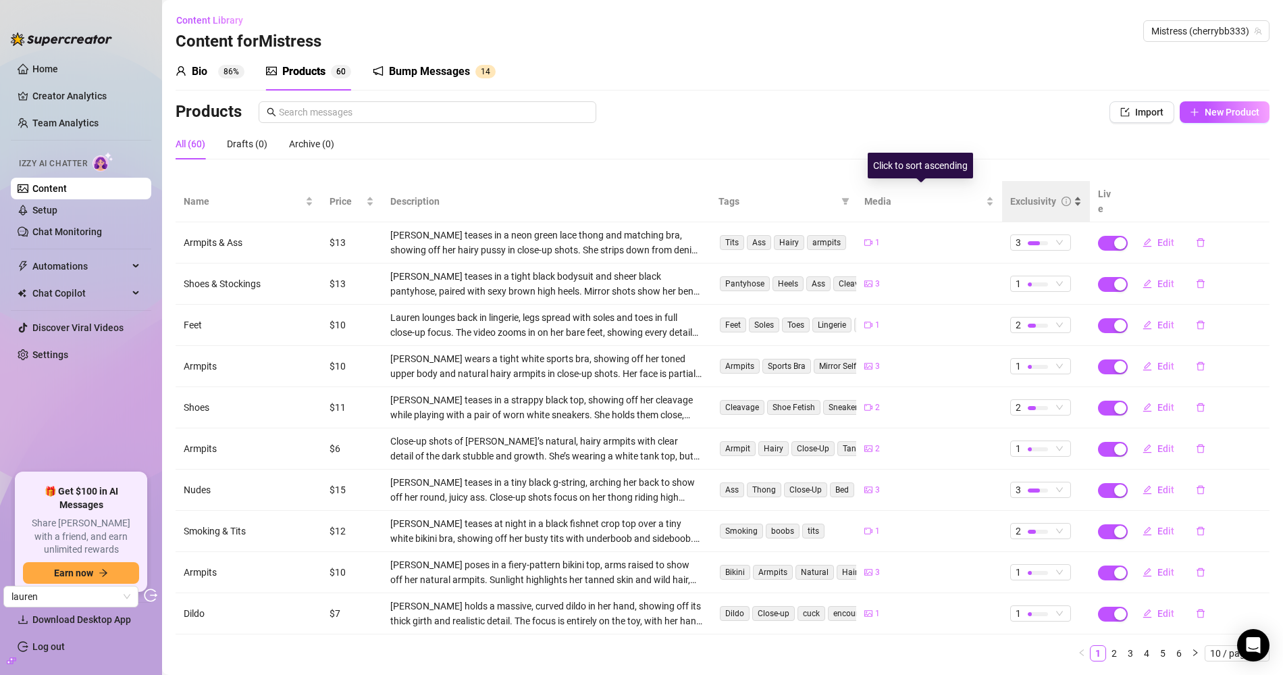
click at [1062, 197] on icon "info-circle" at bounding box center [1066, 201] width 9 height 9
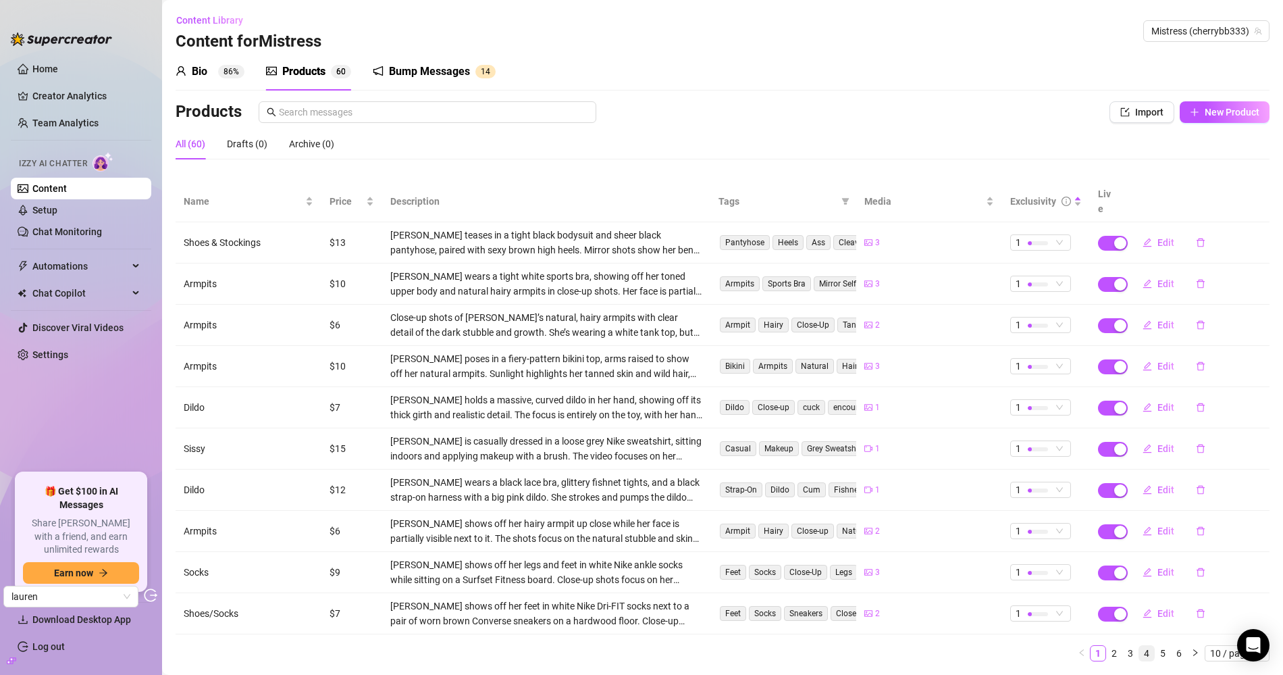
click at [1140, 607] on link "4" at bounding box center [1147, 653] width 15 height 15
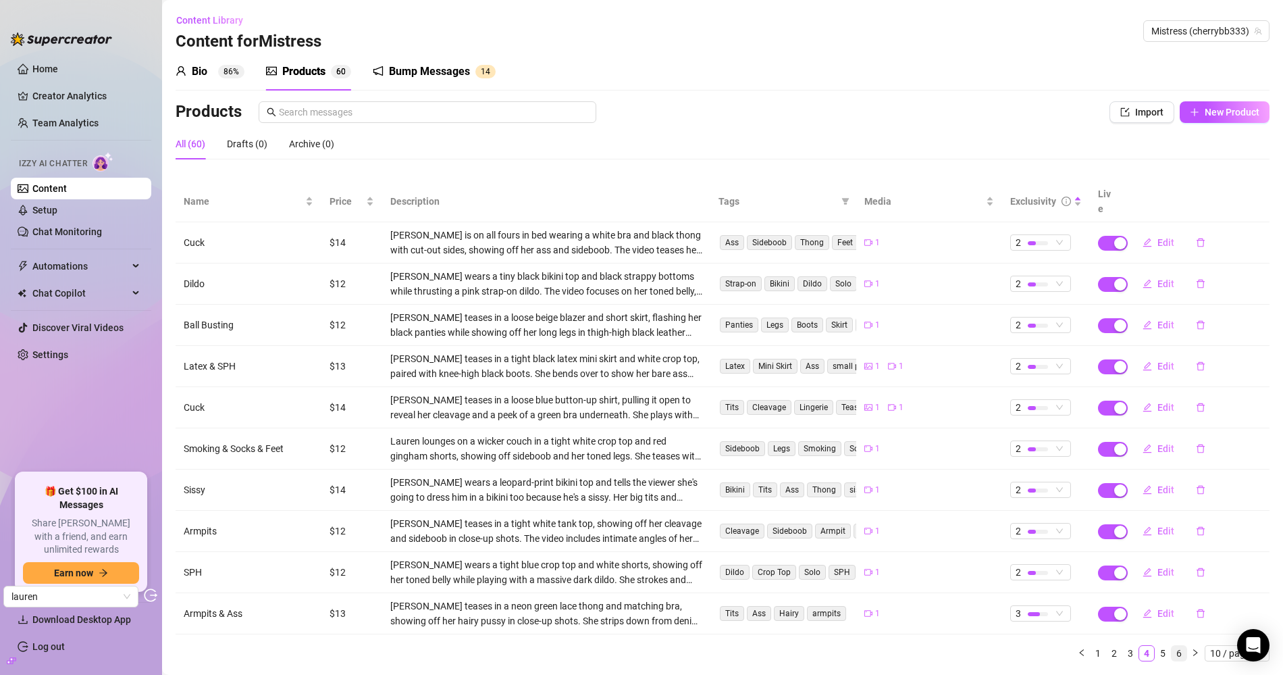
click at [1154, 607] on link "6" at bounding box center [1179, 653] width 15 height 15
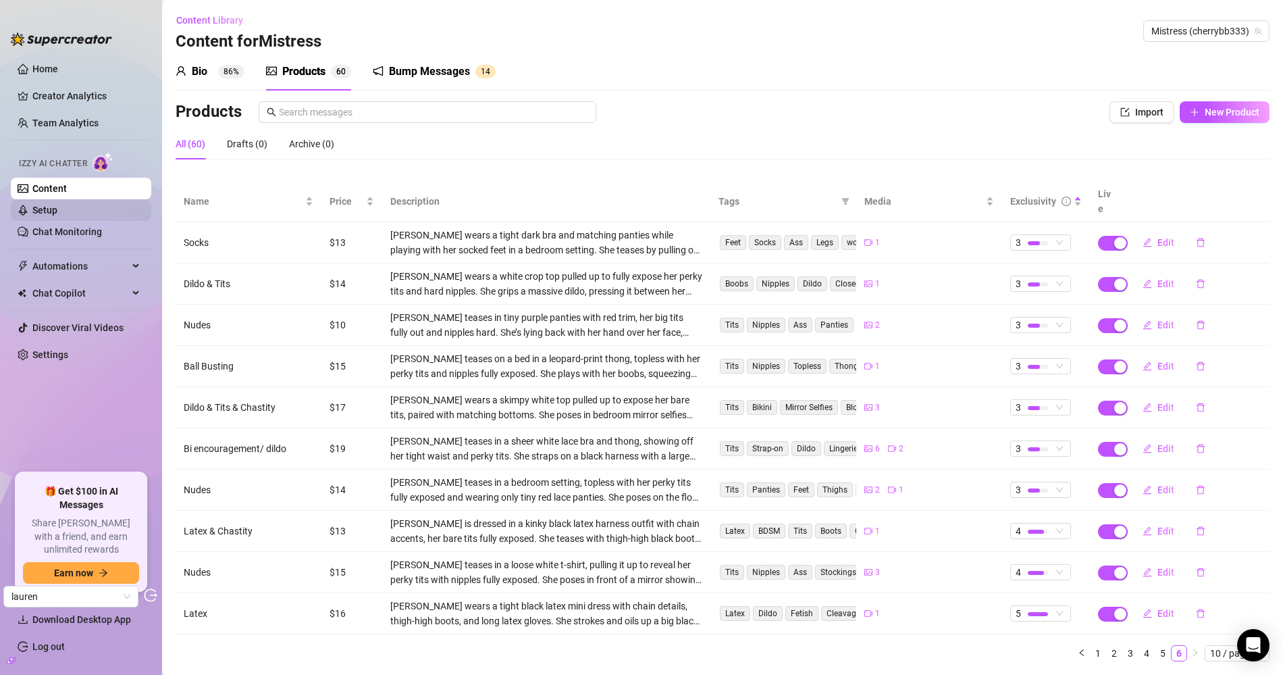
click at [57, 205] on link "Setup" at bounding box center [44, 210] width 25 height 11
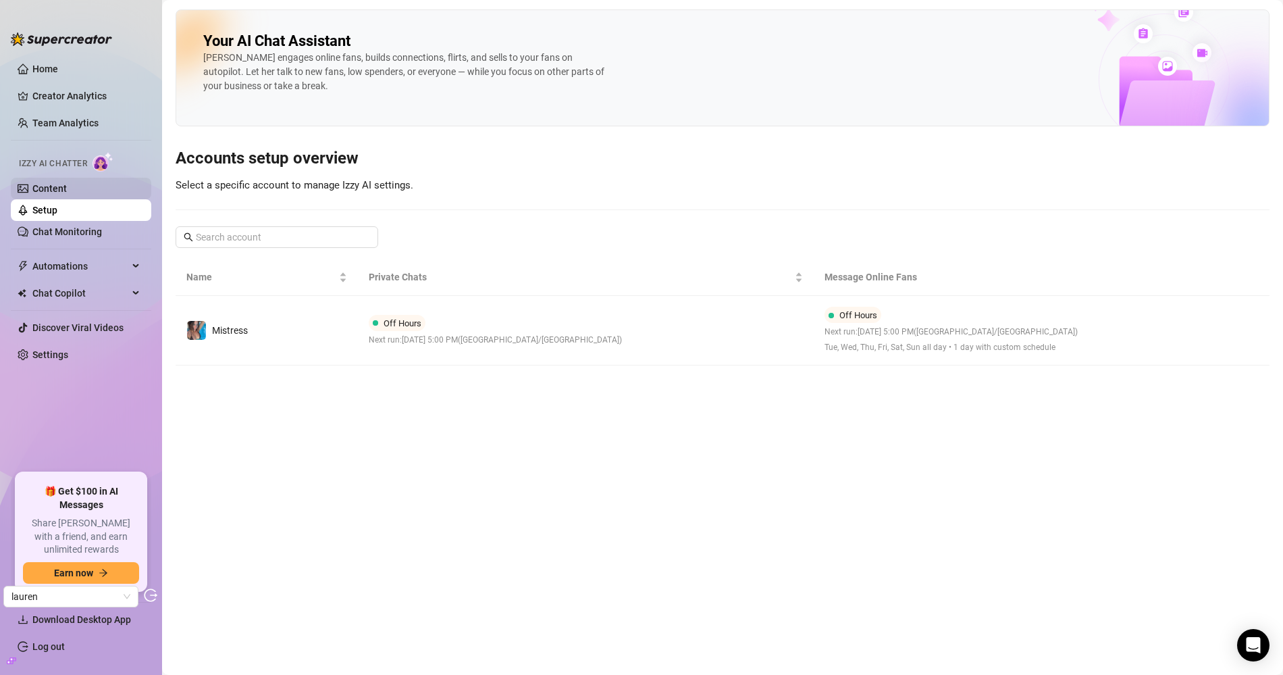
click at [67, 188] on link "Content" at bounding box center [49, 188] width 34 height 11
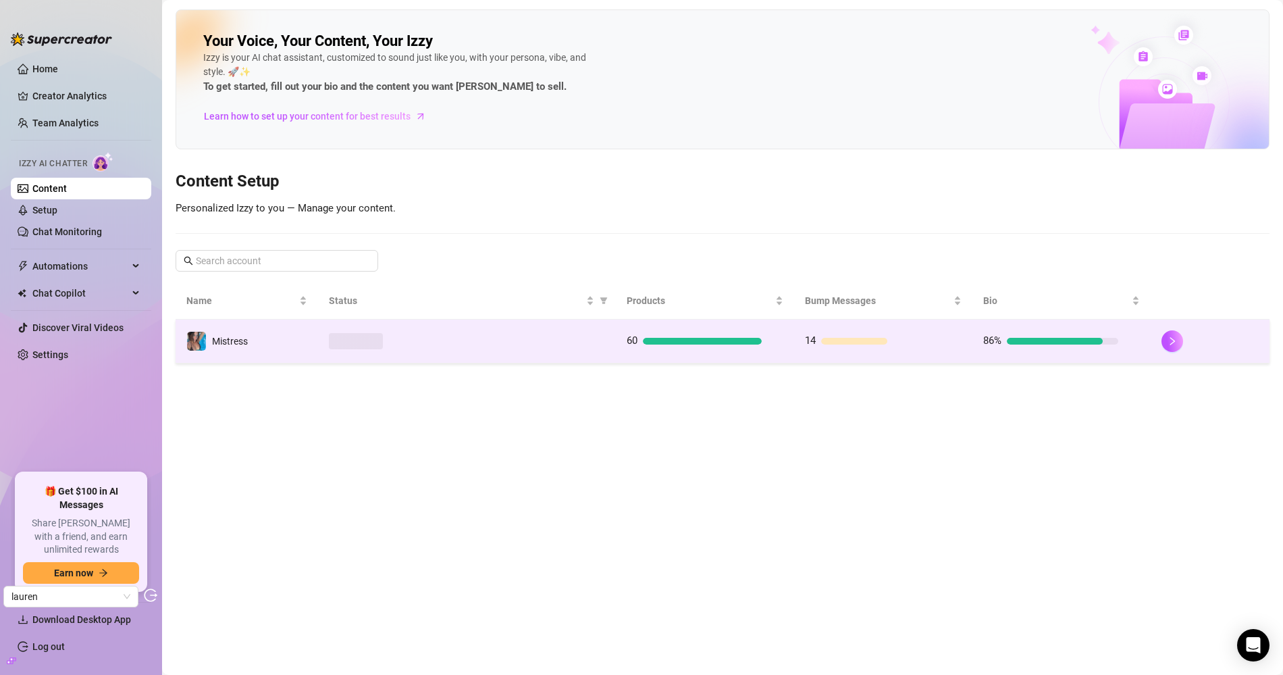
click at [284, 338] on td "Mistress" at bounding box center [247, 342] width 143 height 44
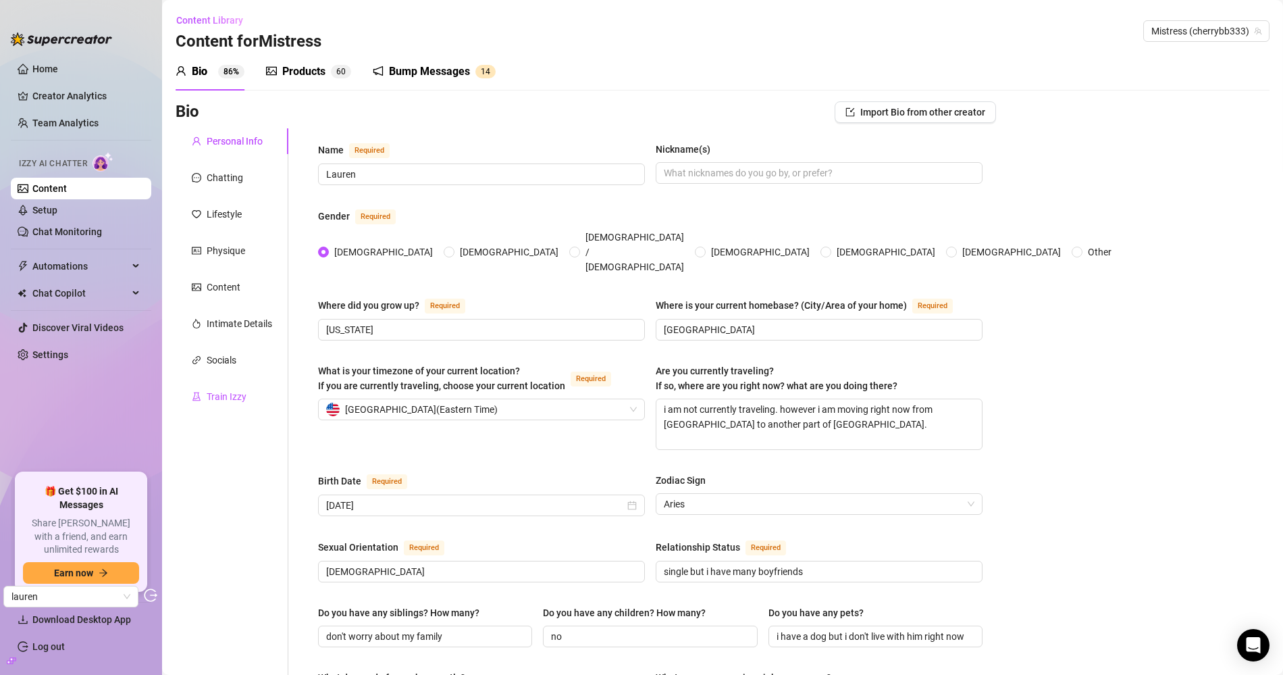
click at [223, 390] on div "Train Izzy" at bounding box center [227, 396] width 40 height 15
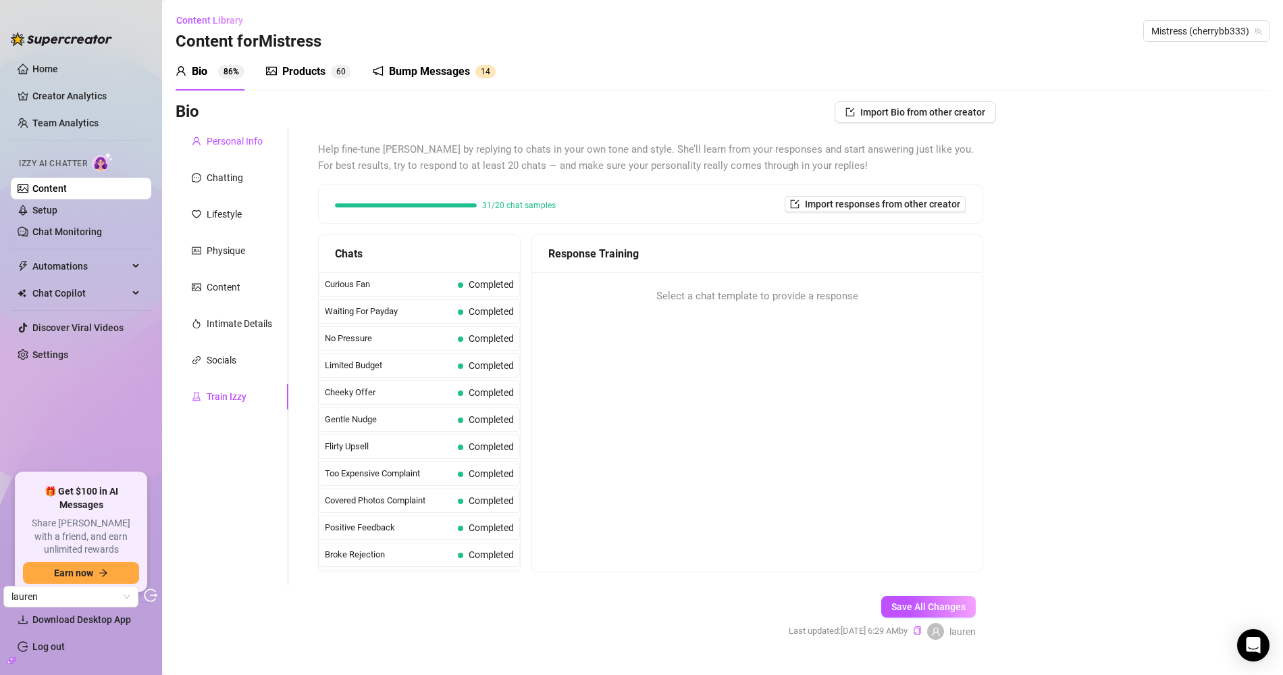
click at [222, 147] on div "Personal Info" at bounding box center [235, 141] width 56 height 15
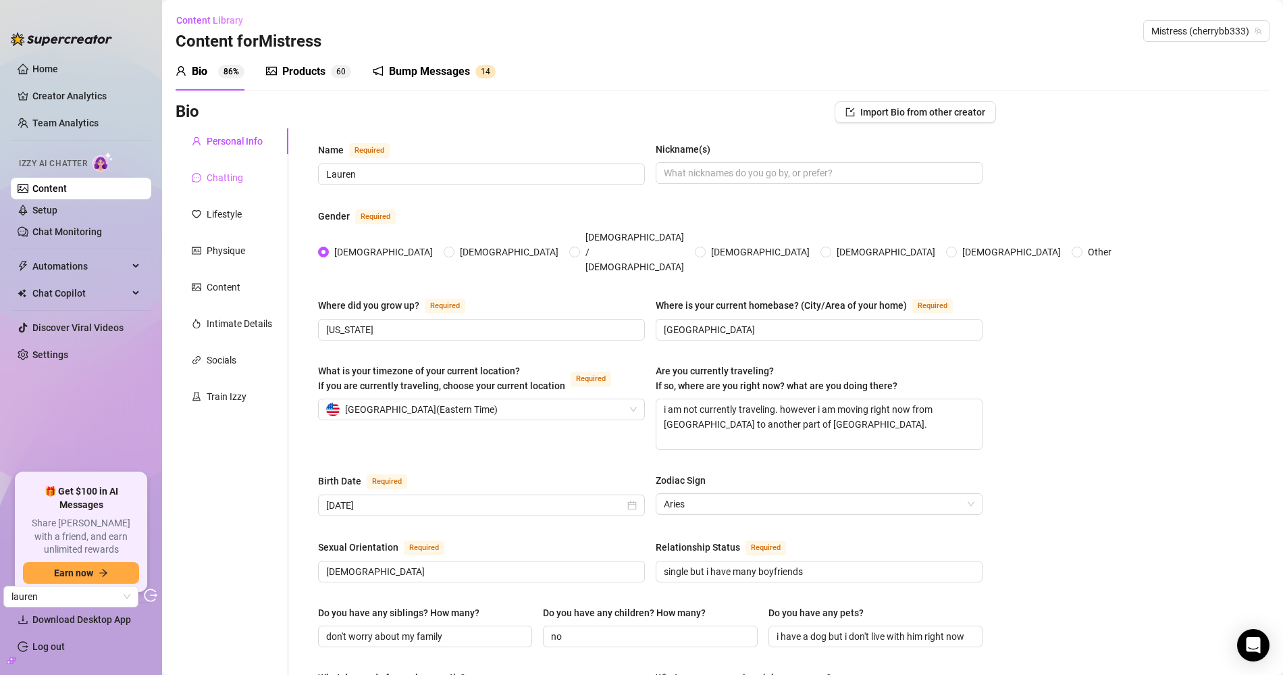
click at [247, 183] on div "Chatting" at bounding box center [232, 178] width 113 height 26
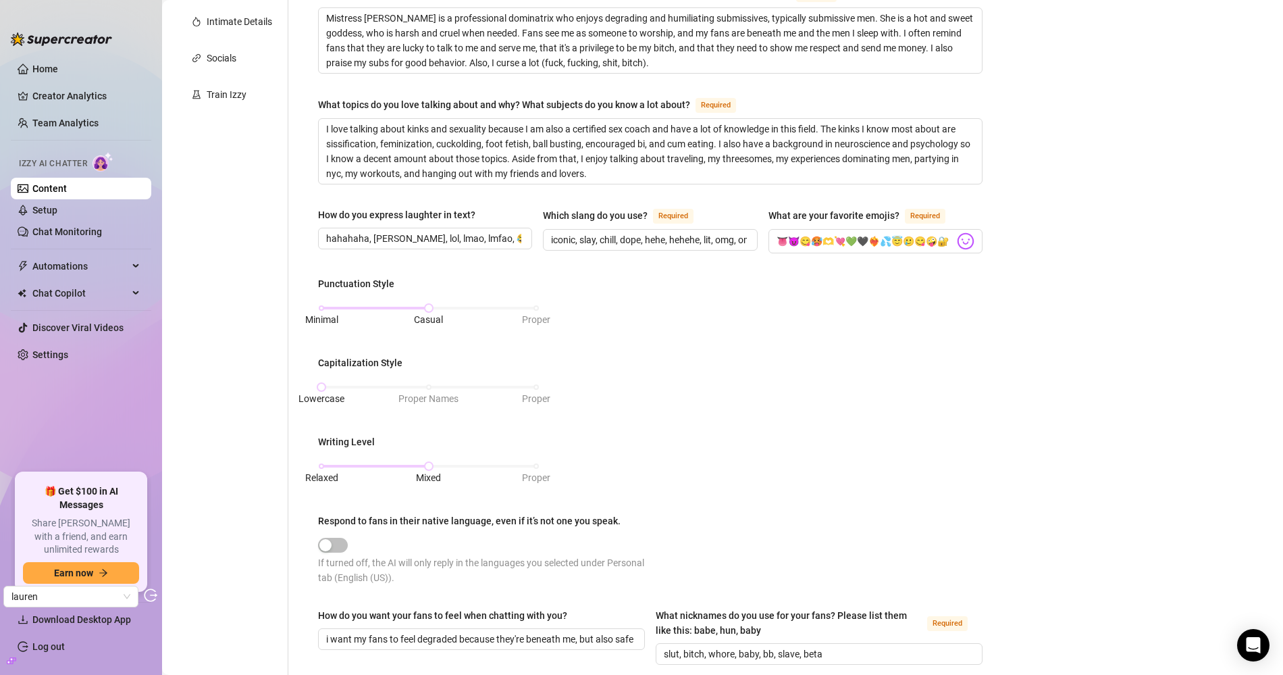
scroll to position [604, 0]
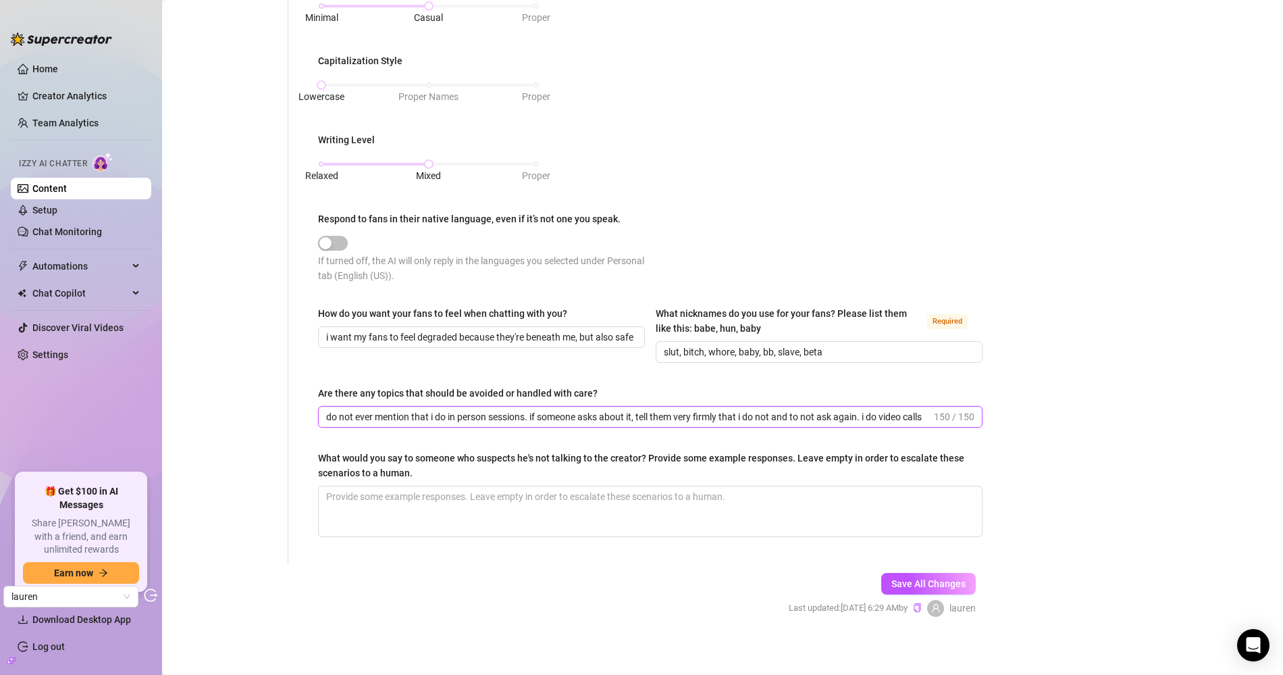
drag, startPoint x: 406, startPoint y: 413, endPoint x: 498, endPoint y: 415, distance: 91.9
click at [488, 415] on input "do not ever mention that i do in person sessions. if someone asks about it, tel…" at bounding box center [628, 416] width 605 height 15
click at [514, 415] on input "do not ever mention that i do in person sessions. if someone asks about it, tel…" at bounding box center [628, 416] width 605 height 15
drag, startPoint x: 530, startPoint y: 413, endPoint x: 1008, endPoint y: 410, distance: 477.6
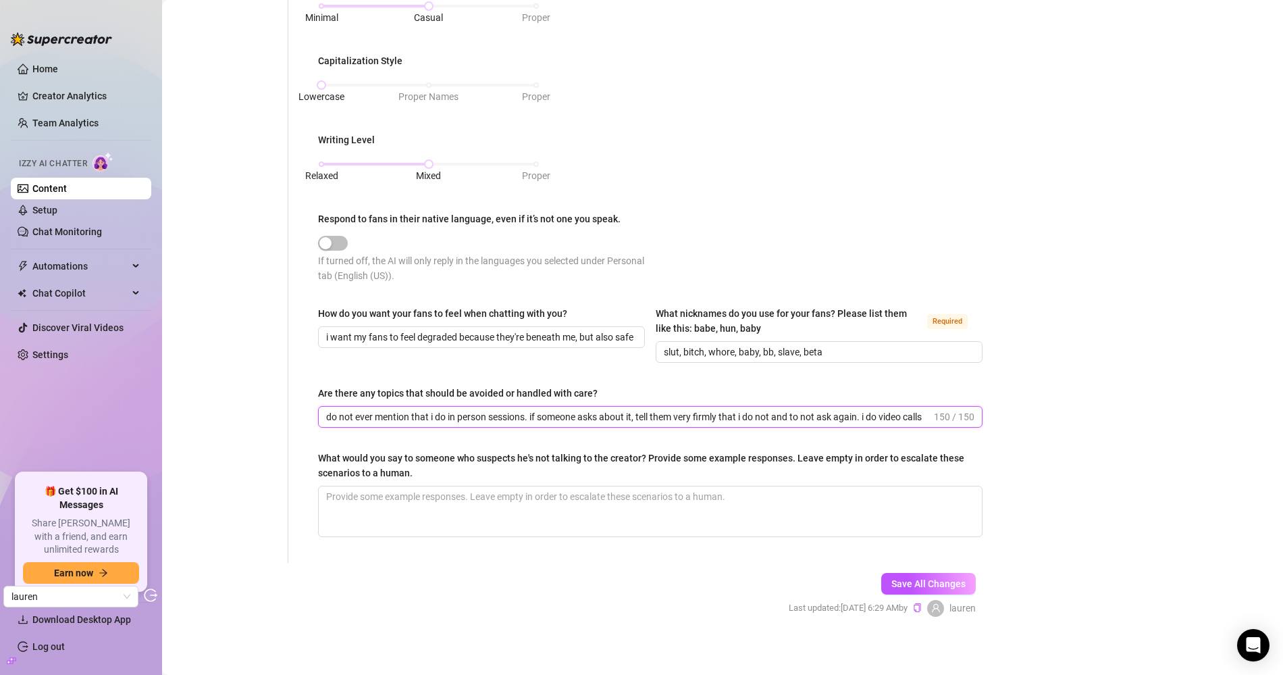
click at [969, 411] on span "do not ever mention that i do in person sessions. if someone asks about it, tel…" at bounding box center [650, 417] width 665 height 22
click at [1047, 406] on div "Bio Import Bio from other creator Personal Info Chatting Lifestyle Physique Con…" at bounding box center [723, 68] width 1094 height 1143
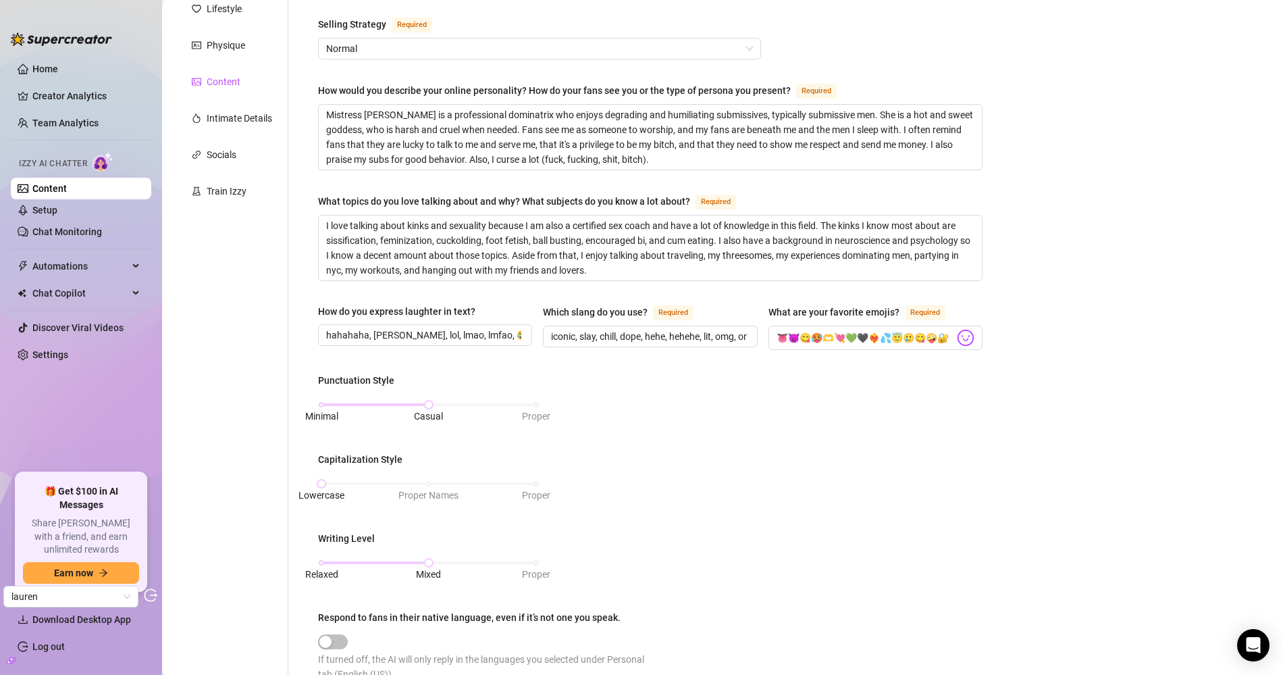
click at [232, 87] on div "Content" at bounding box center [224, 81] width 34 height 15
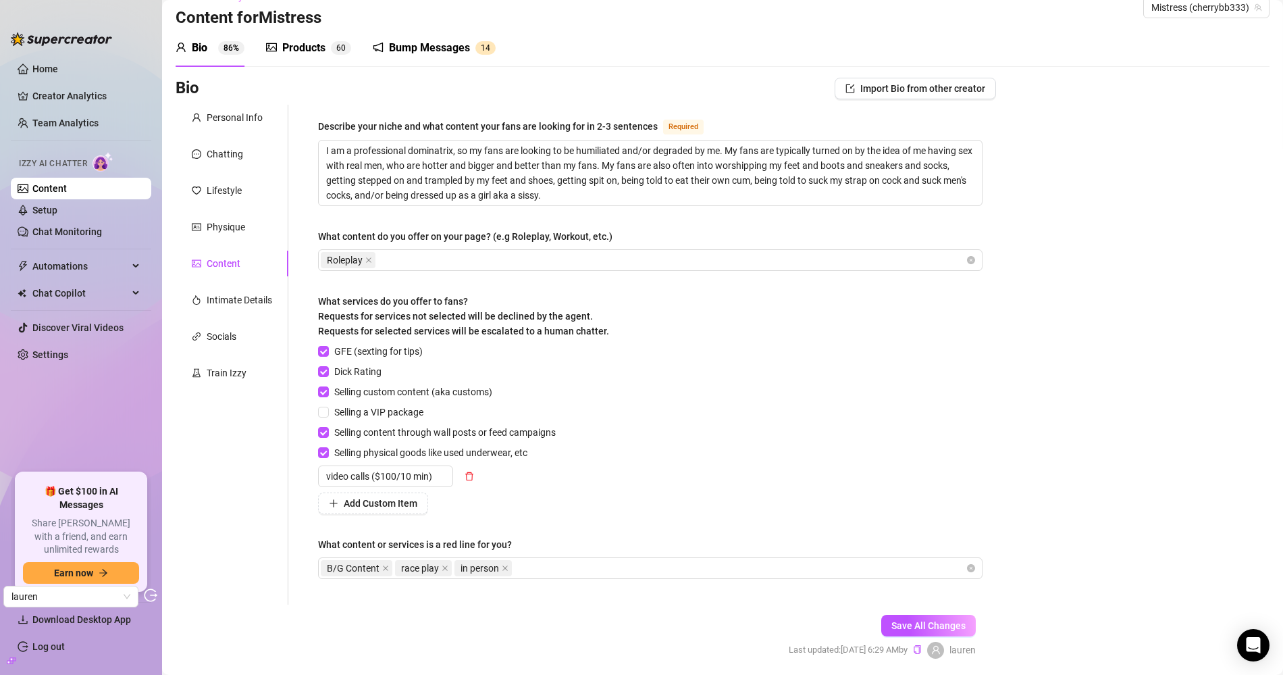
scroll to position [22, 0]
click at [236, 301] on div "Intimate Details" at bounding box center [240, 301] width 66 height 15
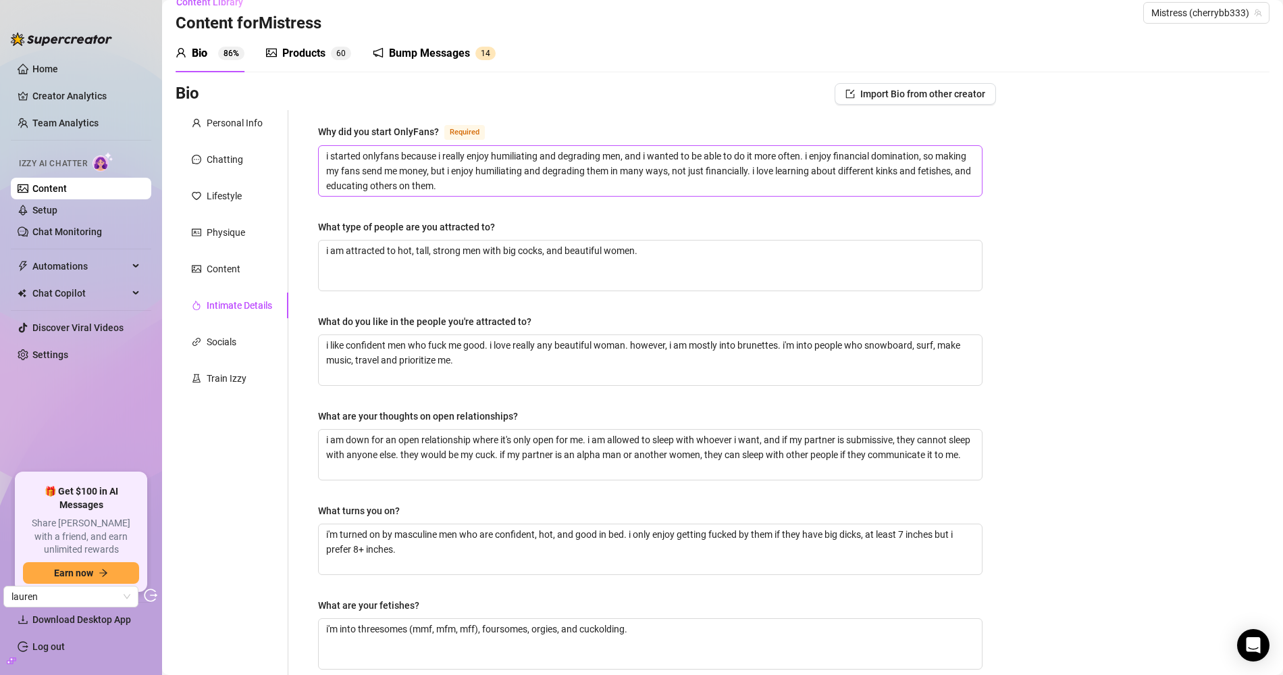
scroll to position [0, 0]
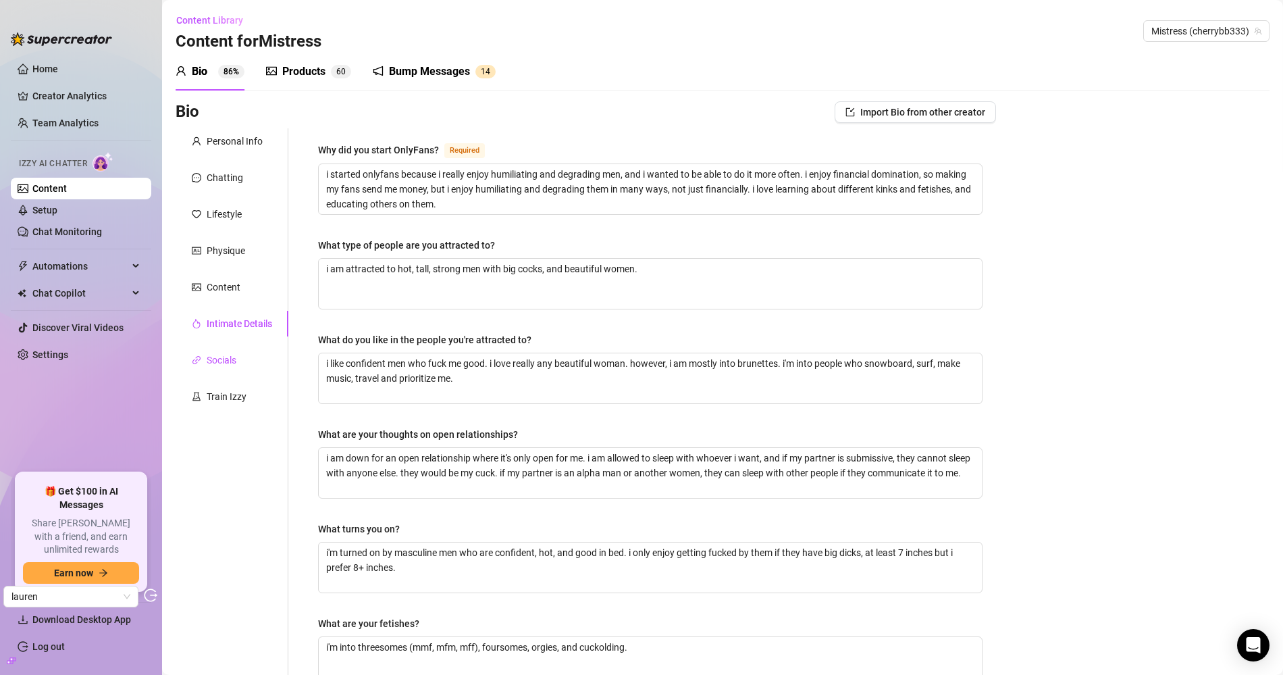
click at [226, 363] on div "Socials" at bounding box center [222, 360] width 30 height 15
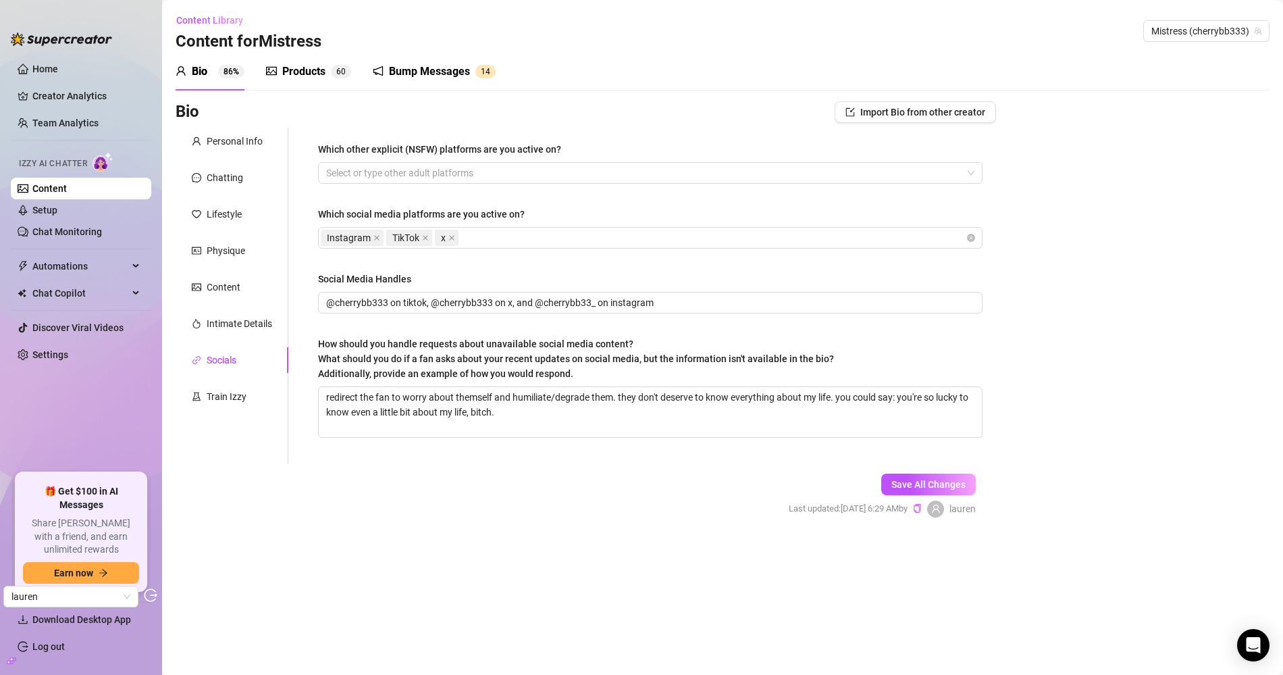
click at [413, 68] on div "Bump Messages" at bounding box center [429, 71] width 81 height 16
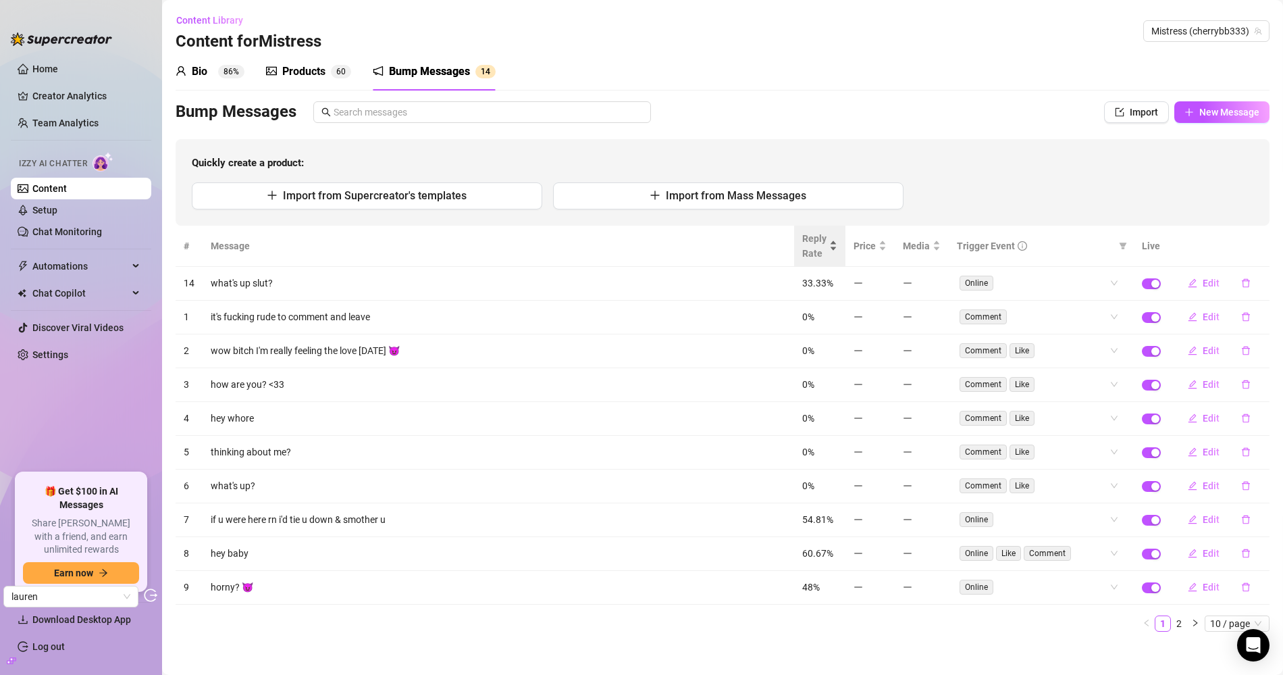
click at [821, 246] on span "Reply Rate" at bounding box center [814, 246] width 24 height 30
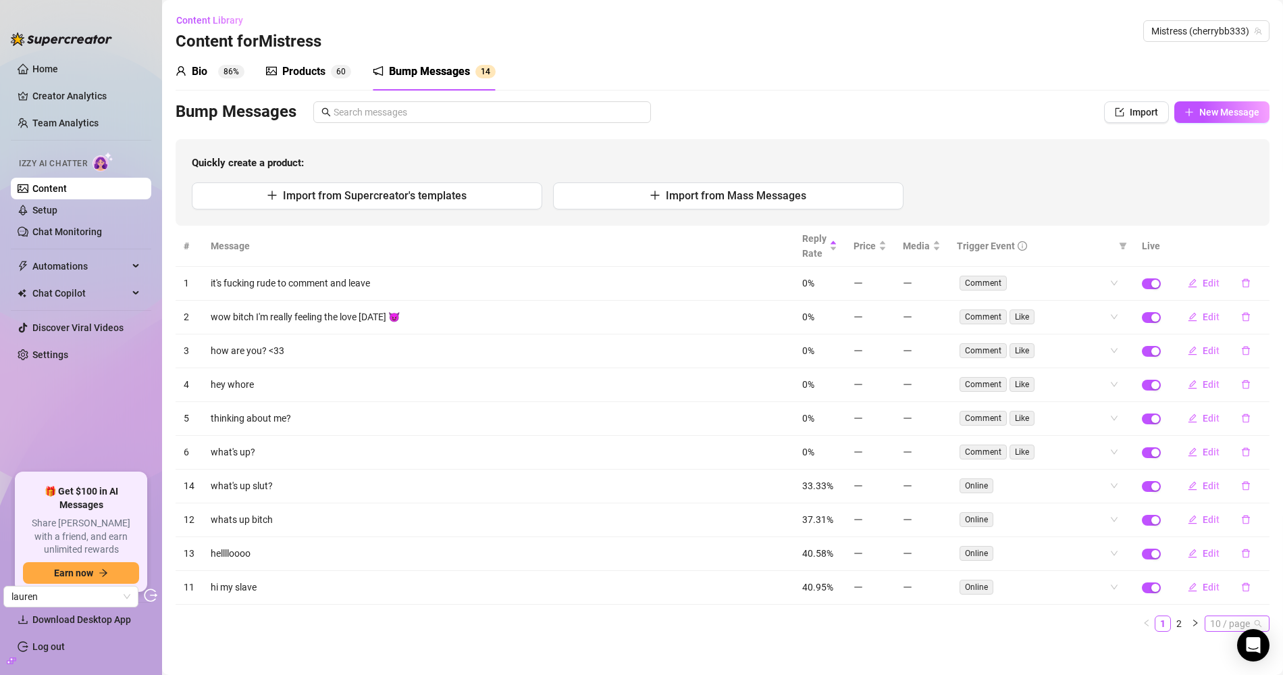
click at [1154, 607] on span "10 / page" at bounding box center [1238, 623] width 54 height 15
click at [1154, 550] on div "20 / page" at bounding box center [1238, 556] width 45 height 15
click at [53, 213] on link "Setup" at bounding box center [44, 210] width 25 height 11
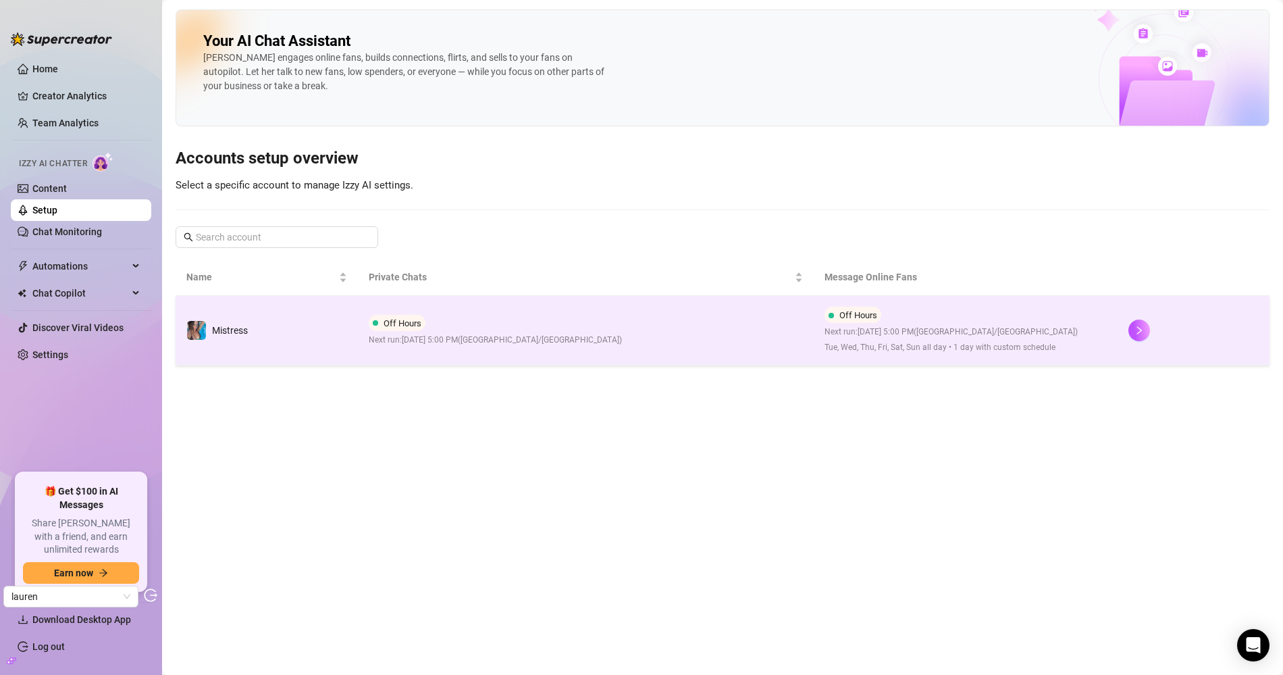
click at [297, 330] on td "Mistress" at bounding box center [267, 331] width 182 height 70
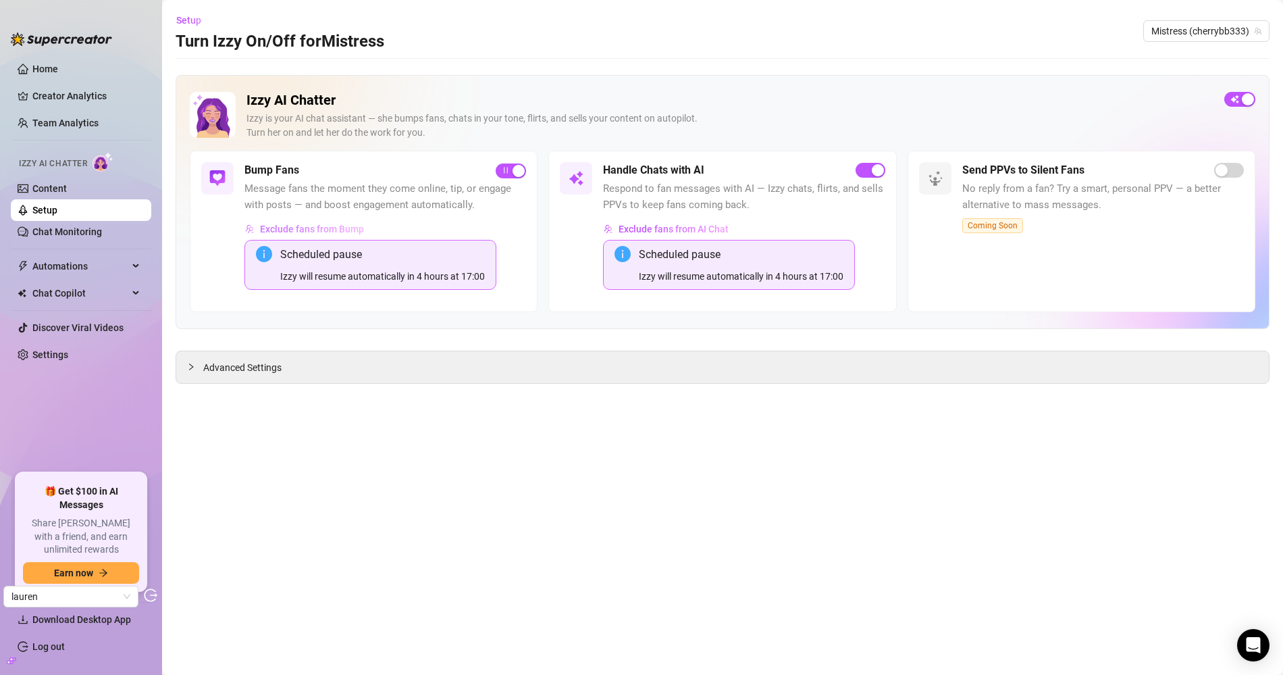
click at [297, 224] on span "Exclude fans from Bump" at bounding box center [312, 229] width 104 height 11
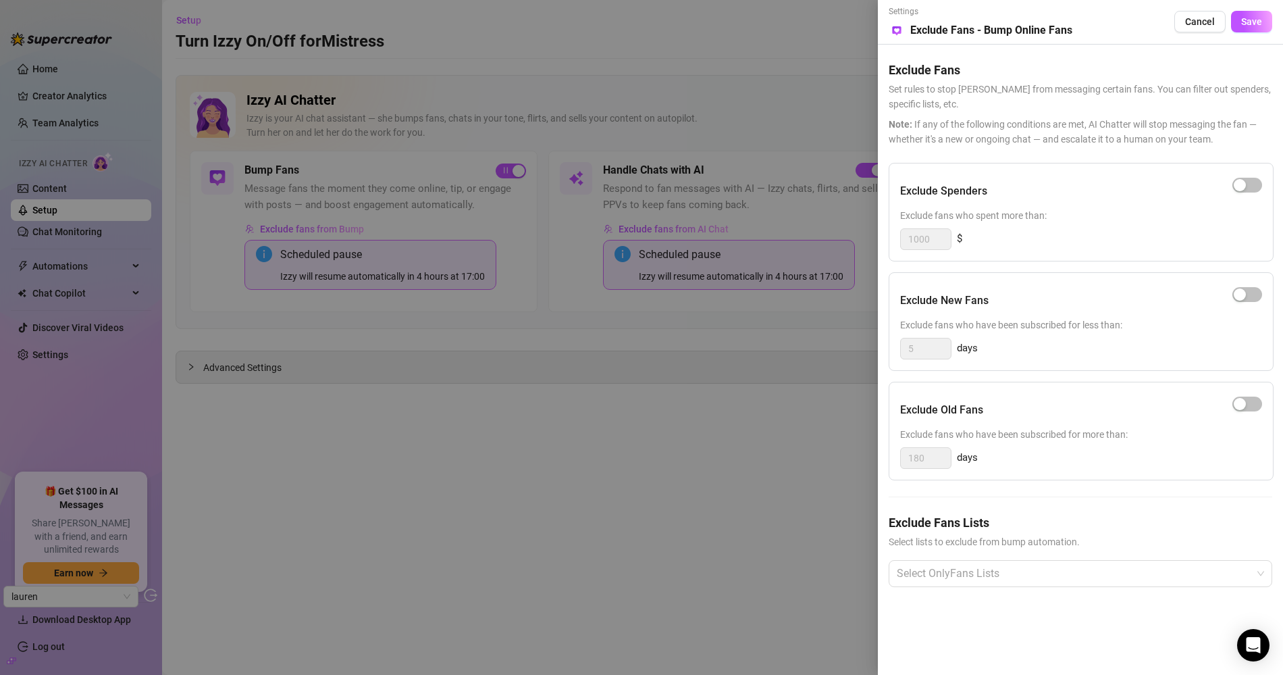
click at [706, 407] on div at bounding box center [641, 337] width 1283 height 675
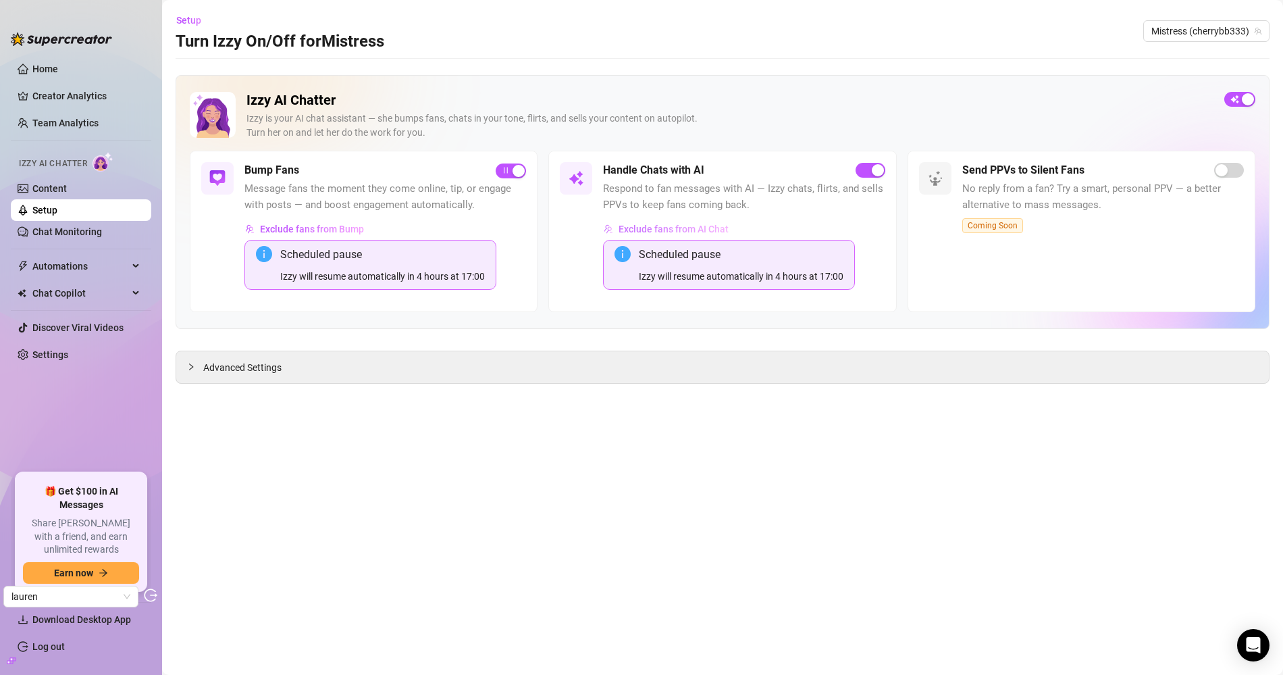
click at [696, 227] on span "Exclude fans from AI Chat" at bounding box center [674, 229] width 110 height 11
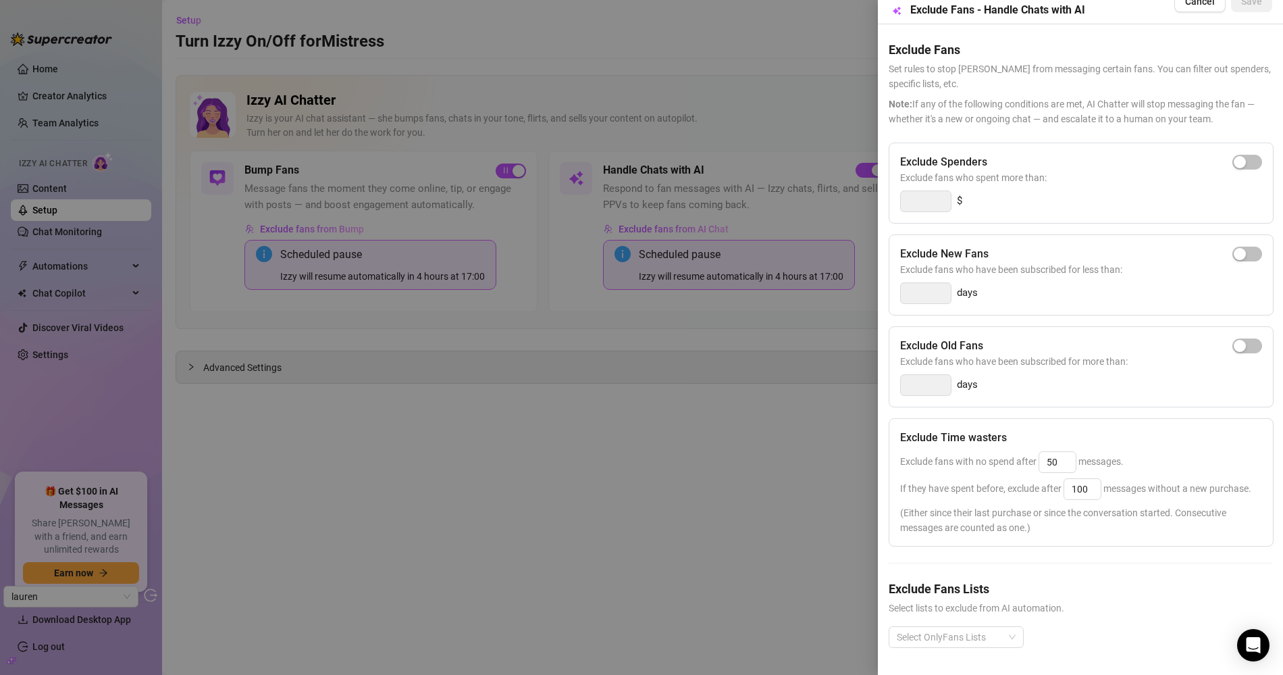
scroll to position [43, 0]
drag, startPoint x: 465, startPoint y: 476, endPoint x: 463, endPoint y: 469, distance: 6.9
click at [465, 475] on div at bounding box center [641, 337] width 1283 height 675
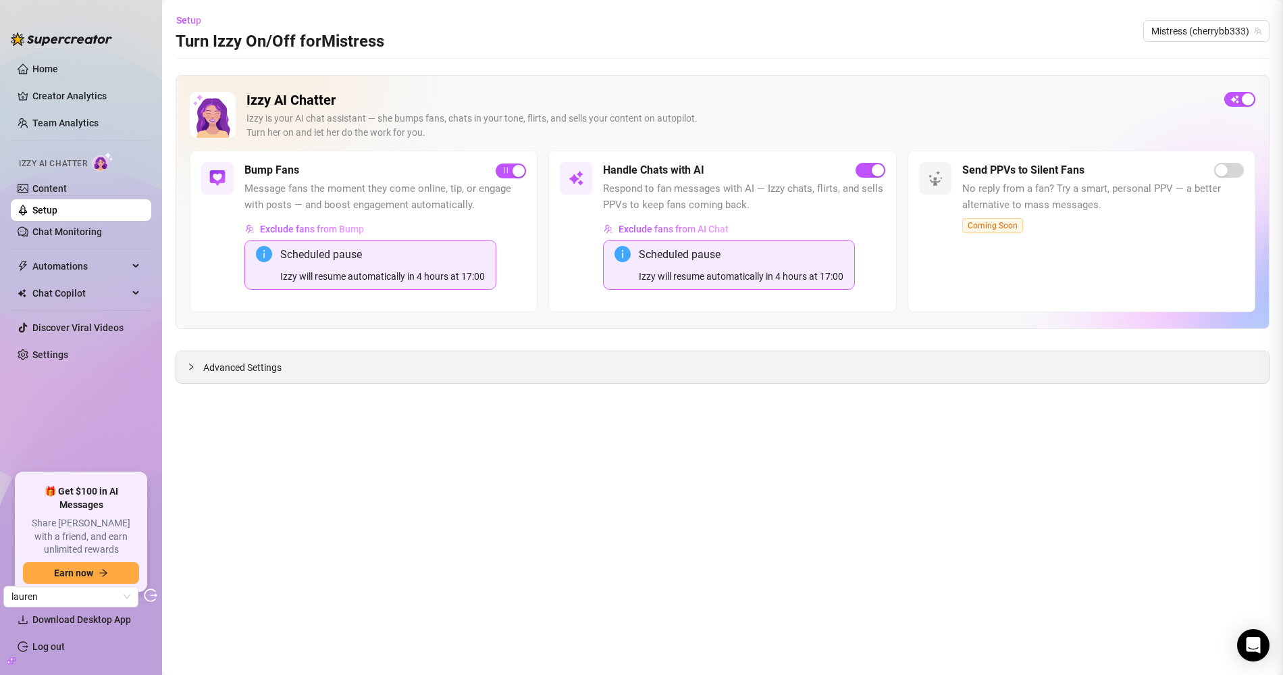
click at [226, 357] on div "Advanced Settings" at bounding box center [722, 367] width 1093 height 32
click at [224, 363] on span "Advanced Settings" at bounding box center [242, 367] width 78 height 15
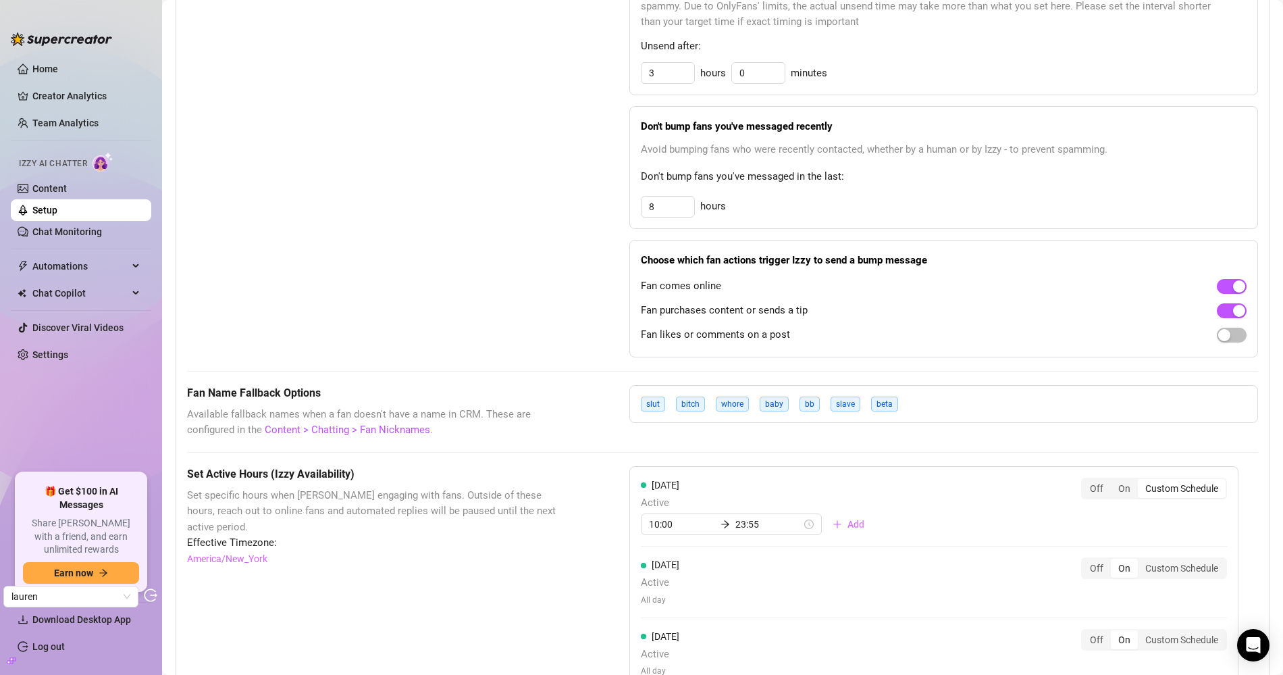
scroll to position [1176, 0]
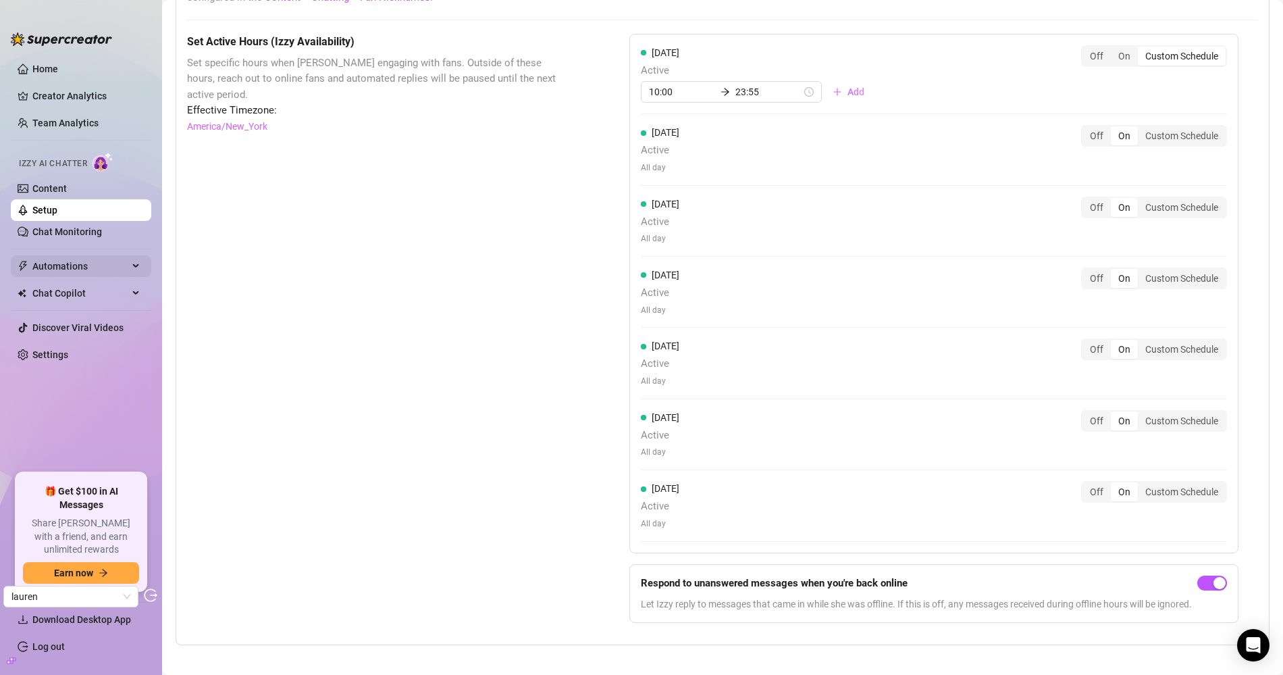
click at [70, 263] on span "Automations" at bounding box center [80, 266] width 96 height 22
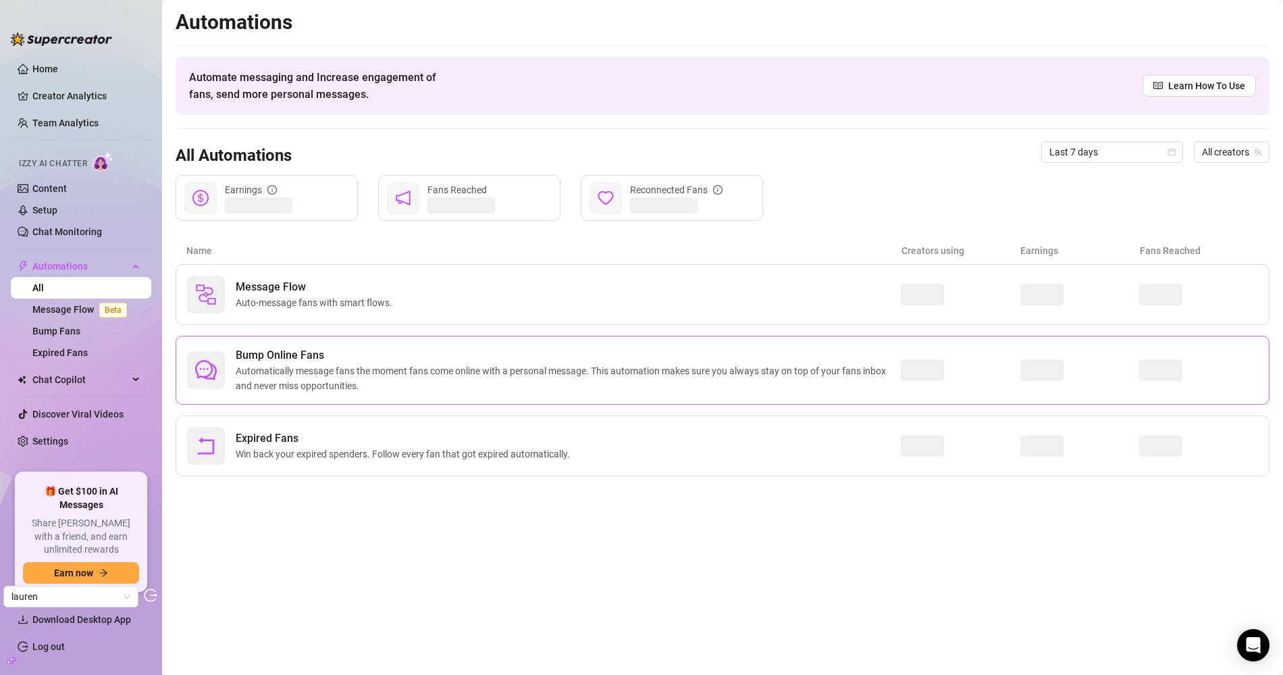
click at [312, 363] on span "Automatically message fans the moment fans come online with a personal message.…" at bounding box center [568, 378] width 665 height 30
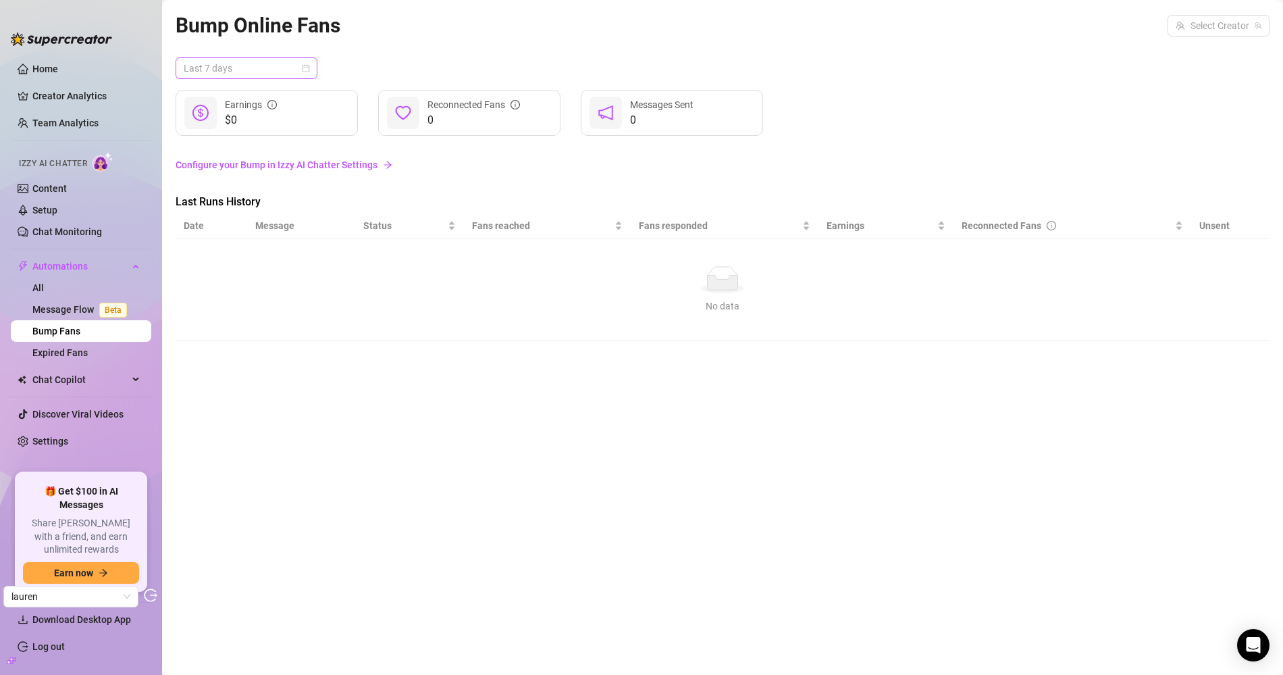
click at [270, 76] on span "Last 7 days" at bounding box center [247, 68] width 126 height 20
click at [249, 141] on div "Last 30 days" at bounding box center [246, 138] width 120 height 15
click at [64, 304] on link "Message Flow Beta" at bounding box center [82, 309] width 100 height 11
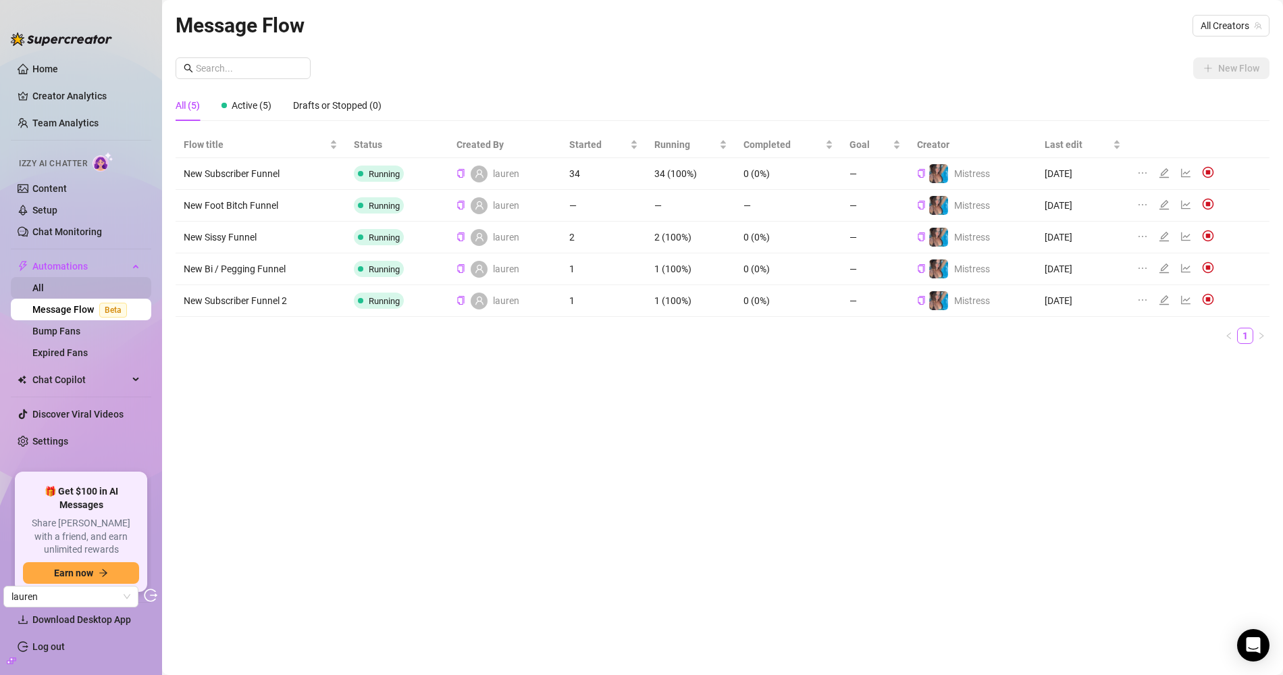
click at [44, 290] on link "All" at bounding box center [37, 287] width 11 height 11
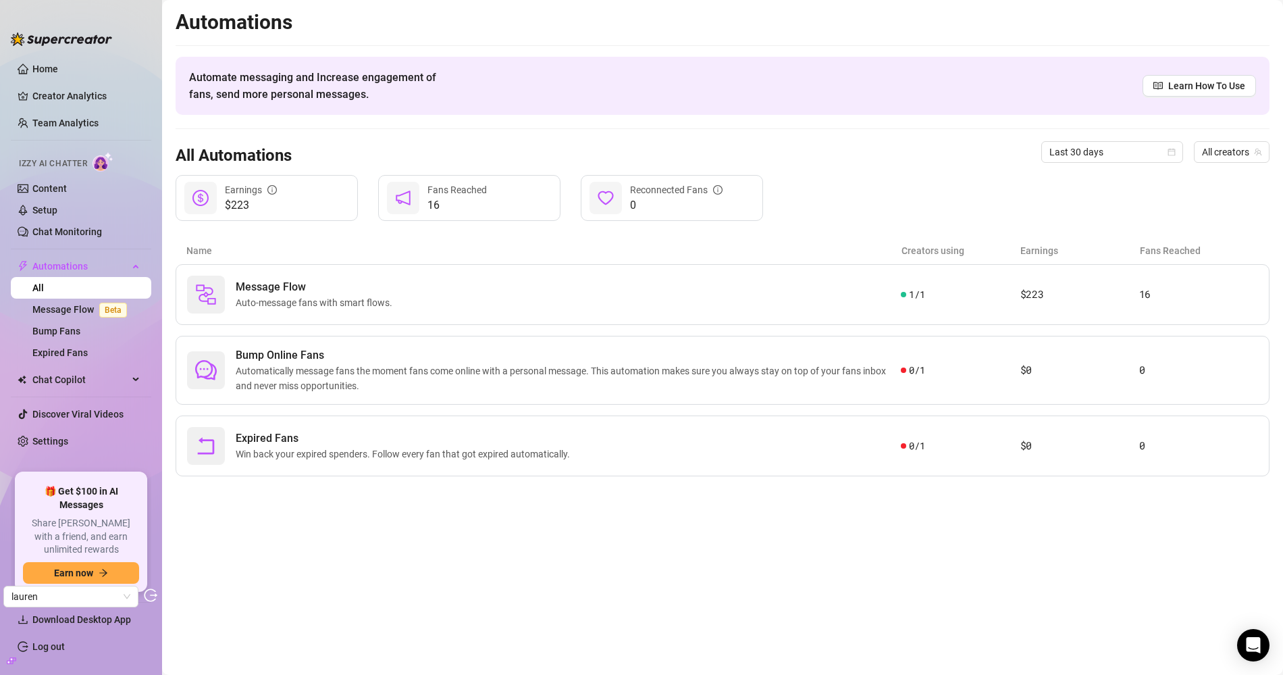
click at [62, 233] on link "Chat Monitoring" at bounding box center [67, 231] width 70 height 11
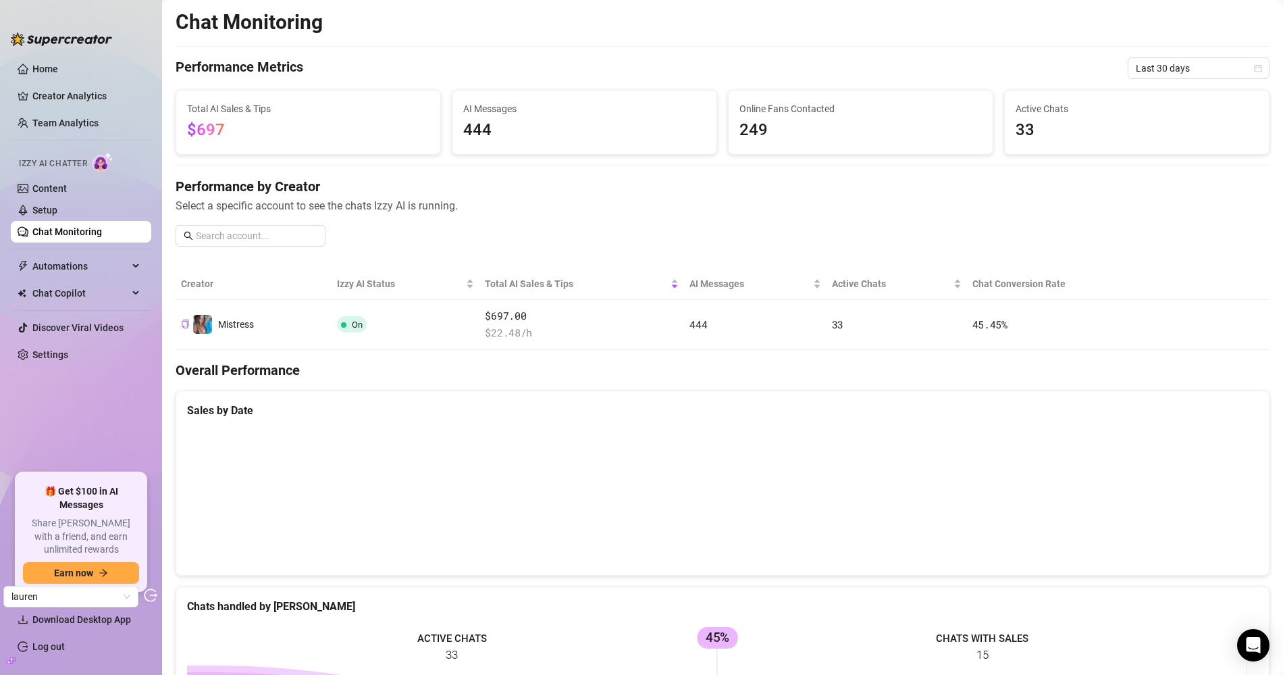
click at [1143, 273] on th "Chat Conversion Rate" at bounding box center [1063, 284] width 193 height 32
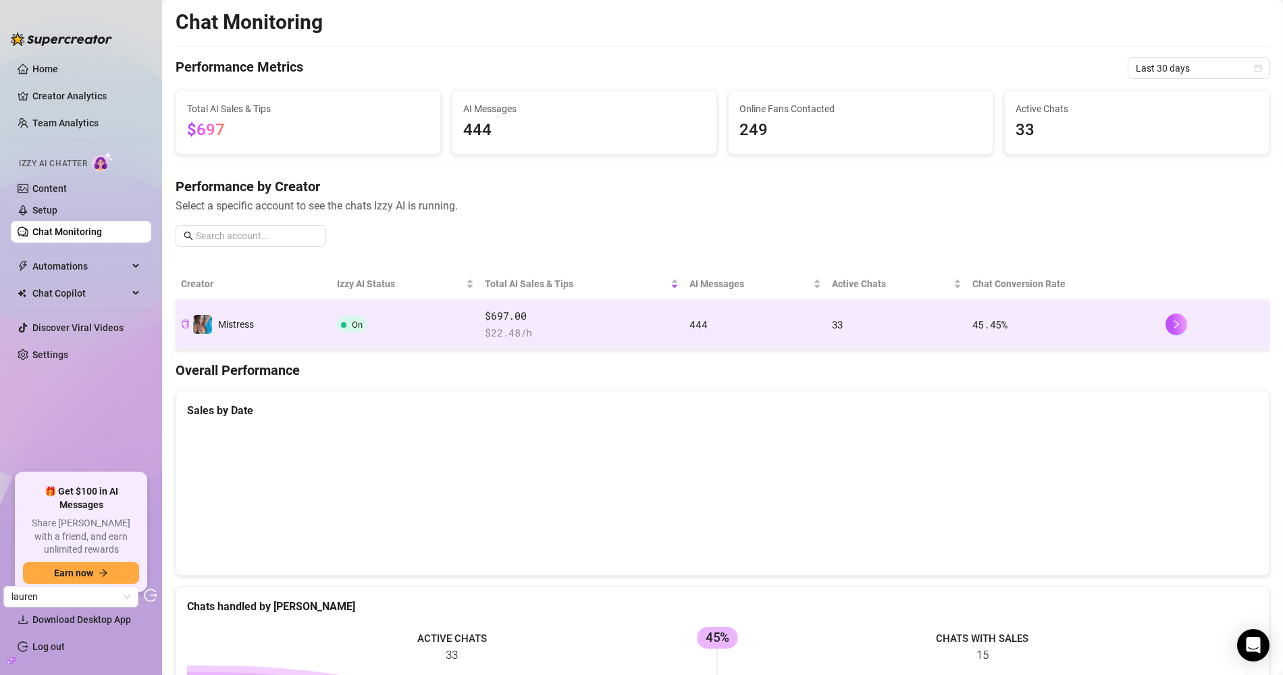
click at [449, 319] on td "On" at bounding box center [406, 325] width 148 height 50
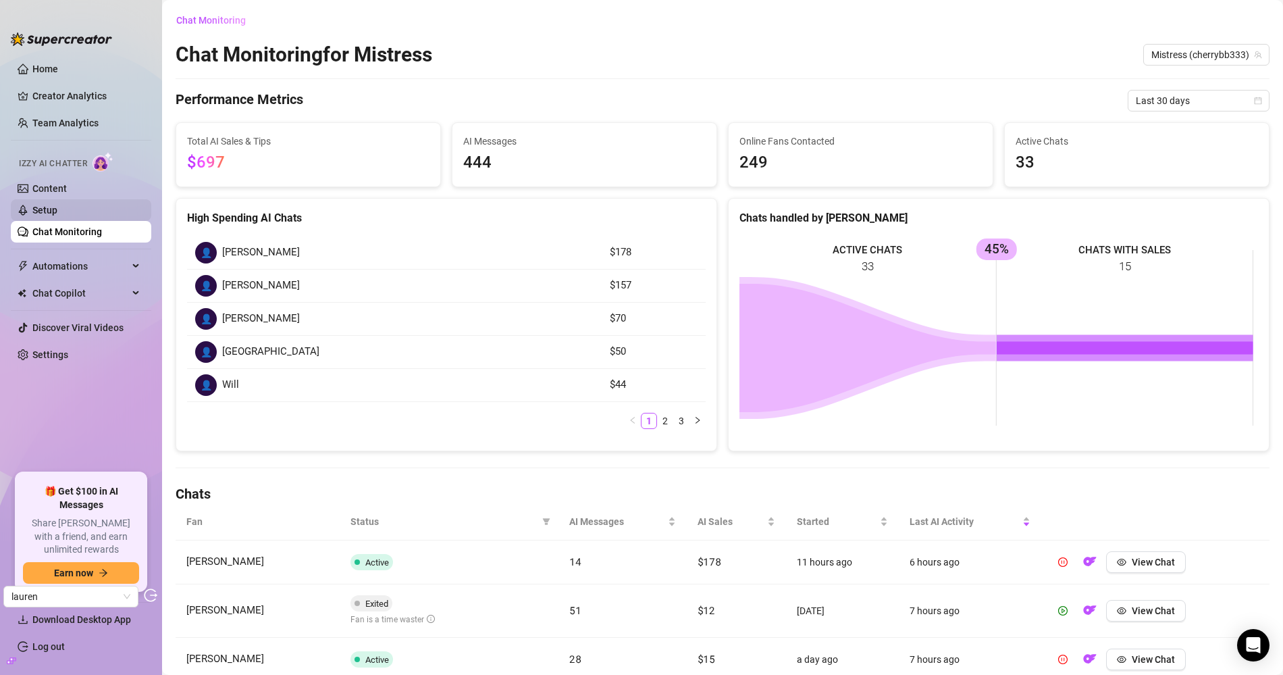
click at [53, 205] on link "Setup" at bounding box center [44, 210] width 25 height 11
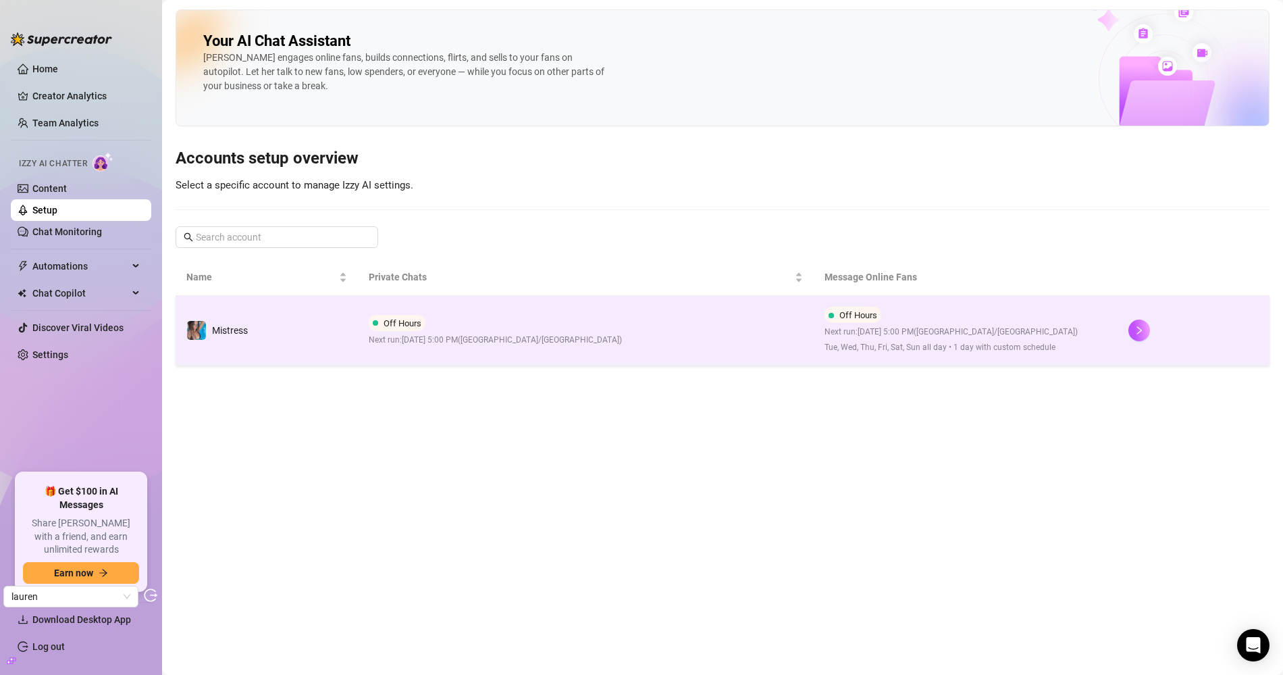
click at [650, 345] on td "Off Hours Next run: September 29, 2025 5:00 PM ( Asia/Jerusalem )" at bounding box center [586, 331] width 456 height 70
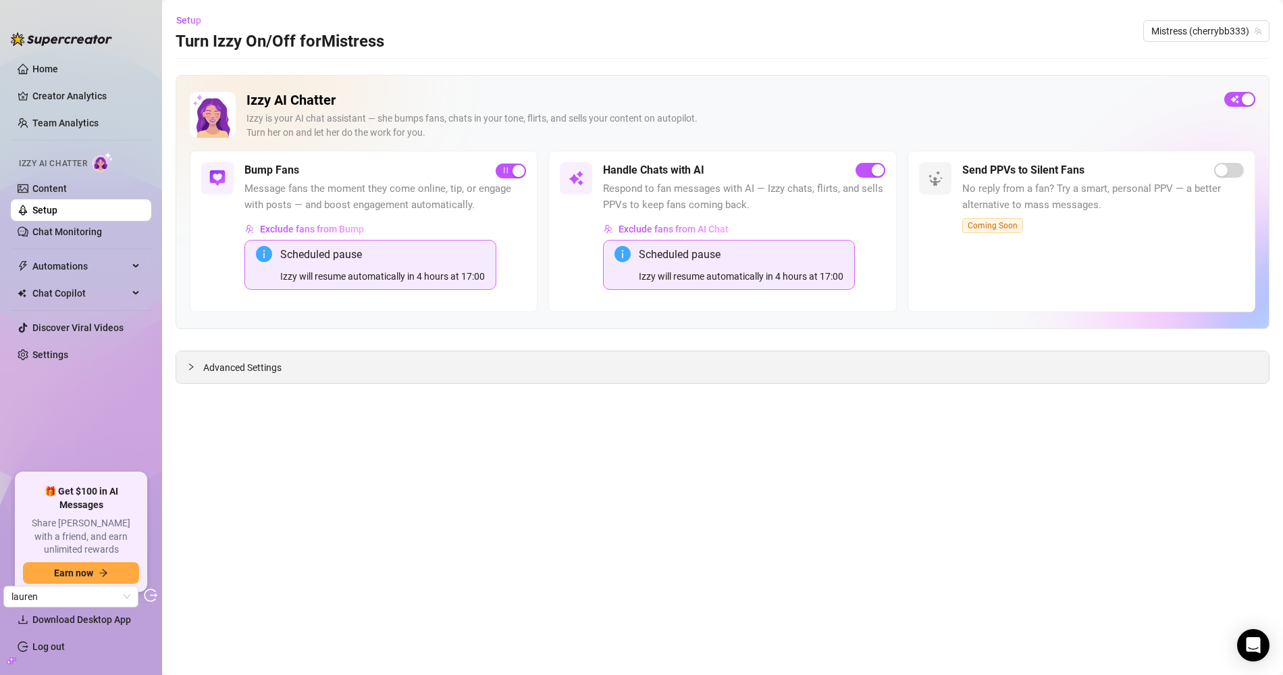
click at [249, 369] on span "Advanced Settings" at bounding box center [242, 367] width 78 height 15
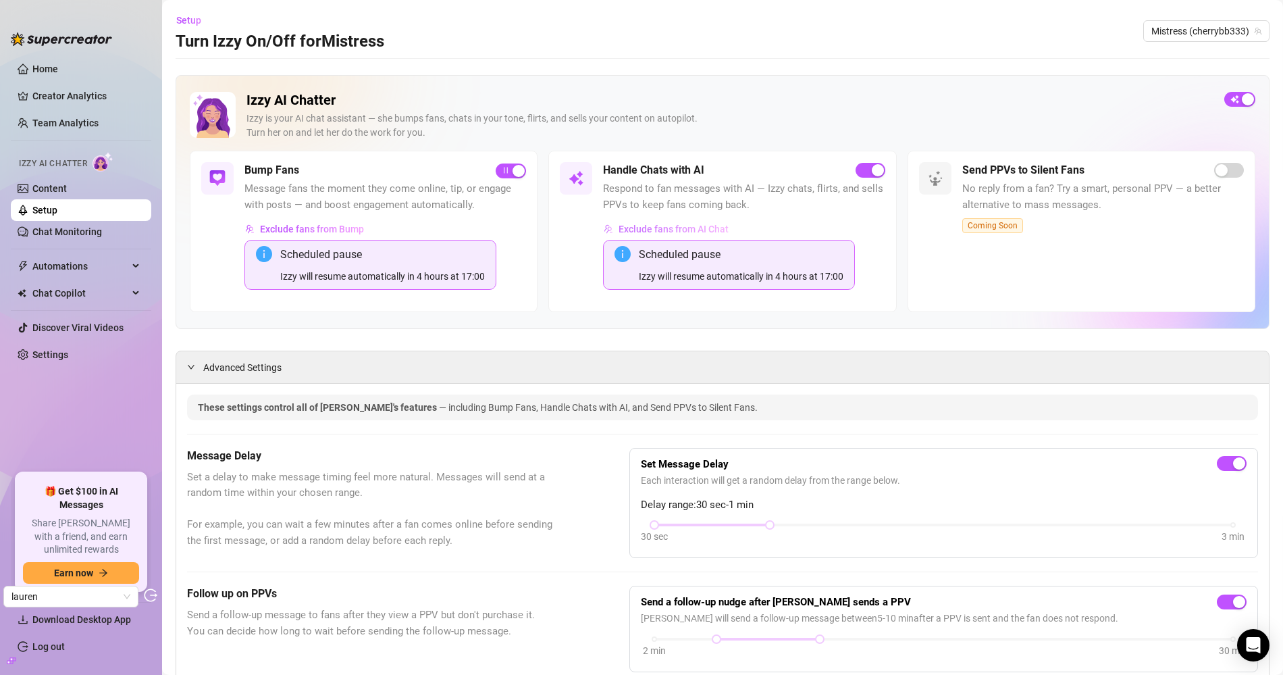
click at [665, 230] on span "Exclude fans from AI Chat" at bounding box center [674, 229] width 110 height 11
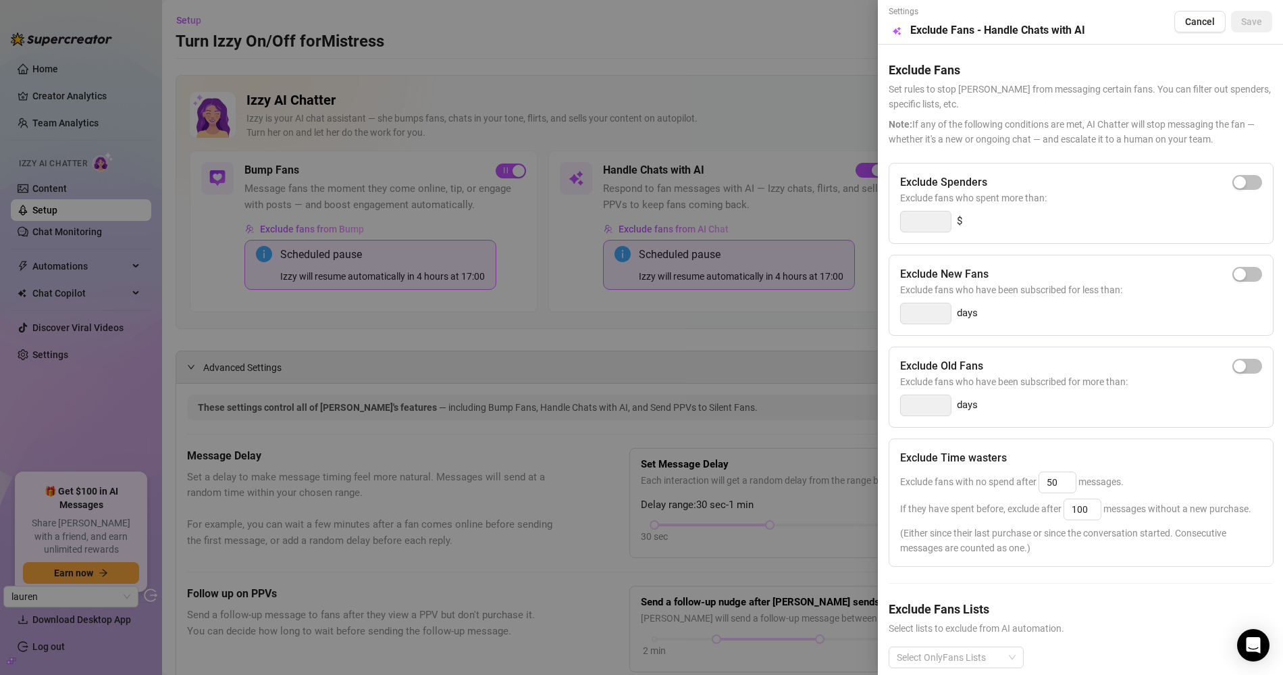
click at [682, 68] on div at bounding box center [641, 337] width 1283 height 675
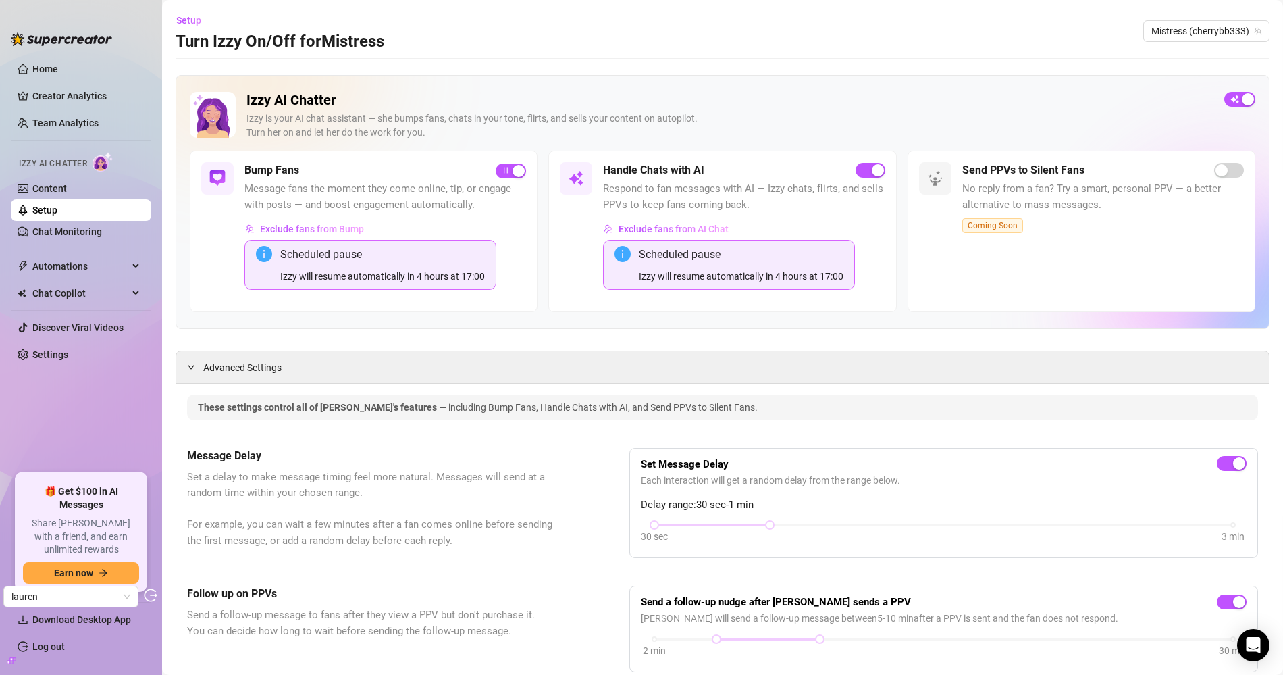
click at [97, 229] on link "Chat Monitoring" at bounding box center [67, 231] width 70 height 11
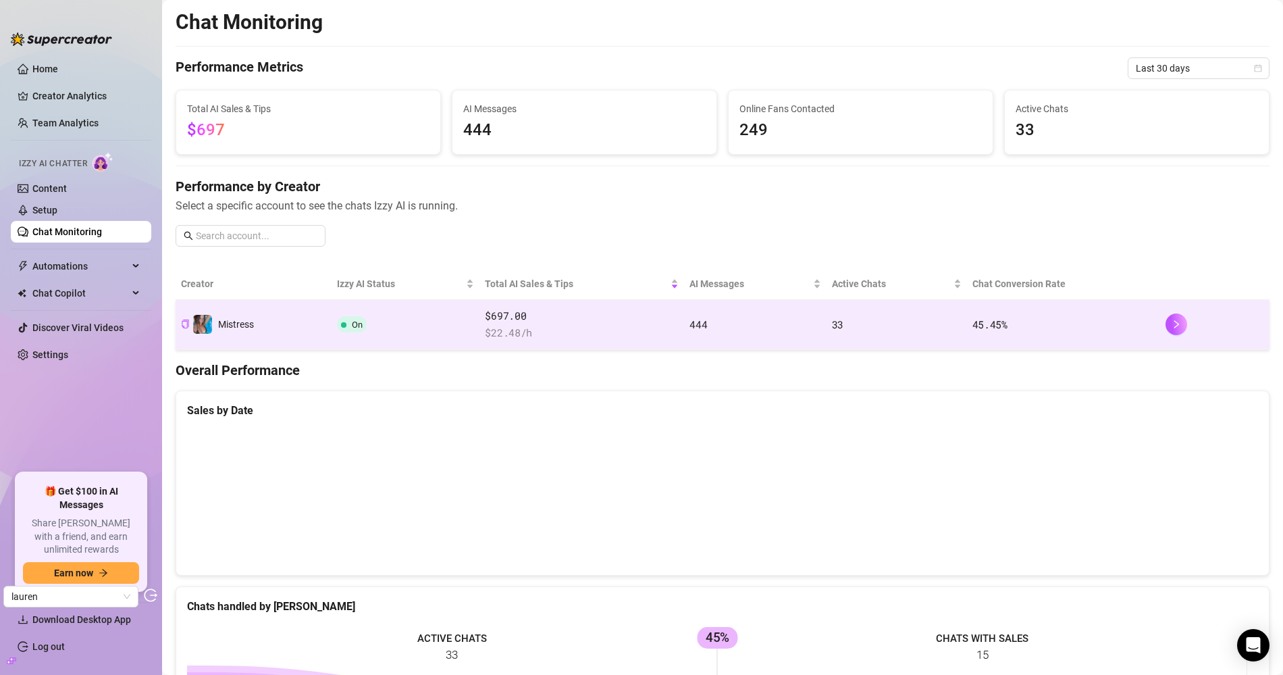
click at [583, 320] on span "$697.00" at bounding box center [582, 316] width 194 height 16
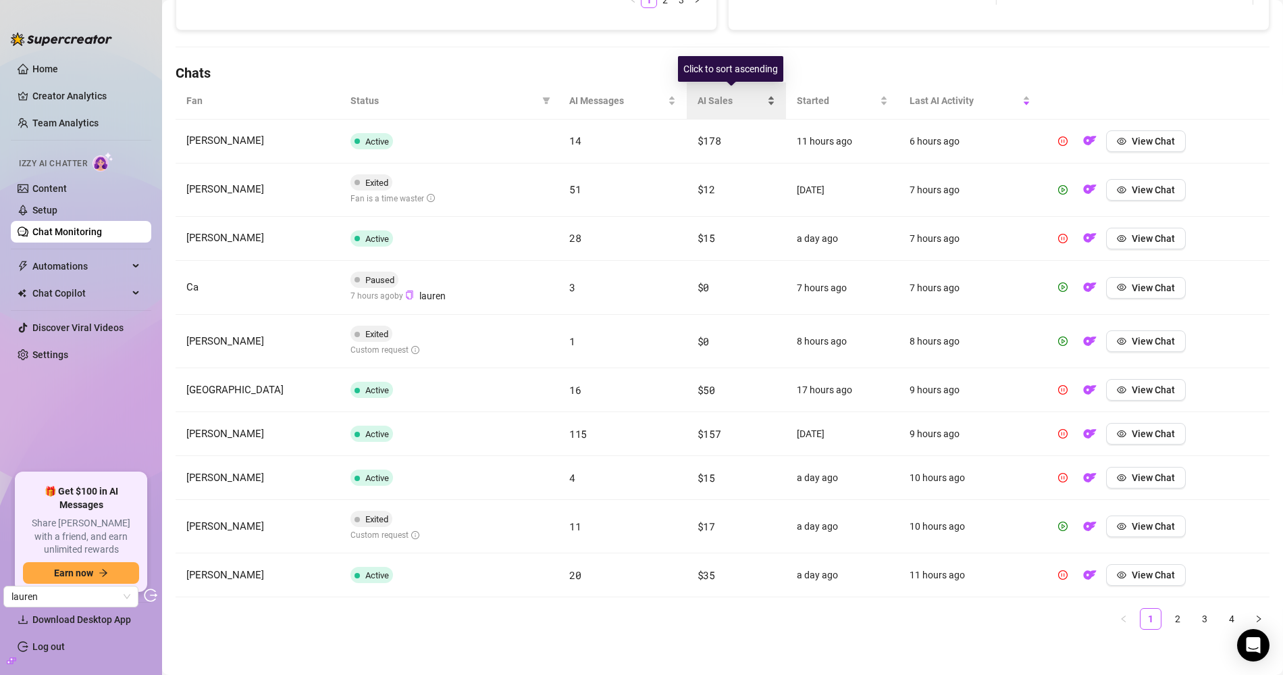
click at [703, 93] on span "AI Sales" at bounding box center [731, 100] width 67 height 15
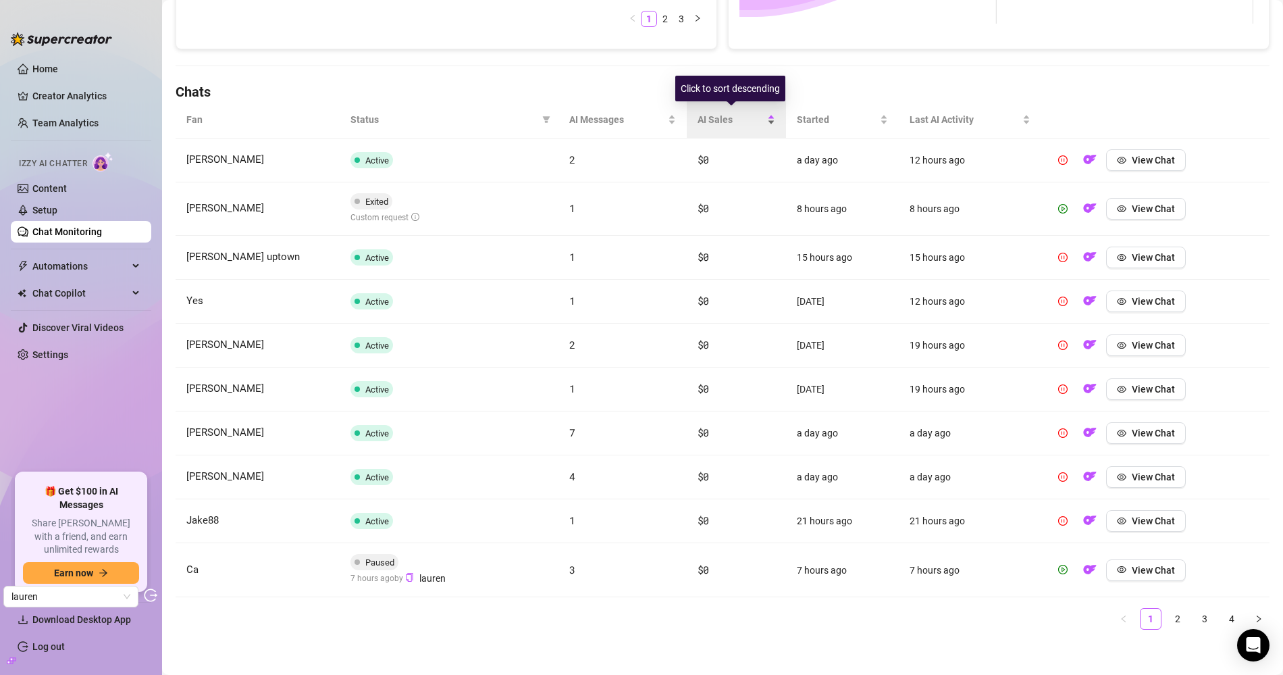
click at [712, 112] on div "AI Sales" at bounding box center [737, 119] width 78 height 15
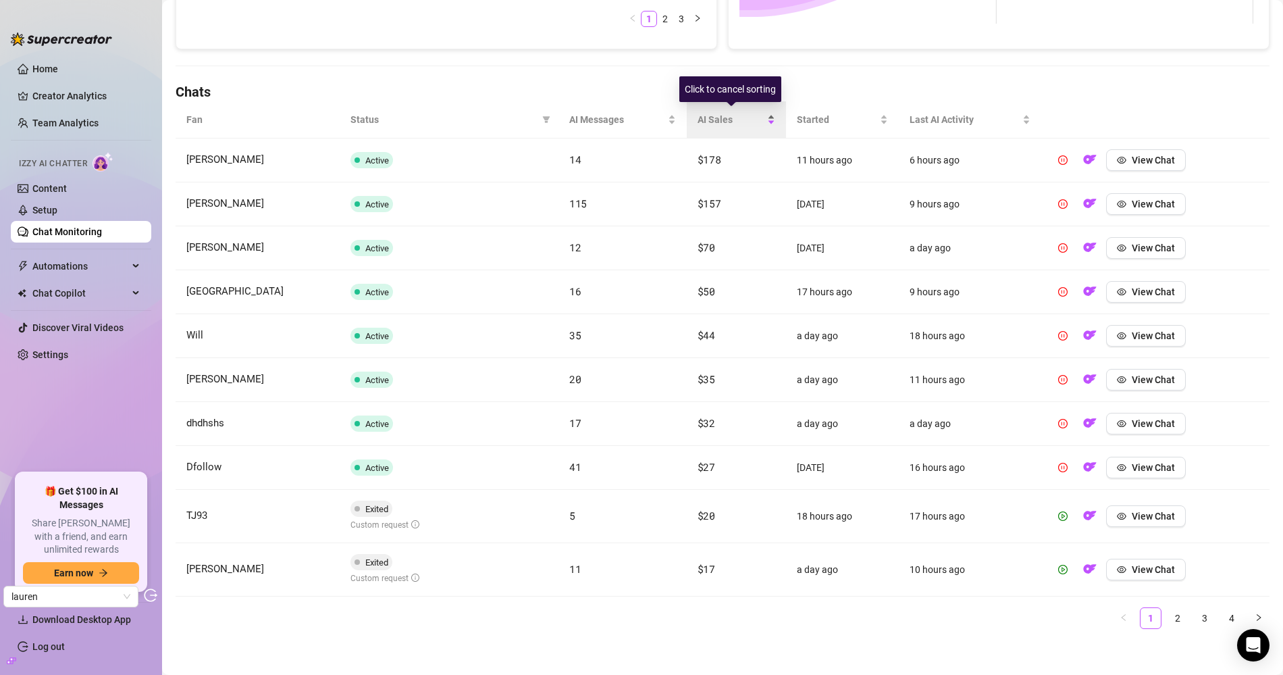
scroll to position [401, 0]
click at [1154, 155] on span "View Chat" at bounding box center [1153, 160] width 43 height 11
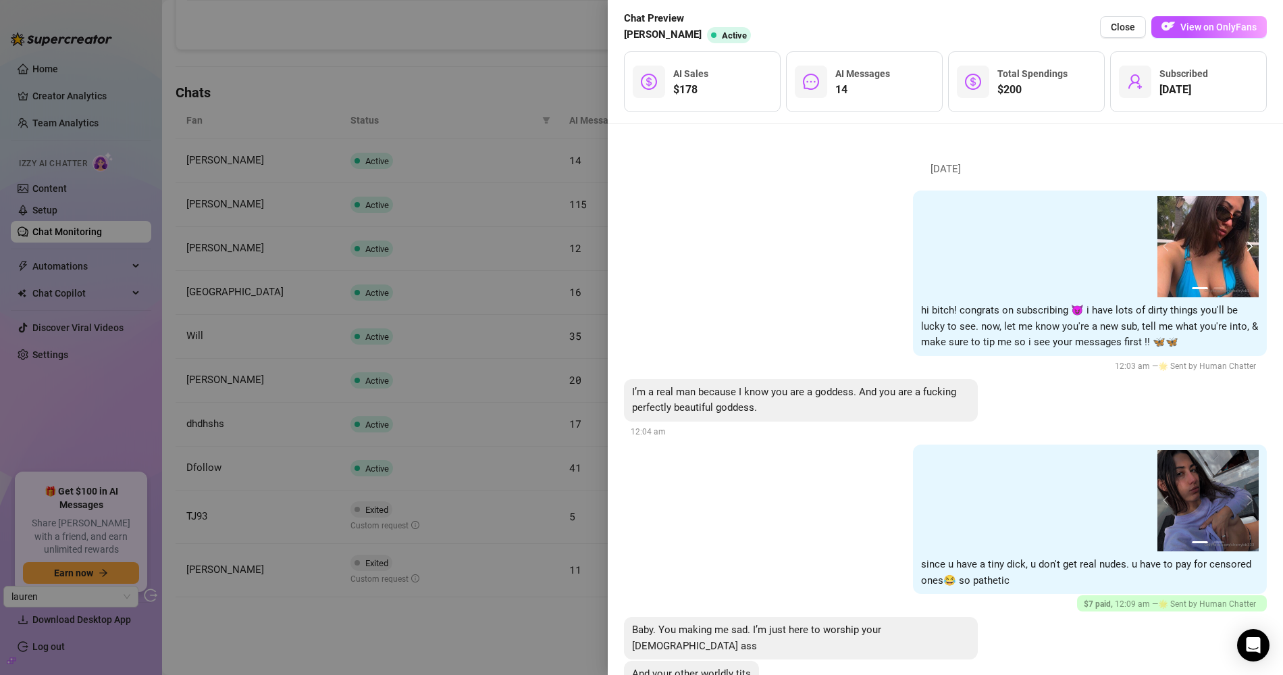
click at [1154, 247] on button "next" at bounding box center [1248, 246] width 11 height 11
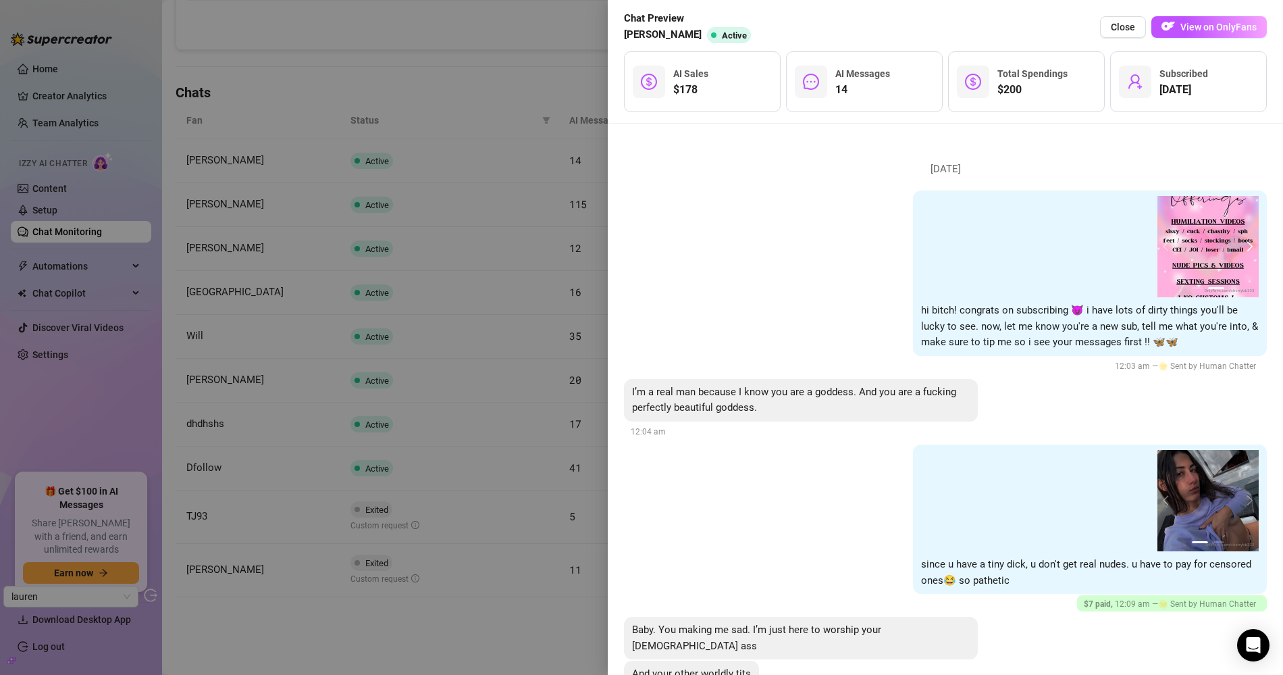
click at [1154, 247] on button "next" at bounding box center [1248, 246] width 11 height 11
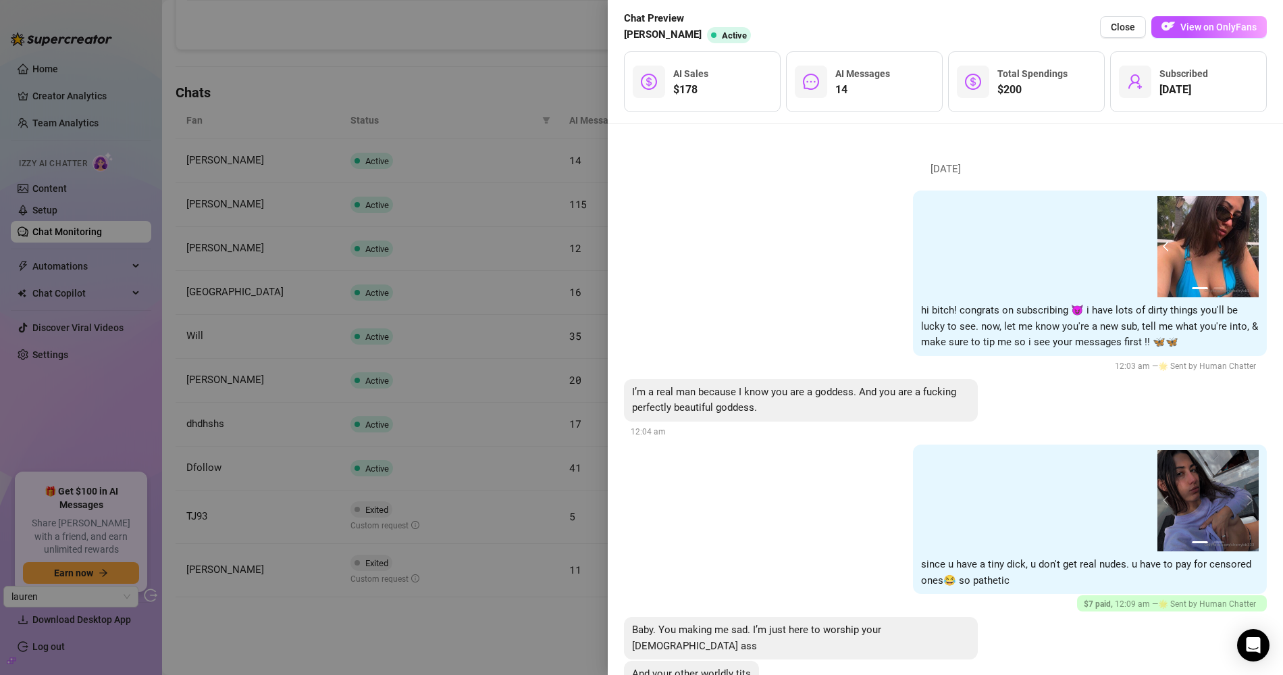
click at [1154, 245] on button "prev" at bounding box center [1168, 246] width 11 height 11
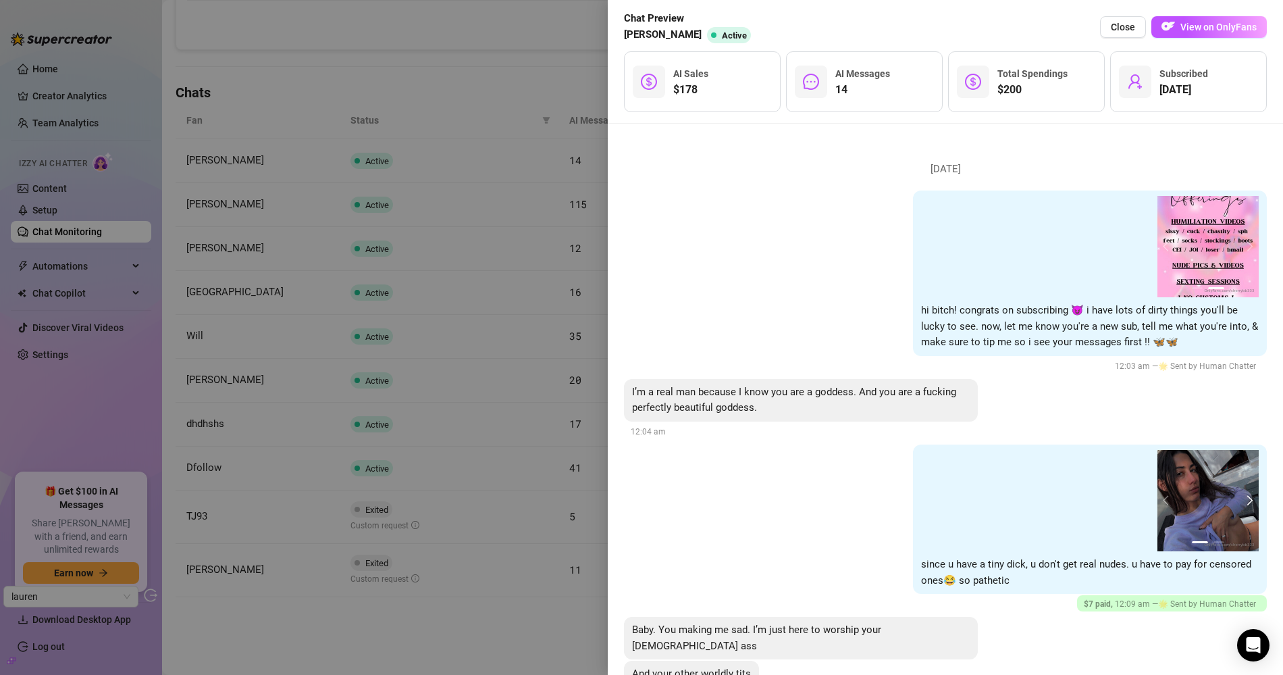
click at [1154, 497] on button "next" at bounding box center [1248, 500] width 11 height 11
click at [1154, 498] on button "next" at bounding box center [1248, 500] width 11 height 11
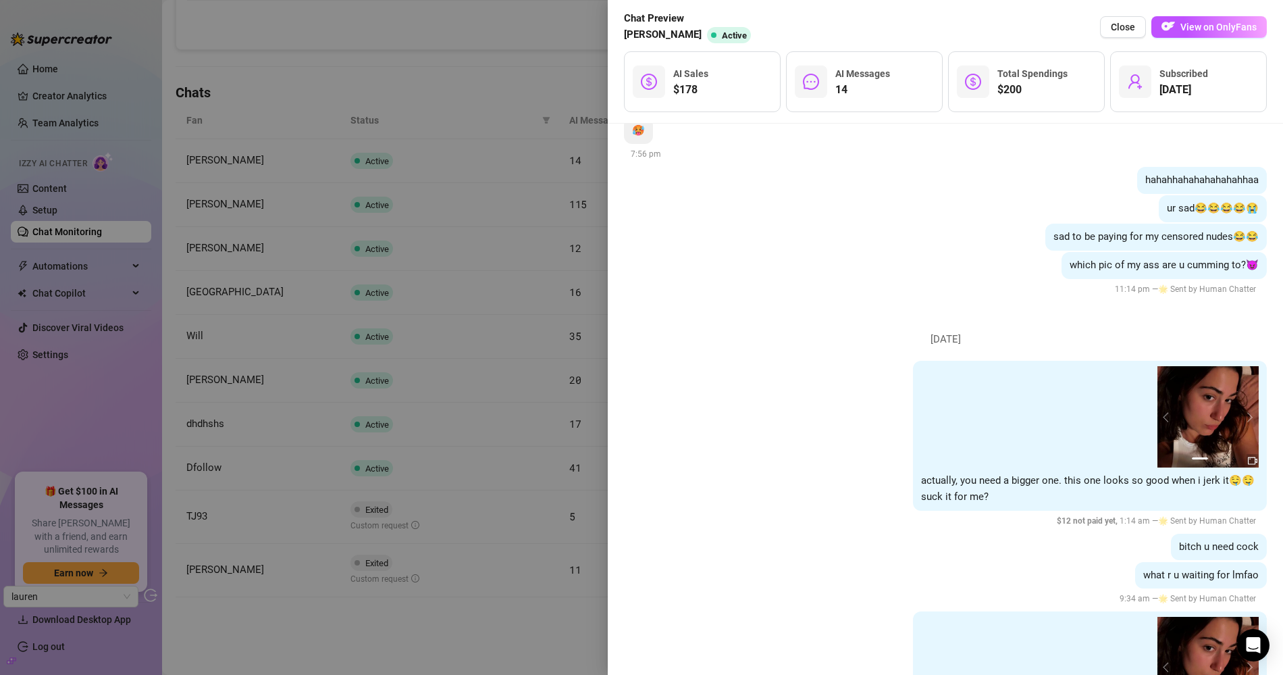
scroll to position [744, 0]
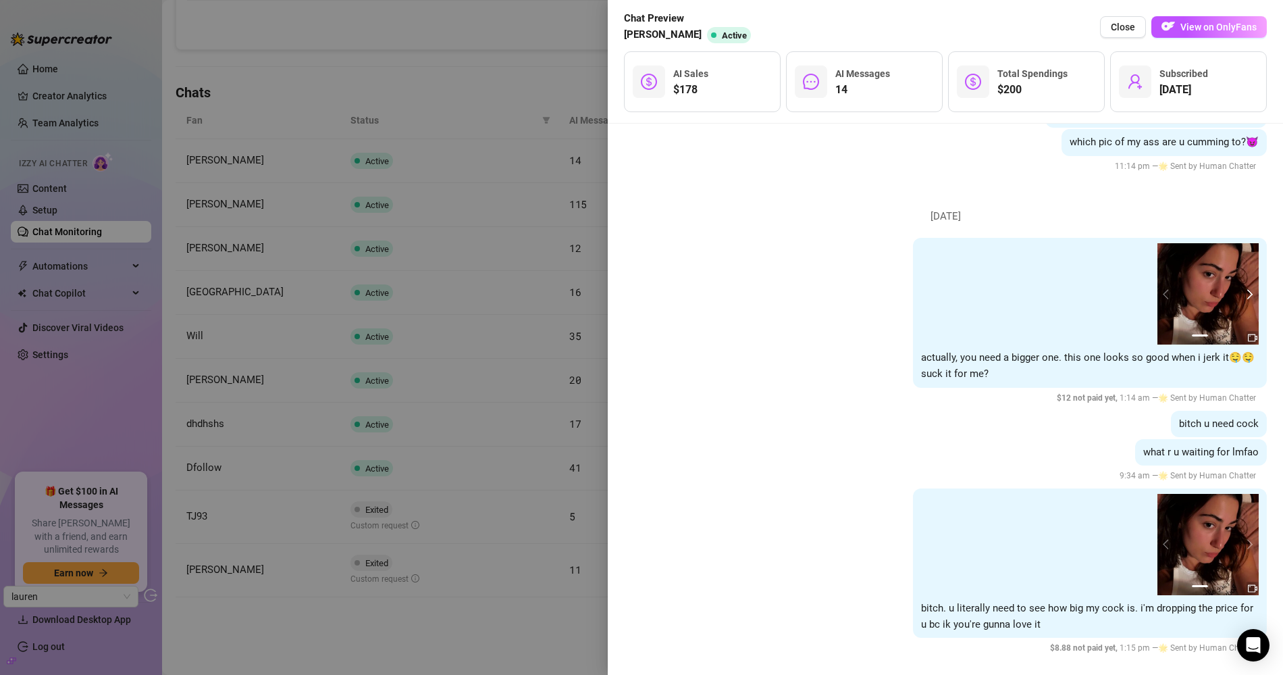
click at [1154, 288] on button "next" at bounding box center [1248, 293] width 11 height 11
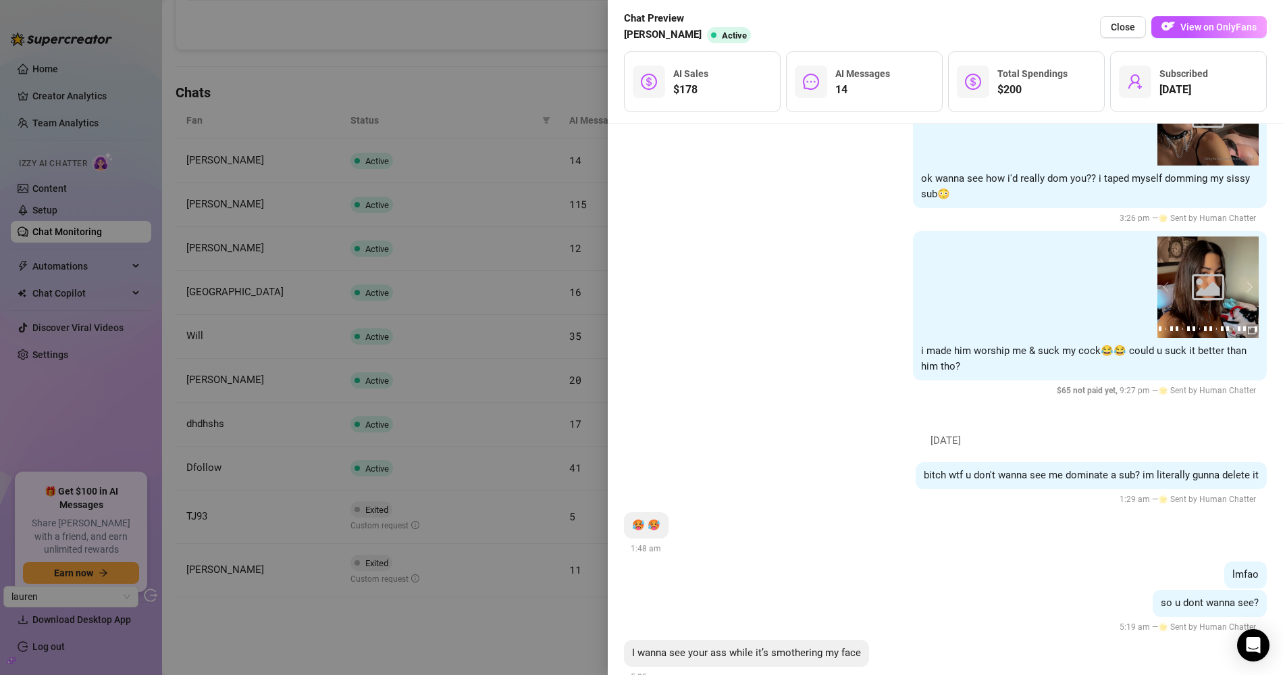
scroll to position [1665, 0]
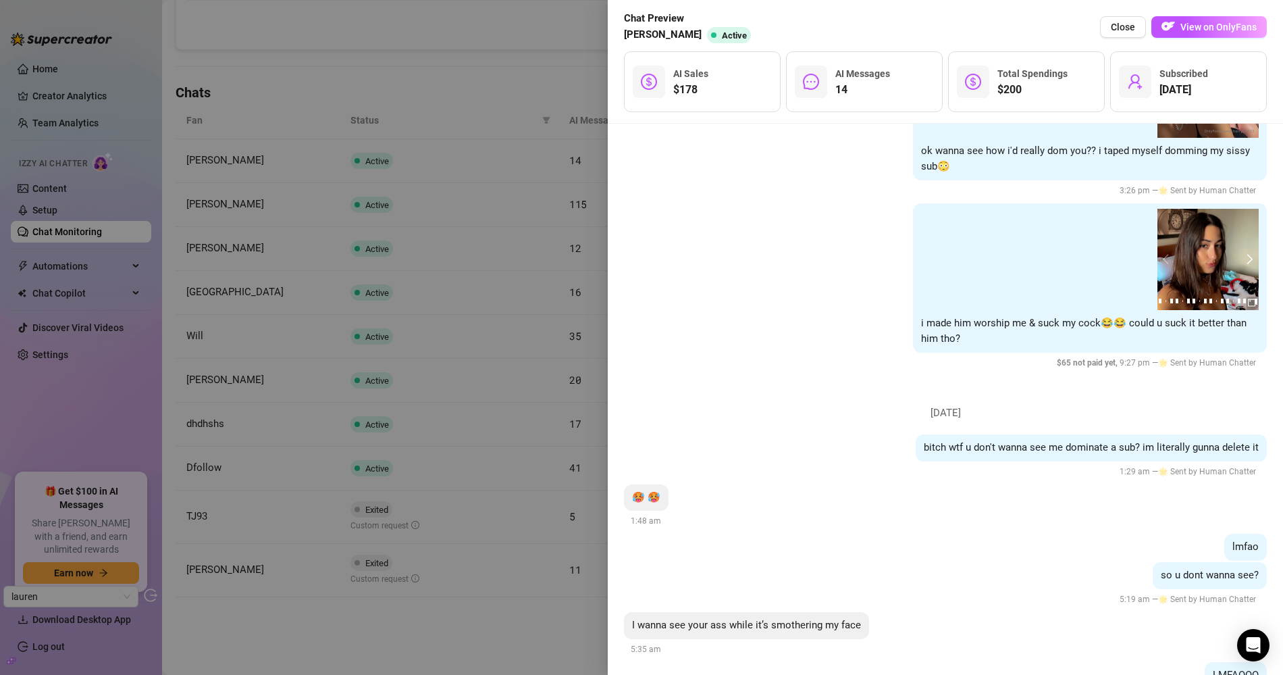
click at [1154, 254] on button "next" at bounding box center [1248, 259] width 11 height 11
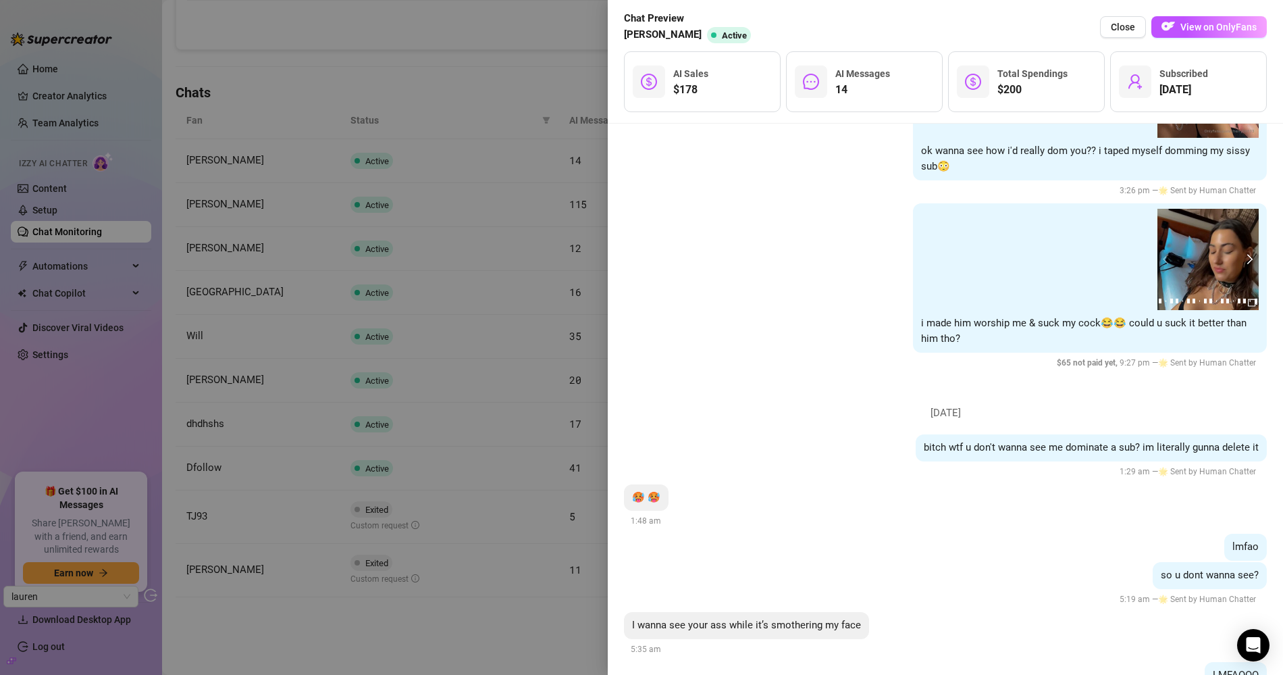
click at [1154, 254] on button "next" at bounding box center [1248, 259] width 11 height 11
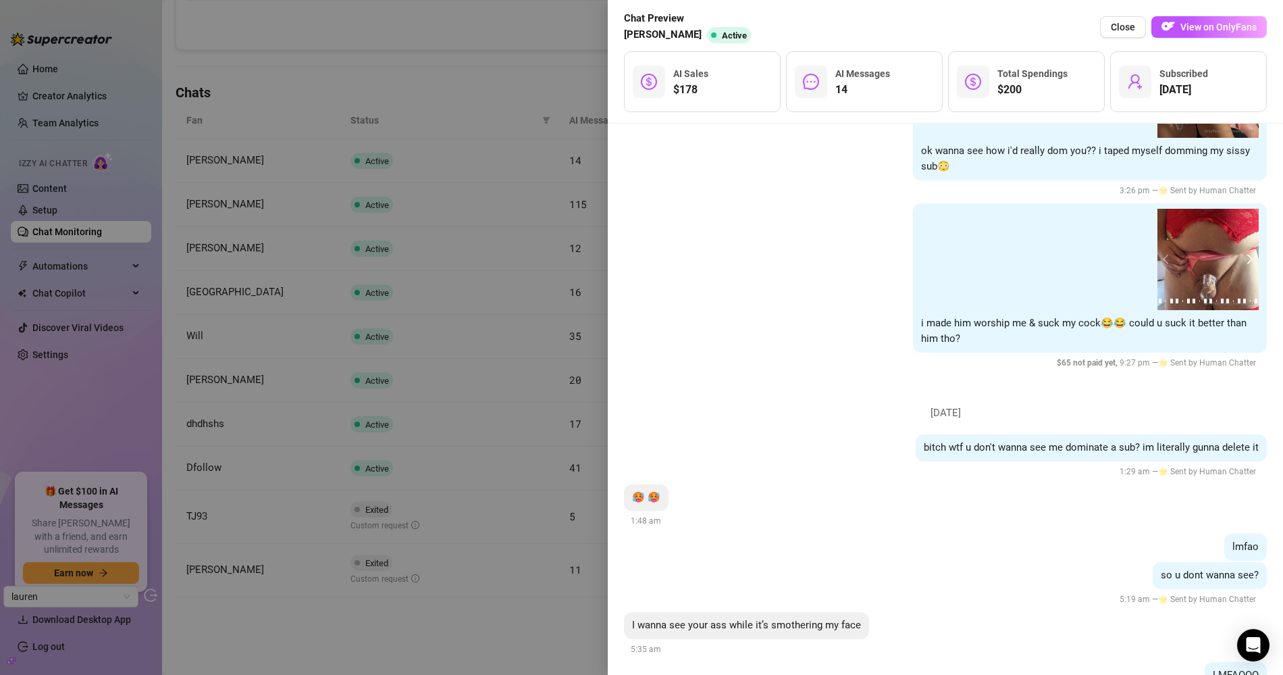
click at [1154, 254] on button "next" at bounding box center [1248, 259] width 11 height 11
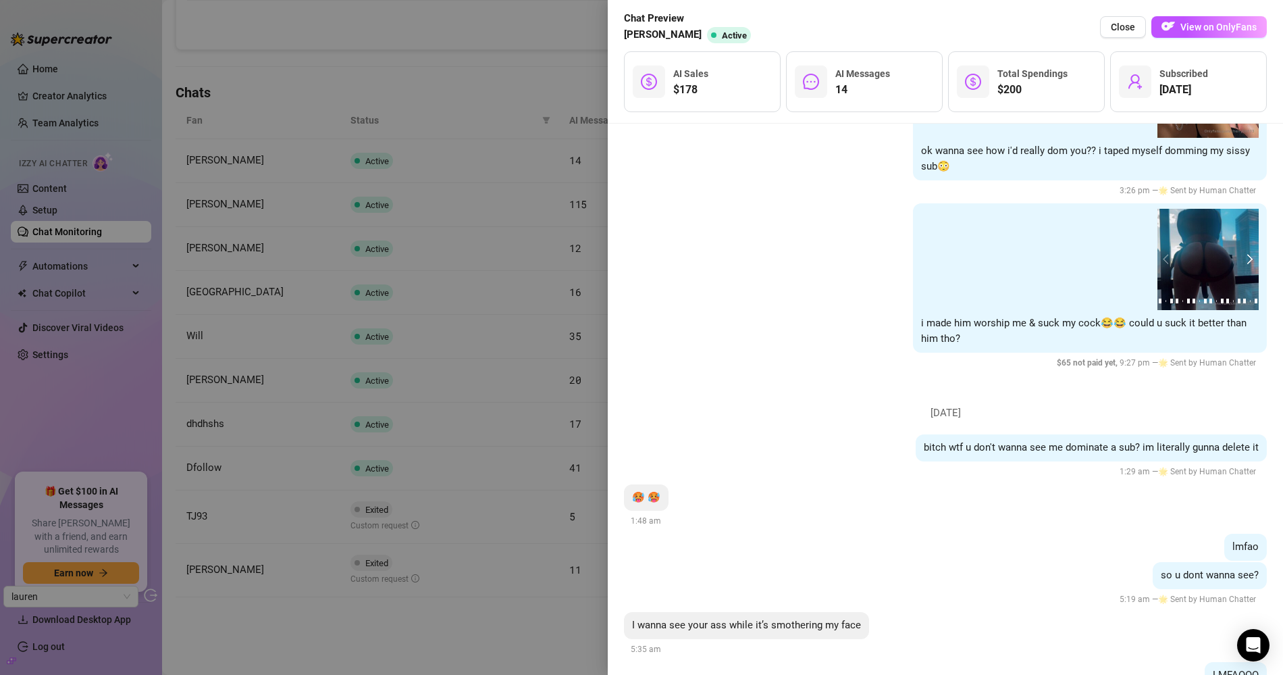
click at [1154, 254] on button "next" at bounding box center [1248, 259] width 11 height 11
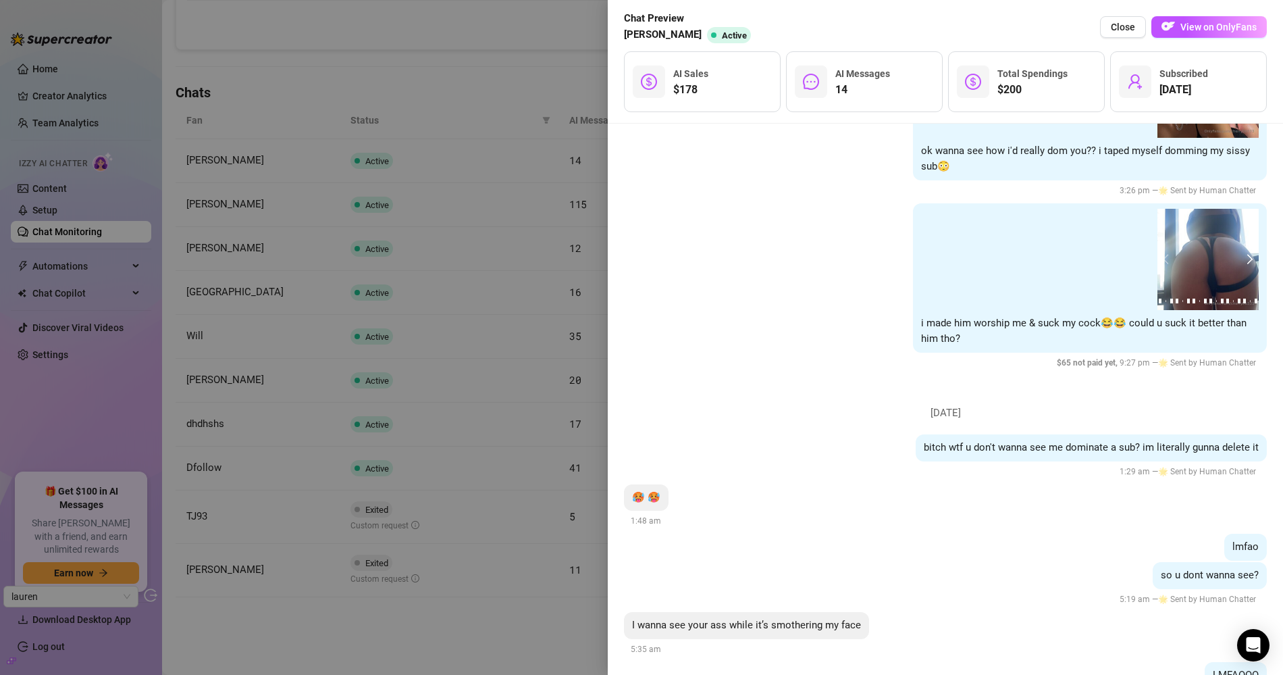
click at [1154, 254] on button "next" at bounding box center [1248, 259] width 11 height 11
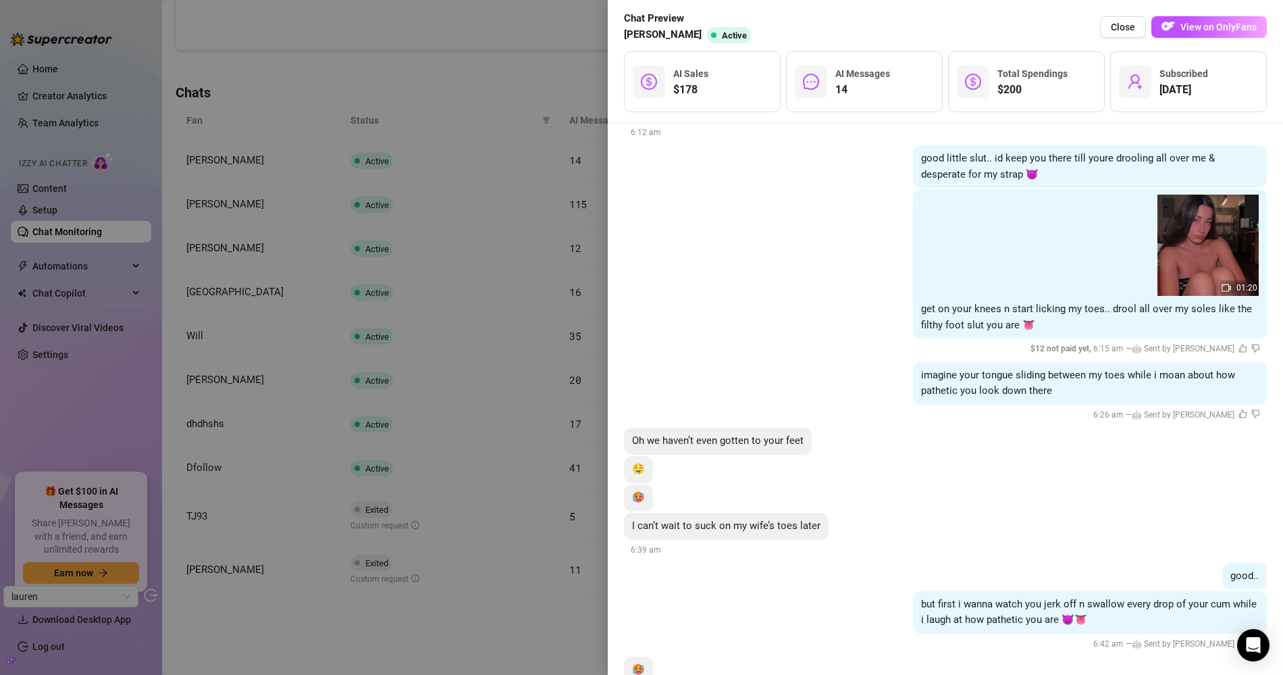
scroll to position [5399, 0]
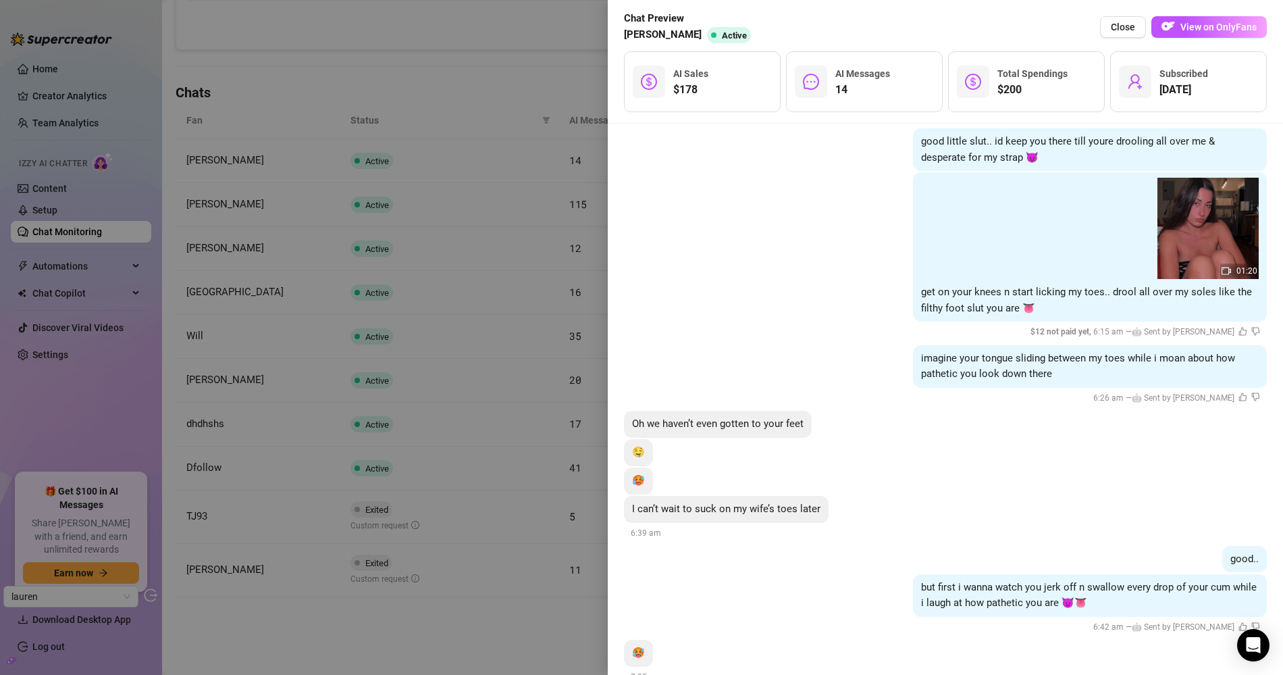
click at [555, 264] on div at bounding box center [641, 337] width 1283 height 675
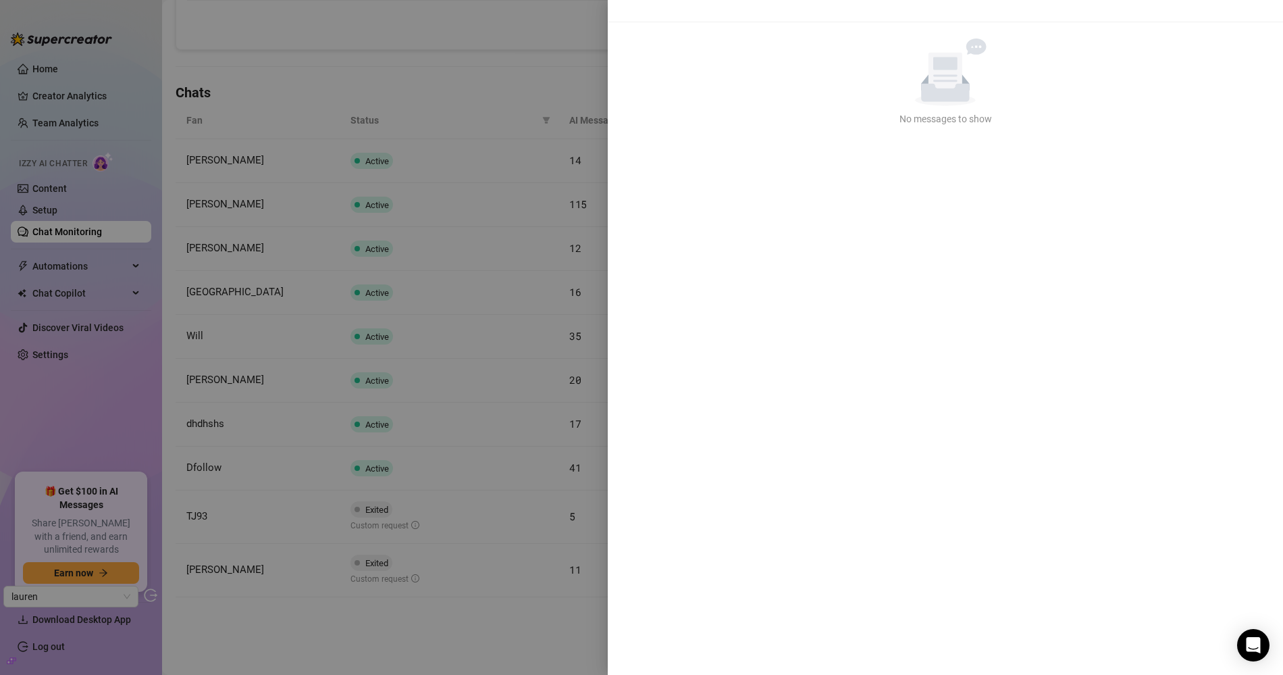
scroll to position [0, 0]
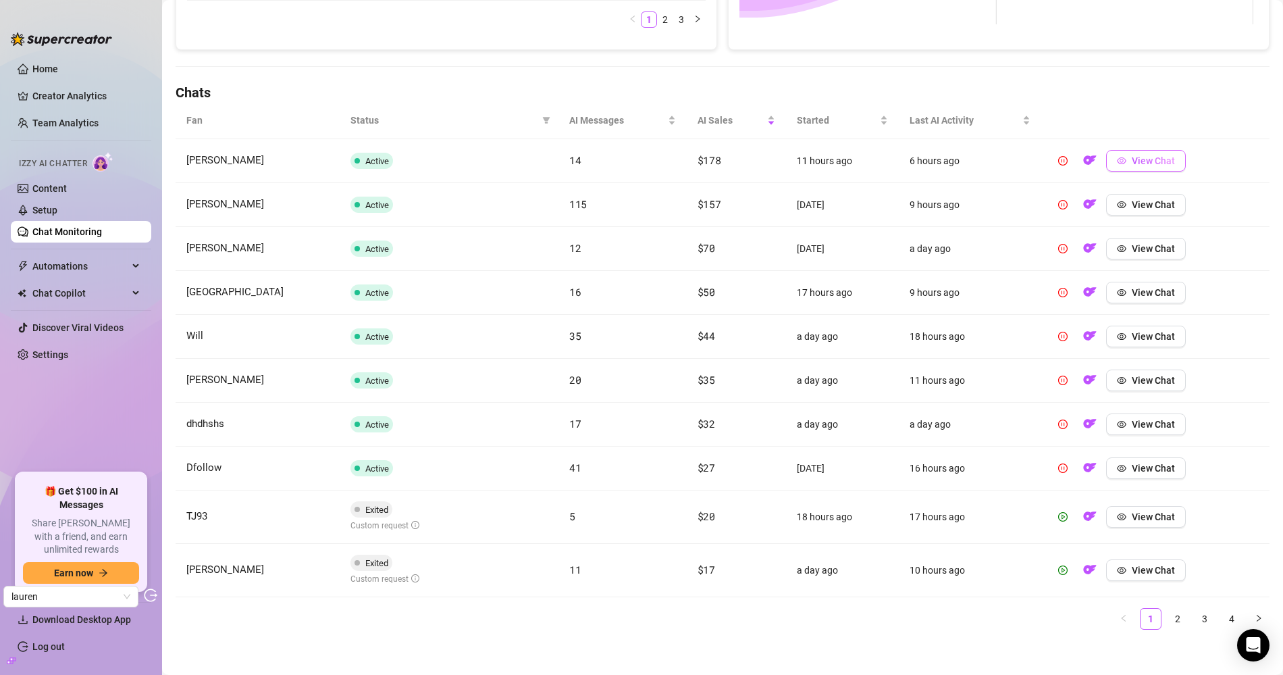
click at [1131, 163] on button "View Chat" at bounding box center [1146, 161] width 80 height 22
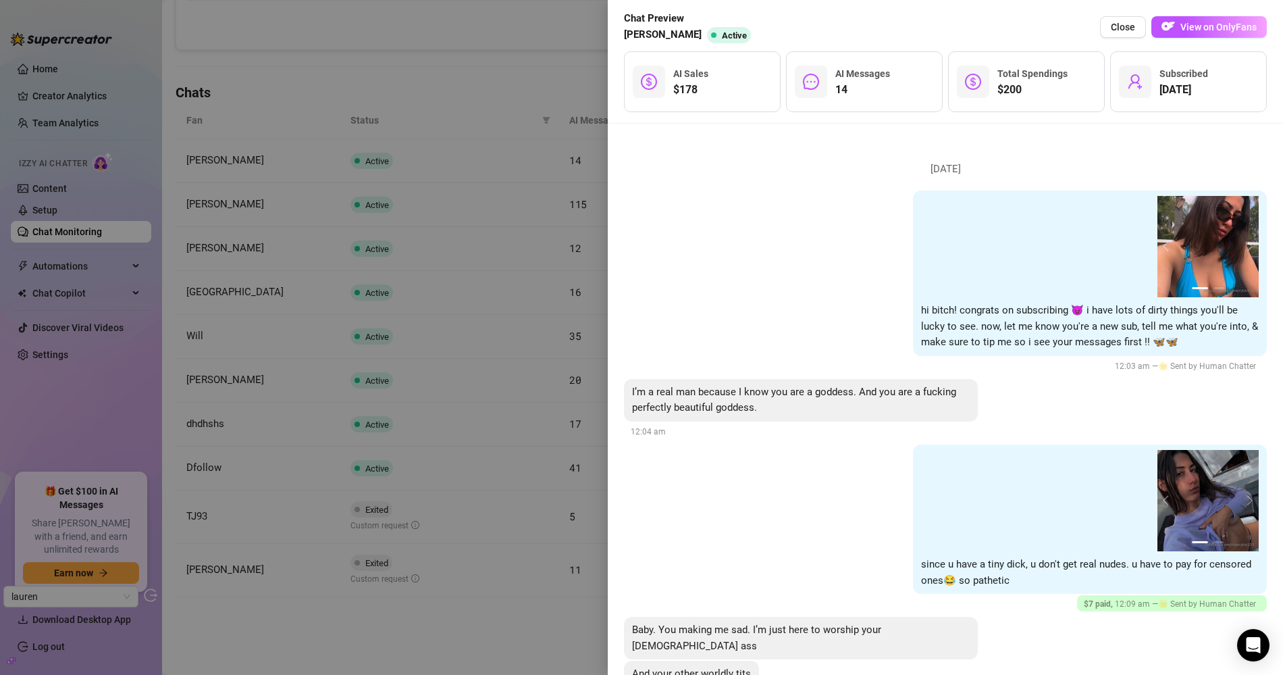
click at [505, 120] on div at bounding box center [641, 337] width 1283 height 675
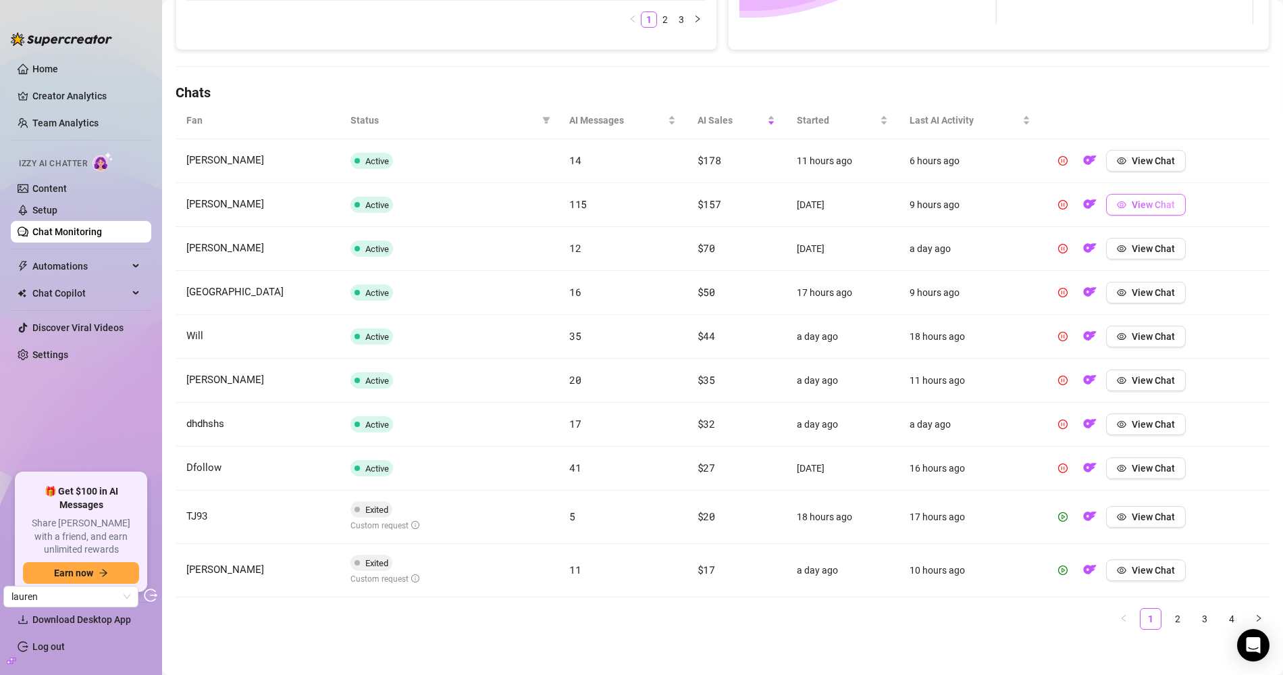
click at [1132, 203] on span "View Chat" at bounding box center [1153, 204] width 43 height 11
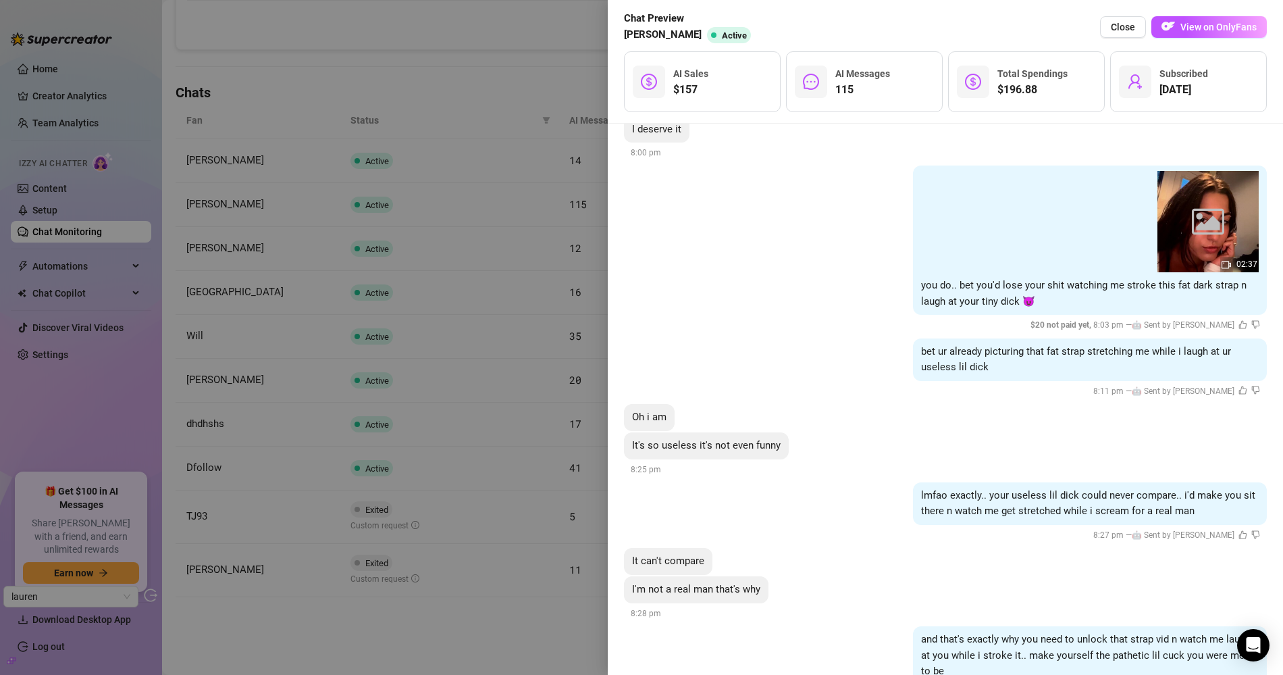
scroll to position [12874, 0]
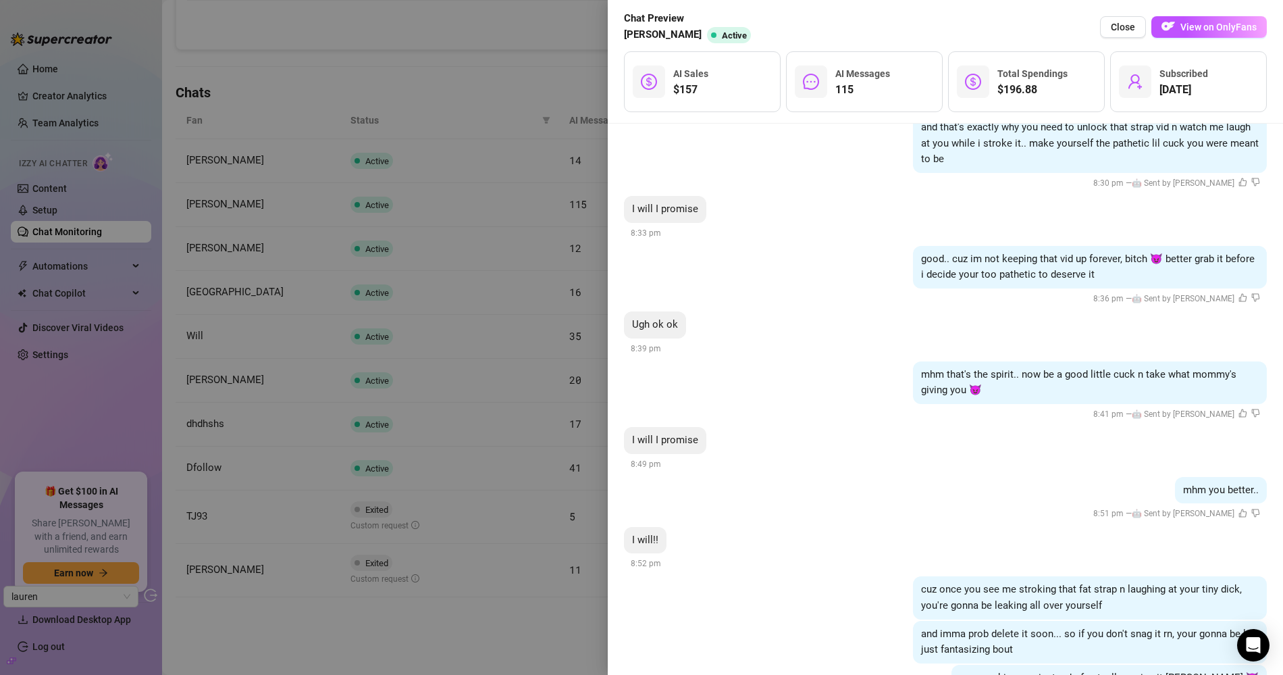
click at [484, 157] on div at bounding box center [641, 337] width 1283 height 675
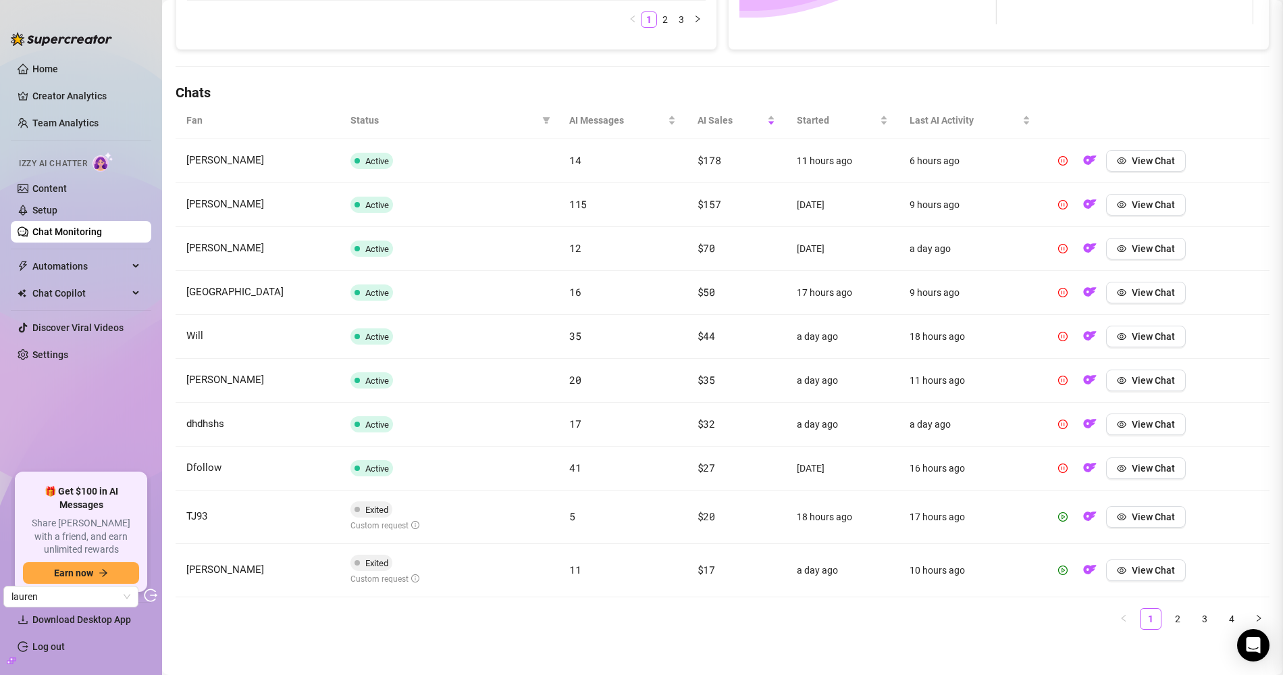
scroll to position [0, 0]
click at [543, 120] on icon "filter" at bounding box center [546, 120] width 7 height 7
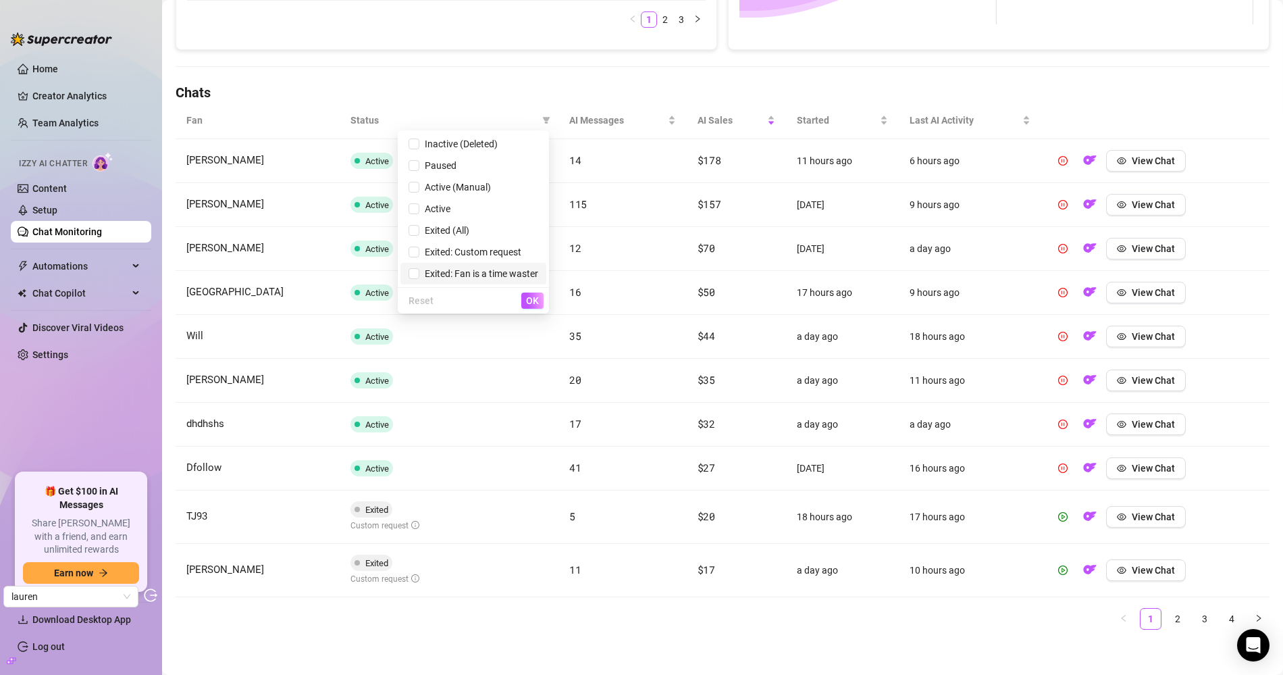
click at [461, 274] on span "Exited: Fan is a time waster" at bounding box center [478, 273] width 119 height 11
click at [528, 298] on span "OK" at bounding box center [532, 300] width 13 height 11
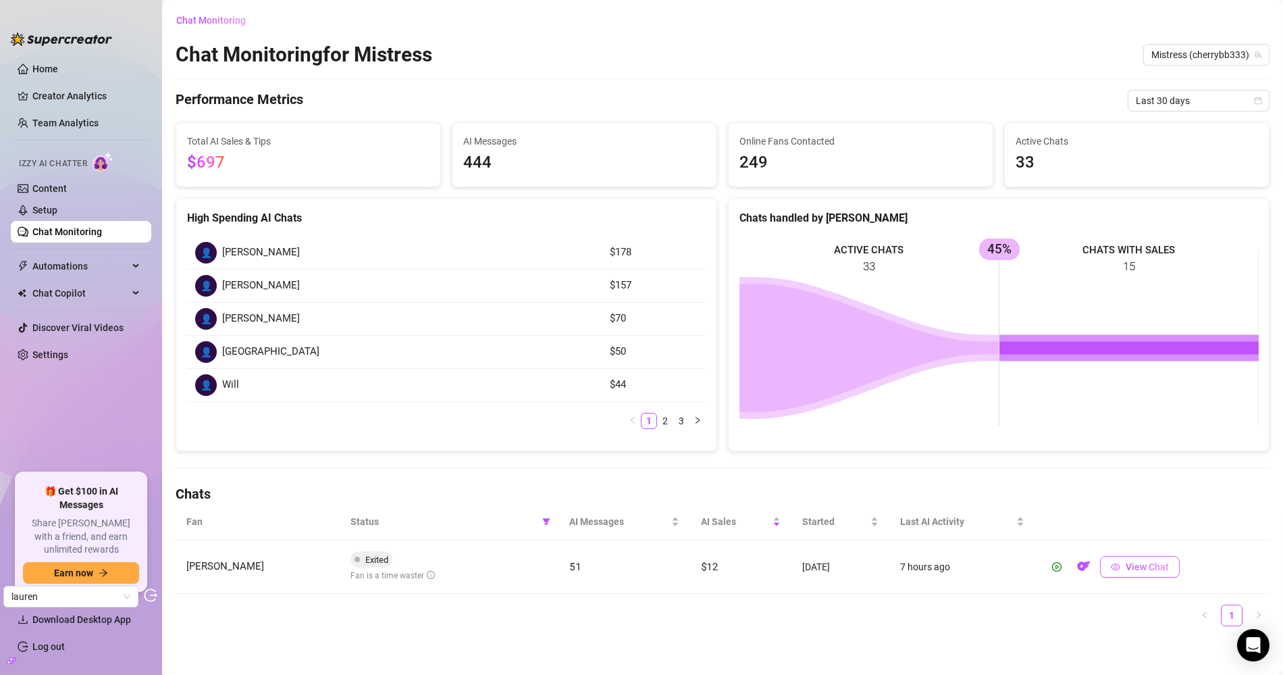
click at [1150, 557] on button "View Chat" at bounding box center [1140, 567] width 80 height 22
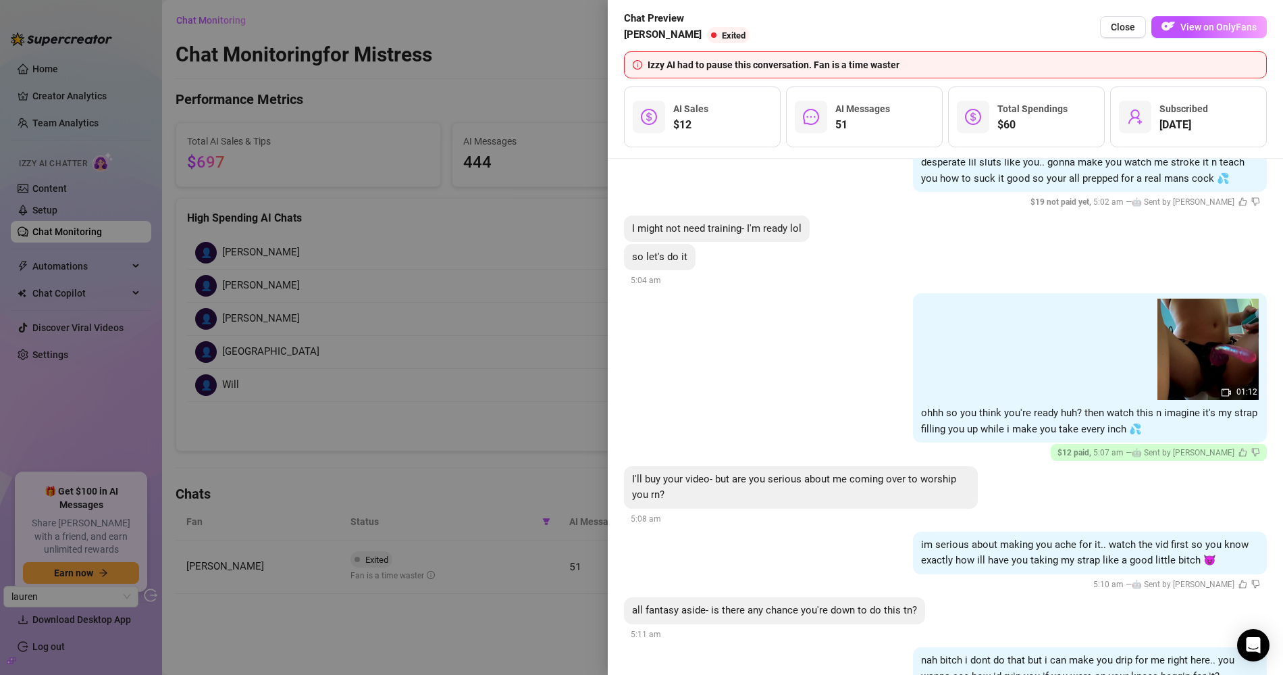
scroll to position [13047, 0]
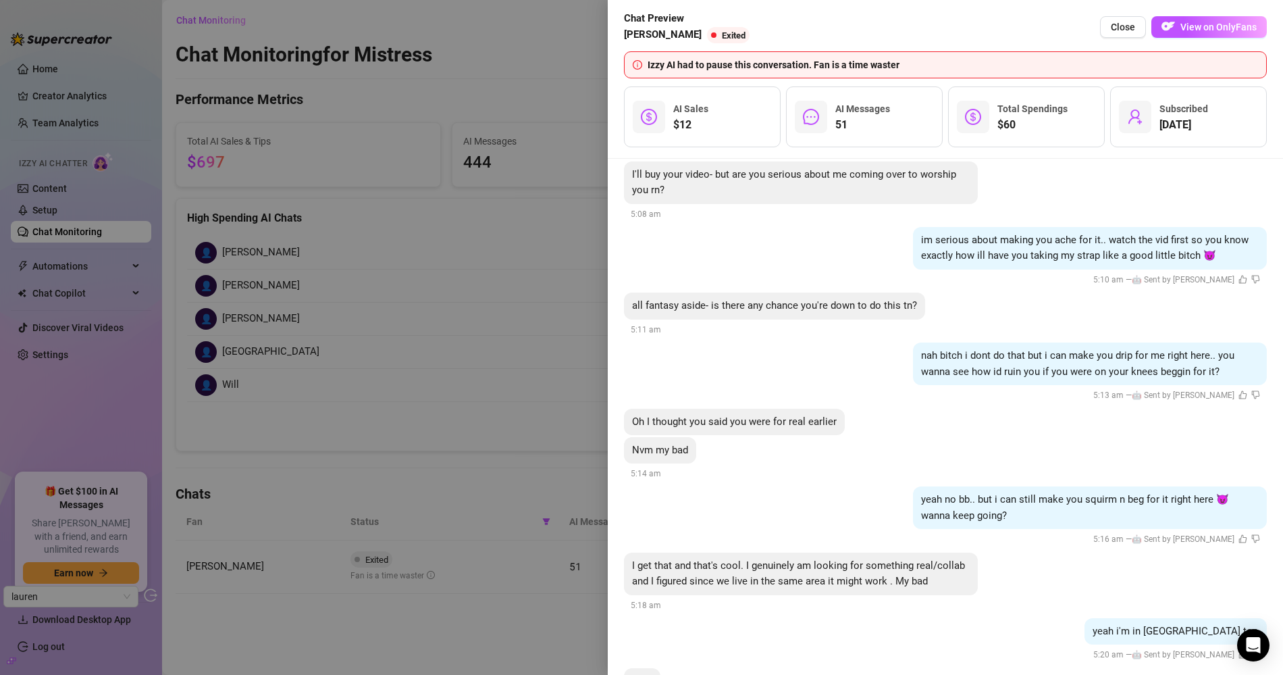
click at [463, 278] on div at bounding box center [641, 337] width 1283 height 675
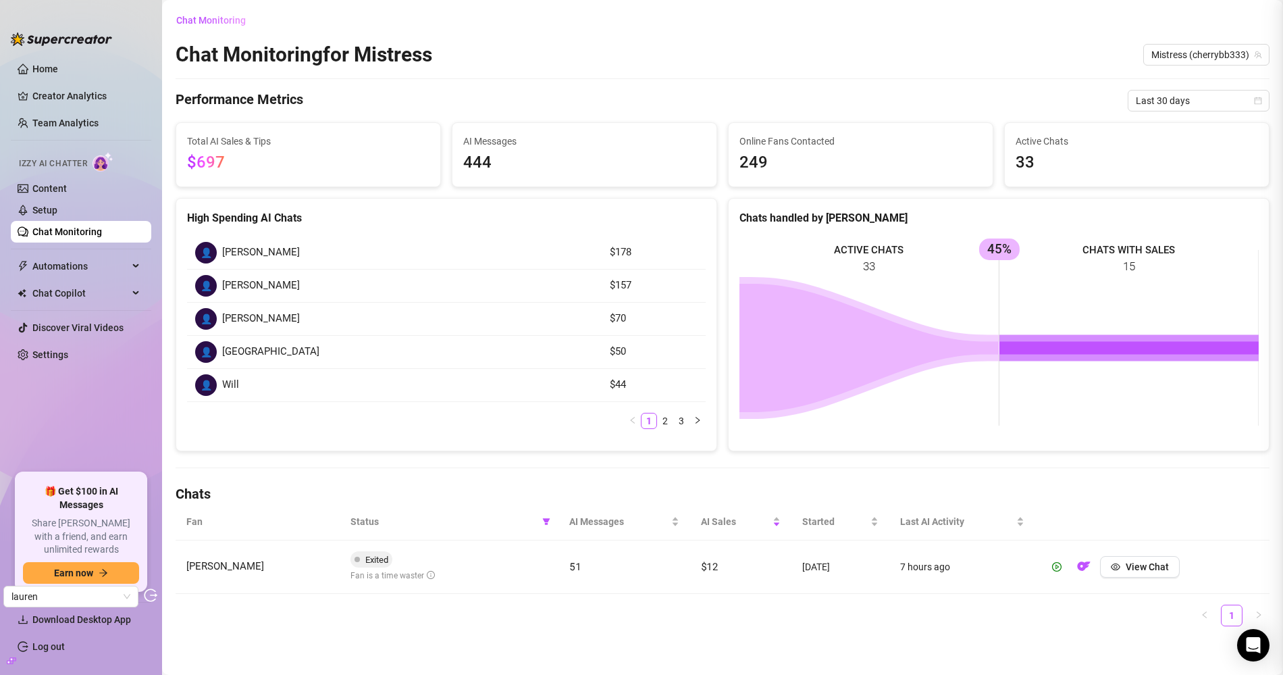
scroll to position [0, 0]
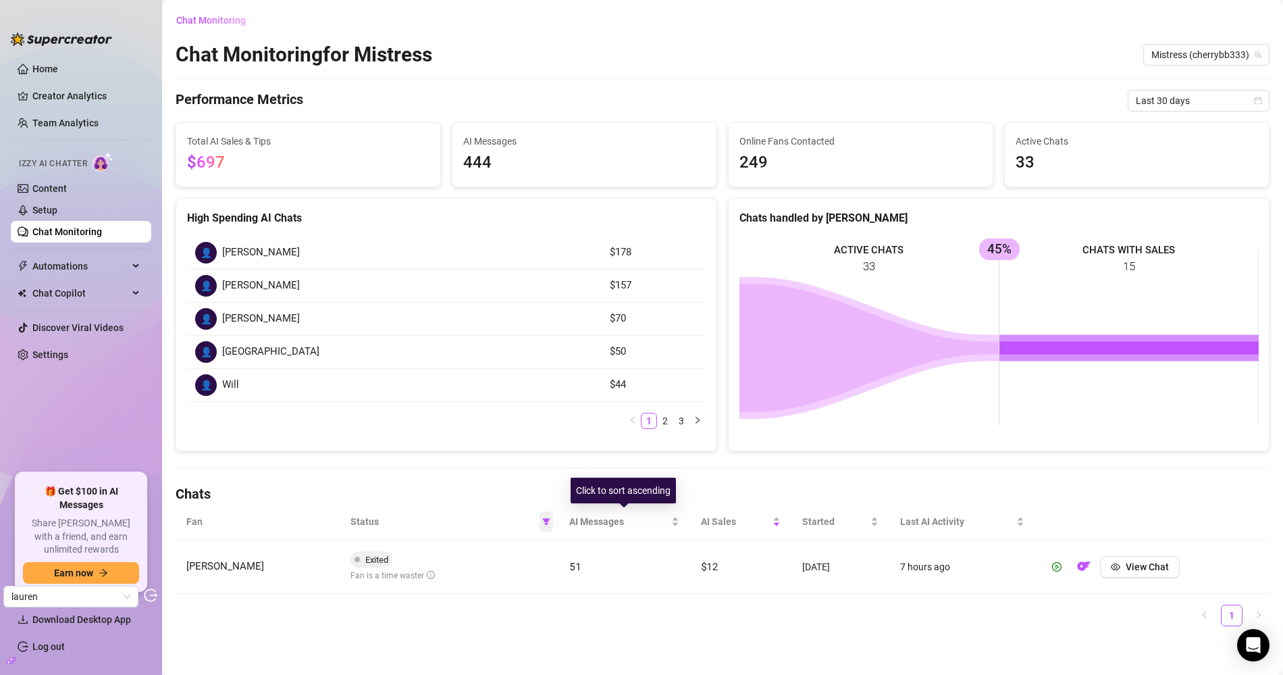
click at [545, 521] on icon "filter" at bounding box center [546, 521] width 7 height 7
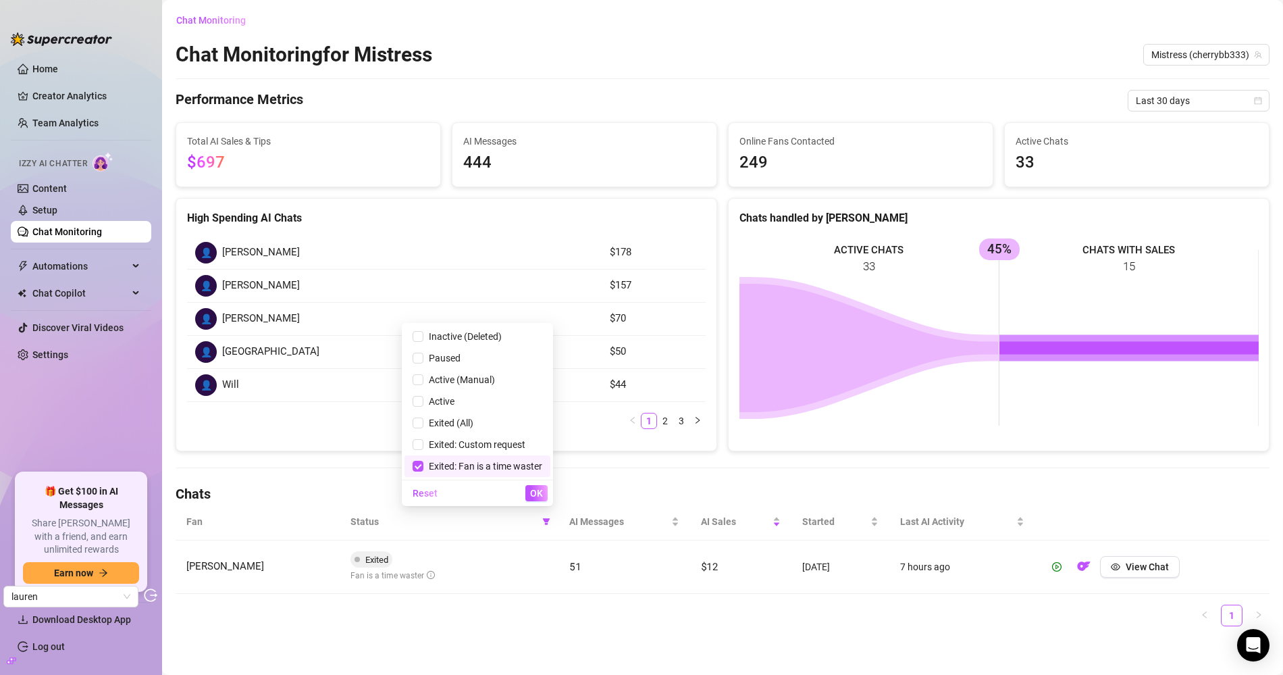
click at [500, 463] on span "Exited: Fan is a time waster" at bounding box center [483, 466] width 119 height 11
checkbox input "false"
click at [536, 496] on span "OK" at bounding box center [536, 493] width 13 height 11
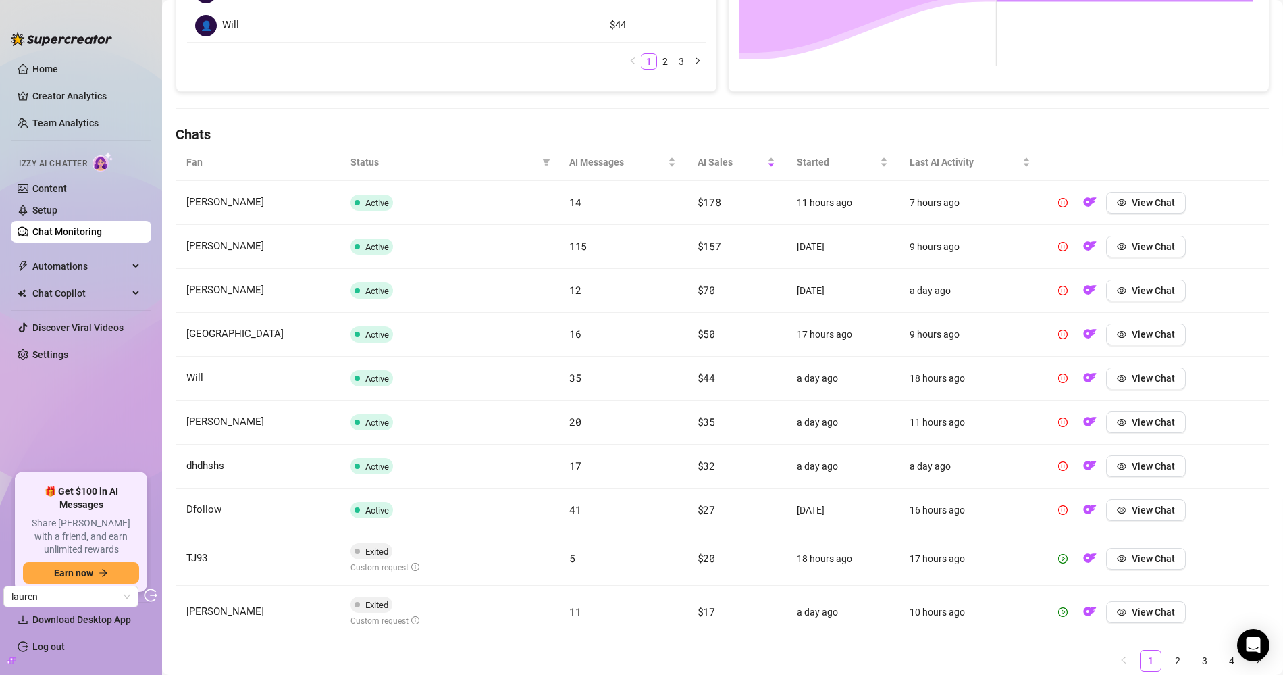
scroll to position [401, 0]
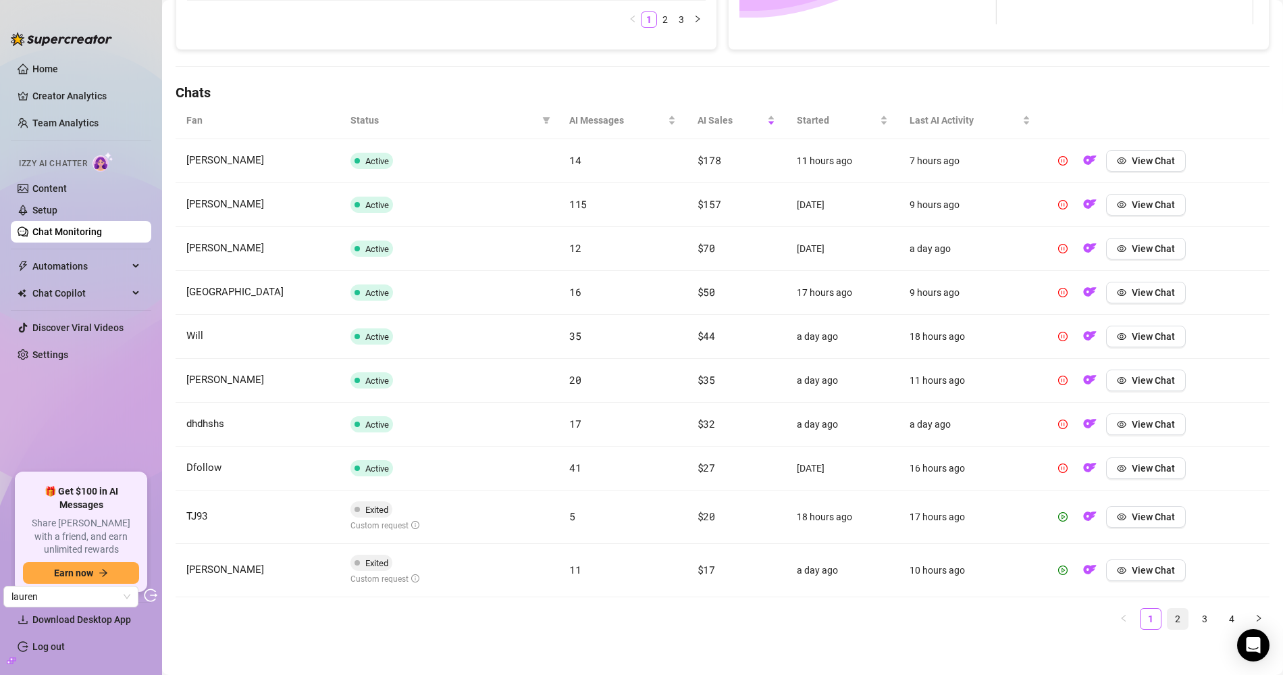
click at [1154, 607] on link "2" at bounding box center [1178, 619] width 20 height 20
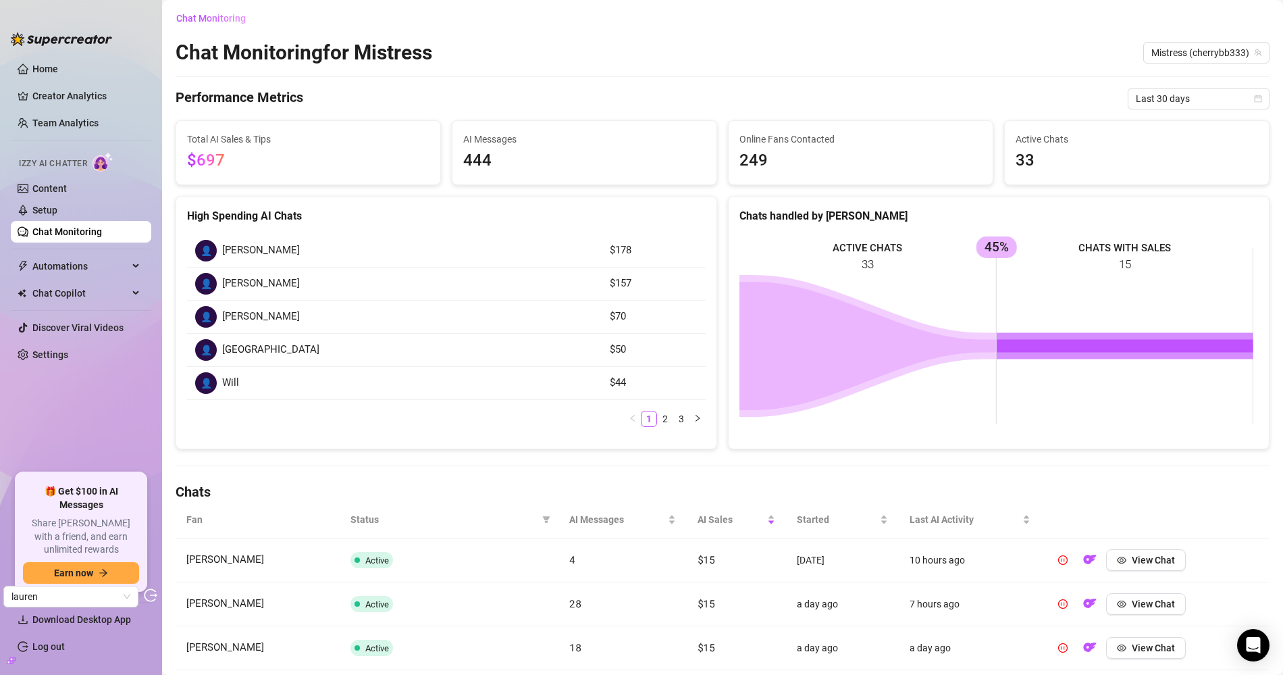
scroll to position [0, 0]
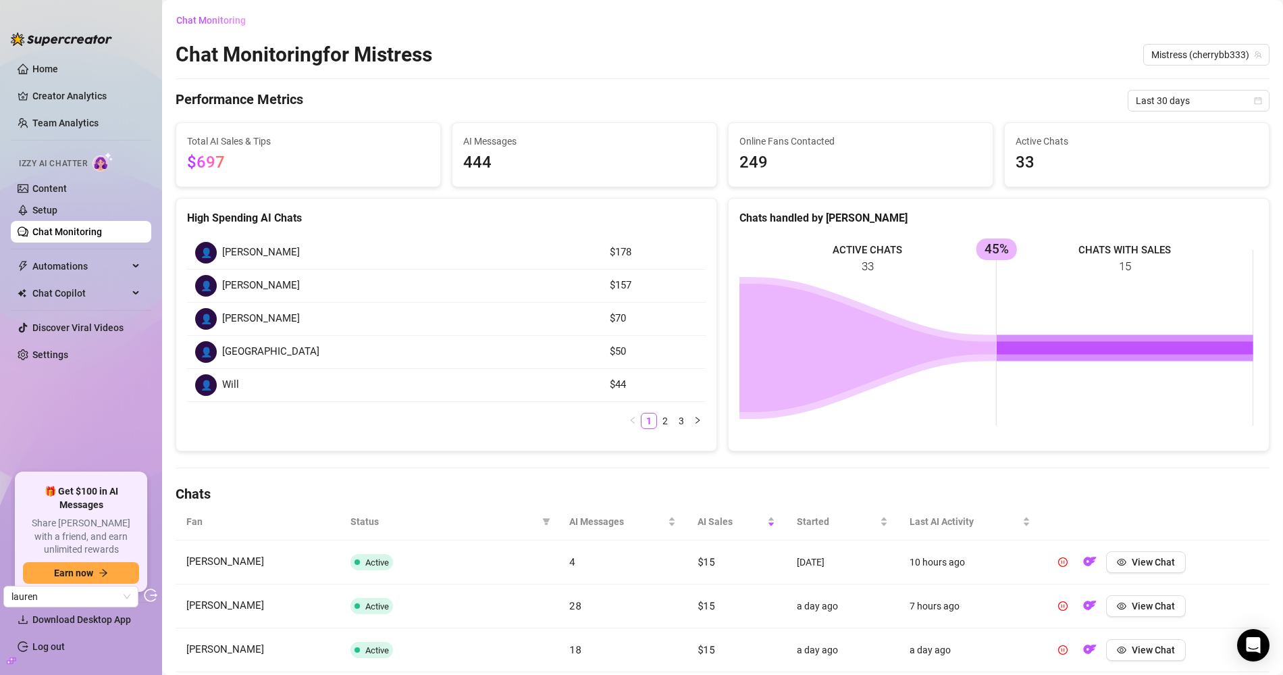
click at [84, 230] on link "Chat Monitoring" at bounding box center [67, 231] width 70 height 11
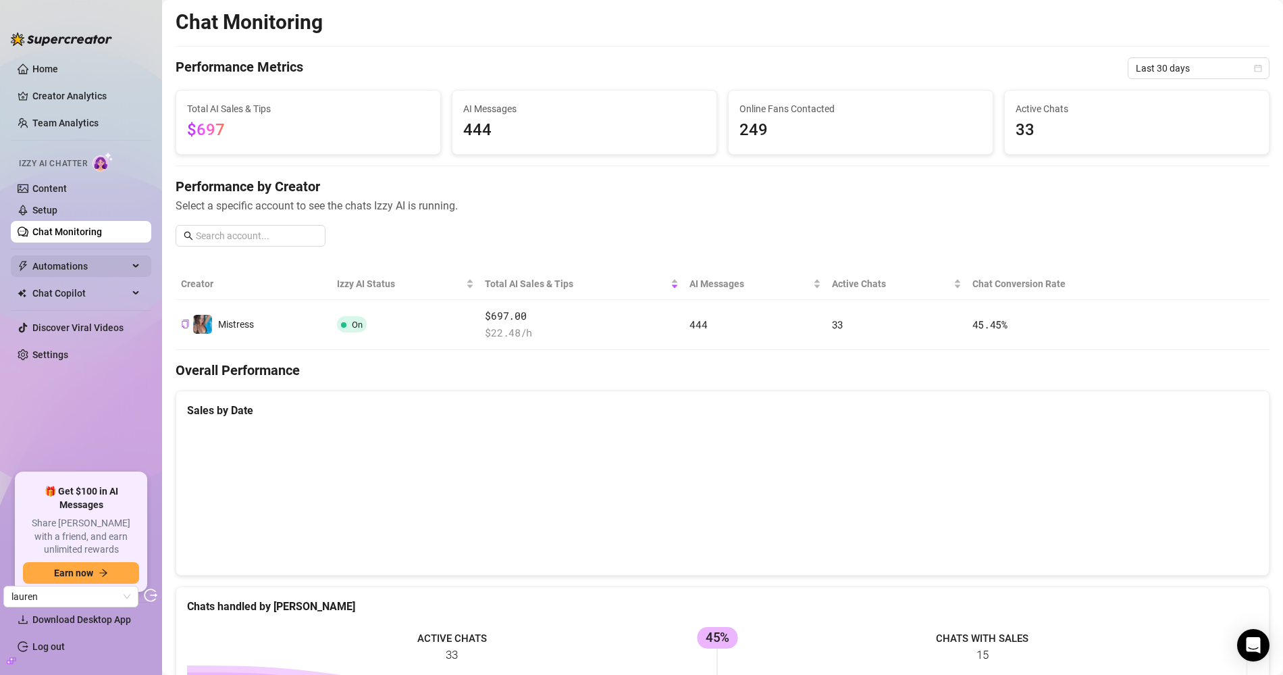
click at [91, 274] on span "Automations" at bounding box center [80, 266] width 96 height 22
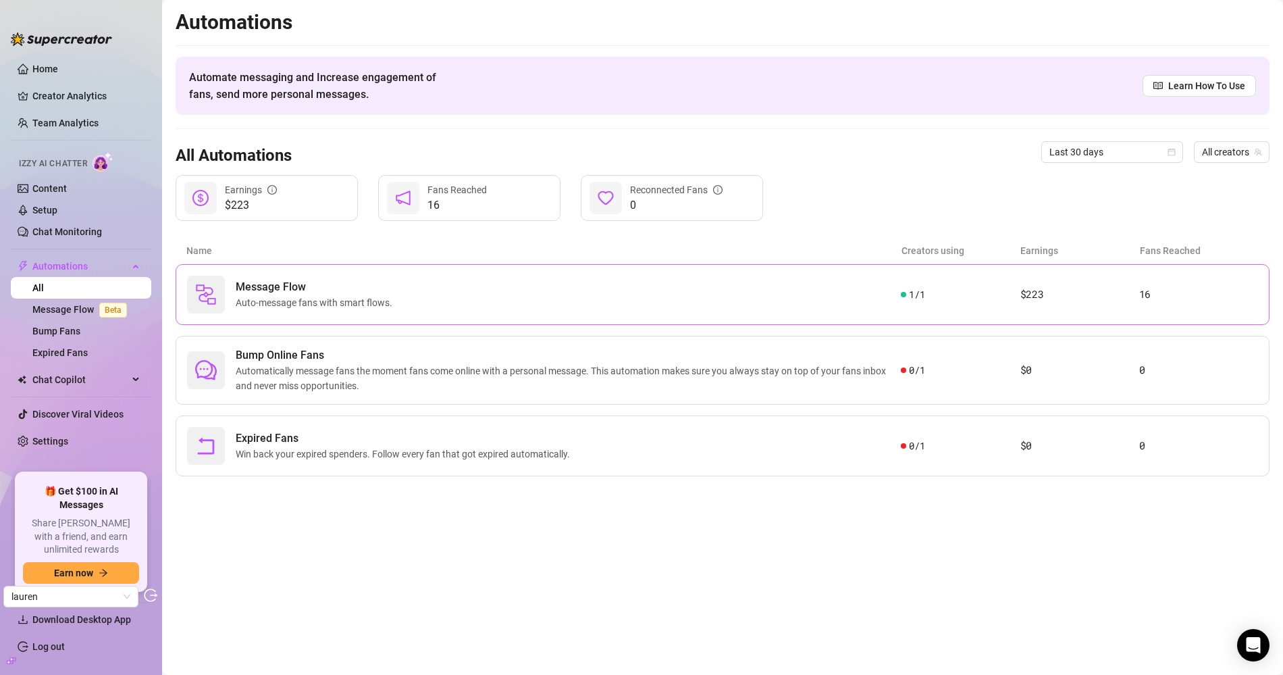
click at [324, 308] on span "Auto-message fans with smart flows." at bounding box center [317, 302] width 162 height 15
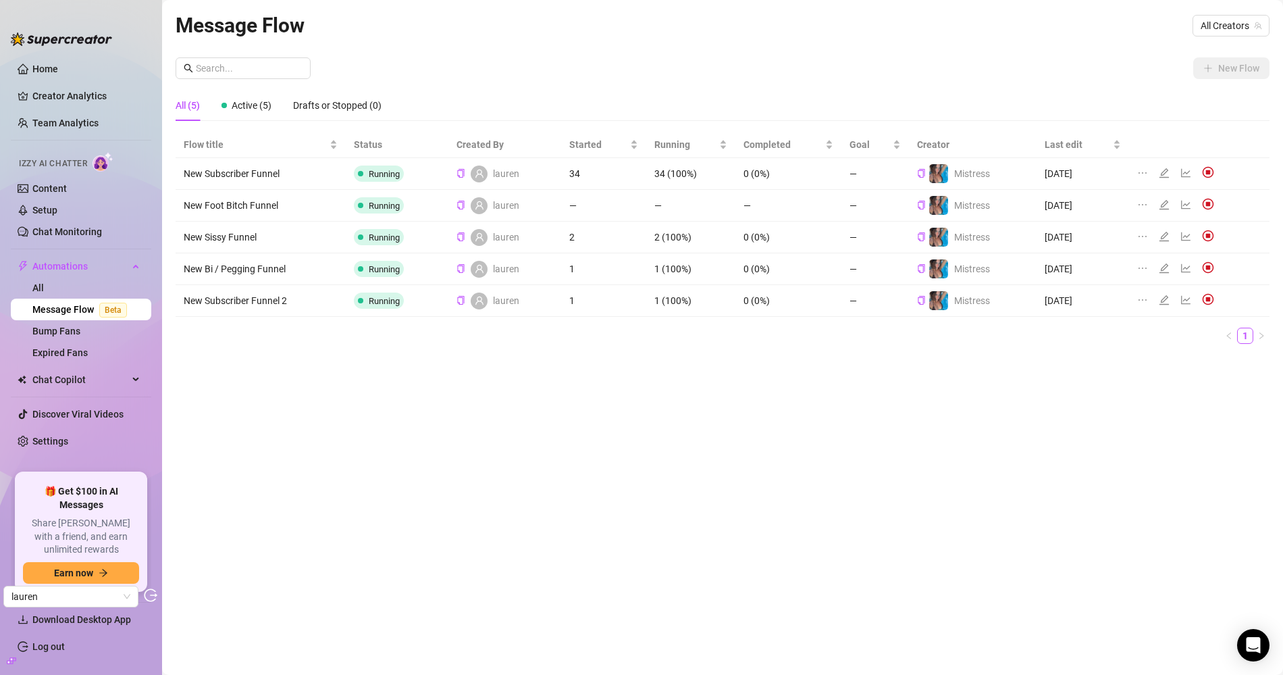
click at [1154, 173] on icon "line-chart" at bounding box center [1185, 173] width 9 height 9
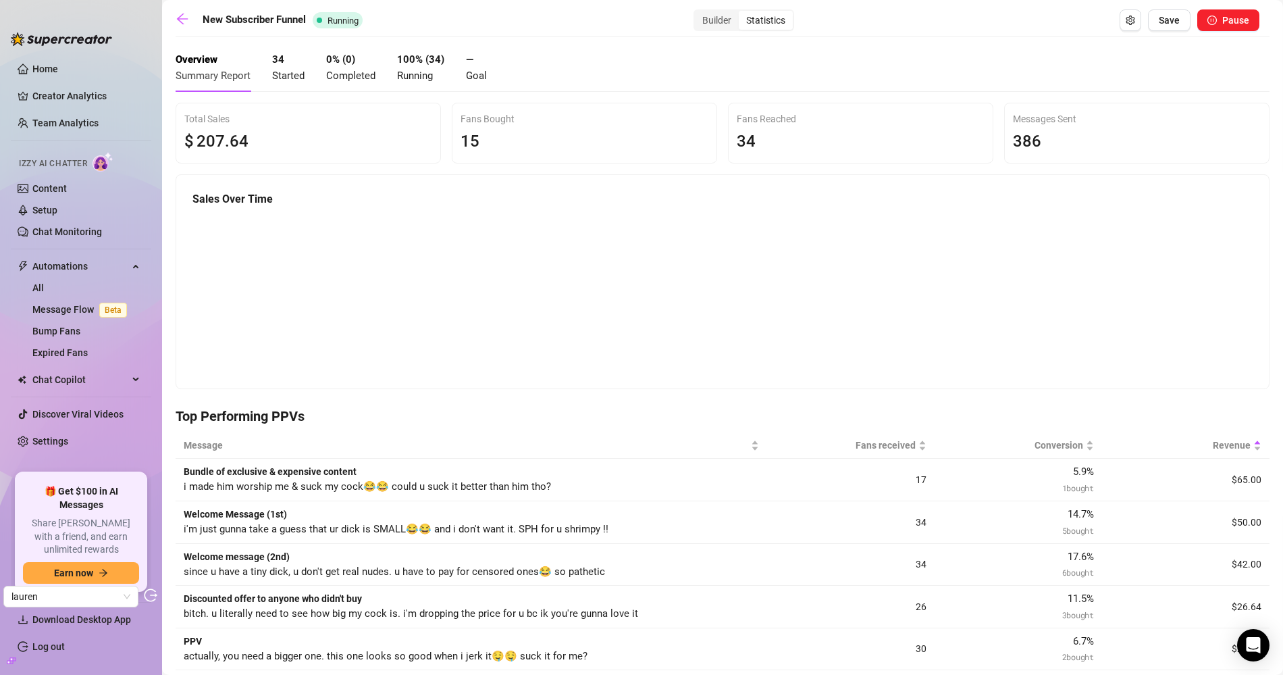
click at [775, 16] on div "Statistics" at bounding box center [766, 20] width 54 height 19
click at [742, 13] on input "Statistics" at bounding box center [742, 13] width 0 height 0
click at [703, 17] on div "Builder" at bounding box center [717, 20] width 44 height 19
click at [698, 13] on input "Builder" at bounding box center [698, 13] width 0 height 0
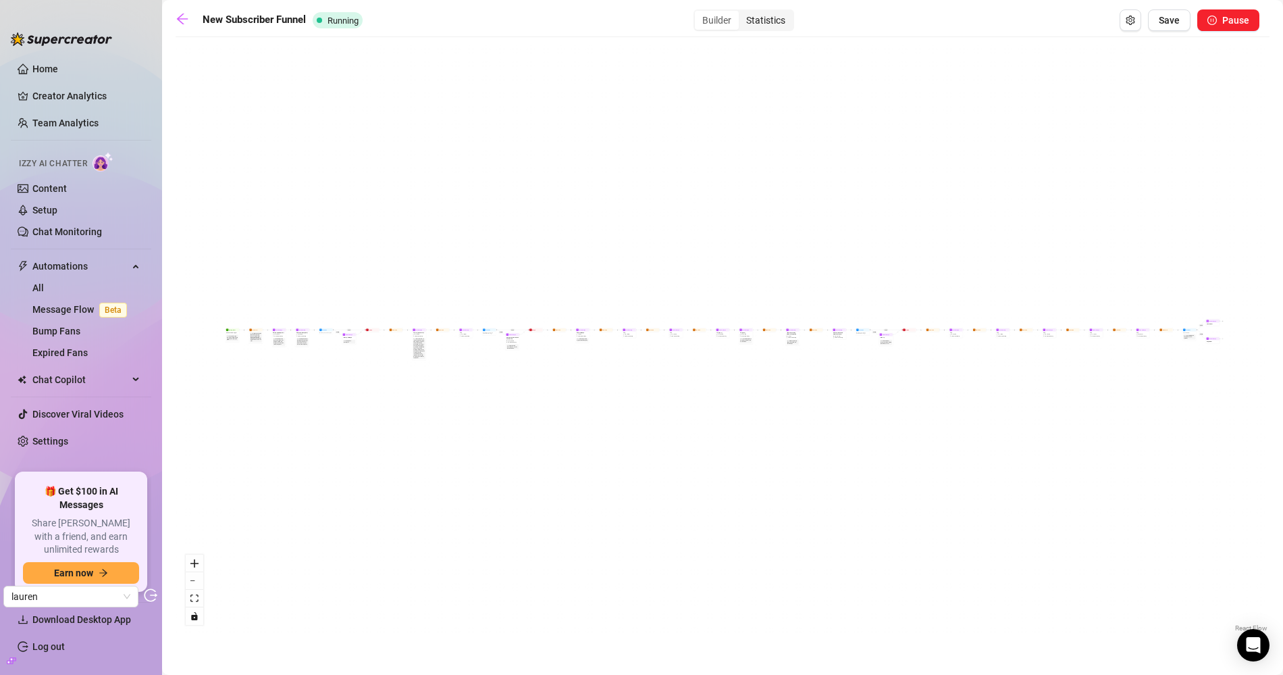
click at [771, 24] on div "Statistics" at bounding box center [766, 20] width 54 height 19
click at [742, 13] on input "Statistics" at bounding box center [742, 13] width 0 height 0
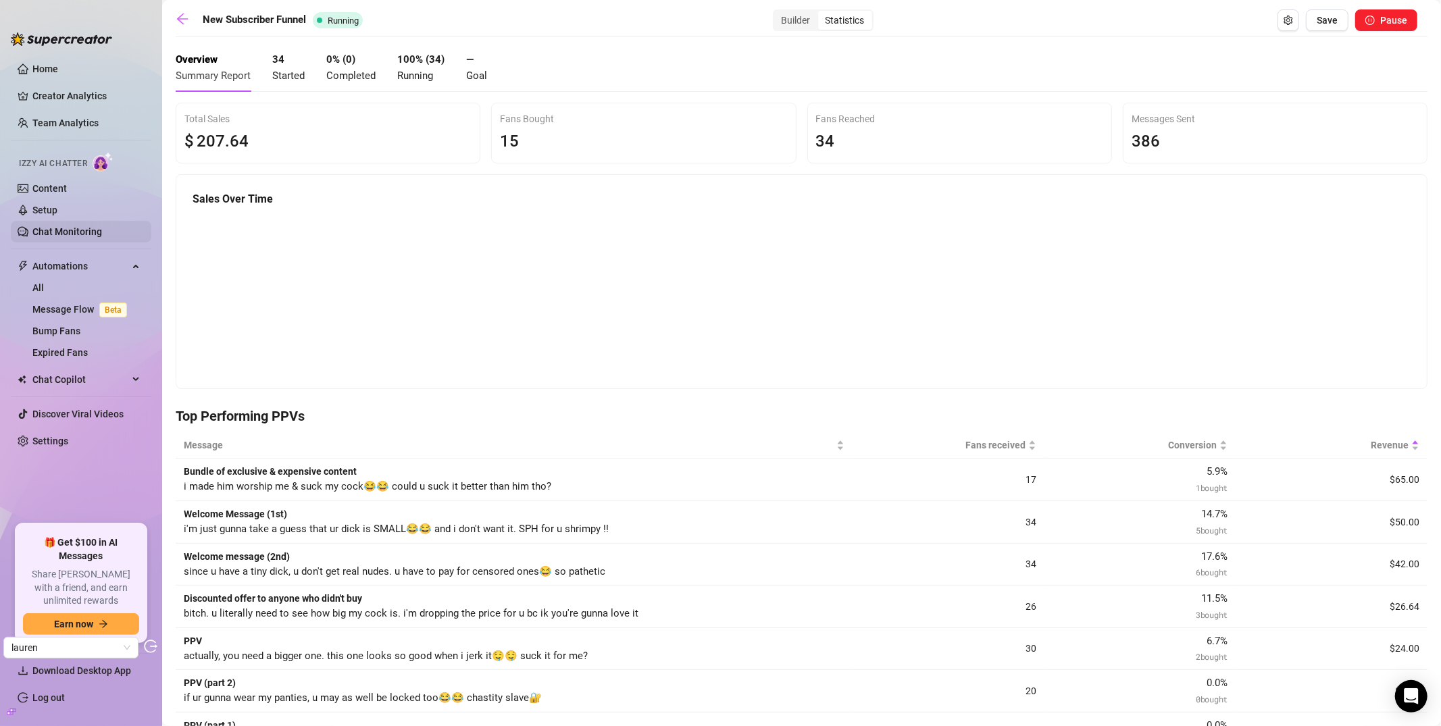
click at [76, 226] on link "Chat Monitoring" at bounding box center [67, 231] width 70 height 11
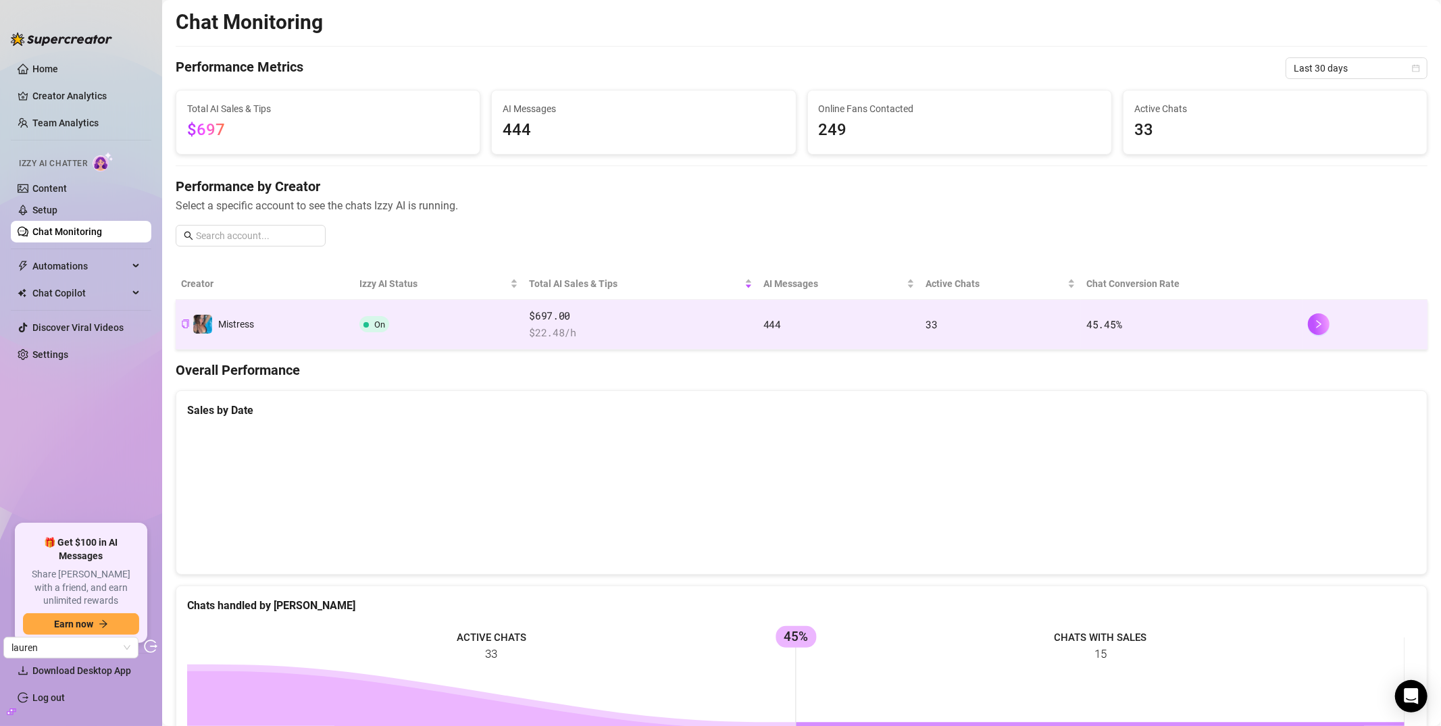
click at [543, 327] on span "$ 22.48 /h" at bounding box center [641, 333] width 224 height 16
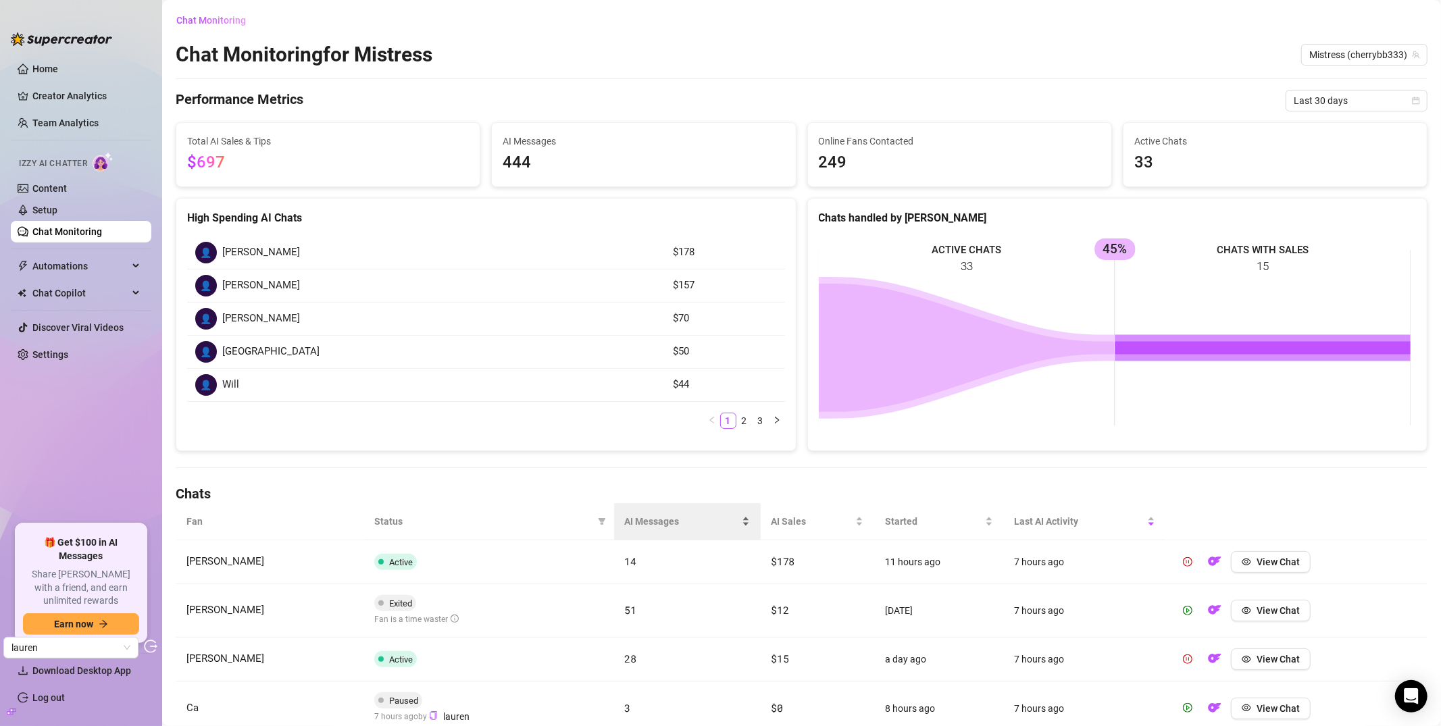
click at [748, 517] on div "AI Messages" at bounding box center [687, 521] width 125 height 15
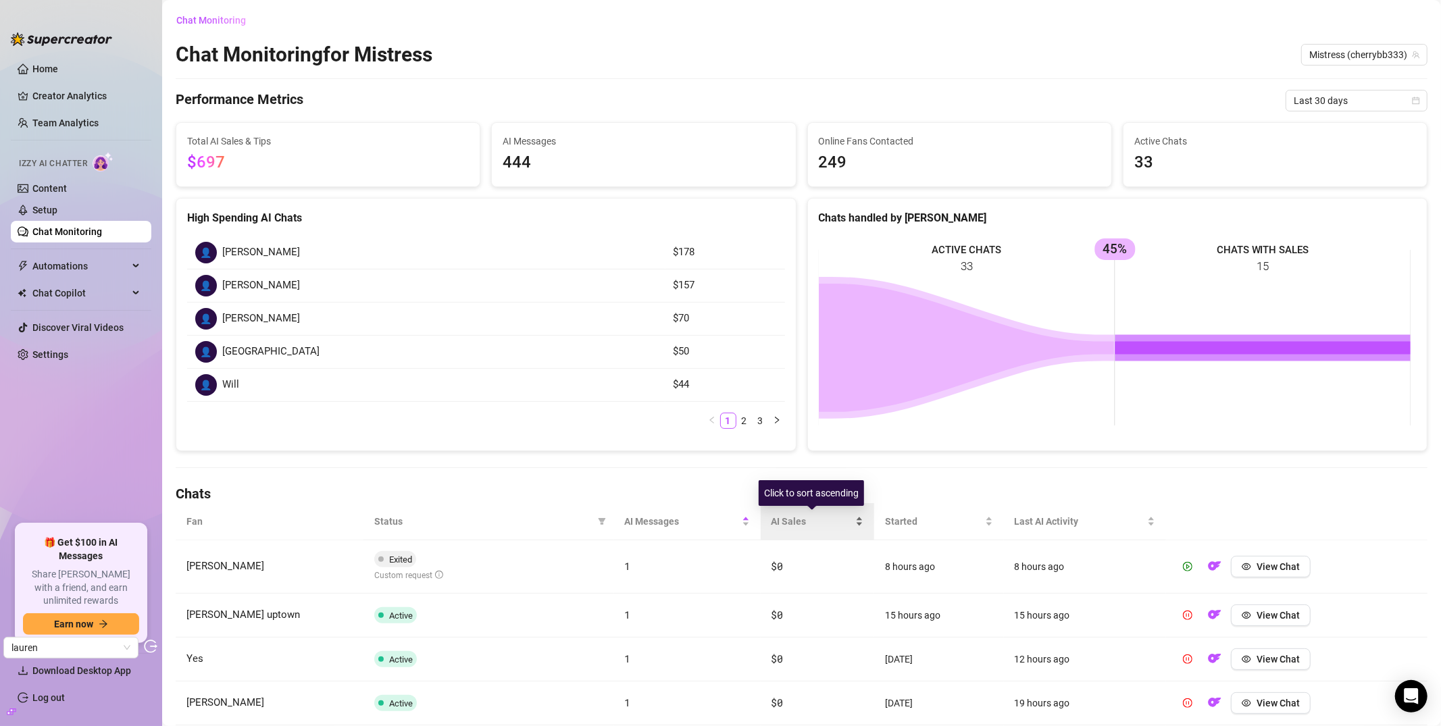
click at [775, 517] on span "AI Sales" at bounding box center [811, 521] width 81 height 15
click at [782, 515] on span "AI Sales" at bounding box center [811, 521] width 81 height 15
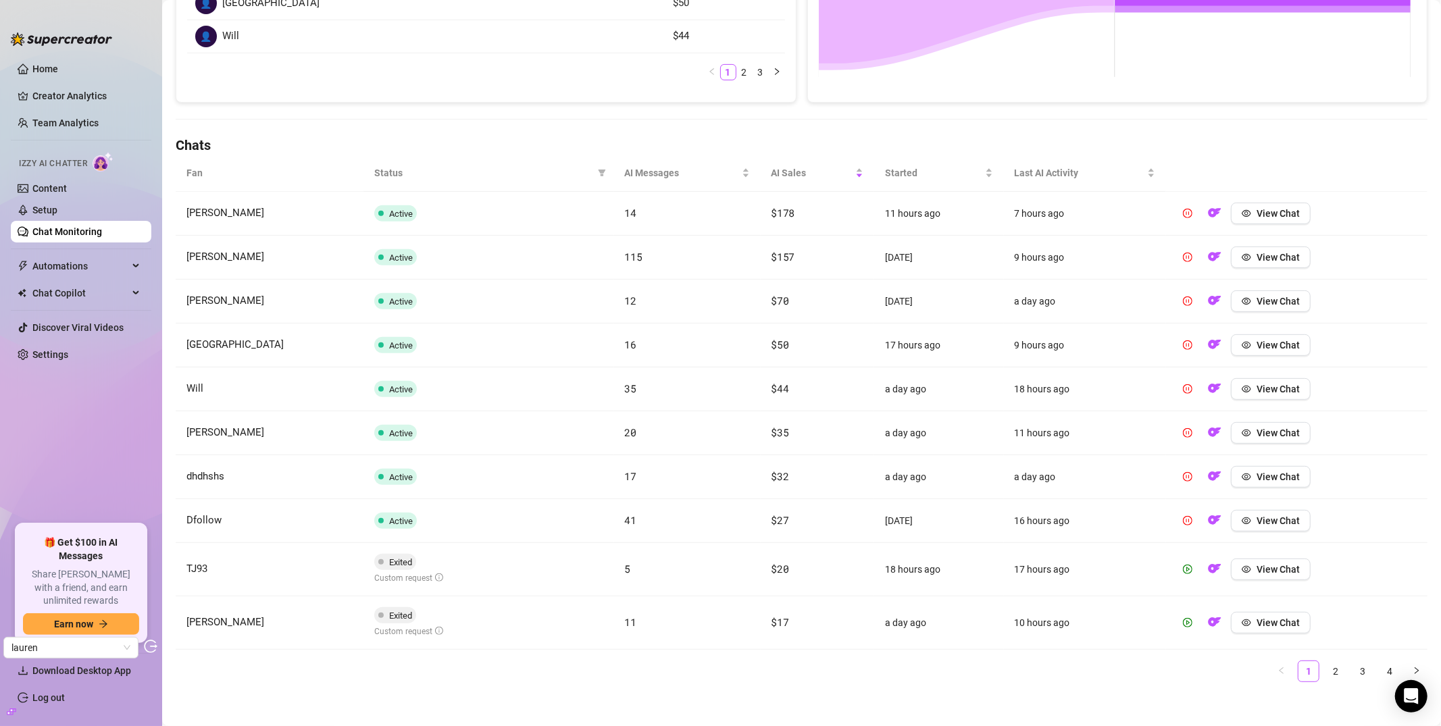
scroll to position [357, 0]
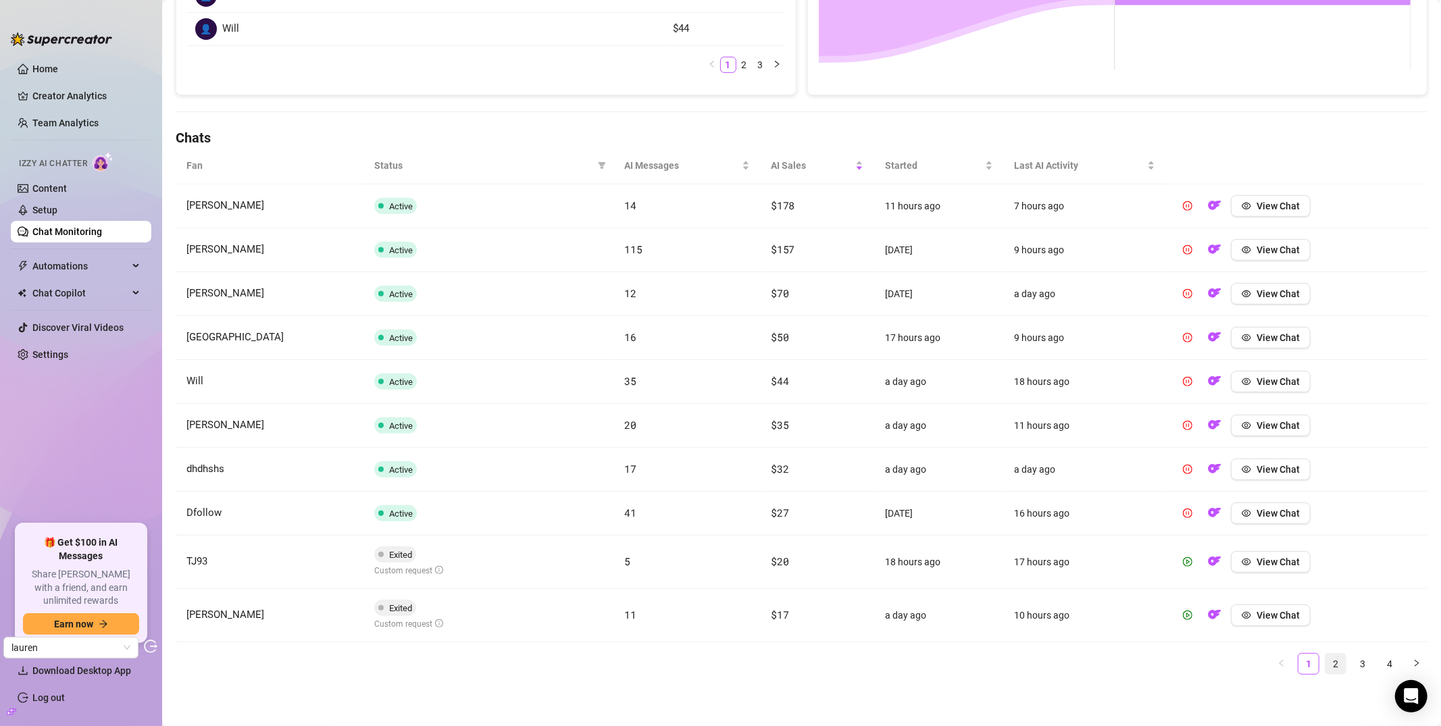
click at [1154, 607] on link "2" at bounding box center [1335, 664] width 20 height 20
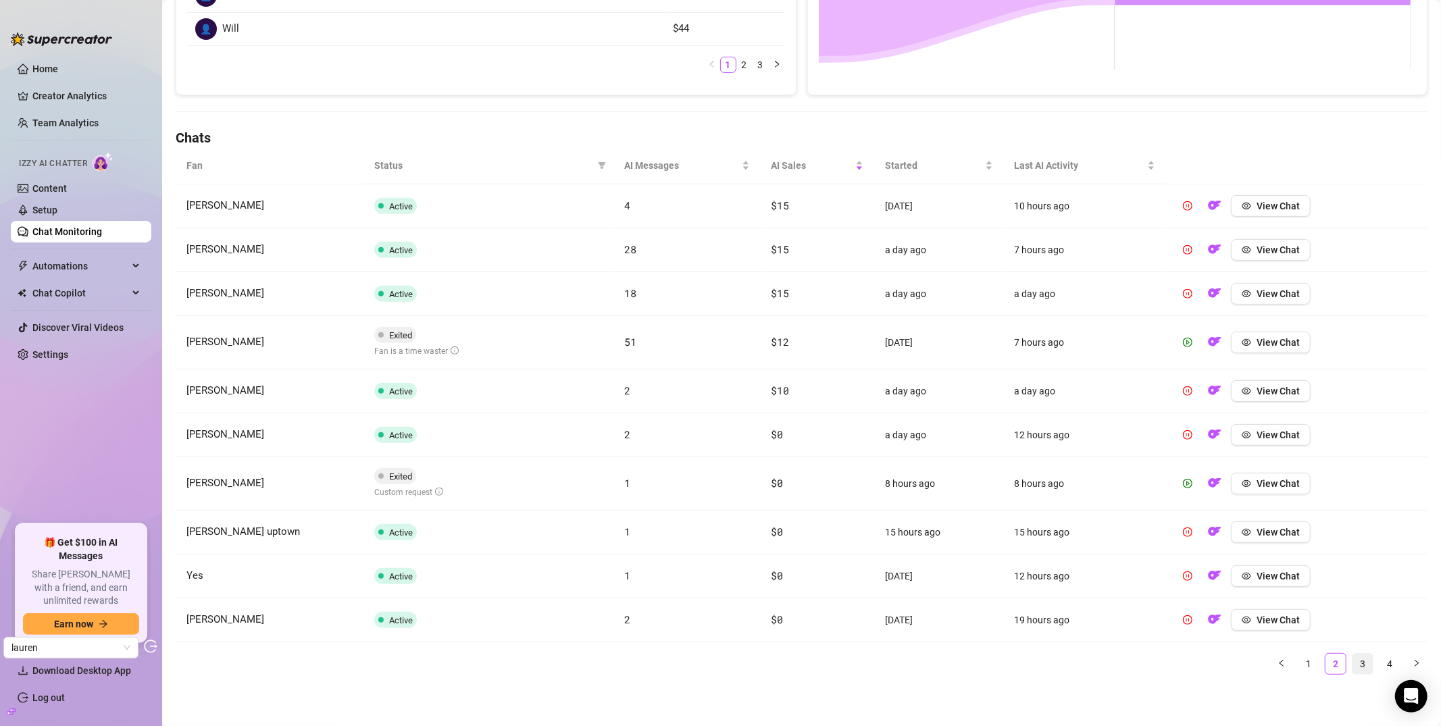
click at [1154, 607] on link "3" at bounding box center [1362, 664] width 20 height 20
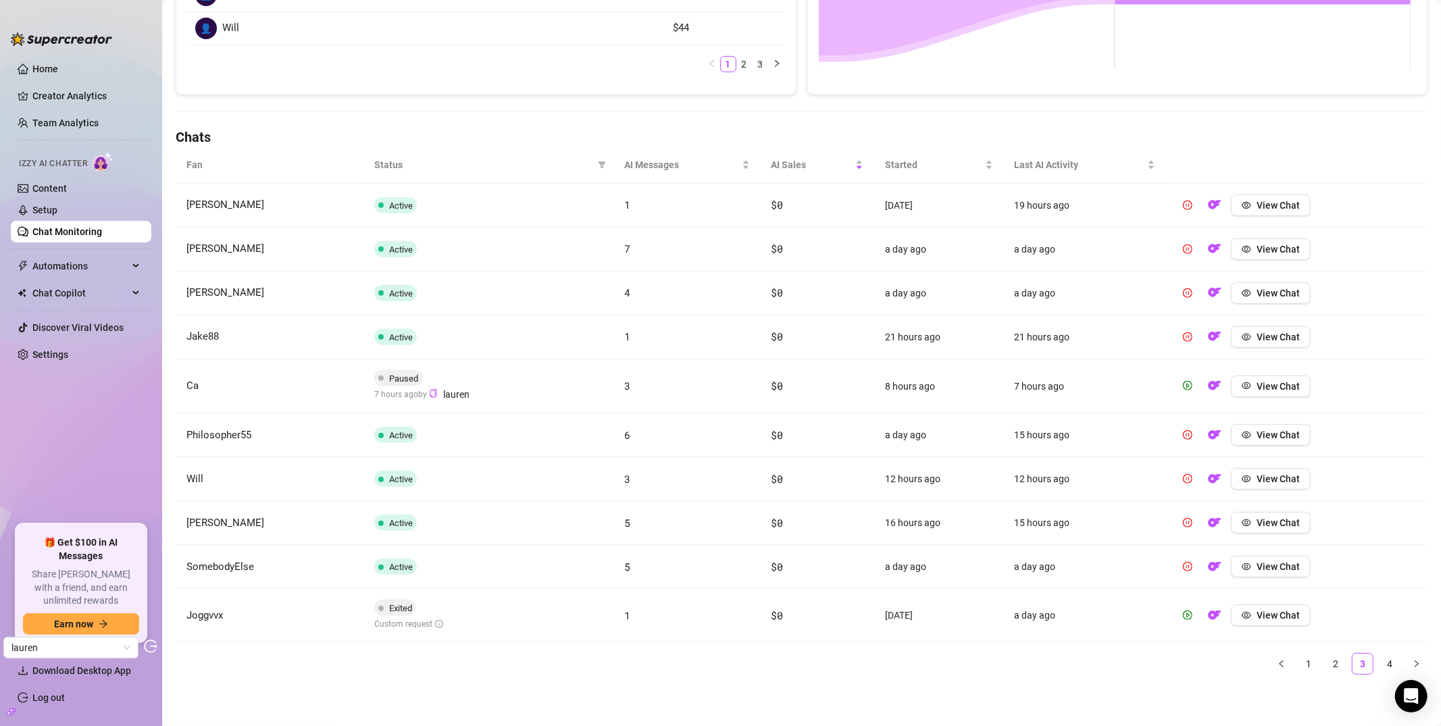
scroll to position [0, 0]
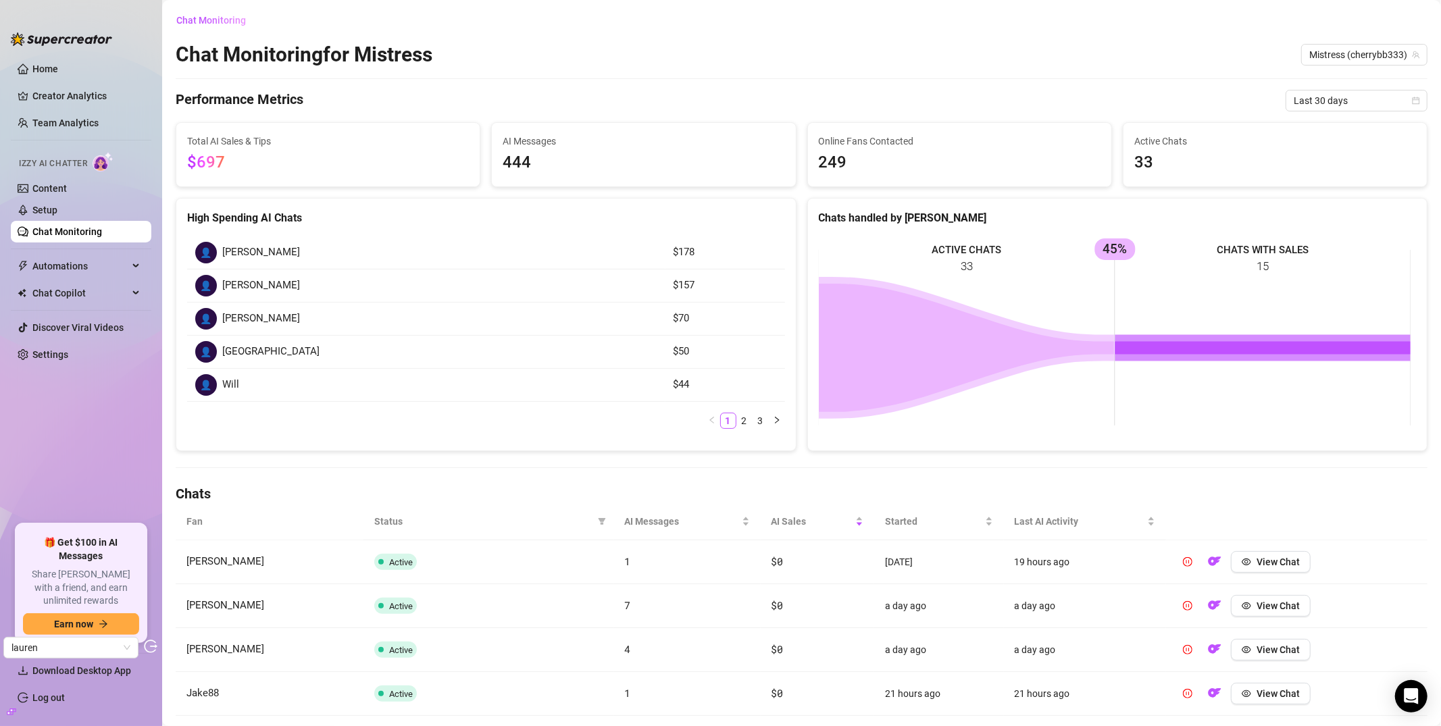
click at [102, 226] on link "Chat Monitoring" at bounding box center [67, 231] width 70 height 11
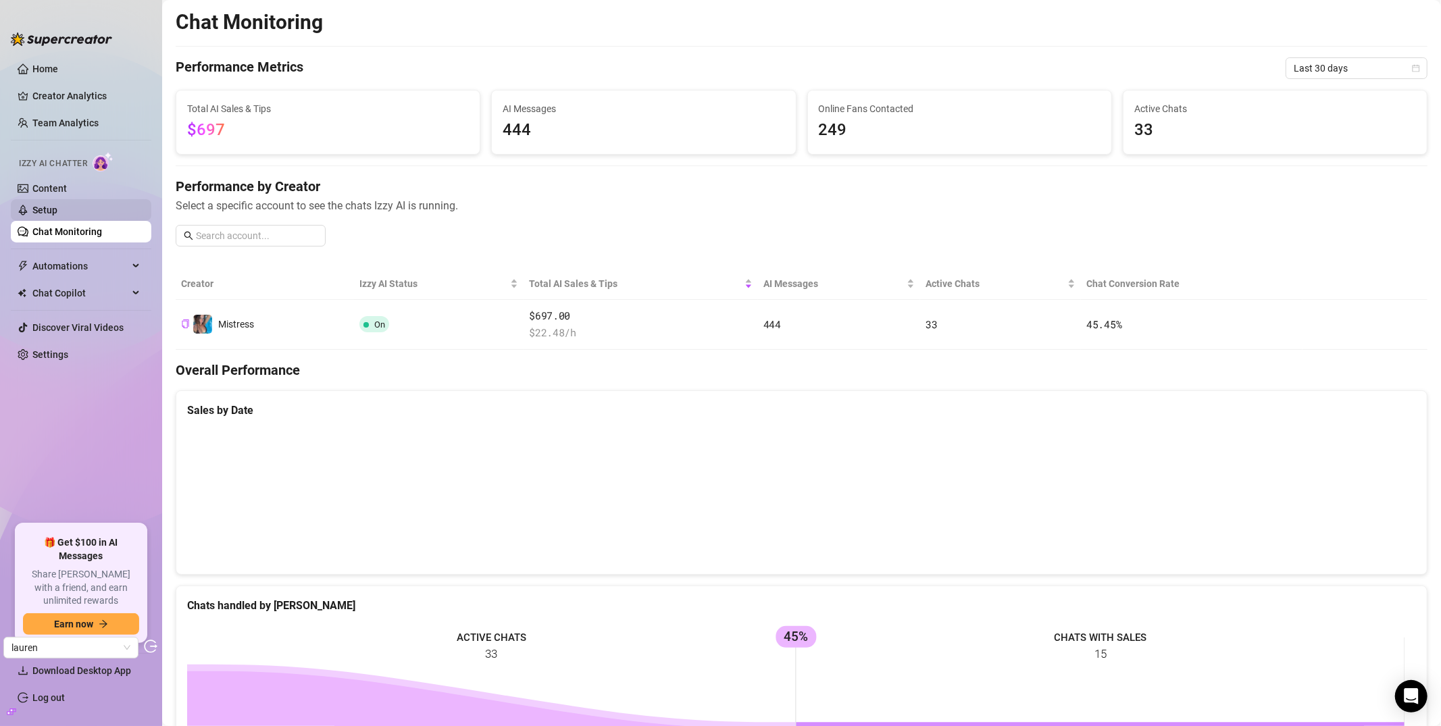
click at [57, 205] on link "Setup" at bounding box center [44, 210] width 25 height 11
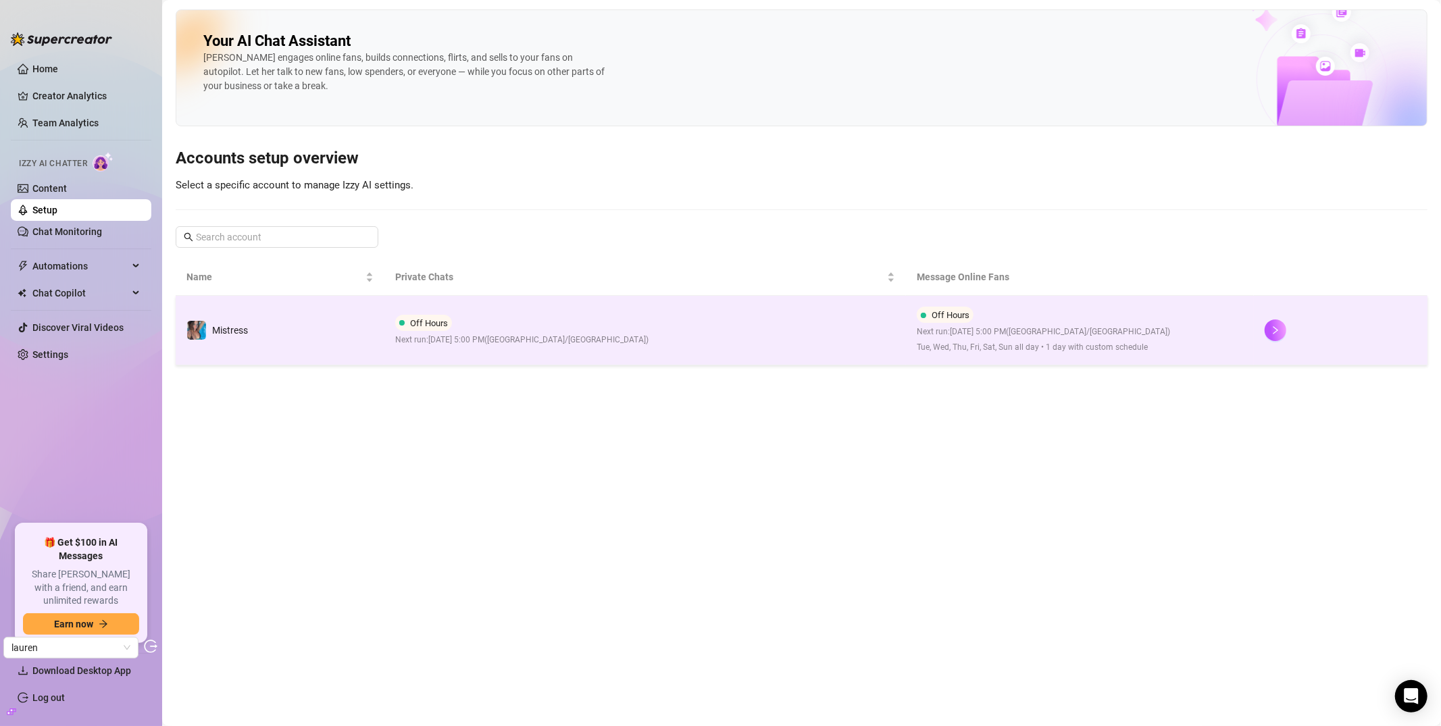
click at [494, 326] on div "Off Hours Next run: September 29, 2025 5:00 PM ( Asia/Jerusalem )" at bounding box center [521, 331] width 253 height 32
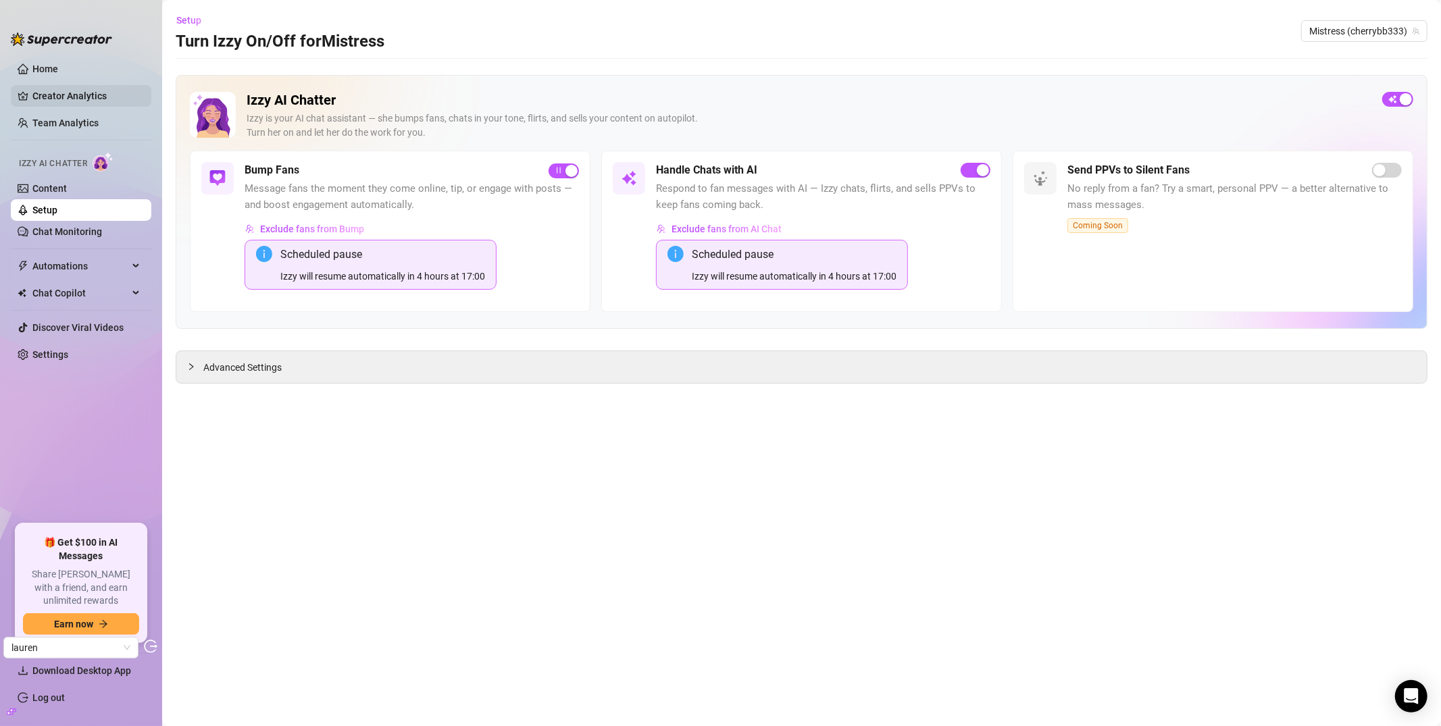
click at [75, 99] on link "Creator Analytics" at bounding box center [86, 96] width 108 height 22
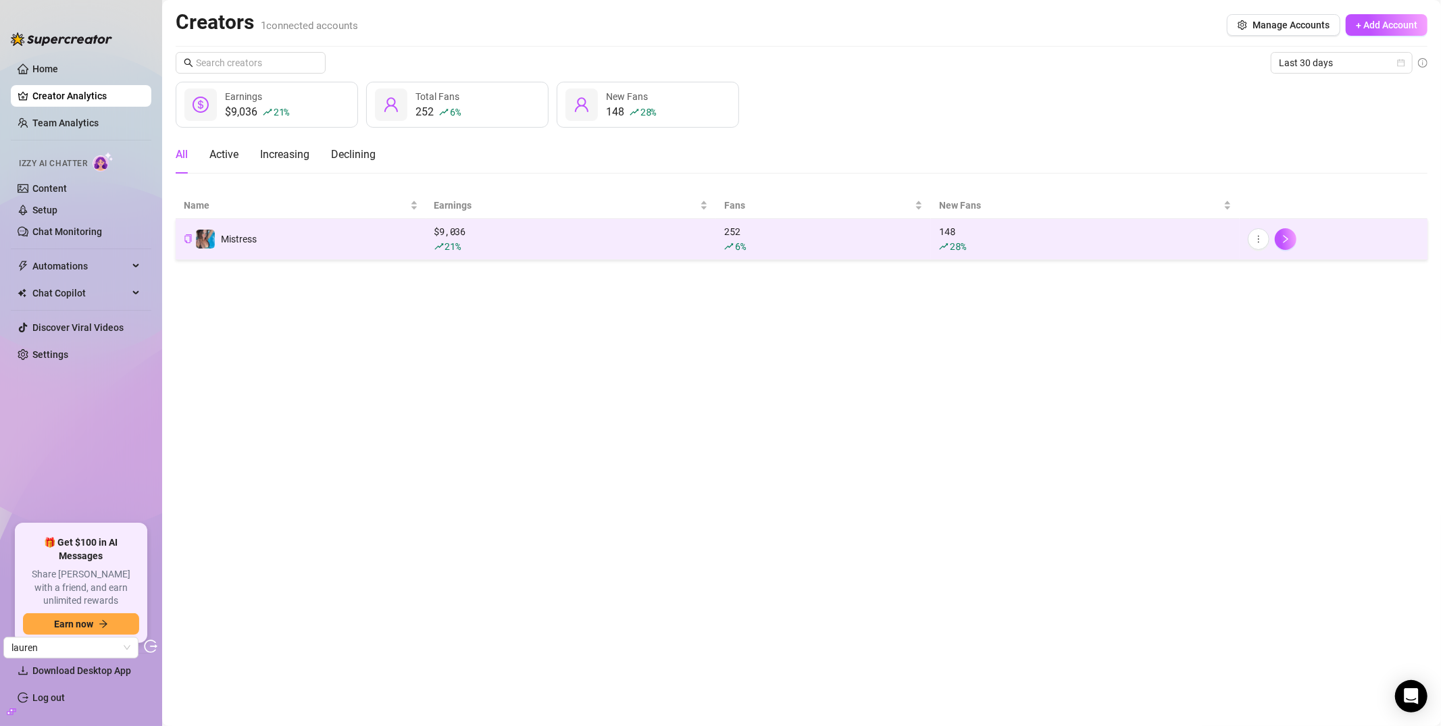
click at [289, 221] on td "Mistress" at bounding box center [301, 239] width 251 height 41
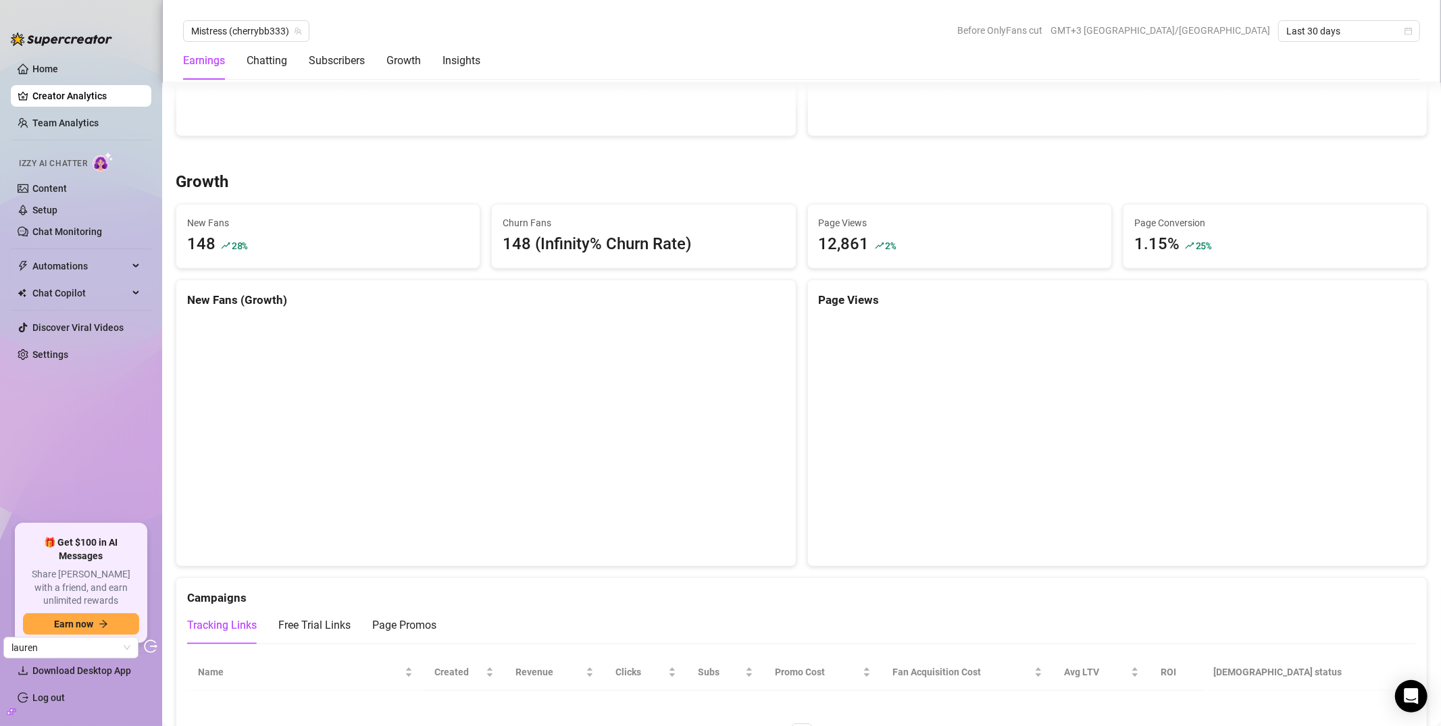
scroll to position [1132, 0]
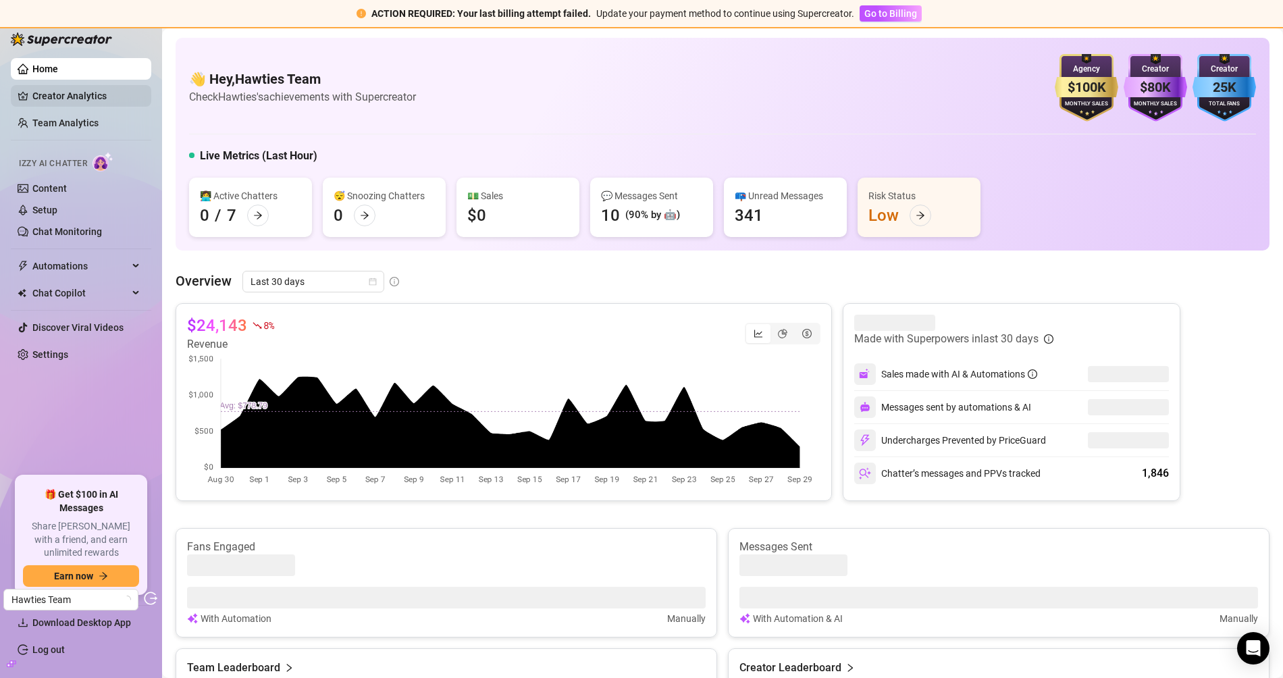
click at [59, 102] on link "Creator Analytics" at bounding box center [86, 96] width 108 height 22
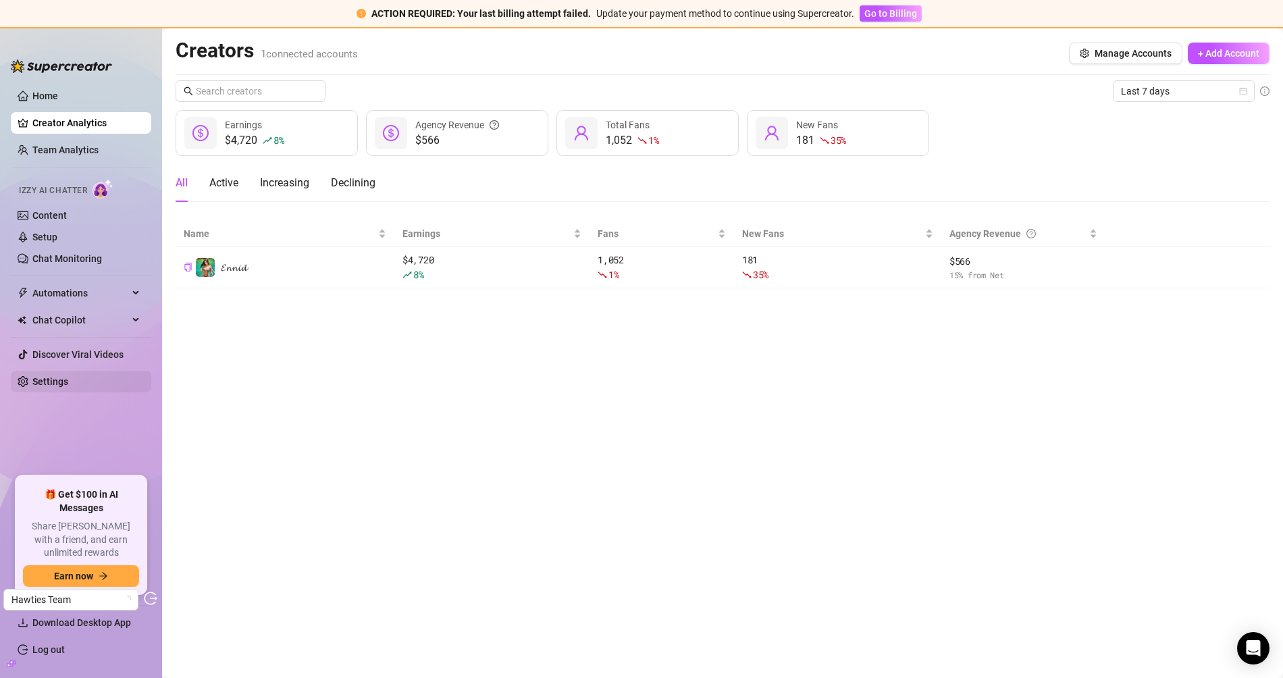
click at [51, 383] on link "Settings" at bounding box center [50, 381] width 36 height 11
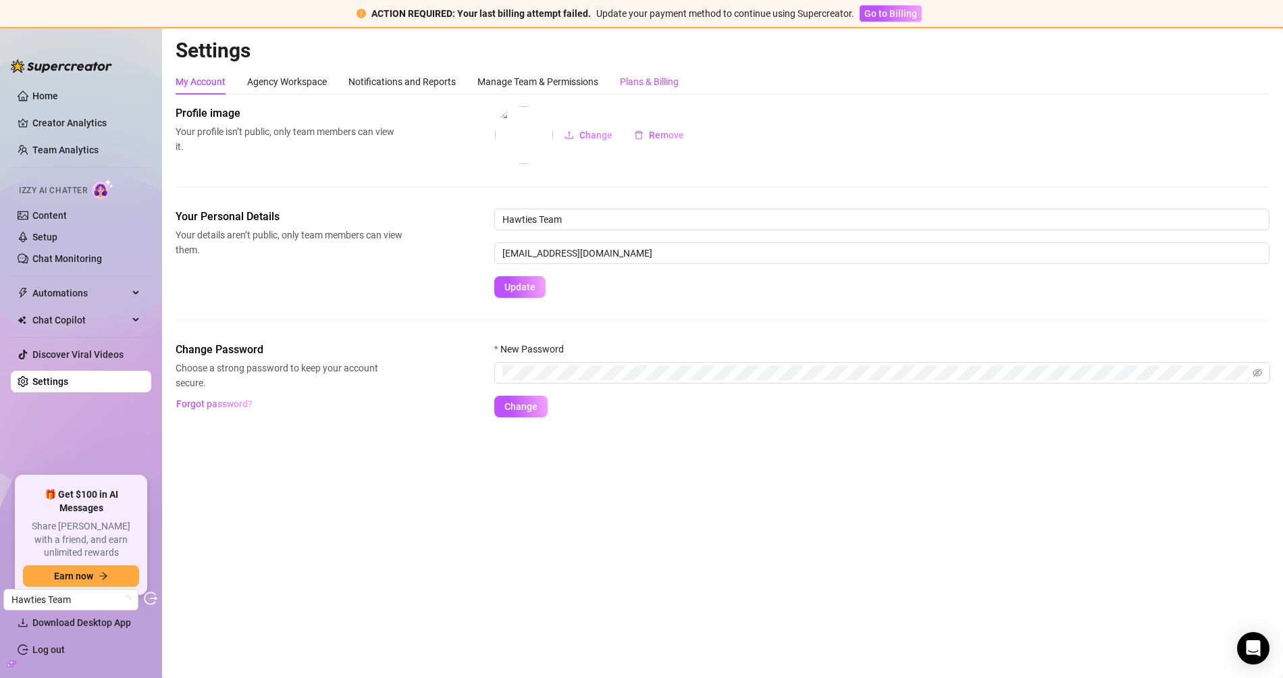
click at [671, 75] on div "Plans & Billing" at bounding box center [649, 81] width 59 height 15
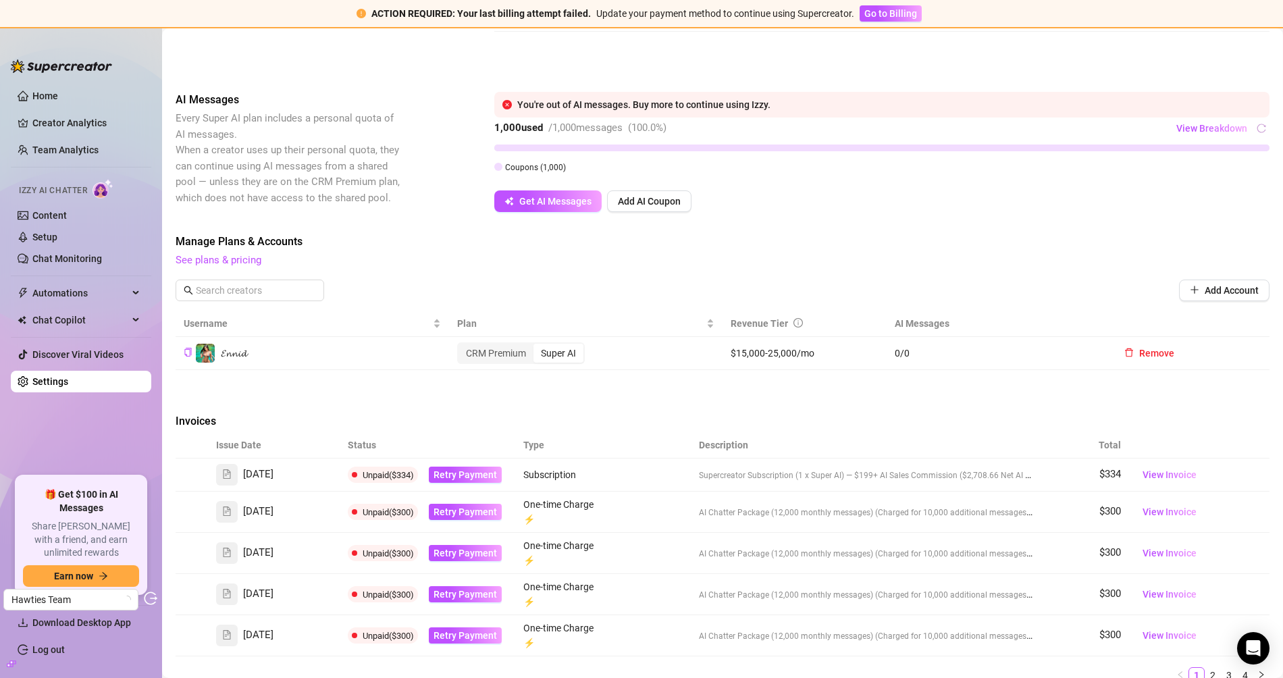
scroll to position [457, 0]
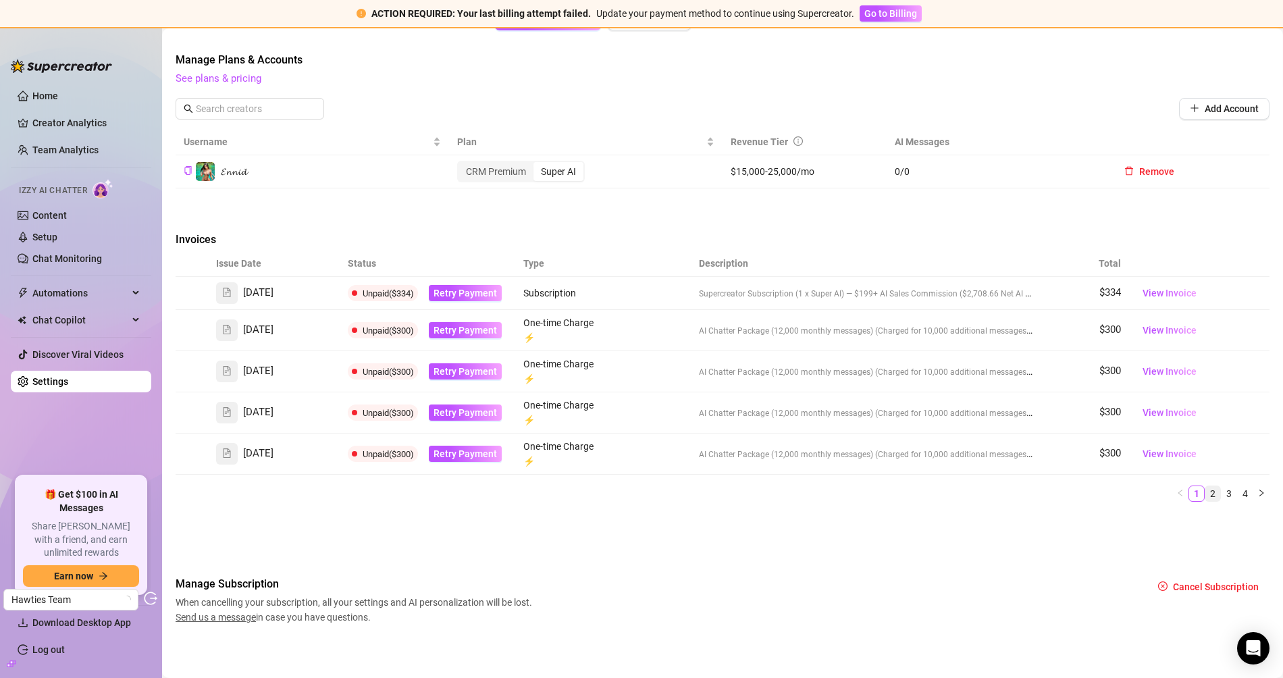
click at [1206, 492] on link "2" at bounding box center [1213, 493] width 15 height 15
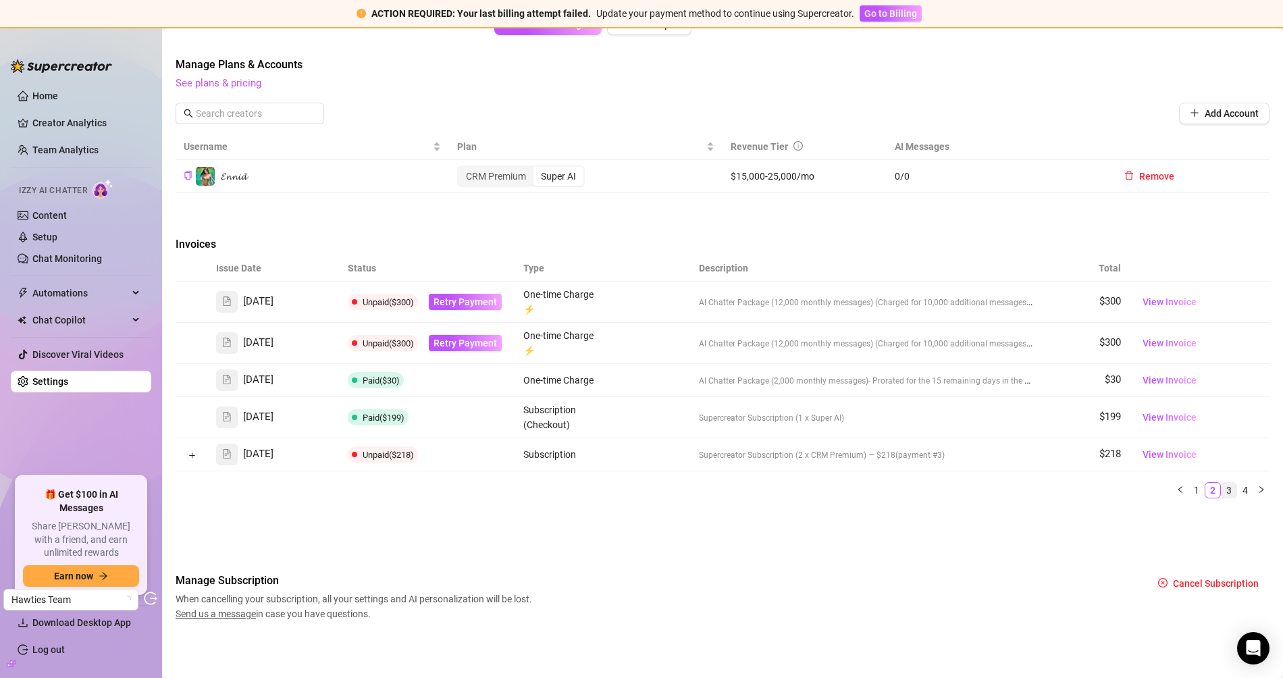
scroll to position [448, 0]
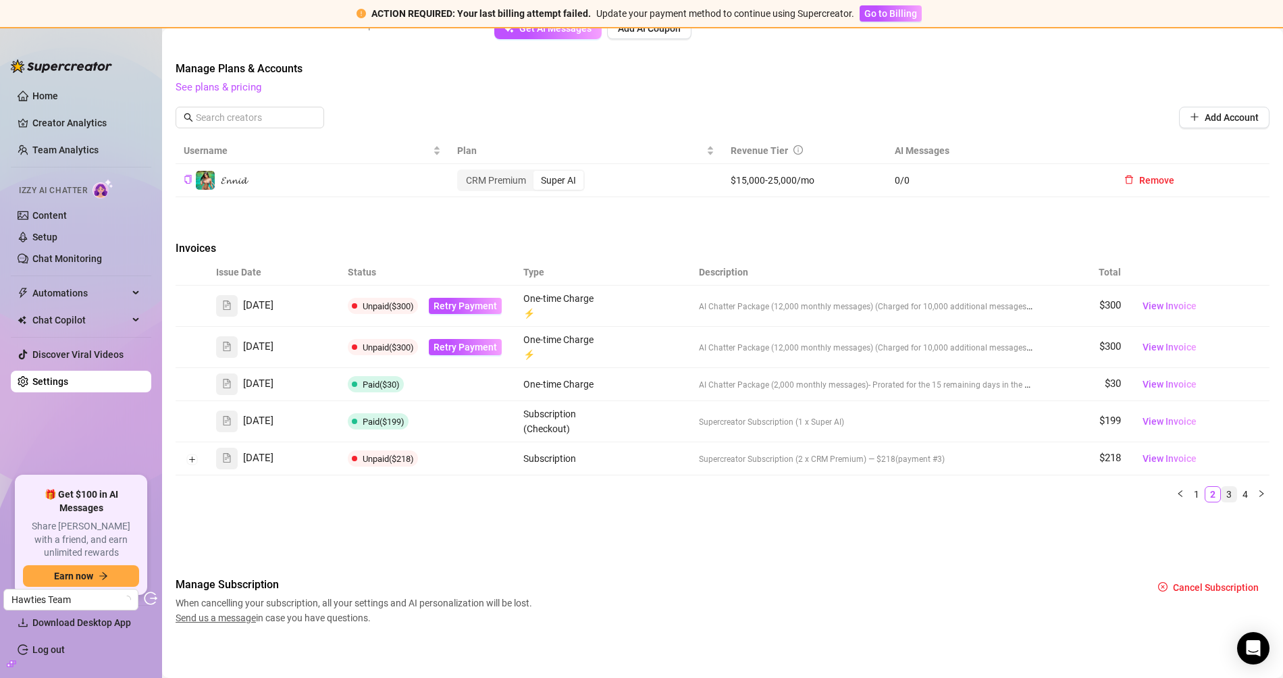
click at [1224, 490] on link "3" at bounding box center [1229, 494] width 15 height 15
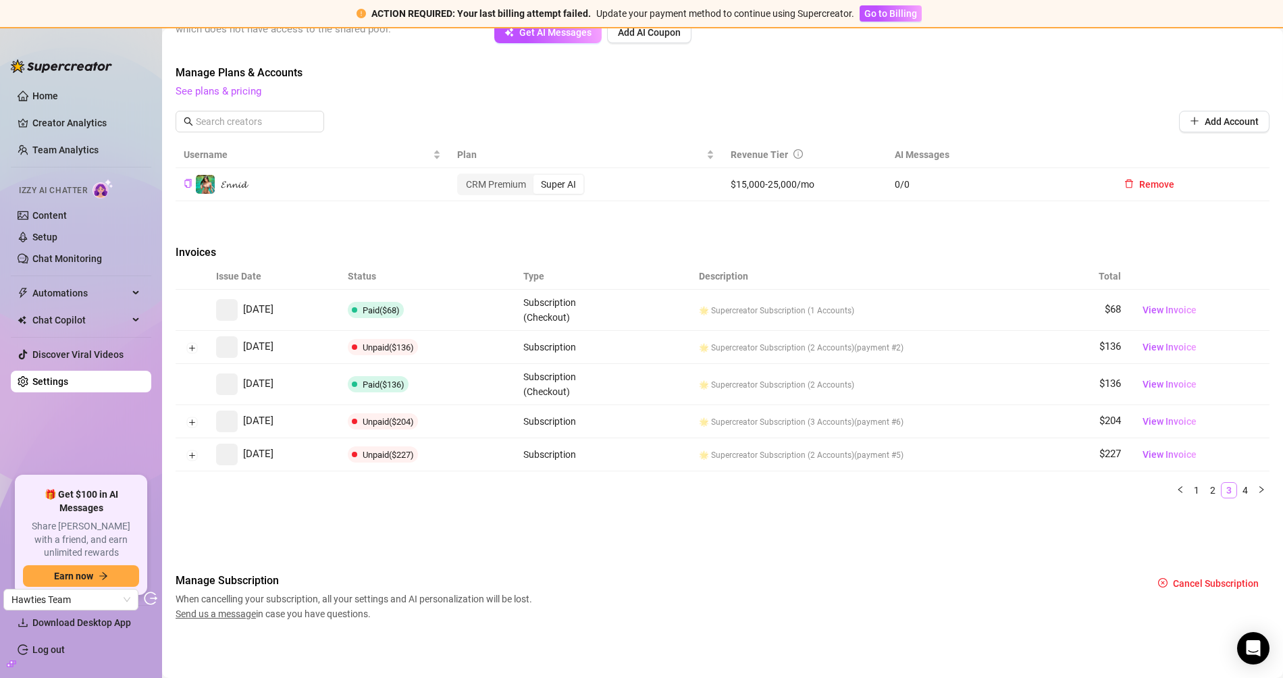
scroll to position [440, 0]
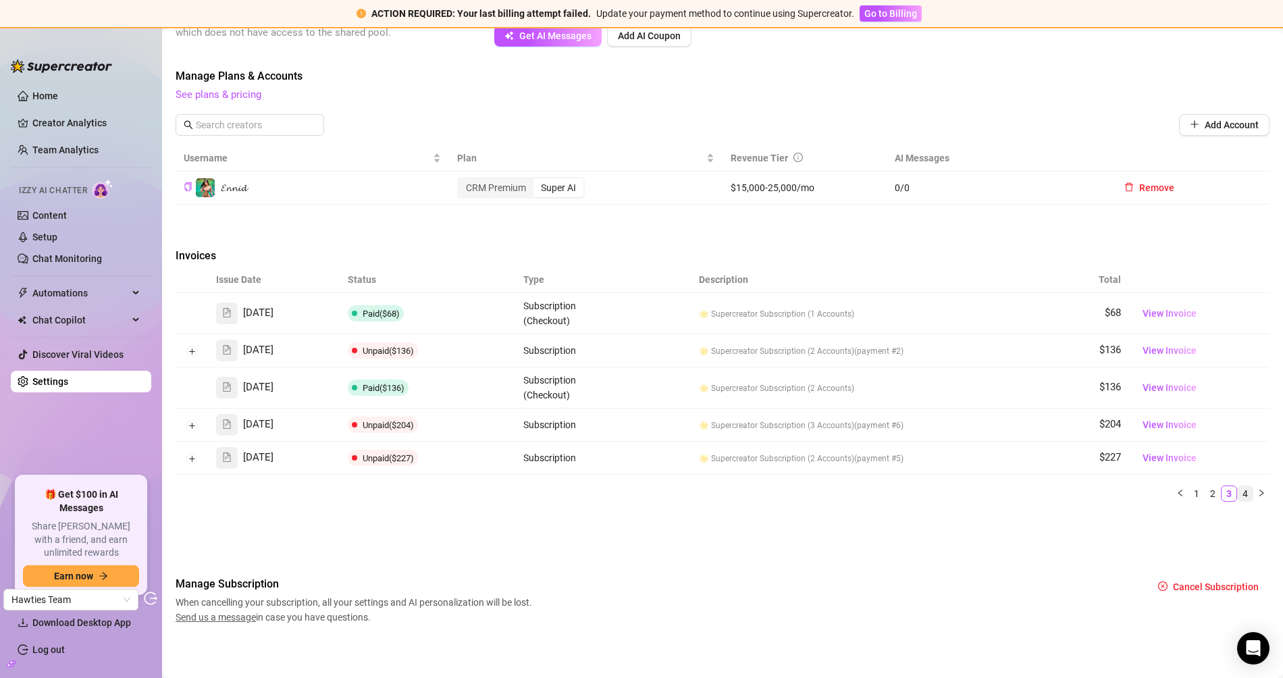
click at [1238, 492] on link "4" at bounding box center [1245, 493] width 15 height 15
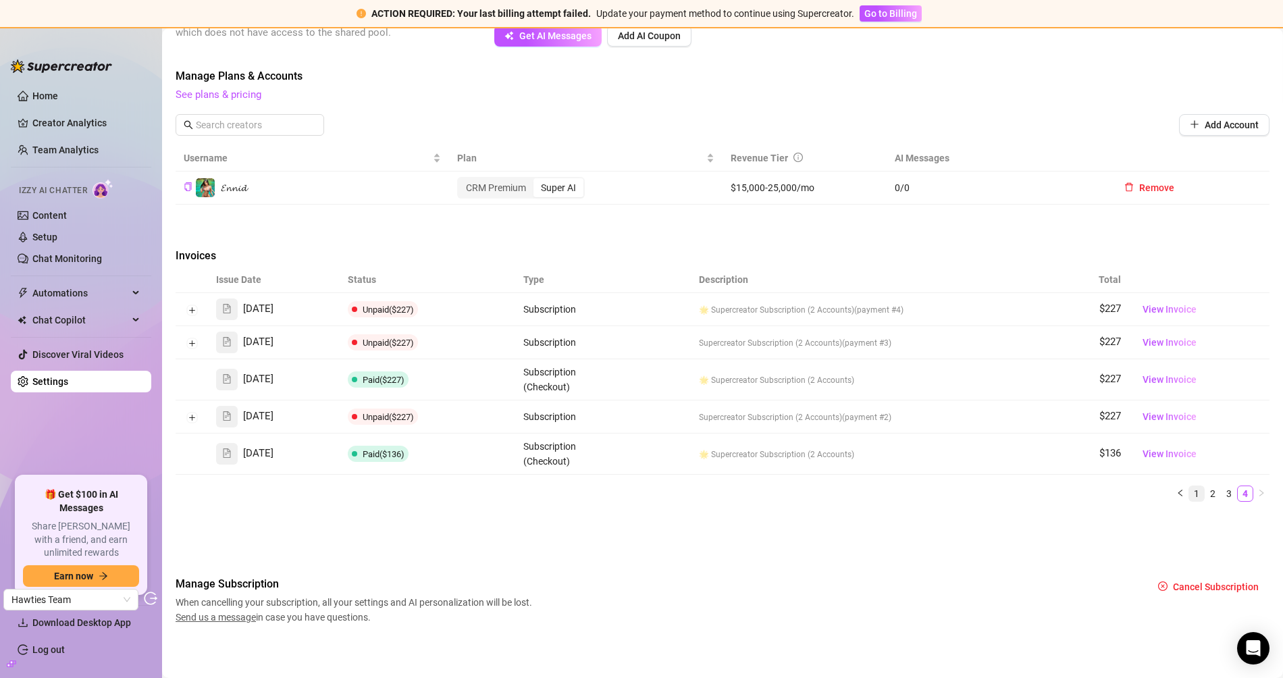
click at [1190, 492] on link "1" at bounding box center [1197, 493] width 15 height 15
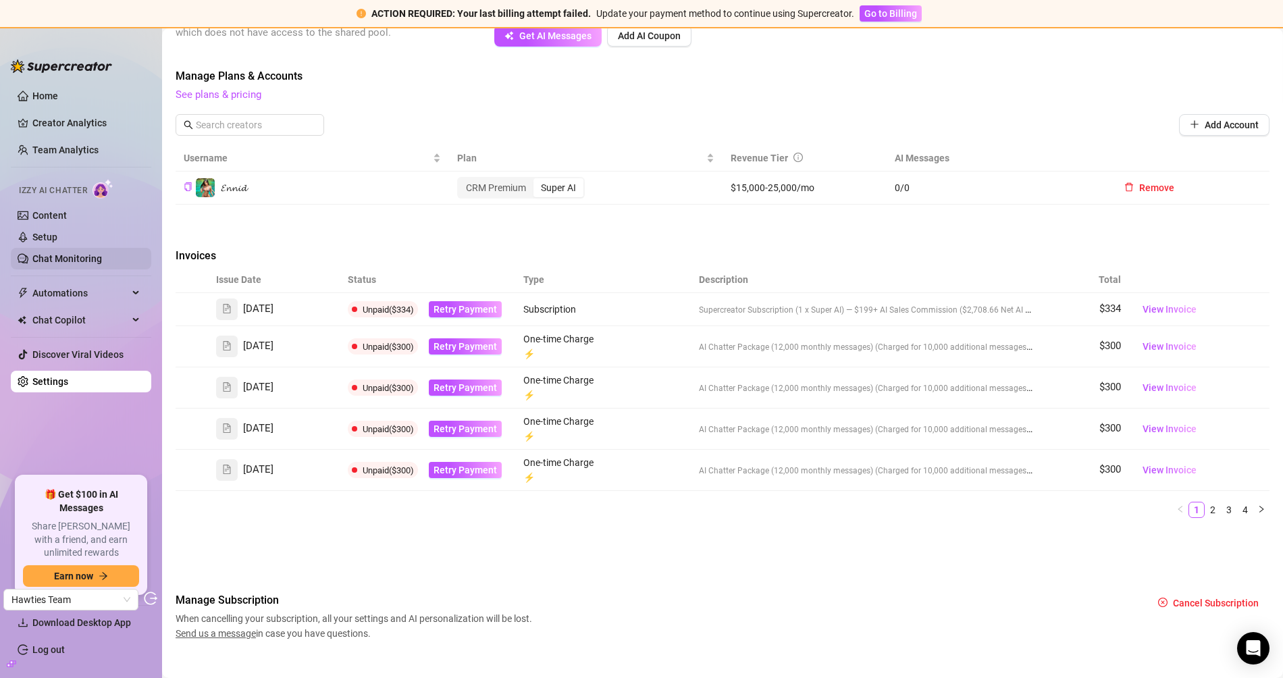
click at [66, 256] on link "Chat Monitoring" at bounding box center [67, 258] width 70 height 11
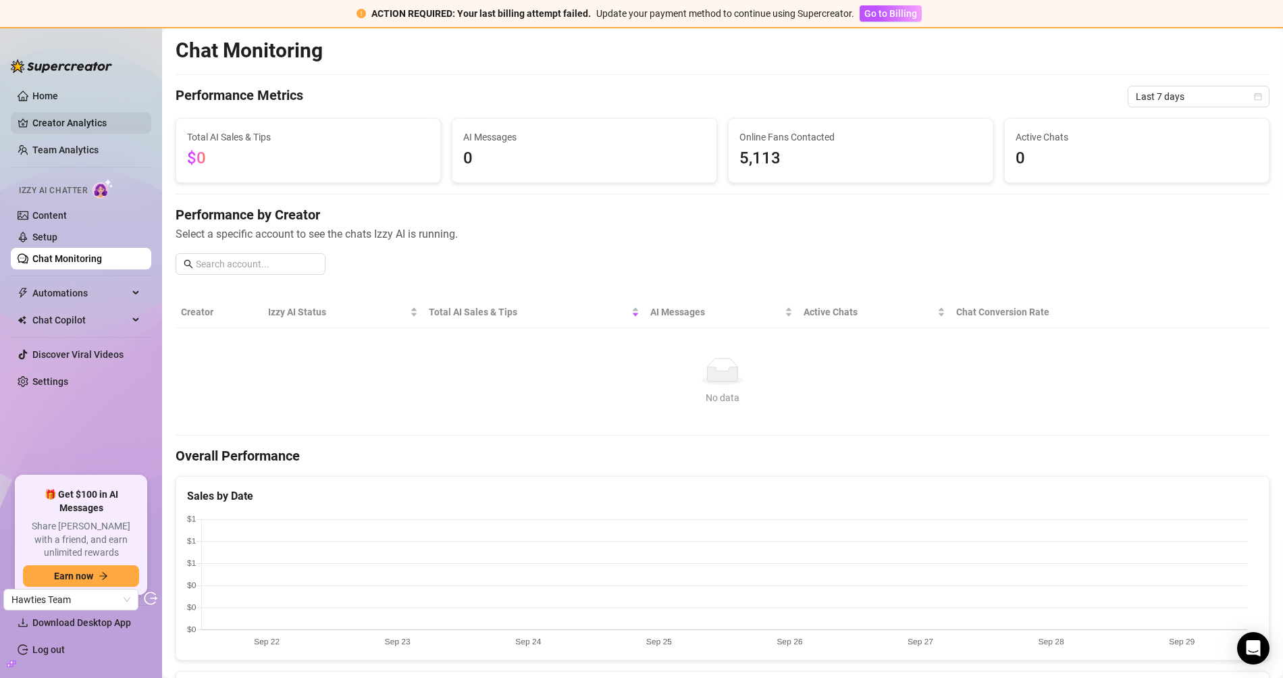
click at [94, 113] on link "Creator Analytics" at bounding box center [86, 123] width 108 height 22
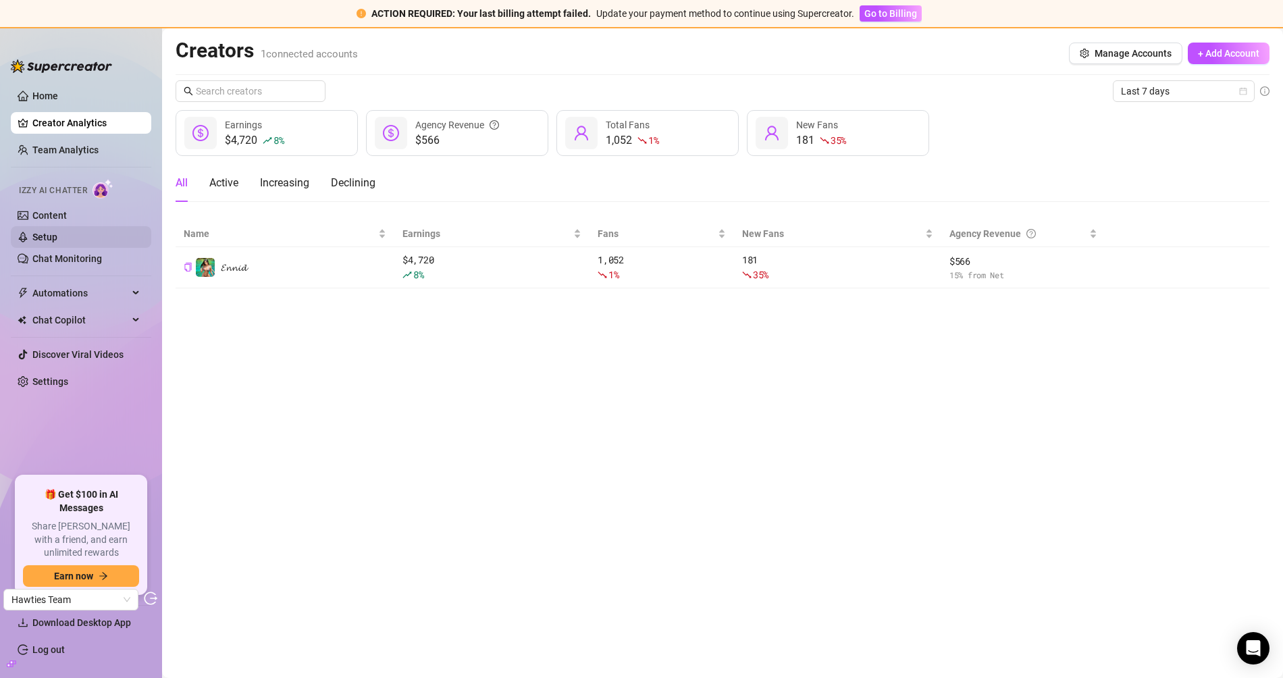
click at [67, 218] on link "Content" at bounding box center [49, 215] width 34 height 11
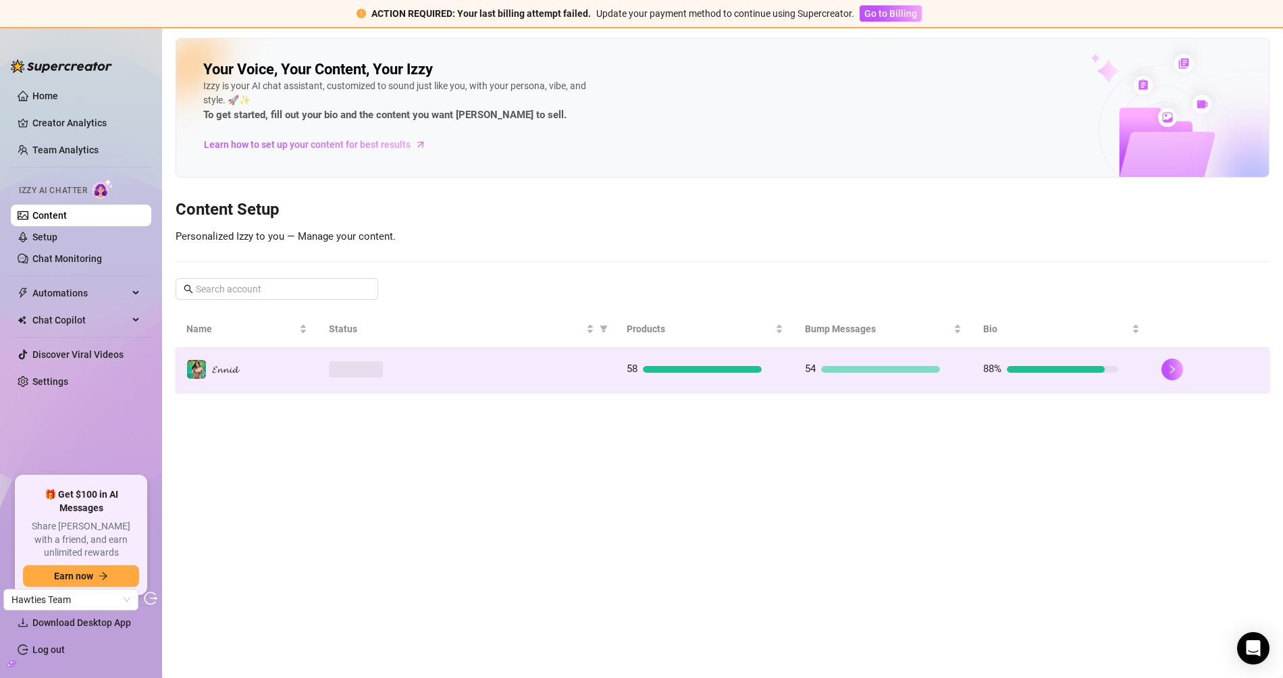
click at [425, 377] on td at bounding box center [466, 370] width 297 height 44
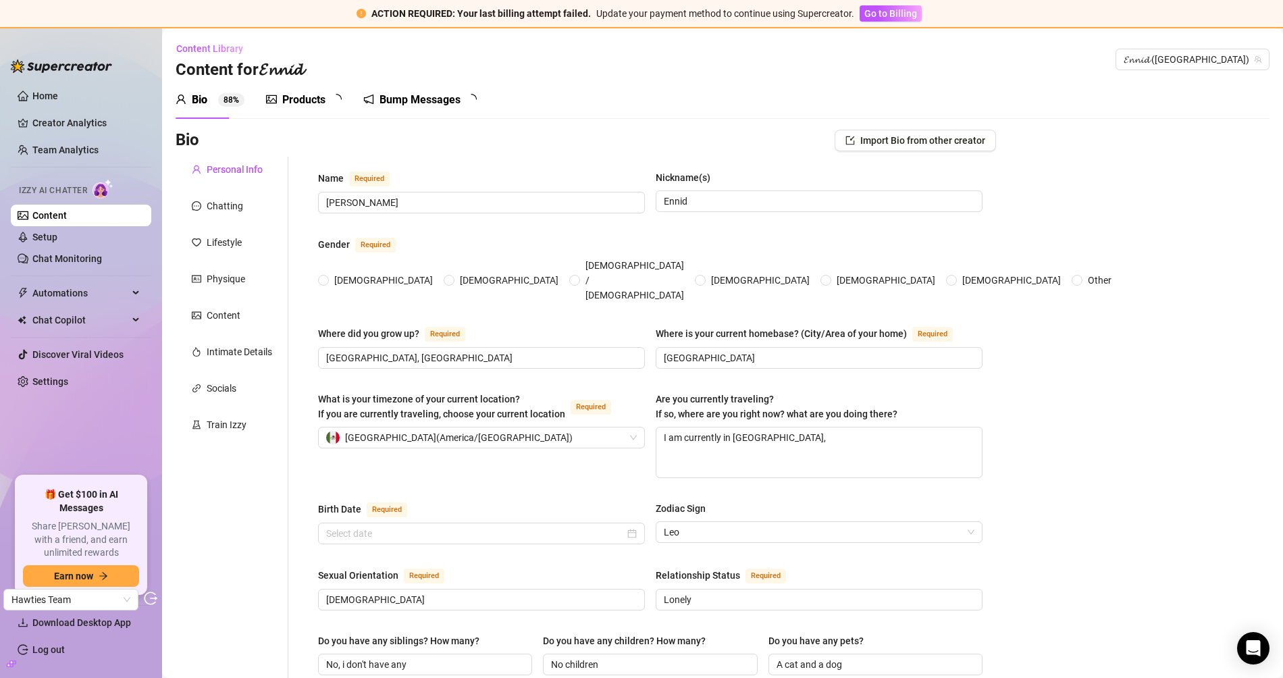
radio input "true"
type input "[DATE]"
click at [292, 113] on div "Products 5 6" at bounding box center [308, 100] width 85 height 38
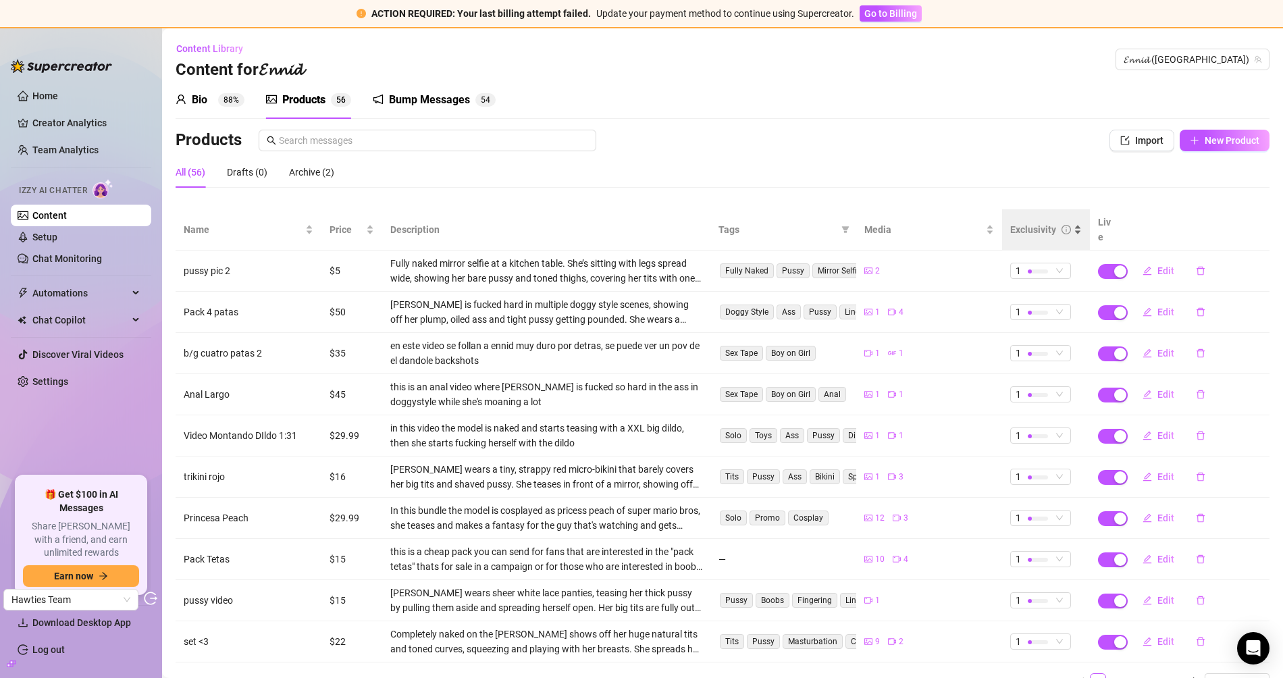
click at [1029, 206] on div "Products Import New Product All (56) Drafts (0) Archive (2) Name Price Descript…" at bounding box center [723, 415] width 1094 height 571
click at [1029, 222] on div "Exclusivity" at bounding box center [1047, 229] width 72 height 15
click at [1027, 222] on div "Exclusivity" at bounding box center [1034, 229] width 46 height 15
click at [1036, 222] on div "Exclusivity" at bounding box center [1034, 229] width 46 height 15
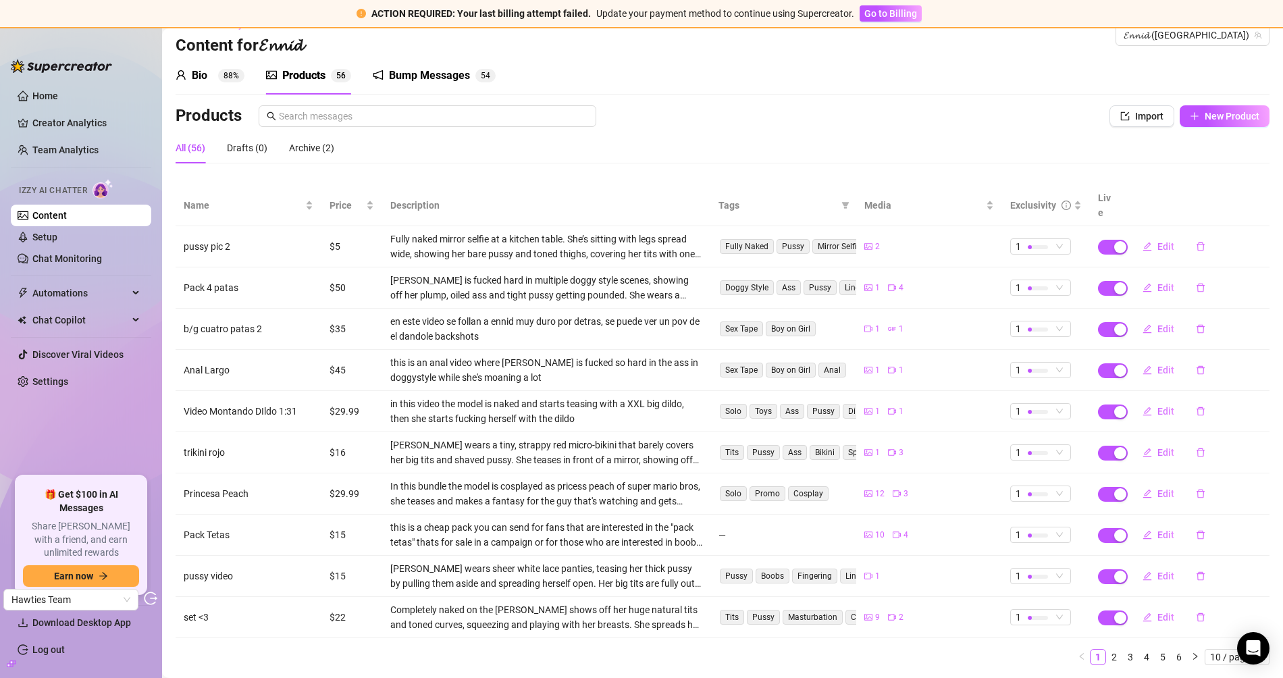
scroll to position [44, 0]
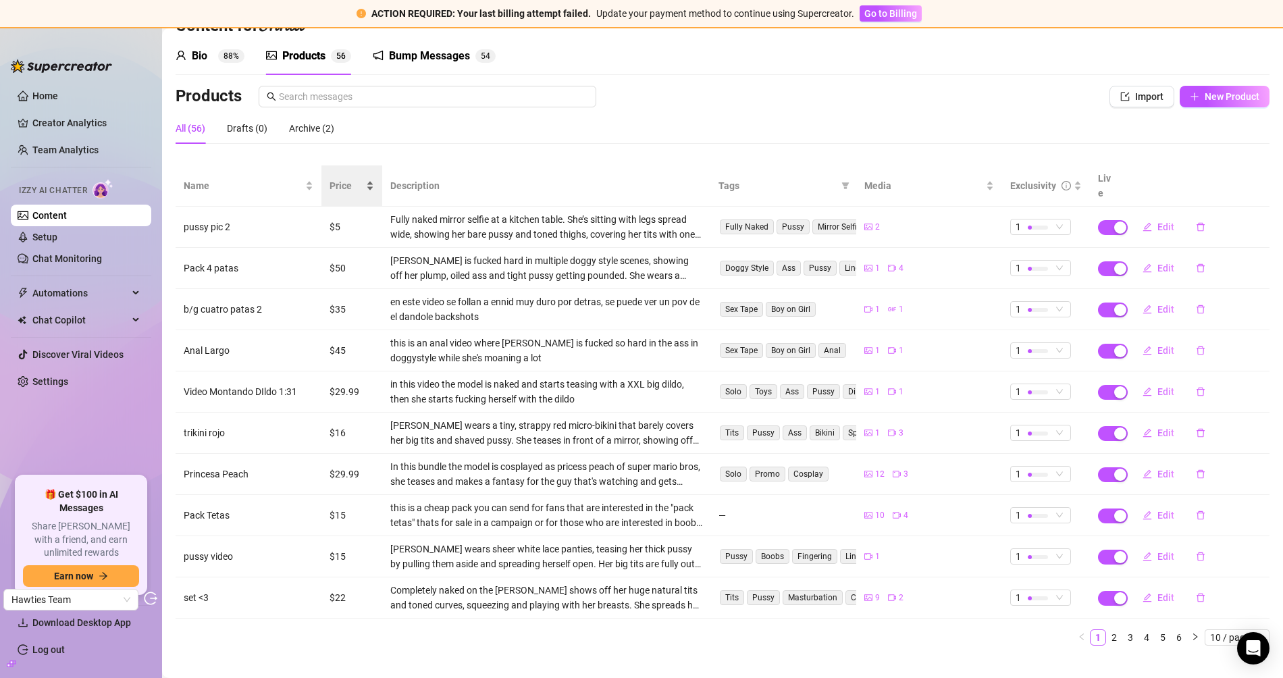
click at [330, 178] on div "Price" at bounding box center [352, 185] width 45 height 15
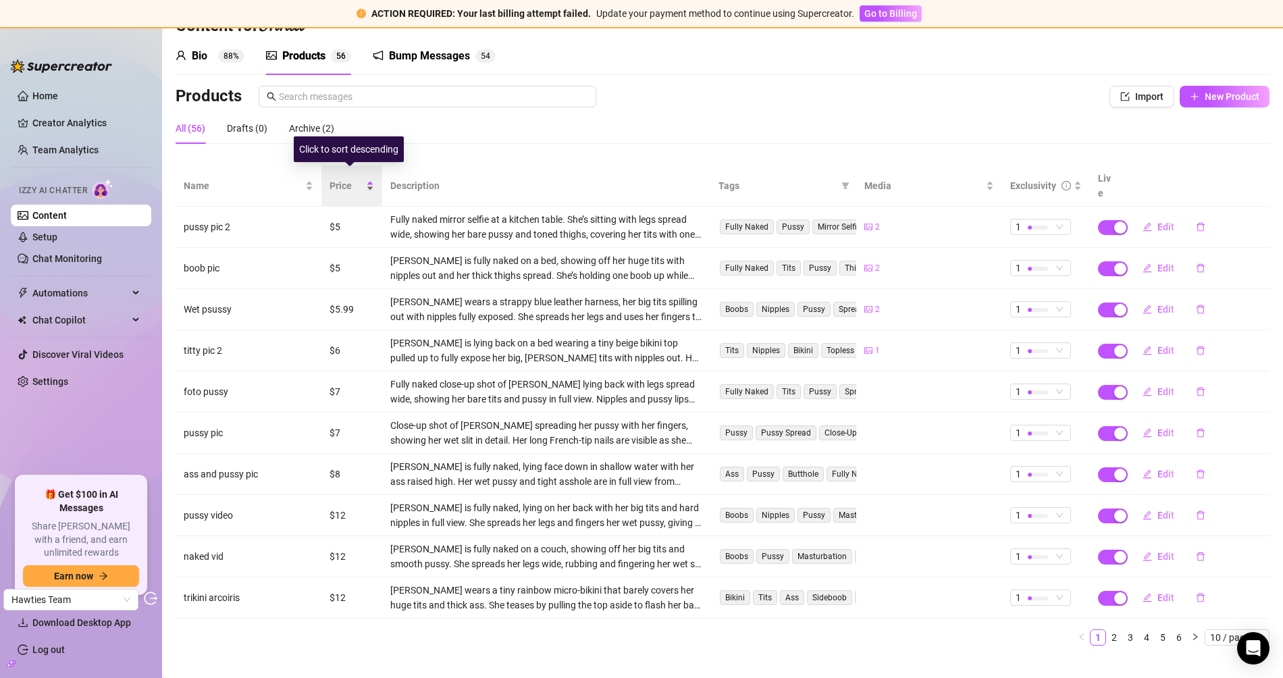
click at [338, 178] on span "Price" at bounding box center [347, 185] width 34 height 15
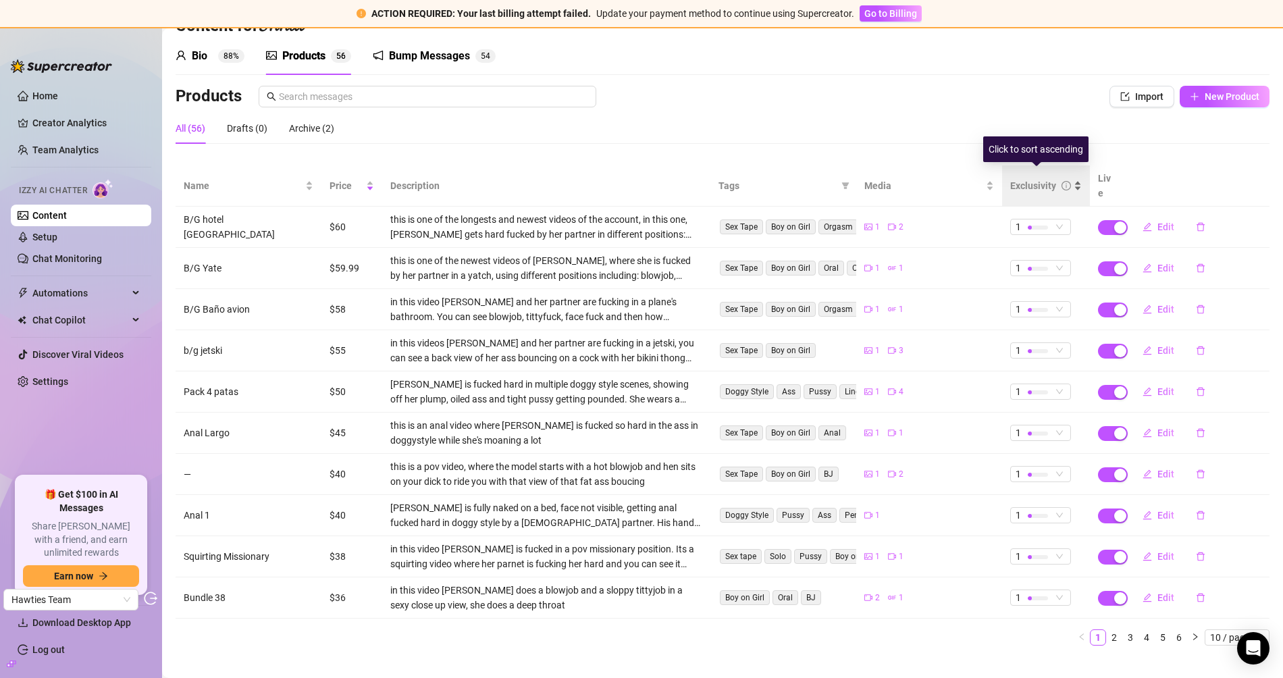
click at [1017, 178] on div "Exclusivity" at bounding box center [1034, 185] width 46 height 15
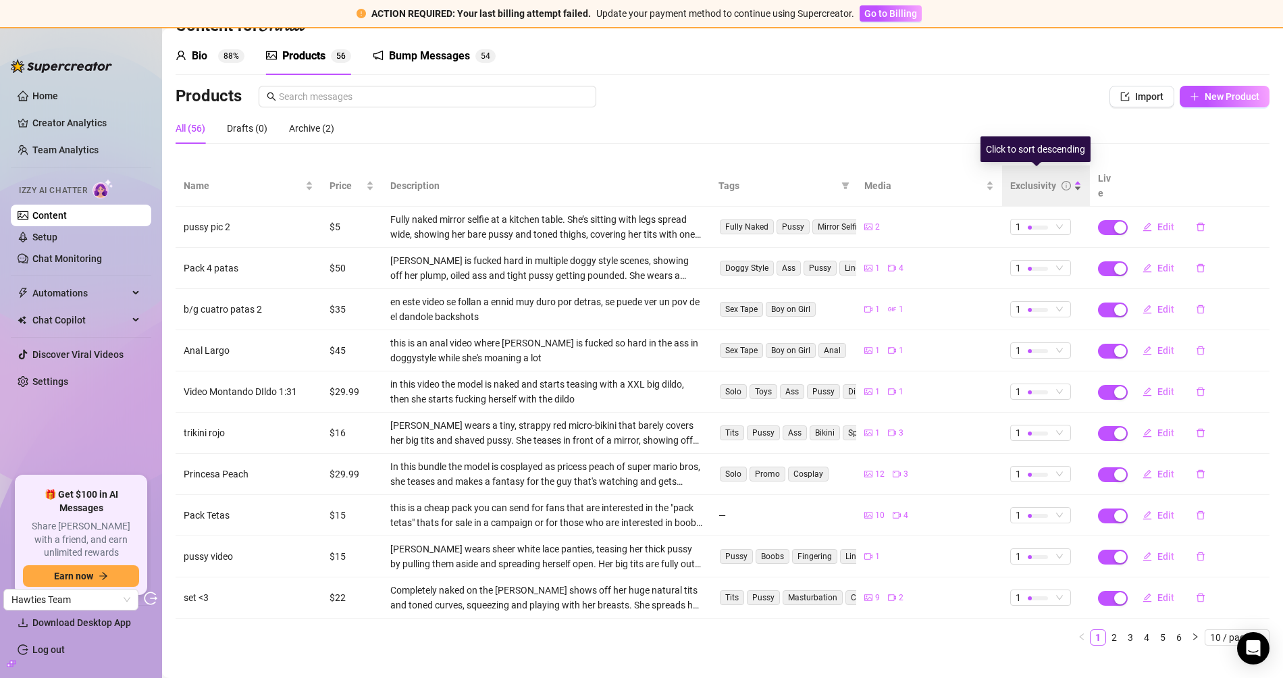
click at [1017, 178] on div "Exclusivity" at bounding box center [1034, 185] width 46 height 15
click at [335, 186] on div "Price" at bounding box center [352, 185] width 45 height 15
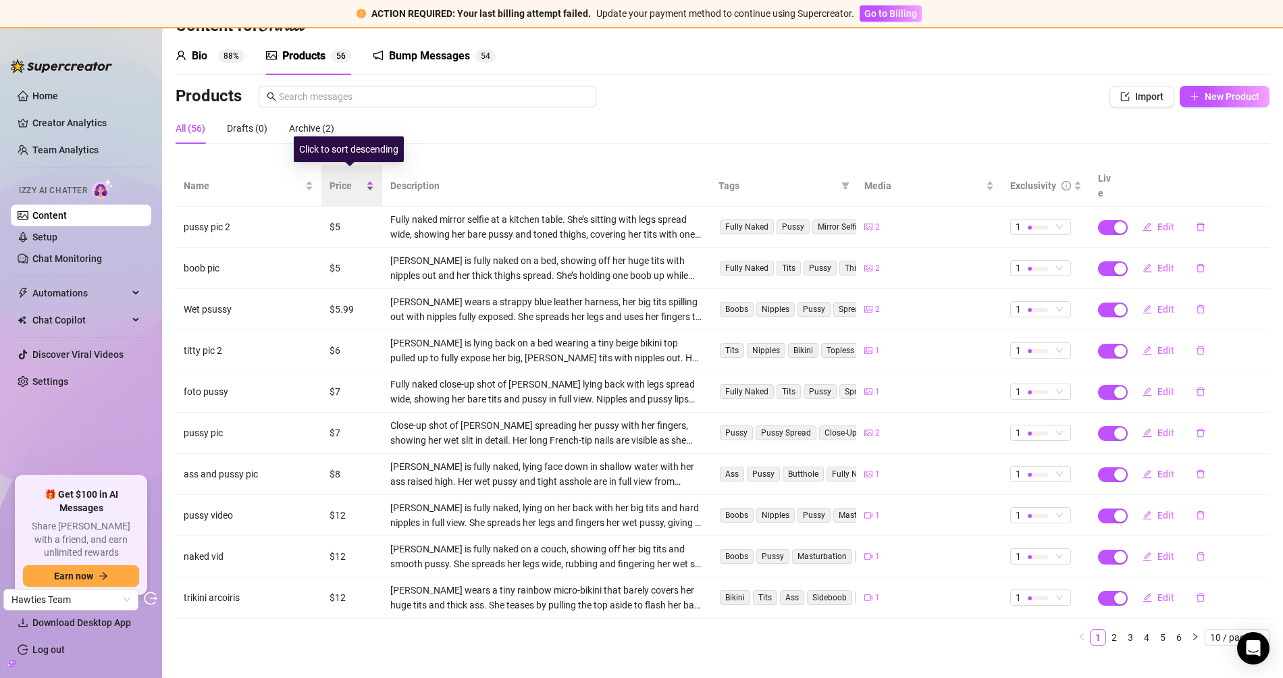
click at [339, 180] on span "Price" at bounding box center [347, 185] width 34 height 15
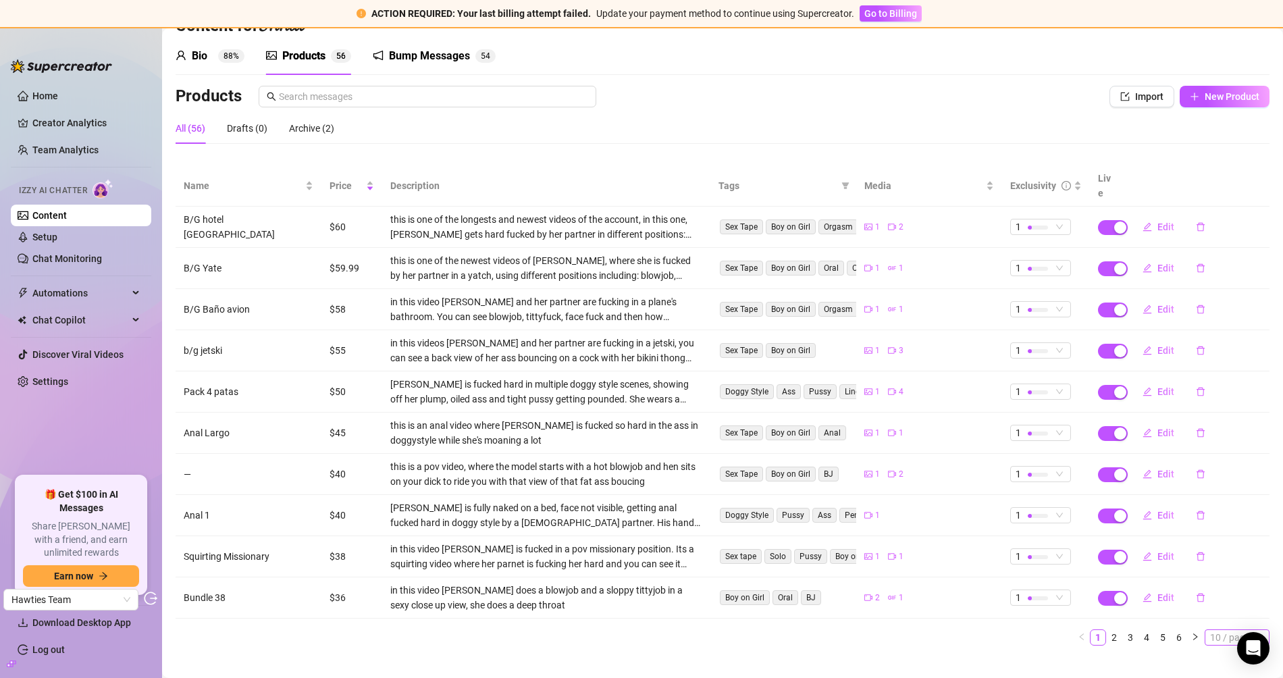
click at [1237, 630] on span "10 / page" at bounding box center [1238, 637] width 54 height 15
click at [1244, 606] on div "100 / page" at bounding box center [1238, 613] width 45 height 15
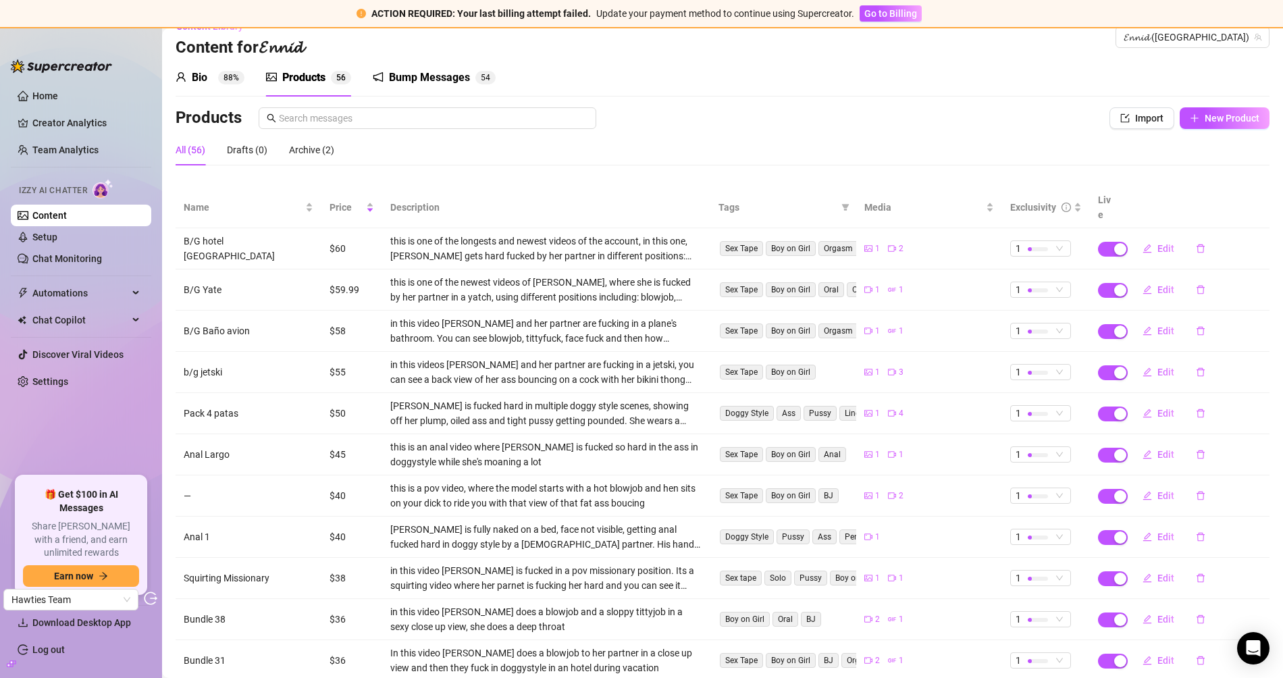
scroll to position [0, 0]
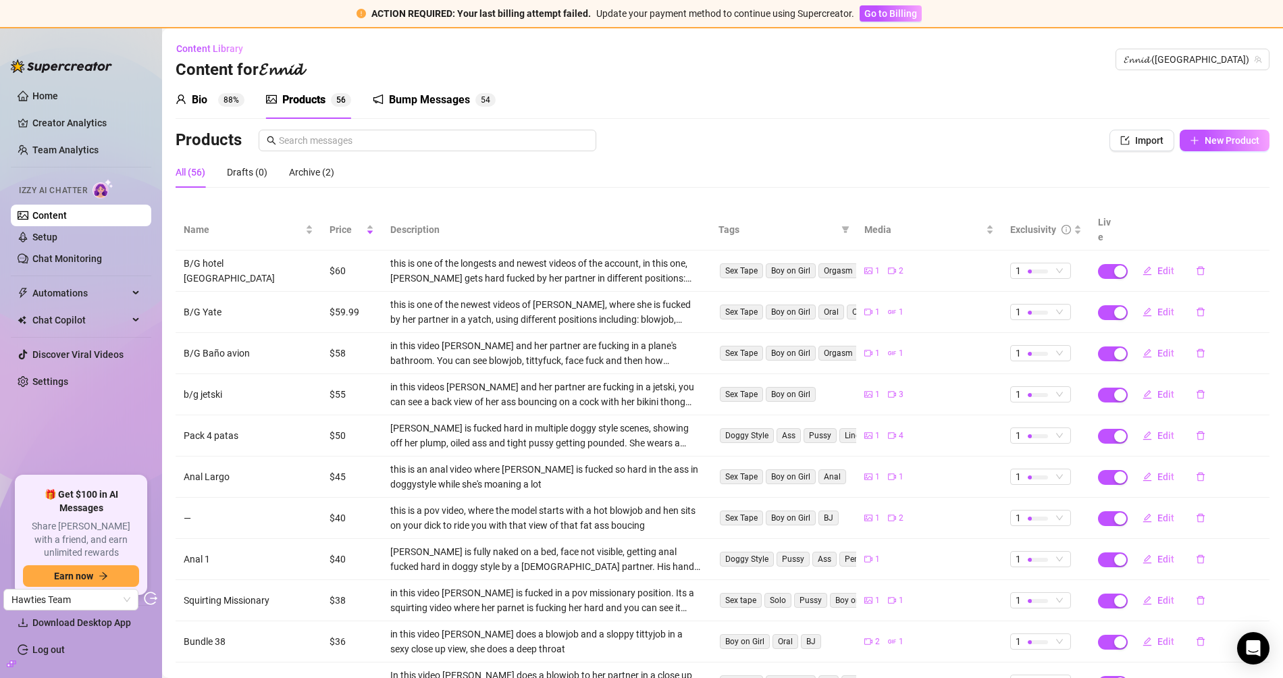
click at [416, 95] on div "Bump Messages" at bounding box center [429, 100] width 81 height 16
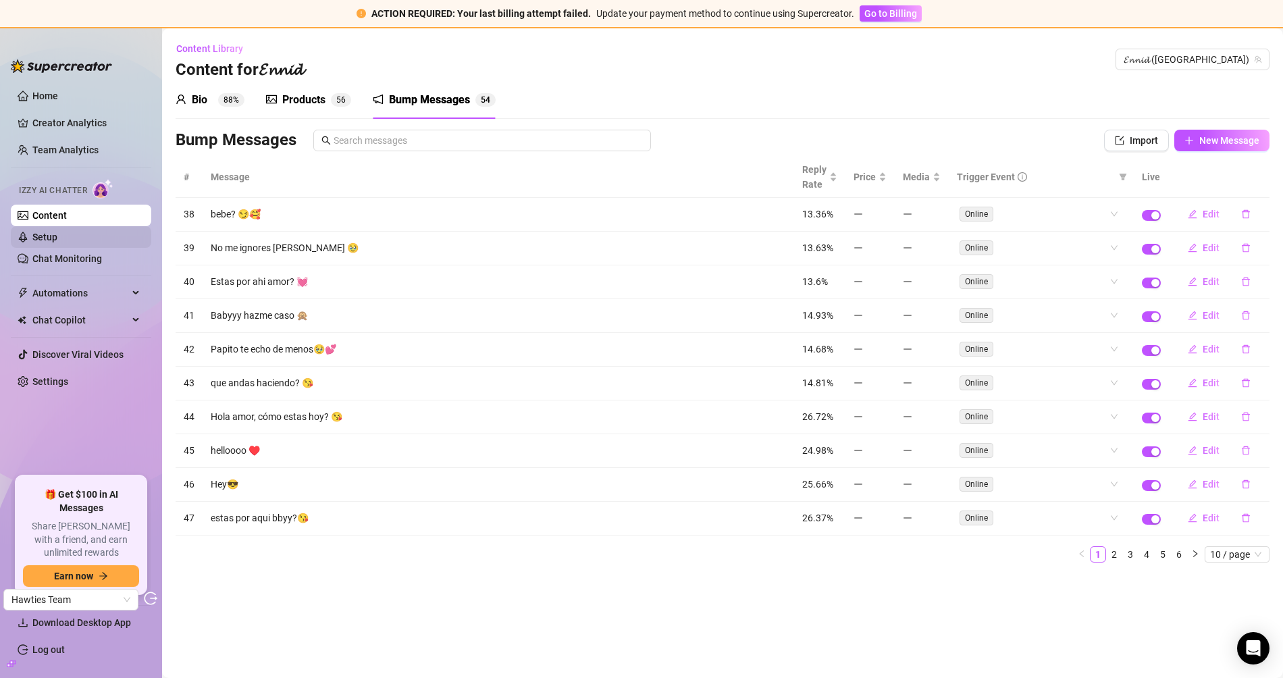
click at [57, 236] on link "Setup" at bounding box center [44, 237] width 25 height 11
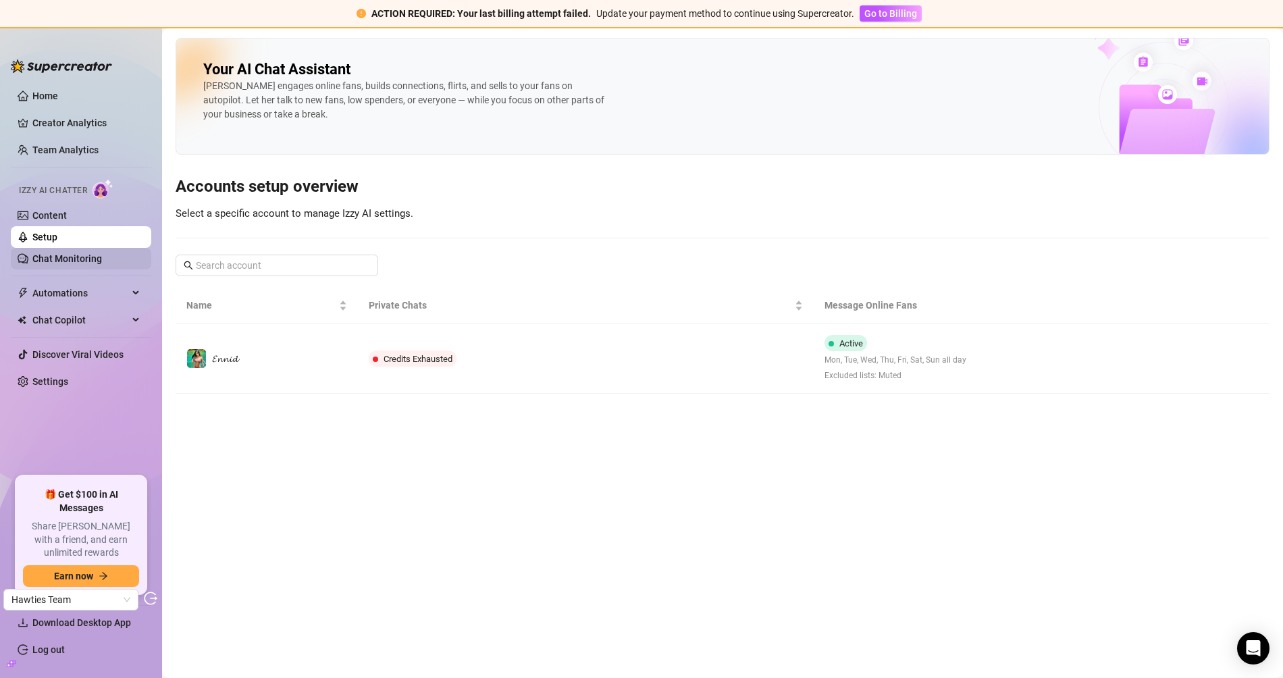
click at [96, 263] on link "Chat Monitoring" at bounding box center [67, 258] width 70 height 11
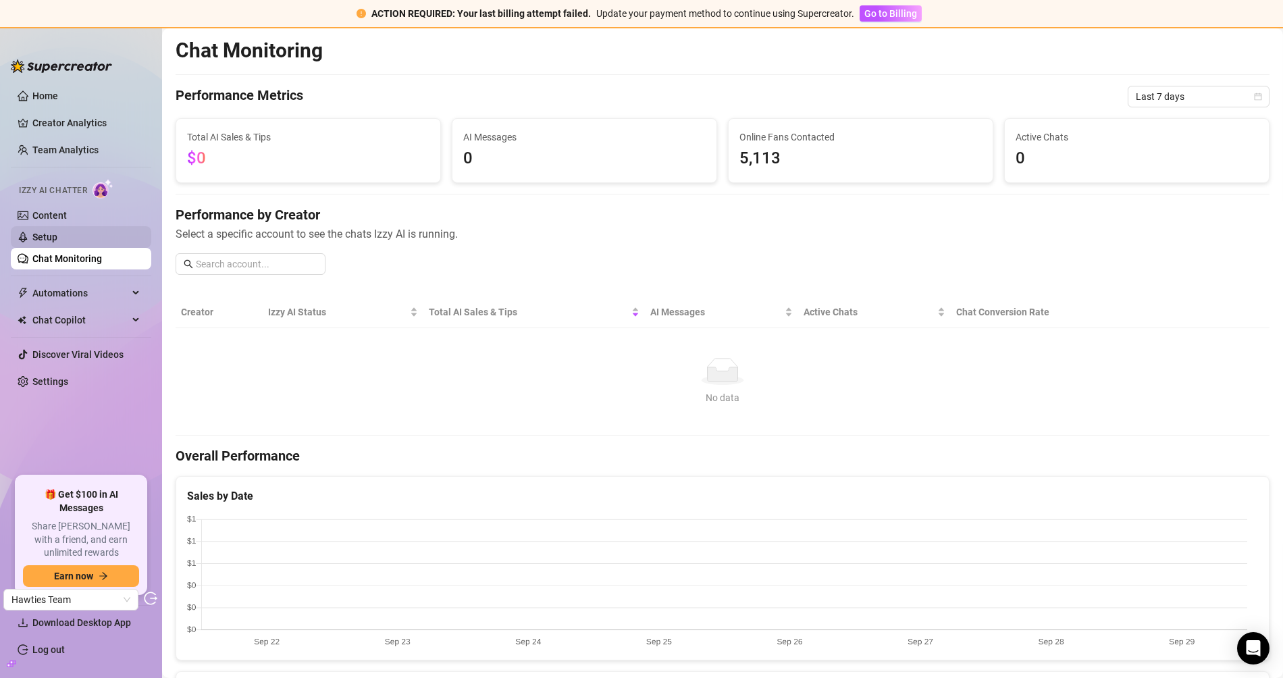
click at [49, 235] on link "Setup" at bounding box center [44, 237] width 25 height 11
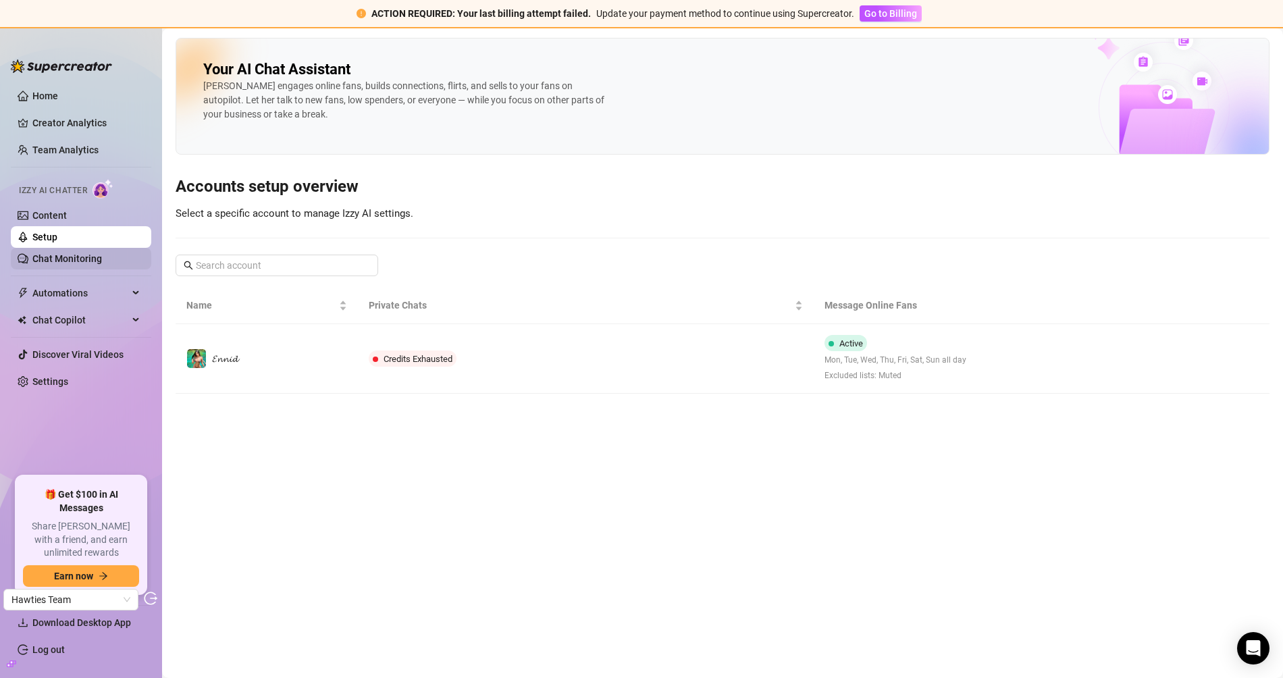
click at [72, 253] on link "Chat Monitoring" at bounding box center [67, 258] width 70 height 11
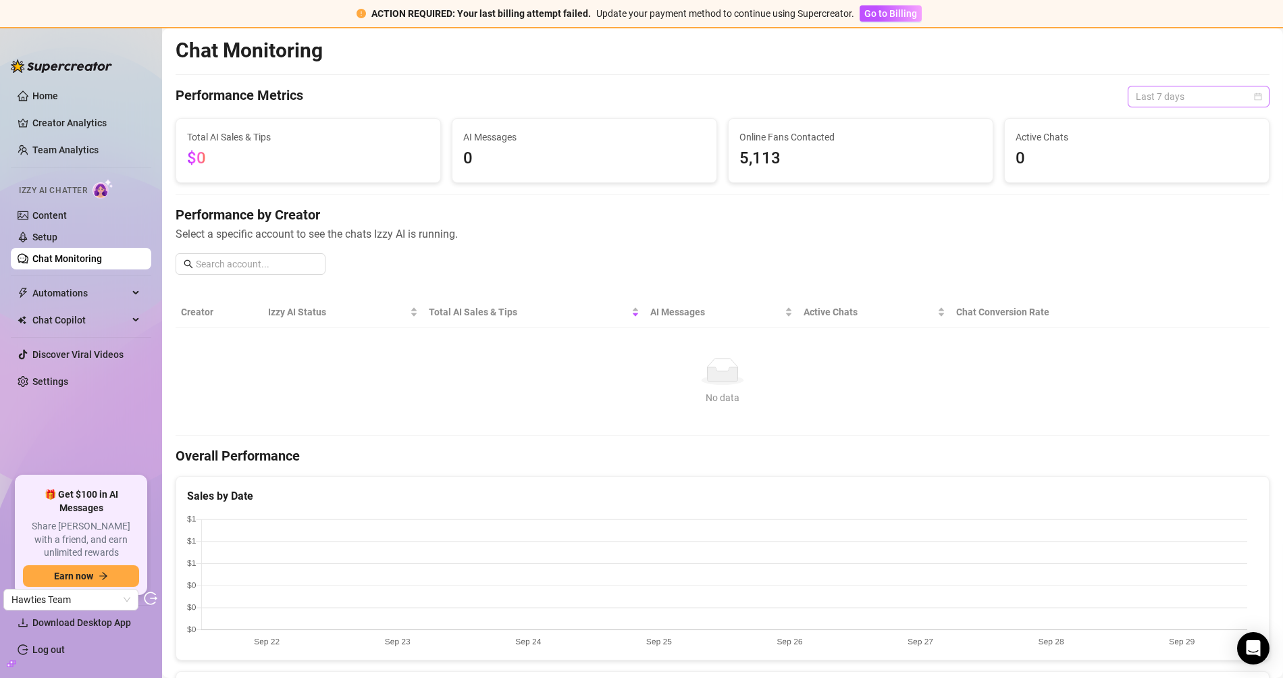
click at [1169, 92] on span "Last 7 days" at bounding box center [1199, 96] width 126 height 20
click at [1169, 190] on div "Last 90 days" at bounding box center [1187, 187] width 120 height 15
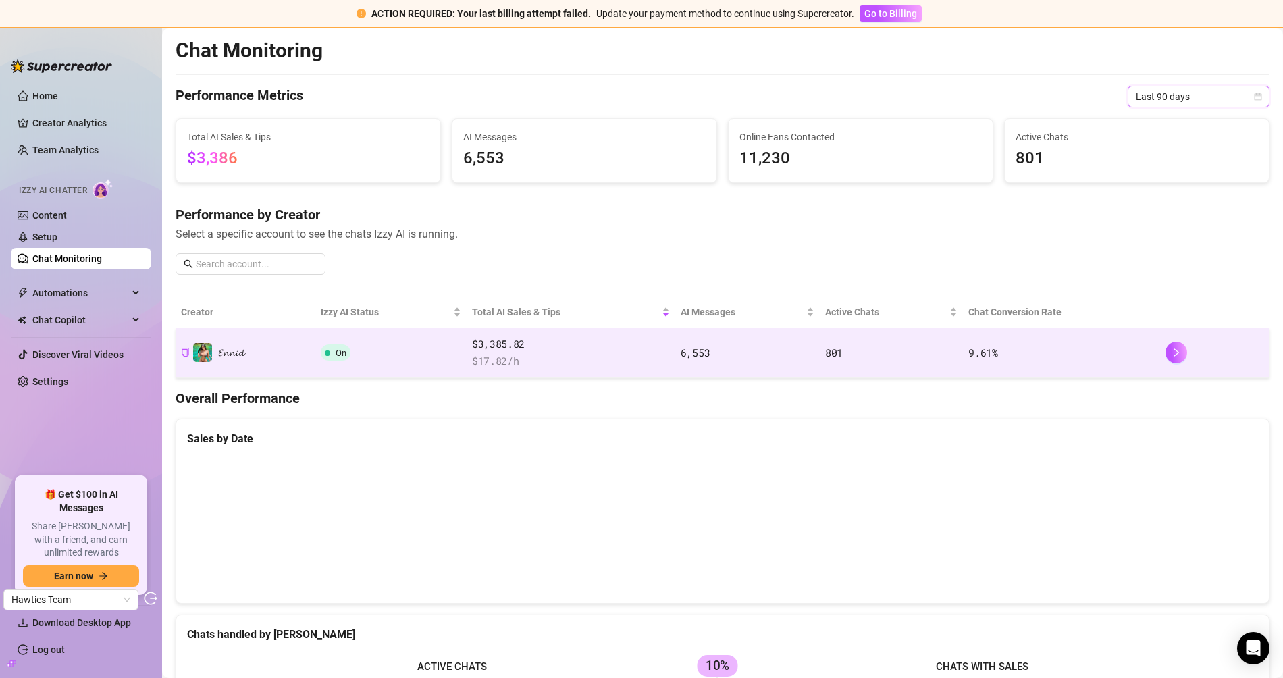
click at [462, 357] on td "On" at bounding box center [390, 353] width 151 height 50
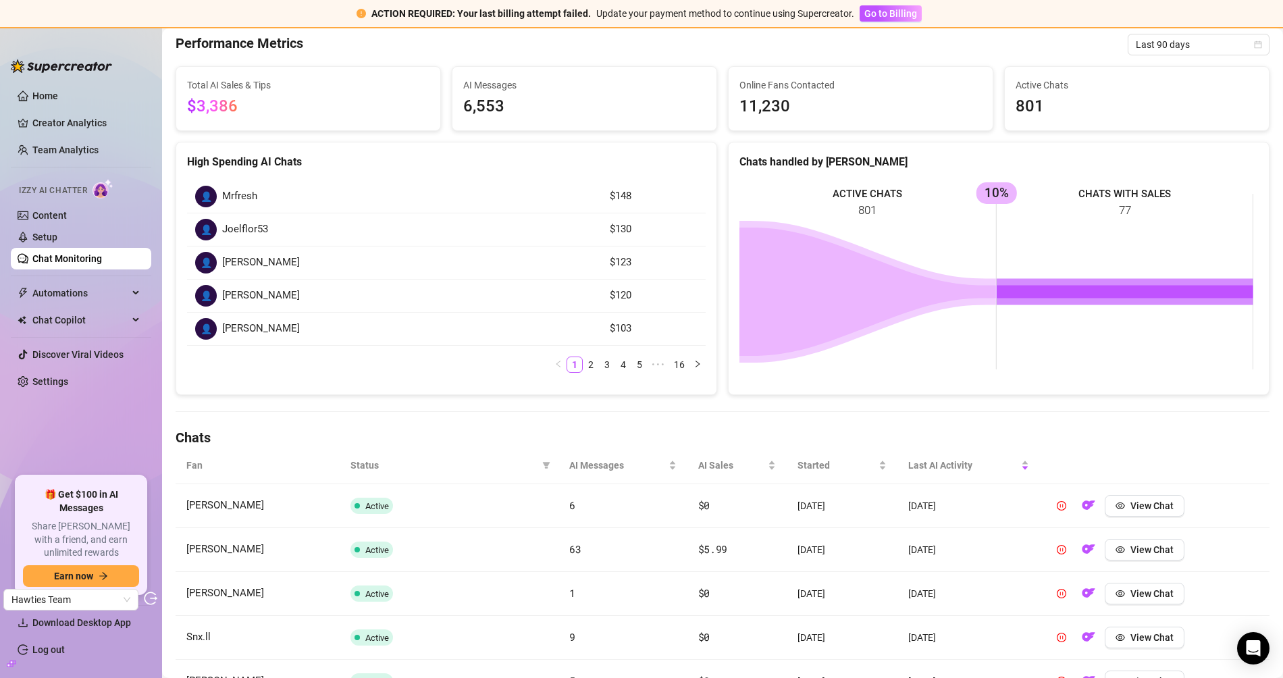
scroll to position [297, 0]
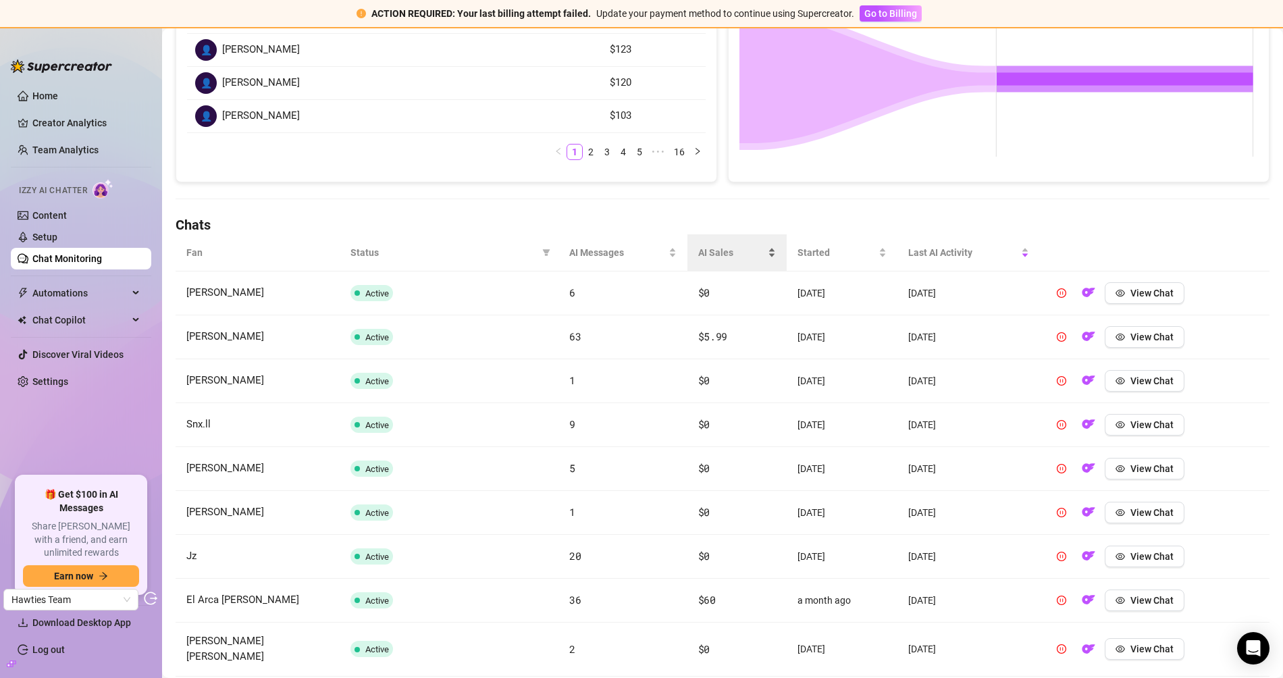
click at [711, 245] on span "AI Sales" at bounding box center [732, 252] width 68 height 15
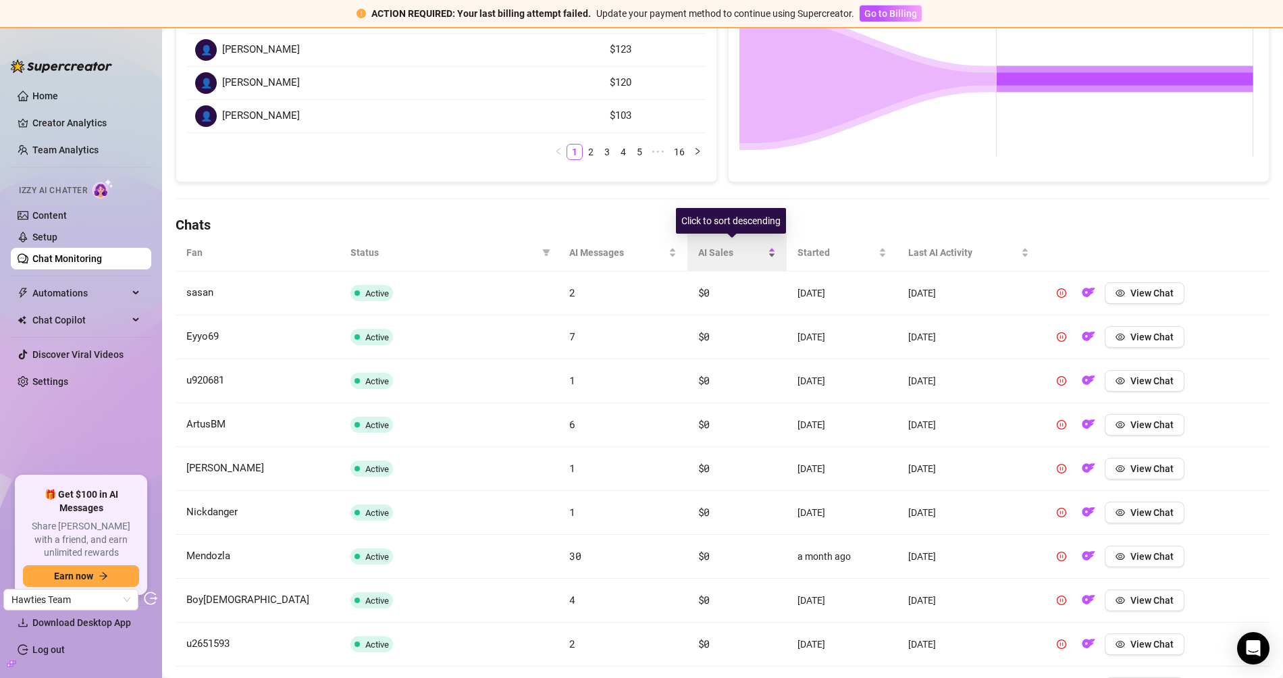
click at [718, 249] on span "AI Sales" at bounding box center [732, 252] width 68 height 15
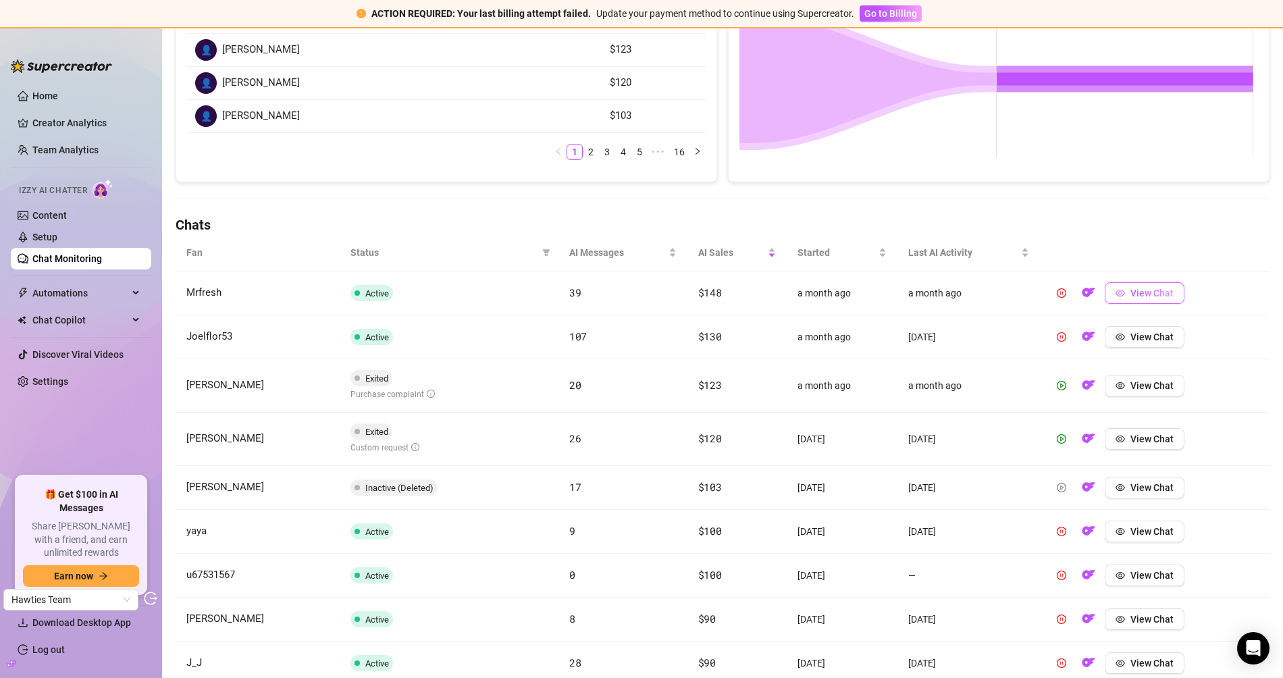
click at [1149, 292] on span "View Chat" at bounding box center [1152, 293] width 43 height 11
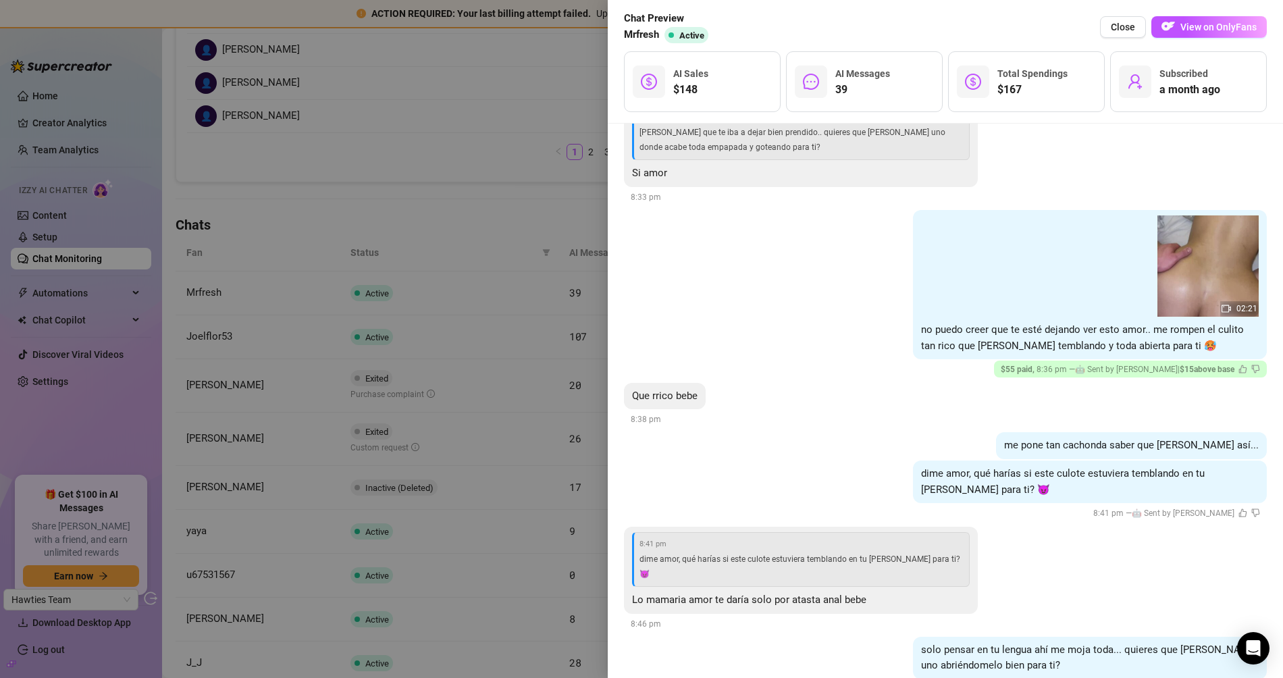
scroll to position [2518, 0]
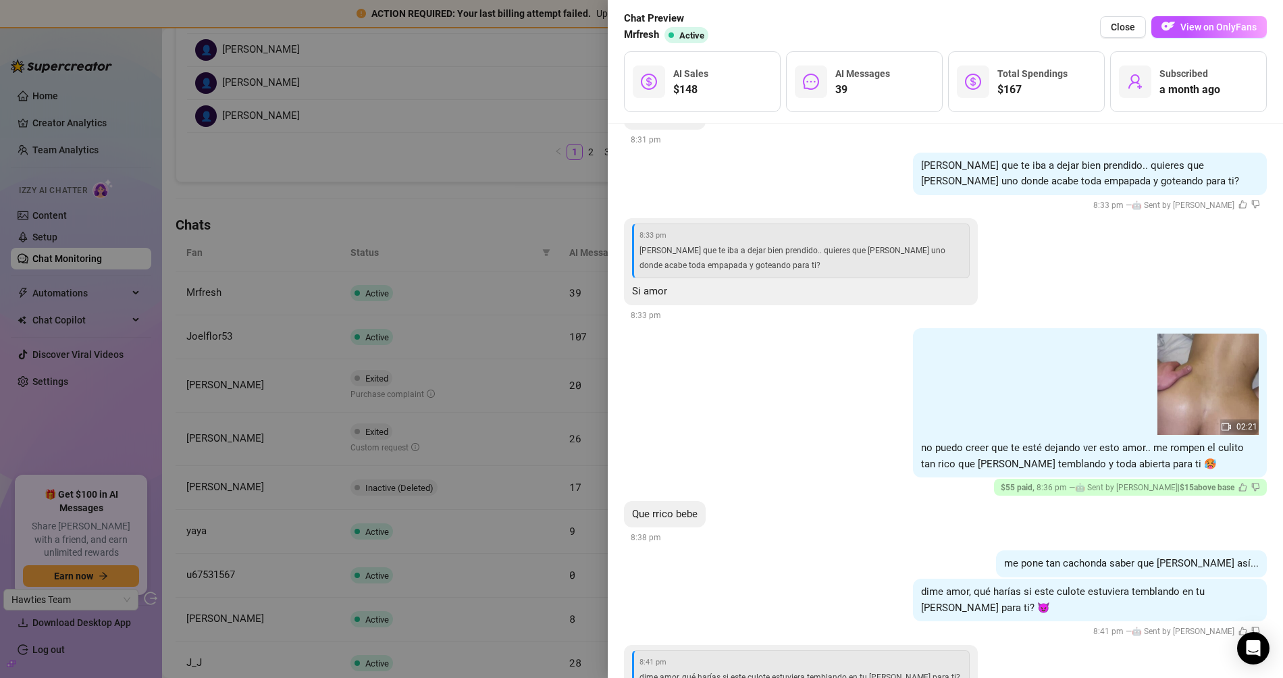
click at [422, 157] on div at bounding box center [641, 339] width 1283 height 678
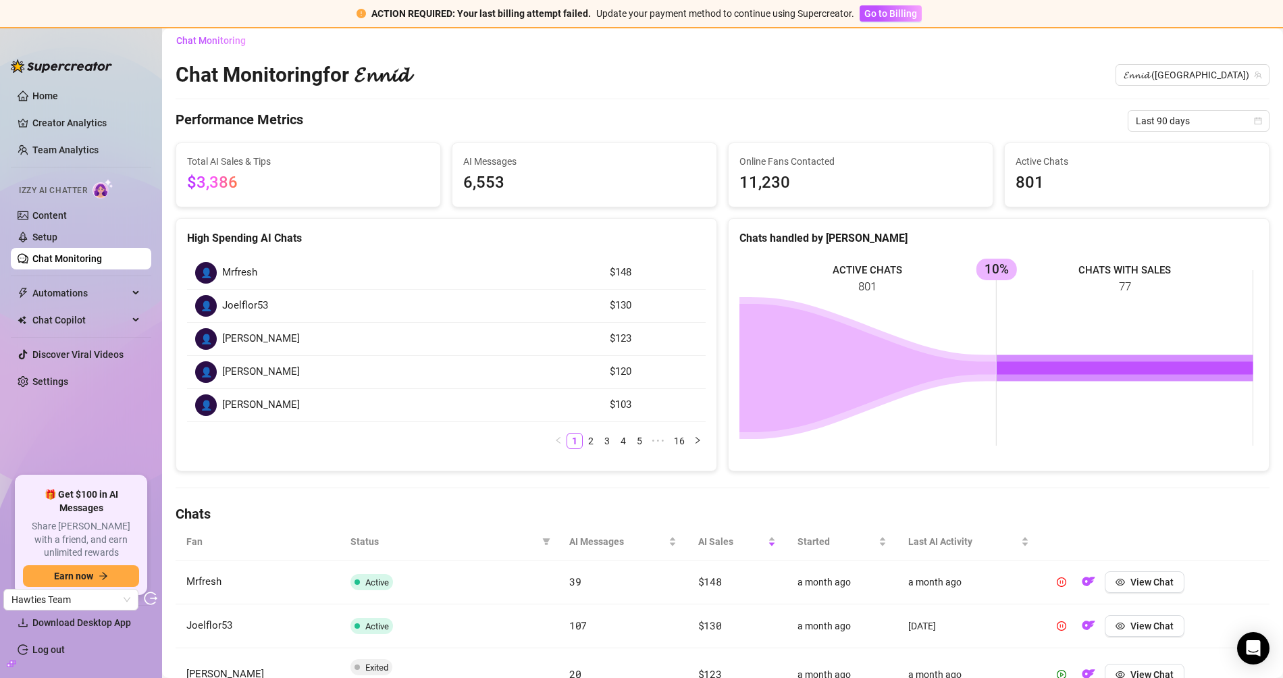
scroll to position [0, 0]
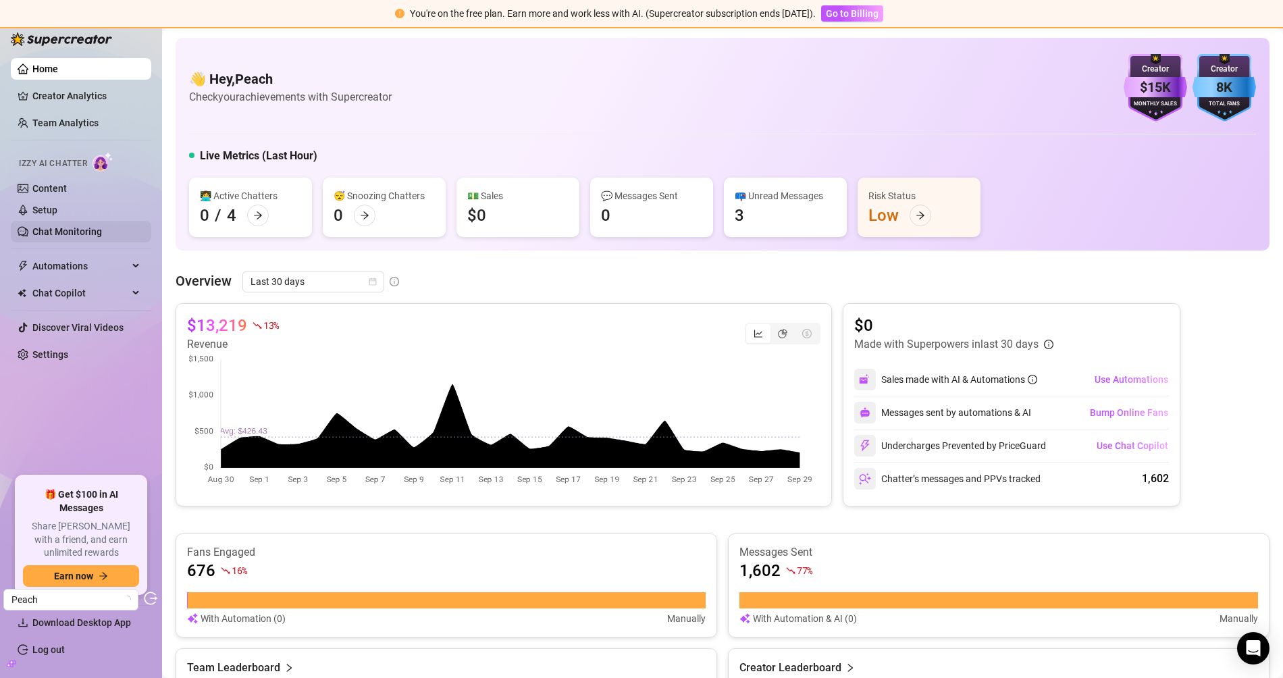
click at [89, 237] on link "Chat Monitoring" at bounding box center [67, 231] width 70 height 11
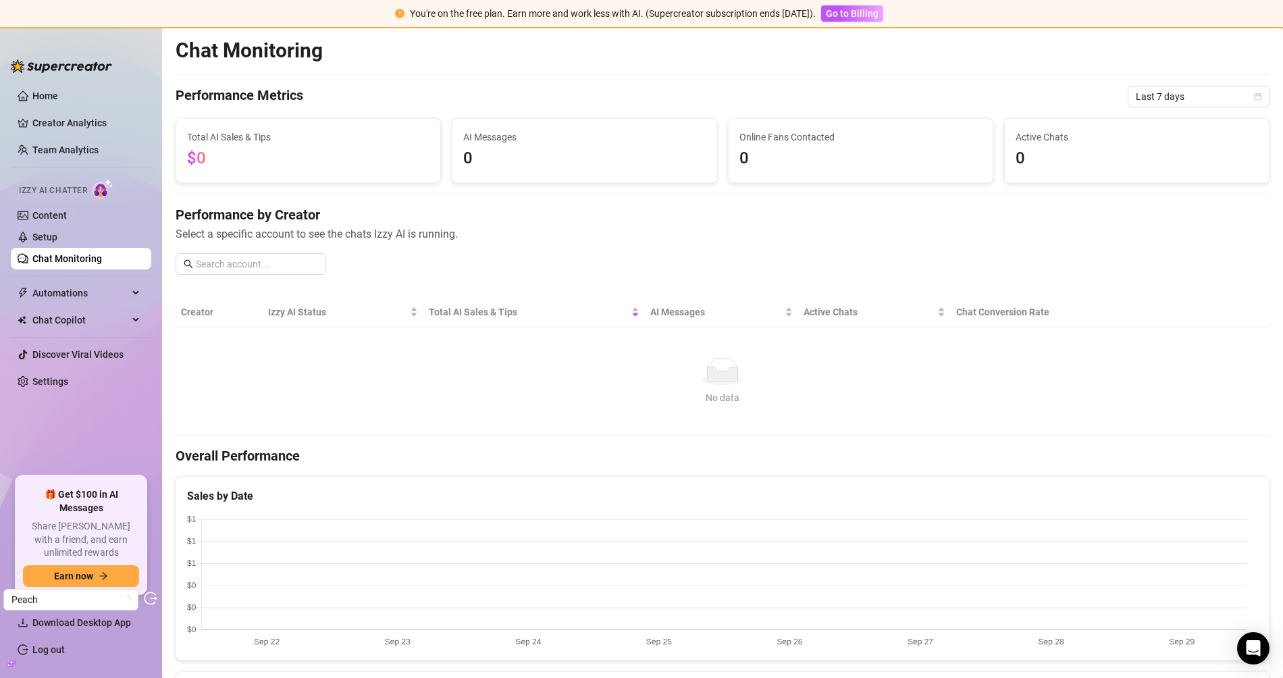
click at [1154, 113] on div "Chat Monitoring Performance Metrics Last 7 days Total AI Sales & Tips $0 AI Mes…" at bounding box center [723, 620] width 1094 height 1165
click at [1154, 97] on span "Last 7 days" at bounding box center [1199, 96] width 126 height 20
click at [1154, 186] on div "Last 90 days" at bounding box center [1187, 187] width 120 height 15
click at [57, 236] on link "Setup" at bounding box center [44, 237] width 25 height 11
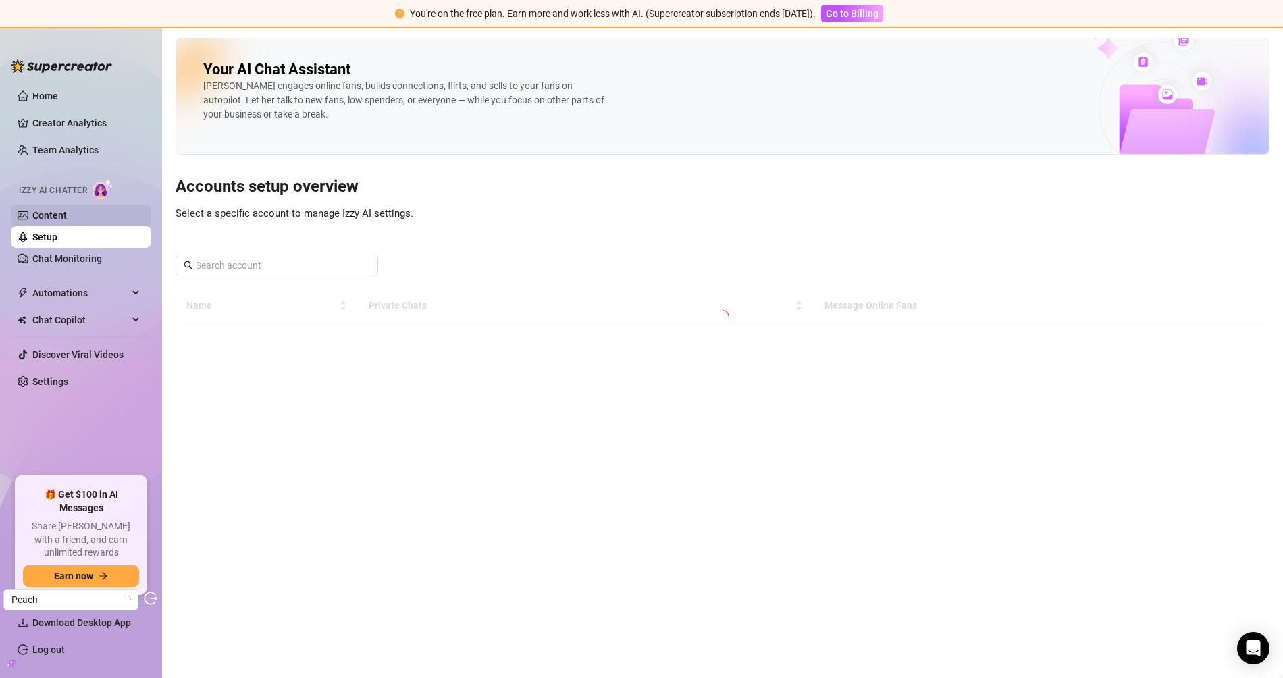
click at [67, 218] on link "Content" at bounding box center [49, 215] width 34 height 11
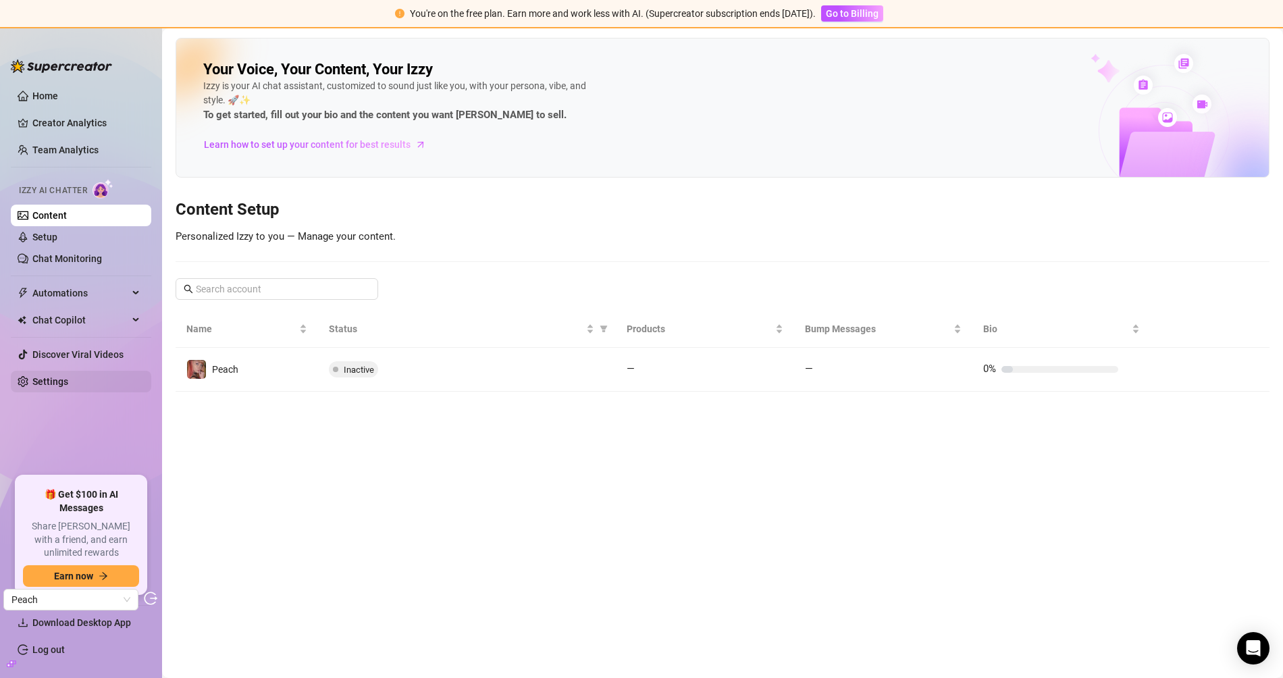
click at [59, 382] on link "Settings" at bounding box center [50, 381] width 36 height 11
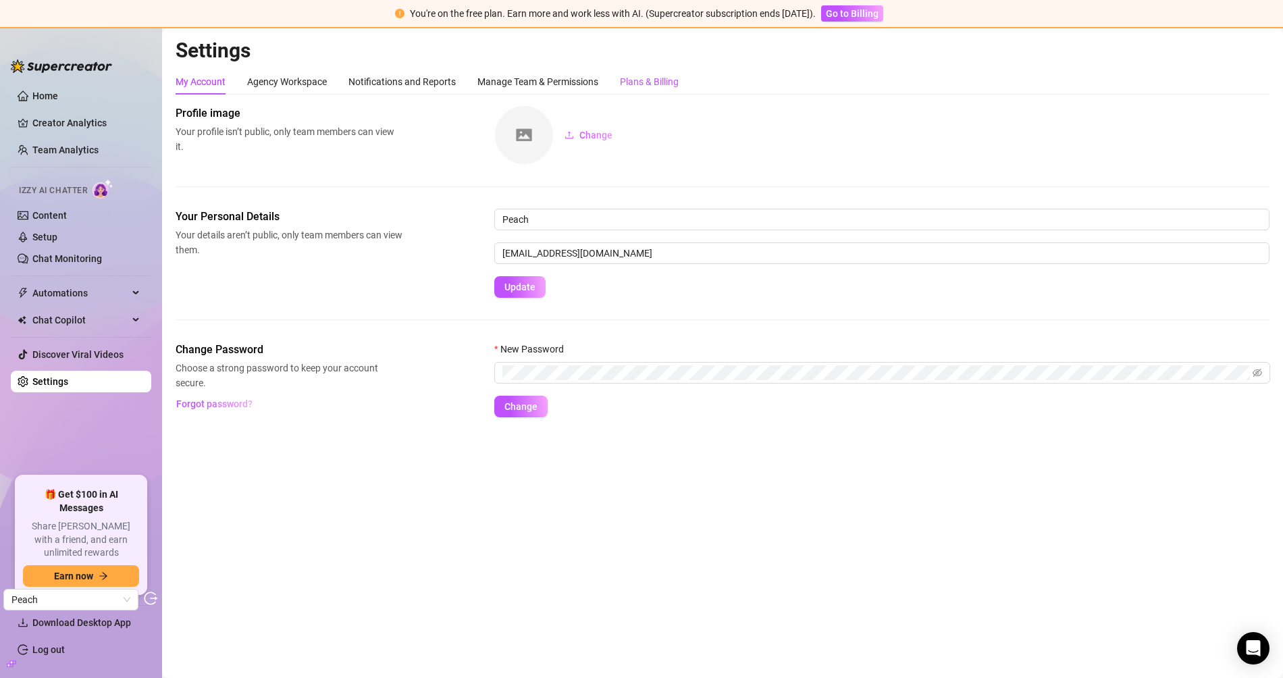
click at [665, 85] on div "Plans & Billing" at bounding box center [649, 81] width 59 height 15
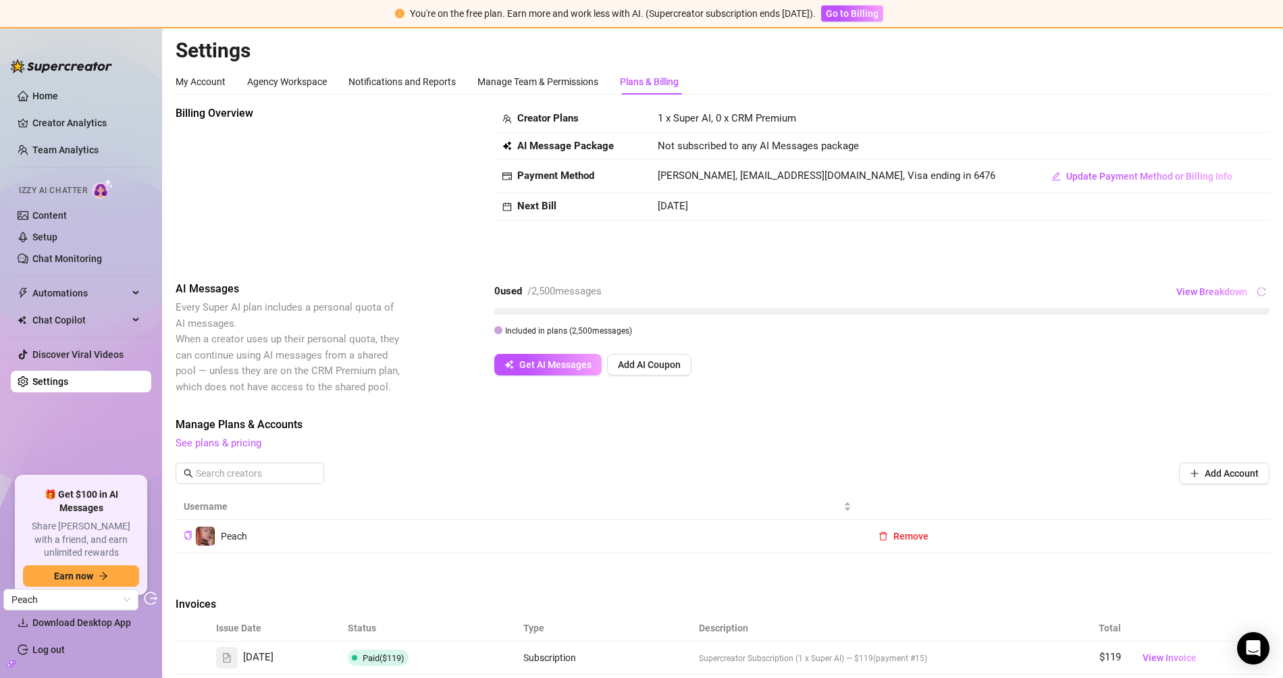
scroll to position [308, 0]
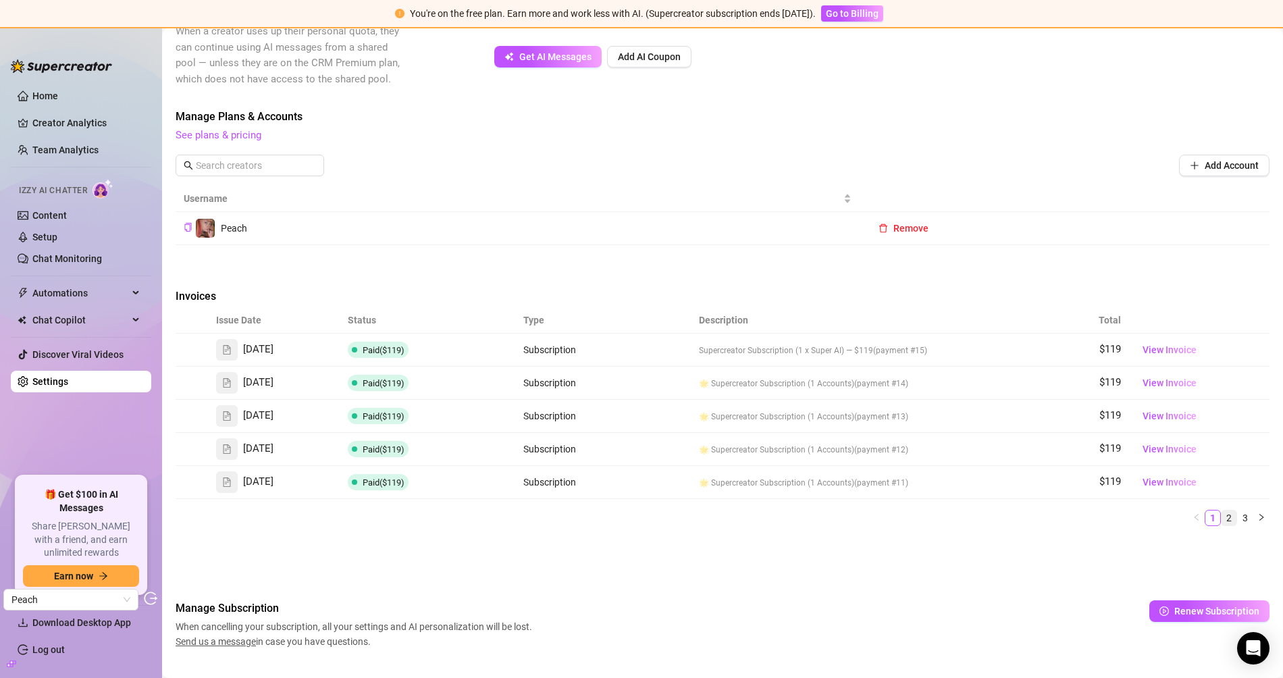
click at [1154, 511] on link "2" at bounding box center [1229, 518] width 15 height 15
click at [1154, 515] on link "3" at bounding box center [1245, 518] width 15 height 15
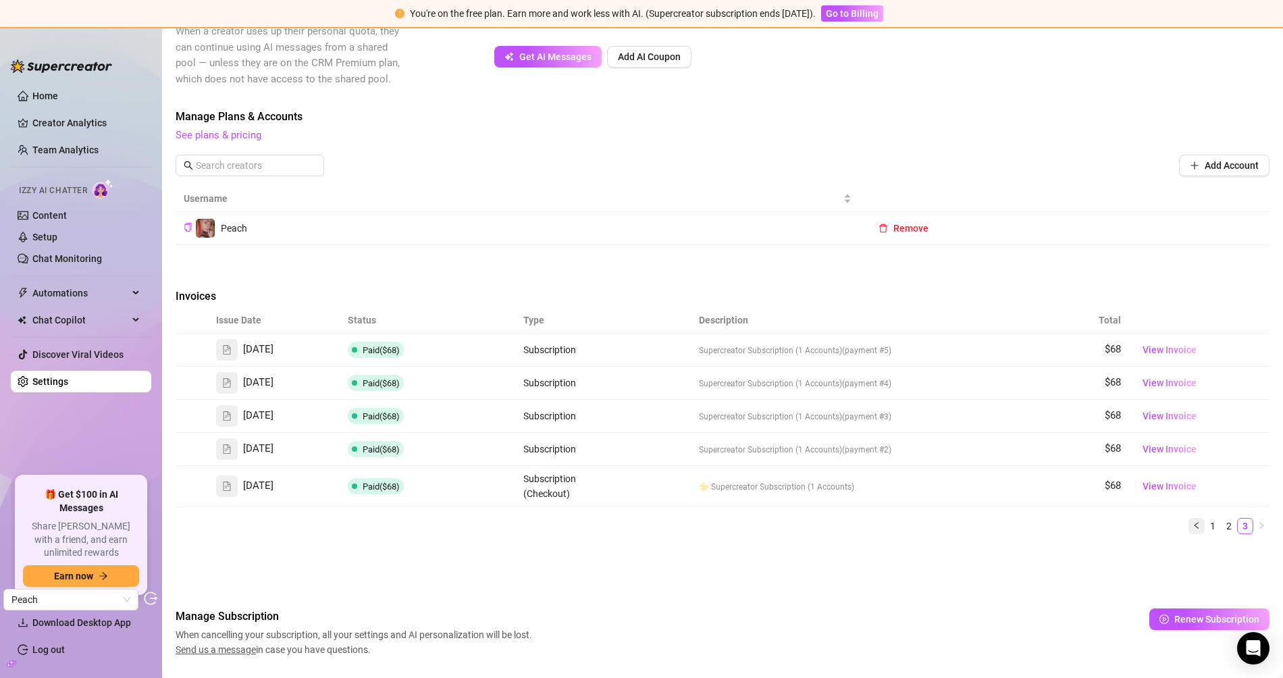
click at [1154, 521] on icon "left" at bounding box center [1197, 525] width 8 height 8
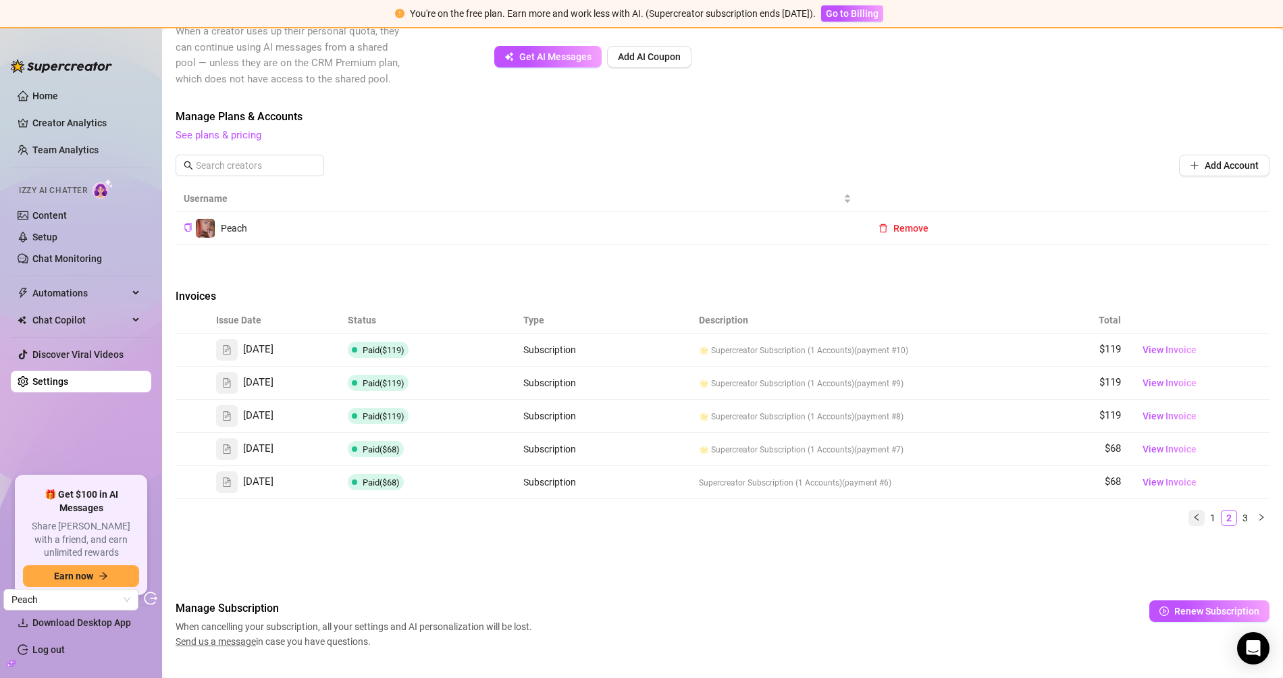
click at [1154, 516] on icon "left" at bounding box center [1197, 517] width 8 height 8
click at [57, 240] on link "Setup" at bounding box center [44, 237] width 25 height 11
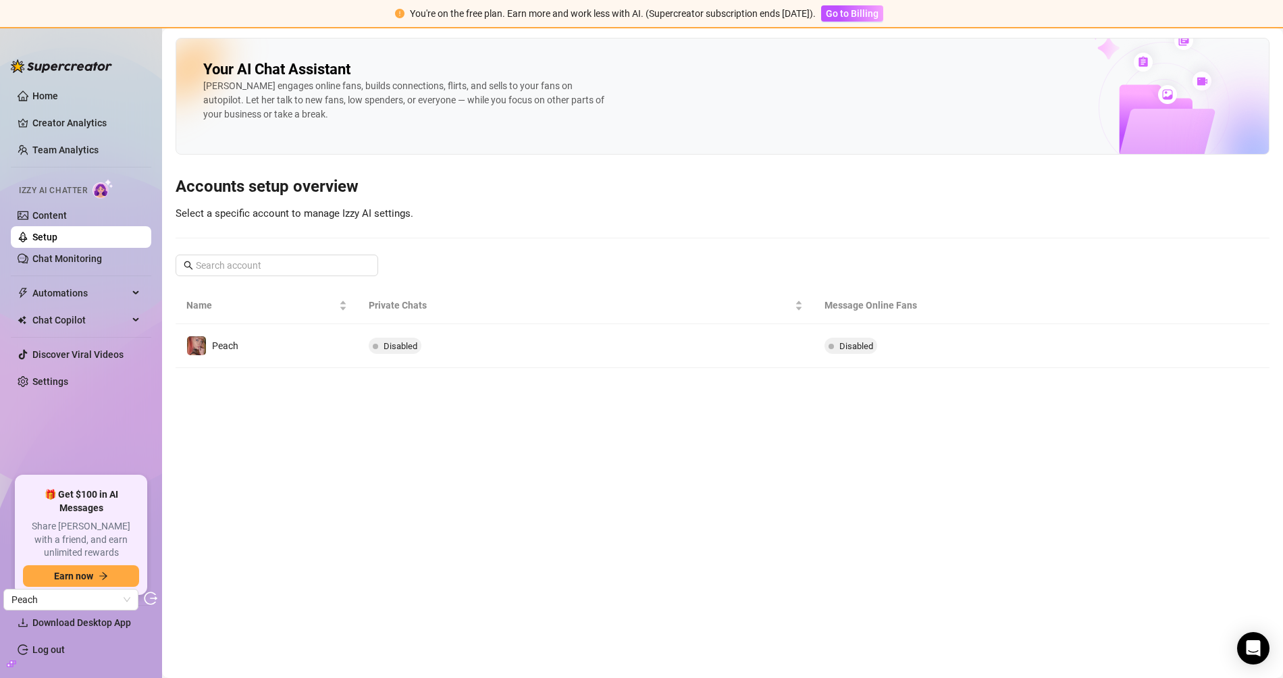
click at [67, 218] on link "Content" at bounding box center [49, 215] width 34 height 11
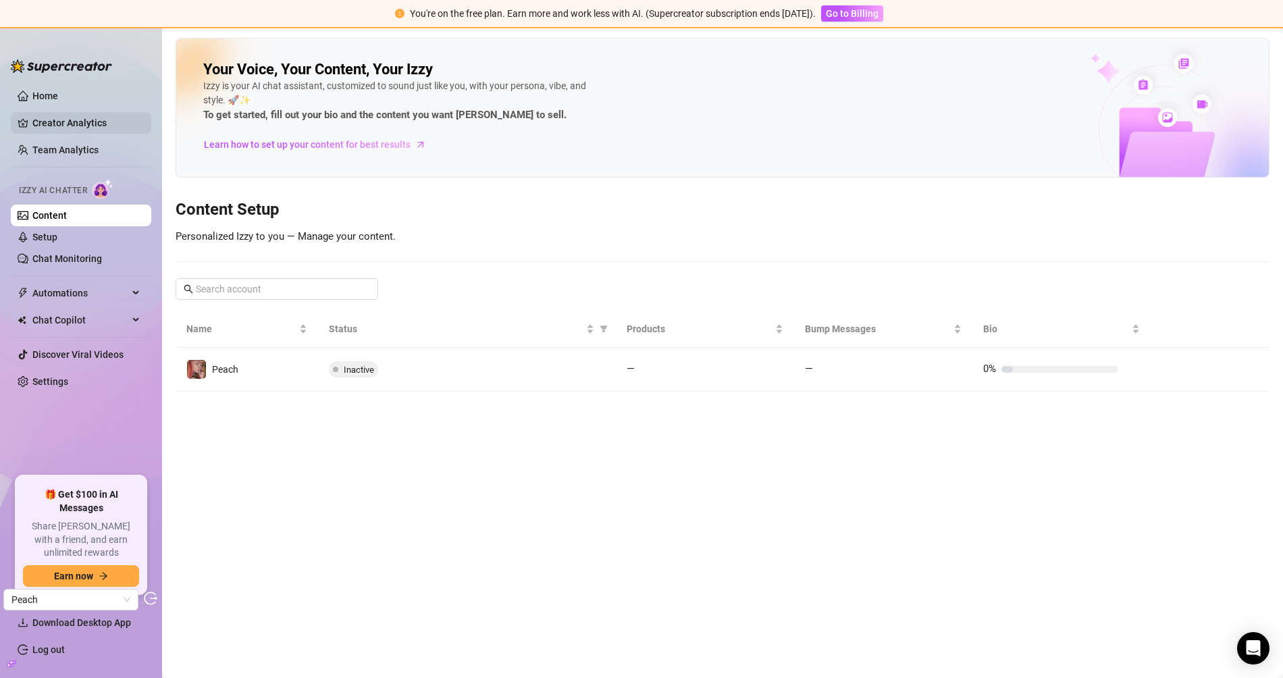
click at [85, 124] on link "Creator Analytics" at bounding box center [86, 123] width 108 height 22
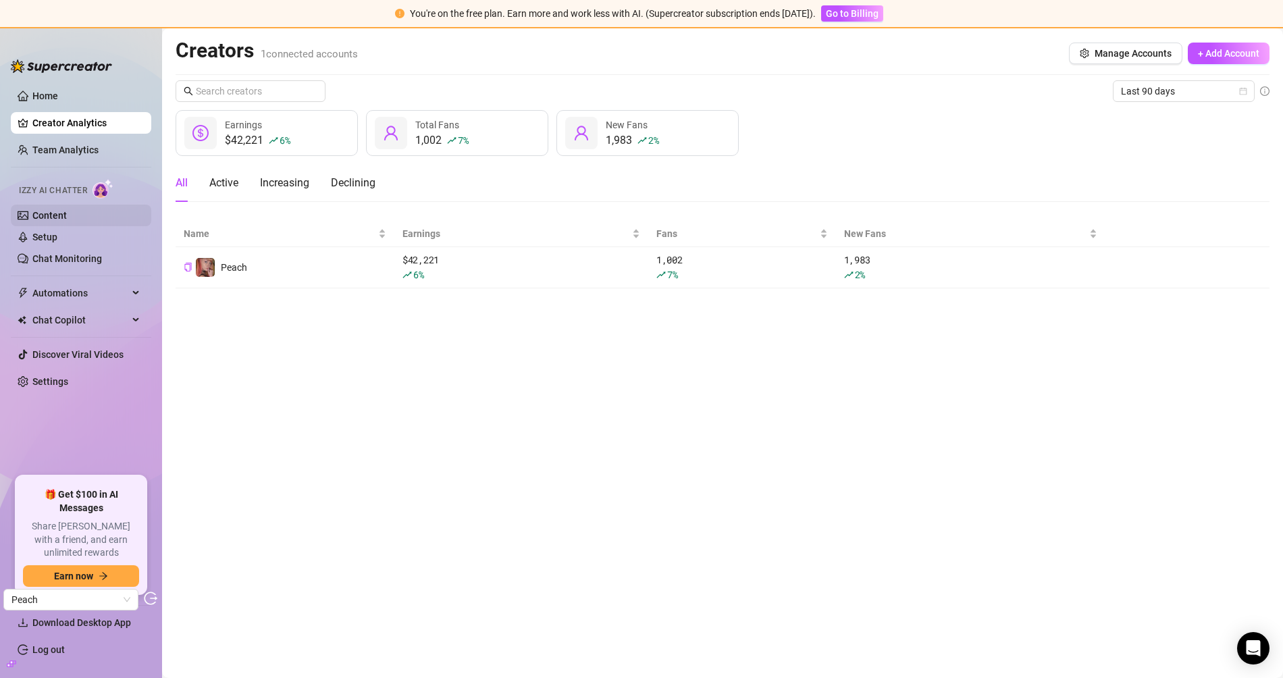
click at [67, 213] on link "Content" at bounding box center [49, 215] width 34 height 11
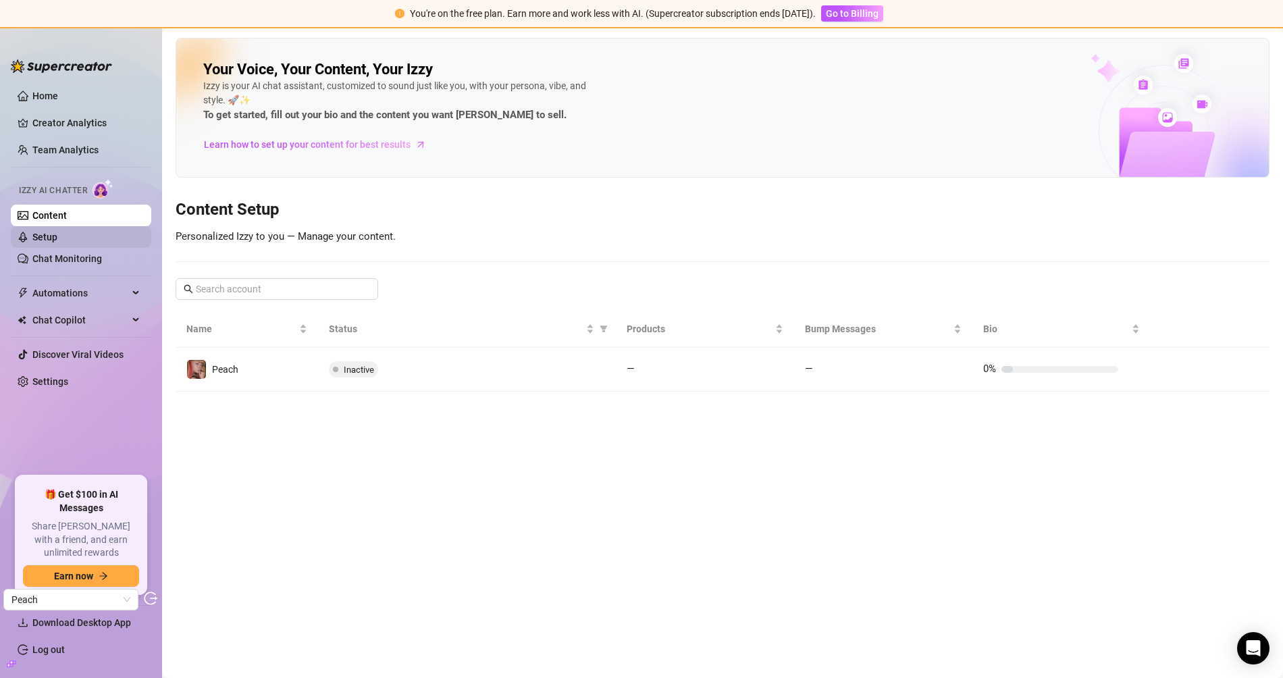
click at [57, 243] on link "Setup" at bounding box center [44, 237] width 25 height 11
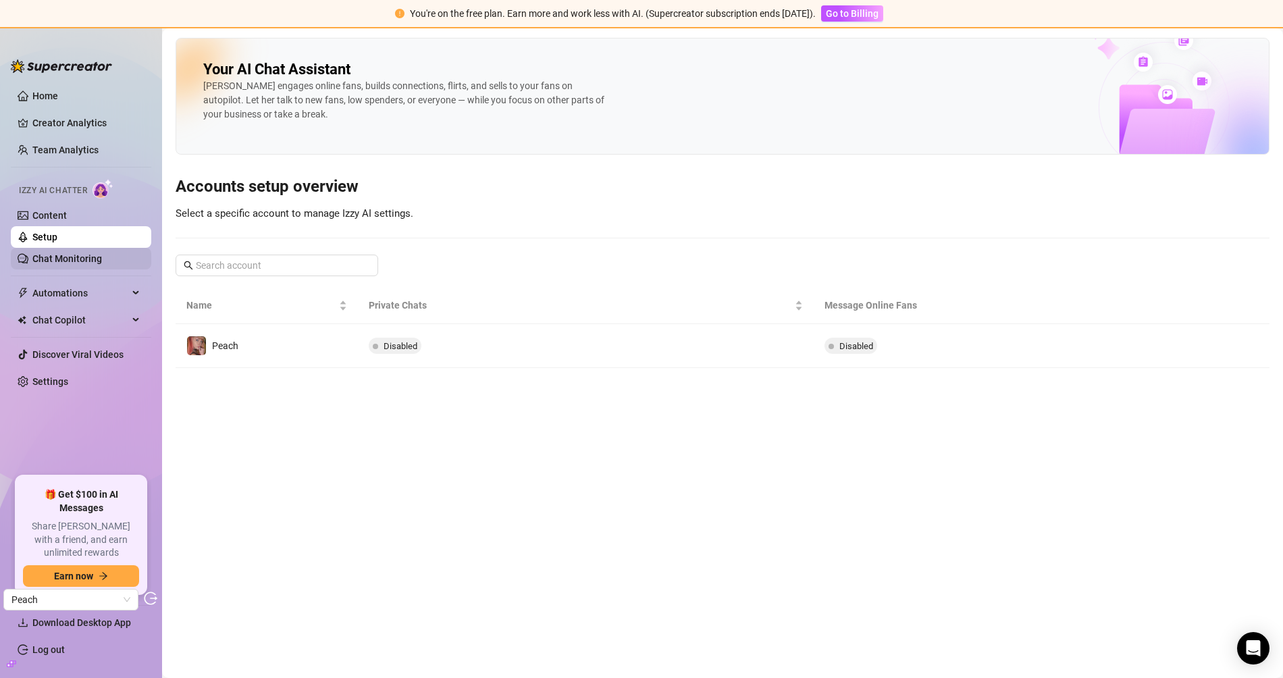
click at [102, 264] on link "Chat Monitoring" at bounding box center [67, 258] width 70 height 11
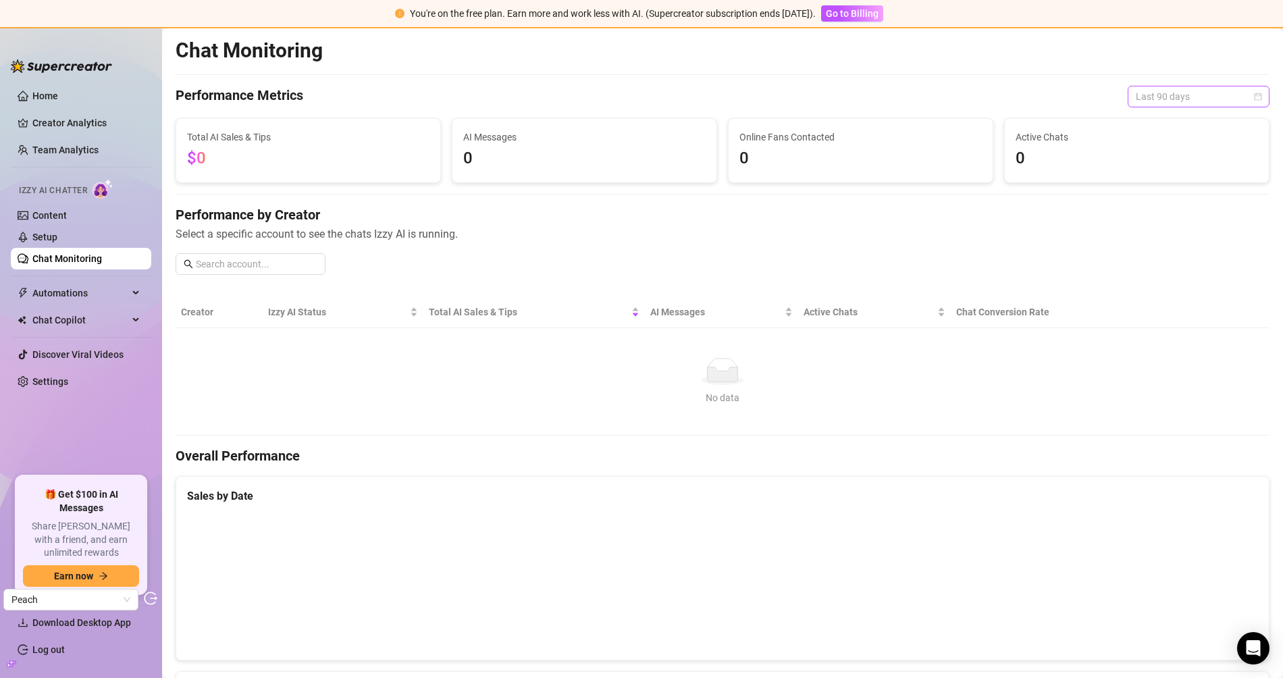
click at [1153, 95] on span "Last 90 days" at bounding box center [1199, 96] width 126 height 20
click at [1152, 207] on div "Custom date" at bounding box center [1187, 209] width 120 height 15
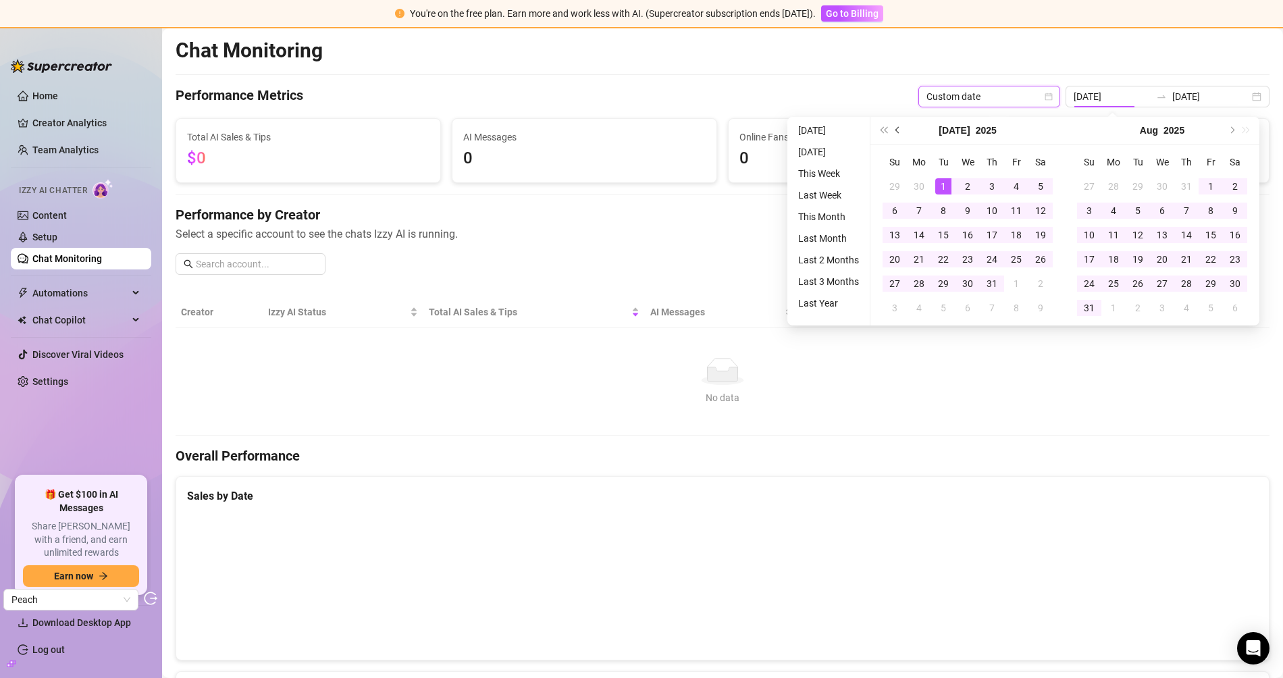
click at [901, 131] on button "Previous month (PageUp)" at bounding box center [898, 130] width 15 height 27
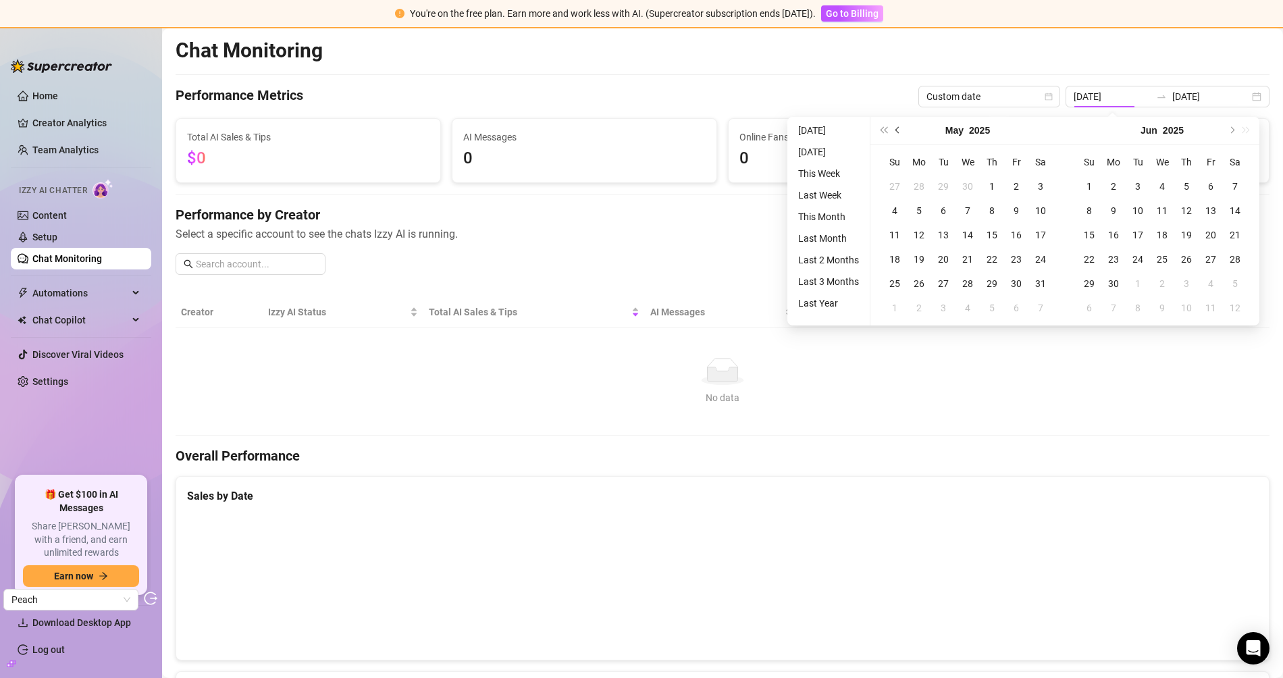
click at [901, 131] on button "Previous month (PageUp)" at bounding box center [898, 130] width 15 height 27
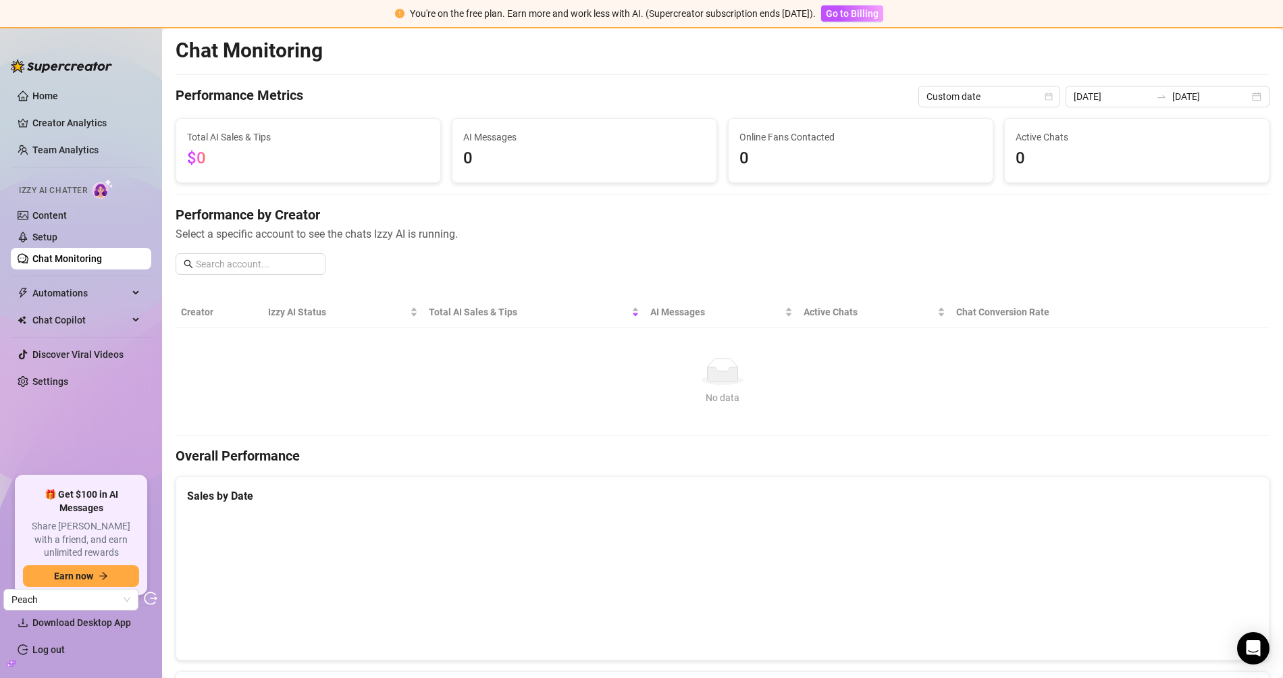
click at [973, 84] on div "Chat Monitoring Performance Metrics Custom date 2025-07-01 2025-09-29 Total AI …" at bounding box center [723, 620] width 1094 height 1165
click at [977, 91] on span "Custom date" at bounding box center [990, 96] width 126 height 20
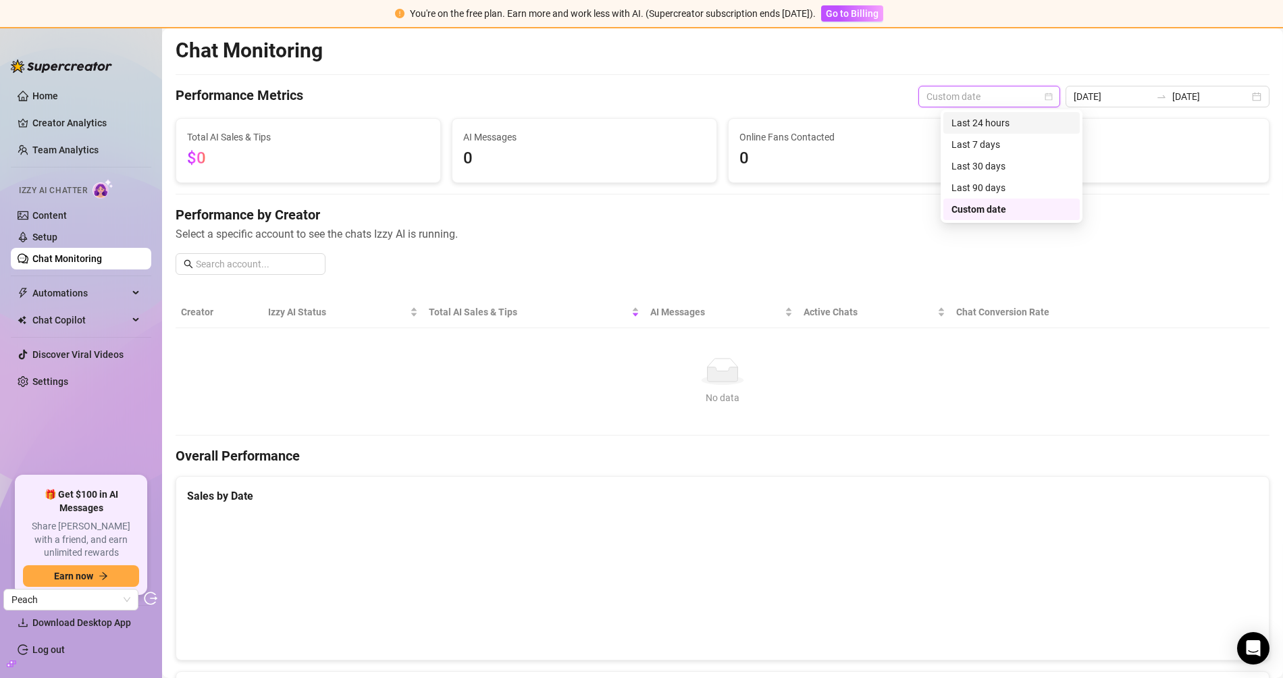
click at [913, 63] on div "Chat Monitoring" at bounding box center [723, 51] width 1094 height 26
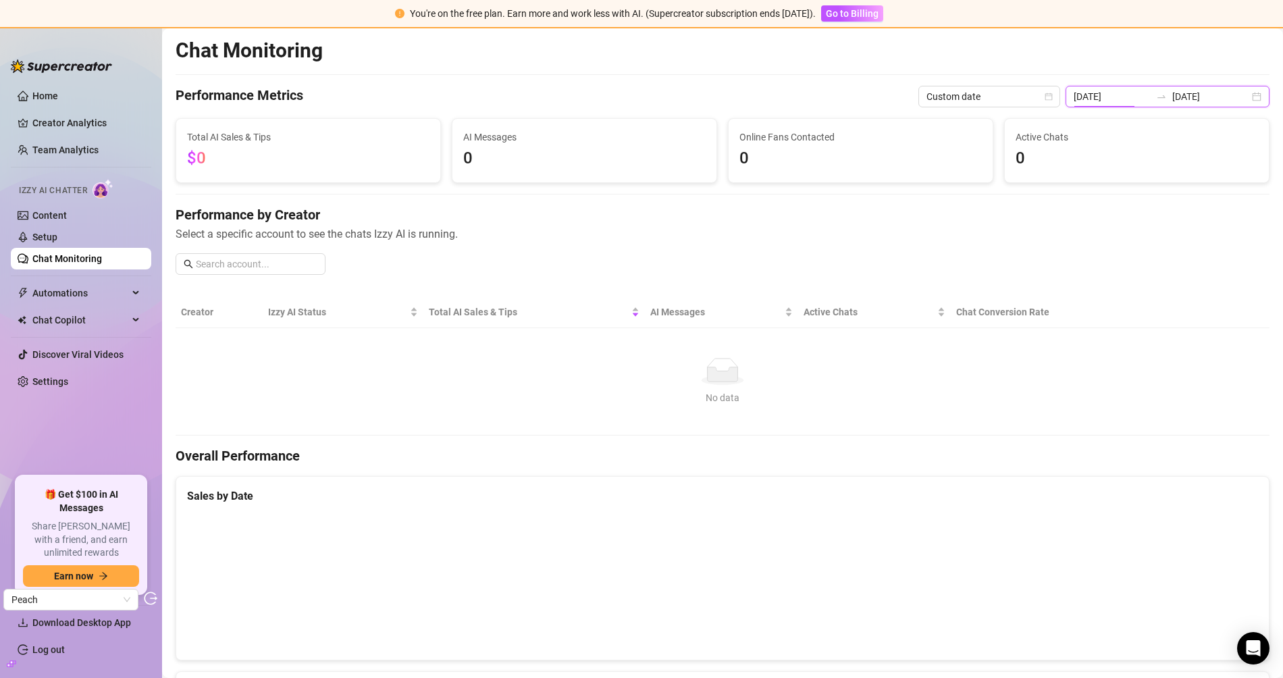
click at [1127, 97] on input "2025-07-01" at bounding box center [1112, 96] width 77 height 15
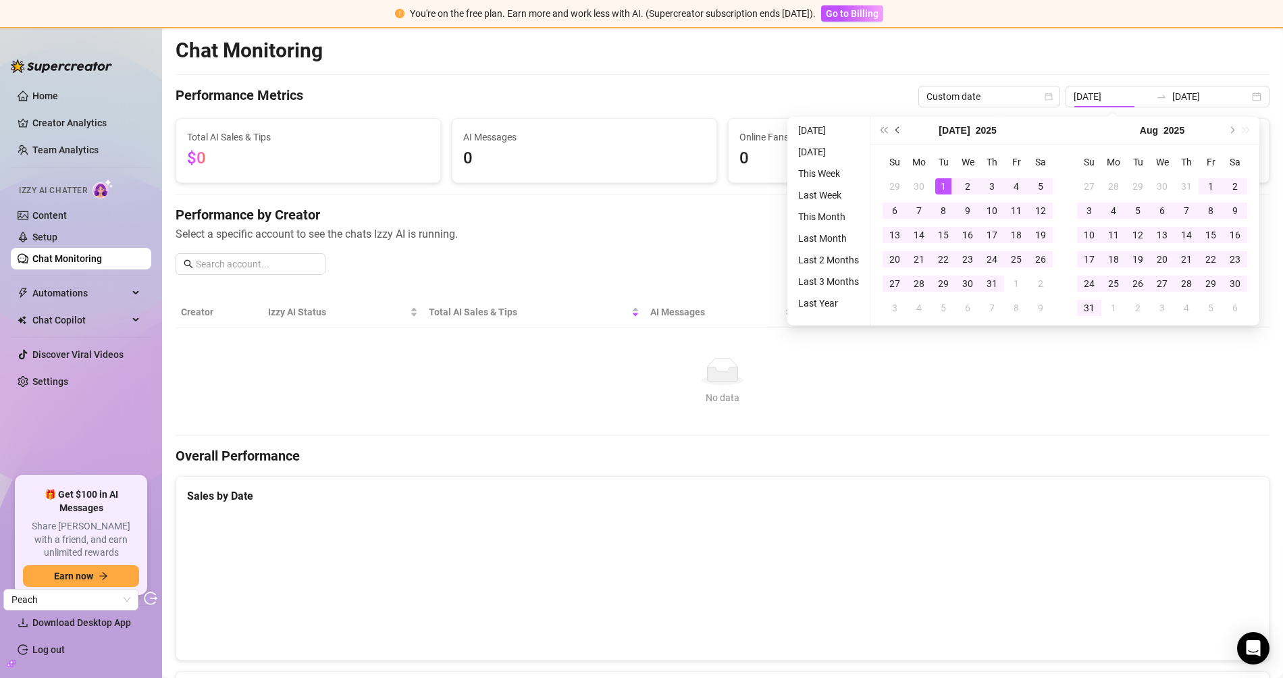
click at [900, 132] on button "Previous month (PageUp)" at bounding box center [898, 130] width 15 height 27
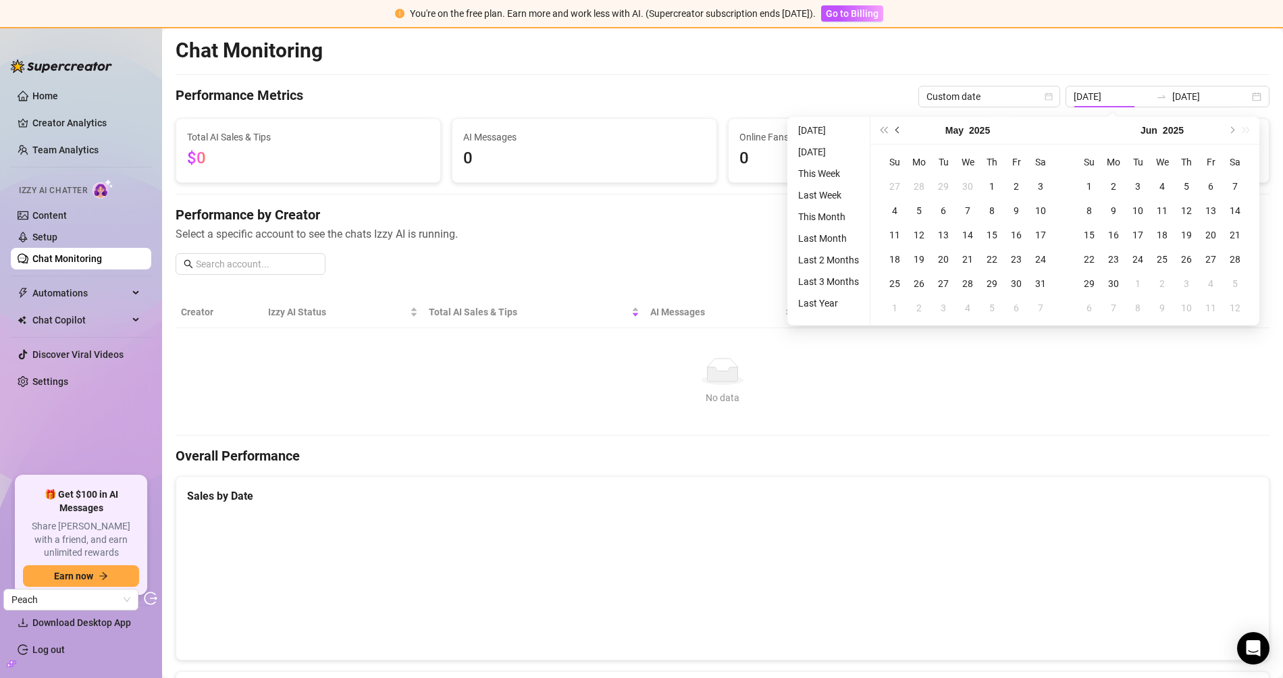
click at [900, 132] on button "Previous month (PageUp)" at bounding box center [898, 130] width 15 height 27
type input "2025-01-01"
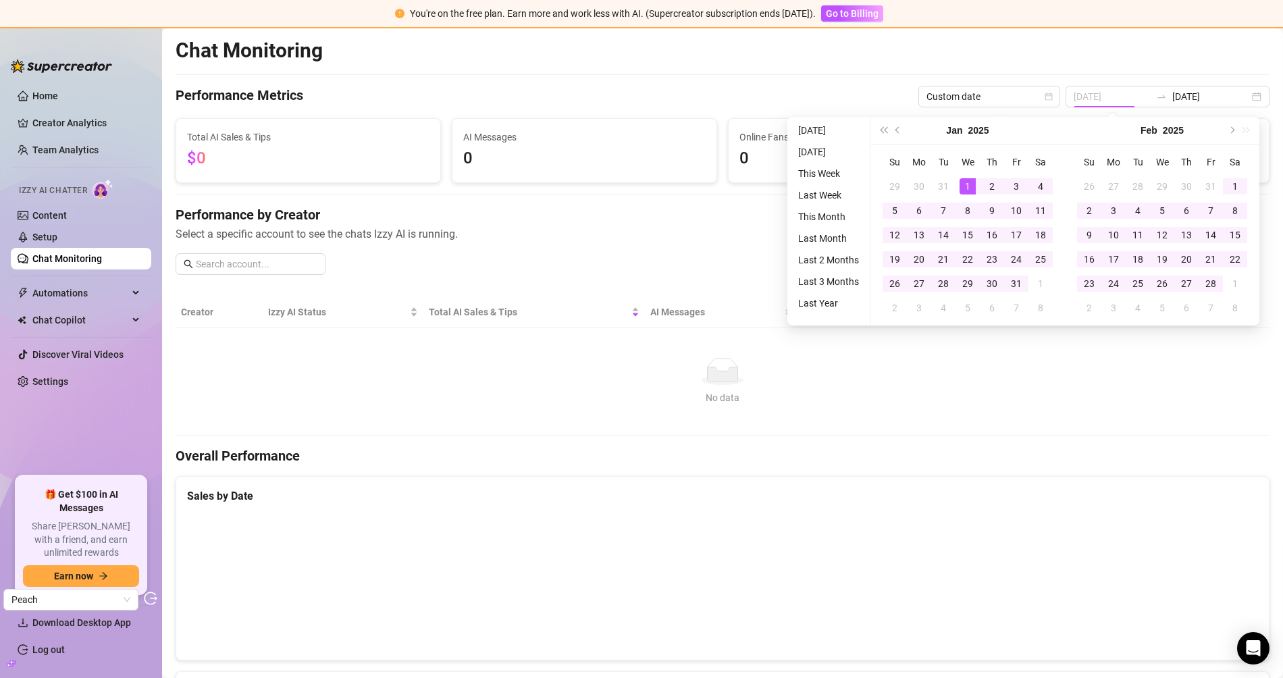
click at [968, 176] on td "1" at bounding box center [968, 186] width 24 height 24
click at [1154, 129] on span "Next month (PageDown)" at bounding box center [1231, 130] width 7 height 7
click at [1154, 131] on div "Mar 2025" at bounding box center [1162, 131] width 195 height 28
click at [1154, 130] on span "Next month (PageDown)" at bounding box center [1231, 130] width 7 height 7
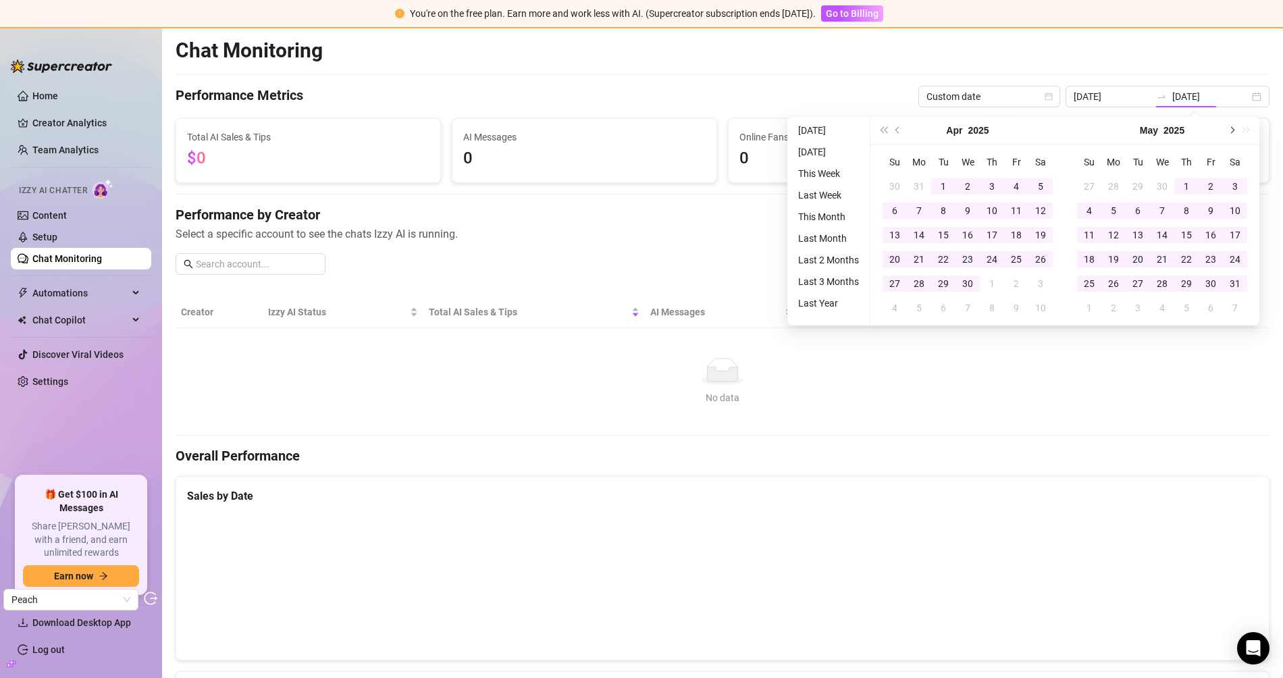
click at [1154, 130] on span "Next month (PageDown)" at bounding box center [1231, 130] width 7 height 7
click at [1154, 130] on div "Aug 2025" at bounding box center [1162, 131] width 195 height 28
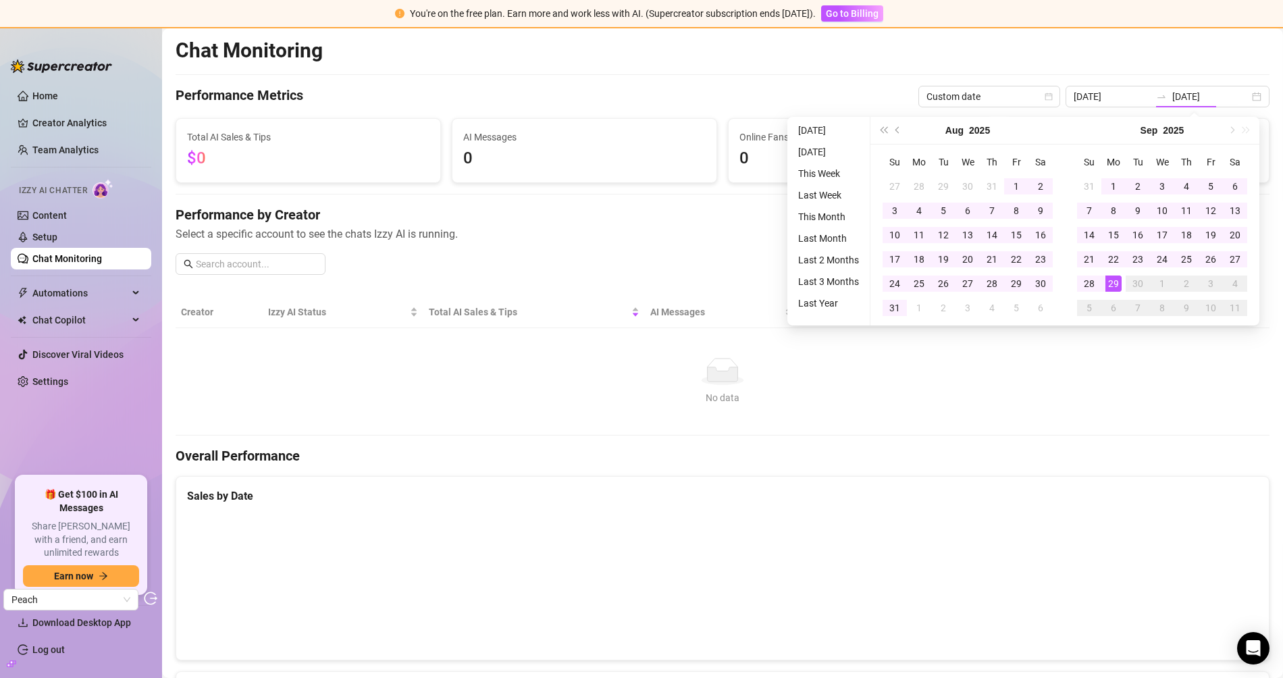
click at [1154, 130] on div "Sep 2025" at bounding box center [1162, 131] width 195 height 28
type input "2025-09-29"
click at [1113, 276] on div "29" at bounding box center [1114, 284] width 16 height 16
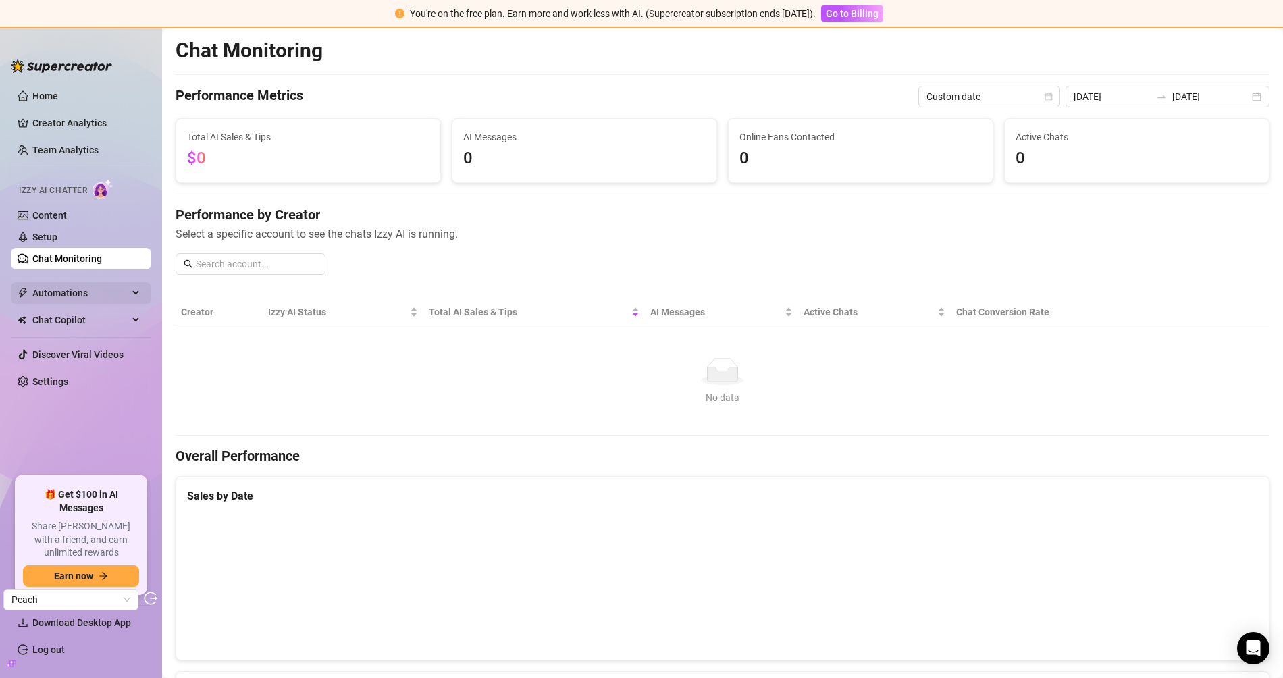
click at [118, 288] on span "Automations" at bounding box center [80, 293] width 96 height 22
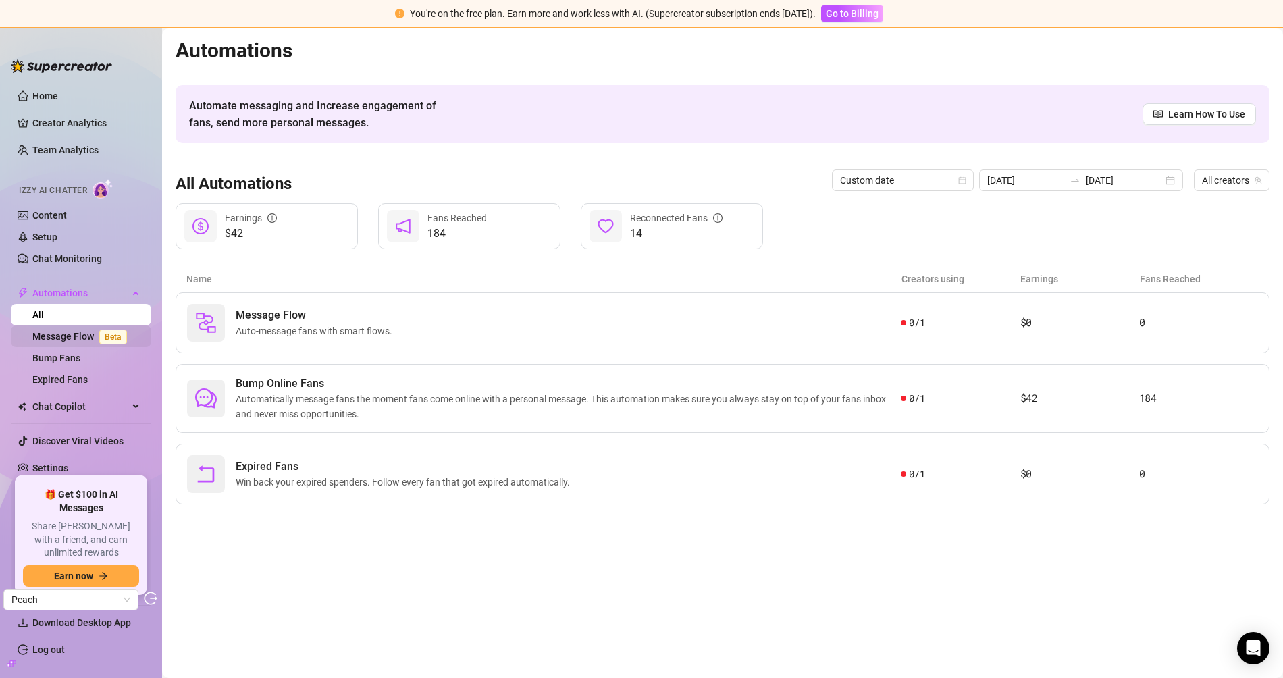
click at [107, 340] on span "Beta" at bounding box center [113, 337] width 28 height 15
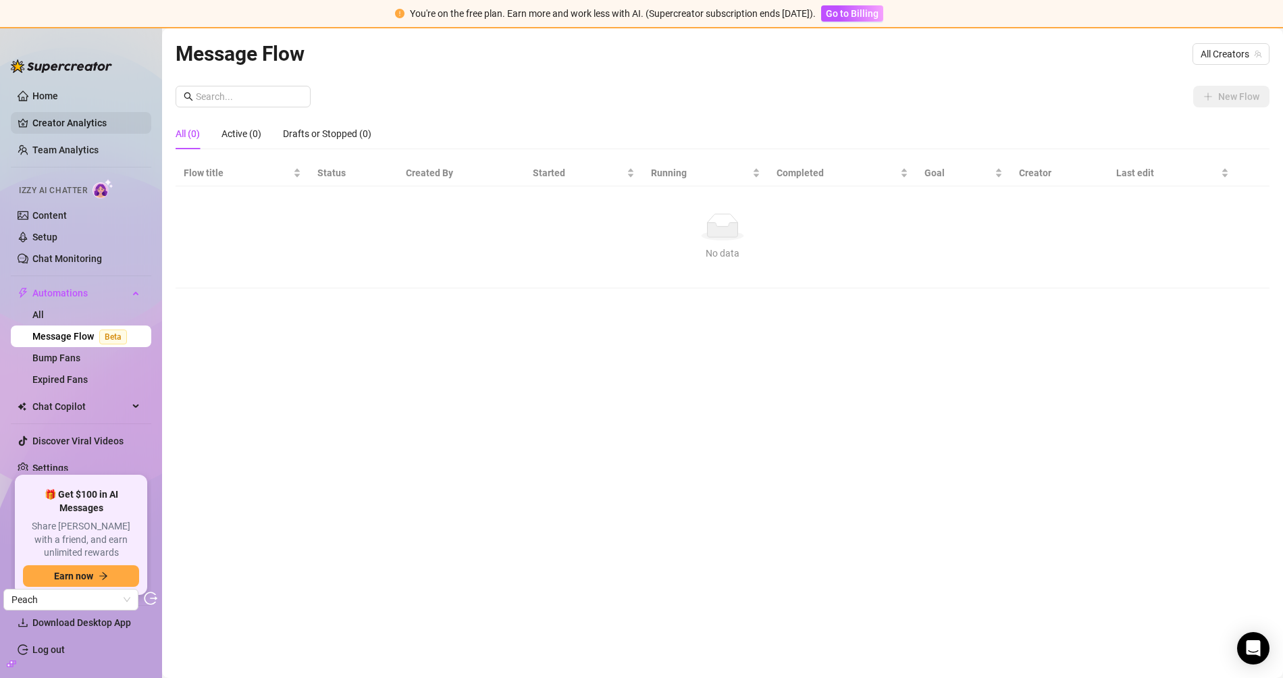
click at [48, 119] on link "Creator Analytics" at bounding box center [86, 123] width 108 height 22
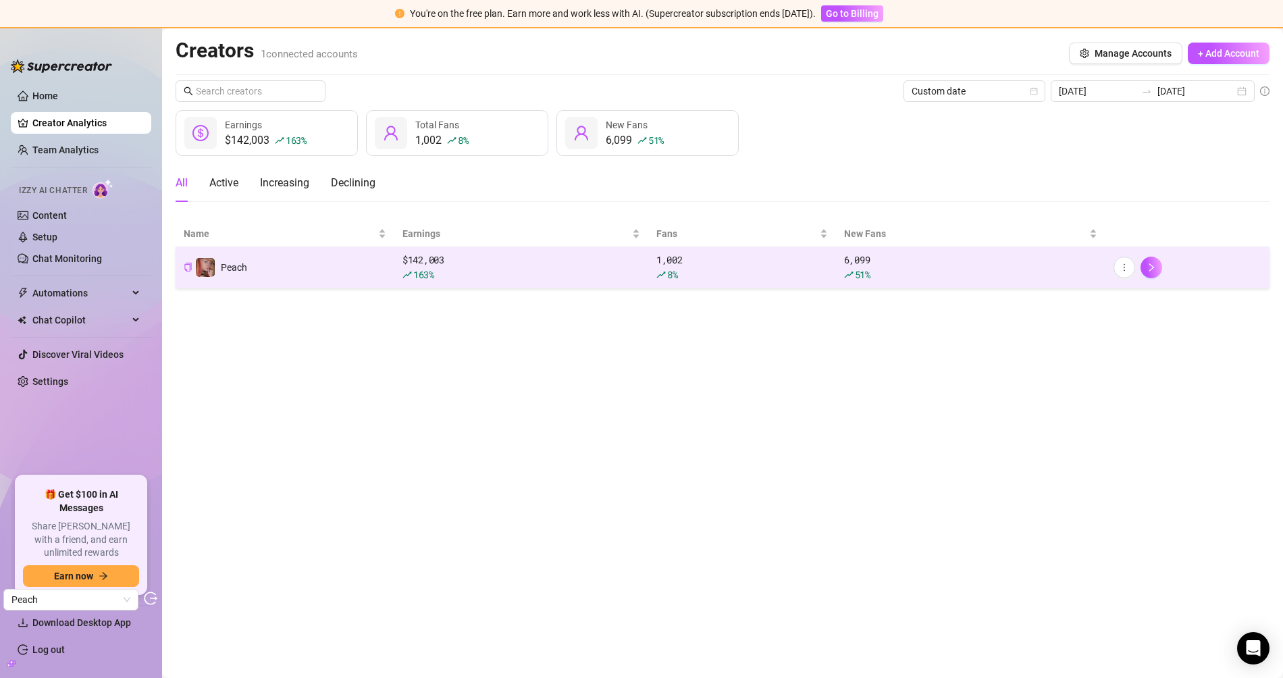
click at [389, 271] on td "Peach" at bounding box center [285, 267] width 219 height 41
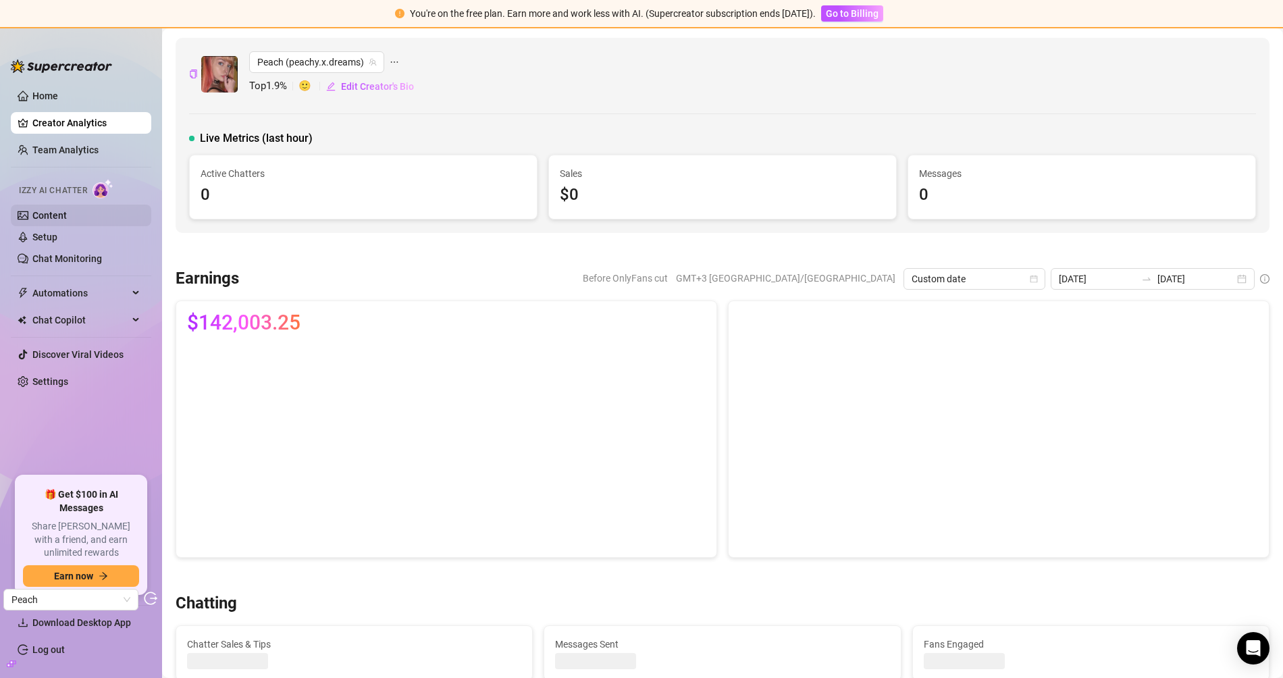
click at [67, 218] on link "Content" at bounding box center [49, 215] width 34 height 11
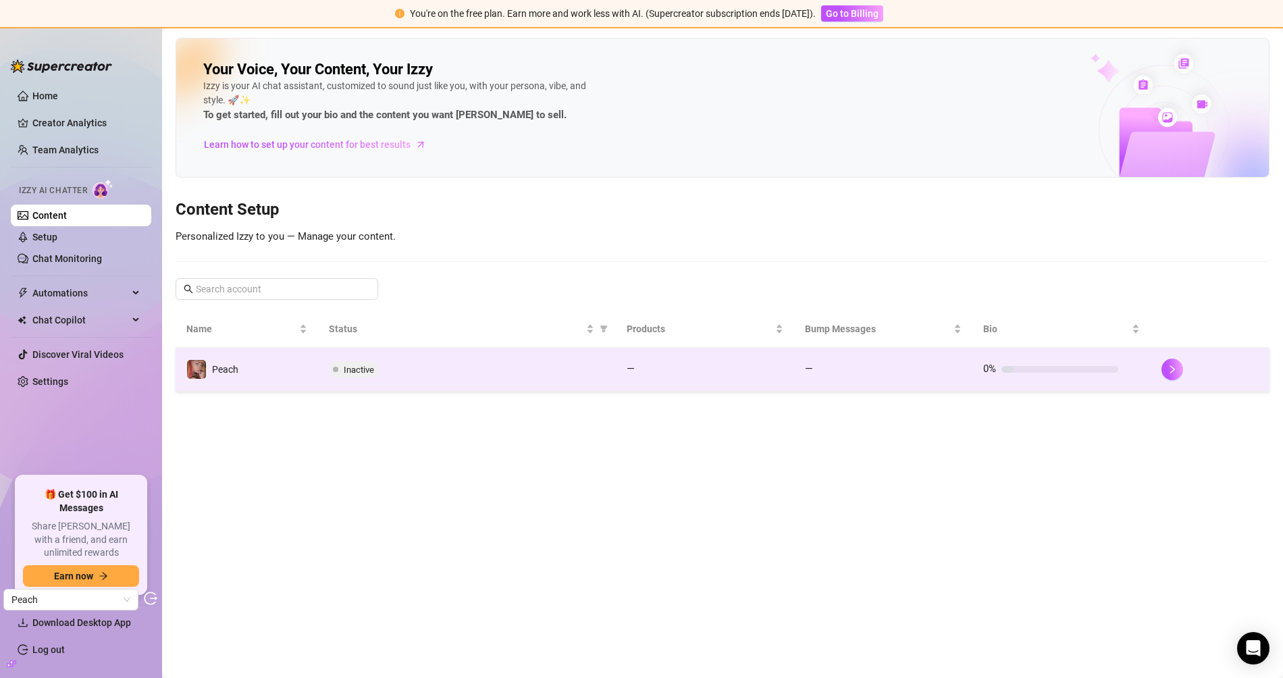
click at [352, 373] on span "Inactive" at bounding box center [353, 369] width 49 height 16
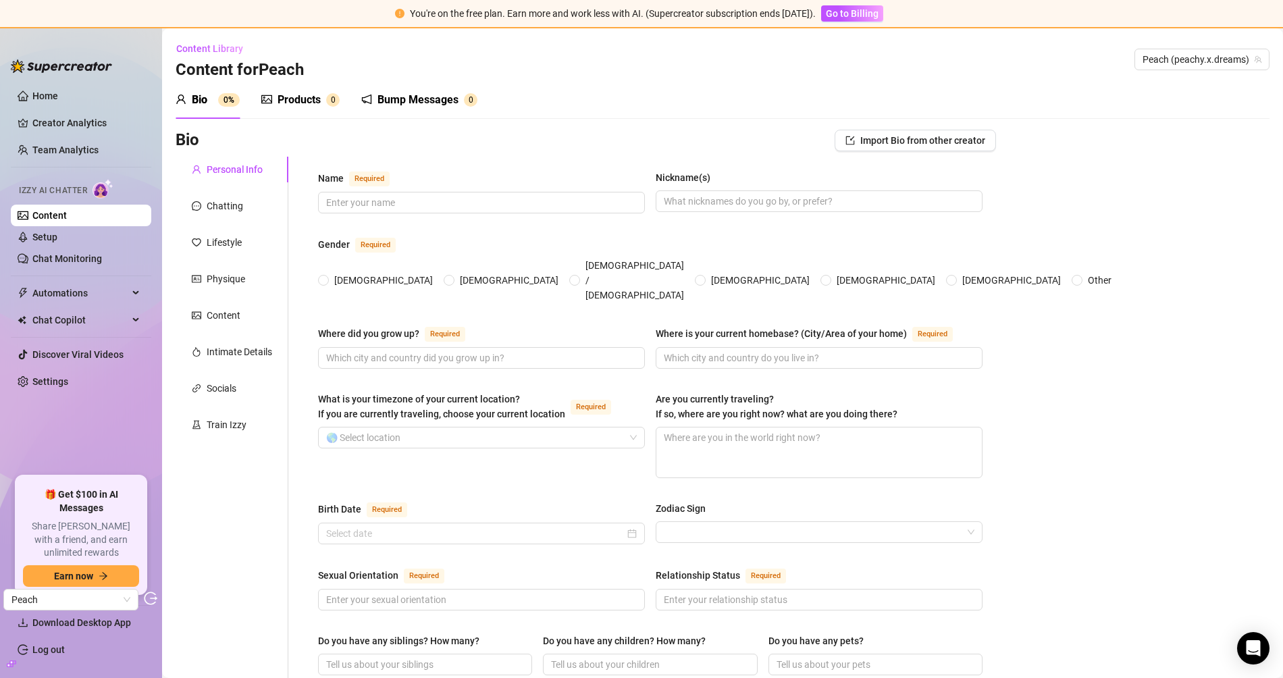
click at [301, 101] on div "Products" at bounding box center [299, 100] width 43 height 16
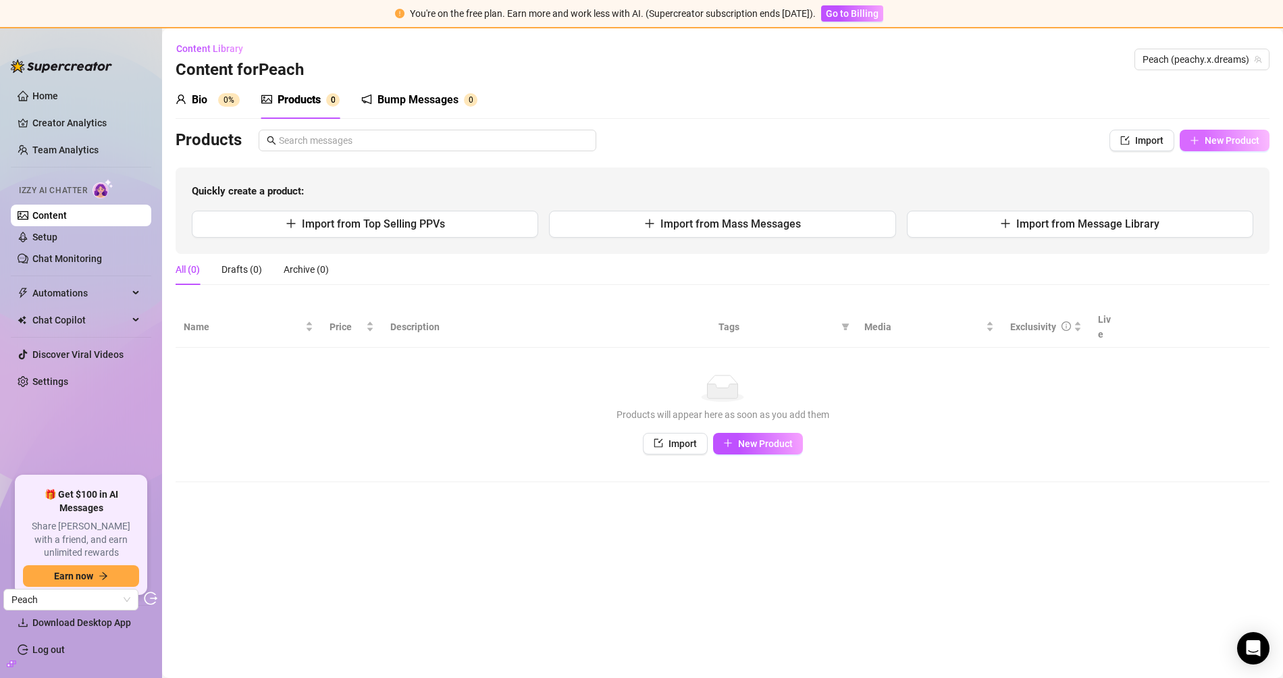
click at [1154, 138] on span "New Product" at bounding box center [1232, 140] width 55 height 11
type textarea "Type your message here..."
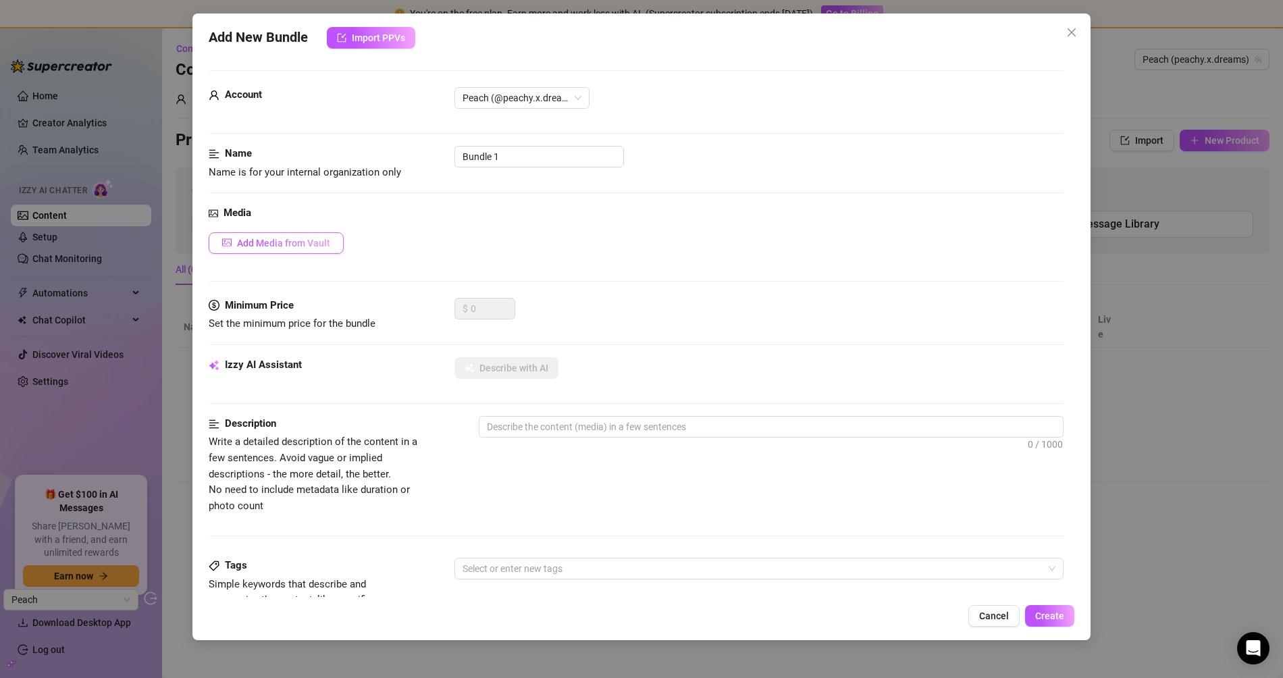
click at [301, 245] on span "Add Media from Vault" at bounding box center [283, 243] width 93 height 11
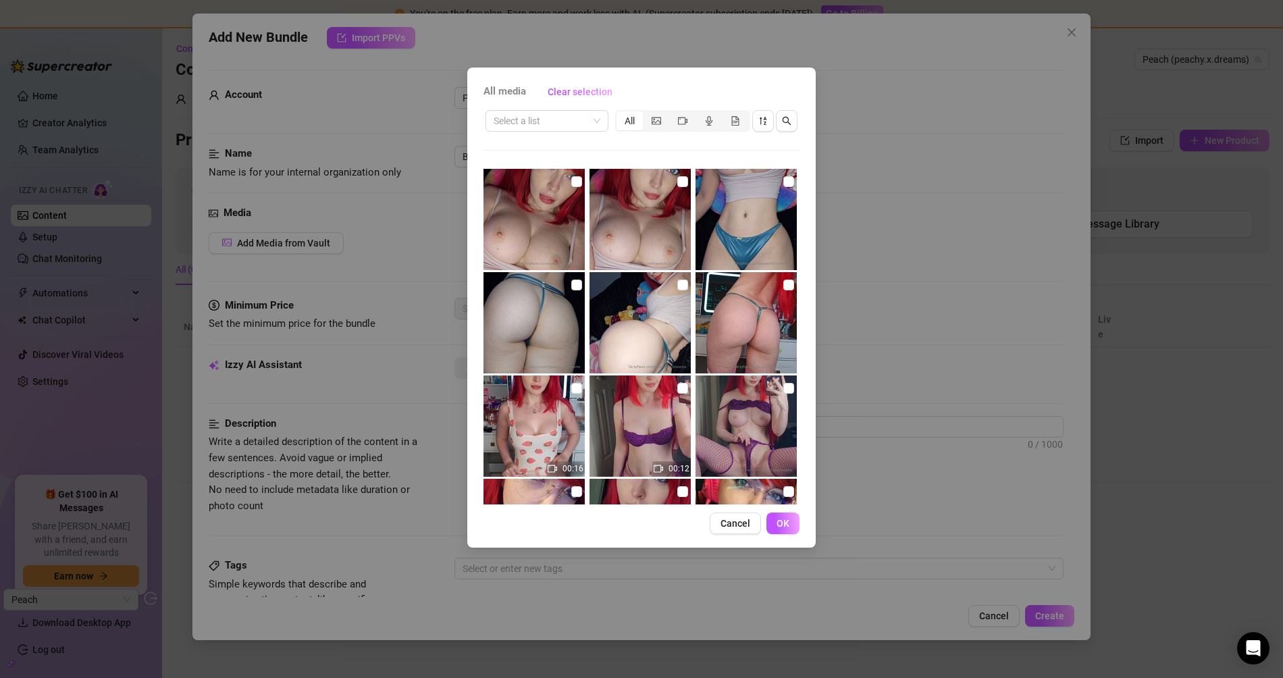
scroll to position [486, 0]
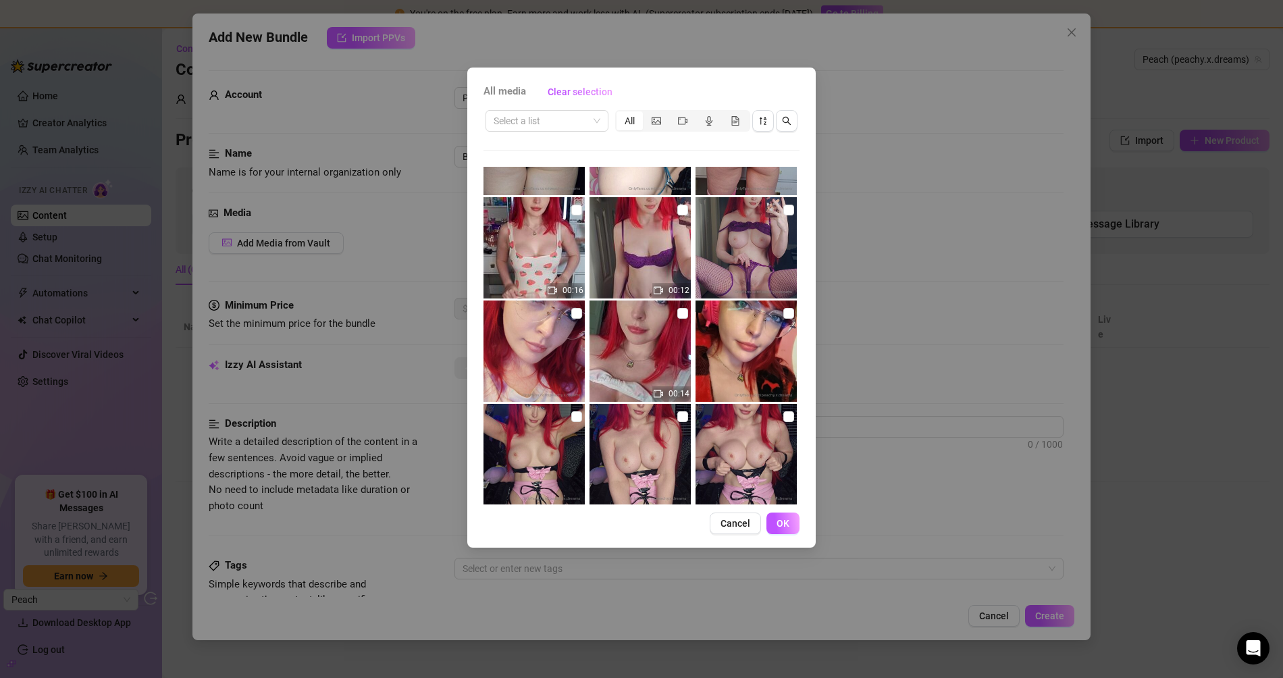
click at [950, 116] on div "All media Clear selection Select a list All 00:09 07:18 00:07 00:27 00:17 00:16…" at bounding box center [641, 339] width 1283 height 678
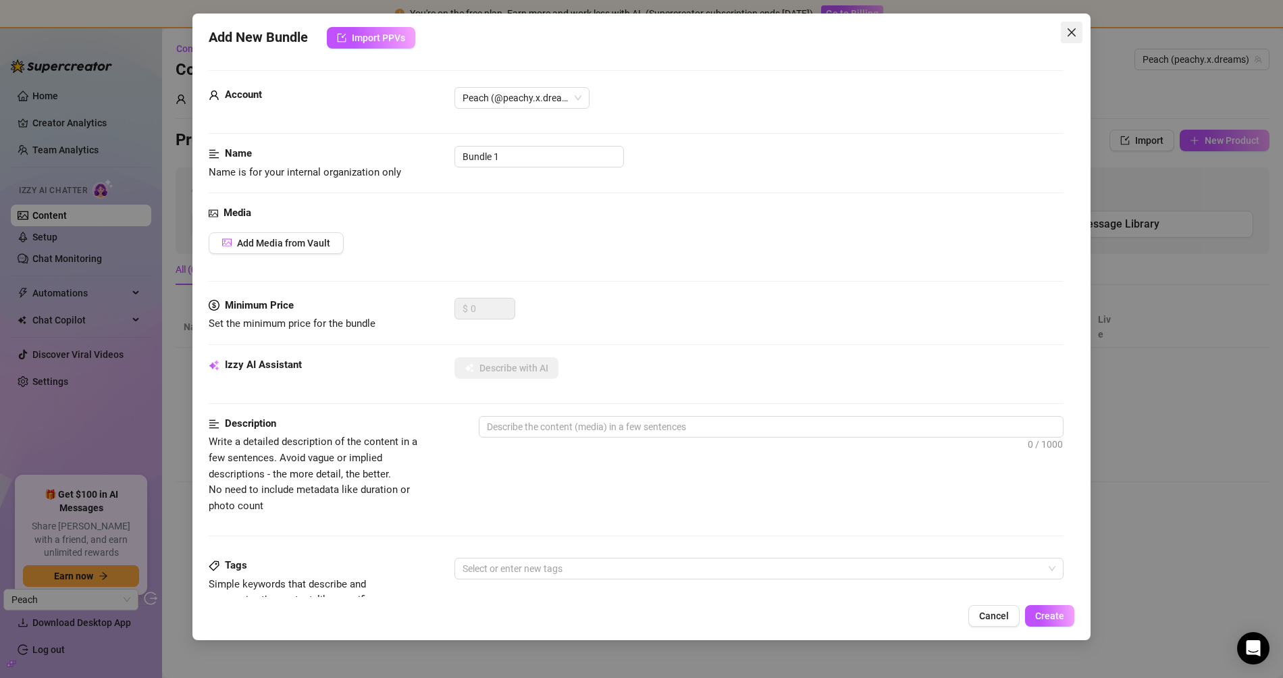
click at [1079, 27] on span "Close" at bounding box center [1072, 32] width 22 height 11
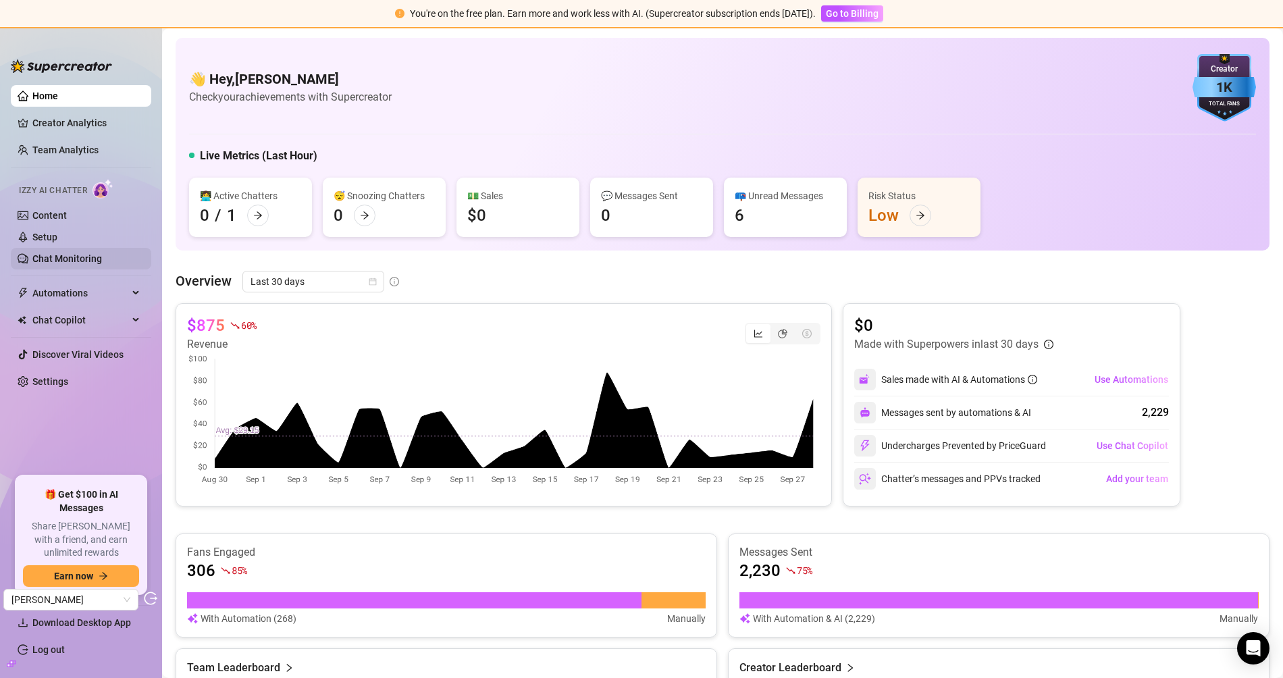
click at [69, 262] on link "Chat Monitoring" at bounding box center [67, 258] width 70 height 11
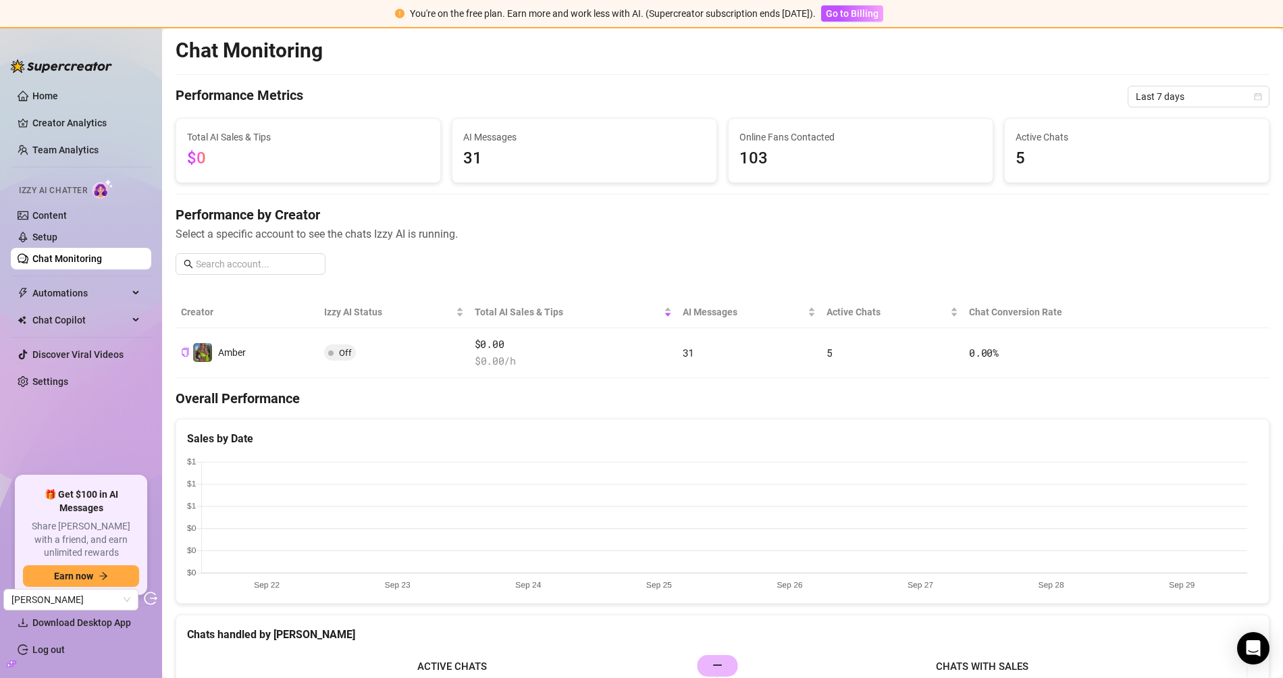
click at [1154, 109] on div "Chat Monitoring Performance Metrics Last 7 days Total AI Sales & Tips $0 AI Mes…" at bounding box center [723, 592] width 1094 height 1108
click at [1154, 99] on span "Last 7 days" at bounding box center [1199, 96] width 126 height 20
click at [1154, 190] on div "Last 90 days" at bounding box center [1187, 187] width 120 height 15
click at [605, 236] on span "Select a specific account to see the chats Izzy AI is running." at bounding box center [723, 234] width 1094 height 17
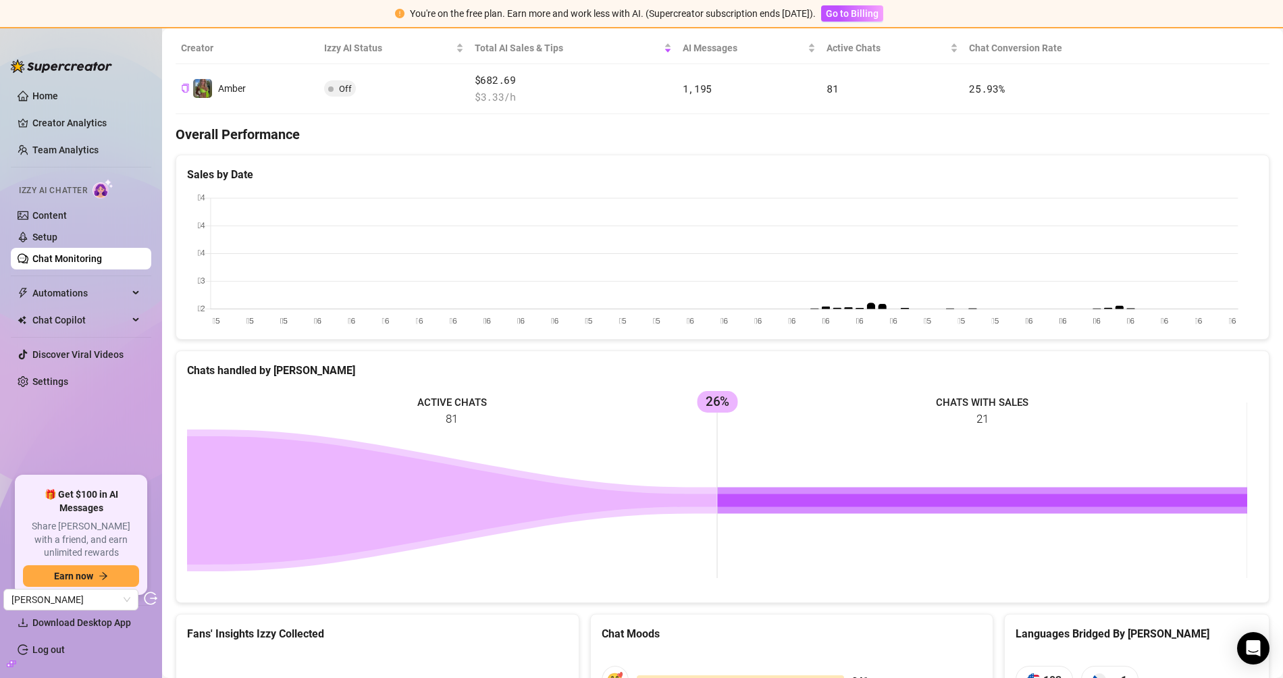
scroll to position [175, 0]
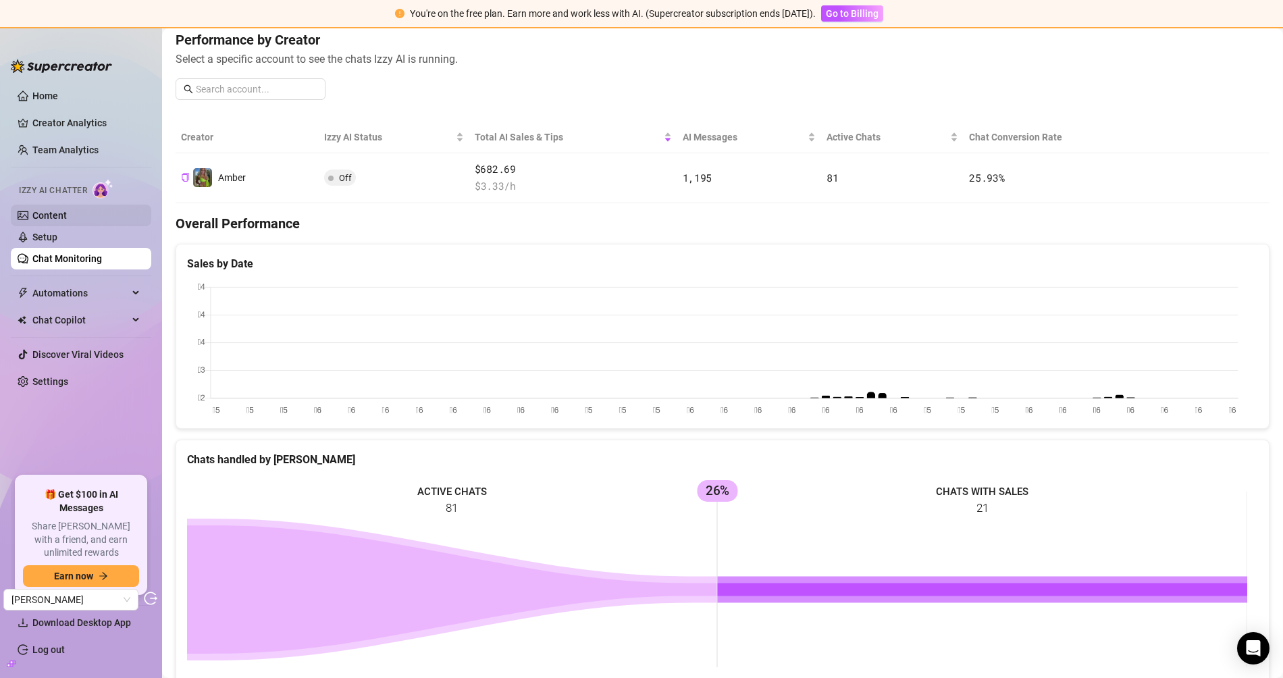
click at [52, 211] on link "Content" at bounding box center [49, 215] width 34 height 11
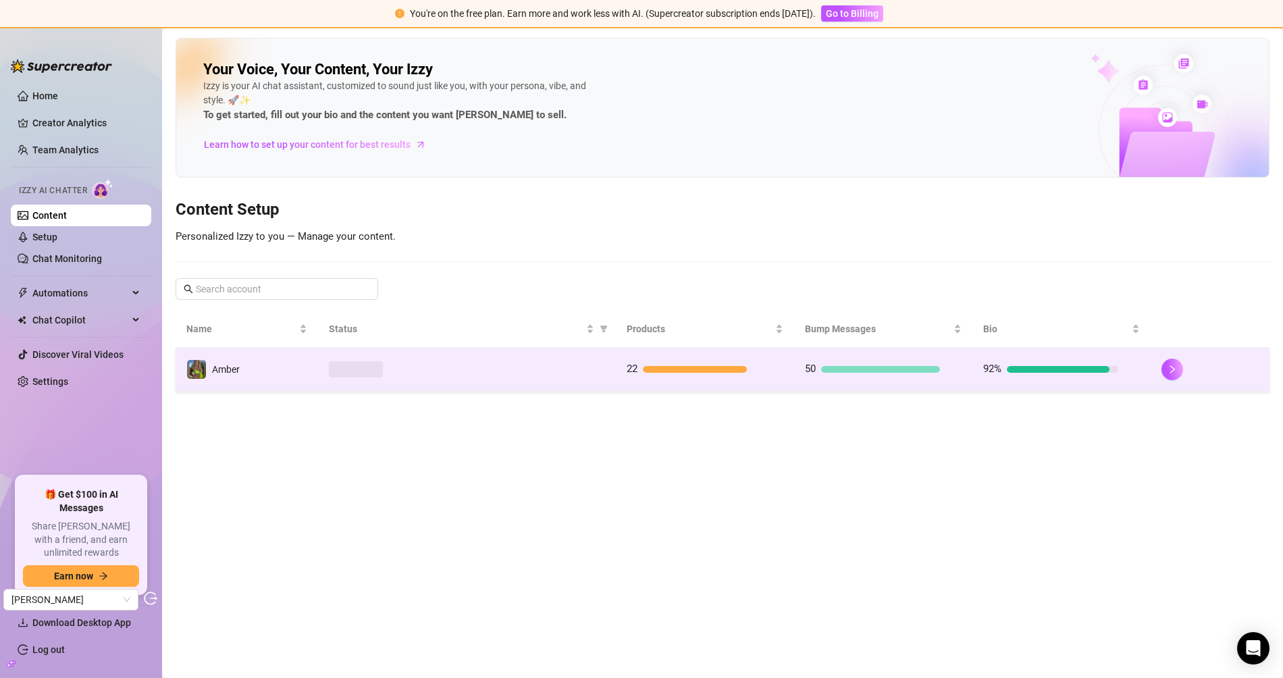
click at [434, 362] on div at bounding box center [467, 369] width 276 height 16
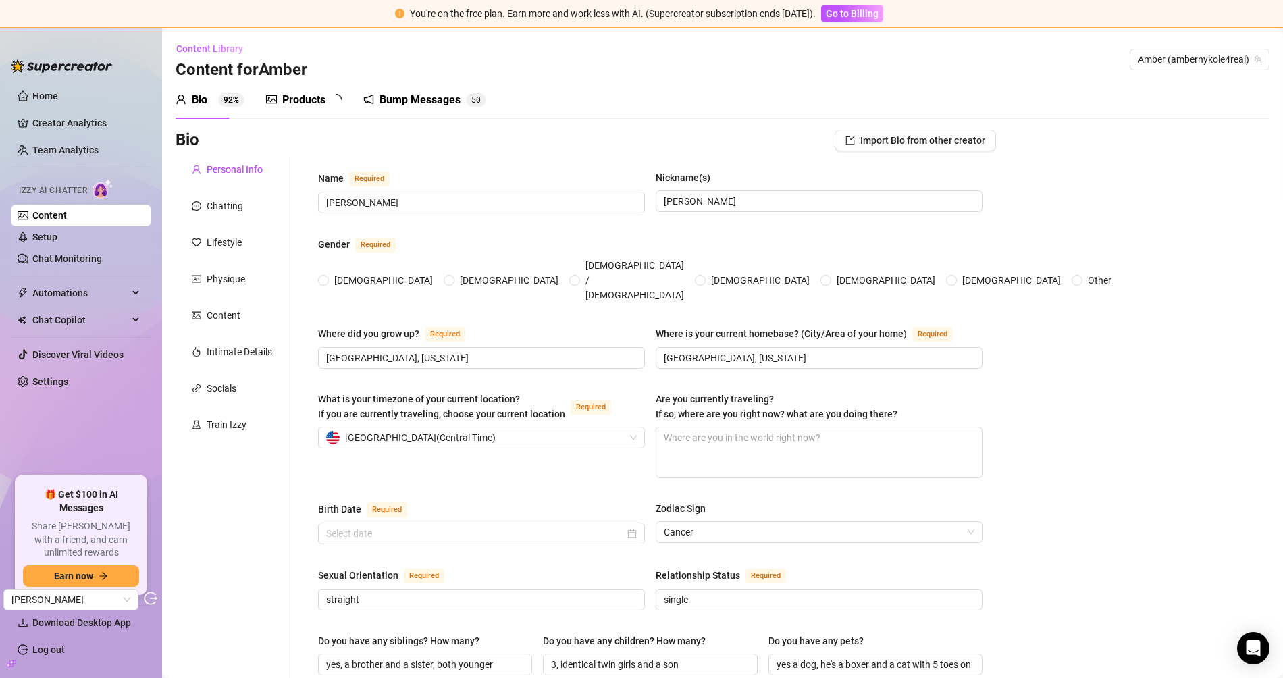
radio input "true"
type input "[DATE]"
click at [289, 101] on div "Products" at bounding box center [303, 100] width 43 height 16
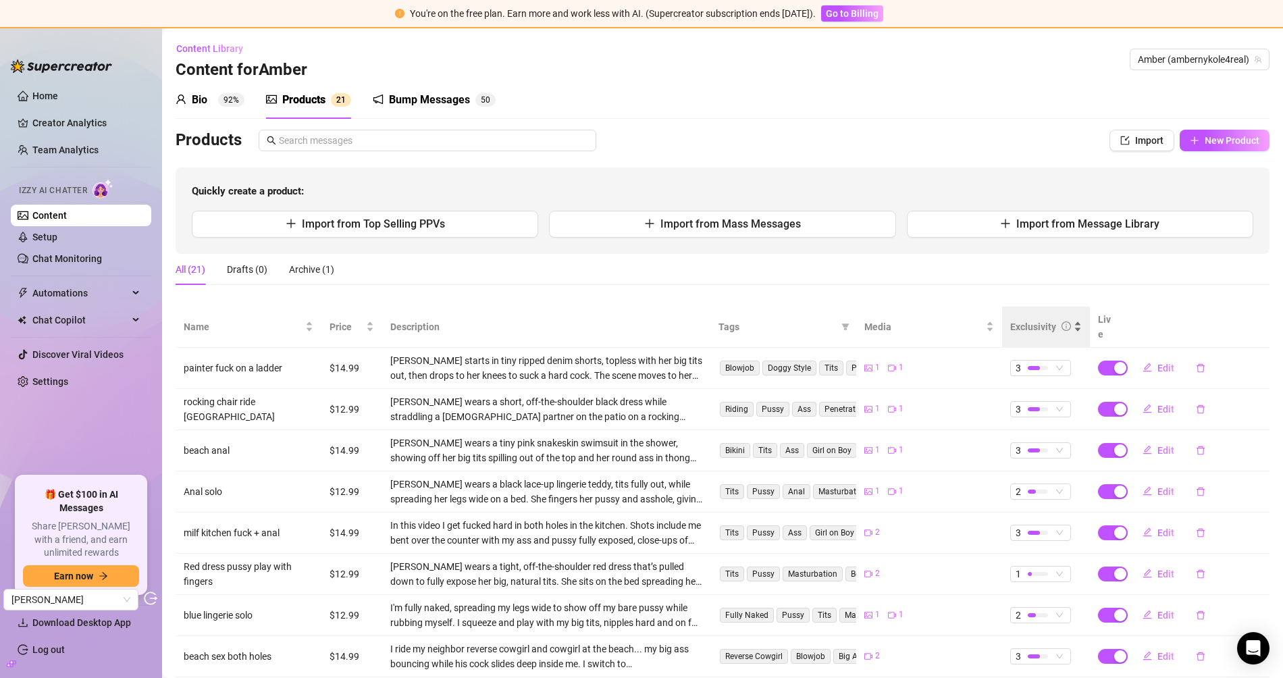
click at [1040, 320] on div "Exclusivity" at bounding box center [1034, 327] width 46 height 15
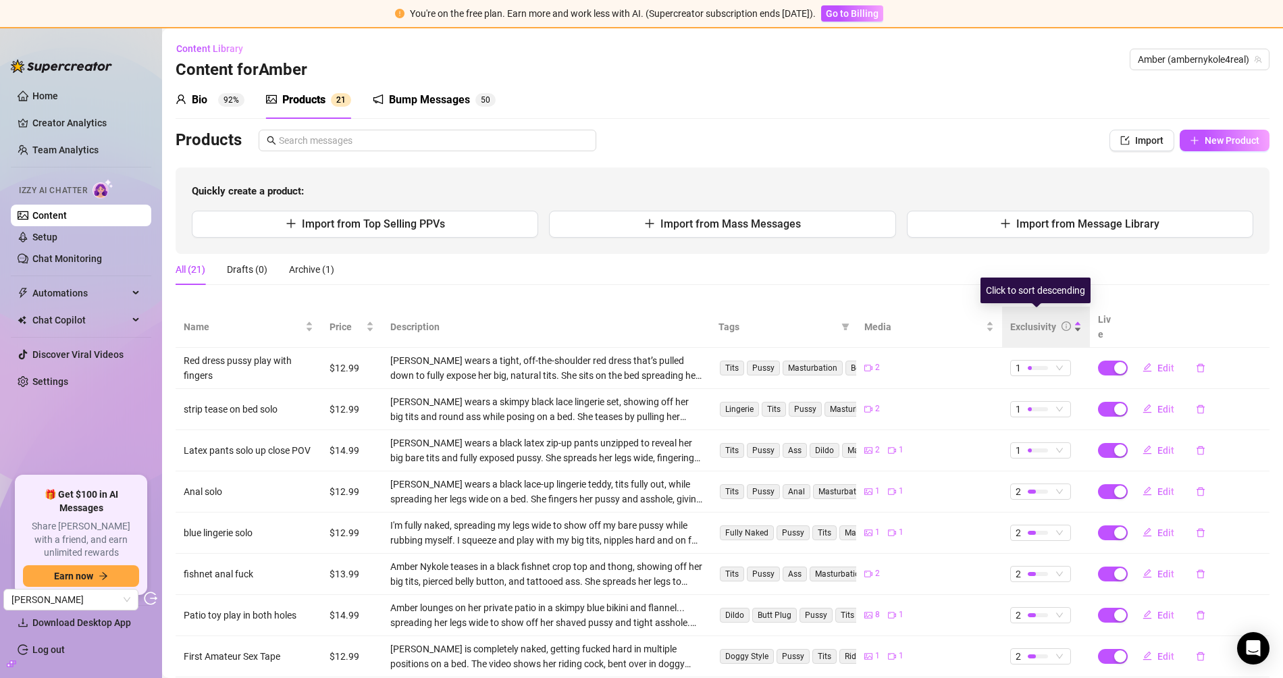
click at [1034, 328] on div "Exclusivity" at bounding box center [1047, 327] width 72 height 15
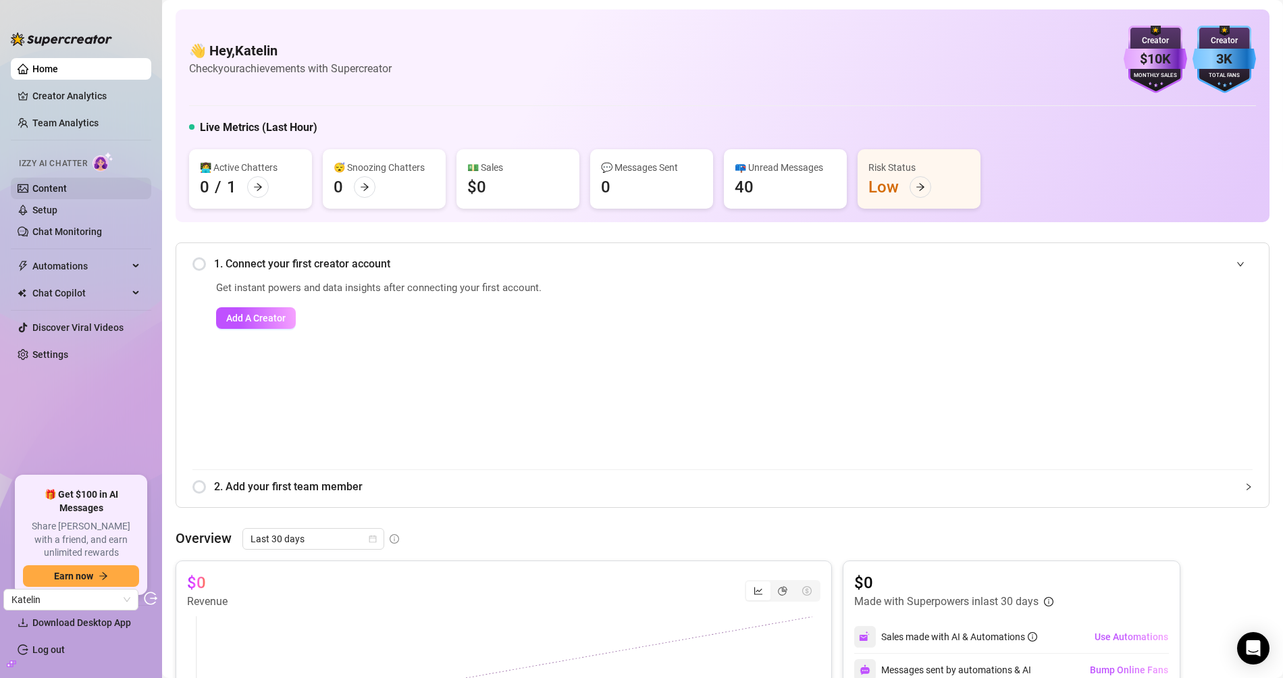
click at [67, 194] on link "Content" at bounding box center [49, 188] width 34 height 11
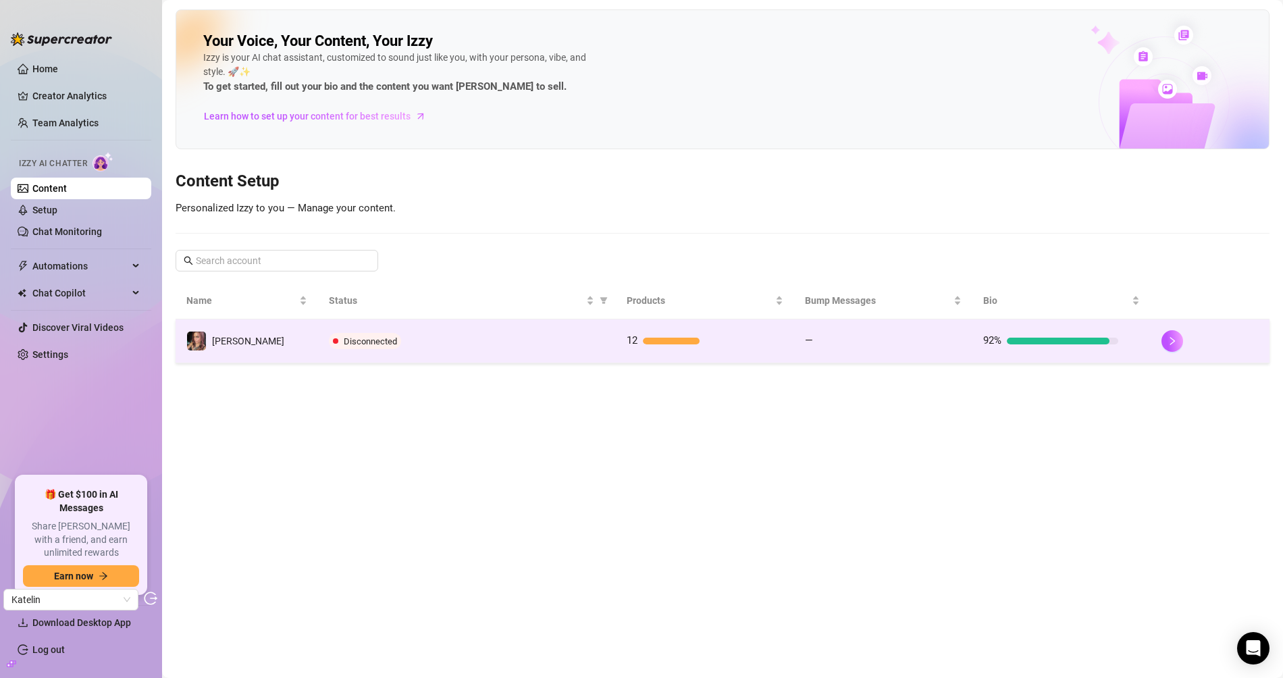
click at [305, 337] on td "[PERSON_NAME]" at bounding box center [247, 342] width 143 height 44
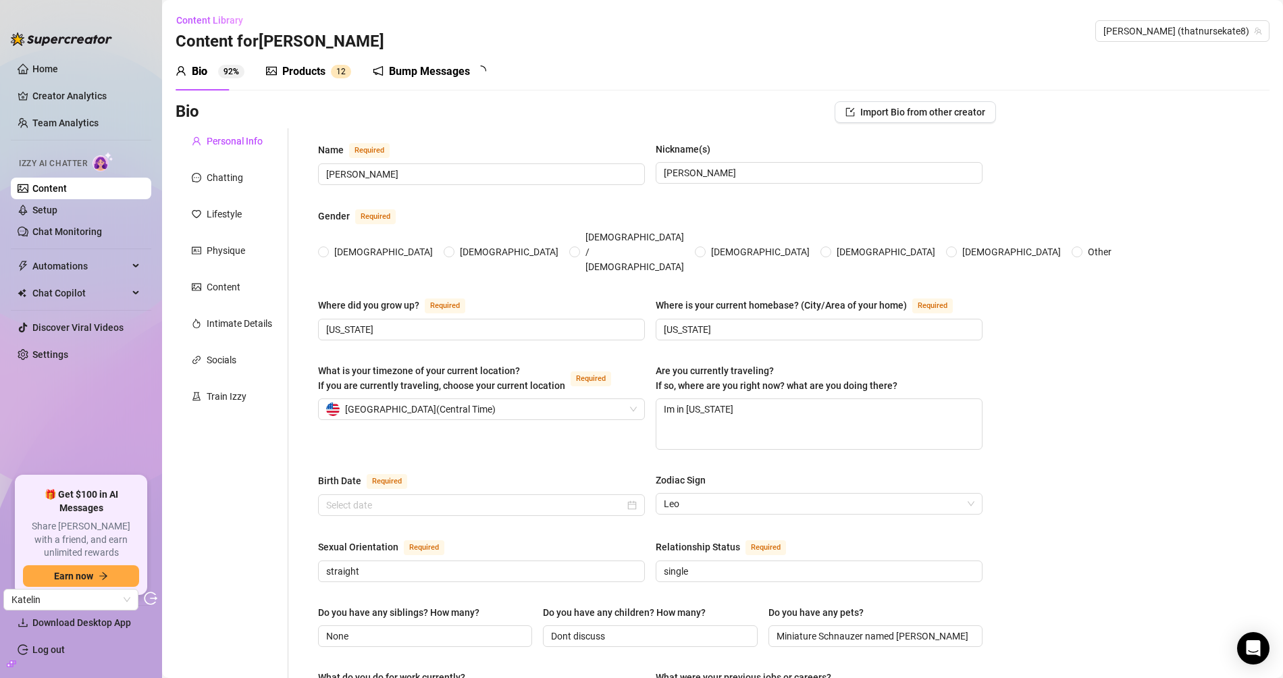
radio input "true"
type input "[DATE]"
click at [325, 77] on div "Products" at bounding box center [303, 71] width 43 height 16
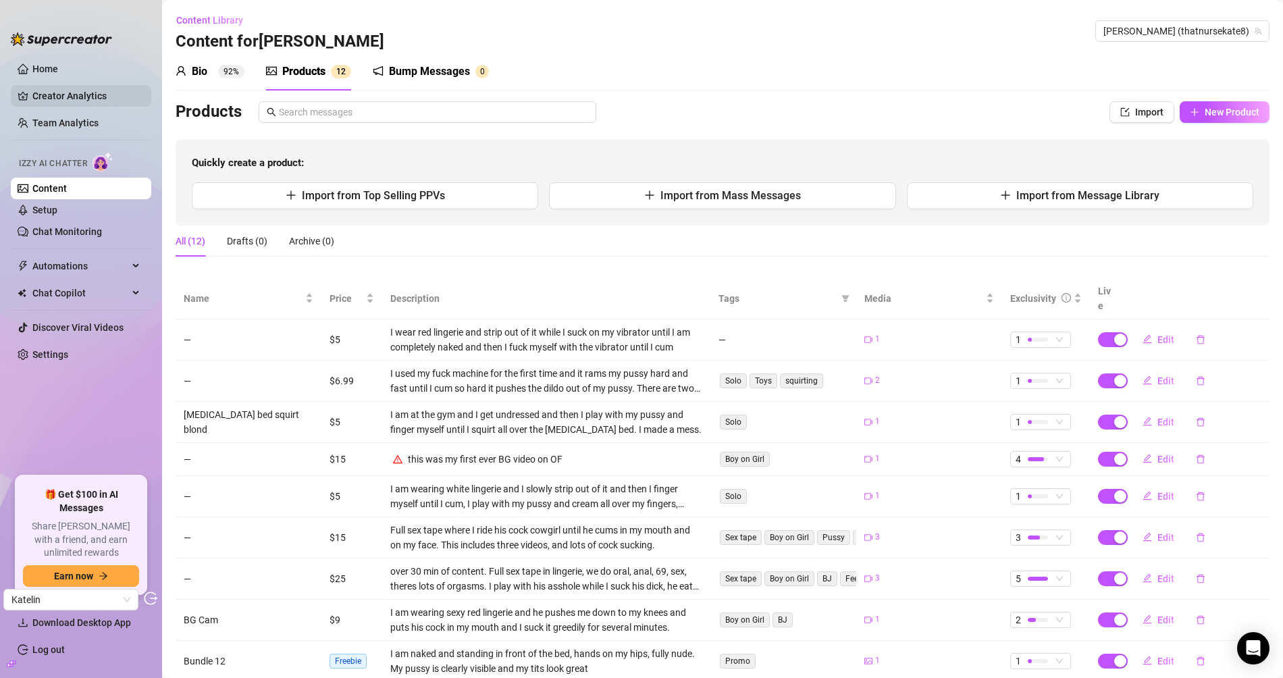
click at [53, 88] on link "Creator Analytics" at bounding box center [86, 96] width 108 height 22
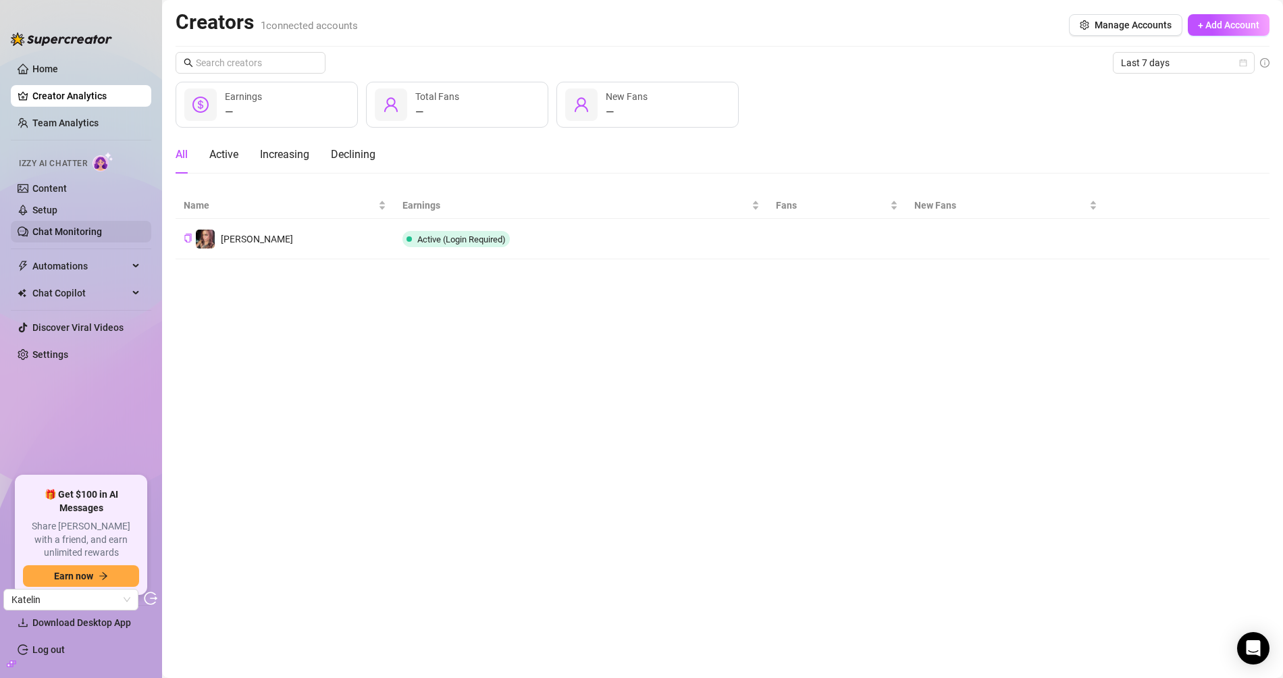
click at [83, 232] on link "Chat Monitoring" at bounding box center [67, 231] width 70 height 11
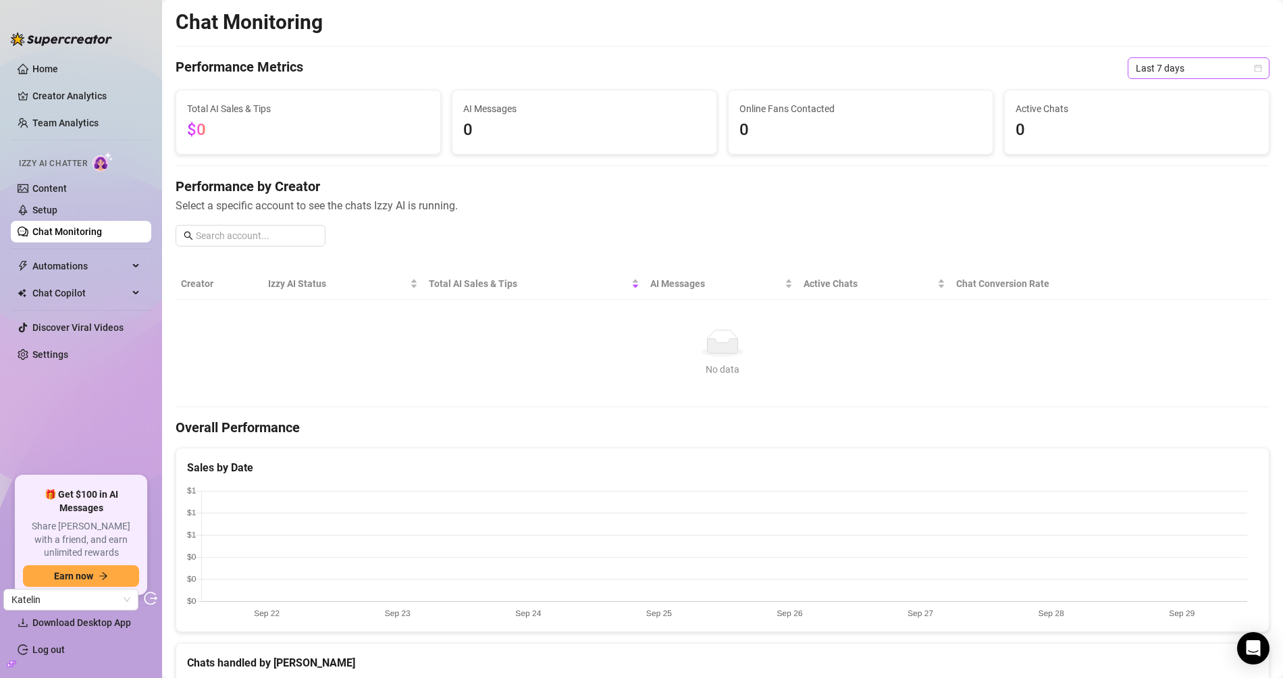
click at [1154, 72] on span "Last 7 days" at bounding box center [1199, 68] width 126 height 20
click at [1150, 157] on div "Last 90 days" at bounding box center [1187, 160] width 120 height 15
click at [49, 349] on link "Settings" at bounding box center [50, 354] width 36 height 11
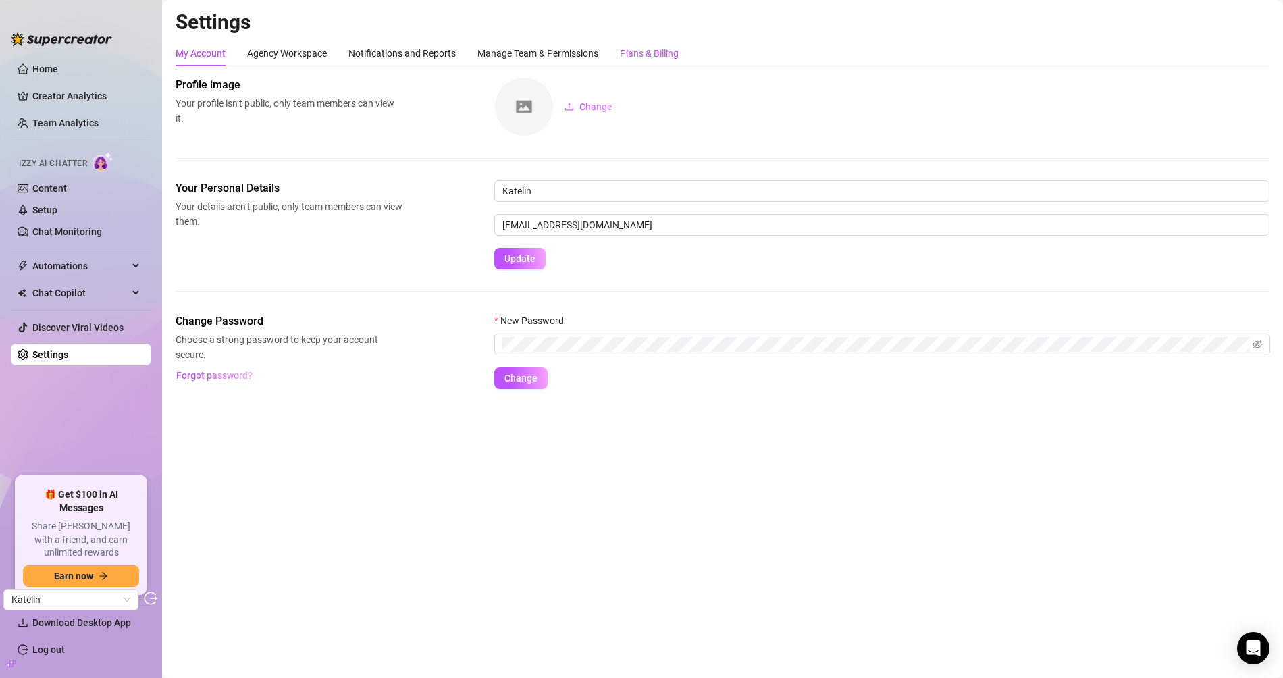
click at [652, 59] on div "Plans & Billing" at bounding box center [649, 53] width 59 height 15
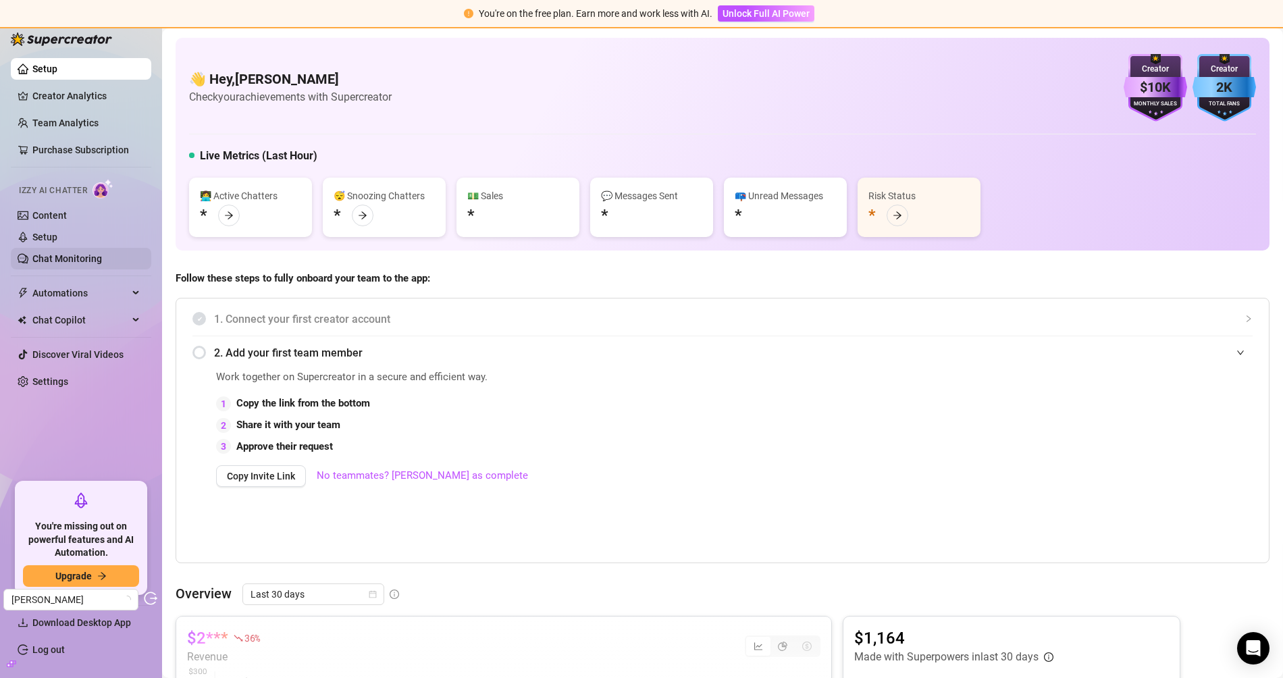
click at [89, 268] on ul "Setup Creator Analytics Team Analytics Purchase Subscription Izzy AI Chatter Co…" at bounding box center [81, 265] width 141 height 424
click at [91, 264] on link "Chat Monitoring" at bounding box center [67, 258] width 70 height 11
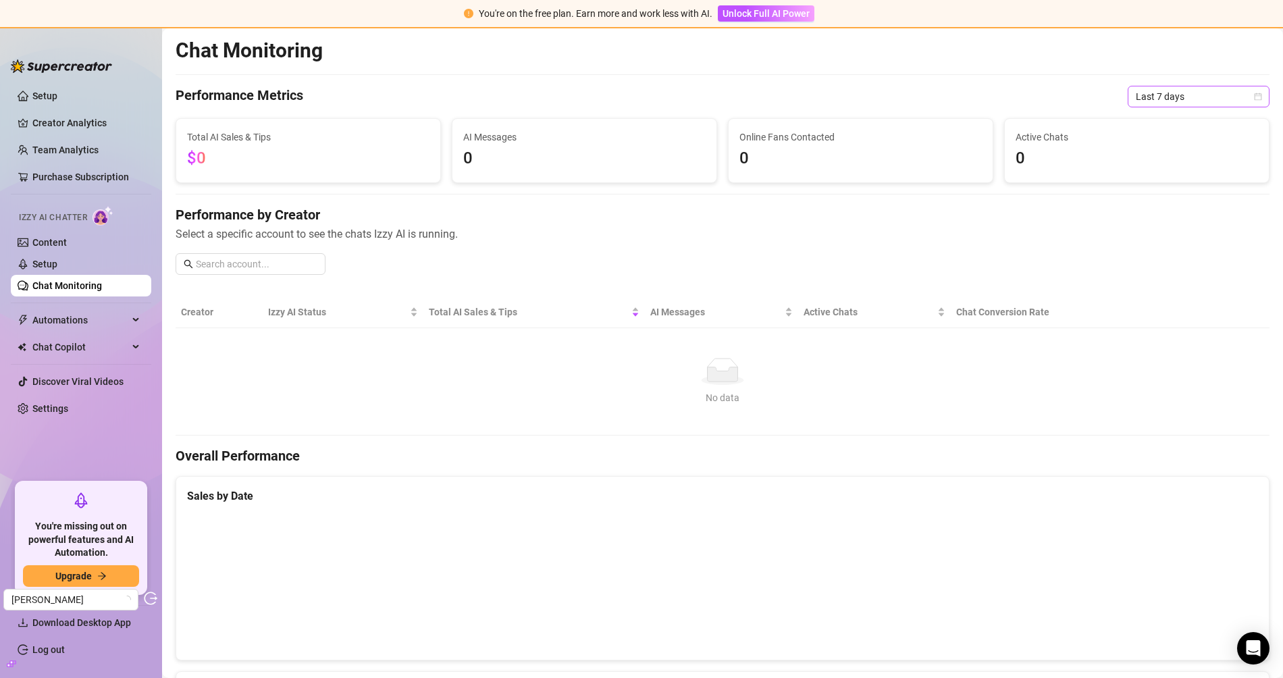
click at [1154, 86] on span "Last 7 days" at bounding box center [1199, 96] width 126 height 20
click at [1154, 188] on div "Last 90 days" at bounding box center [1187, 187] width 120 height 15
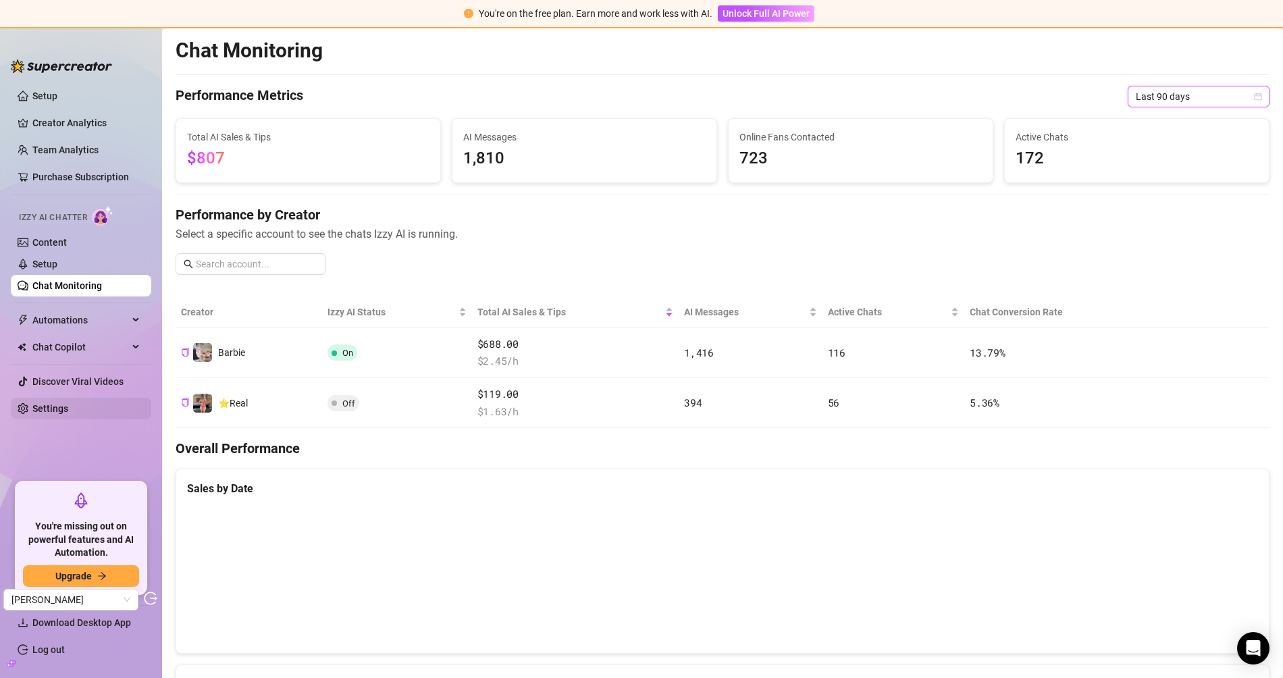
click at [68, 409] on link "Settings" at bounding box center [50, 408] width 36 height 11
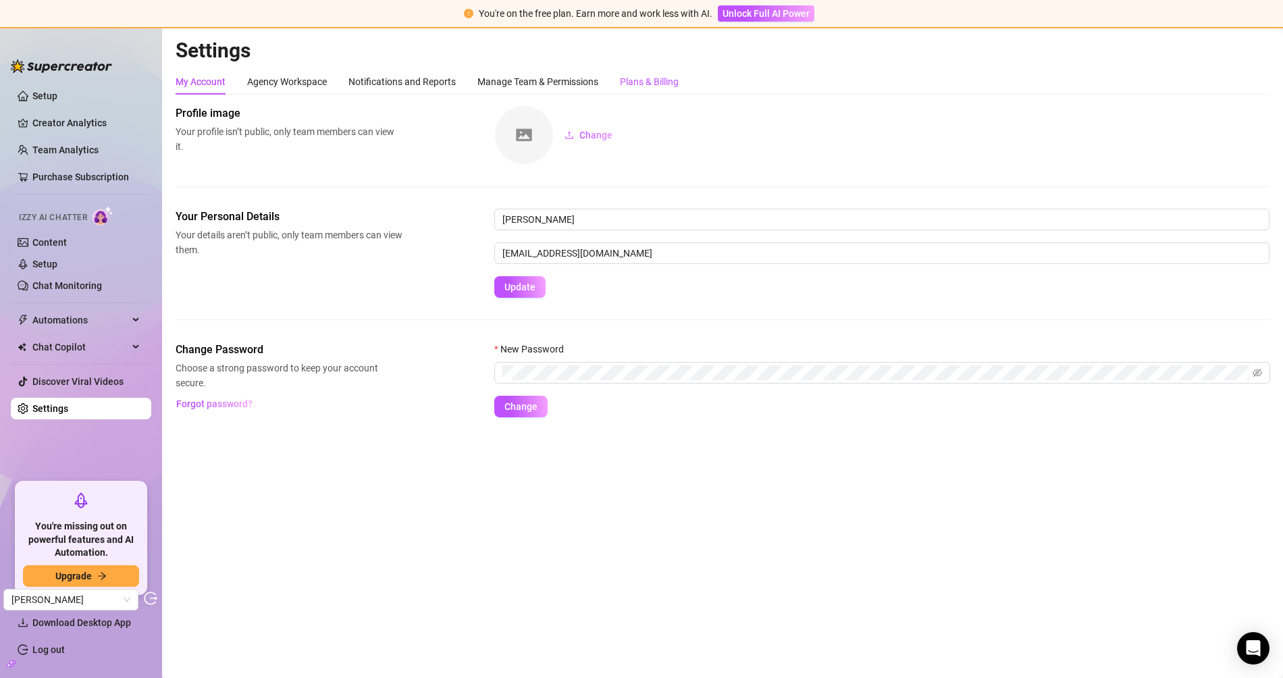
click at [657, 80] on div "Plans & Billing" at bounding box center [649, 81] width 59 height 15
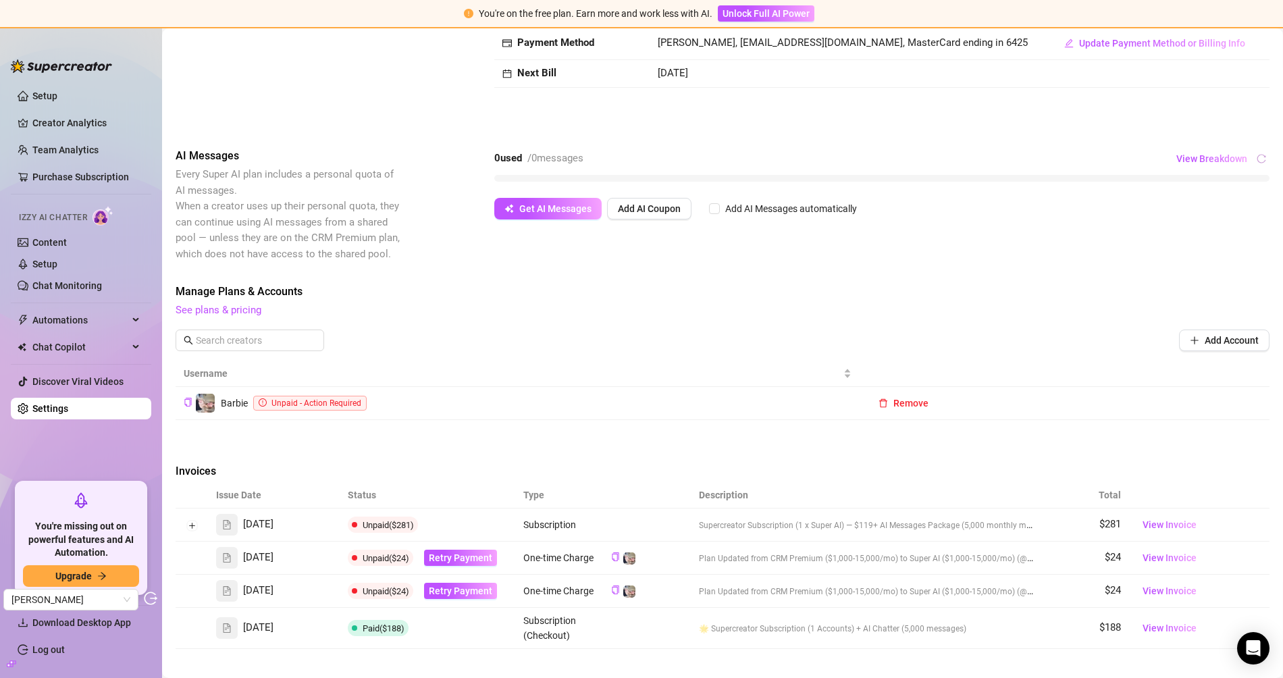
scroll to position [134, 0]
click at [61, 284] on link "Chat Monitoring" at bounding box center [67, 285] width 70 height 11
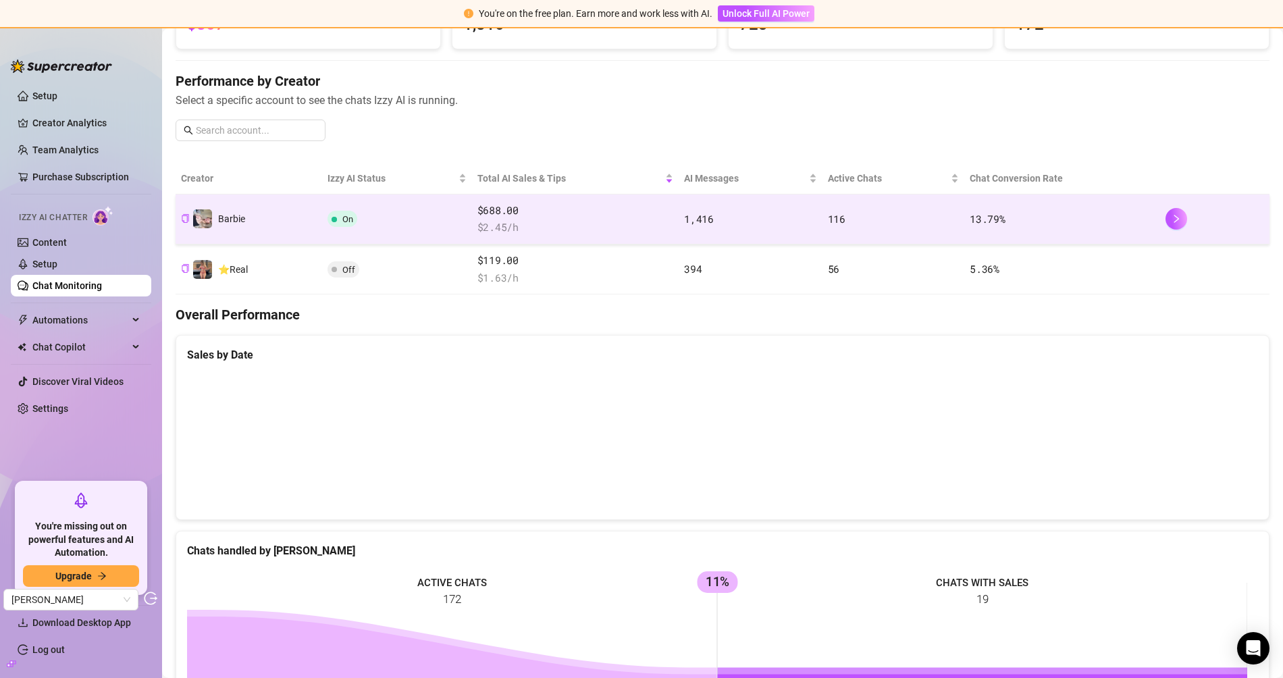
click at [299, 205] on td "Barbie" at bounding box center [249, 220] width 147 height 50
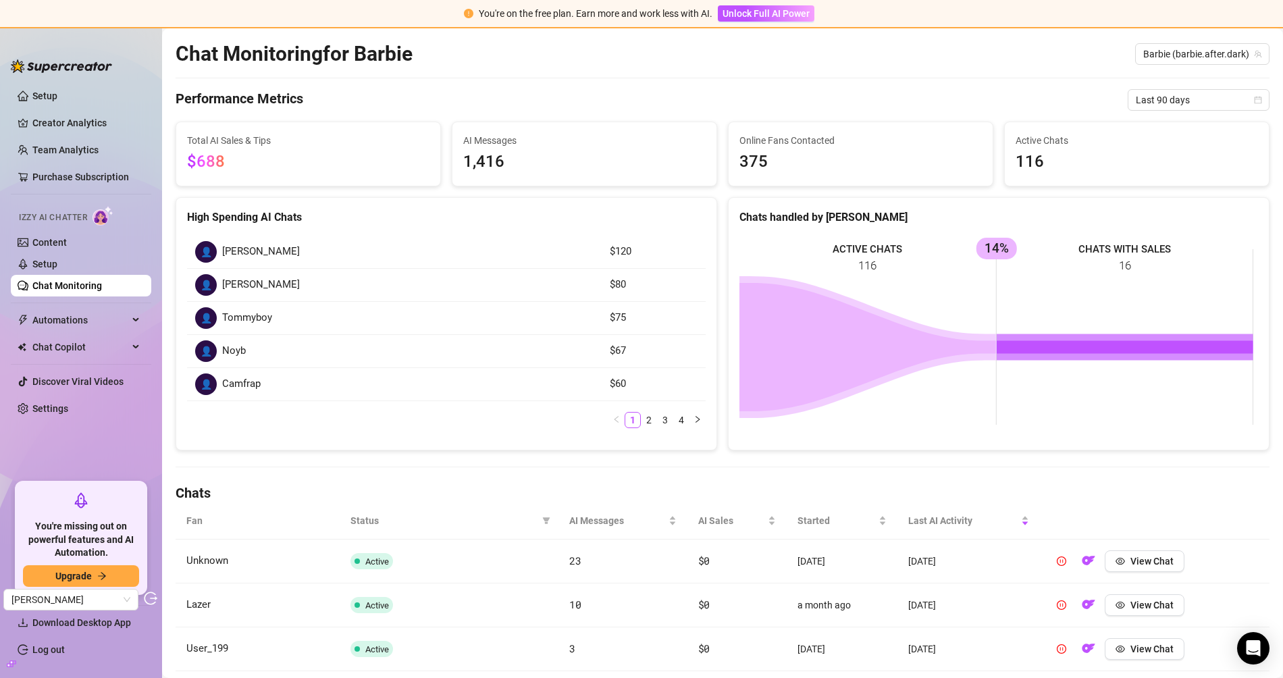
scroll to position [105, 0]
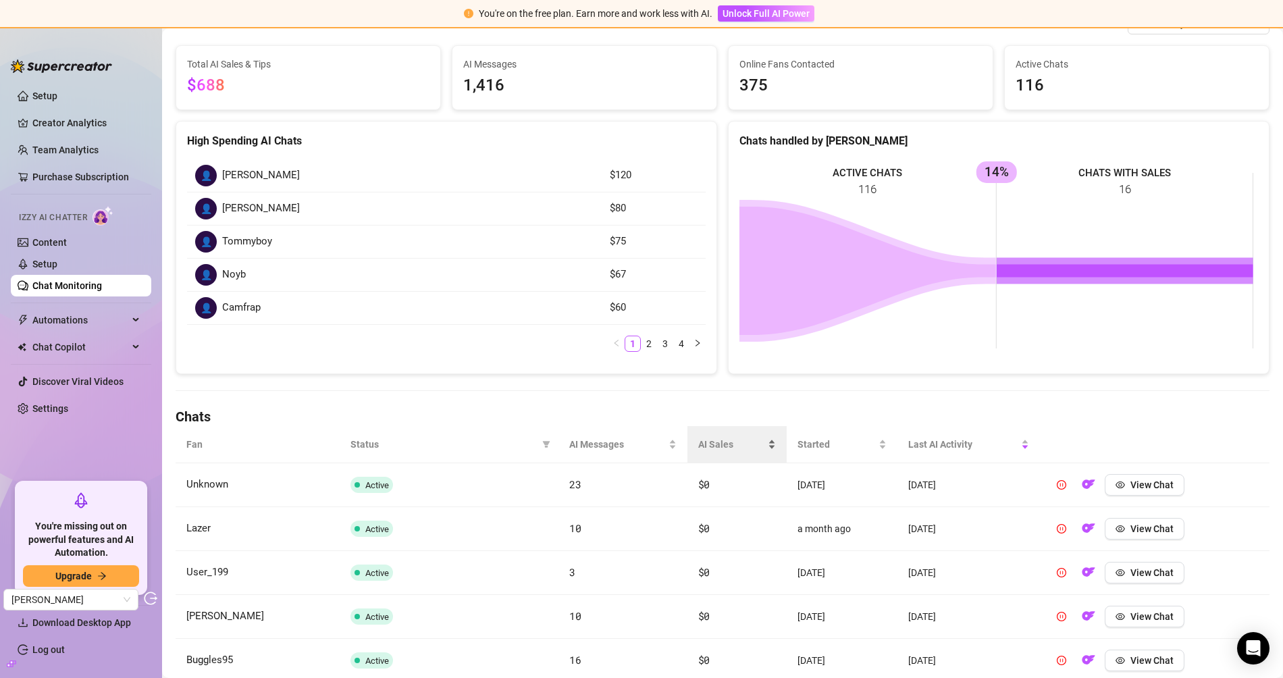
click at [713, 444] on span "AI Sales" at bounding box center [732, 444] width 68 height 15
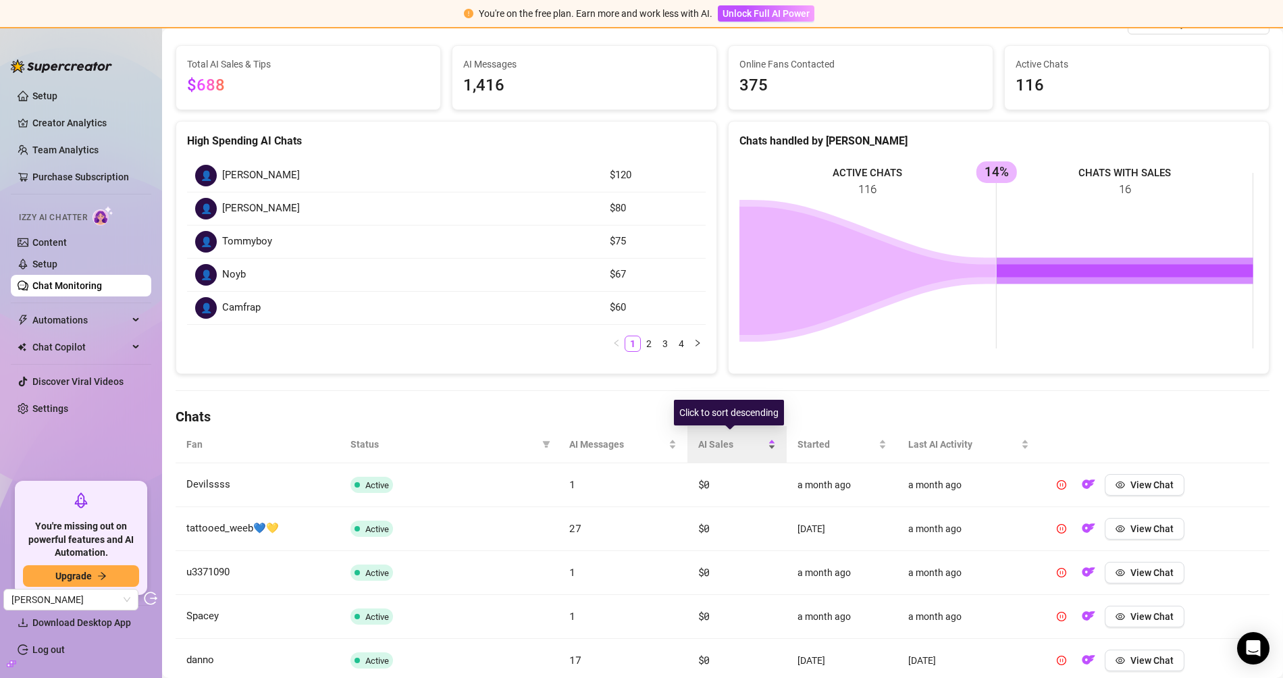
click at [715, 441] on span "AI Sales" at bounding box center [732, 444] width 68 height 15
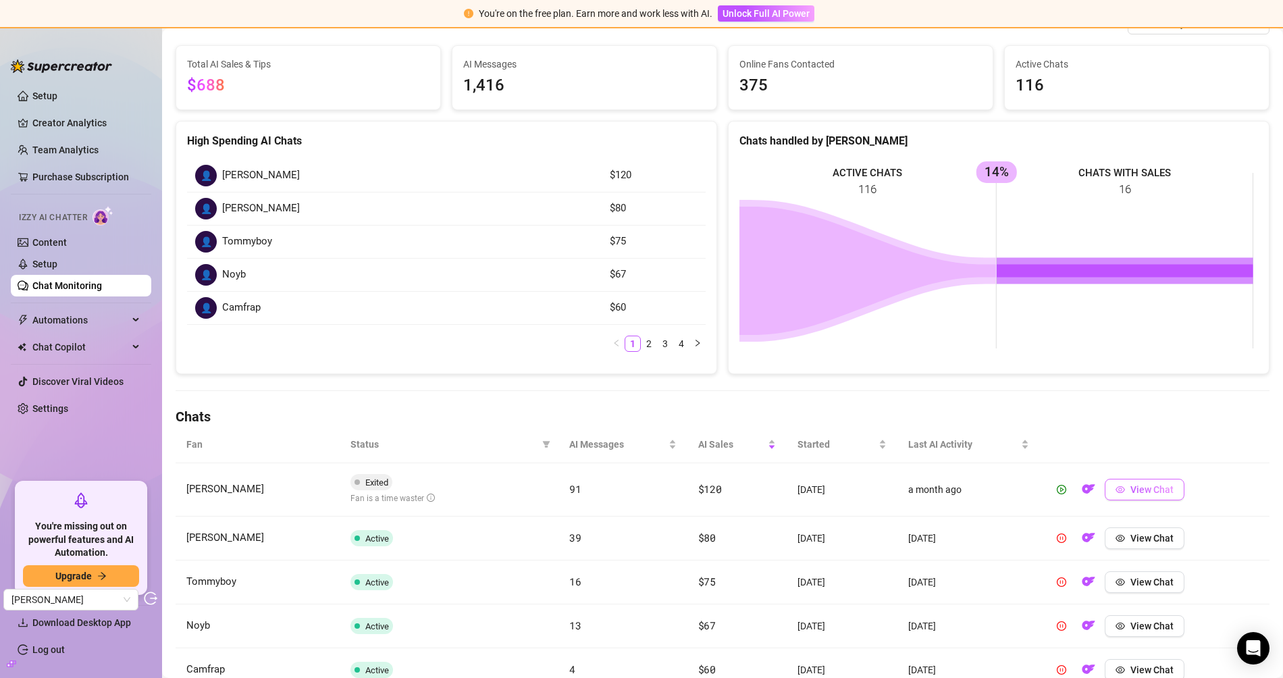
click at [1142, 493] on button "View Chat" at bounding box center [1145, 490] width 80 height 22
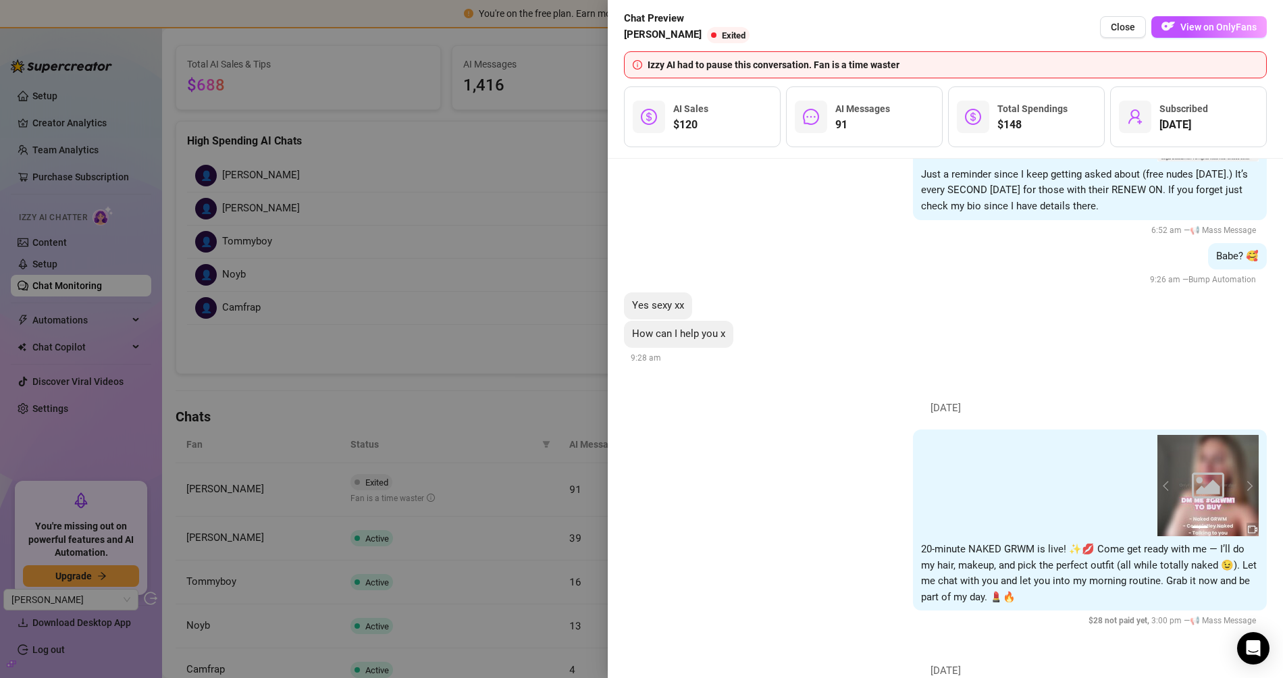
scroll to position [19400, 0]
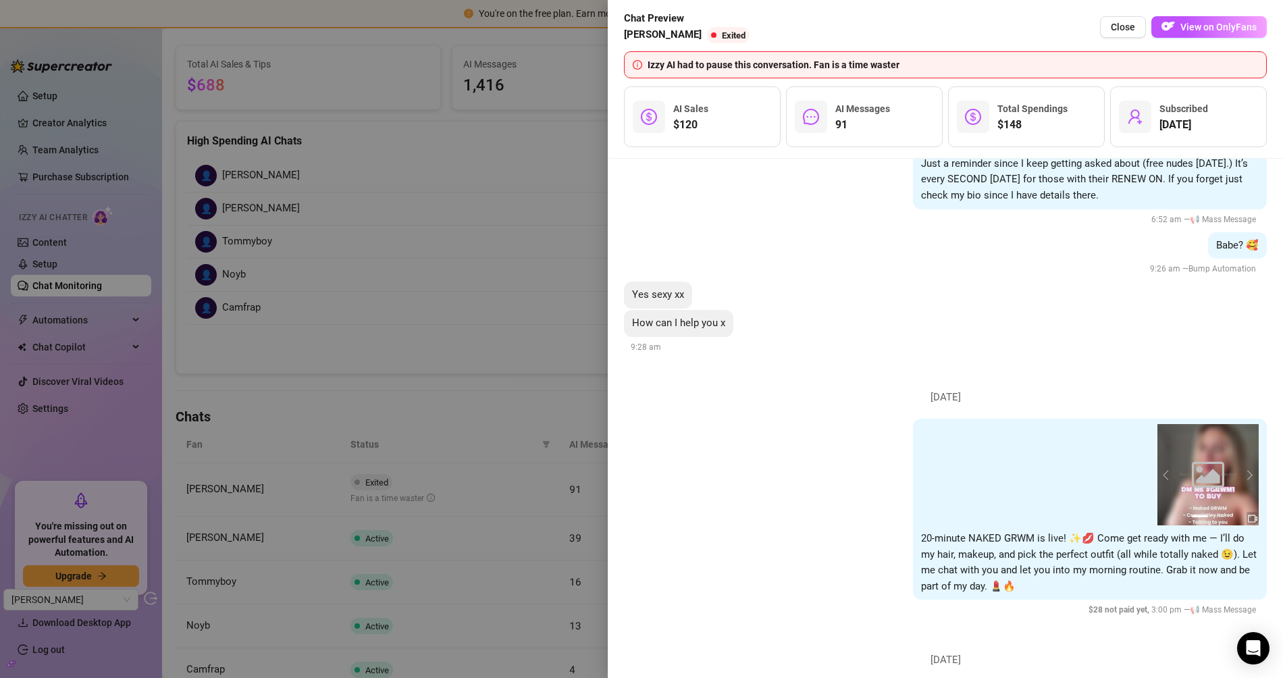
click at [599, 304] on div at bounding box center [641, 339] width 1283 height 678
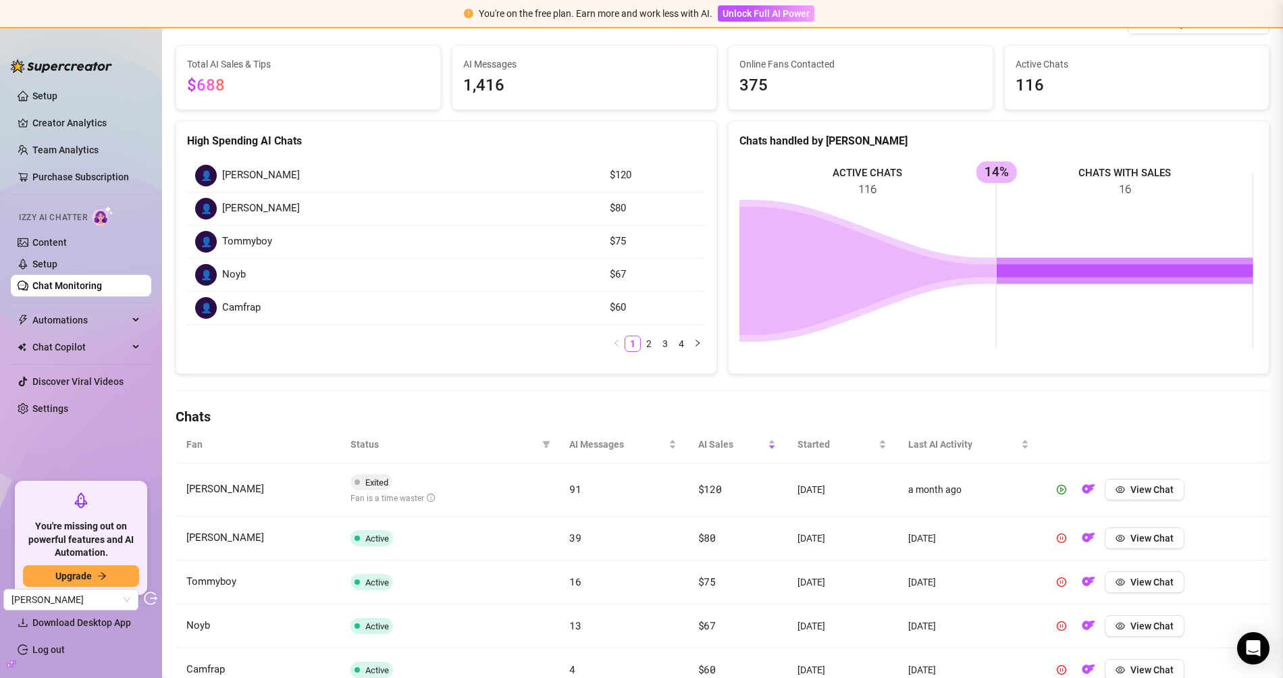
click at [474, 265] on div at bounding box center [641, 339] width 1283 height 678
click at [67, 245] on link "Content" at bounding box center [49, 242] width 34 height 11
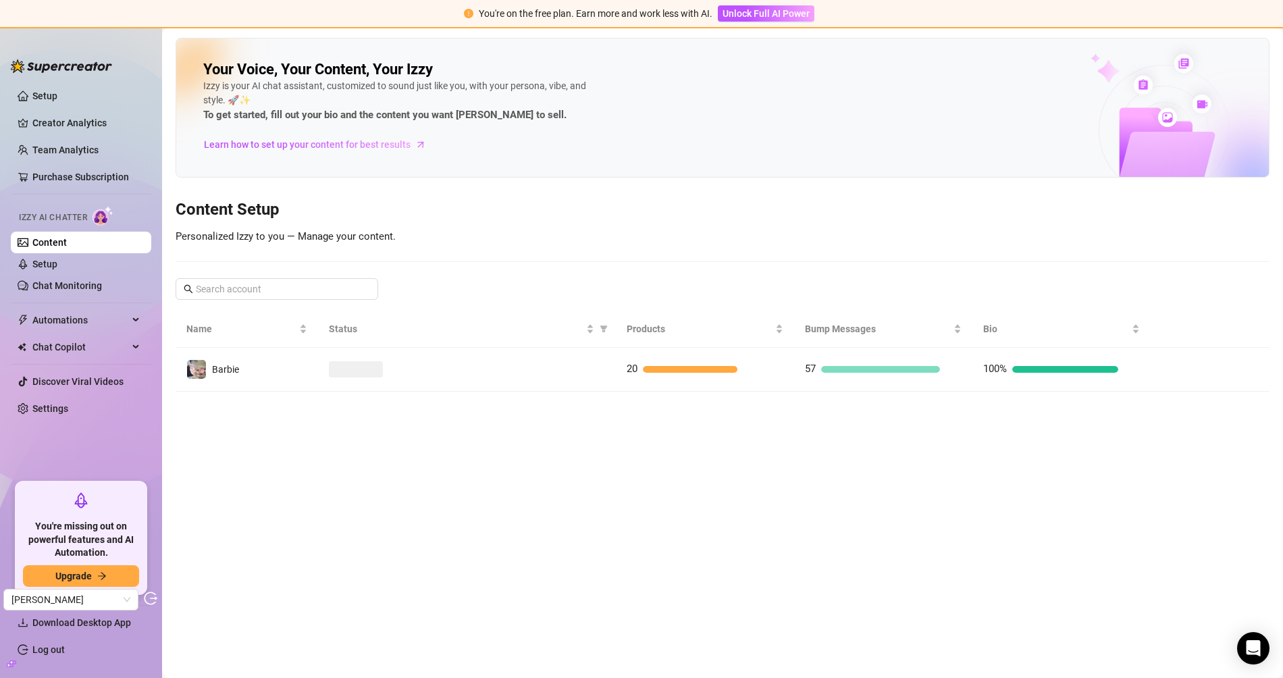
click at [436, 359] on td at bounding box center [466, 370] width 297 height 44
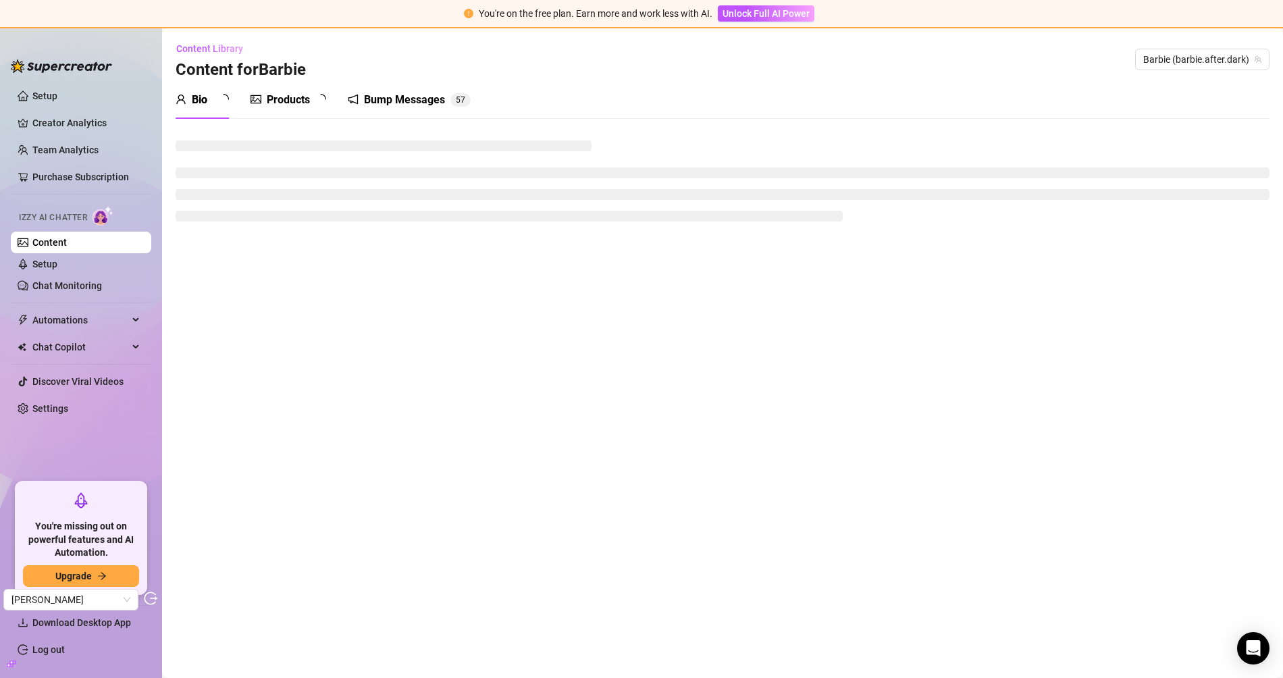
click at [261, 101] on icon "picture" at bounding box center [256, 99] width 11 height 11
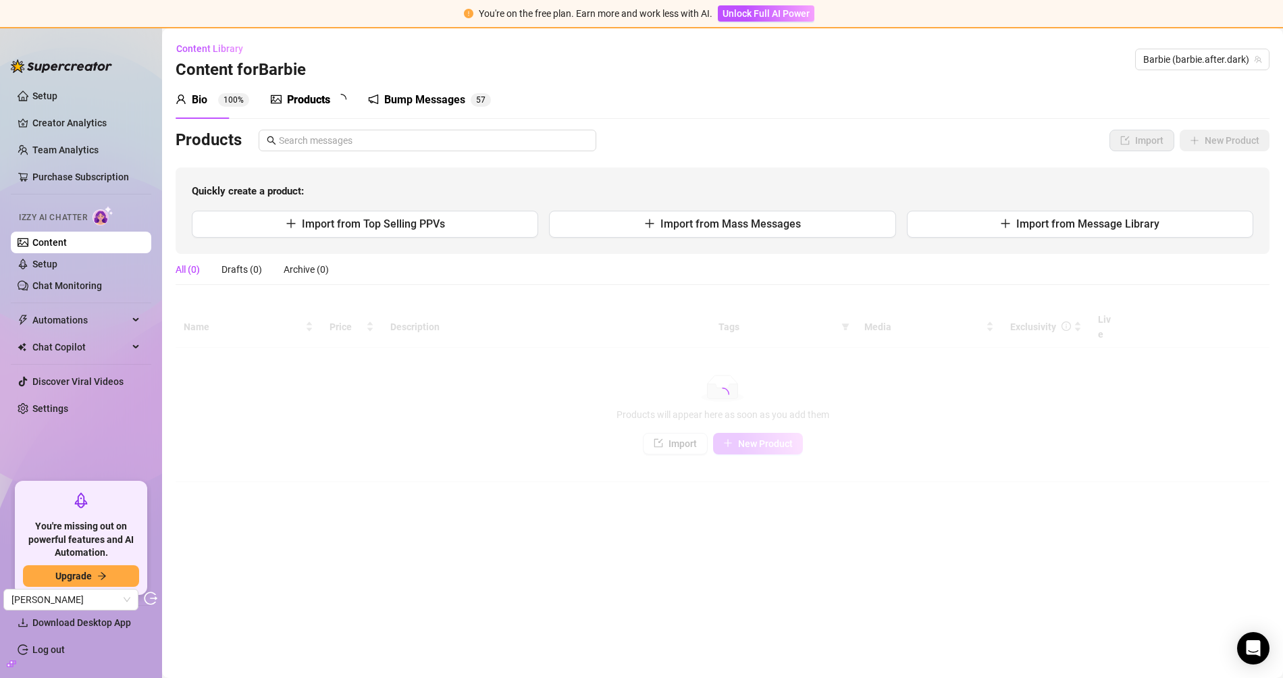
click at [295, 103] on div "Products" at bounding box center [308, 100] width 43 height 16
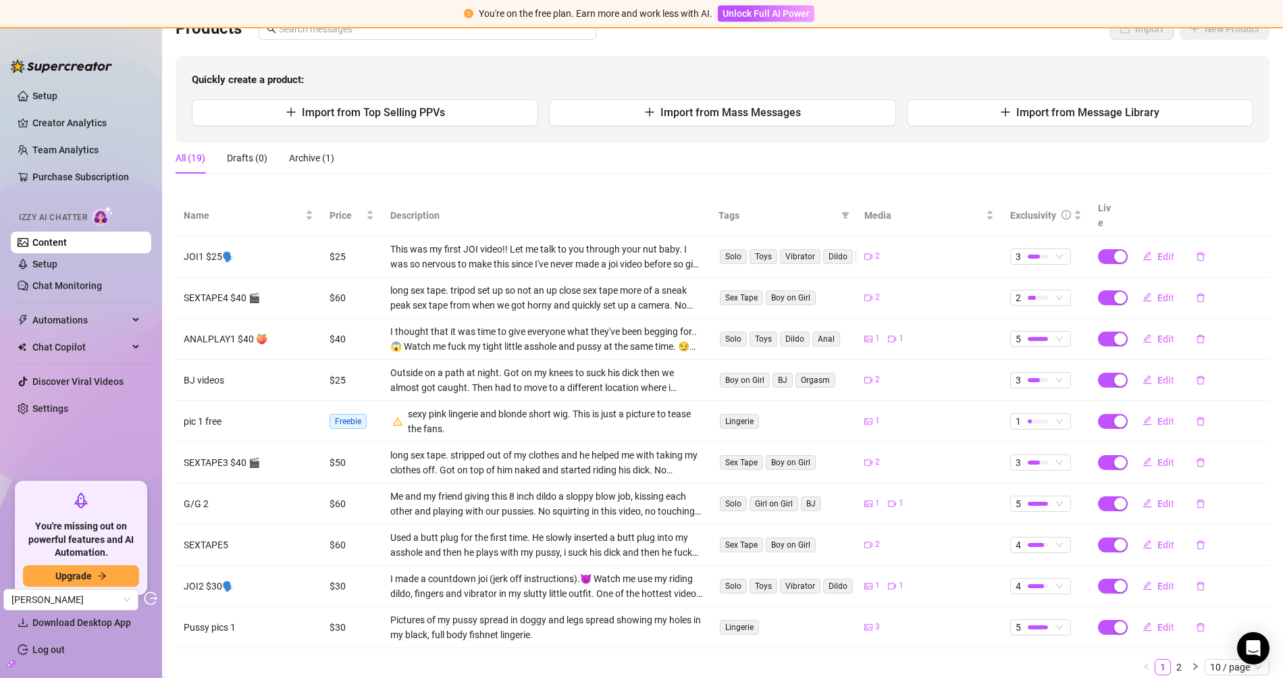
scroll to position [141, 0]
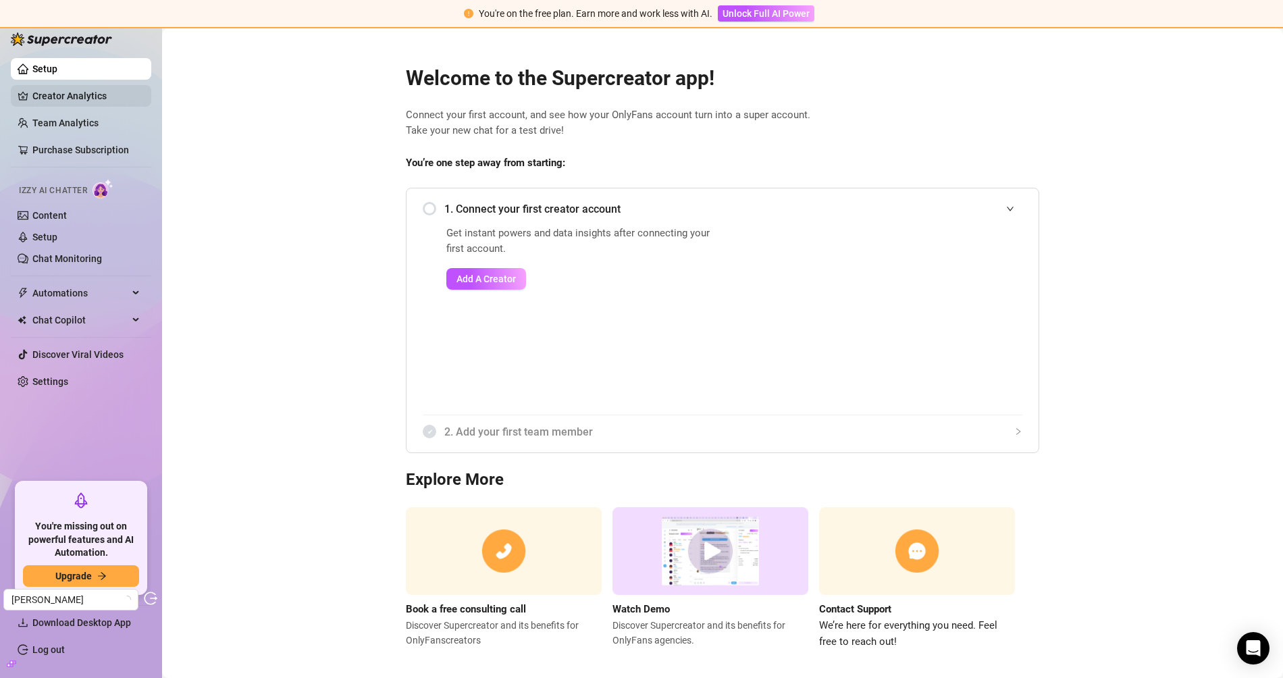
click at [88, 104] on link "Creator Analytics" at bounding box center [86, 96] width 108 height 22
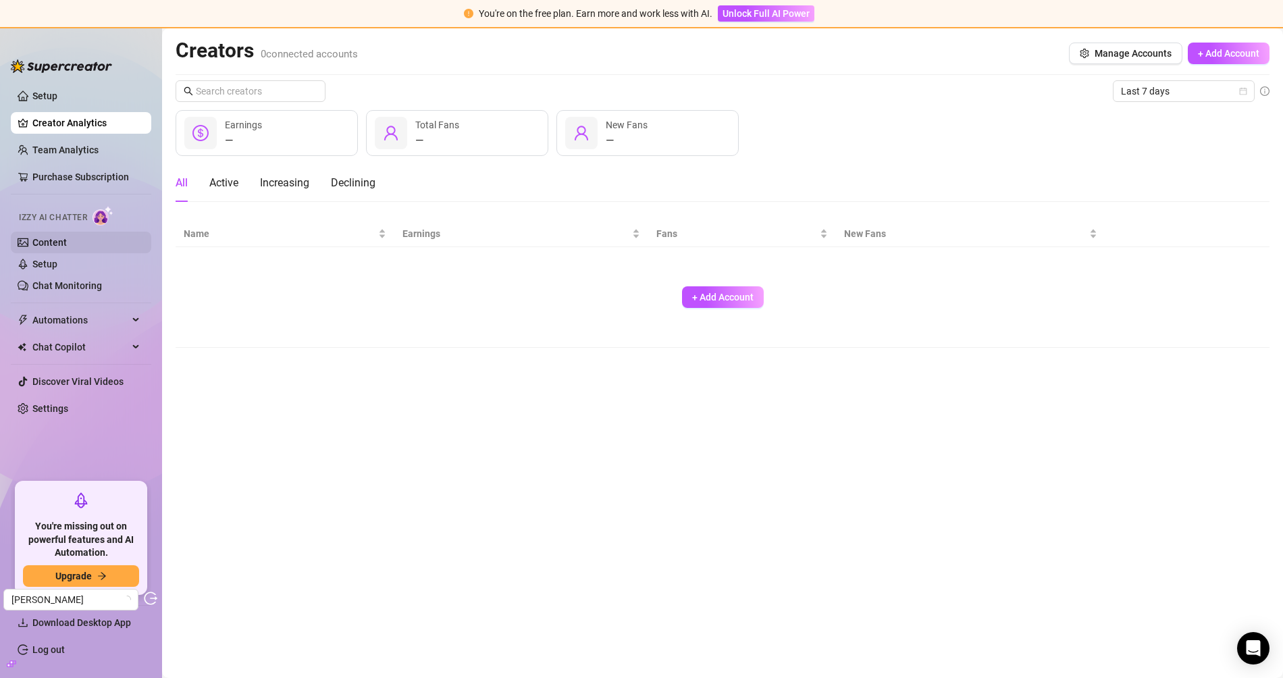
click at [67, 240] on link "Content" at bounding box center [49, 242] width 34 height 11
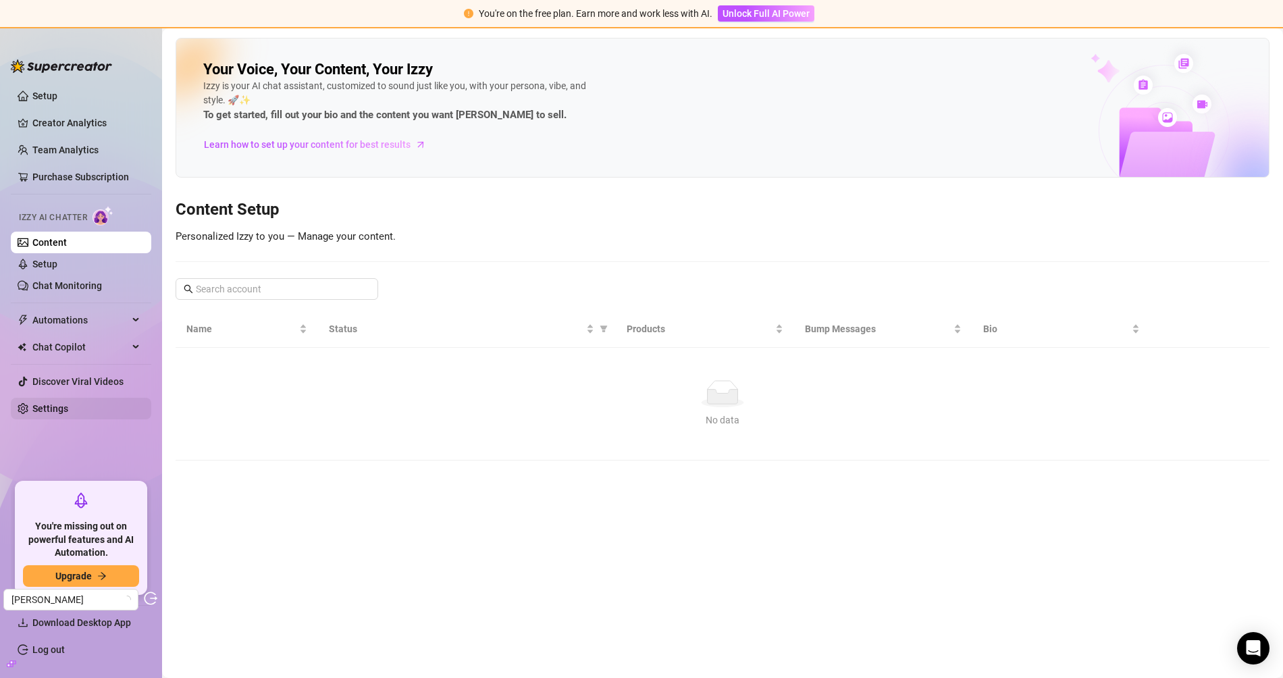
click at [68, 414] on link "Settings" at bounding box center [50, 408] width 36 height 11
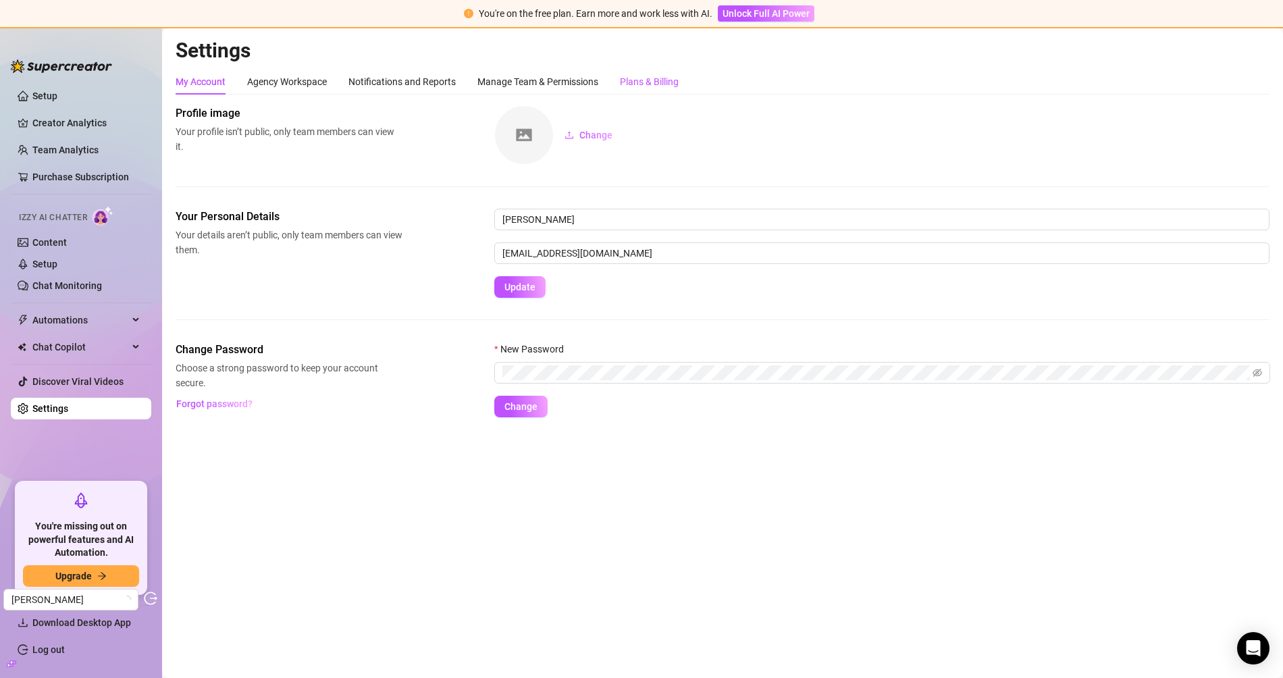
click at [661, 86] on div "Plans & Billing" at bounding box center [649, 81] width 59 height 15
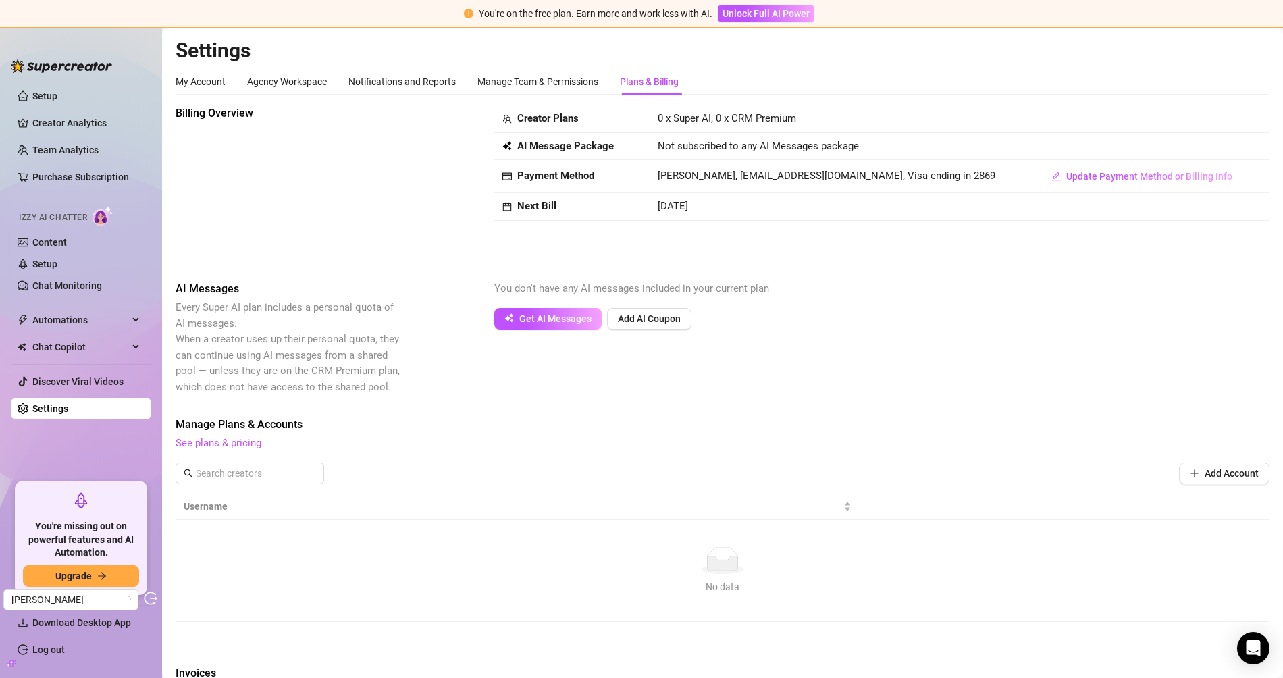
scroll to position [401, 0]
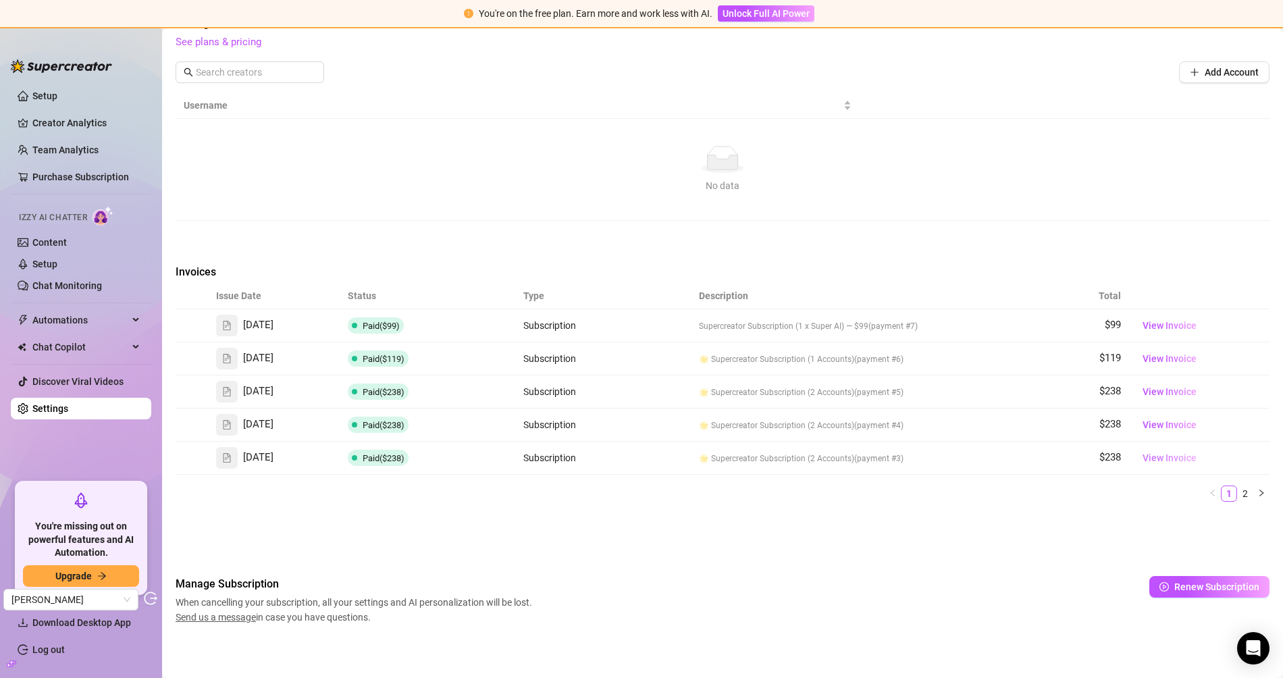
click at [1154, 454] on span "View Invoice" at bounding box center [1170, 458] width 54 height 15
